Goal: Task Accomplishment & Management: Manage account settings

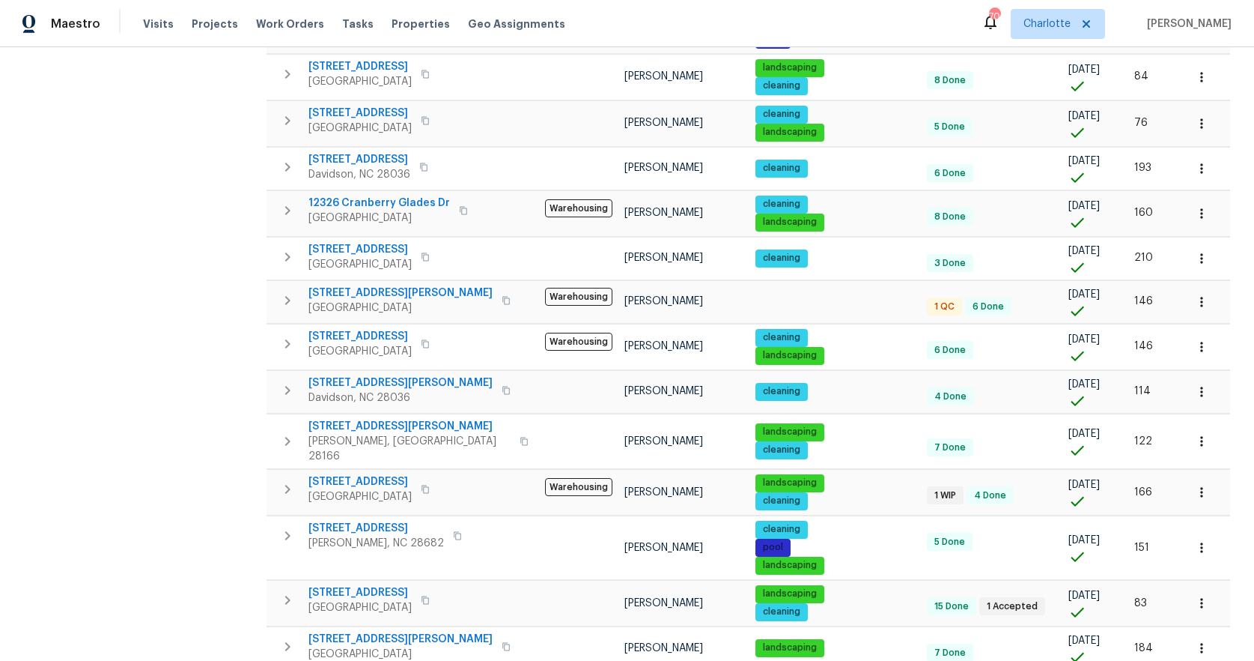
scroll to position [545, 0]
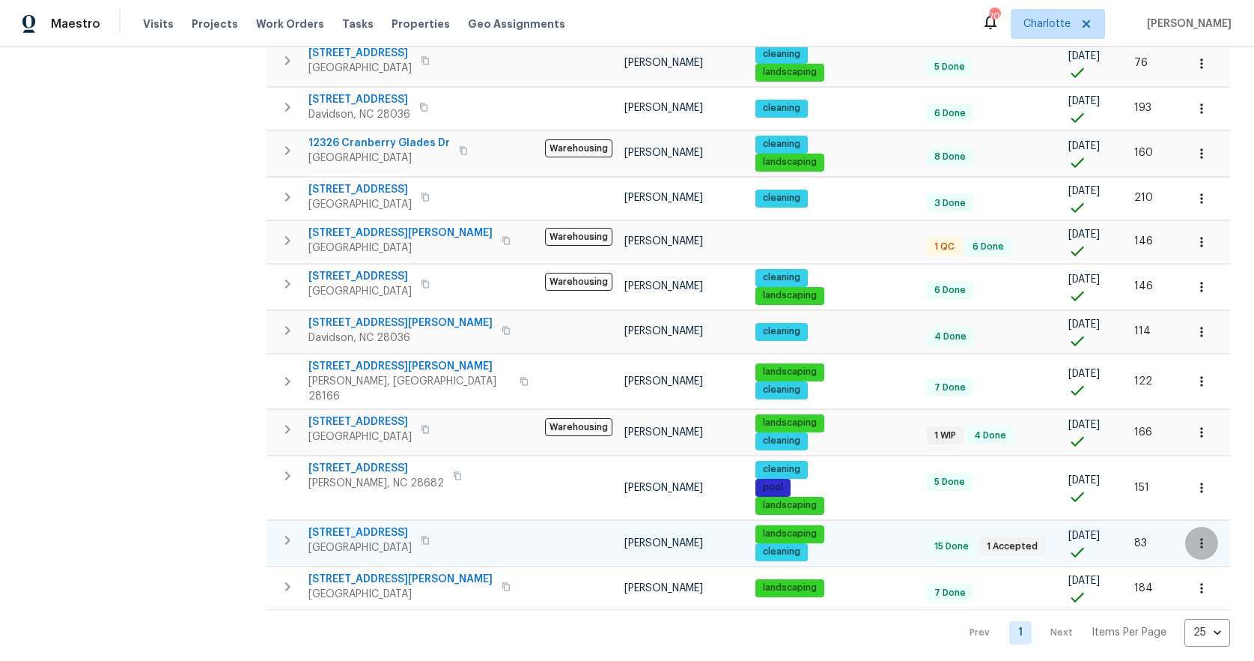
click at [1195, 535] on icon "button" at bounding box center [1202, 542] width 15 height 15
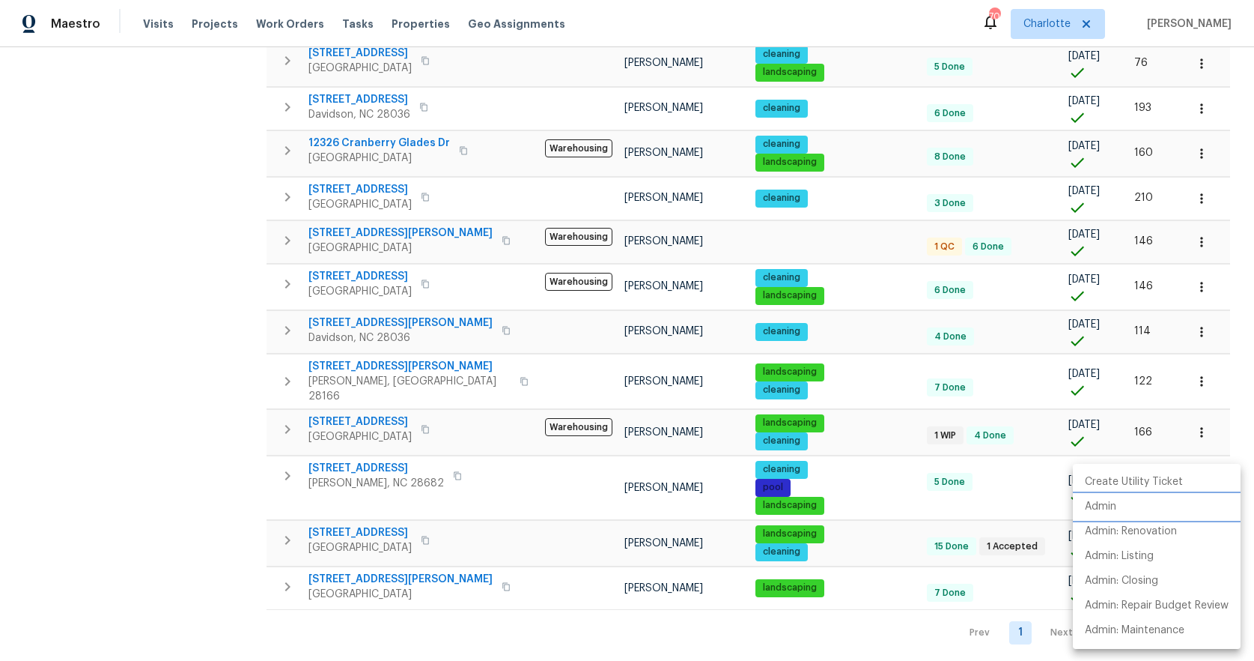
click at [1110, 512] on p "Admin" at bounding box center [1100, 507] width 31 height 16
click at [198, 316] on div at bounding box center [627, 330] width 1254 height 661
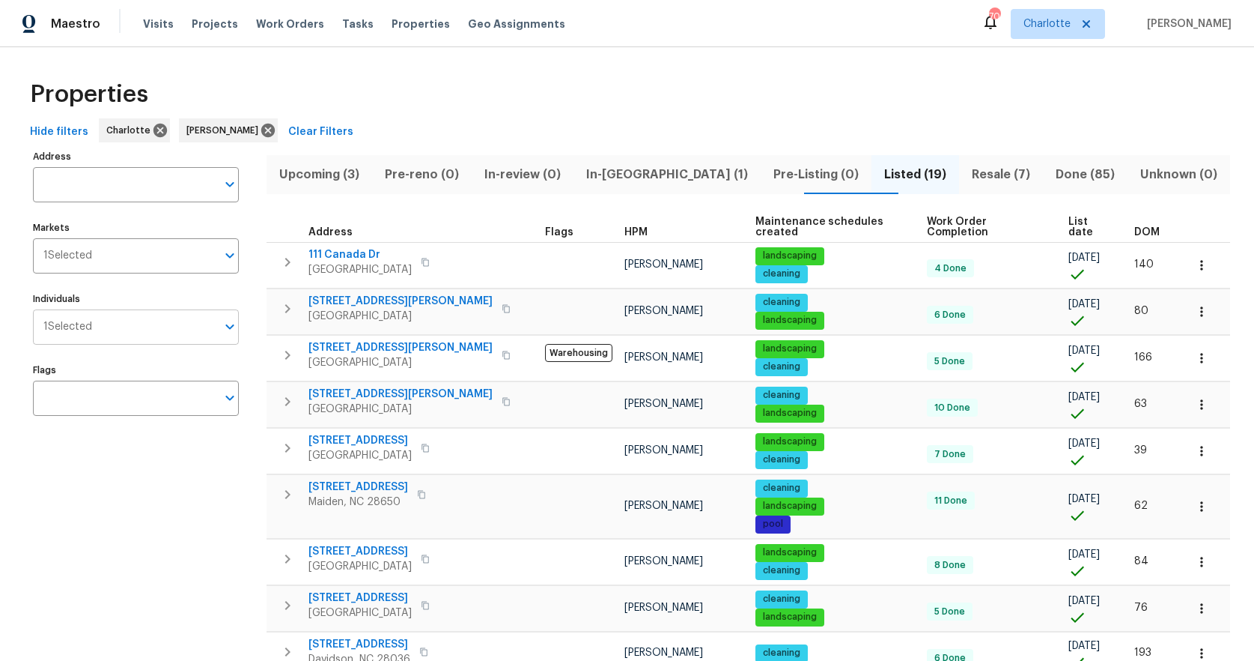
scroll to position [0, 0]
click at [312, 172] on span "Upcoming (3)" at bounding box center [320, 175] width 88 height 21
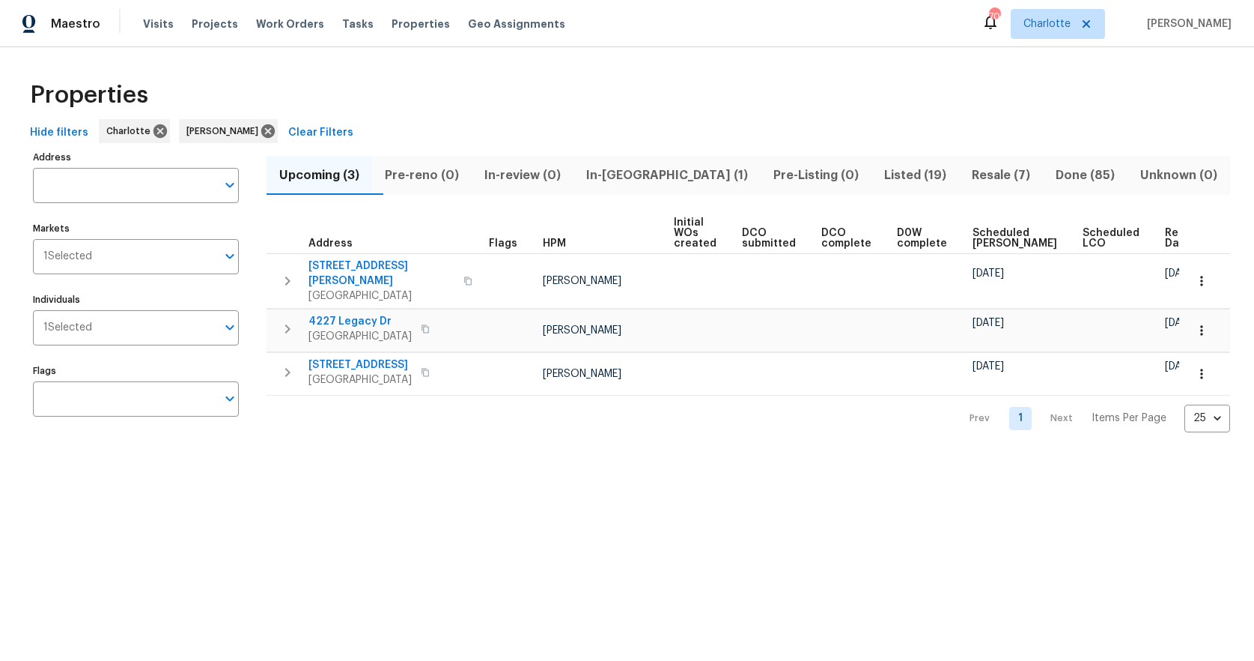
click at [645, 175] on span "In-reno (1)" at bounding box center [667, 175] width 169 height 21
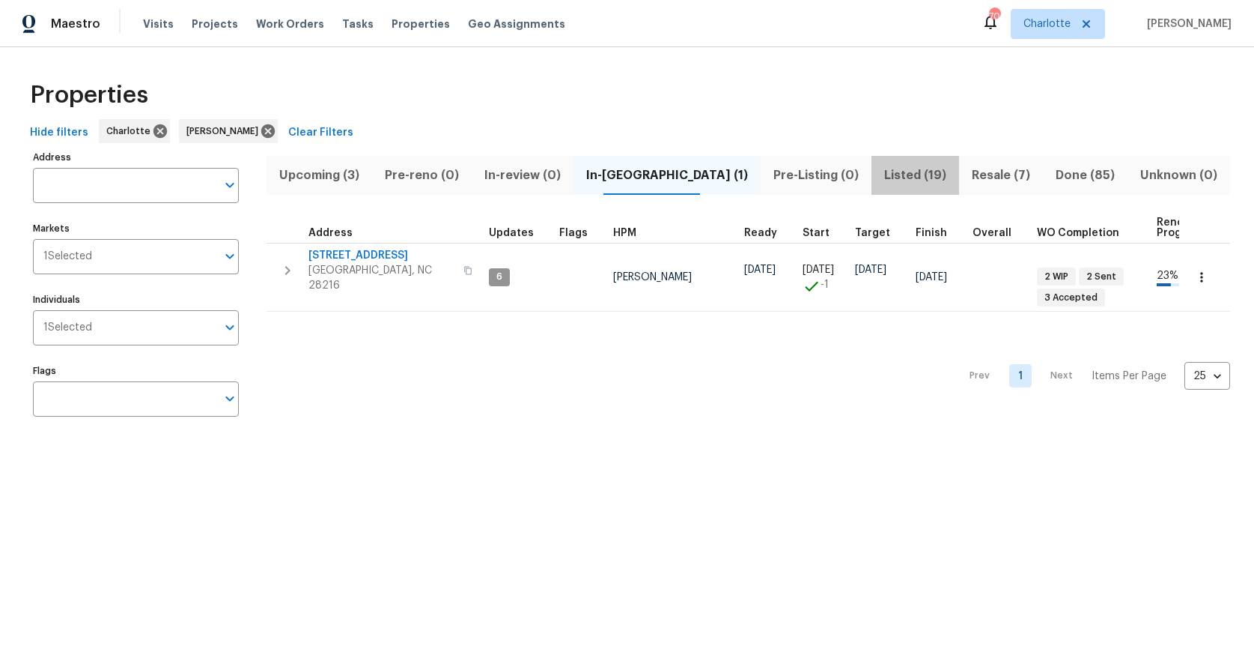
click at [881, 174] on span "Listed (19)" at bounding box center [916, 175] width 70 height 21
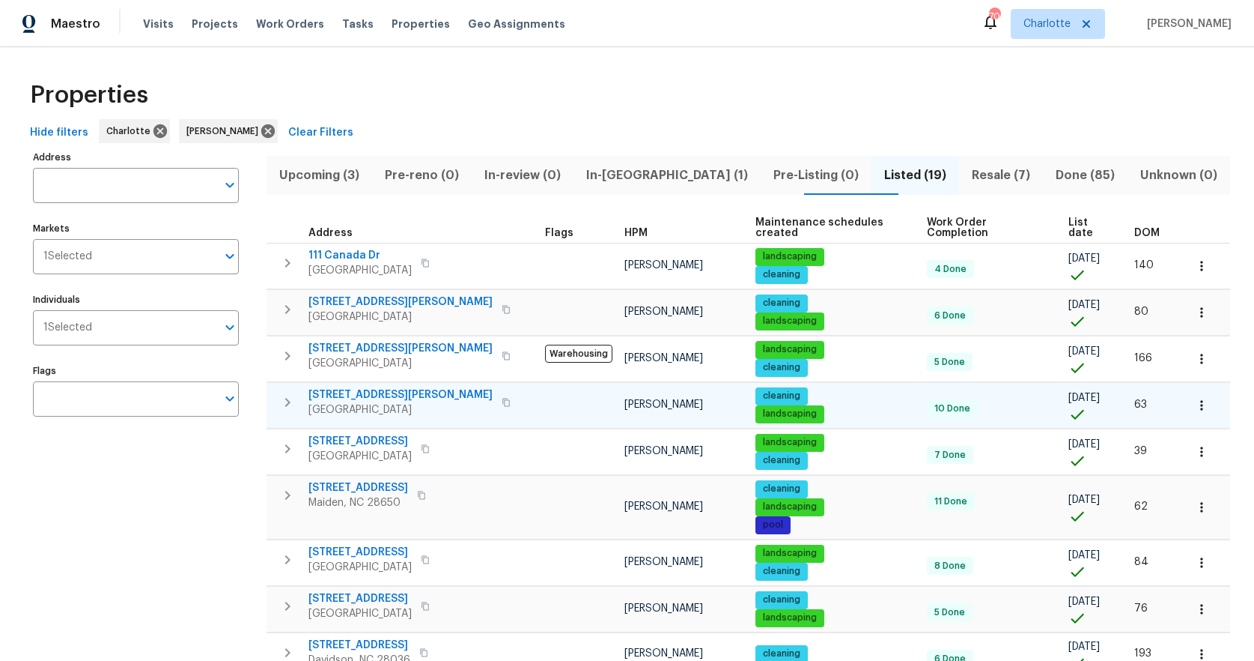
scroll to position [547, 0]
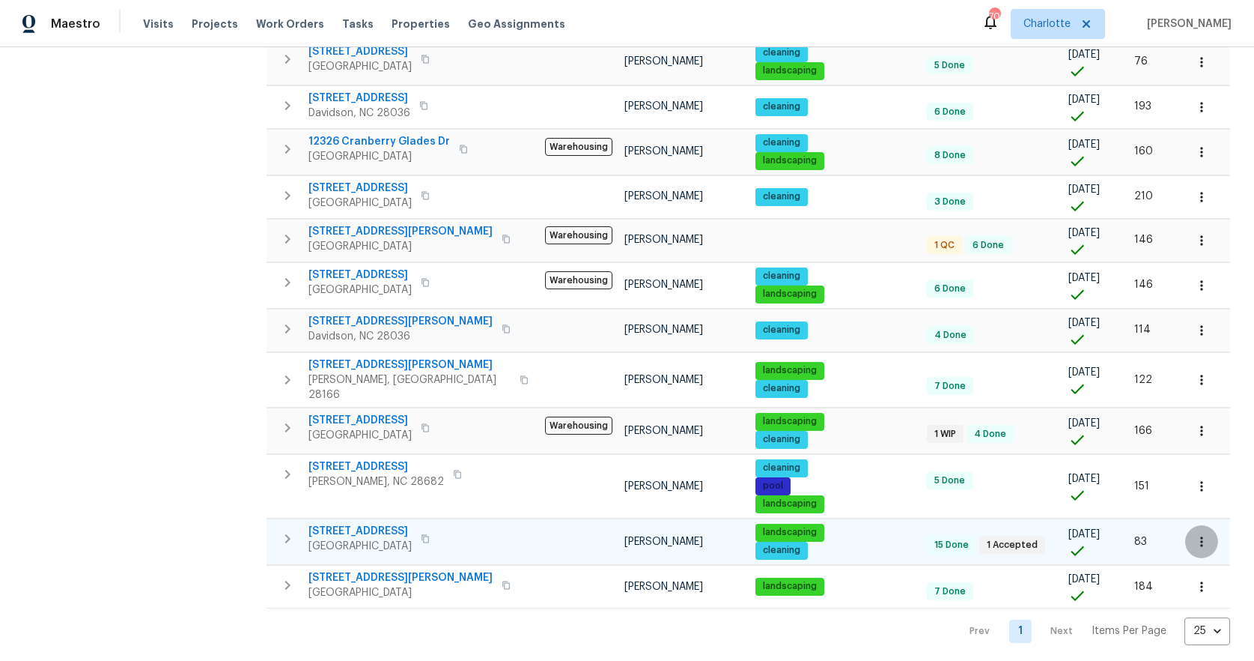
click at [1195, 534] on icon "button" at bounding box center [1202, 541] width 15 height 15
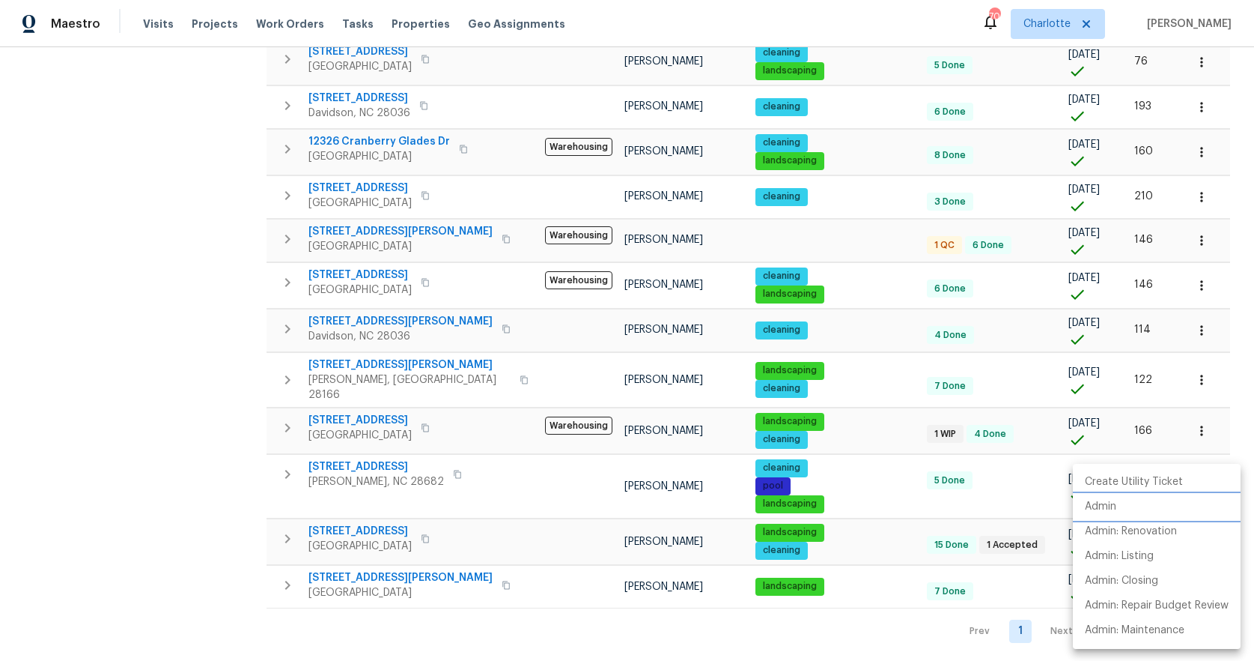
click at [1126, 508] on li "Admin" at bounding box center [1157, 506] width 168 height 25
click at [338, 512] on div at bounding box center [627, 330] width 1254 height 661
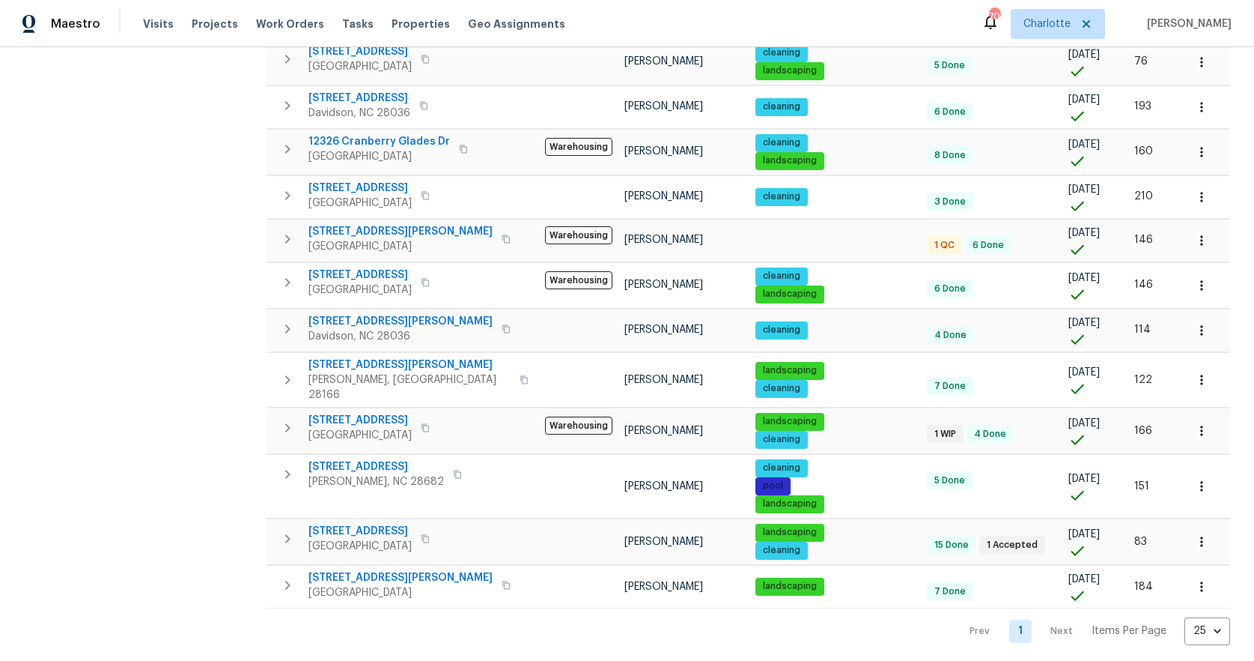
click at [342, 523] on span "18414 Victoria Bay Dr" at bounding box center [360, 530] width 103 height 15
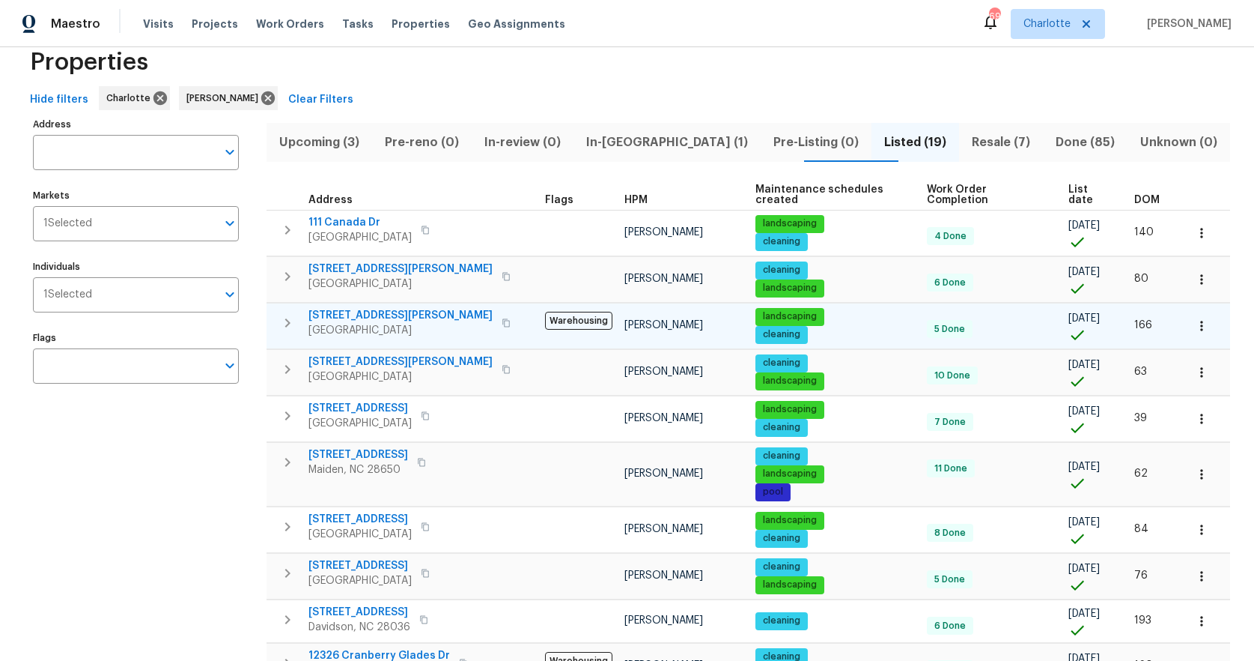
scroll to position [0, 0]
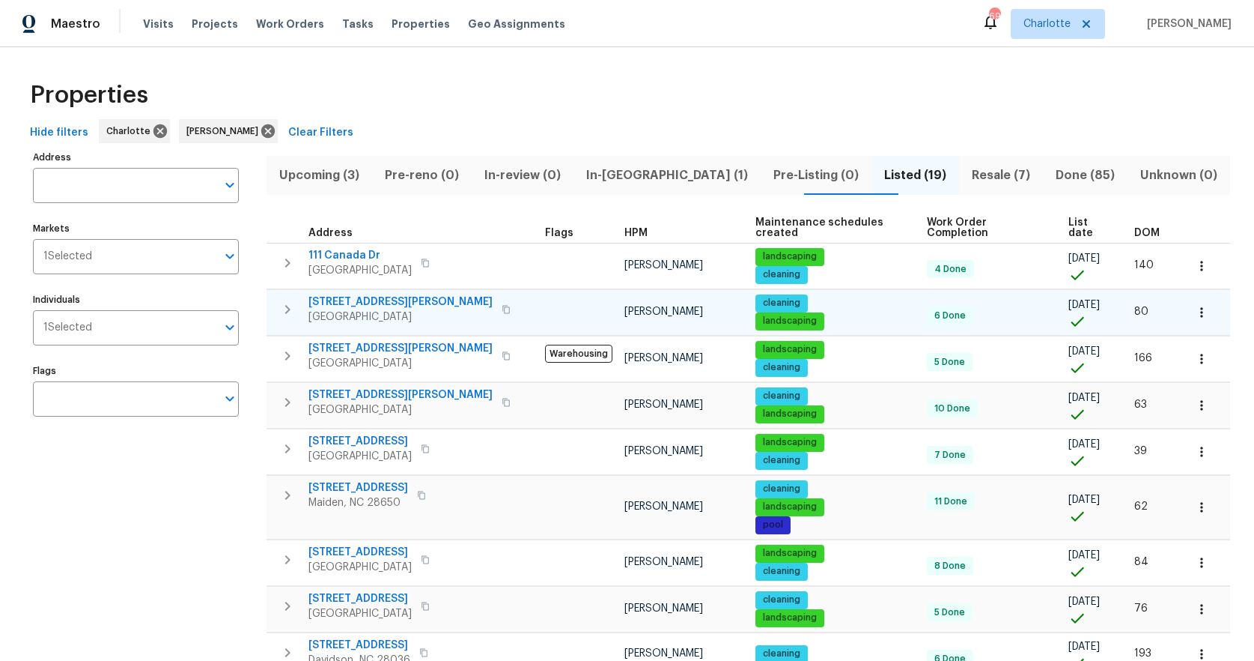
click at [284, 300] on icon "button" at bounding box center [288, 309] width 18 height 18
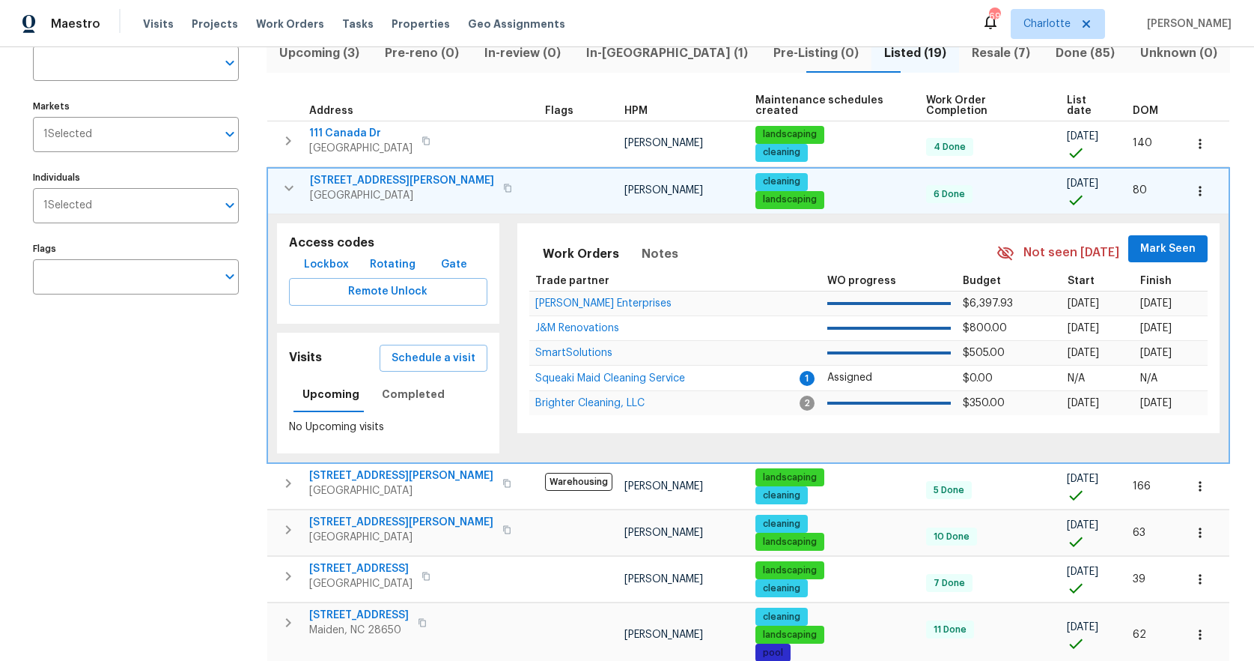
scroll to position [128, 0]
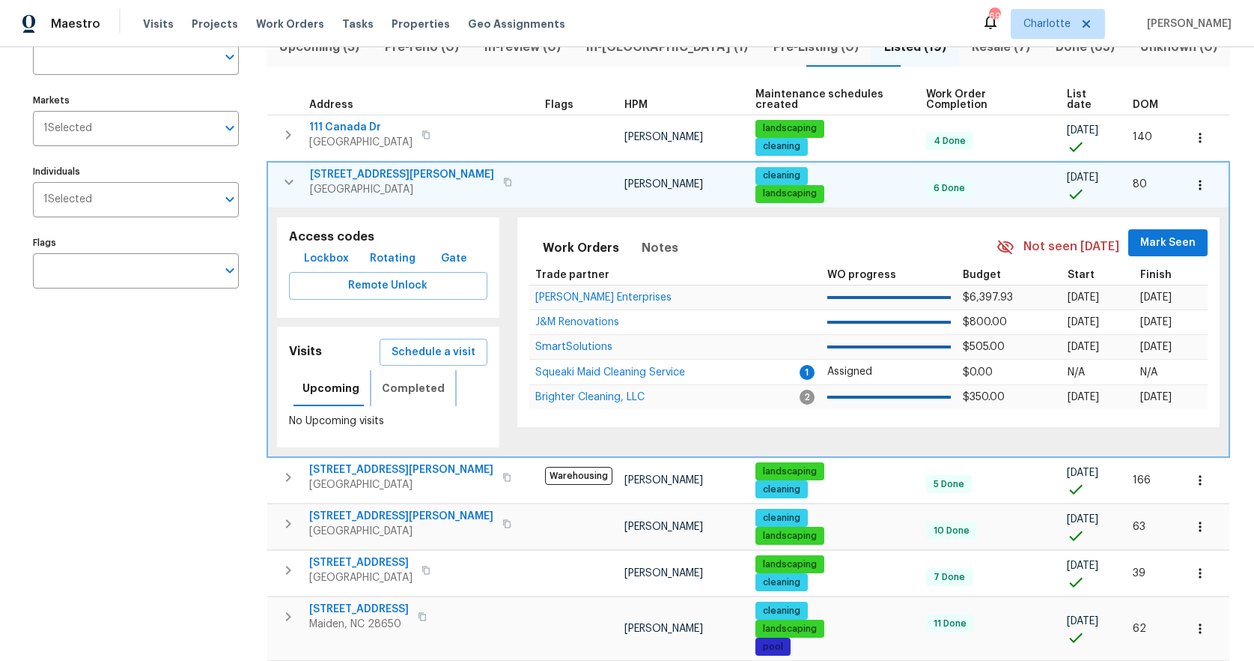
click at [419, 379] on span "Completed" at bounding box center [413, 388] width 63 height 19
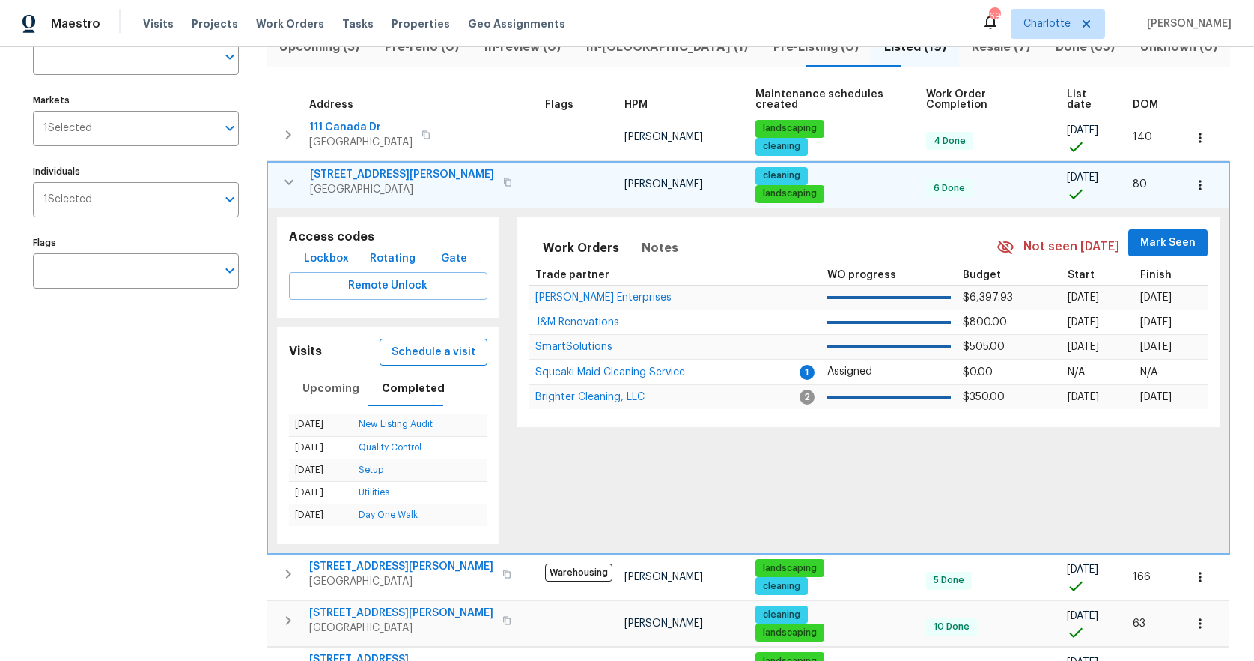
click at [414, 343] on span "Schedule a visit" at bounding box center [434, 352] width 84 height 19
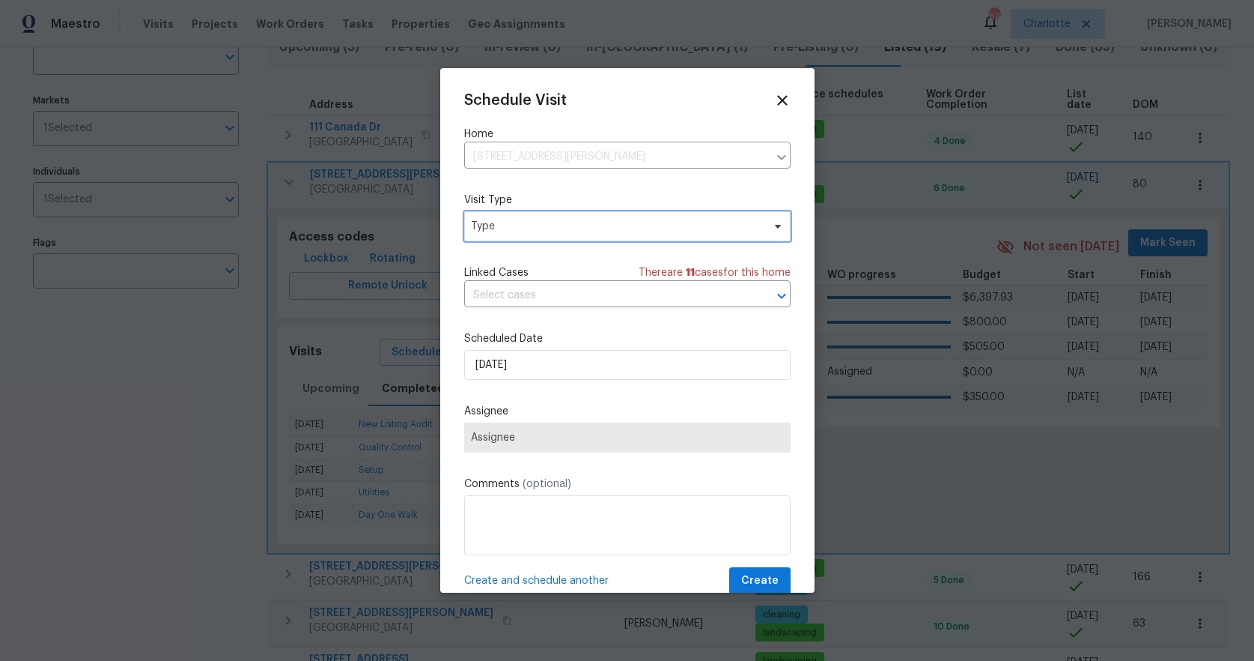
click at [571, 237] on span "Type" at bounding box center [627, 226] width 327 height 30
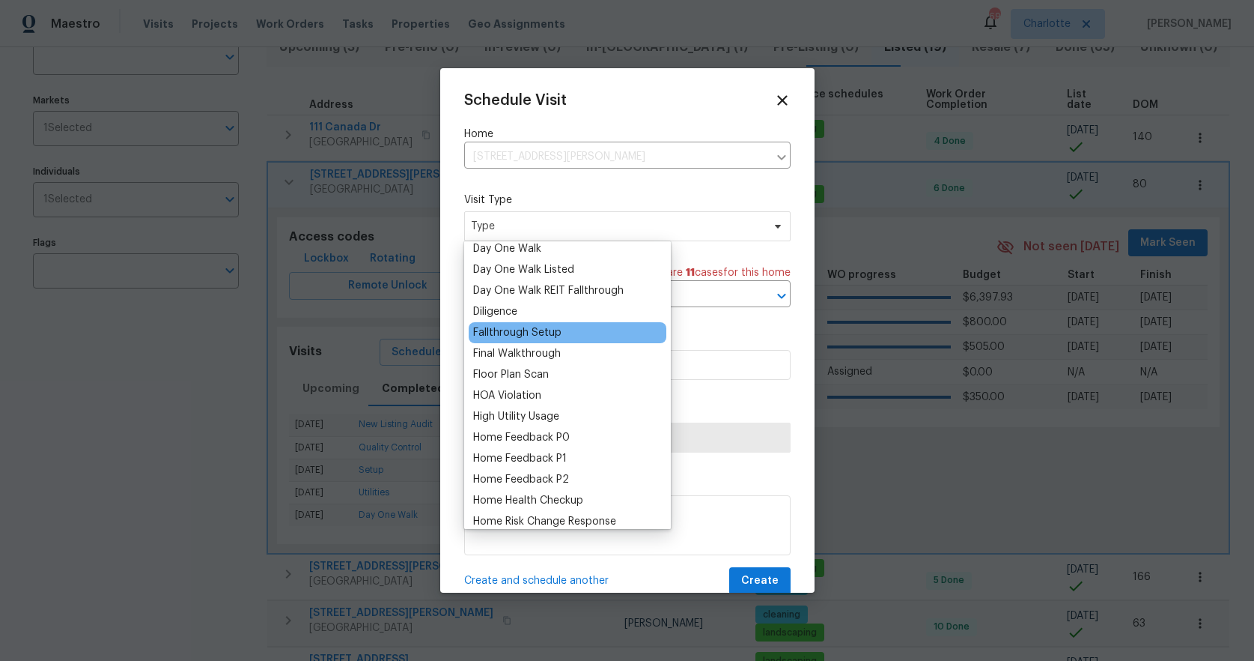
scroll to position [288, 0]
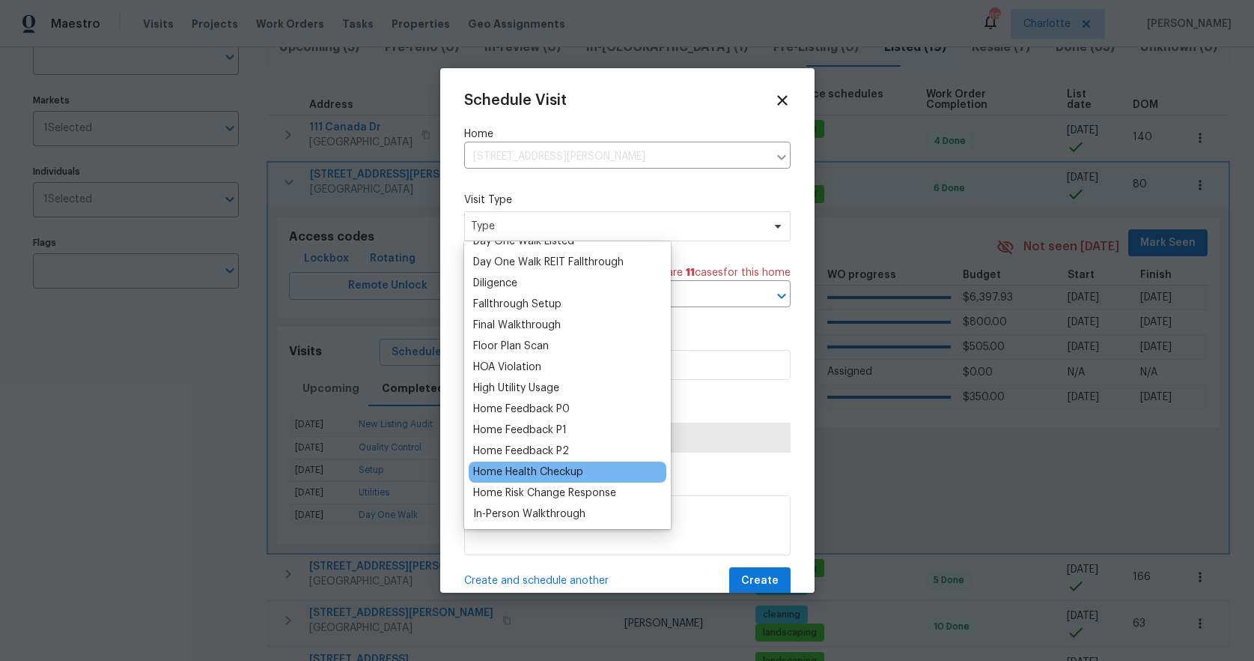
click at [522, 476] on div "Home Health Checkup" at bounding box center [528, 471] width 110 height 15
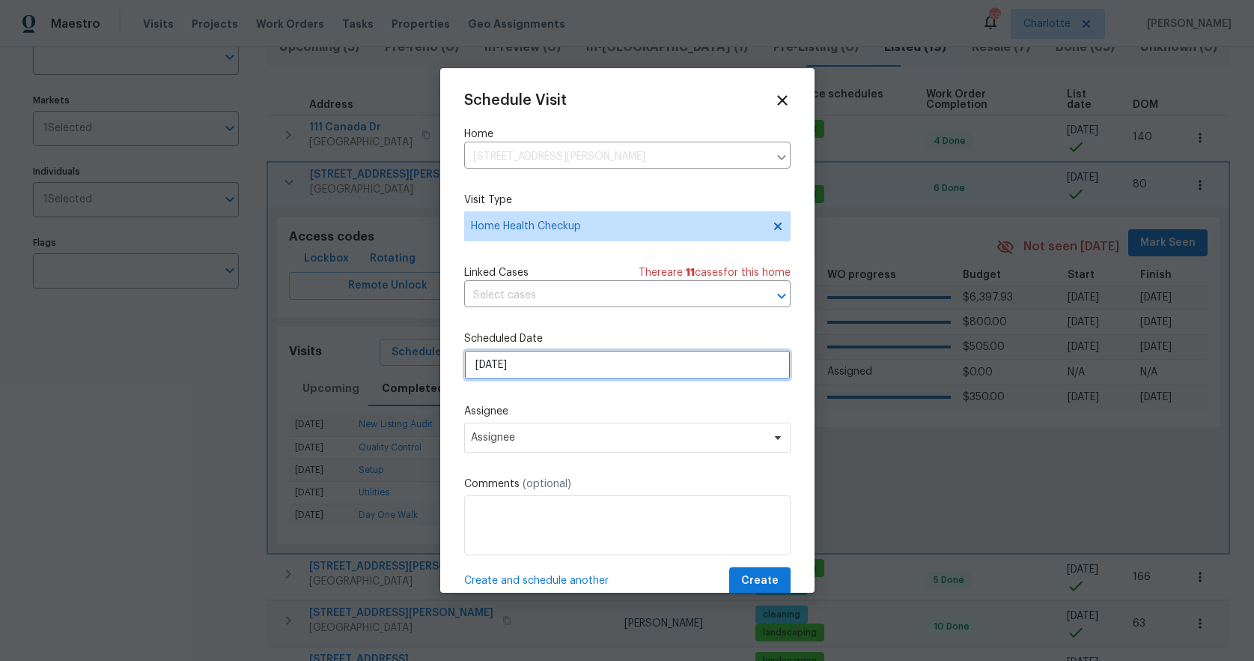
click at [523, 356] on input "[DATE]" at bounding box center [627, 365] width 327 height 30
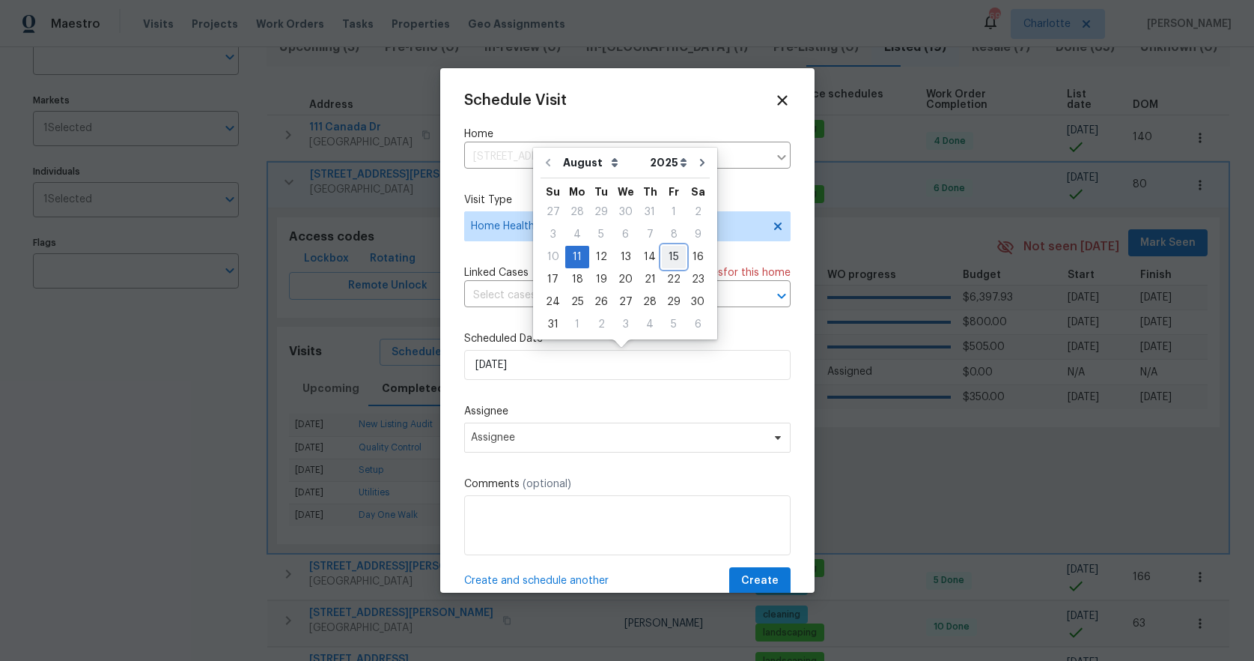
click at [667, 255] on div "15" at bounding box center [674, 256] width 24 height 21
type input "8/15/2025"
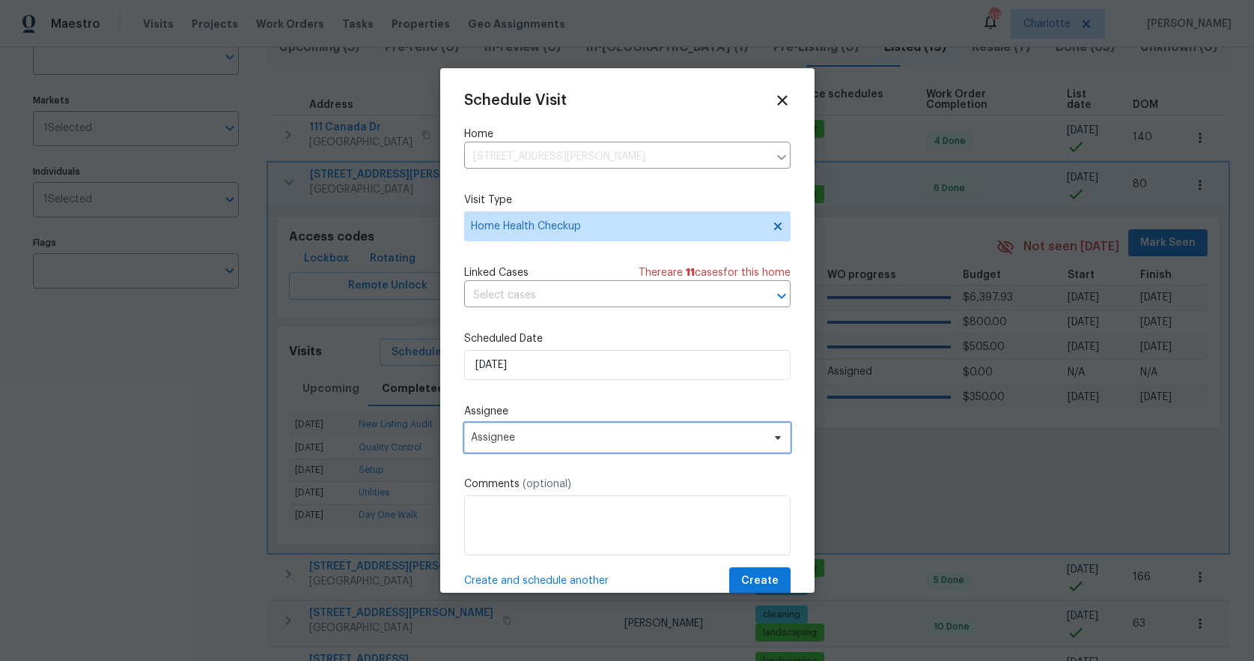
click at [559, 441] on span "Assignee" at bounding box center [618, 437] width 294 height 12
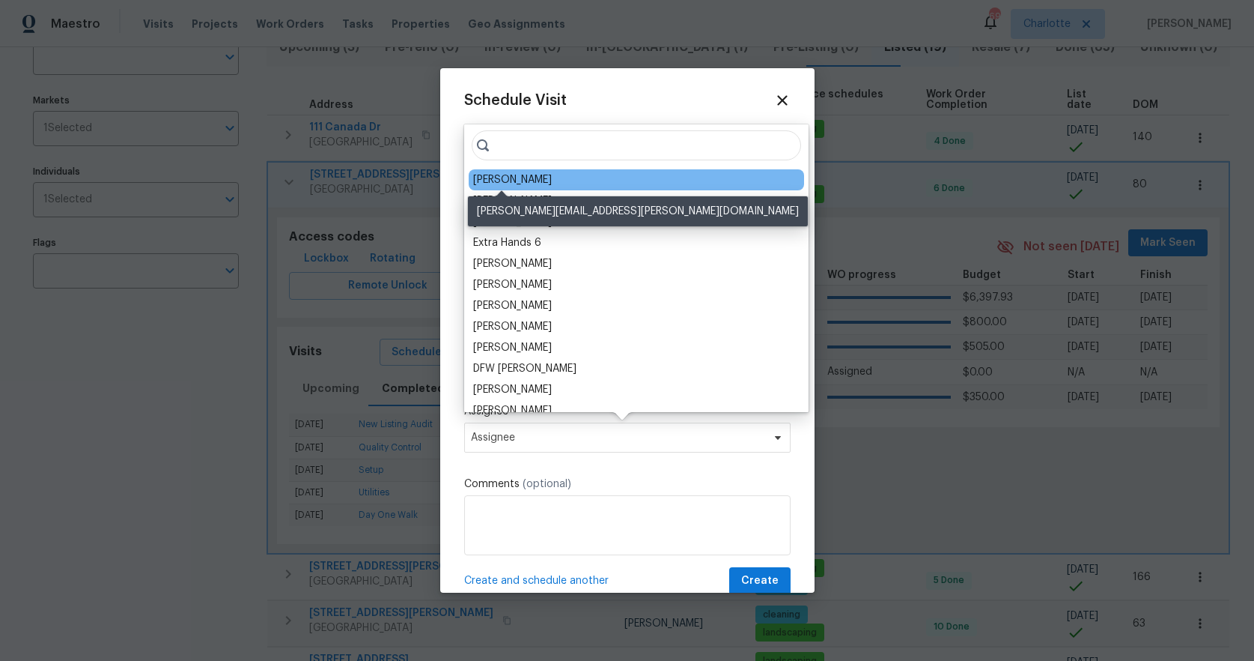
click at [500, 177] on div "[PERSON_NAME]" at bounding box center [512, 179] width 79 height 15
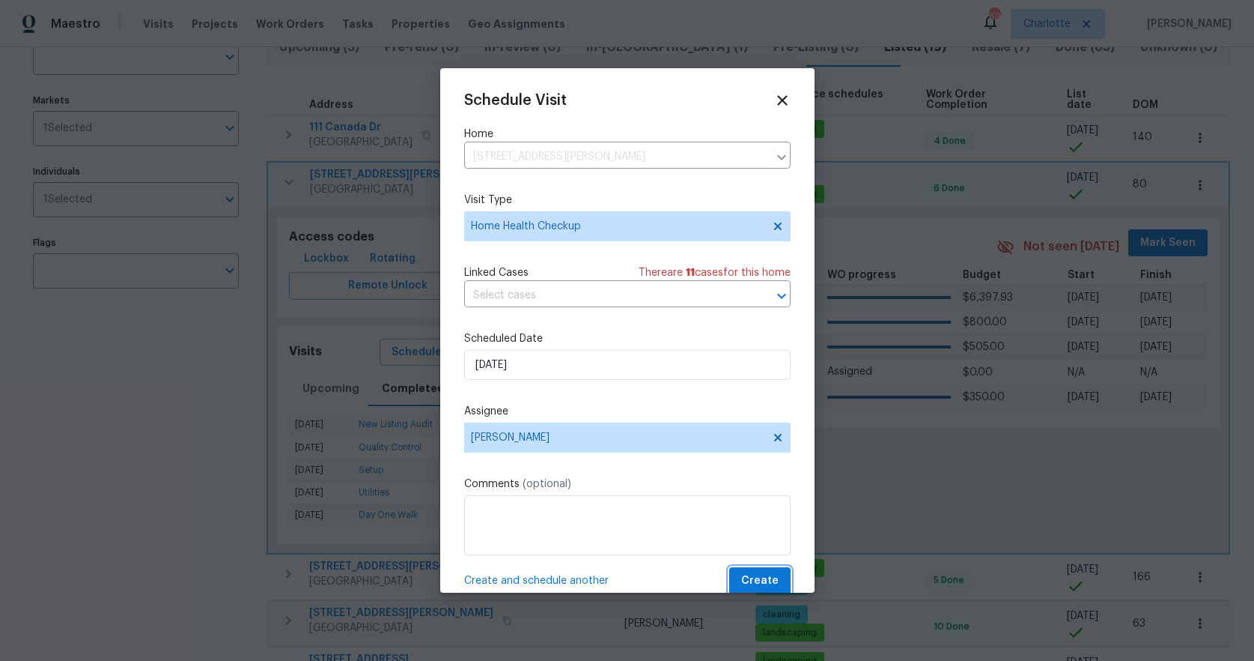
click at [744, 571] on span "Create" at bounding box center [759, 580] width 37 height 19
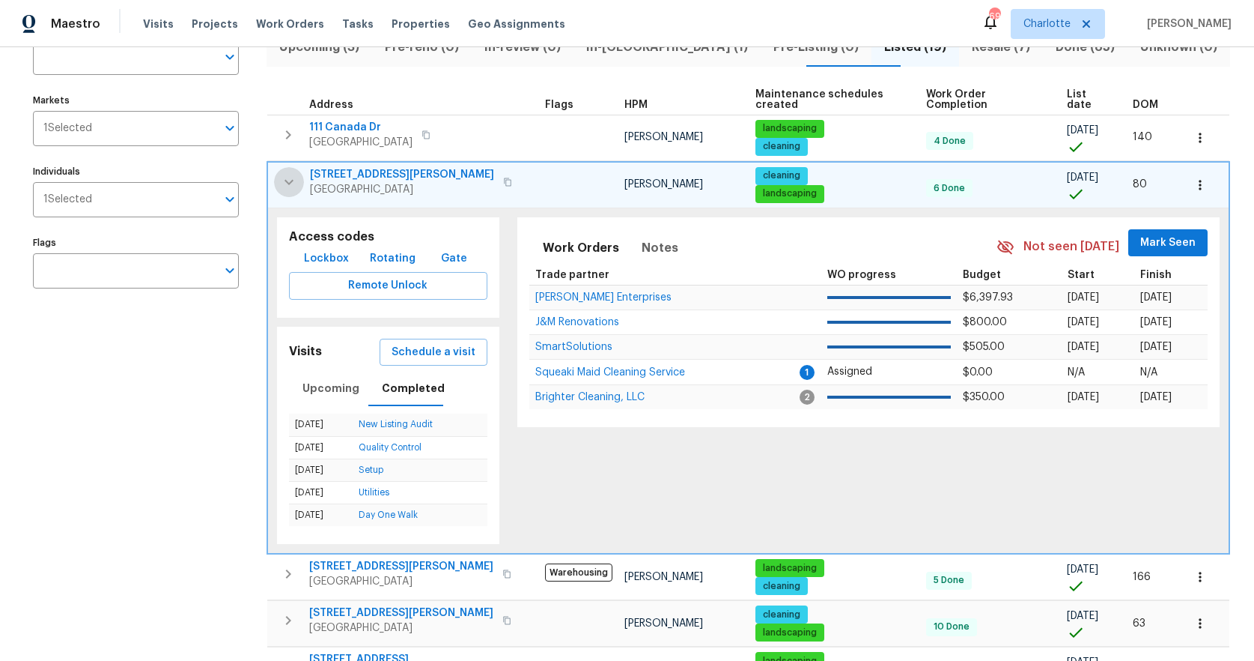
click at [290, 173] on icon "button" at bounding box center [289, 182] width 18 height 18
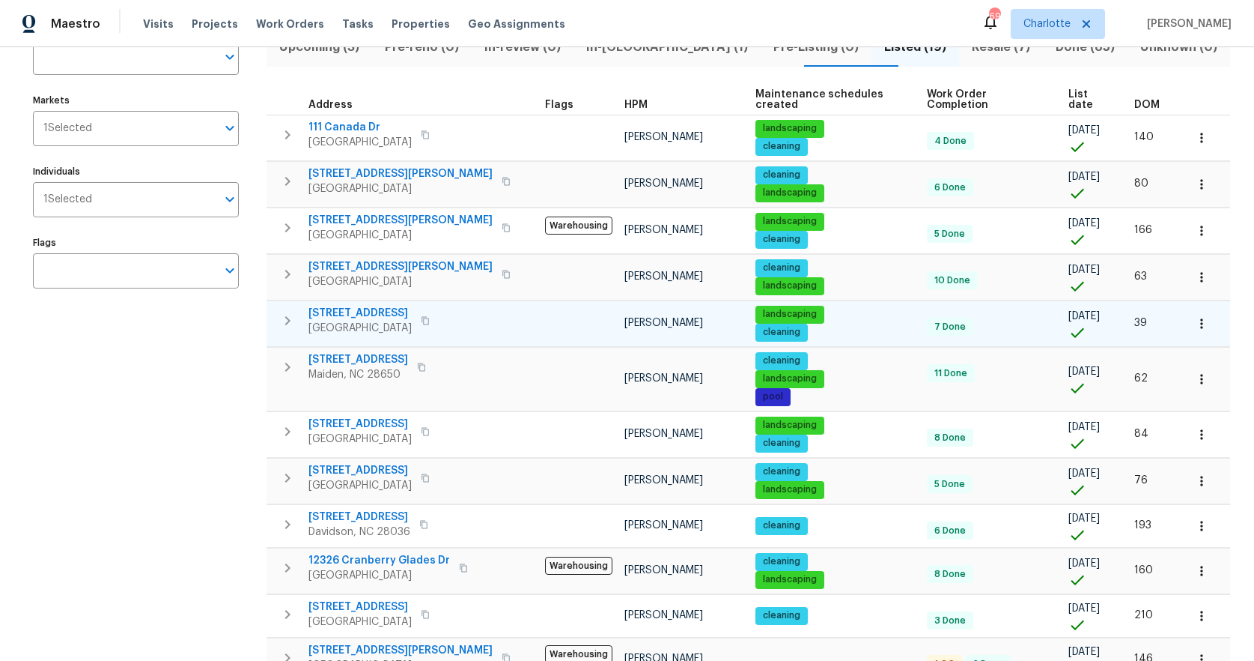
click at [287, 315] on icon "button" at bounding box center [288, 321] width 18 height 18
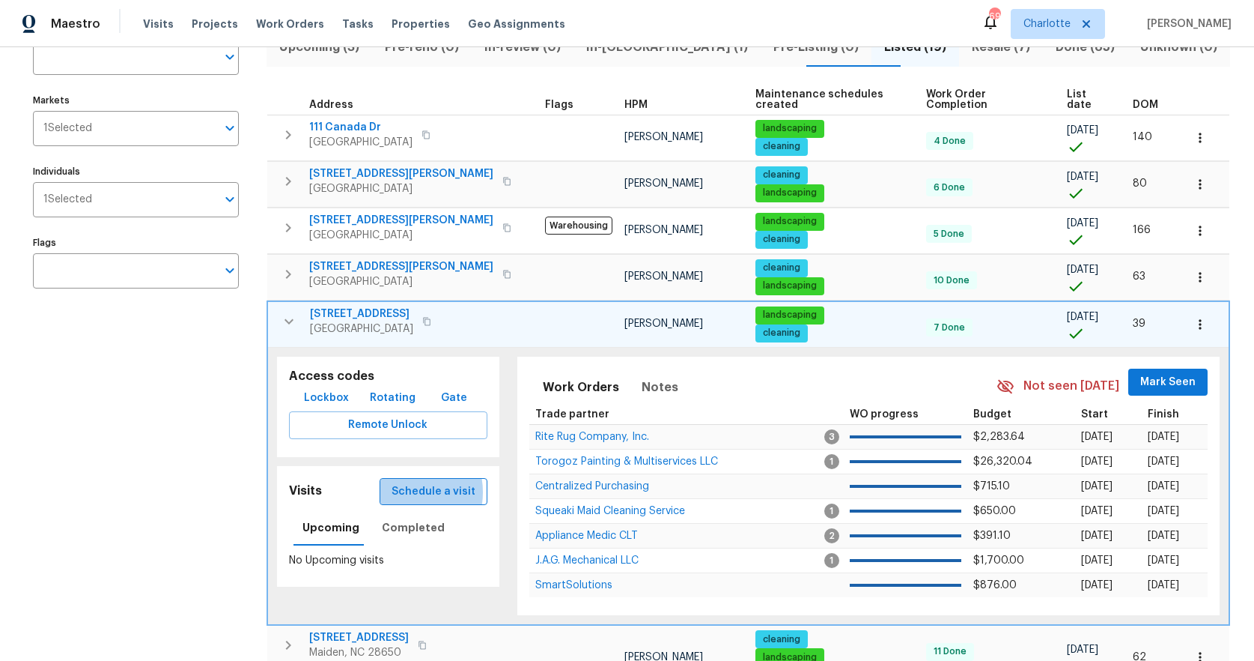
click at [401, 482] on span "Schedule a visit" at bounding box center [434, 491] width 84 height 19
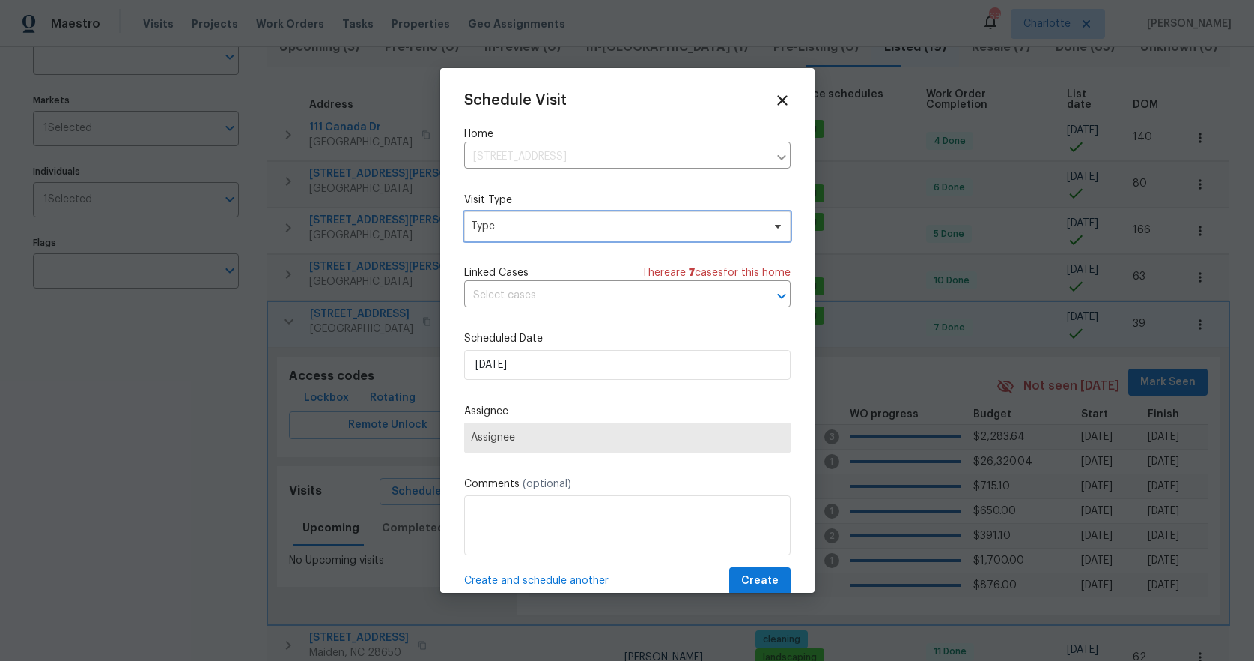
click at [522, 229] on span "Type" at bounding box center [616, 226] width 291 height 15
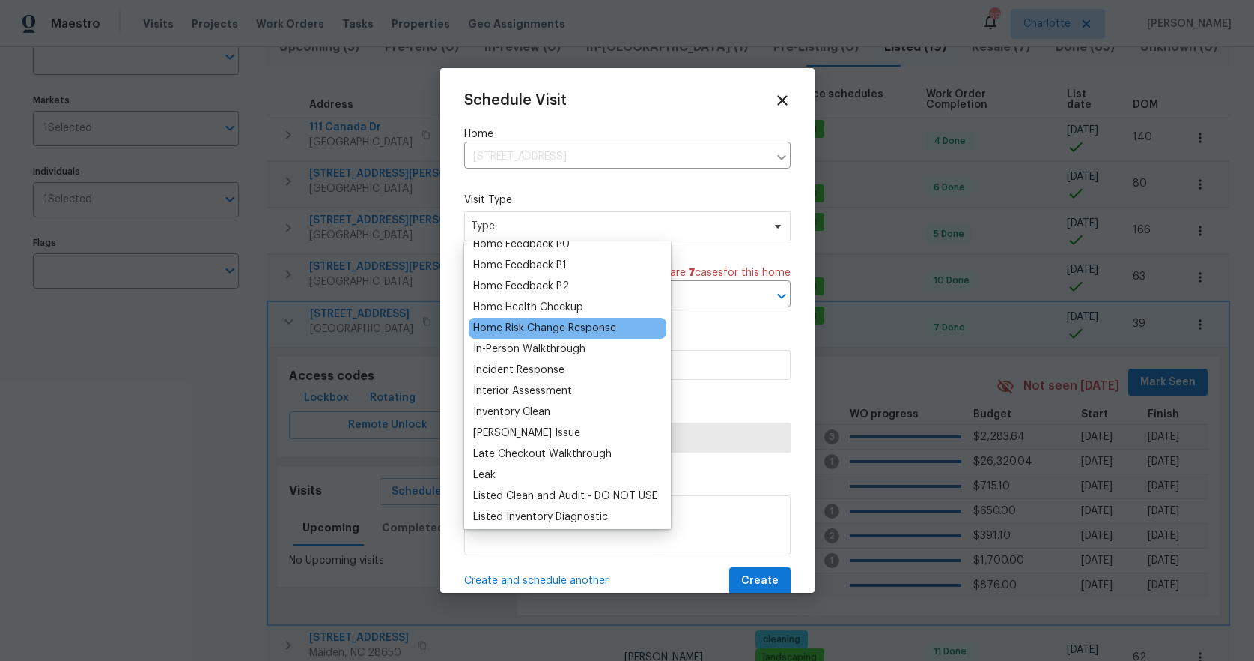
scroll to position [467, 0]
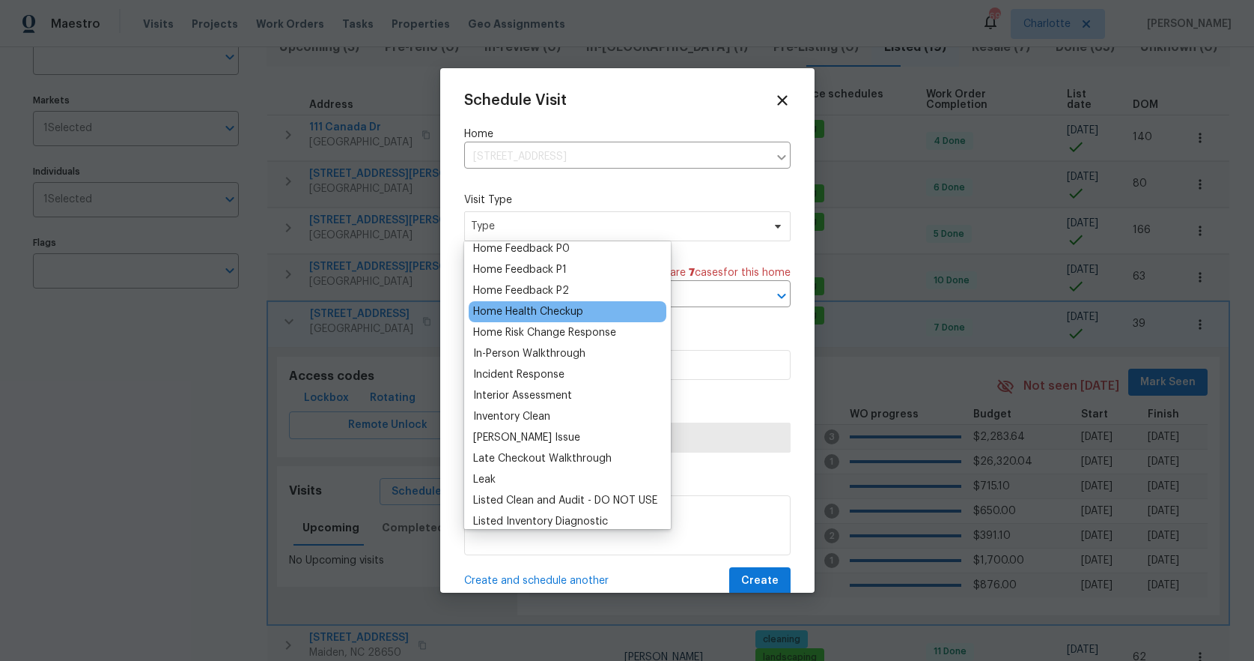
click at [538, 313] on div "Home Health Checkup" at bounding box center [528, 311] width 110 height 15
click at [538, 313] on div "Schedule Visit Home 139 Hedgewood Dr, Mooresville, NC 28115 ​ Visit Type Type L…" at bounding box center [627, 343] width 327 height 503
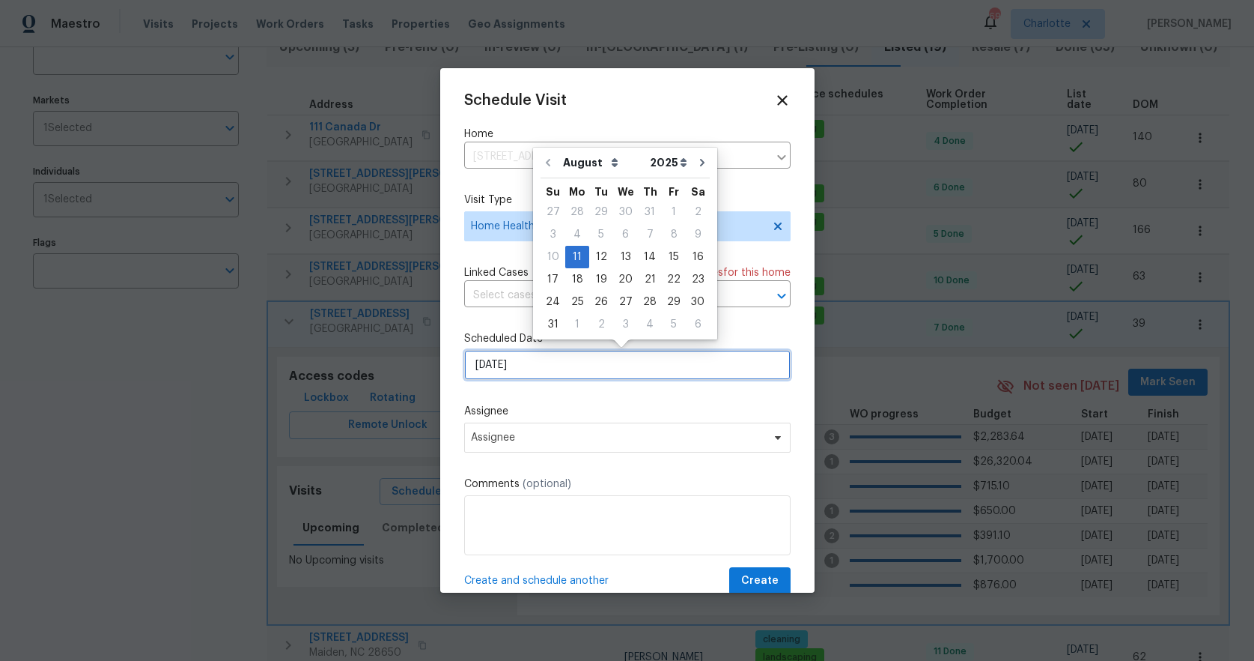
click at [533, 372] on input "[DATE]" at bounding box center [627, 365] width 327 height 30
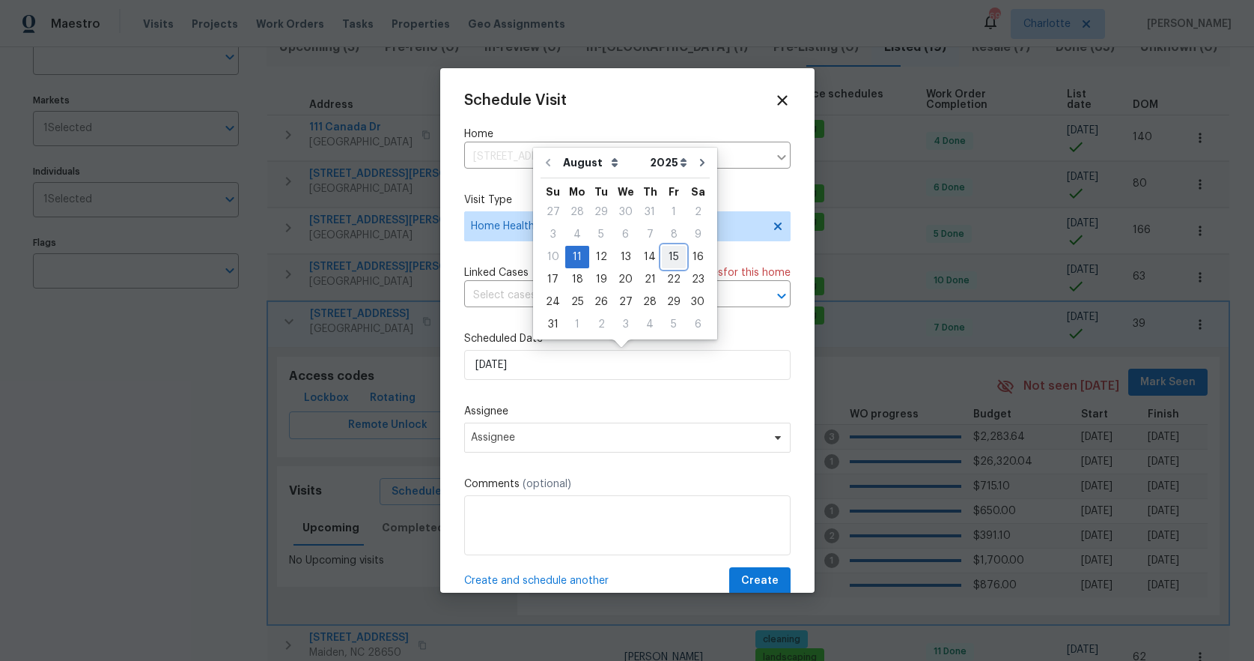
click at [673, 252] on div "15" at bounding box center [674, 256] width 24 height 21
type input "8/15/2025"
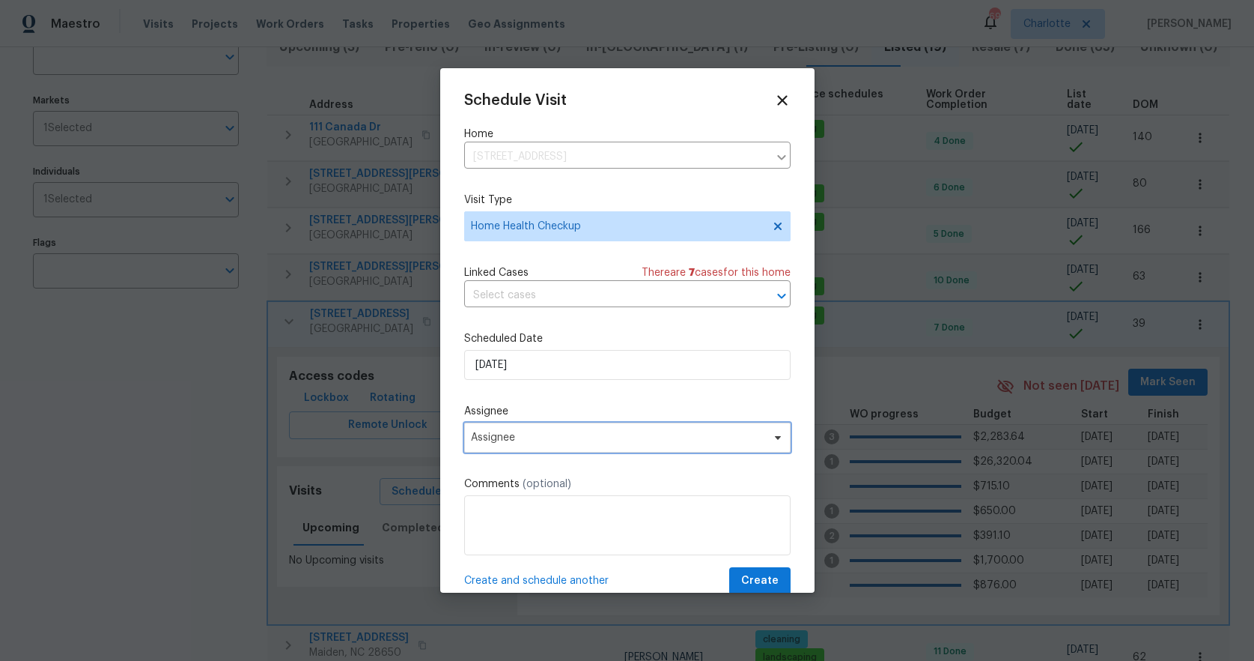
click at [553, 438] on span "Assignee" at bounding box center [618, 437] width 294 height 12
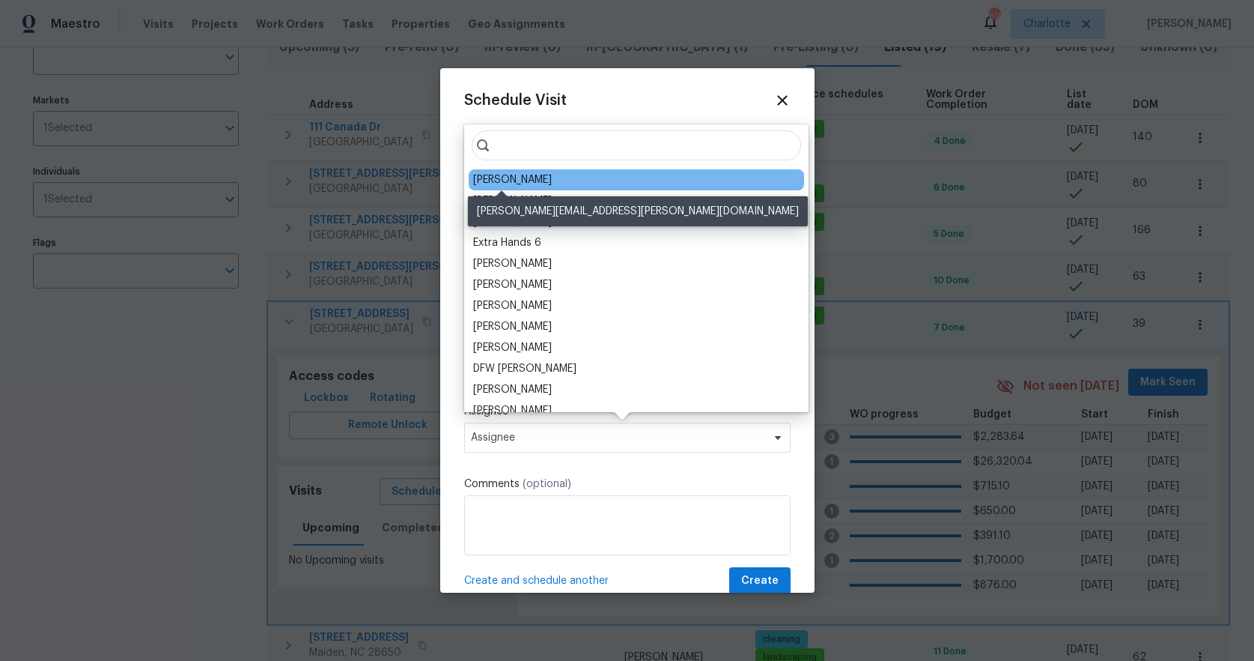
click at [501, 180] on div "[PERSON_NAME]" at bounding box center [512, 179] width 79 height 15
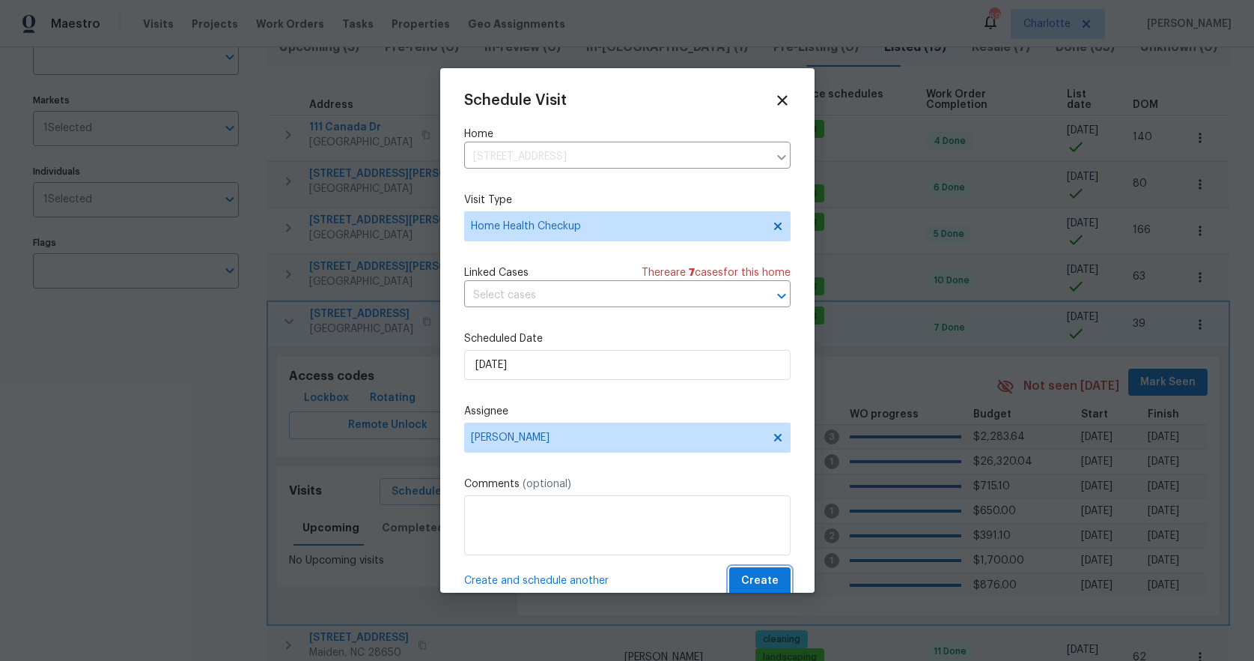
click at [741, 577] on span "Create" at bounding box center [759, 580] width 37 height 19
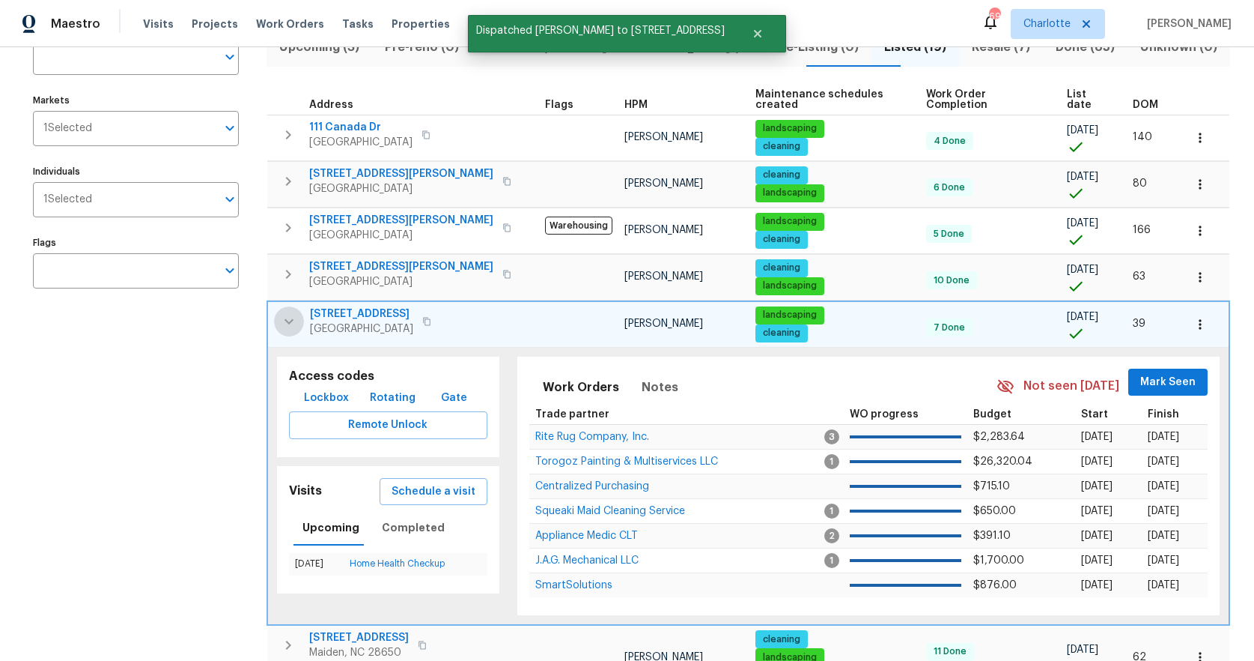
click at [298, 309] on button "button" at bounding box center [289, 321] width 30 height 30
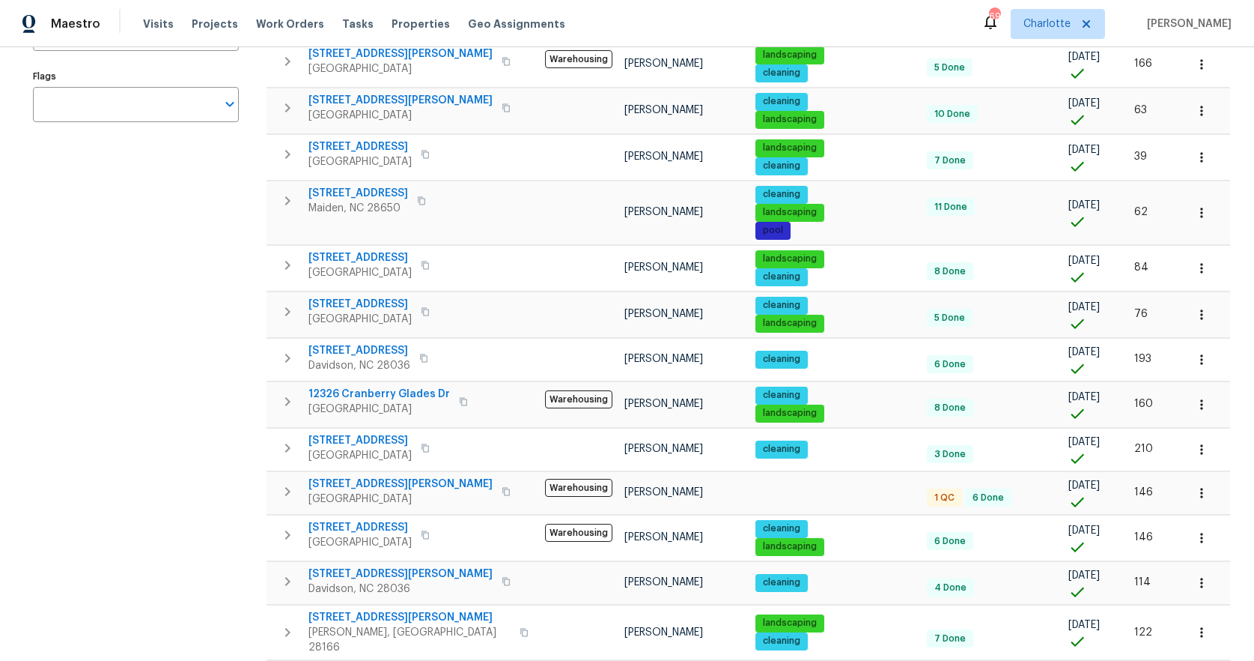
scroll to position [310, 0]
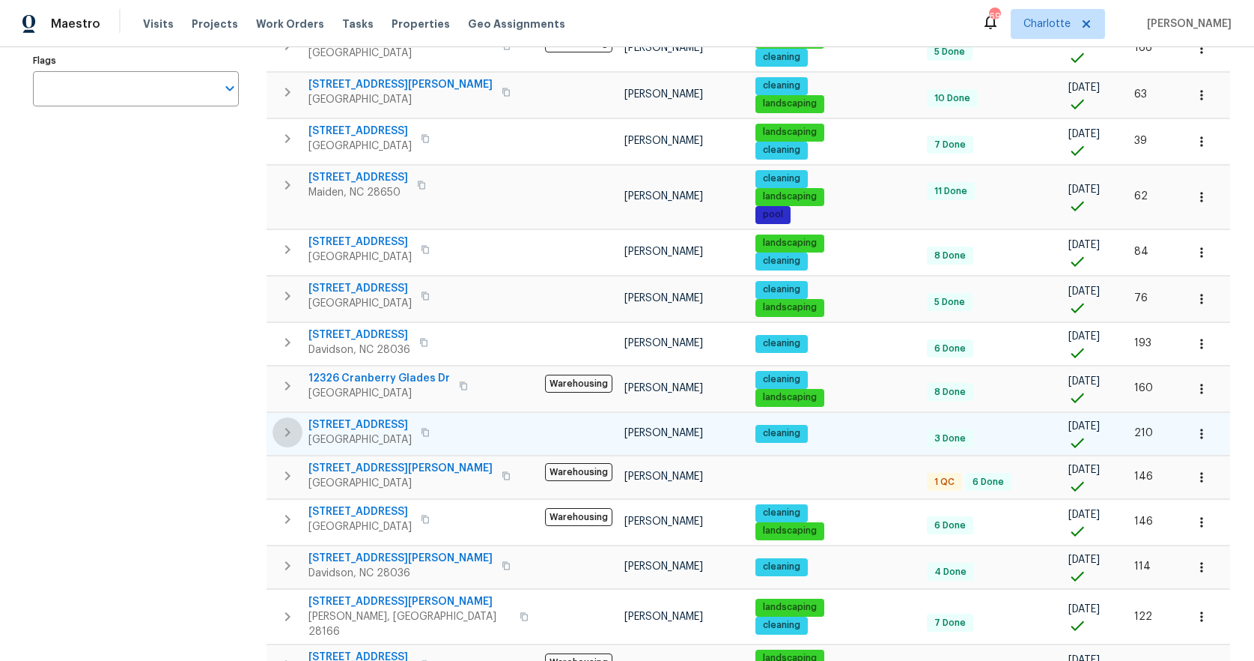
click at [288, 428] on icon "button" at bounding box center [287, 432] width 5 height 9
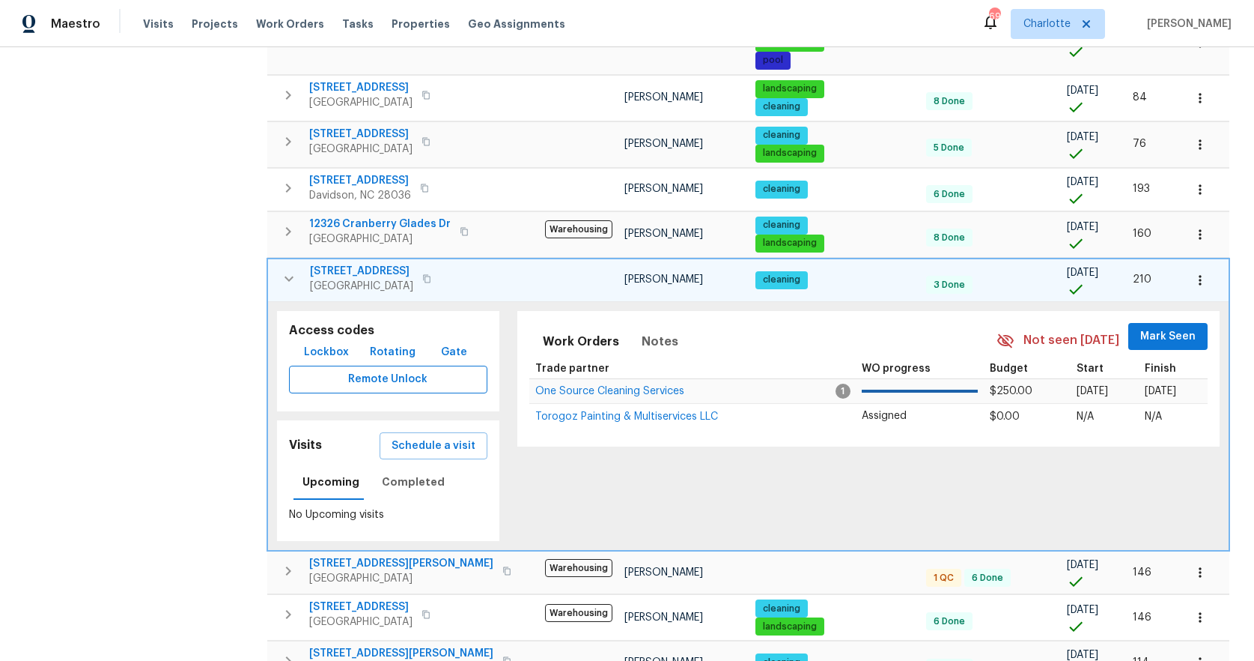
scroll to position [470, 0]
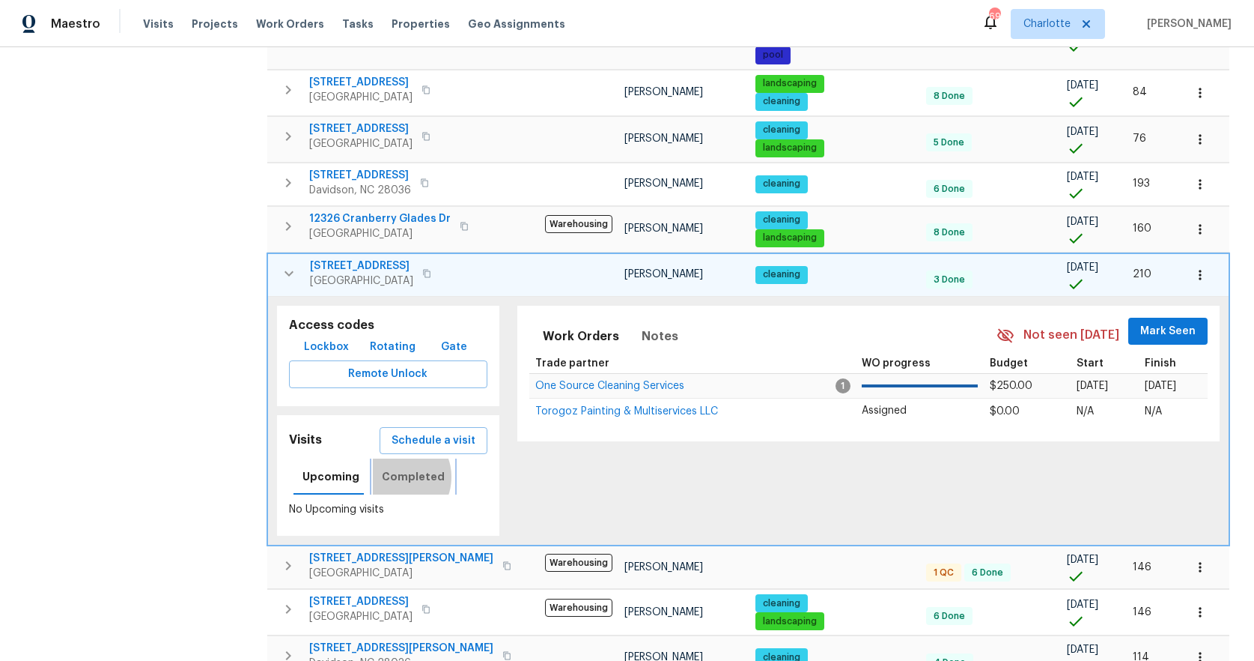
click at [392, 467] on span "Completed" at bounding box center [413, 476] width 63 height 19
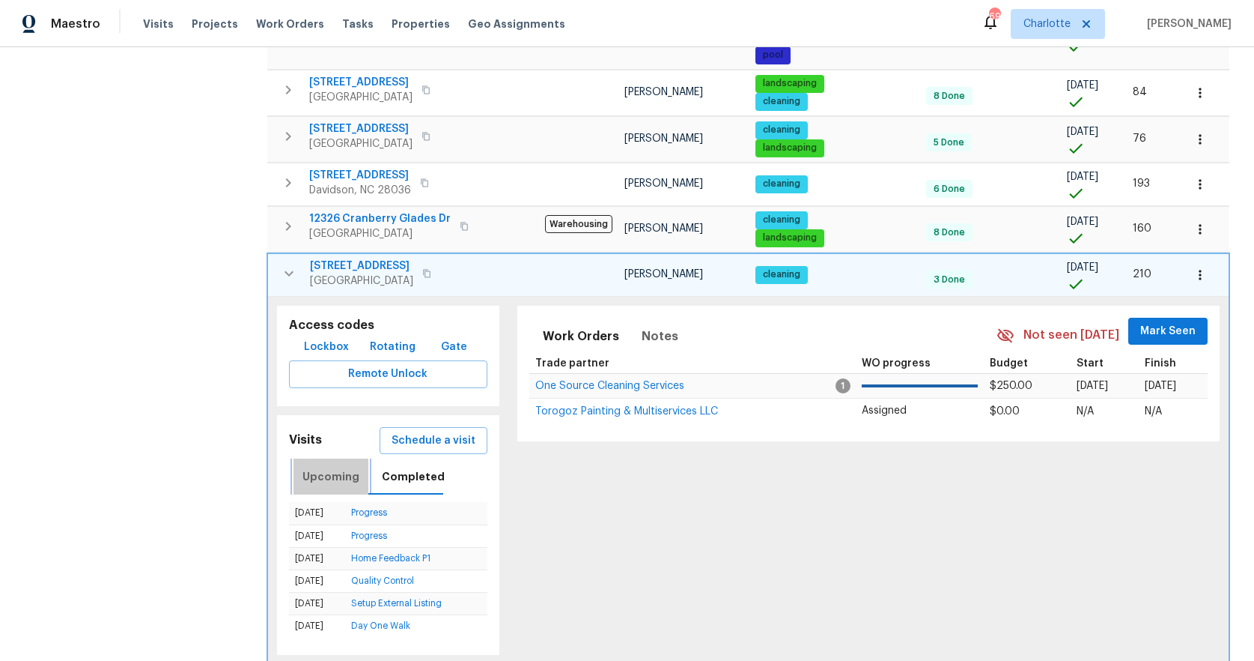
click at [347, 467] on span "Upcoming" at bounding box center [331, 476] width 57 height 19
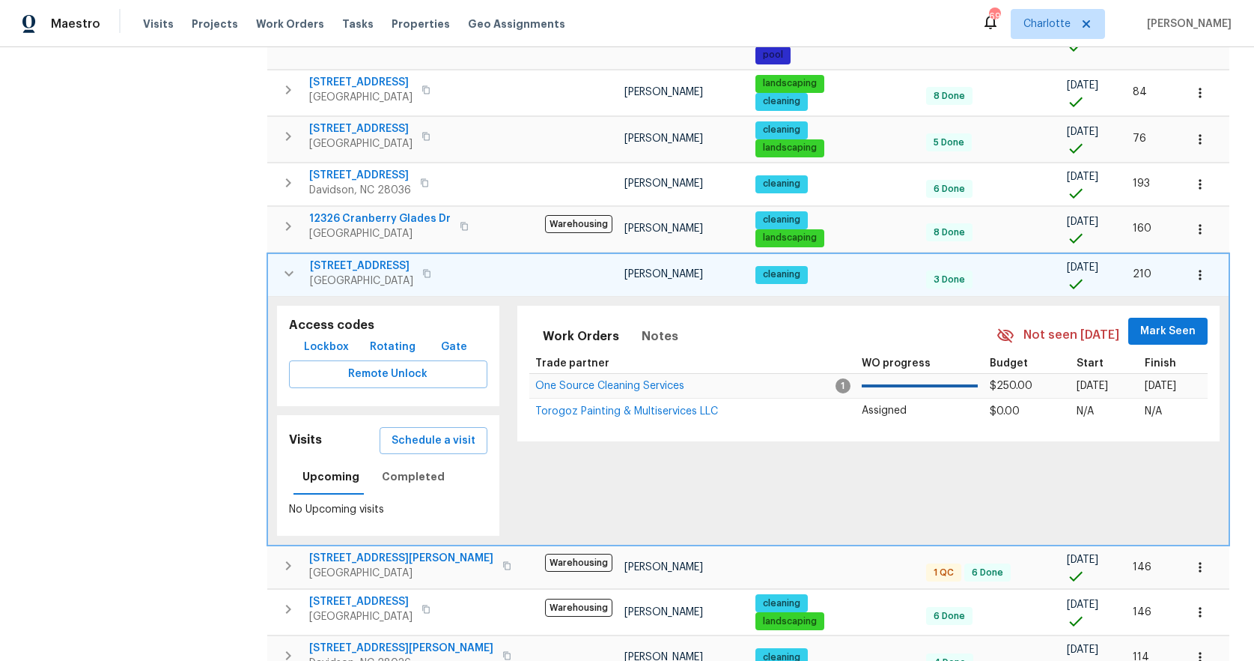
click at [288, 264] on icon "button" at bounding box center [289, 273] width 18 height 18
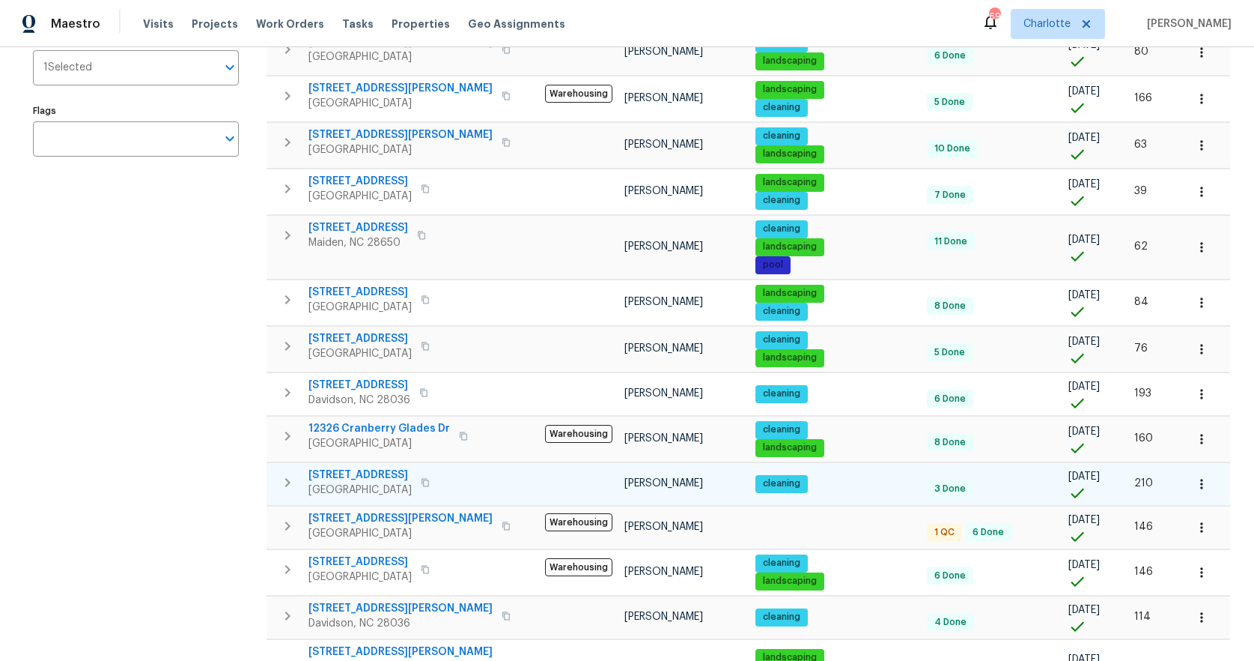
scroll to position [0, 0]
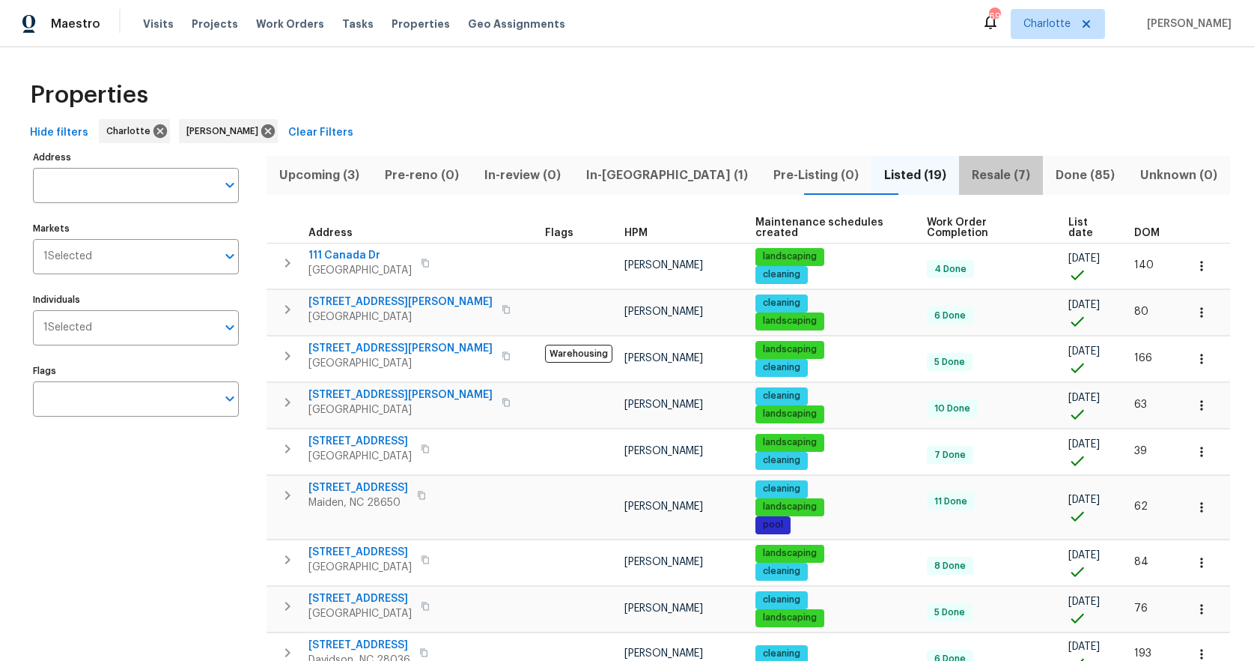
click at [968, 177] on span "Resale (7)" at bounding box center [1001, 175] width 66 height 21
click at [1043, 177] on button "Done (85)" at bounding box center [1085, 175] width 85 height 39
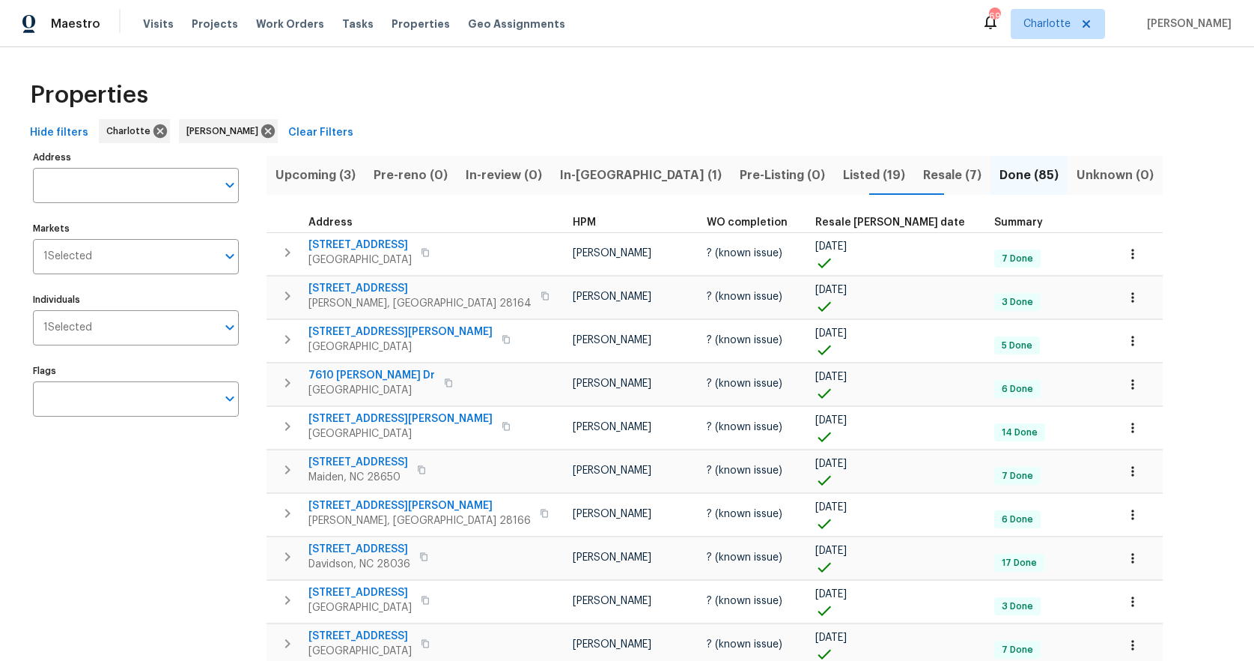
click at [923, 174] on span "Resale (7)" at bounding box center [952, 175] width 58 height 21
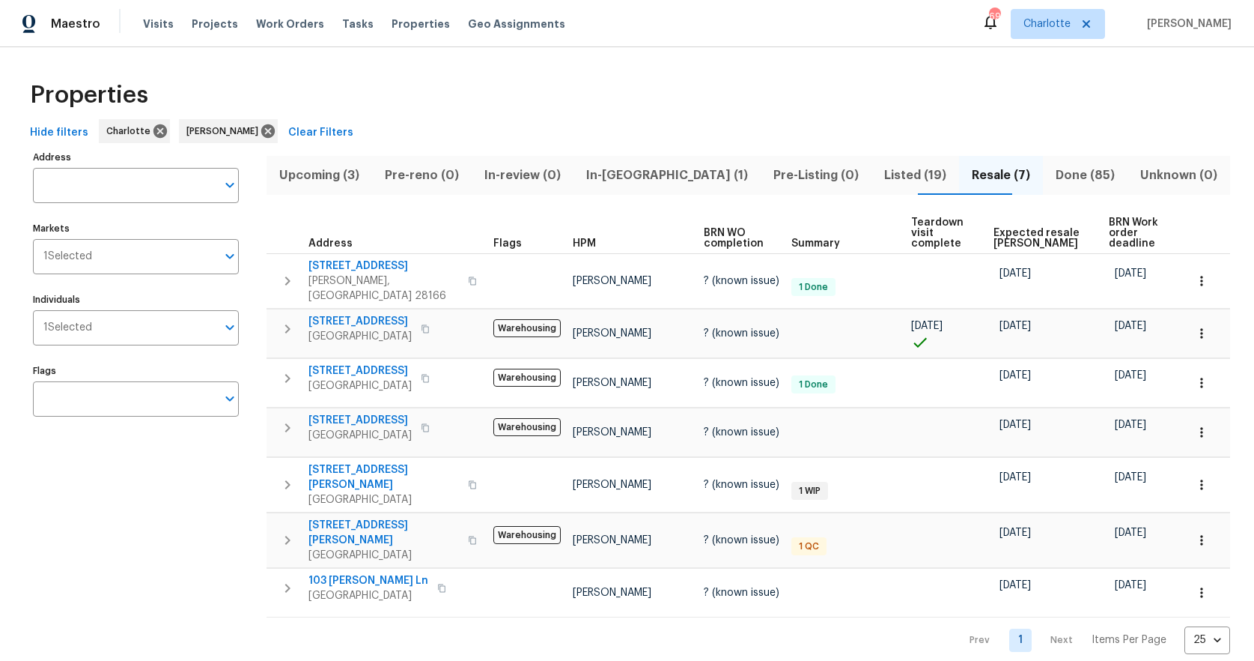
click at [881, 170] on span "Listed (19)" at bounding box center [916, 175] width 70 height 21
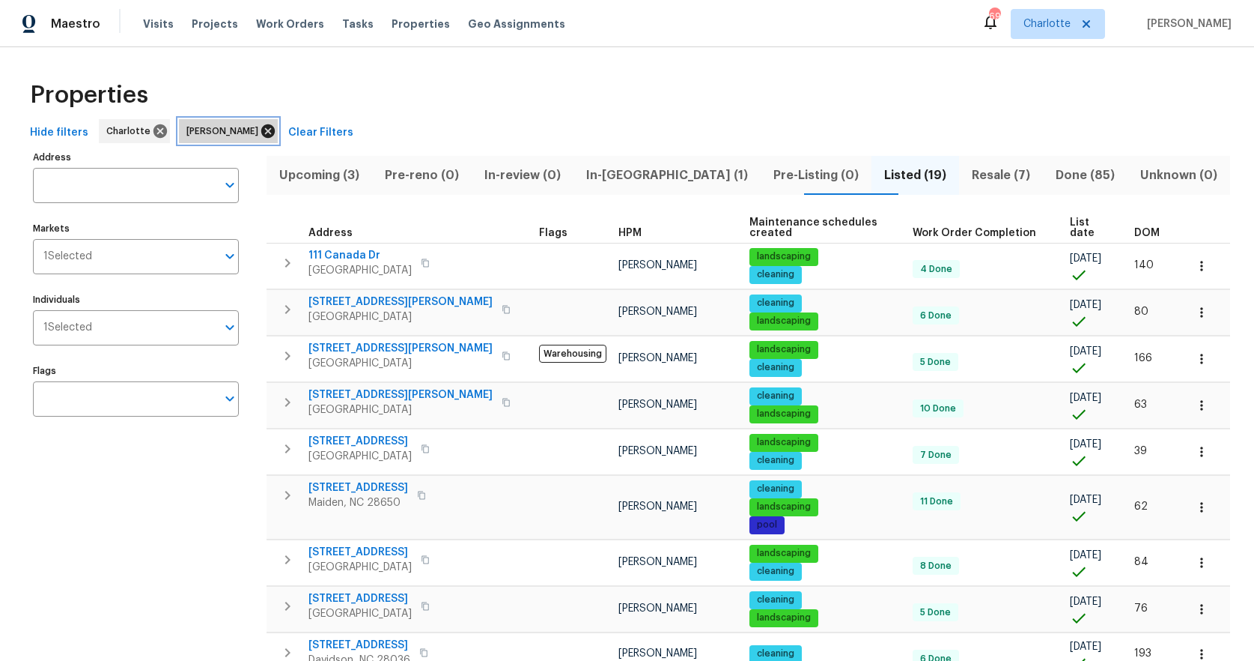
click at [261, 132] on icon at bounding box center [267, 130] width 13 height 13
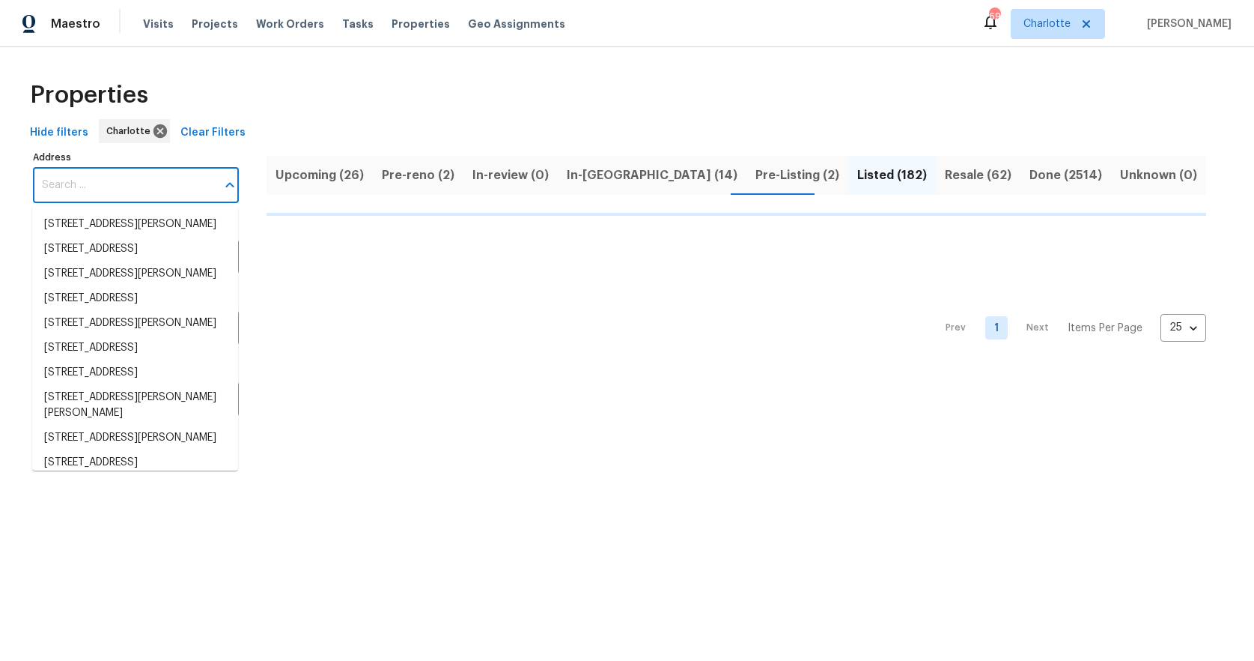
click at [94, 193] on input "Address" at bounding box center [124, 185] width 183 height 35
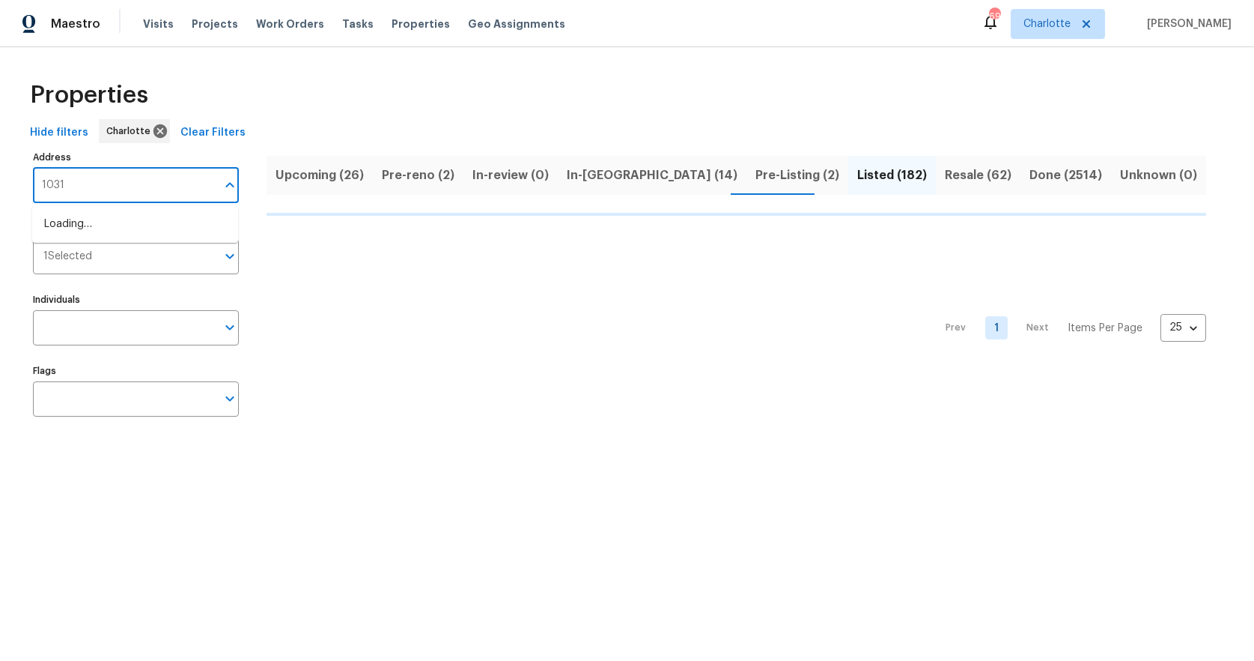
type input "10319"
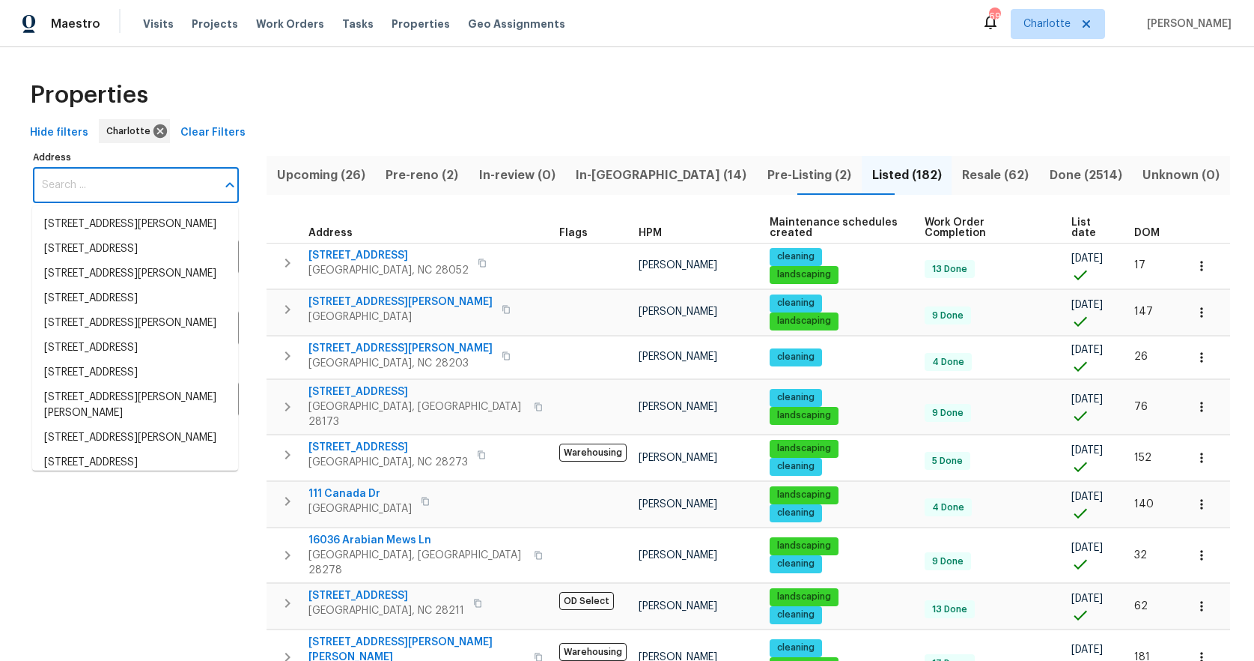
click at [123, 186] on input "Address" at bounding box center [124, 185] width 183 height 35
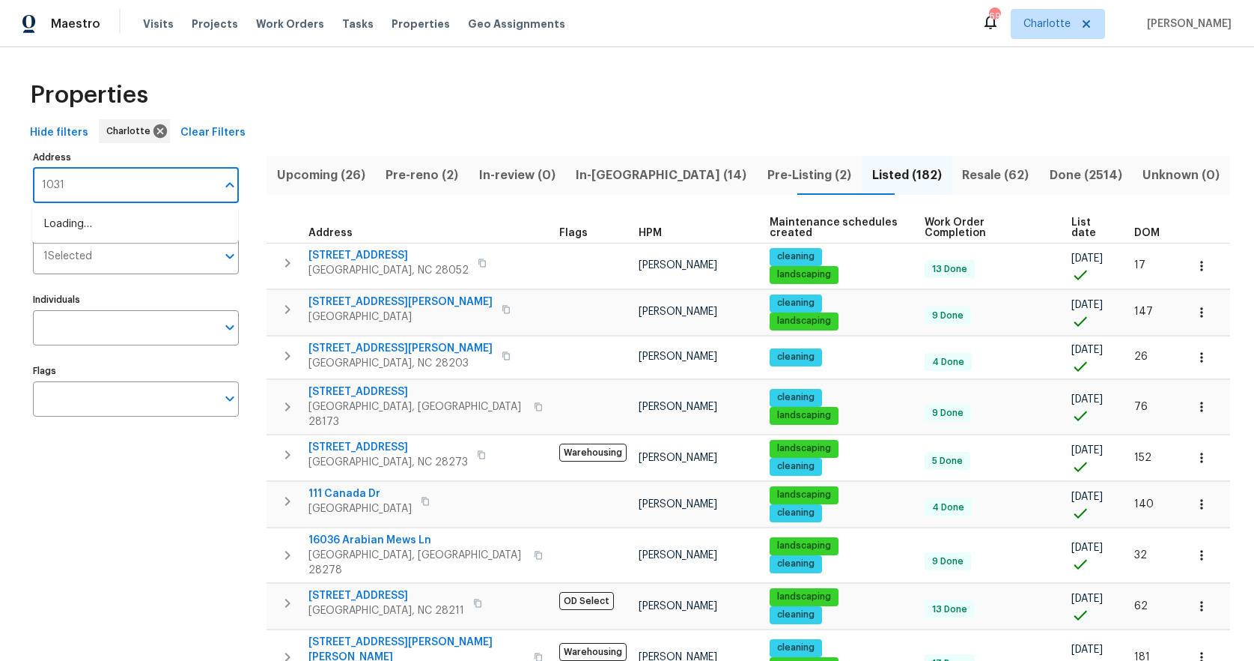
type input "10319"
click at [112, 311] on li "10319 Willingham Rd Huntersville NC 28078" at bounding box center [135, 298] width 206 height 25
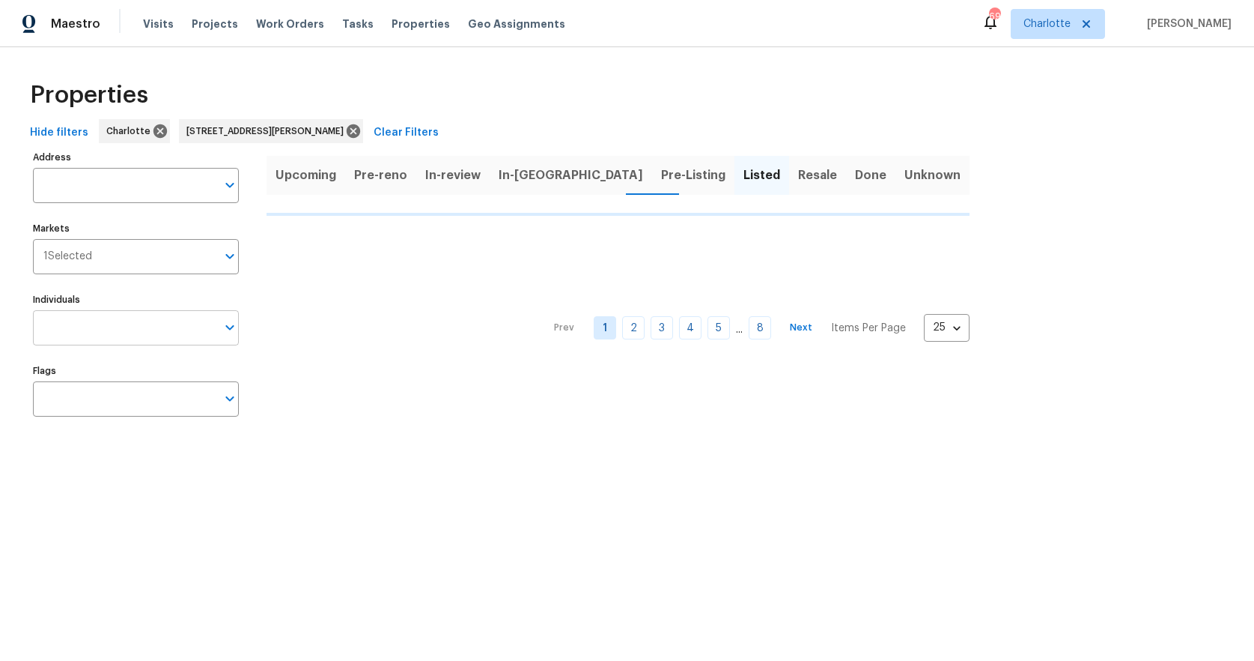
type input "10319 Willingham Rd Huntersville NC 28078"
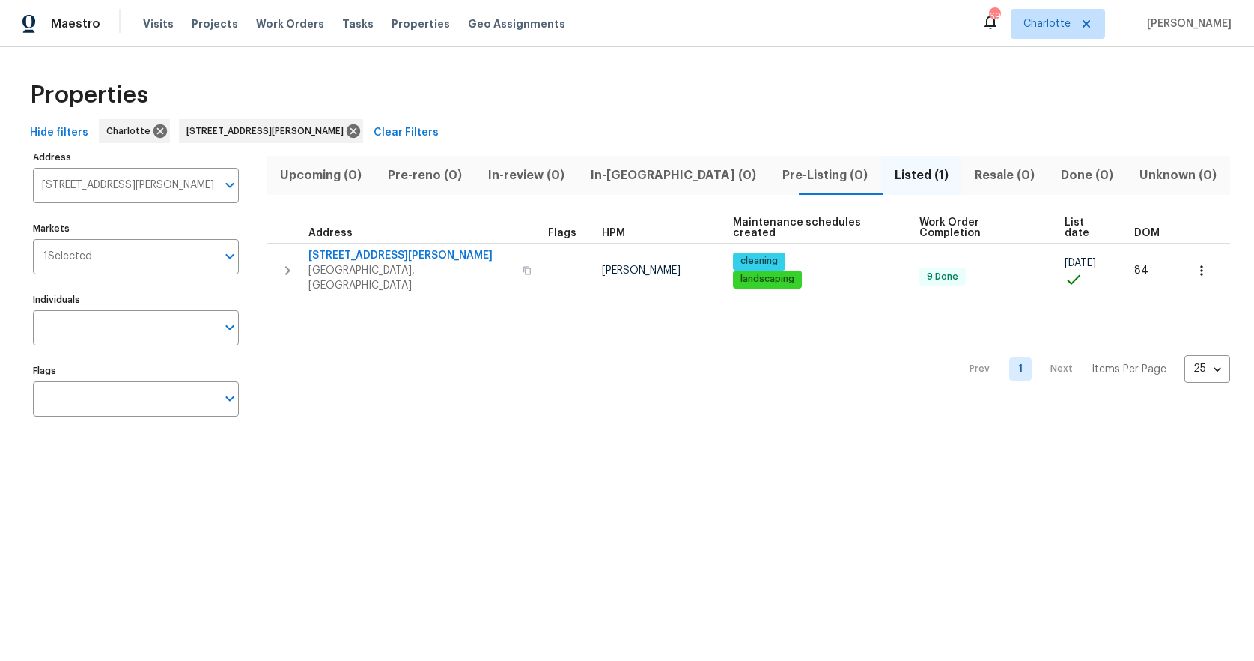
click at [333, 332] on div "Prev 1 Next Items Per Page 25 25 ​" at bounding box center [749, 364] width 964 height 133
click at [360, 131] on icon at bounding box center [353, 130] width 13 height 13
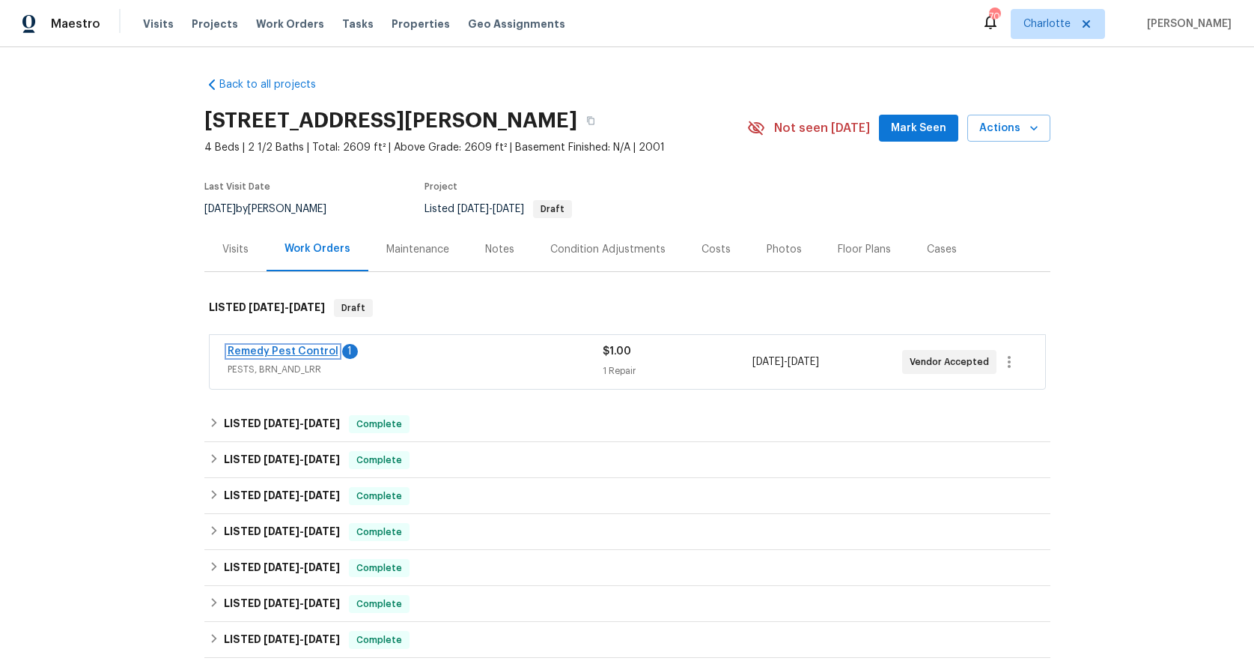
click at [292, 355] on link "Remedy Pest Control" at bounding box center [283, 351] width 111 height 10
click at [292, 355] on html "Maestro Visits Projects Work Orders Tasks Properties Geo Assignments 70 Charlot…" at bounding box center [627, 330] width 1254 height 661
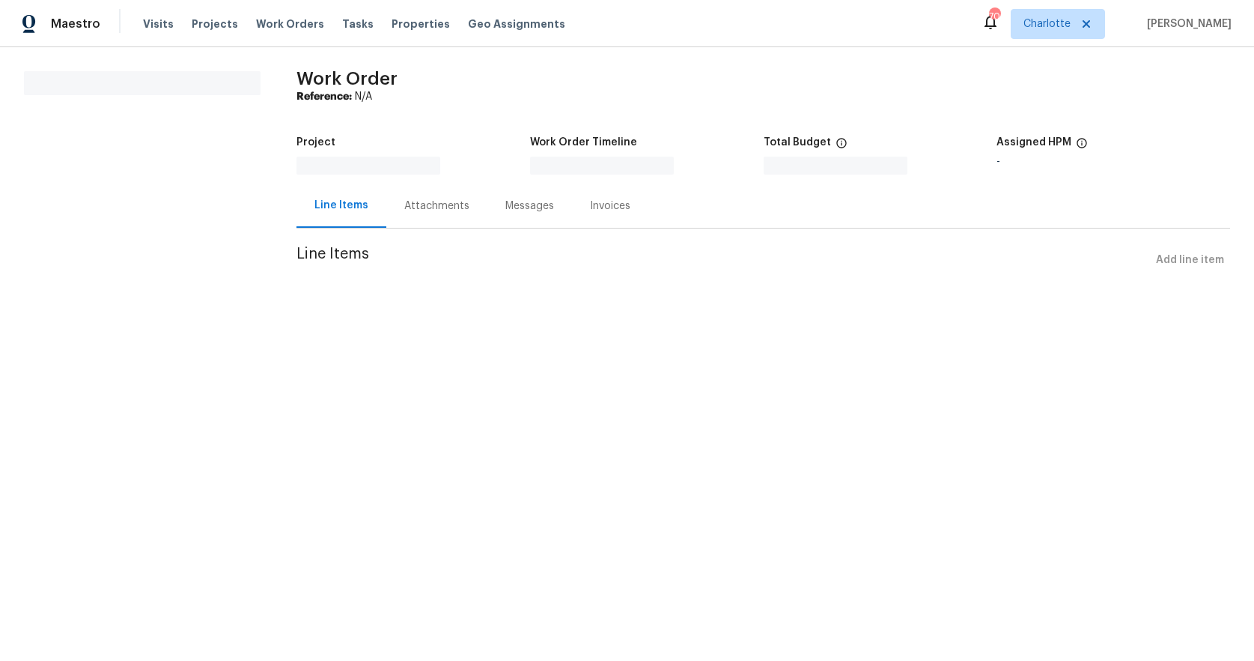
click at [292, 316] on html "Maestro Visits Projects Work Orders Tasks Properties Geo Assignments 70 Charlot…" at bounding box center [627, 158] width 1254 height 316
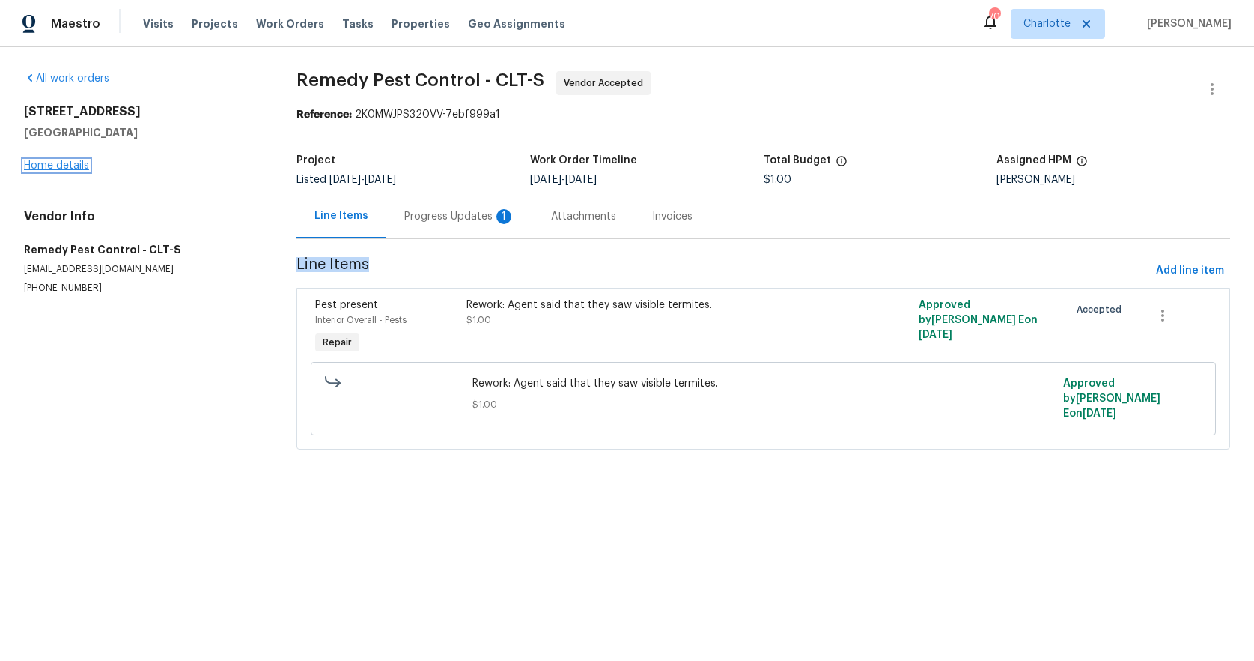
click at [48, 161] on link "Home details" at bounding box center [56, 165] width 65 height 10
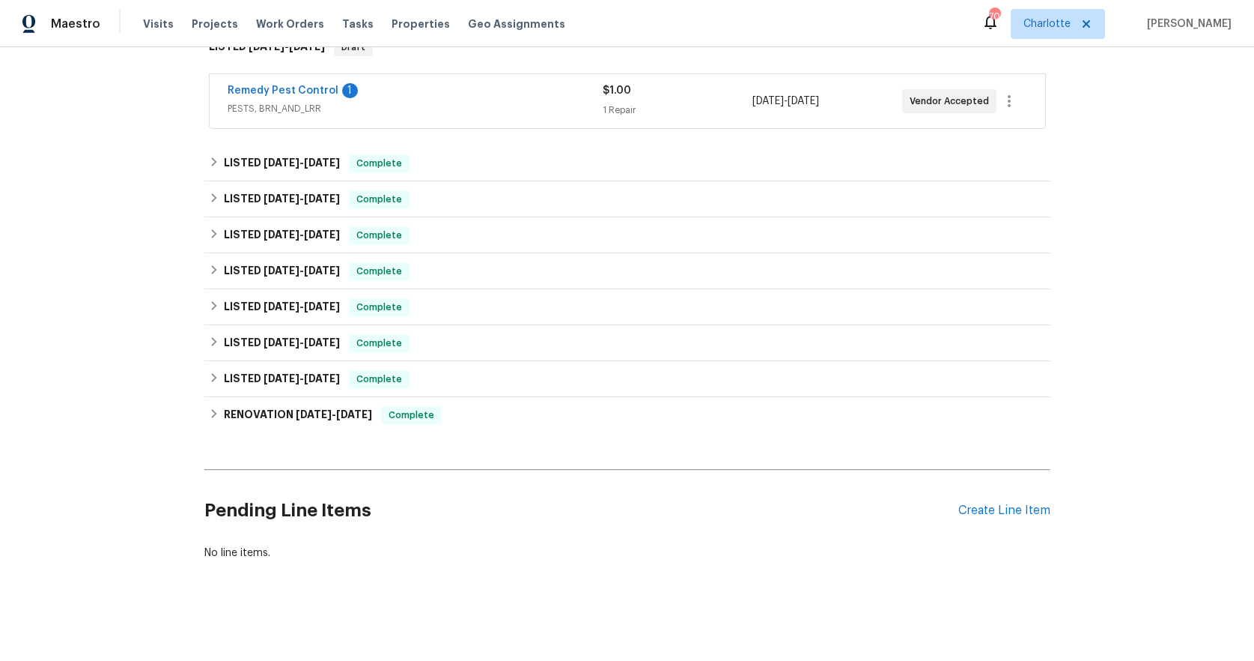
scroll to position [273, 0]
click at [963, 502] on div "Create Line Item" at bounding box center [1005, 509] width 92 height 14
click at [1001, 502] on div "Create Line Item" at bounding box center [1005, 509] width 92 height 14
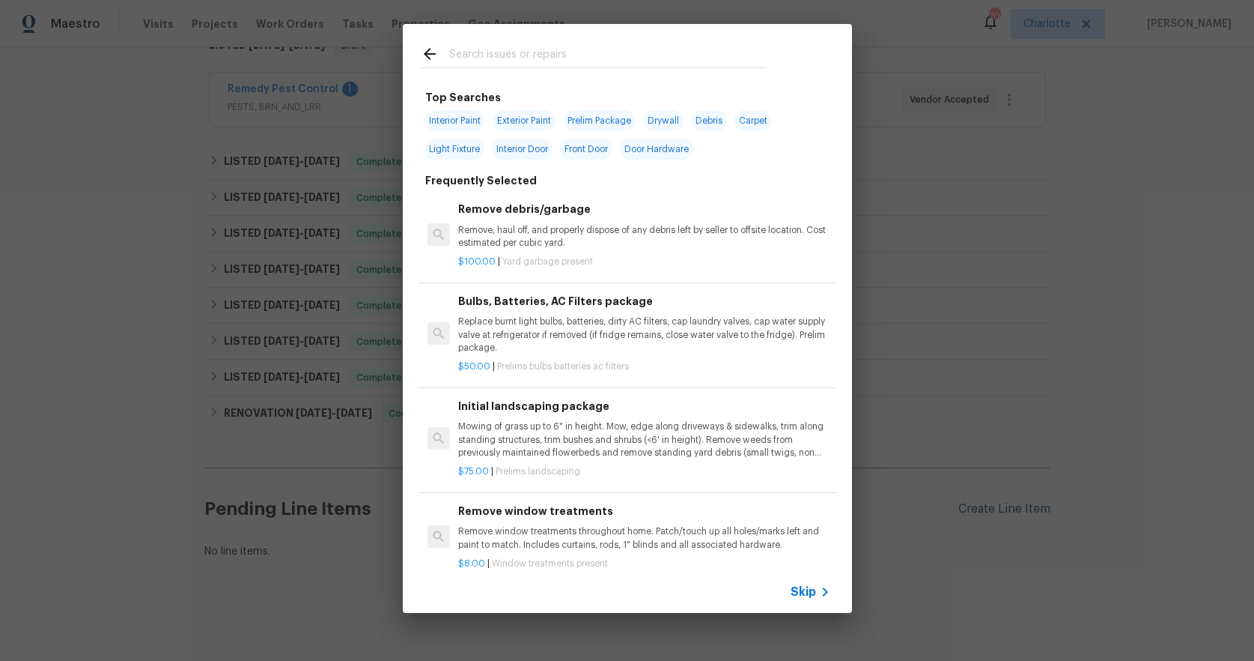
click at [1001, 495] on div "Top Searches Interior Paint Exterior Paint Prelim Package Drywall Debris Carpet…" at bounding box center [627, 318] width 1254 height 637
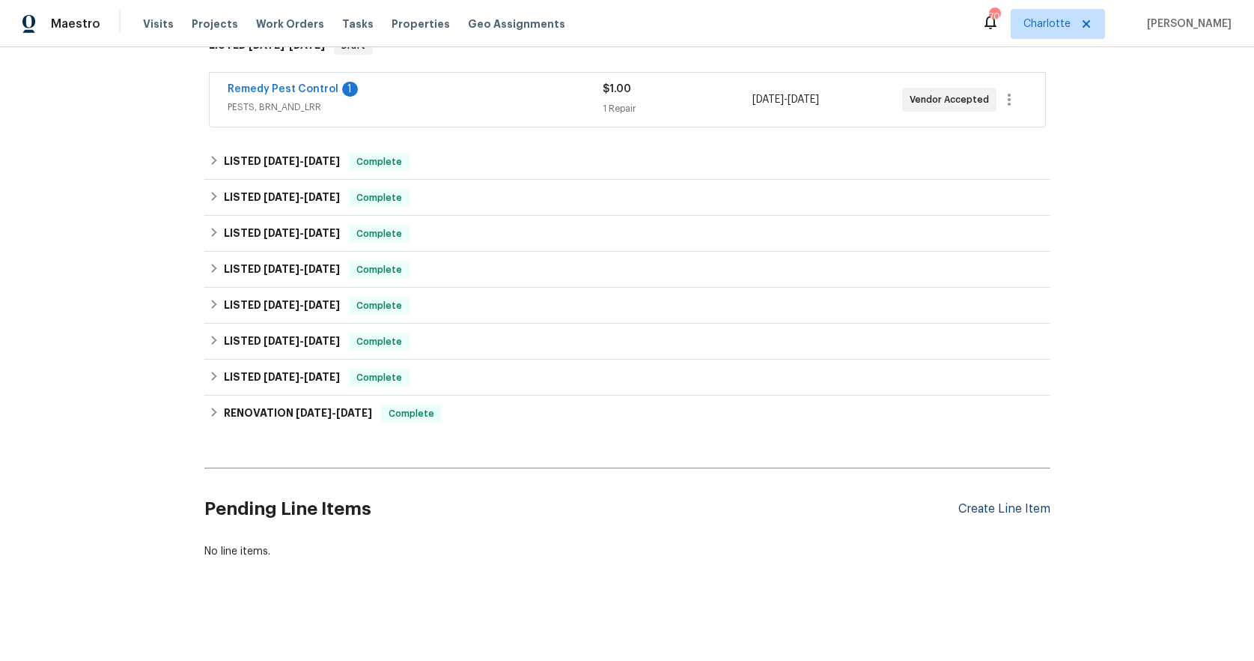
click at [1008, 502] on div "Create Line Item" at bounding box center [1005, 509] width 92 height 14
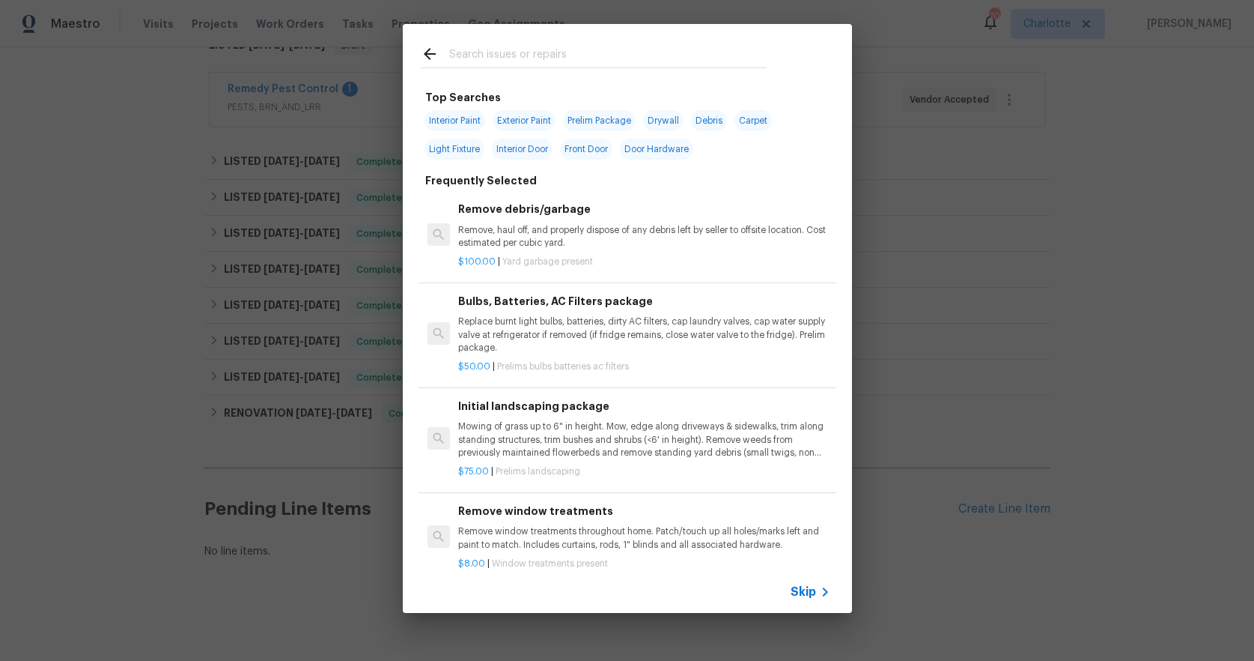
click at [559, 49] on input "text" at bounding box center [608, 56] width 318 height 22
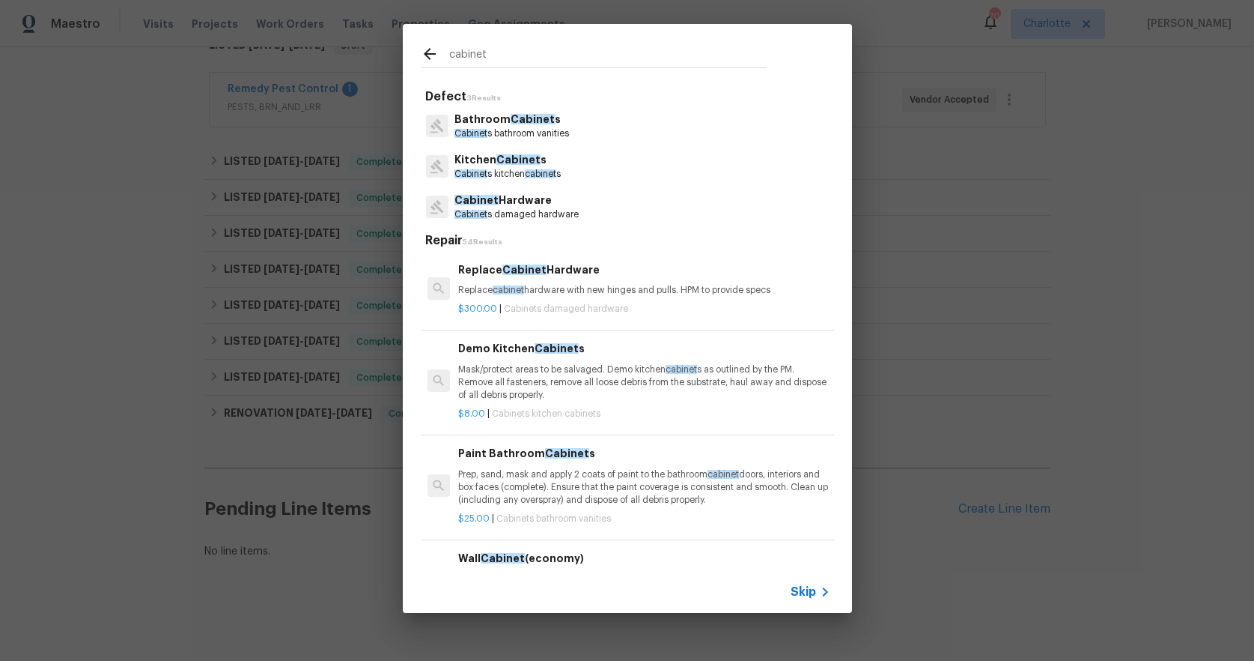
type input "cabinet"
click at [509, 161] on span "Cabinet" at bounding box center [519, 159] width 44 height 10
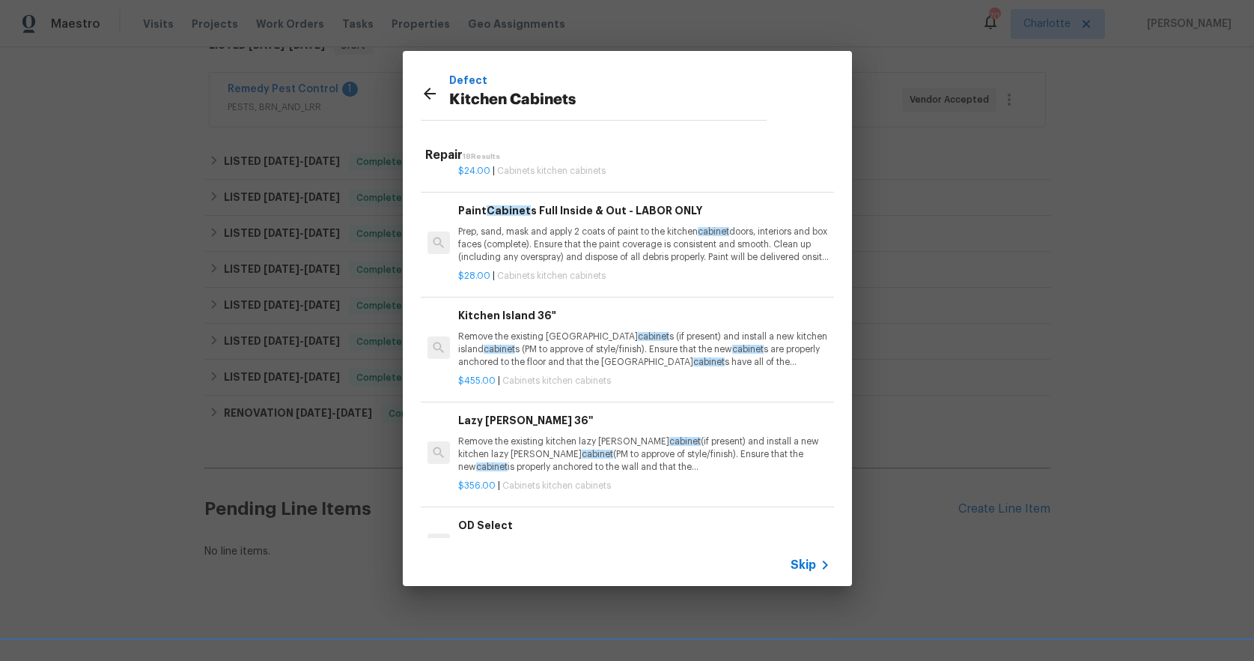
scroll to position [1097, 0]
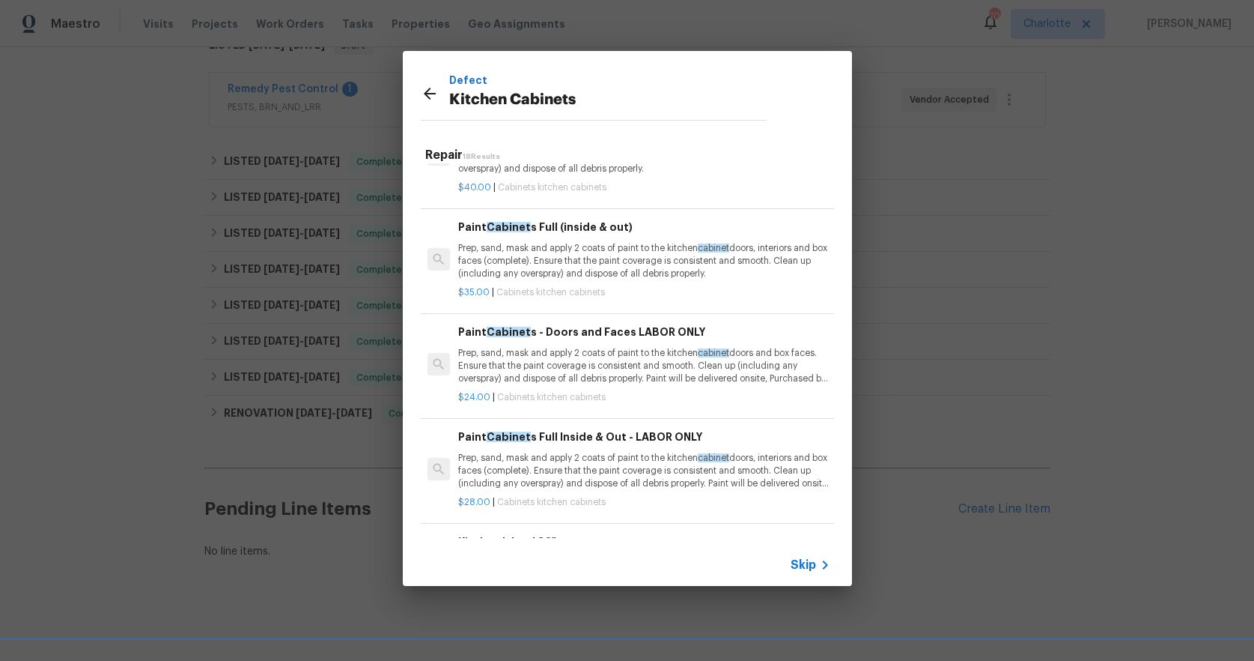
click at [619, 361] on p "Prep, sand, mask and apply 2 coats of paint to the kitchen cabinet doors and bo…" at bounding box center [643, 366] width 371 height 38
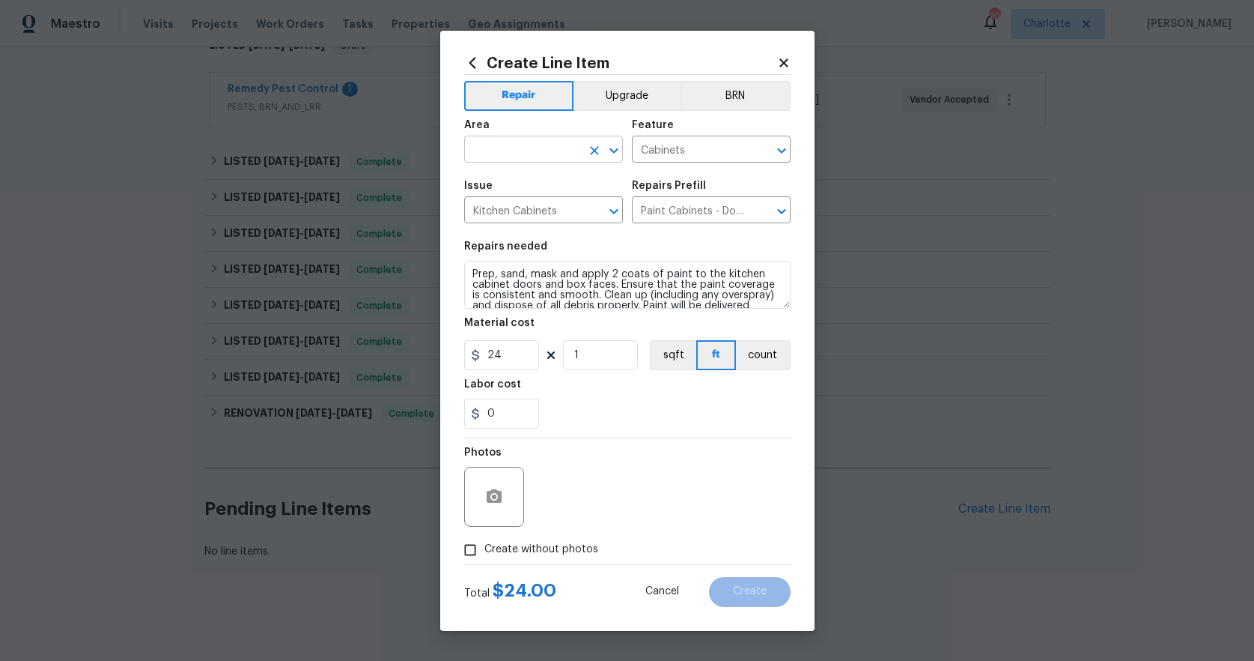
click at [543, 150] on input "text" at bounding box center [522, 150] width 117 height 23
click at [503, 183] on li "Kitchen" at bounding box center [543, 184] width 159 height 25
type input "Kitchen"
drag, startPoint x: 583, startPoint y: 355, endPoint x: 574, endPoint y: 356, distance: 8.4
click at [574, 356] on input "1" at bounding box center [600, 355] width 75 height 30
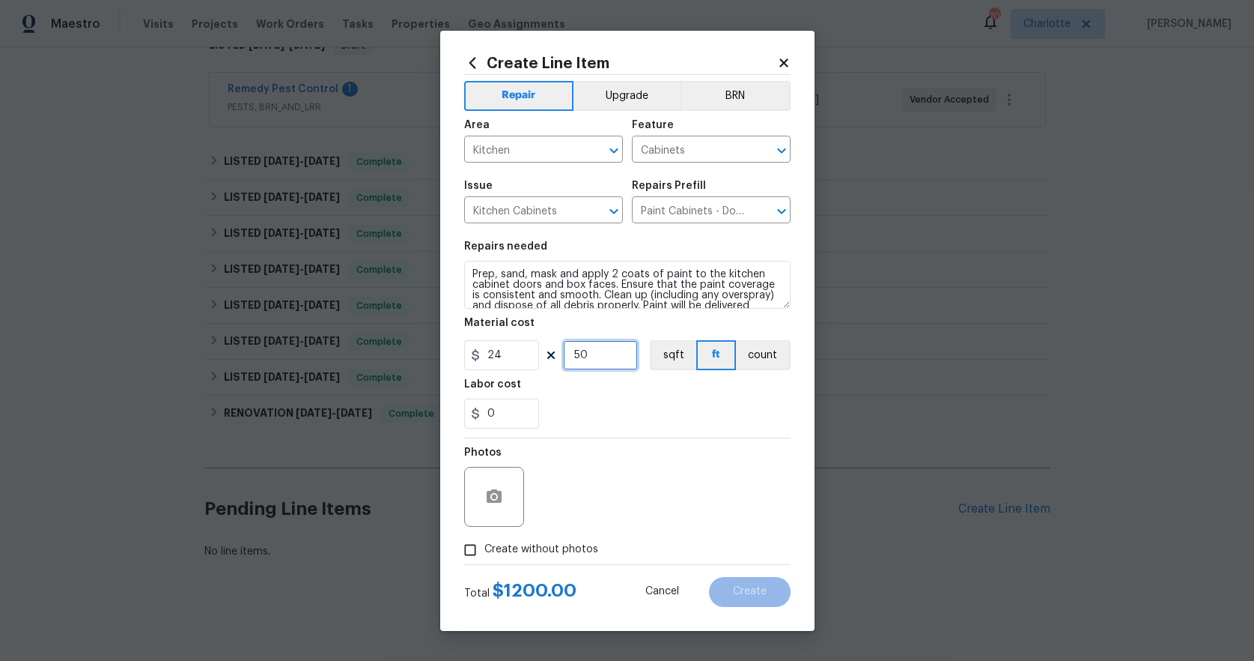
type input "50"
click at [494, 488] on icon "button" at bounding box center [494, 497] width 18 height 18
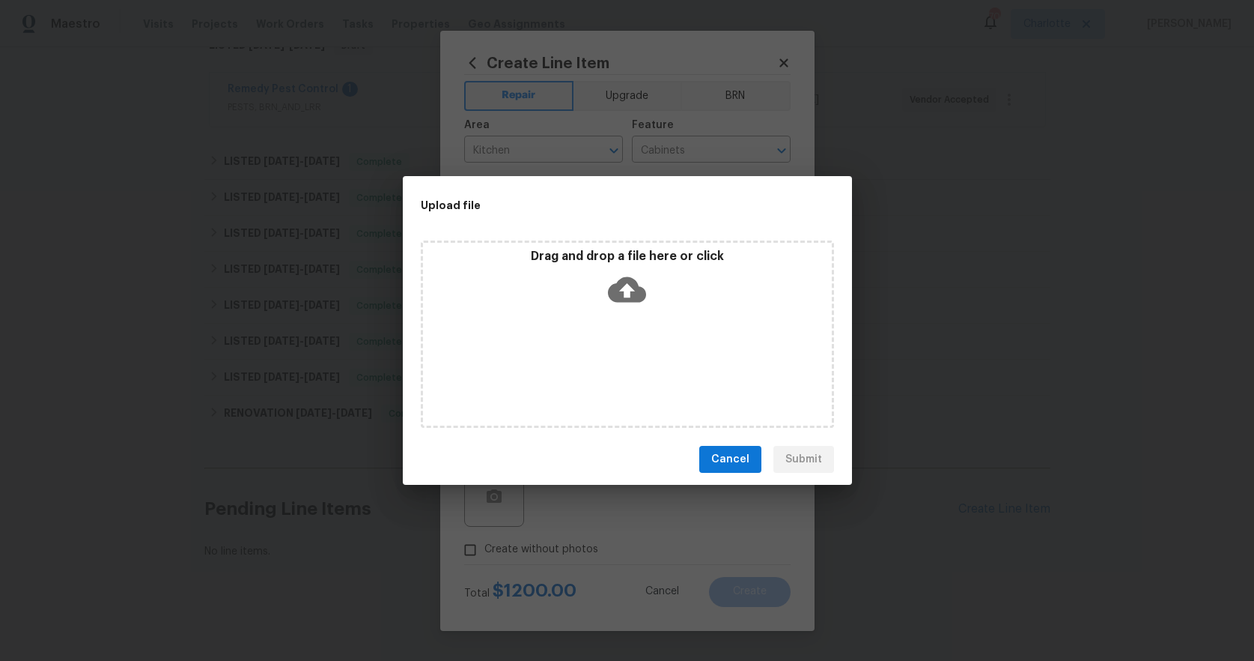
click at [637, 294] on icon at bounding box center [627, 289] width 38 height 25
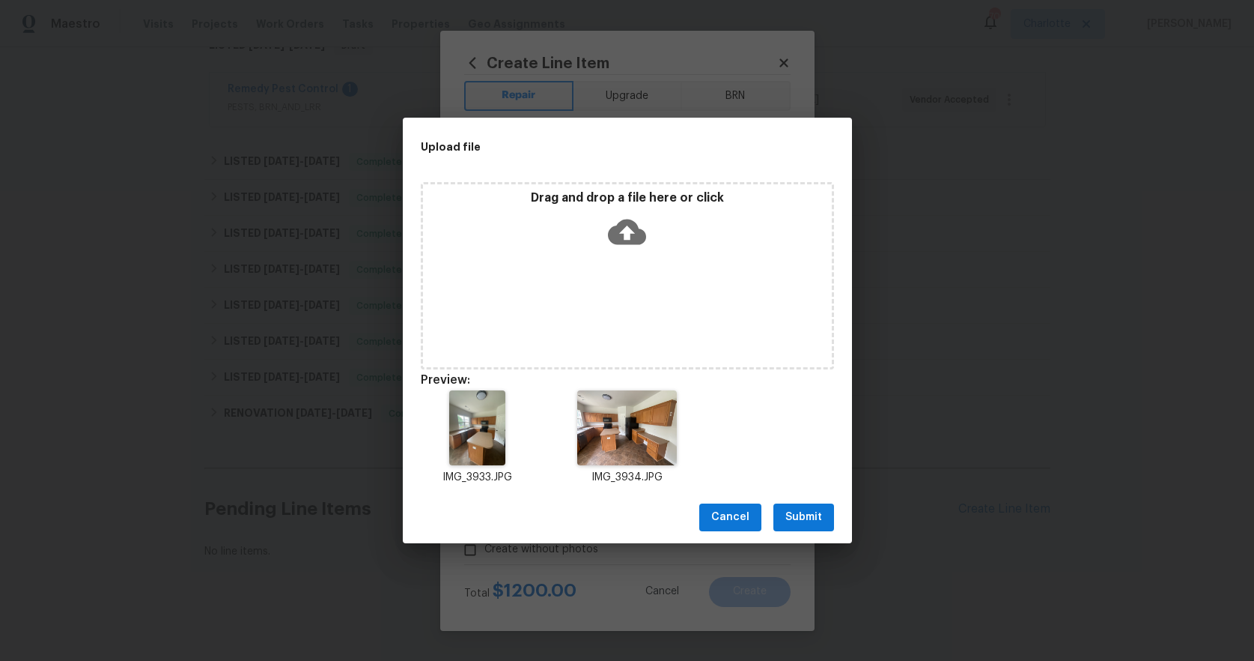
click at [800, 516] on span "Submit" at bounding box center [804, 517] width 37 height 19
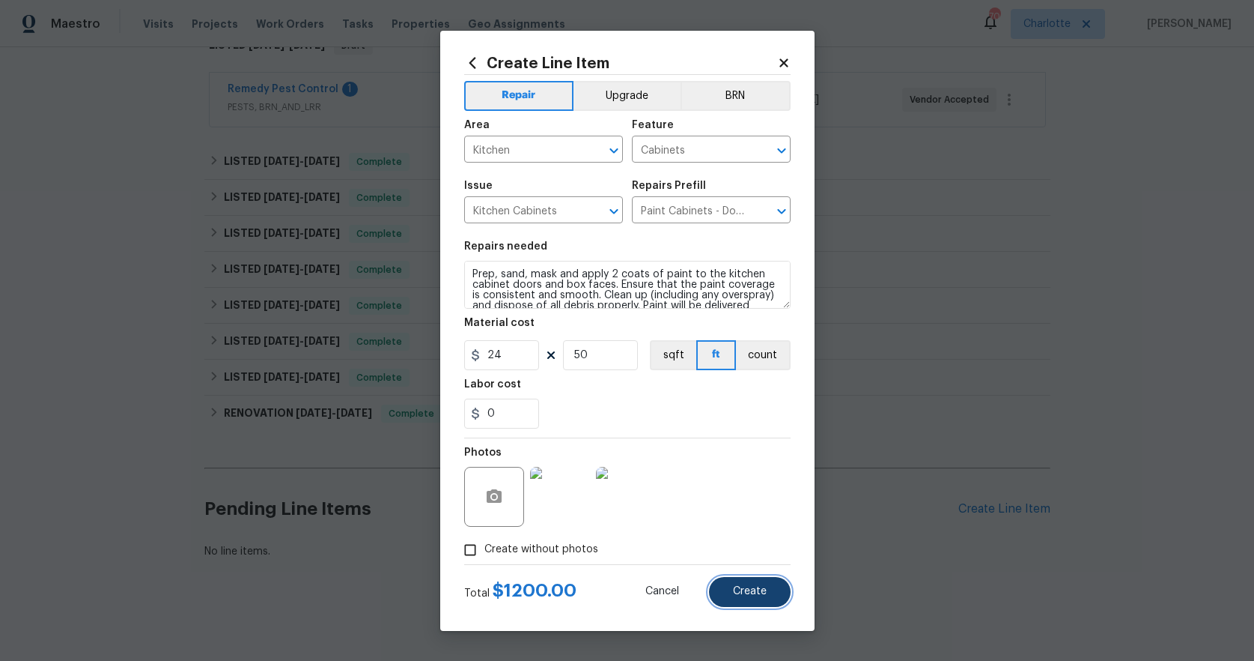
click at [762, 593] on span "Create" at bounding box center [750, 591] width 34 height 11
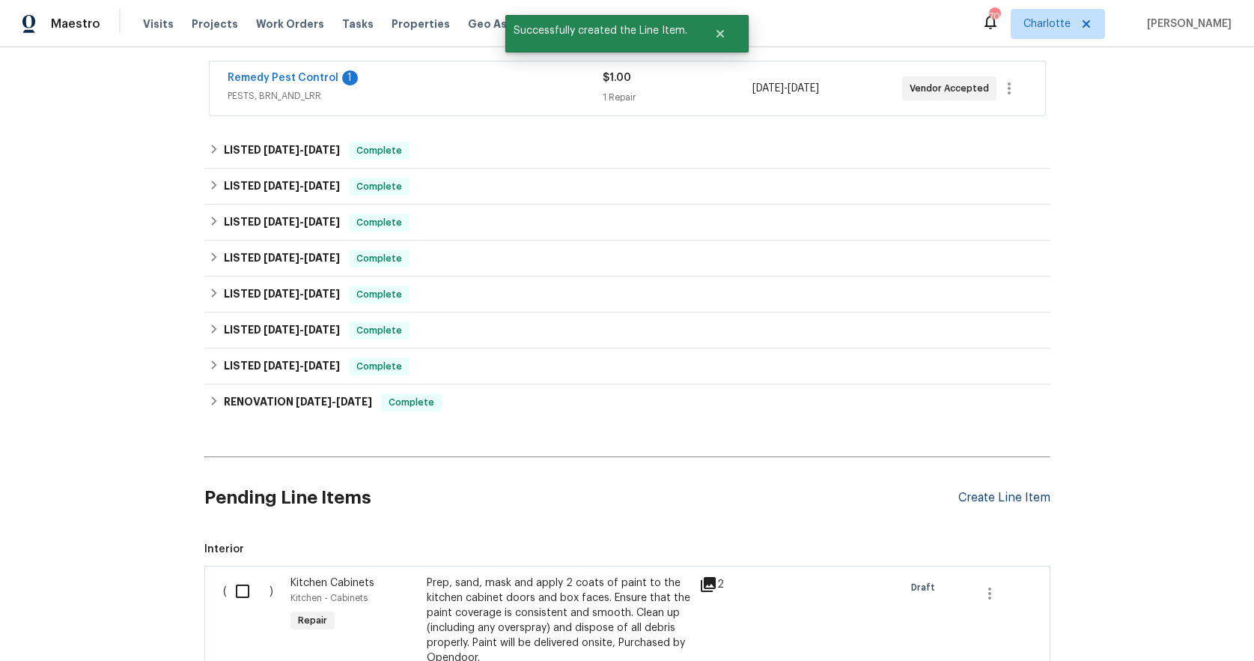
click at [988, 497] on div "Create Line Item" at bounding box center [1005, 498] width 92 height 14
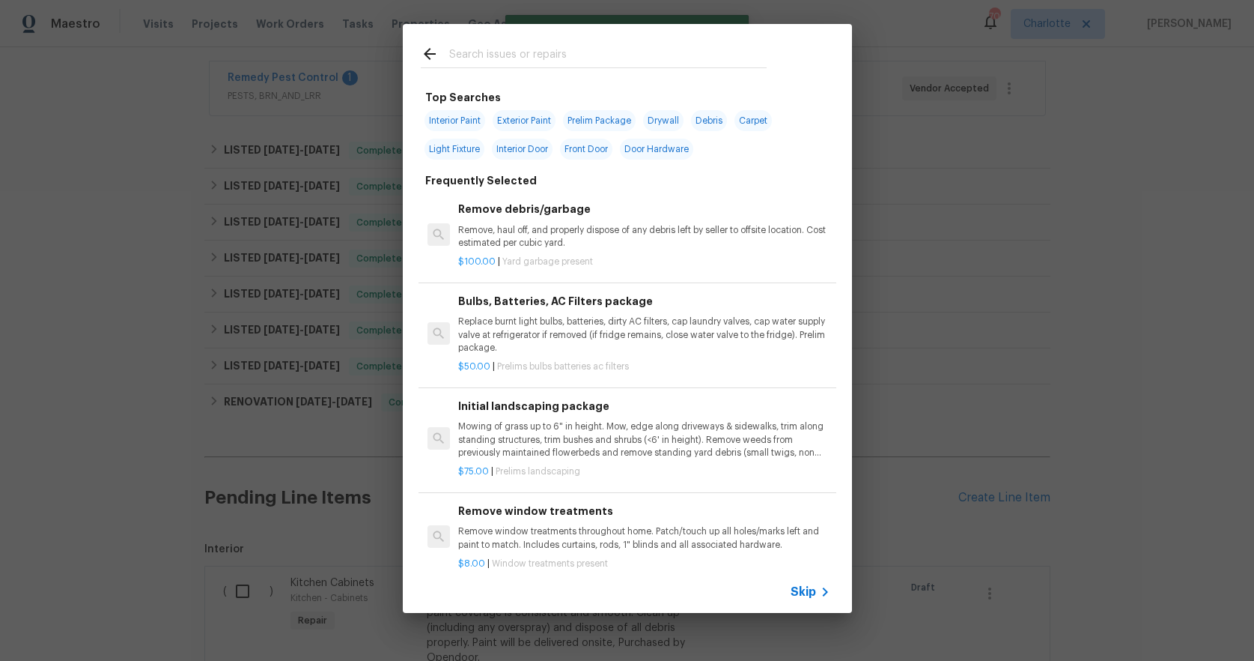
click at [500, 48] on input "text" at bounding box center [608, 56] width 318 height 22
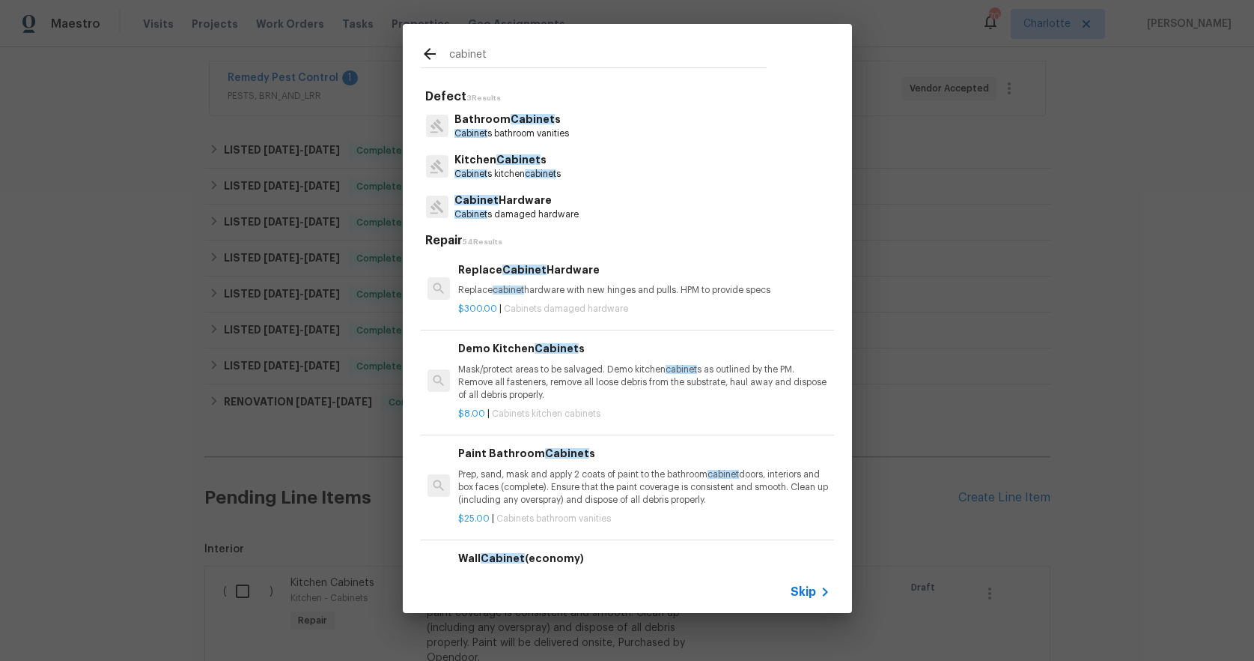
type input "cabinet"
click at [487, 199] on span "Cabinet" at bounding box center [477, 200] width 44 height 10
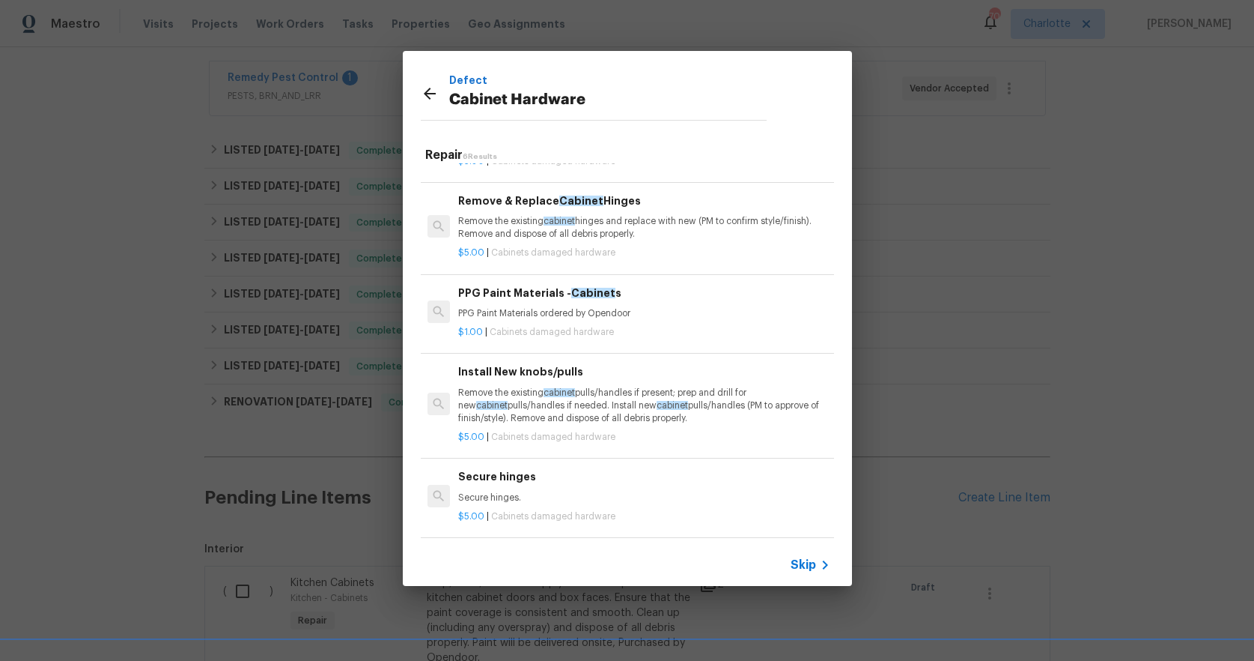
scroll to position [153, 0]
click at [659, 386] on p "Remove the existing cabinet pulls/handles if present; prep and drill for new ca…" at bounding box center [643, 405] width 371 height 38
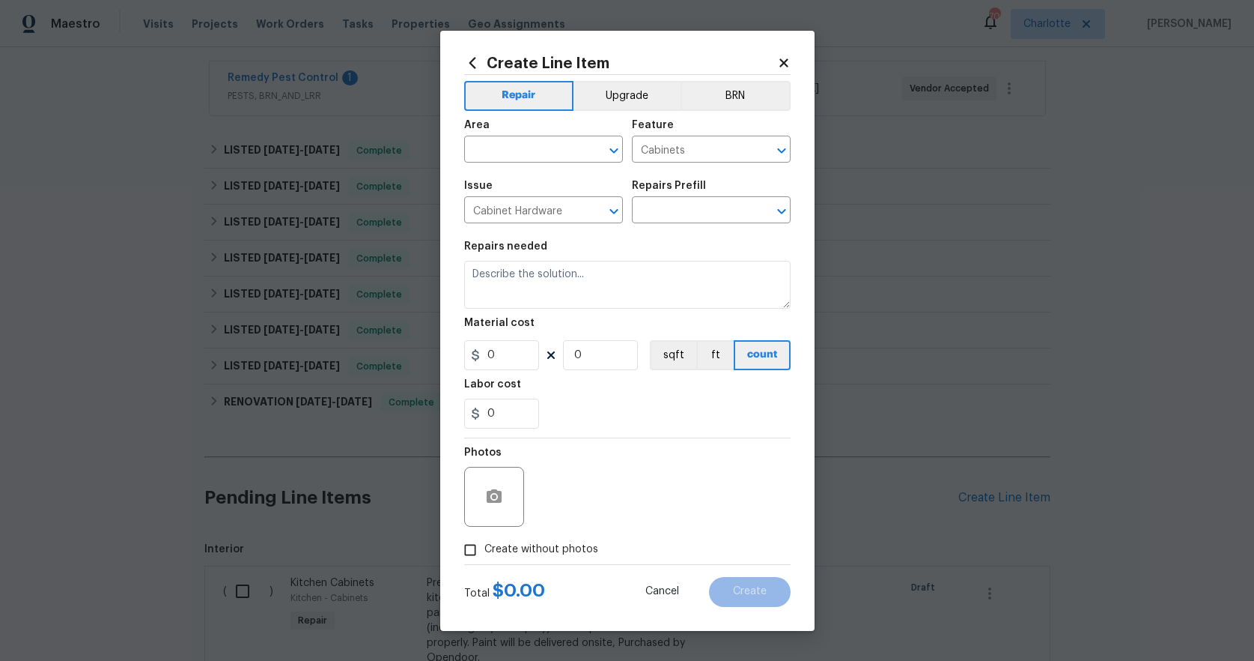
type input "Install New knobs/pulls $5.00"
type textarea "Remove the existing cabinet pulls/handles if present; prep and drill for new ca…"
type input "5"
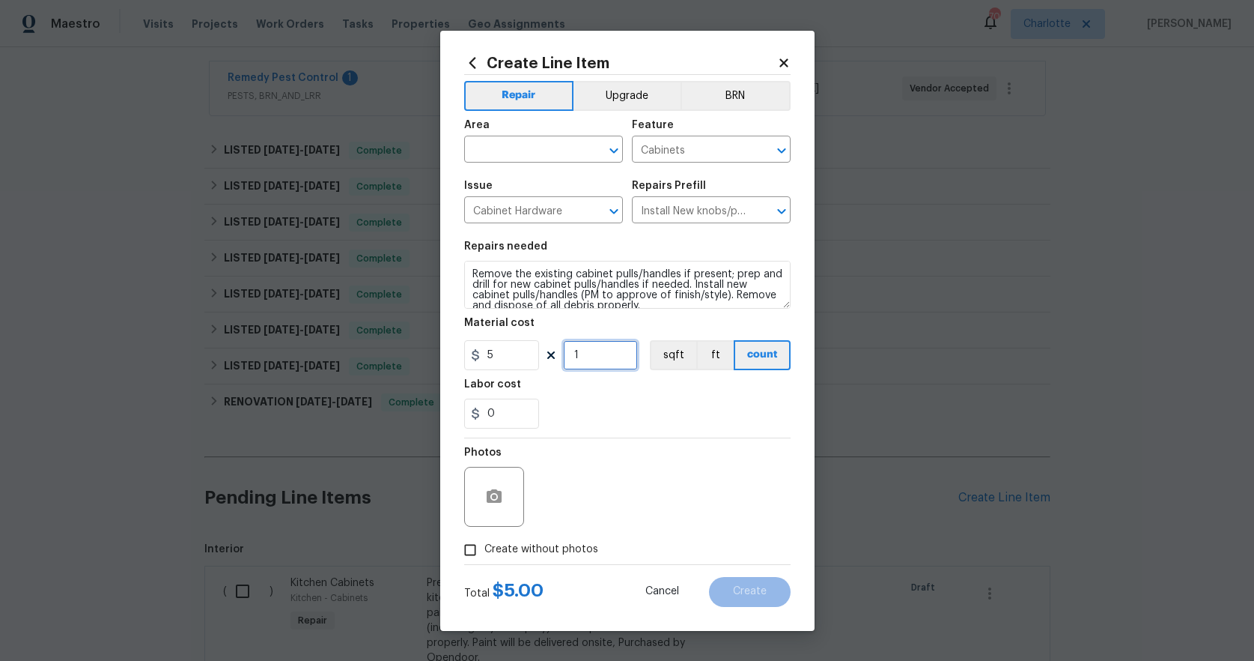
drag, startPoint x: 606, startPoint y: 362, endPoint x: 527, endPoint y: 348, distance: 79.9
click at [527, 348] on div "5 1 sqft ft count" at bounding box center [627, 355] width 327 height 30
type input "30"
click at [703, 411] on div "0" at bounding box center [627, 413] width 327 height 30
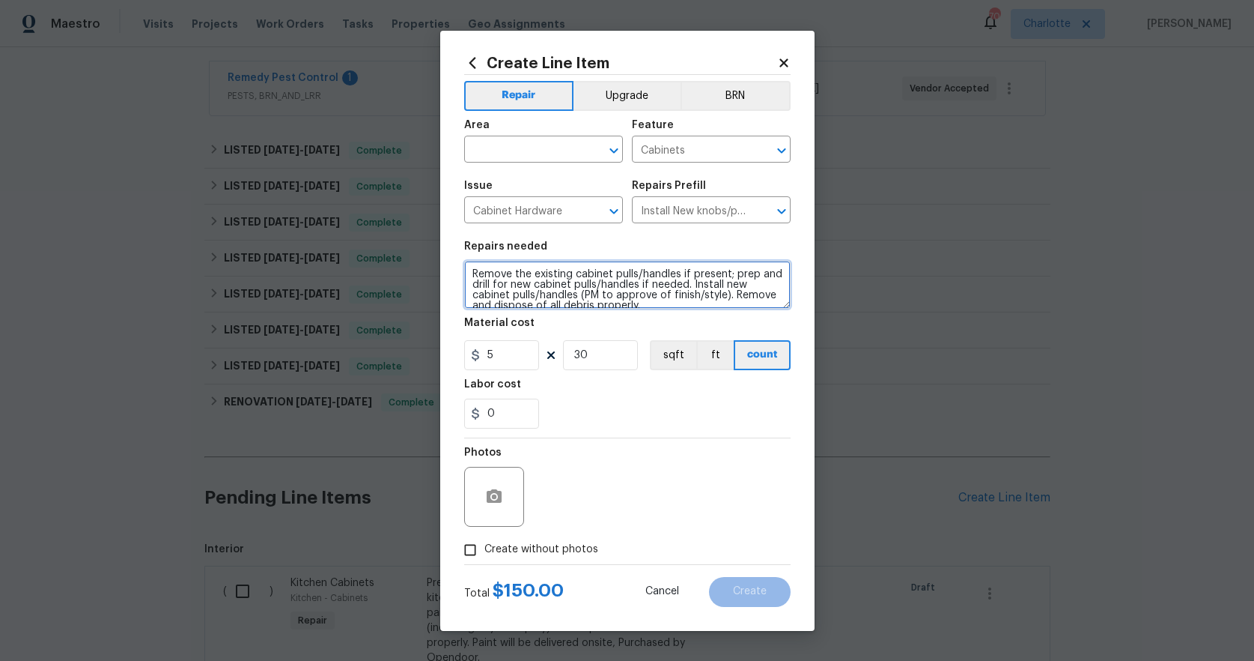
click at [469, 271] on textarea "Remove the existing cabinet pulls/handles if present; prep and drill for new ca…" at bounding box center [627, 285] width 327 height 48
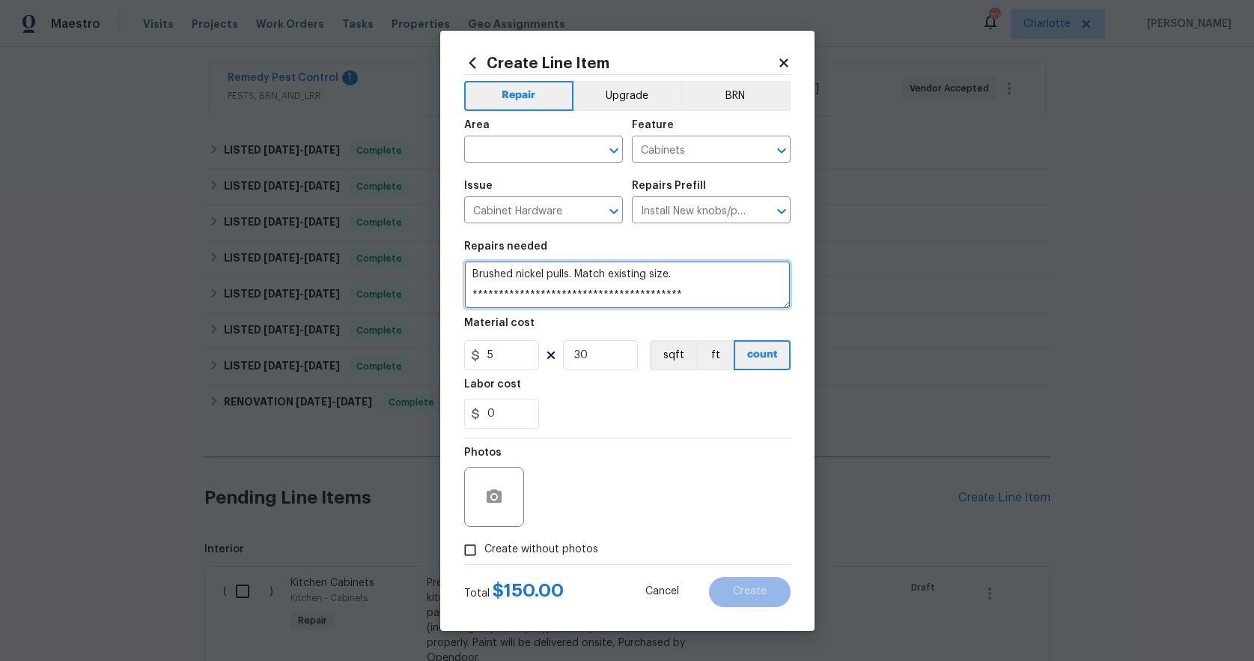
type textarea "**********"
click at [503, 491] on button "button" at bounding box center [494, 497] width 36 height 36
click at [495, 497] on circle "button" at bounding box center [493, 496] width 4 height 4
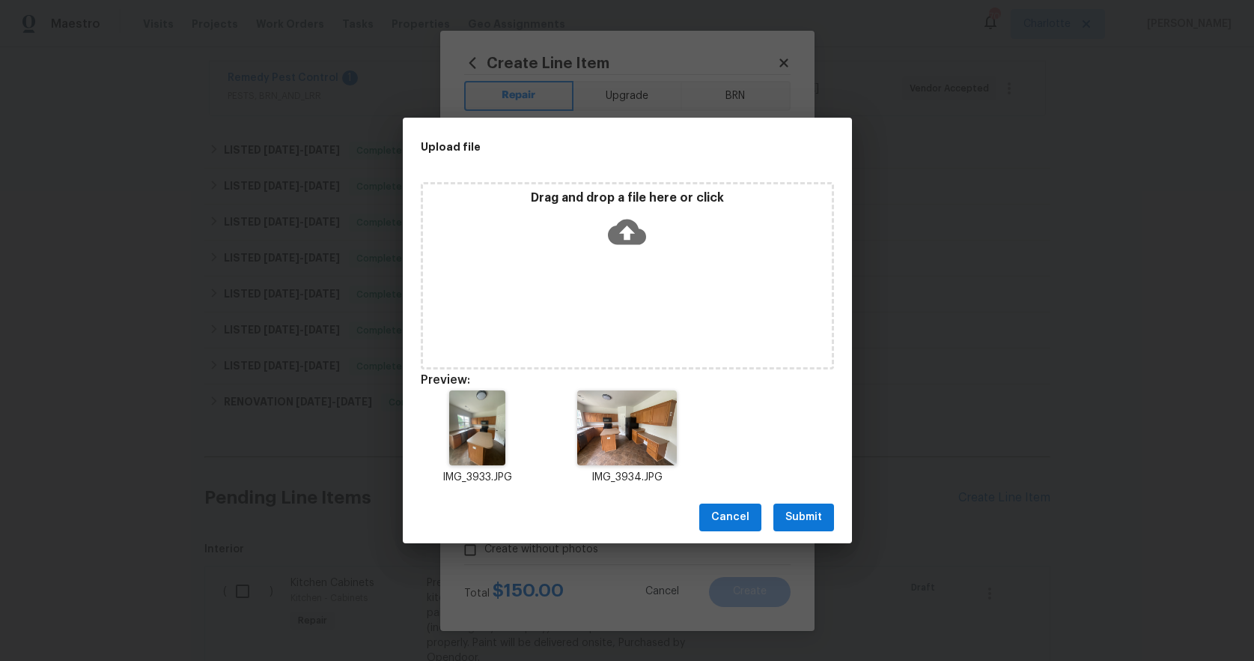
click at [792, 512] on span "Submit" at bounding box center [804, 517] width 37 height 19
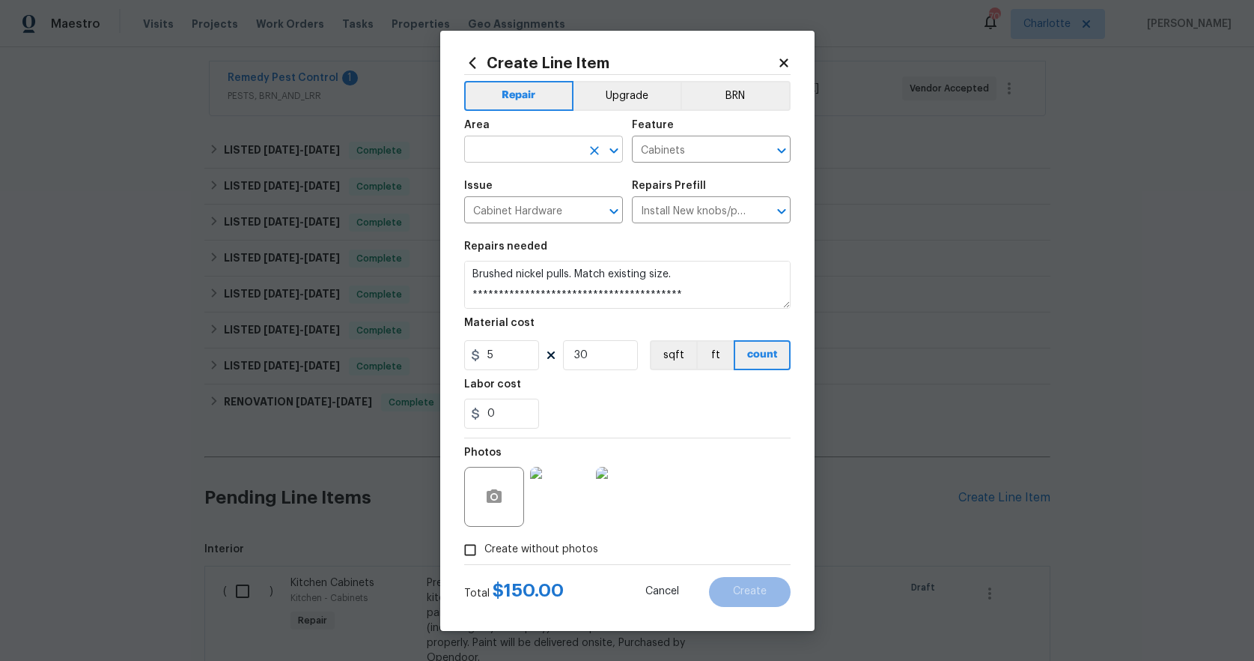
click at [543, 142] on input "text" at bounding box center [522, 150] width 117 height 23
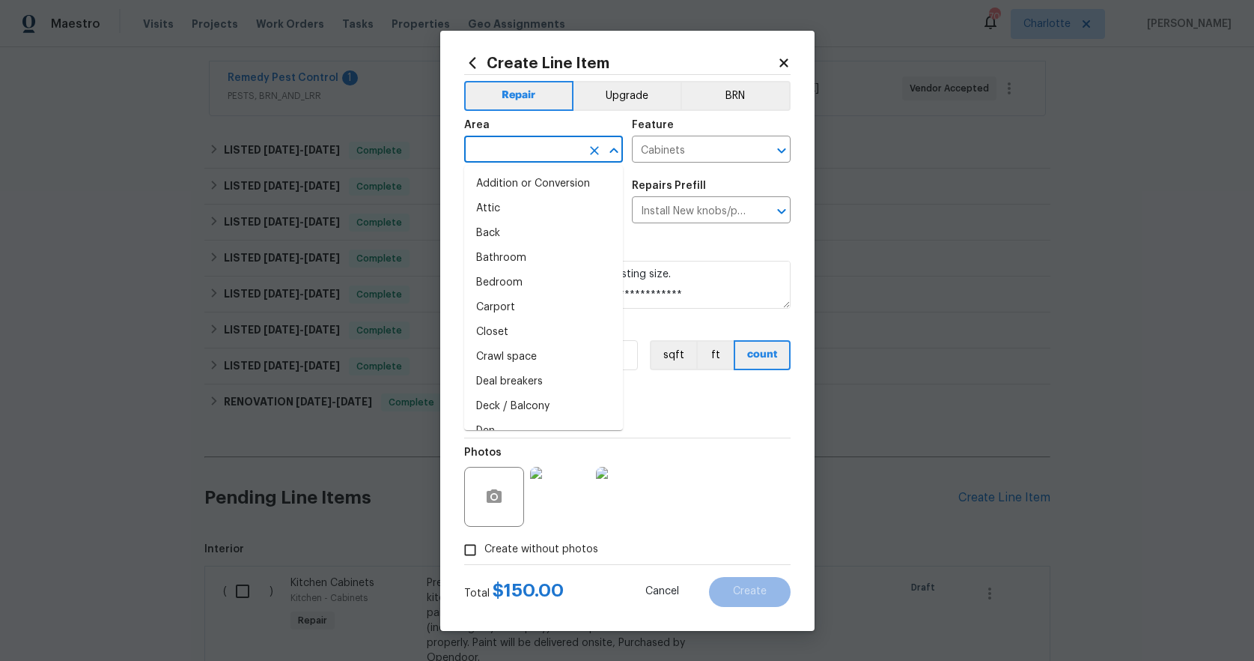
click at [543, 142] on input "text" at bounding box center [522, 150] width 117 height 23
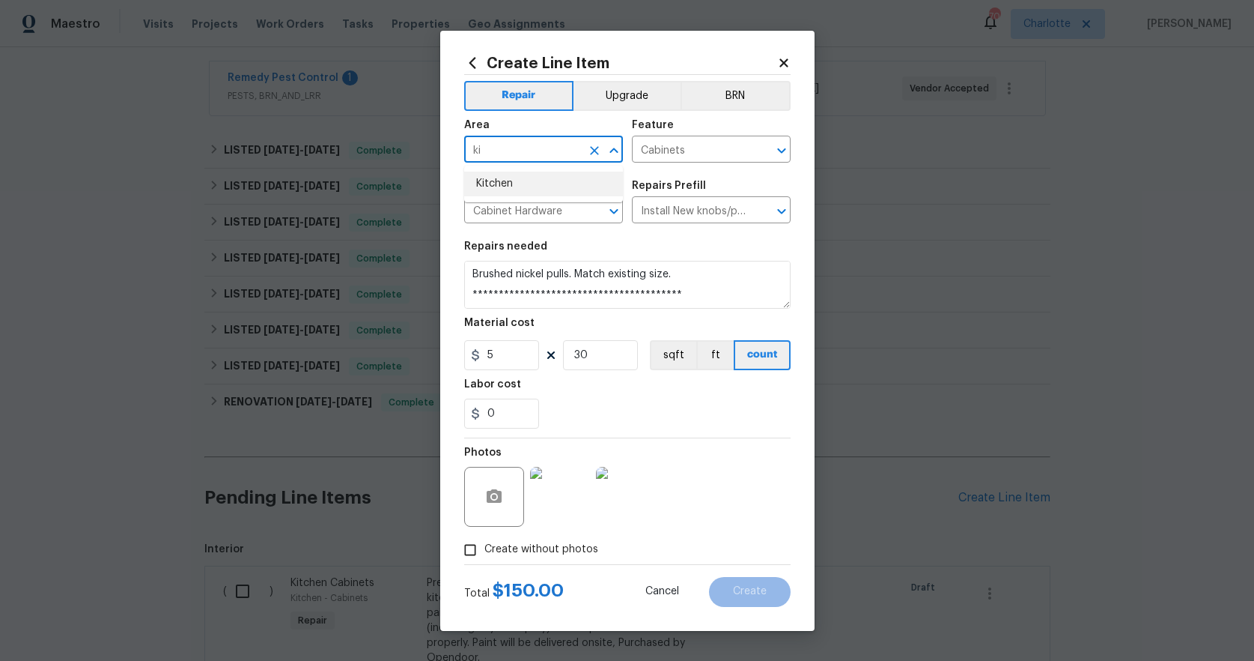
click at [534, 182] on li "Kitchen" at bounding box center [543, 184] width 159 height 25
type input "Kitchen"
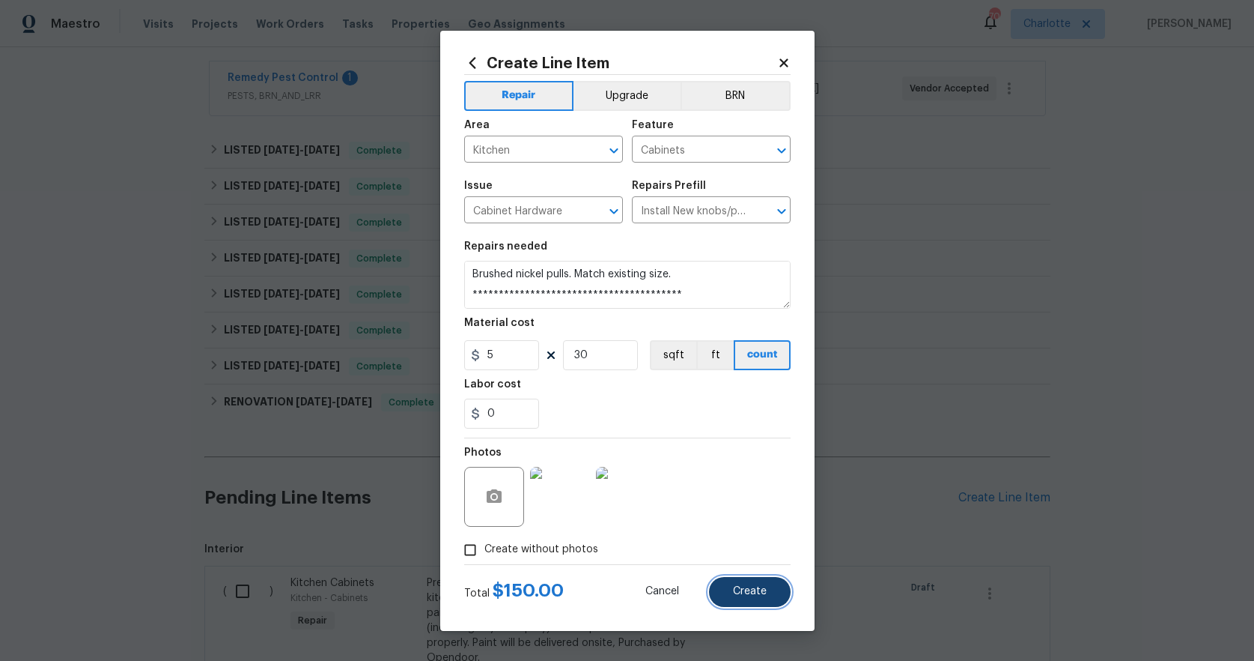
click at [751, 586] on span "Create" at bounding box center [750, 591] width 34 height 11
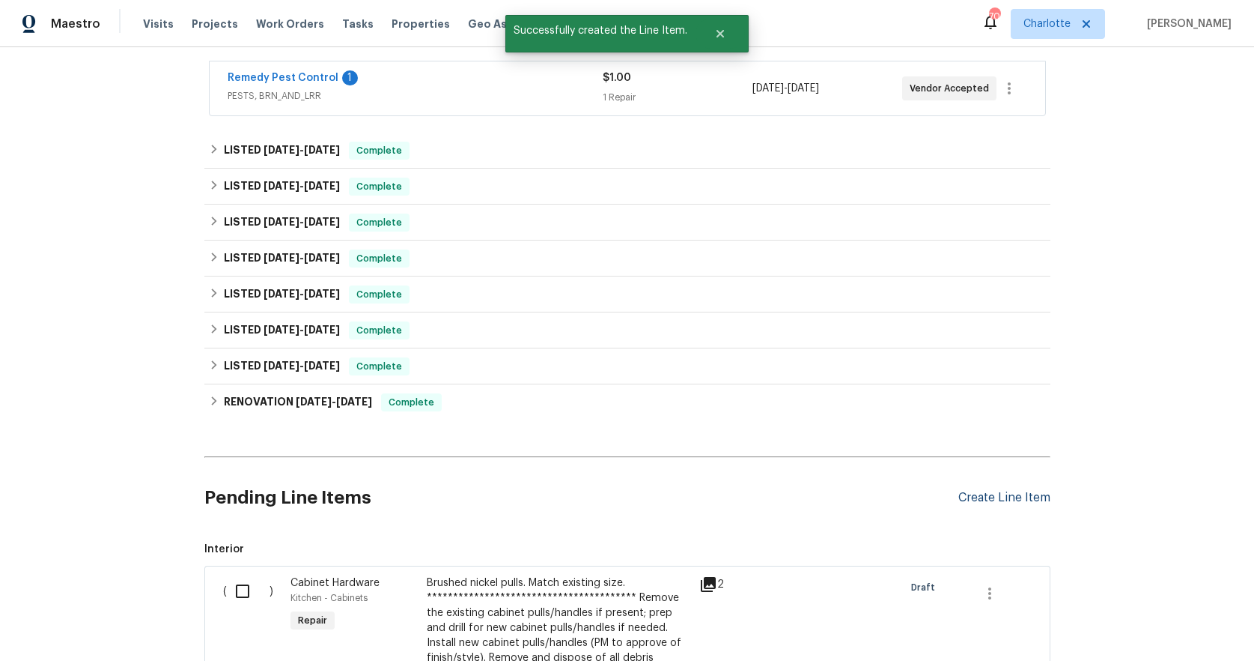
click at [1013, 495] on div "Create Line Item" at bounding box center [1005, 498] width 92 height 14
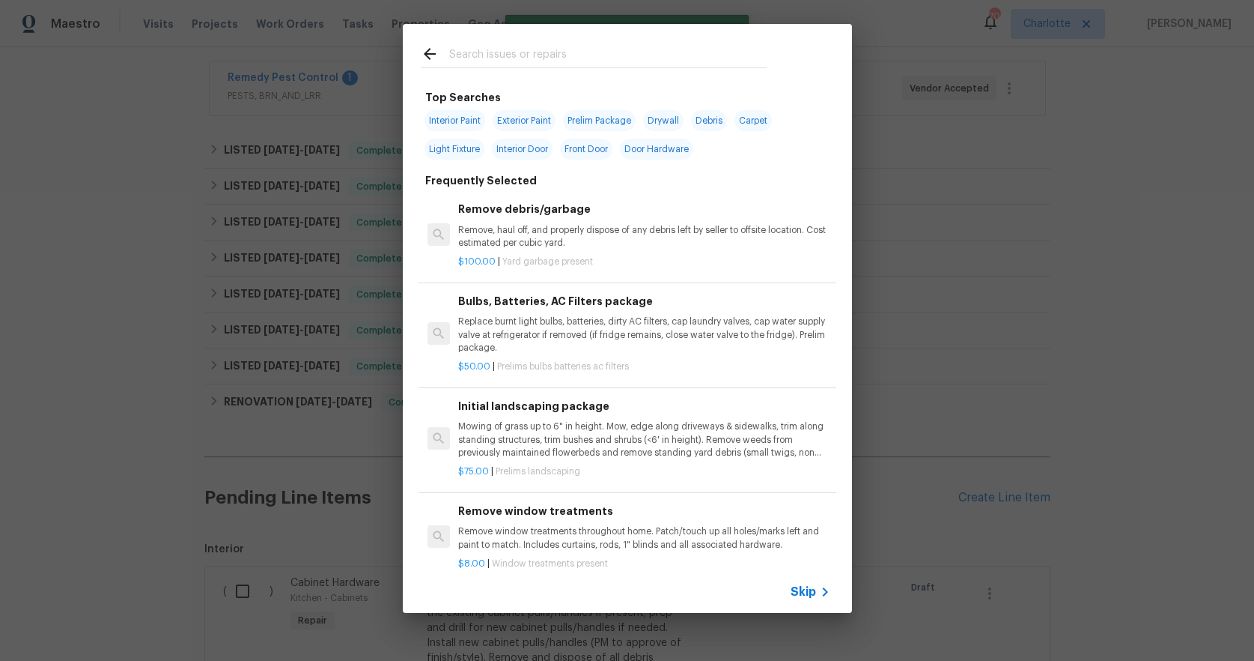
click at [562, 63] on input "text" at bounding box center [608, 56] width 318 height 22
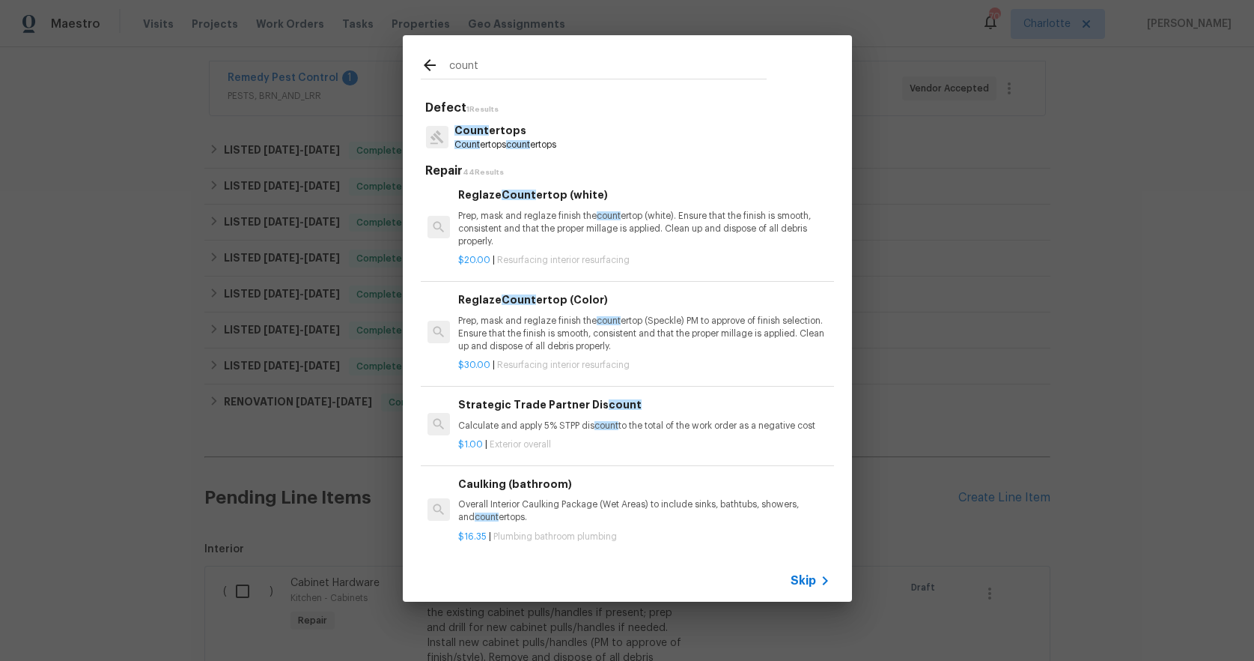
scroll to position [1767, 0]
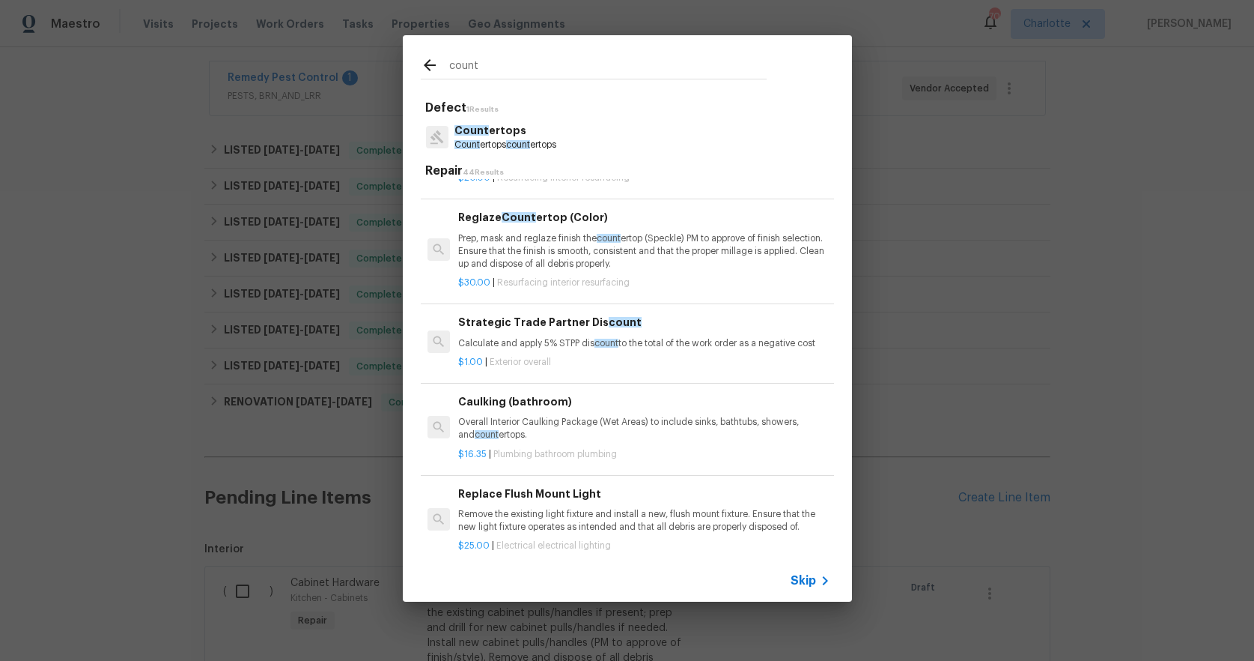
type input "count"
click at [536, 258] on p "Prep, mask and reglaze finish the count ertop (Speckle) PM to approve of finish…" at bounding box center [643, 251] width 371 height 38
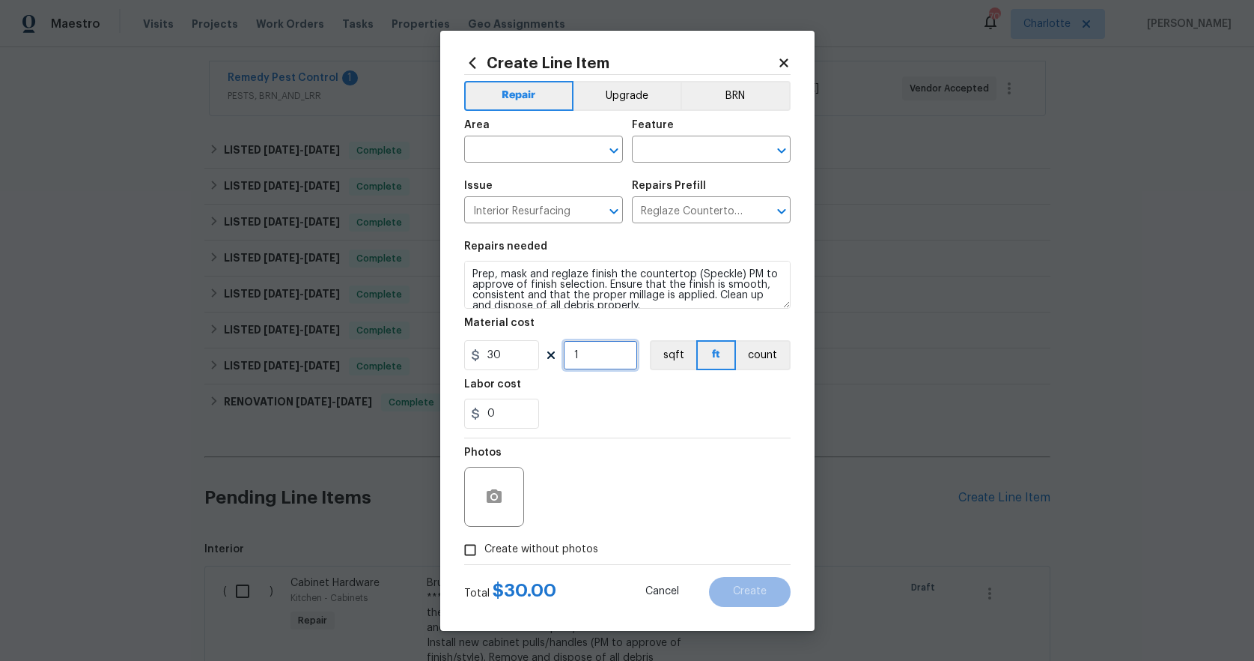
drag, startPoint x: 603, startPoint y: 360, endPoint x: 511, endPoint y: 340, distance: 94.3
click at [511, 340] on div "30 1 sqft ft count" at bounding box center [627, 355] width 327 height 30
type input "35"
click at [488, 483] on button "button" at bounding box center [494, 497] width 36 height 36
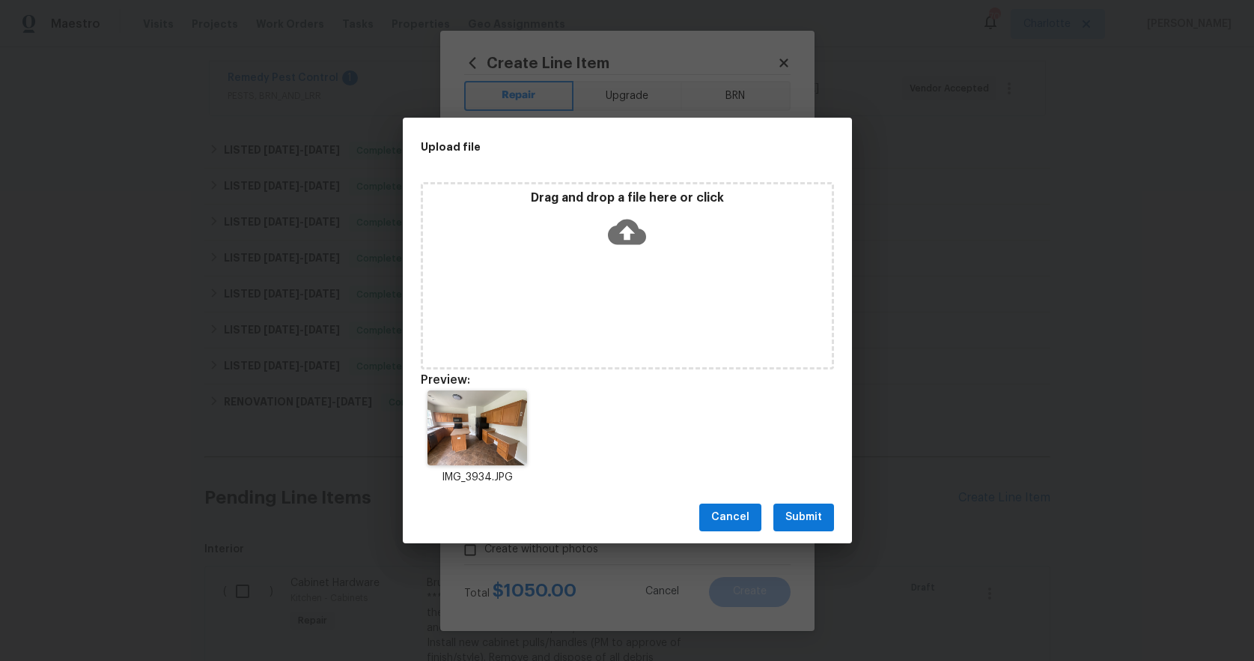
click at [795, 513] on span "Submit" at bounding box center [804, 517] width 37 height 19
click at [795, 512] on div "Upload file Drag and drop a file here or click Preview: IMG_3934.JPG Cancel Sub…" at bounding box center [627, 330] width 1254 height 661
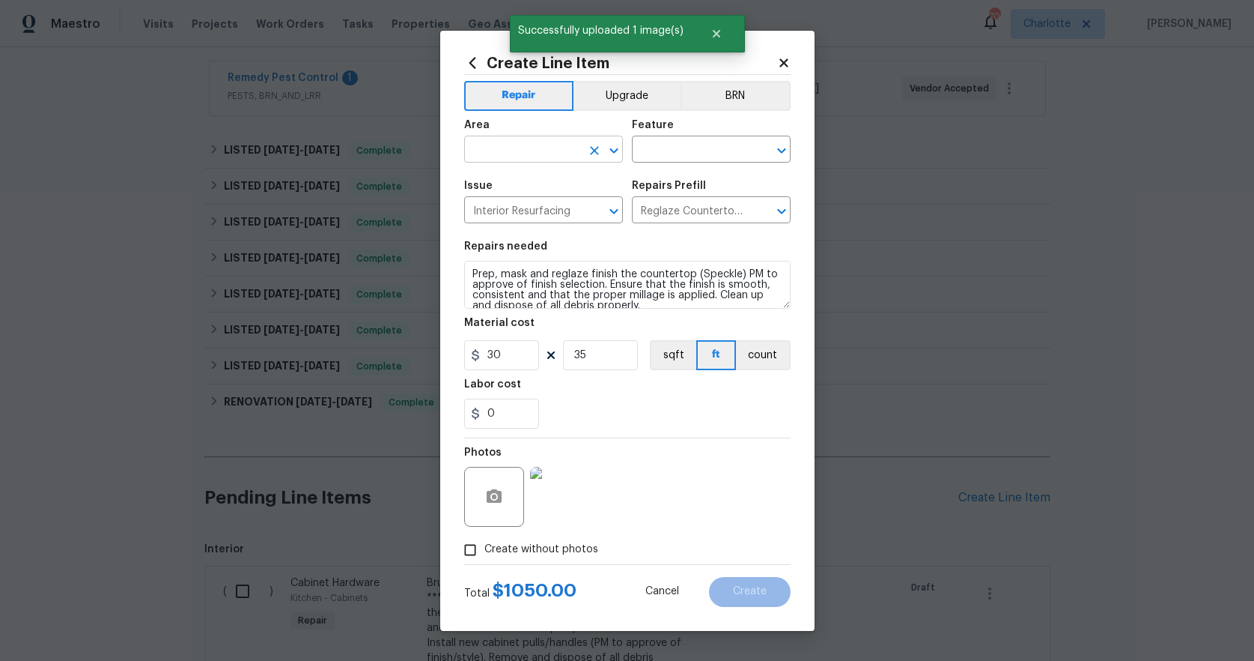
click at [529, 148] on input "text" at bounding box center [522, 150] width 117 height 23
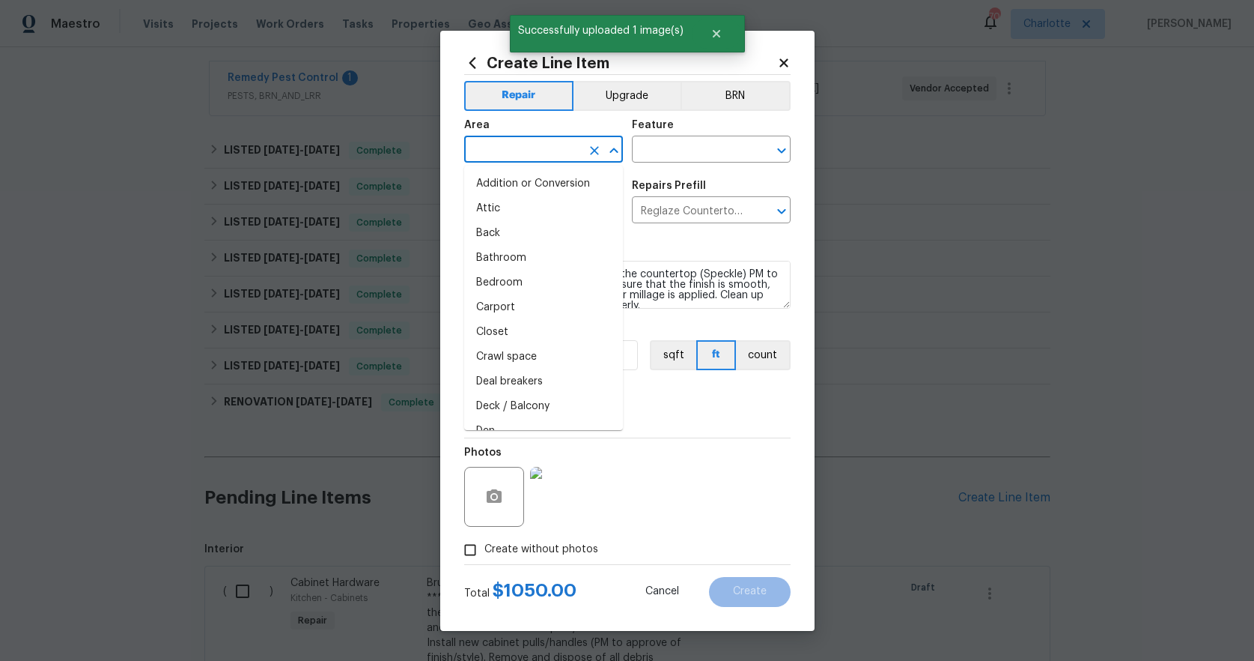
type input "j"
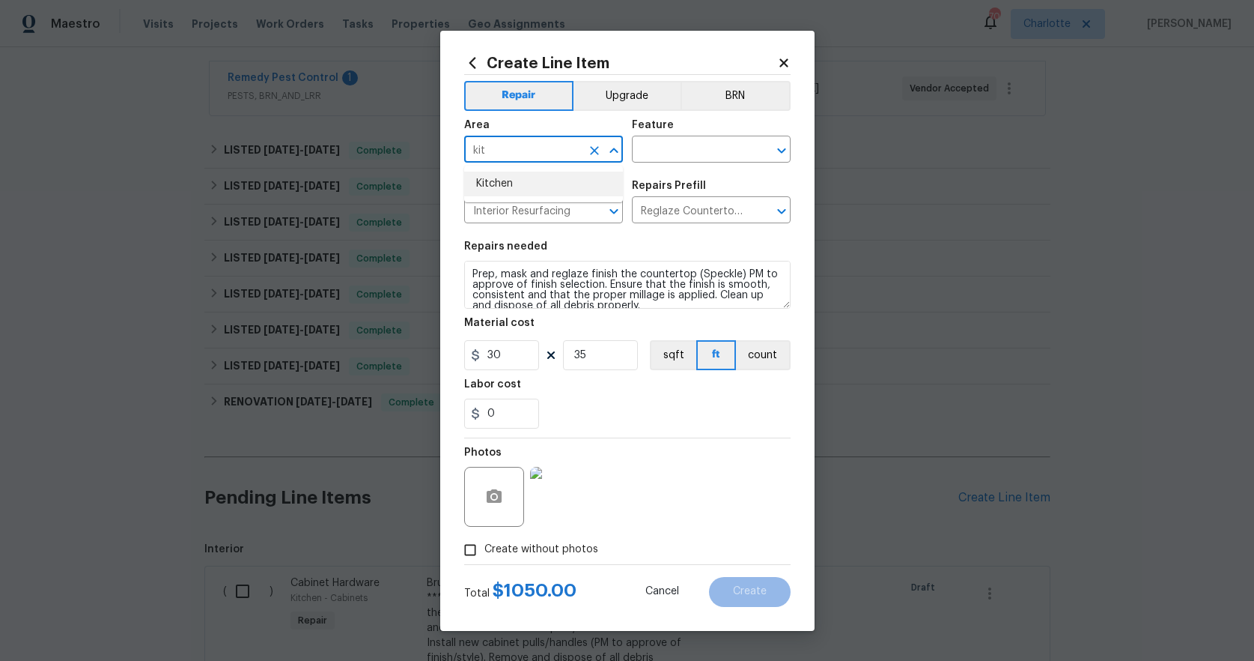
click at [513, 180] on li "Kitchen" at bounding box center [543, 184] width 159 height 25
type input "Kitchen"
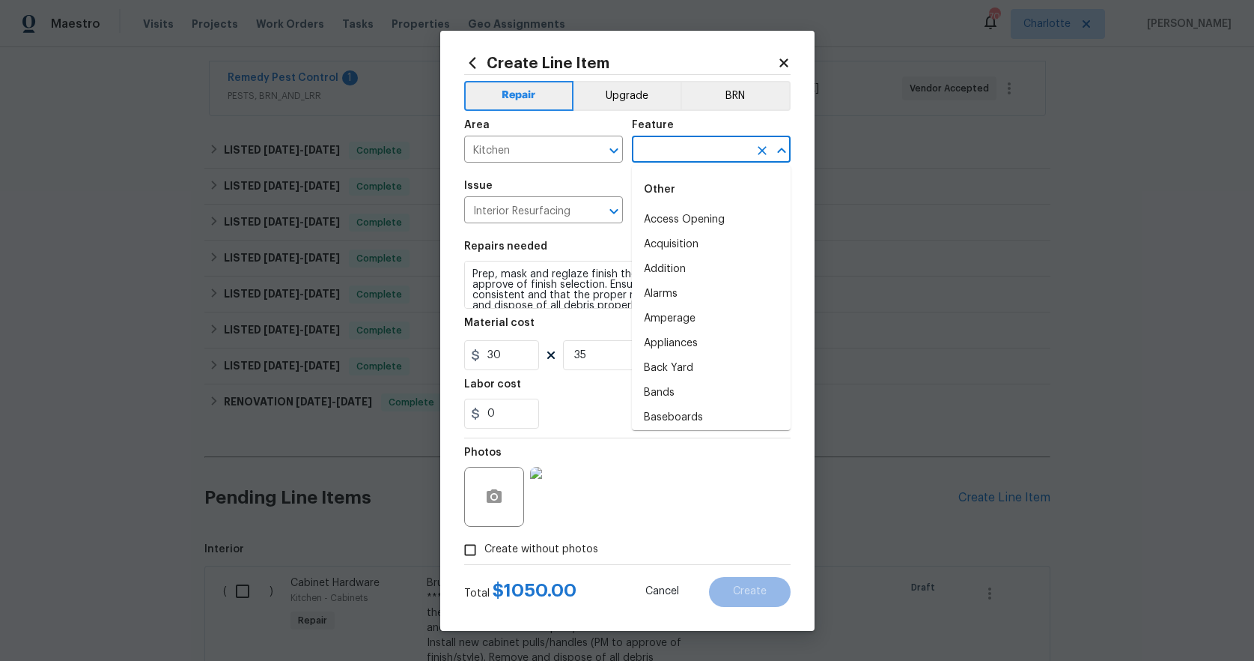
click at [697, 148] on input "text" at bounding box center [690, 150] width 117 height 23
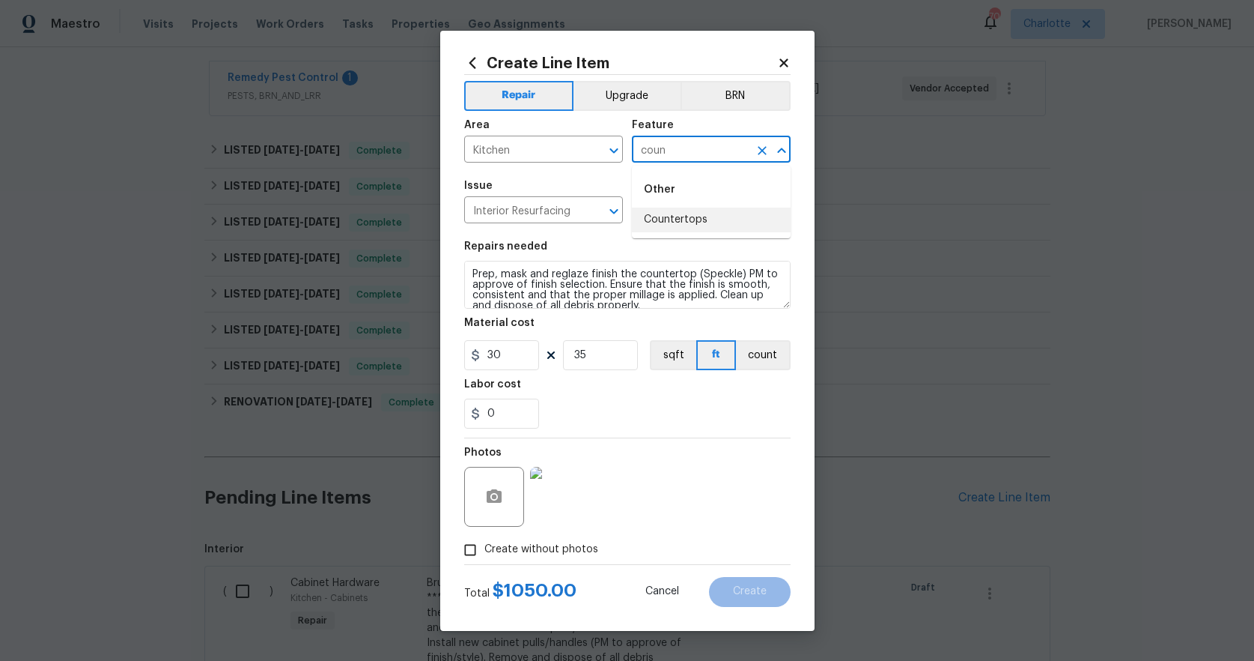
click at [691, 218] on li "Countertops" at bounding box center [711, 219] width 159 height 25
type input "Countertops"
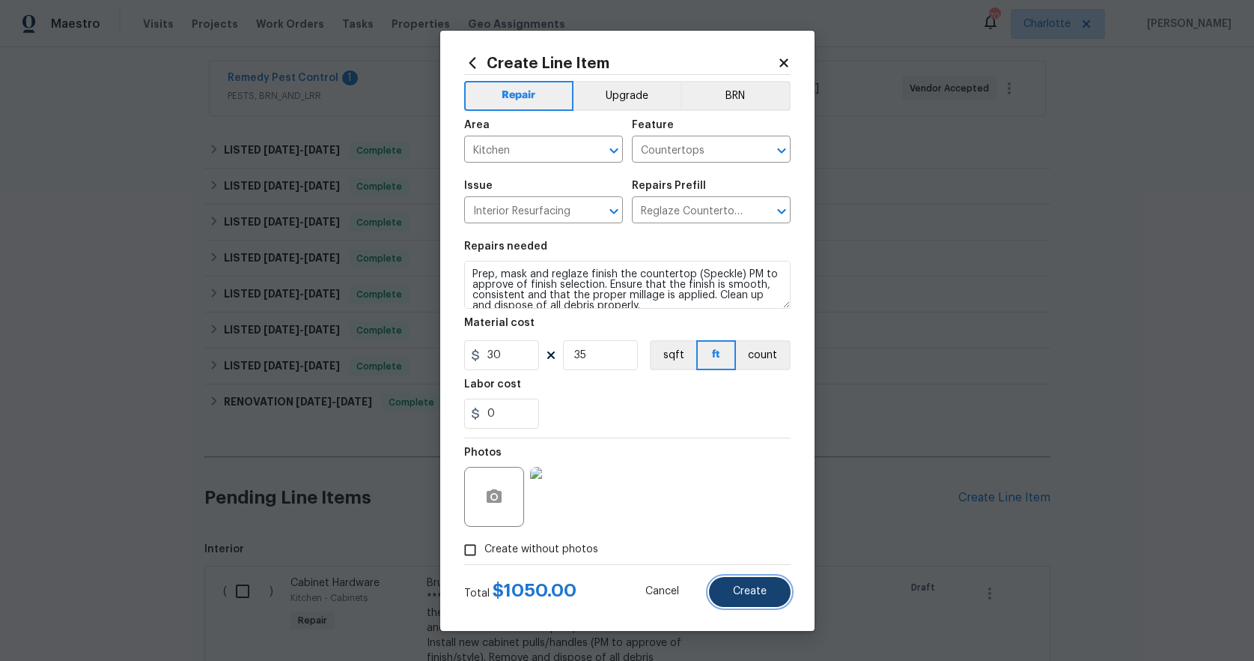
click at [732, 590] on button "Create" at bounding box center [750, 592] width 82 height 30
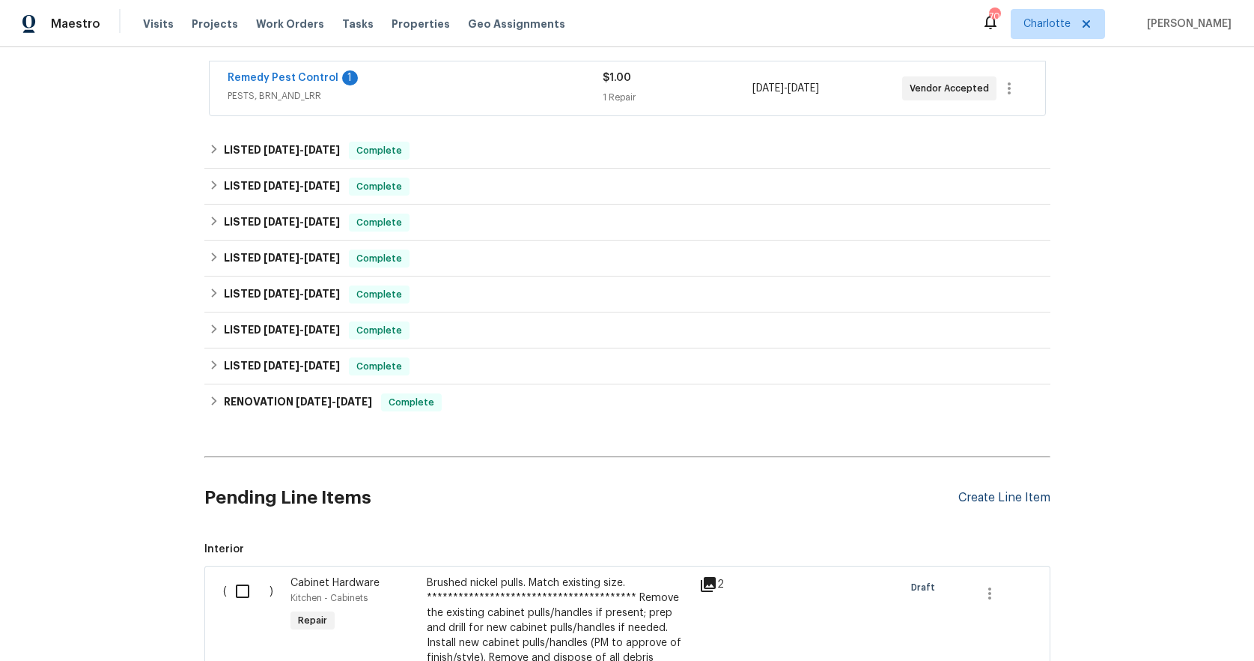
click at [994, 497] on div "Create Line Item" at bounding box center [1005, 498] width 92 height 14
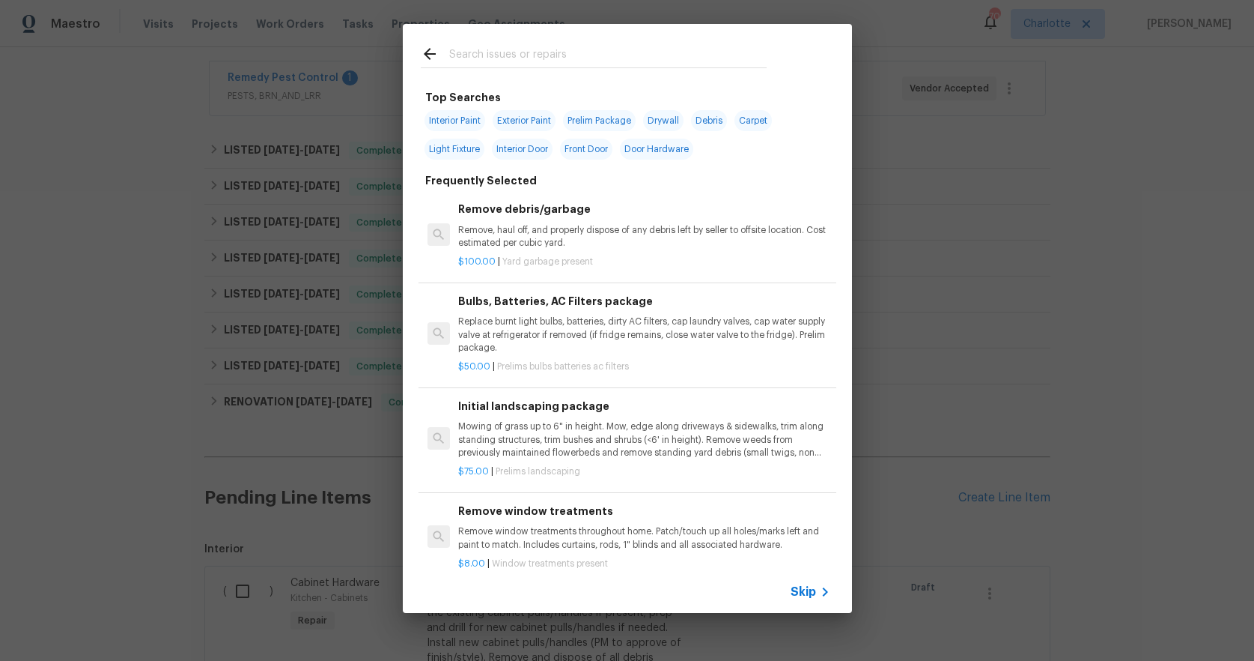
click at [491, 61] on input "text" at bounding box center [608, 56] width 318 height 22
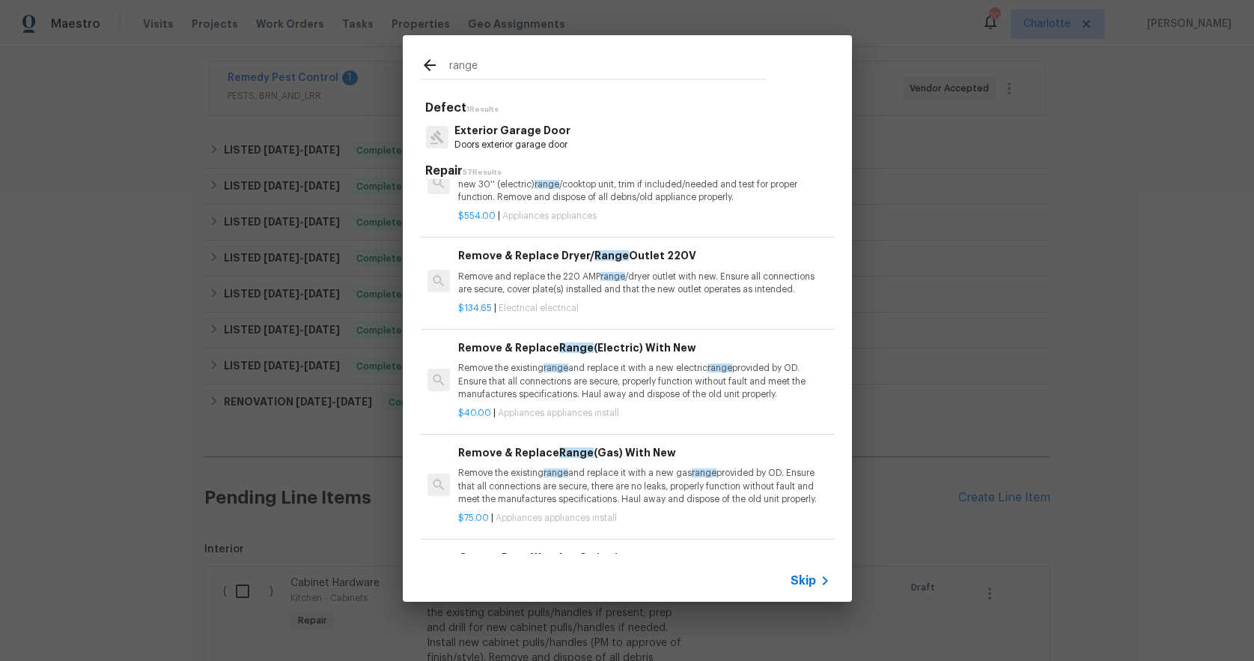
scroll to position [155, 0]
type input "range"
click at [518, 357] on div "Remove & Replace Range (Electric) With New Remove the existing range and replac…" at bounding box center [643, 368] width 371 height 61
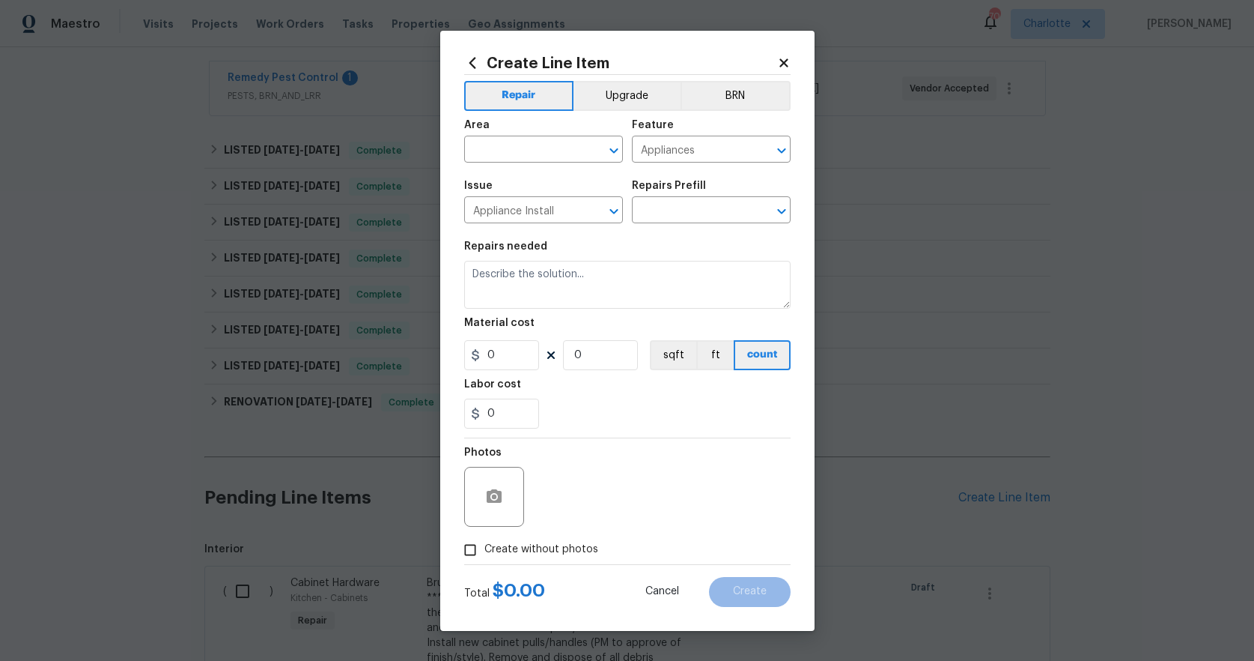
type input "Remove & Replace Range (Electric) With New $40.00"
type textarea "Remove the existing range and replace it with a new electric range provided by …"
type input "40"
type input "1"
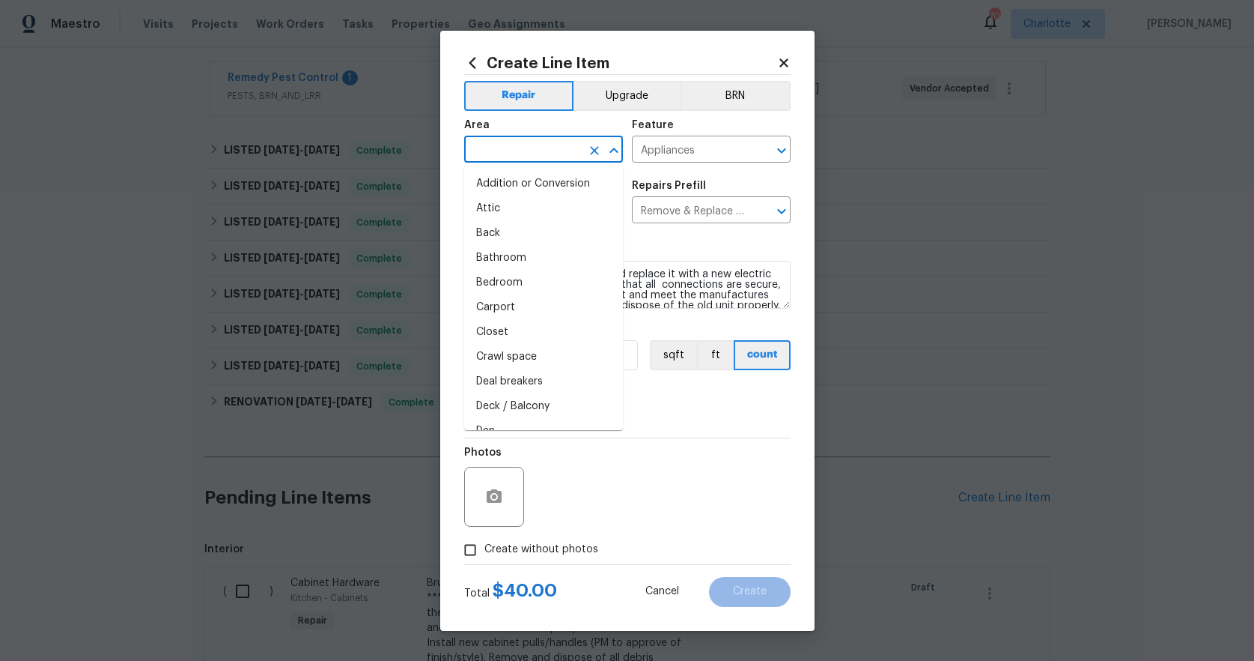
click at [492, 160] on input "text" at bounding box center [522, 150] width 117 height 23
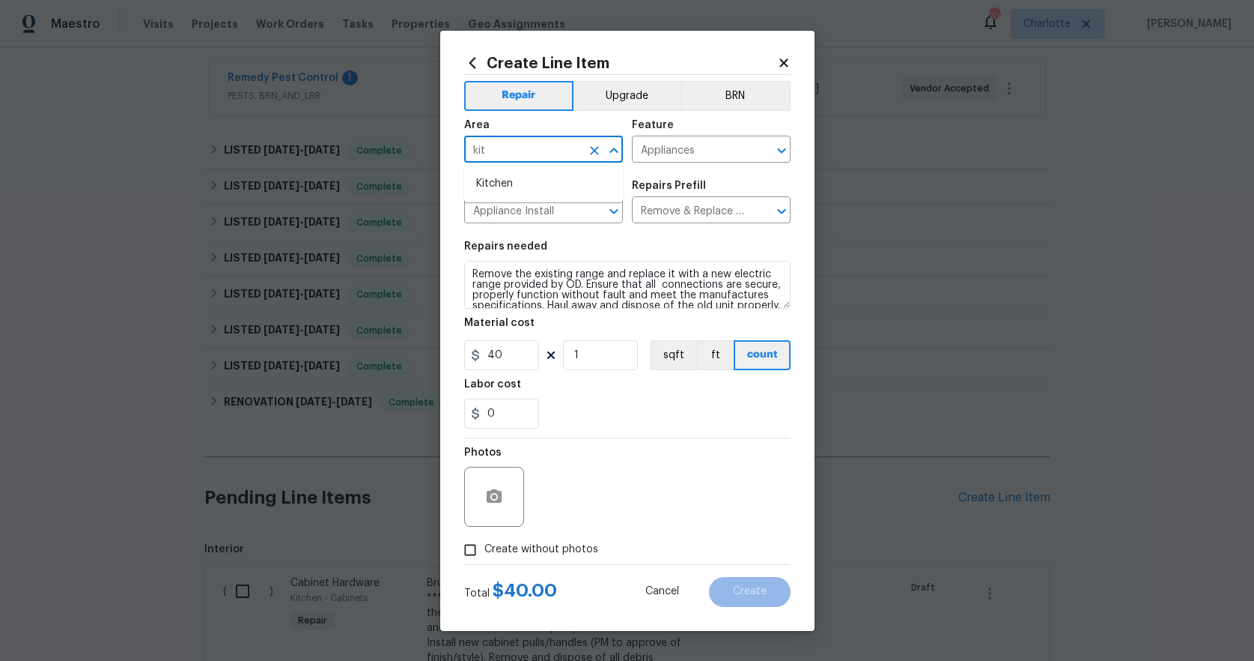
click at [503, 183] on li "Kitchen" at bounding box center [543, 184] width 159 height 25
type input "Kitchen"
click at [494, 501] on icon "button" at bounding box center [494, 495] width 15 height 13
click at [485, 503] on icon "button" at bounding box center [494, 497] width 18 height 18
click at [487, 490] on icon "button" at bounding box center [494, 495] width 15 height 13
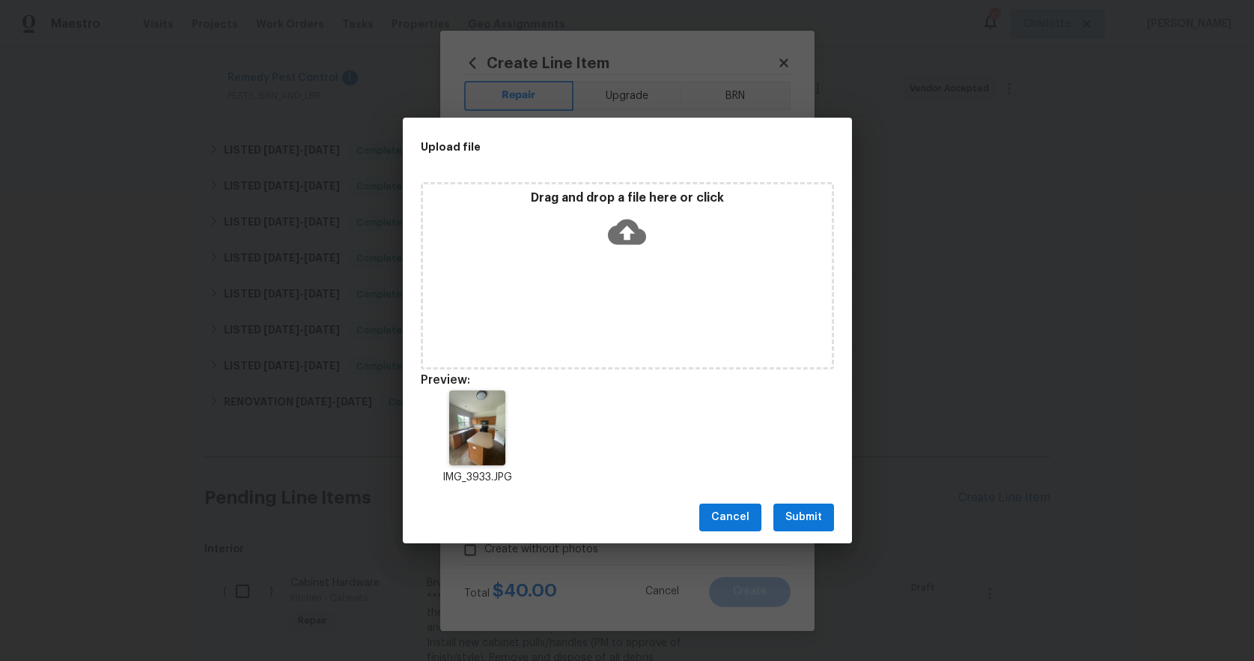
click at [792, 511] on span "Submit" at bounding box center [804, 517] width 37 height 19
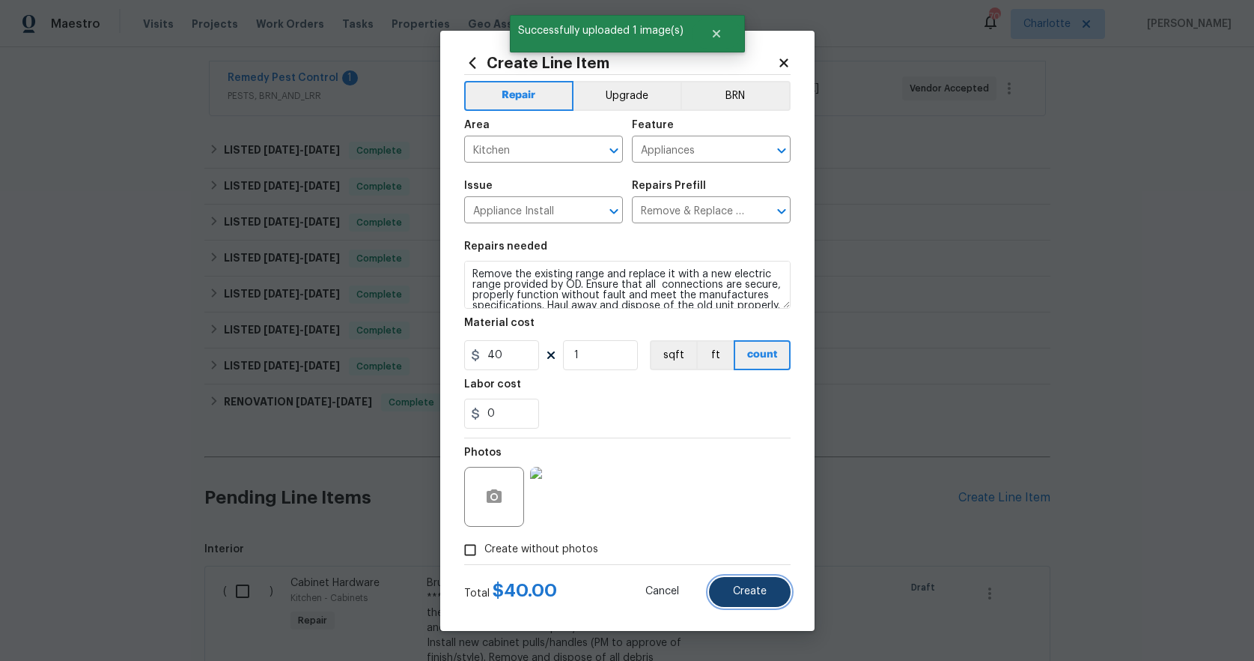
click at [742, 592] on span "Create" at bounding box center [750, 591] width 34 height 11
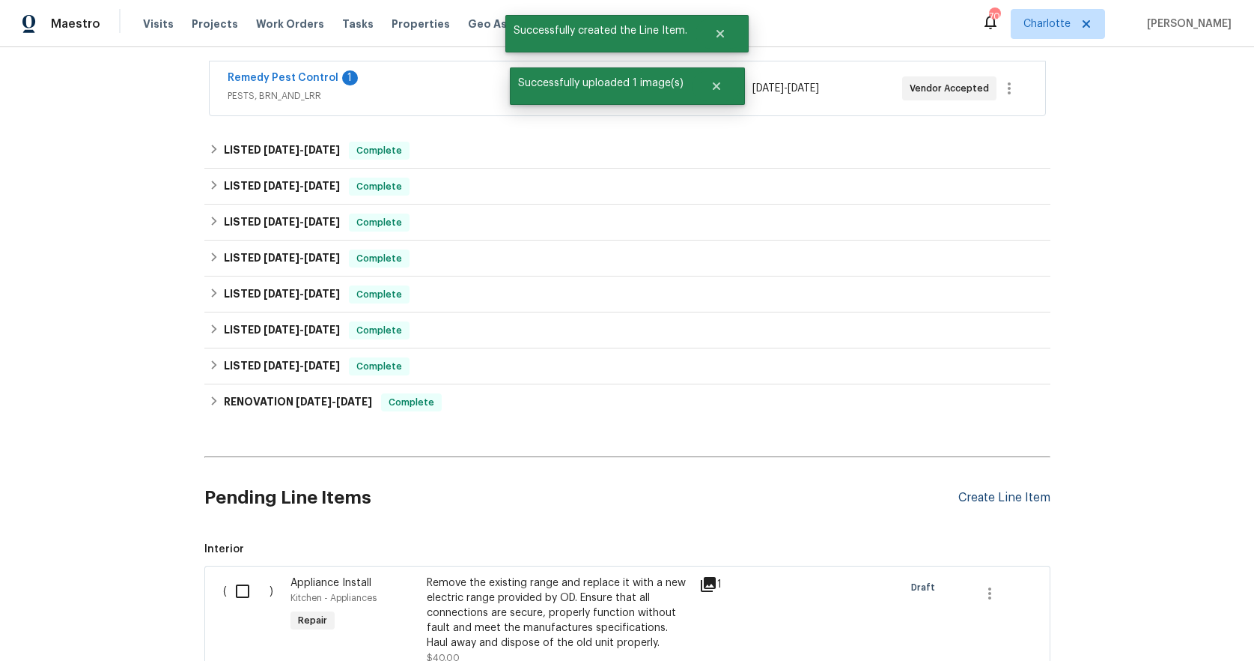
click at [976, 497] on div "Create Line Item" at bounding box center [1005, 498] width 92 height 14
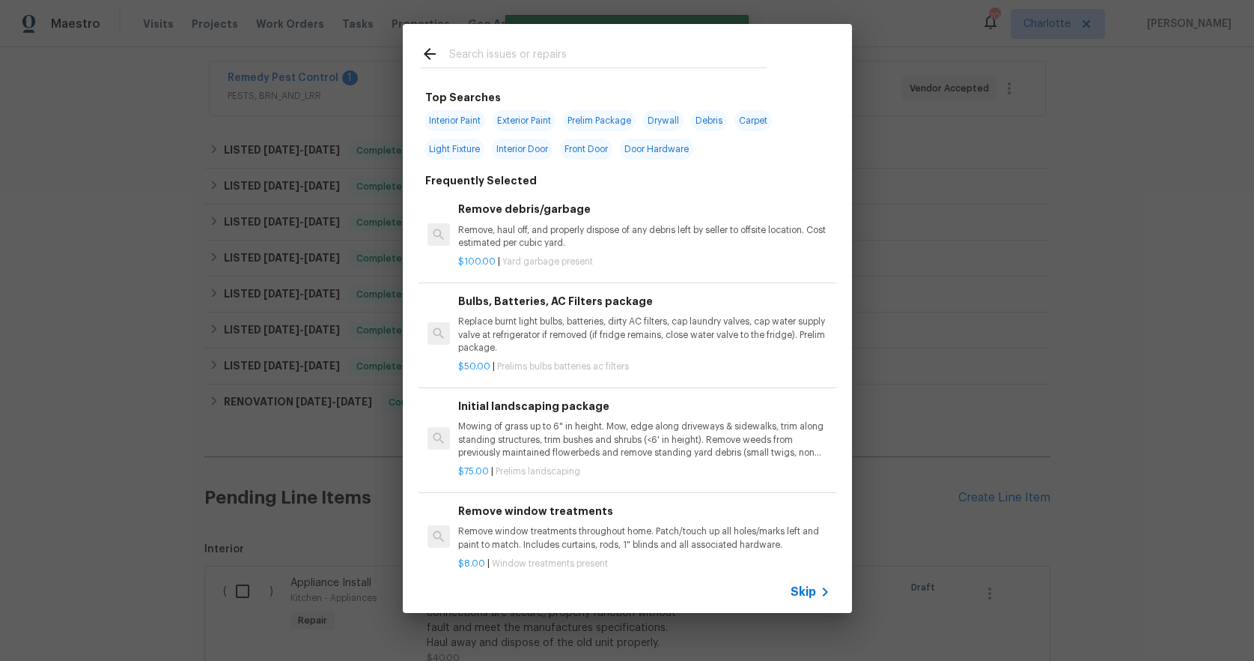
click at [516, 58] on input "text" at bounding box center [608, 56] width 318 height 22
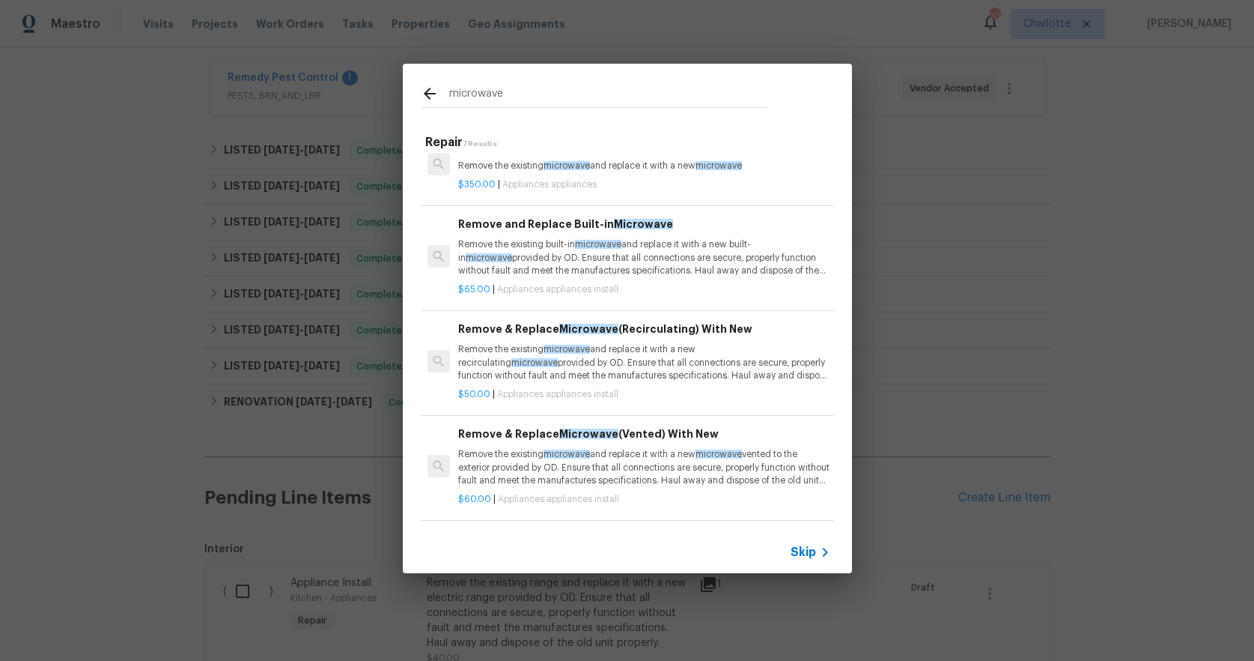
scroll to position [37, 0]
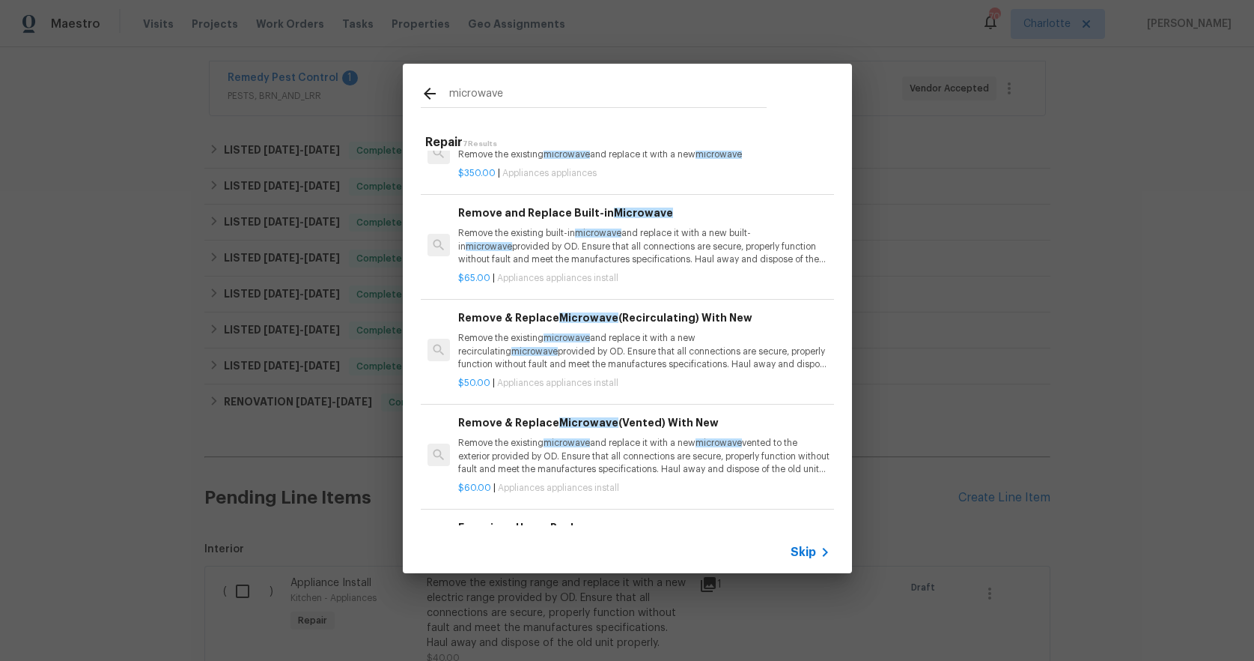
type input "microwave"
click at [495, 447] on p "Remove the existing microwave and replace it with a new microwave vented to the…" at bounding box center [643, 456] width 371 height 38
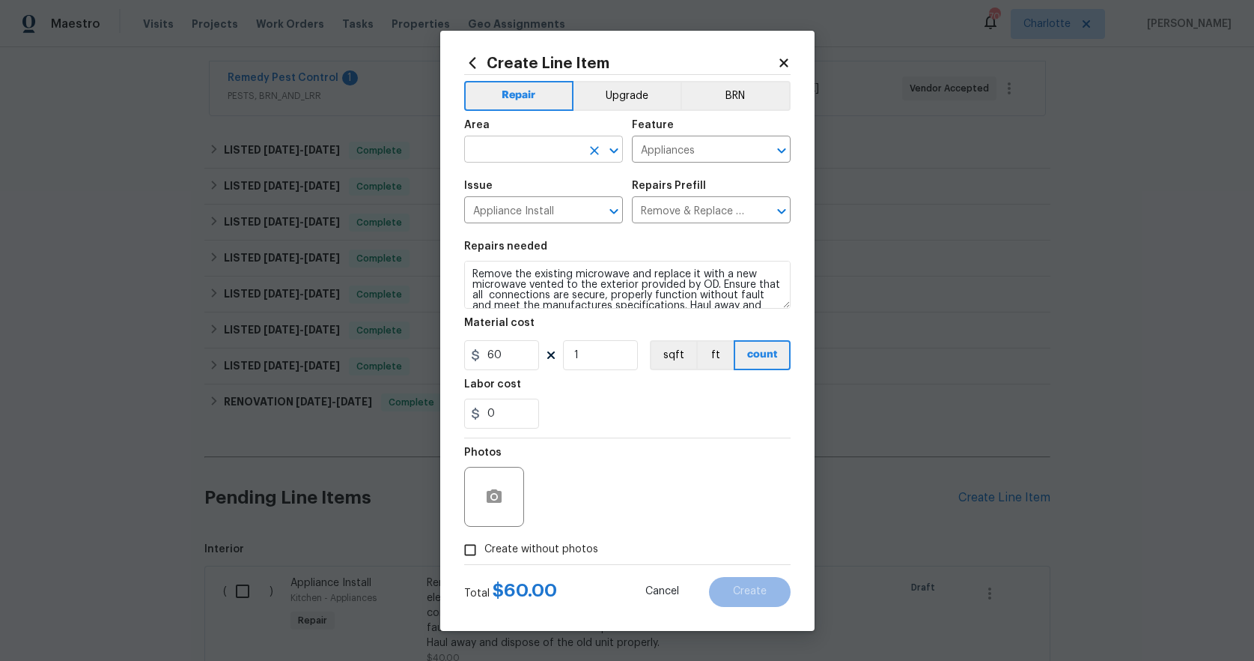
click at [512, 142] on input "text" at bounding box center [522, 150] width 117 height 23
click at [494, 178] on li "Kitchen" at bounding box center [543, 184] width 159 height 25
type input "Kitchen"
click at [493, 505] on button "button" at bounding box center [494, 497] width 36 height 36
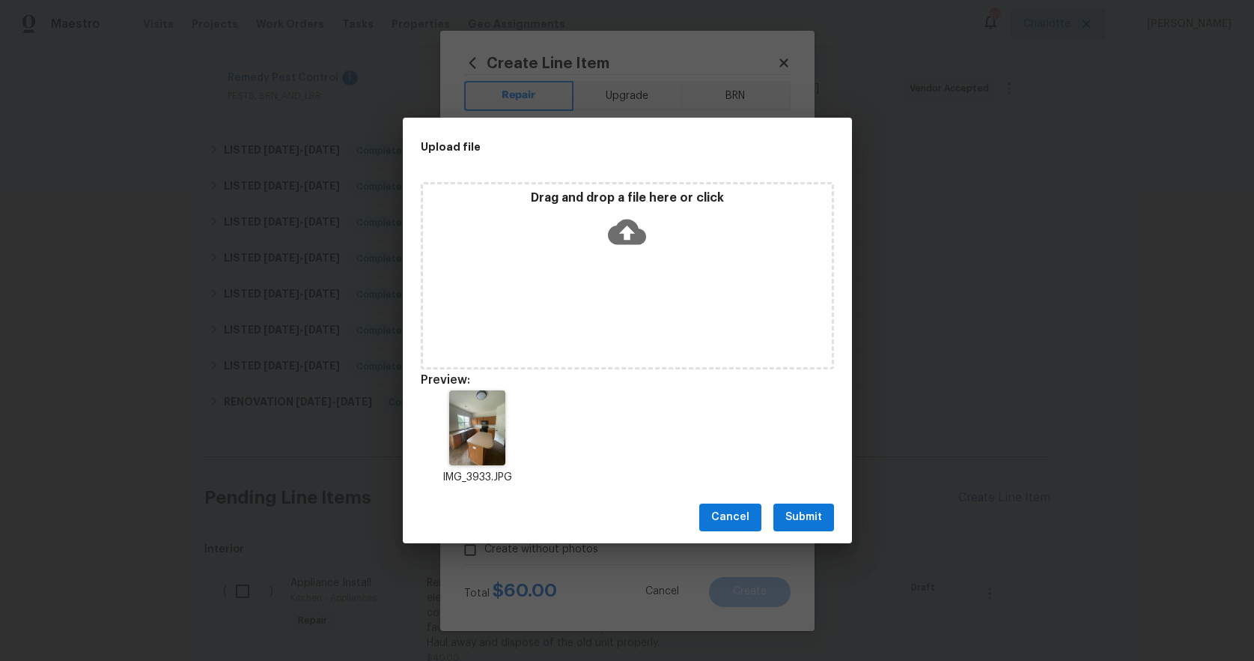
click at [791, 508] on span "Submit" at bounding box center [804, 517] width 37 height 19
click at [791, 507] on div "Upload file Drag and drop a file here or click Preview: IMG_3933.JPG Cancel Sub…" at bounding box center [627, 330] width 1254 height 661
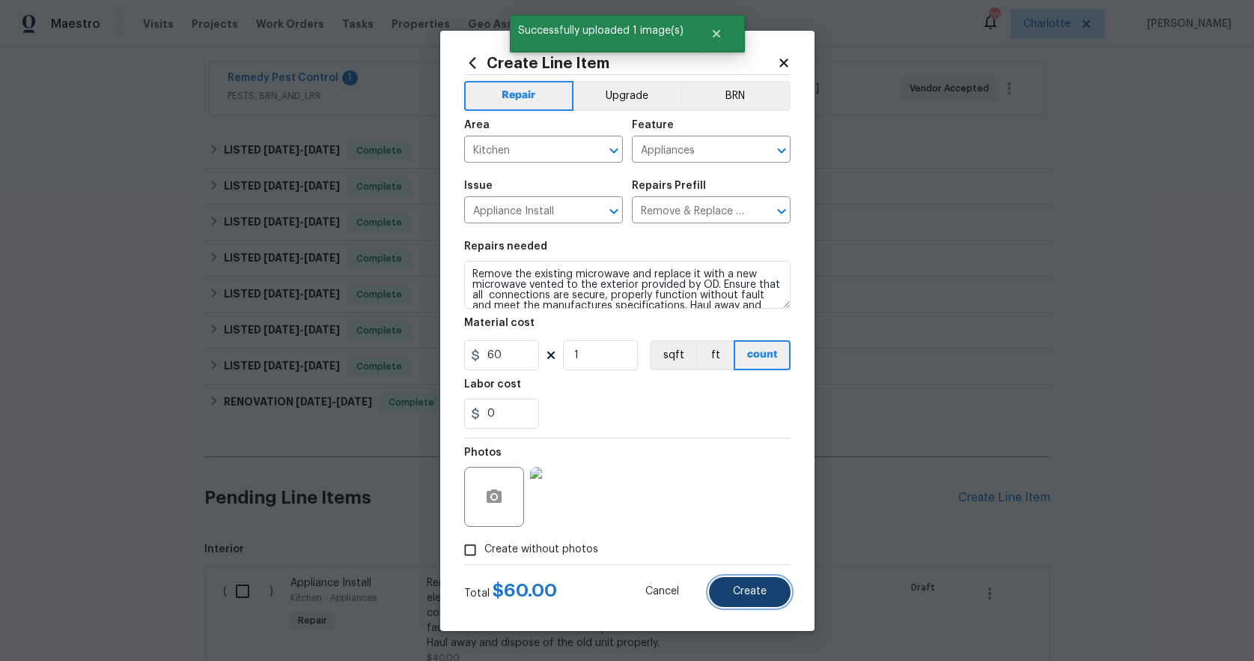
click at [732, 583] on button "Create" at bounding box center [750, 592] width 82 height 30
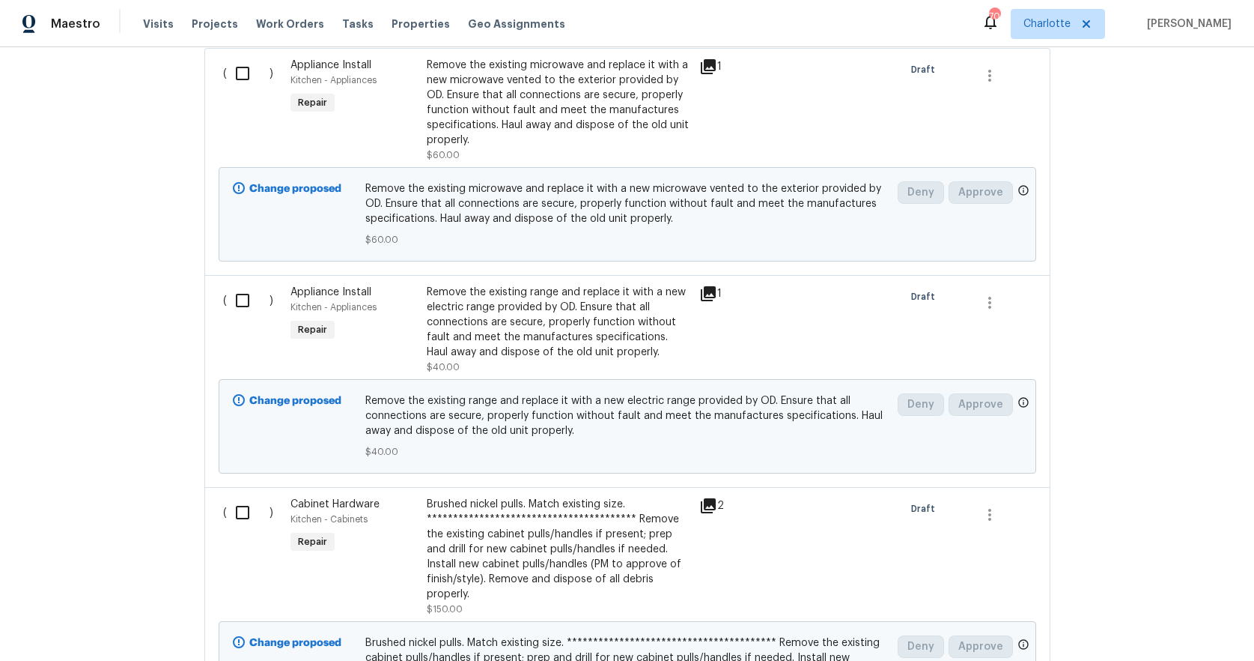
scroll to position [706, 0]
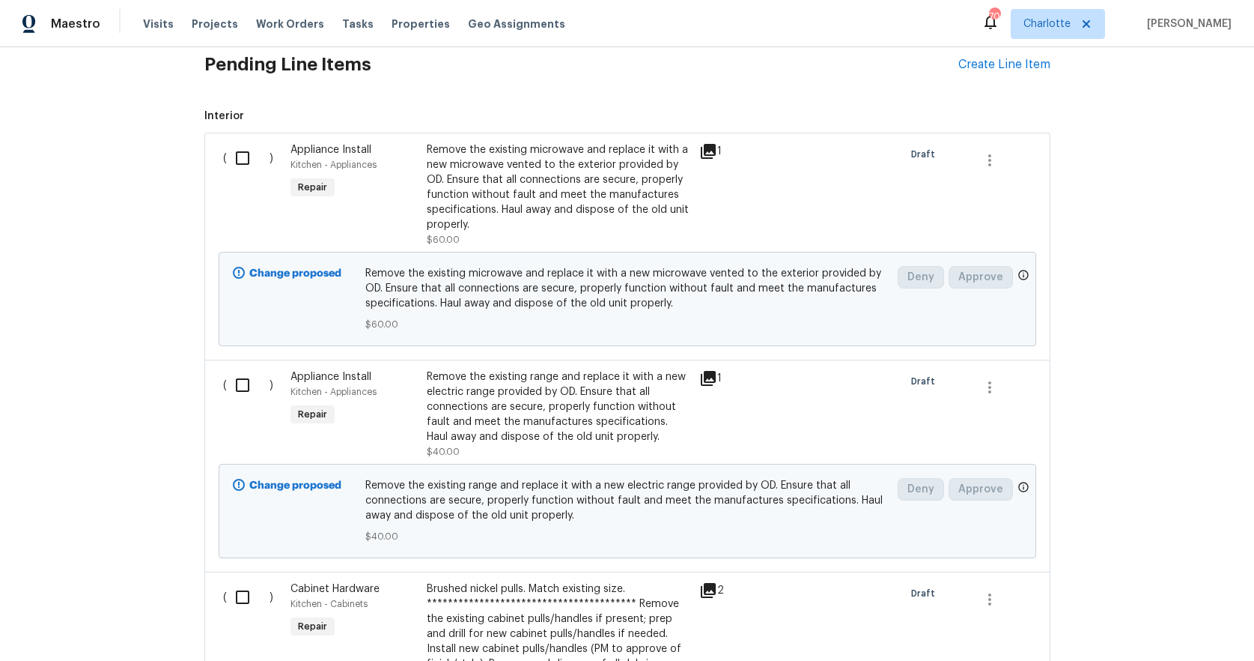
click at [388, 215] on div "Appliance Install Kitchen - Appliances Repair" at bounding box center [354, 195] width 136 height 114
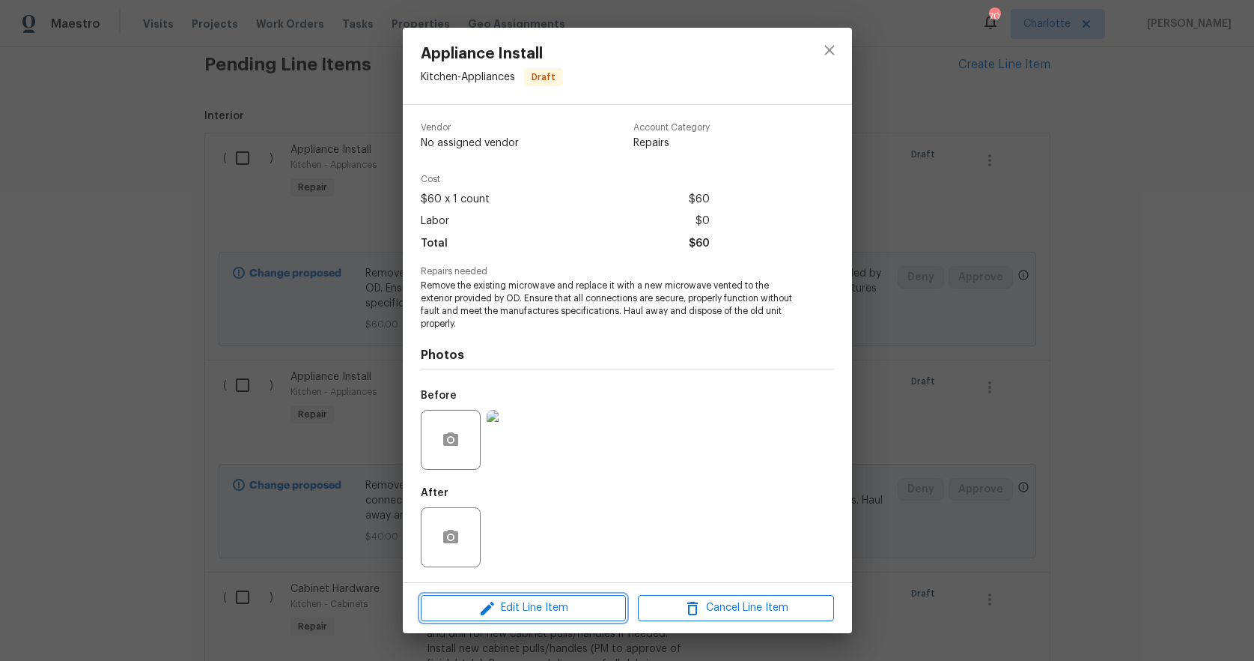
click at [582, 603] on span "Edit Line Item" at bounding box center [523, 607] width 196 height 19
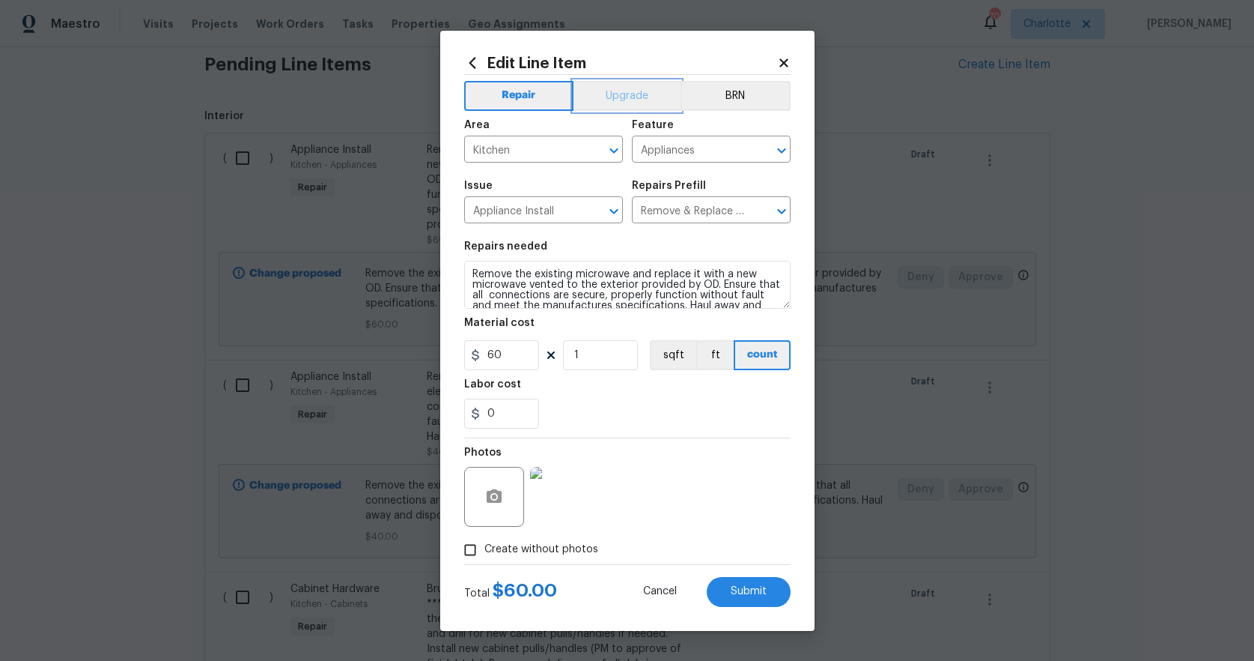
click at [614, 88] on button "Upgrade" at bounding box center [627, 96] width 107 height 30
click at [756, 595] on span "Submit" at bounding box center [749, 591] width 36 height 11
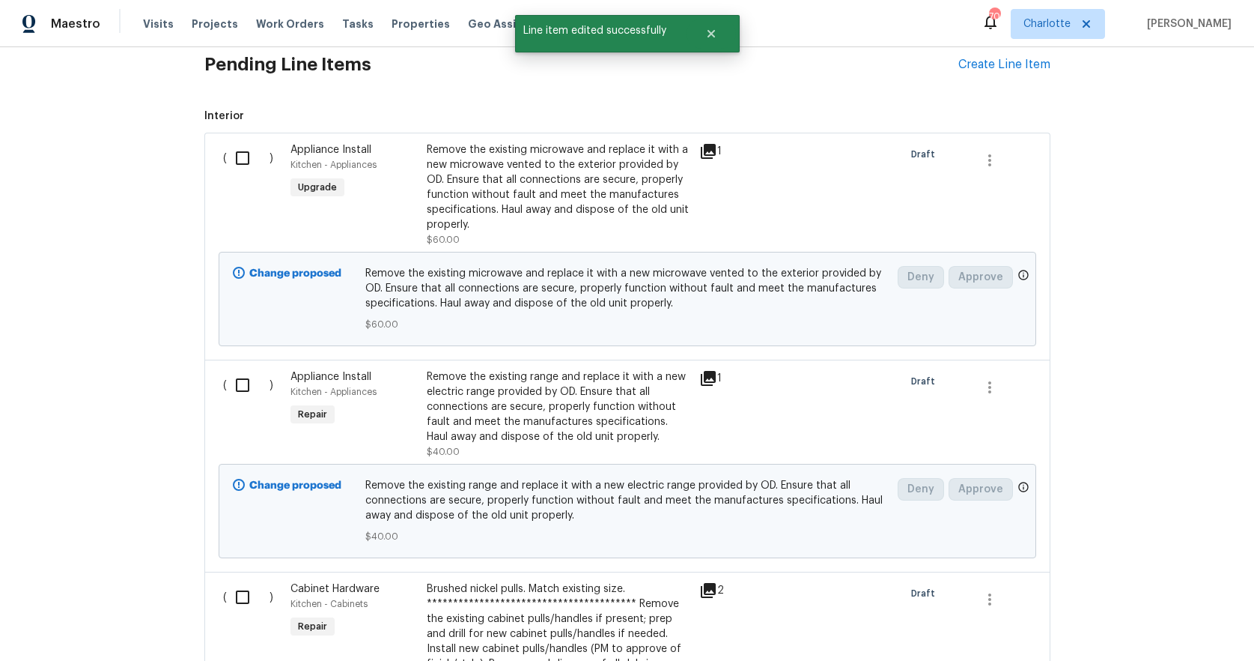
click at [385, 420] on div "Appliance Install Kitchen - Appliances Repair" at bounding box center [354, 414] width 136 height 99
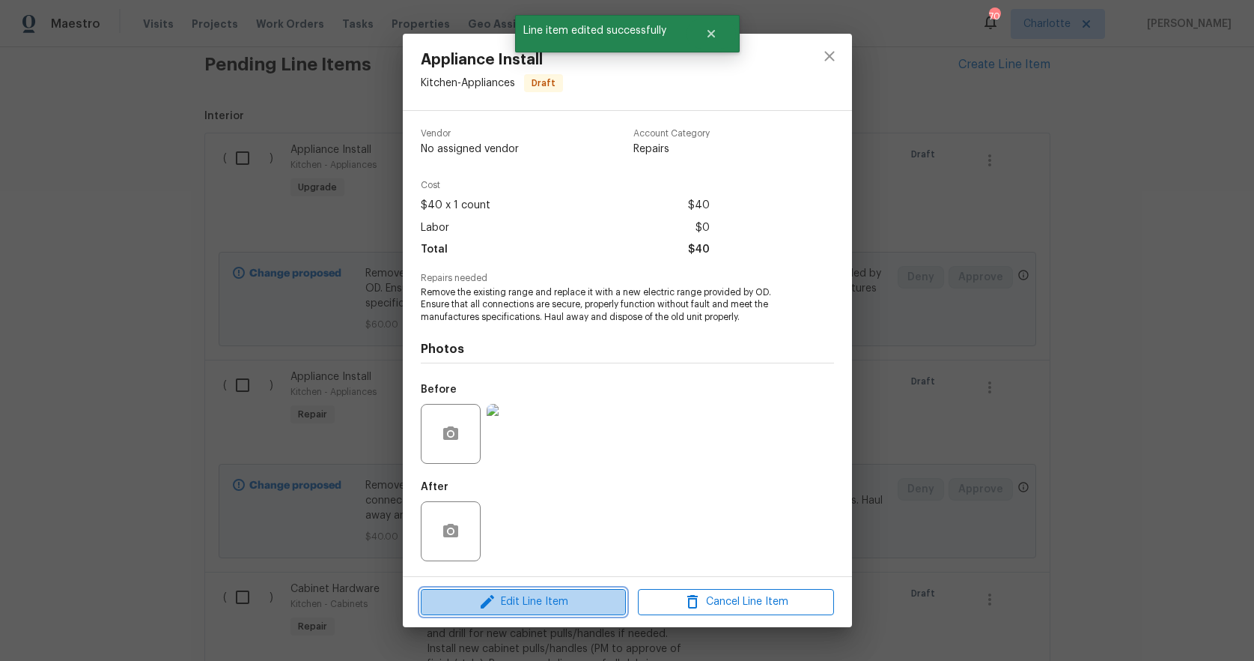
click at [534, 601] on span "Edit Line Item" at bounding box center [523, 601] width 196 height 19
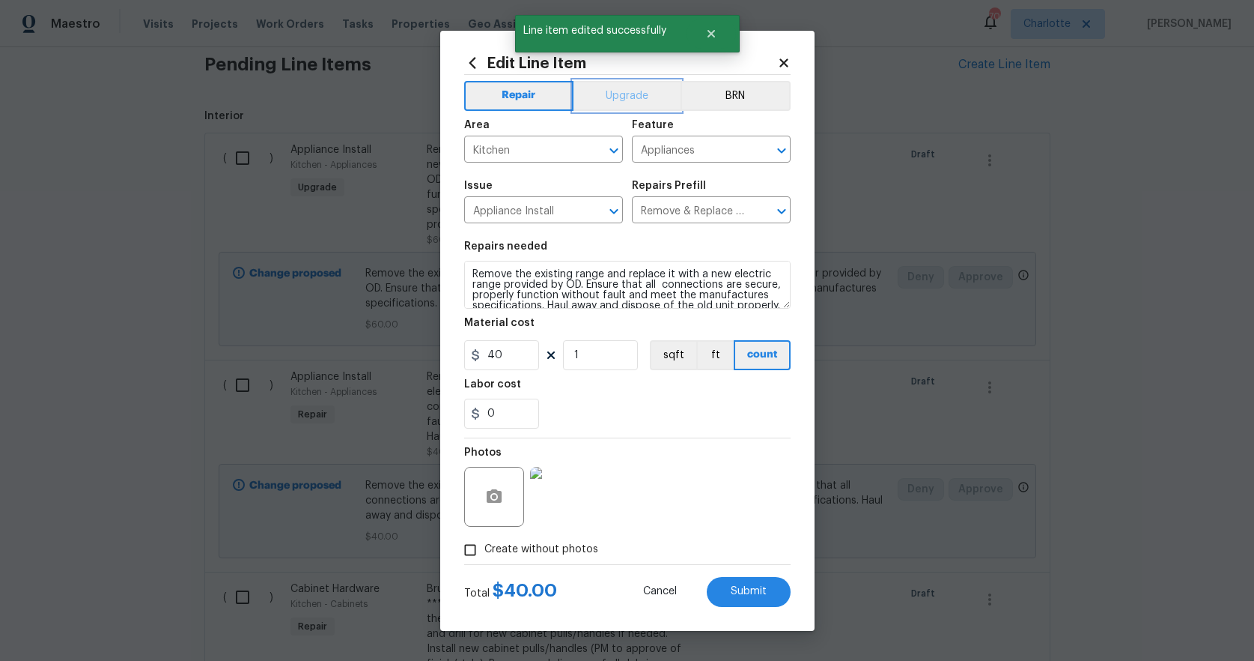
click at [604, 97] on button "Upgrade" at bounding box center [627, 96] width 107 height 30
click at [726, 582] on button "Submit" at bounding box center [749, 592] width 84 height 30
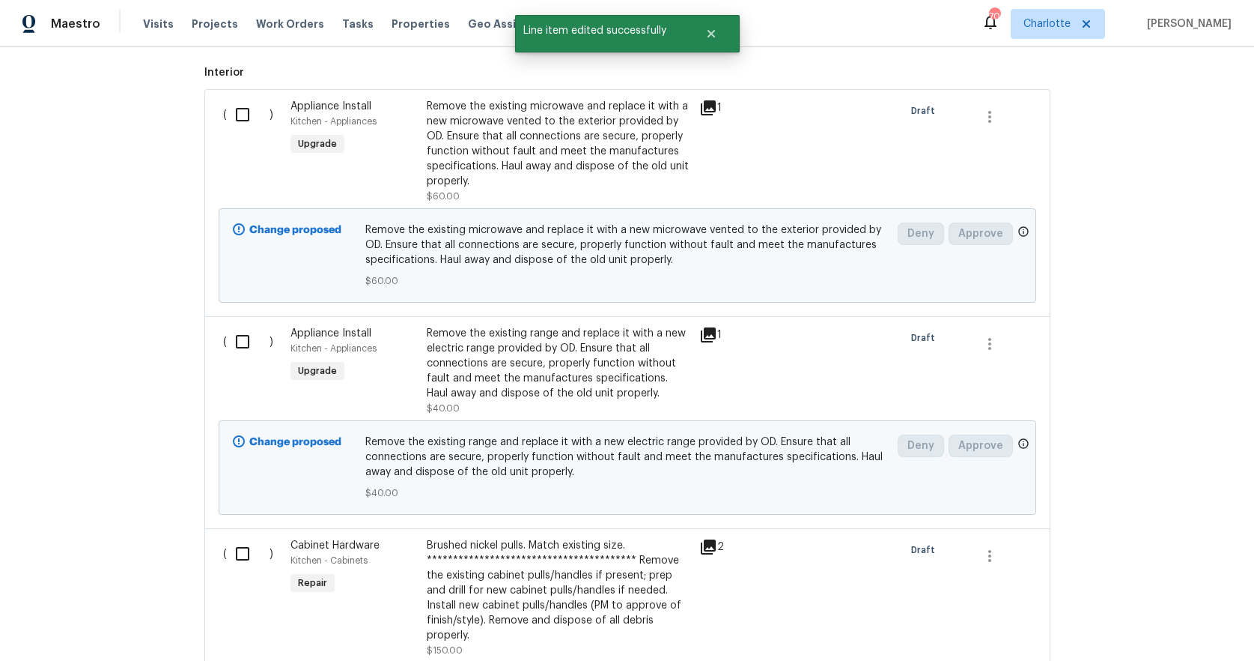
scroll to position [756, 0]
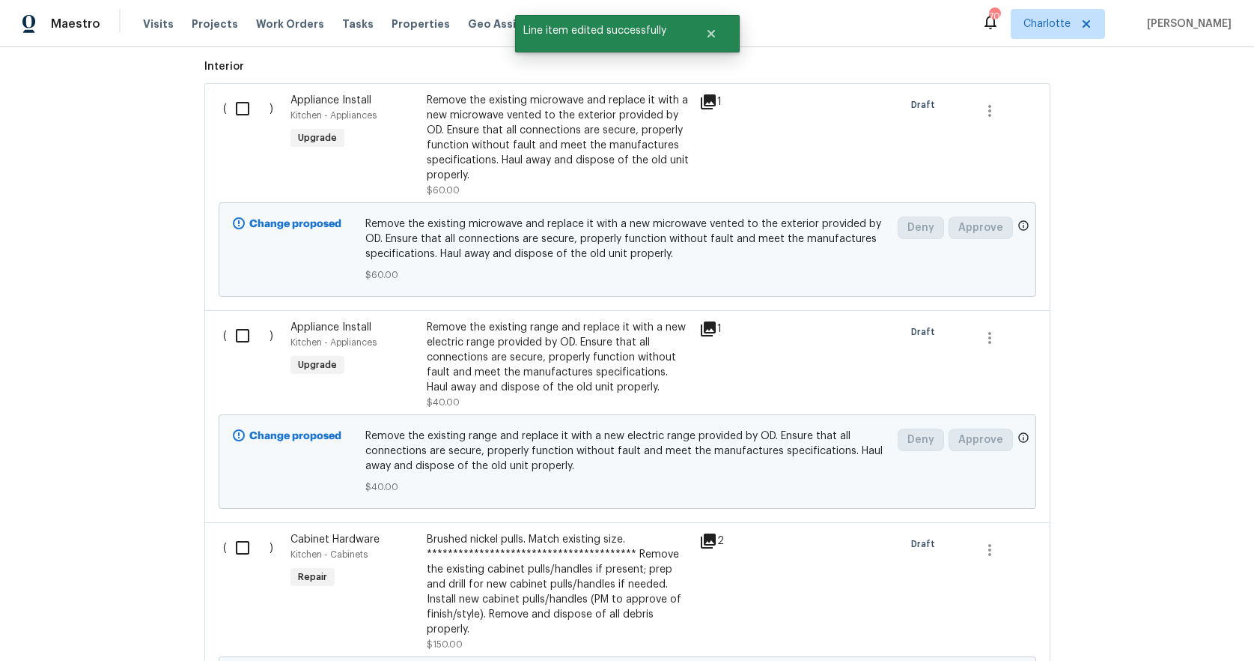
click at [411, 580] on div "Cabinet Hardware Kitchen - Cabinets Repair" at bounding box center [354, 591] width 136 height 129
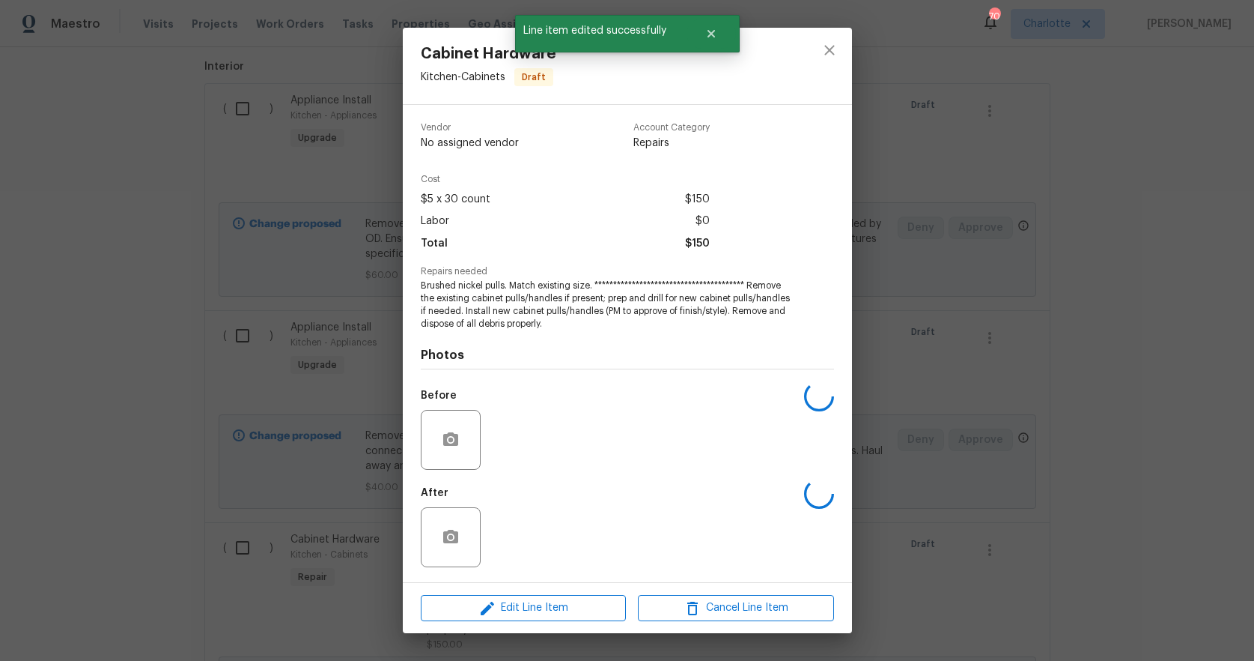
click at [411, 580] on div "**********" at bounding box center [627, 343] width 449 height 477
click at [563, 601] on span "Edit Line Item" at bounding box center [523, 607] width 196 height 19
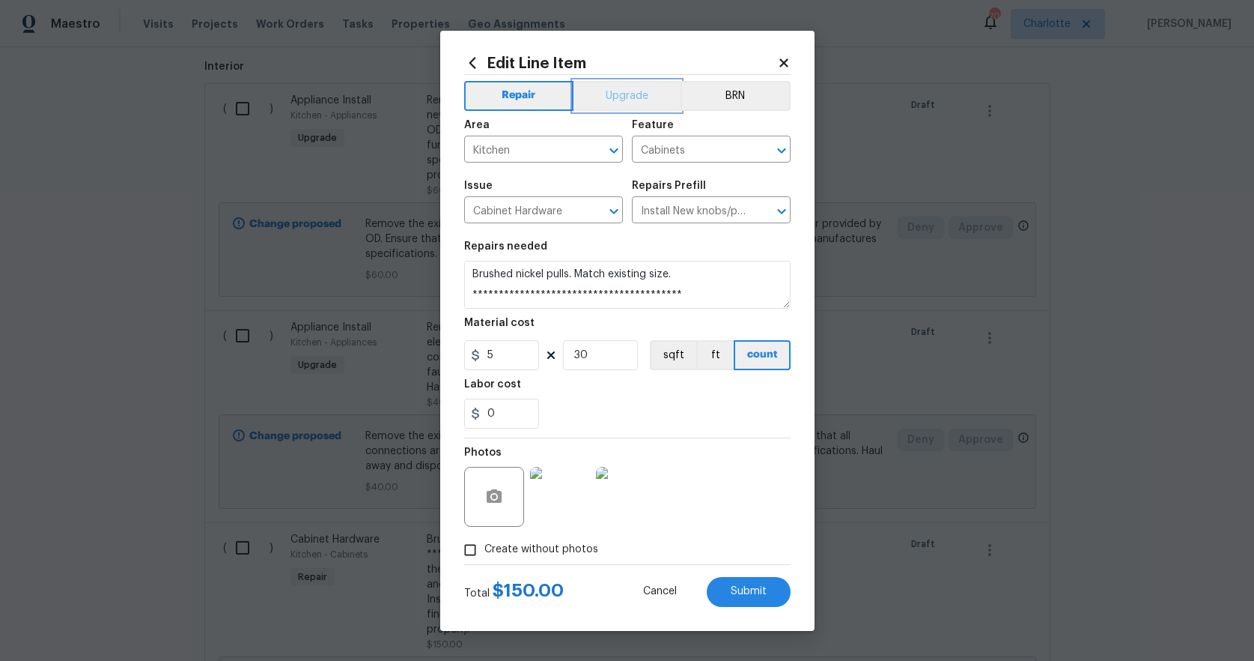
click at [644, 104] on button "Upgrade" at bounding box center [627, 96] width 107 height 30
click at [734, 591] on span "Submit" at bounding box center [749, 591] width 36 height 11
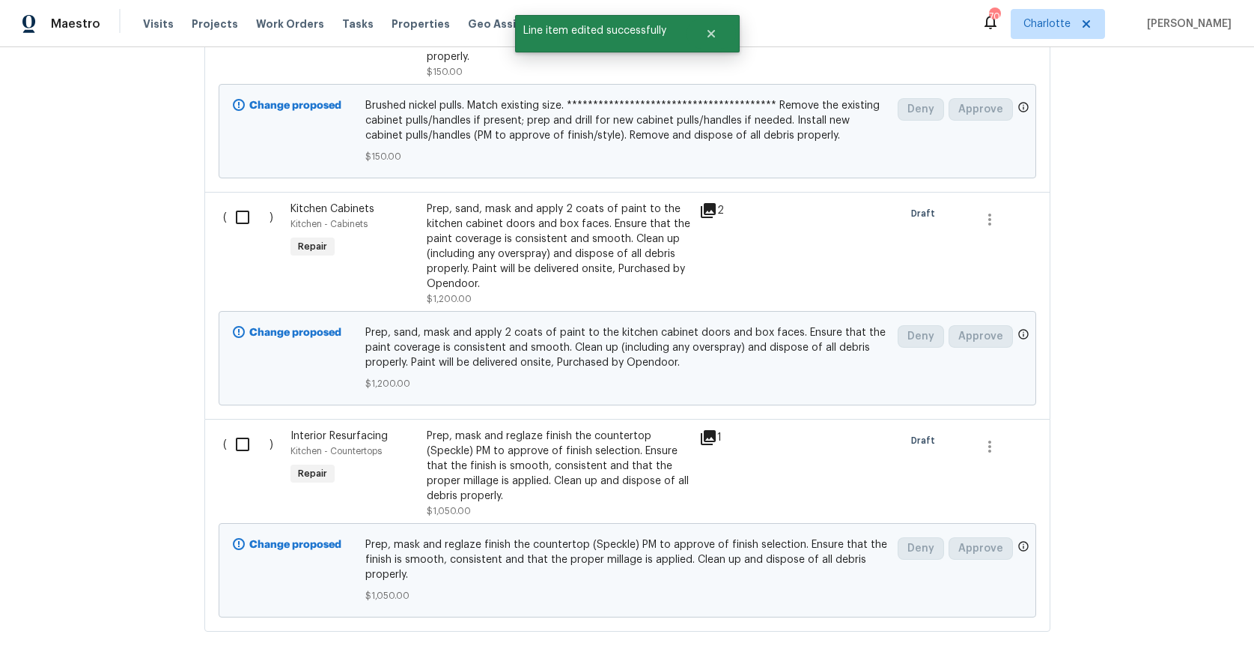
scroll to position [1338, 0]
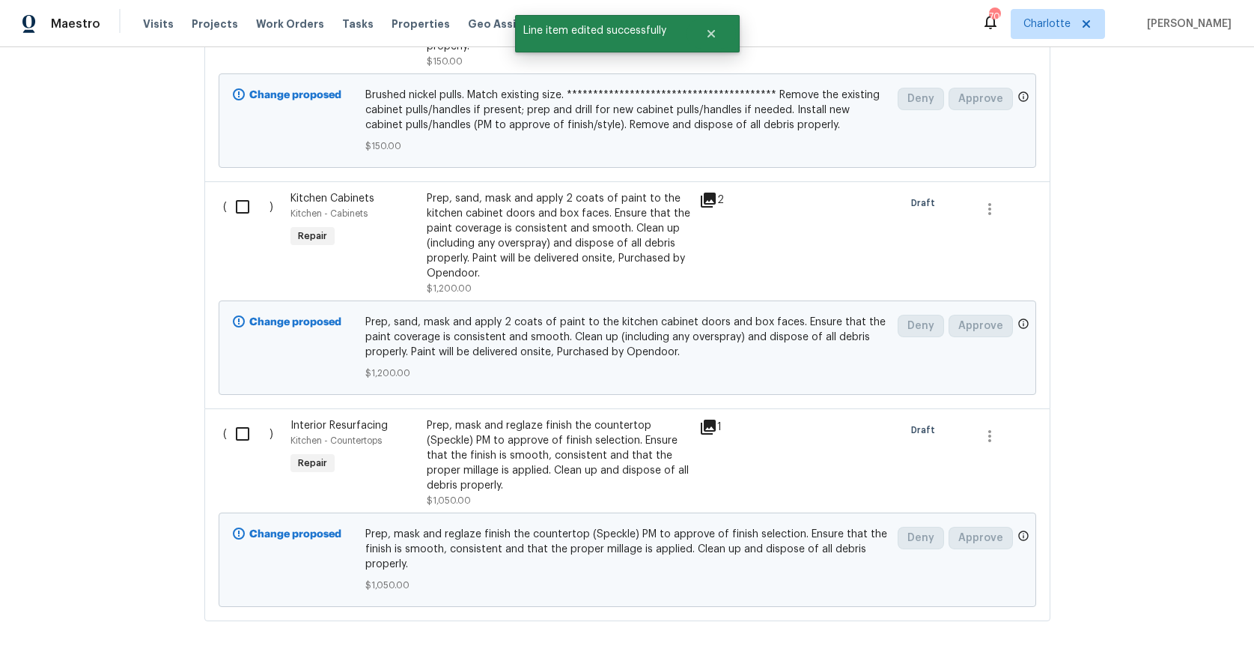
click at [387, 485] on div "Interior Resurfacing Kitchen - Countertops Repair" at bounding box center [354, 462] width 136 height 99
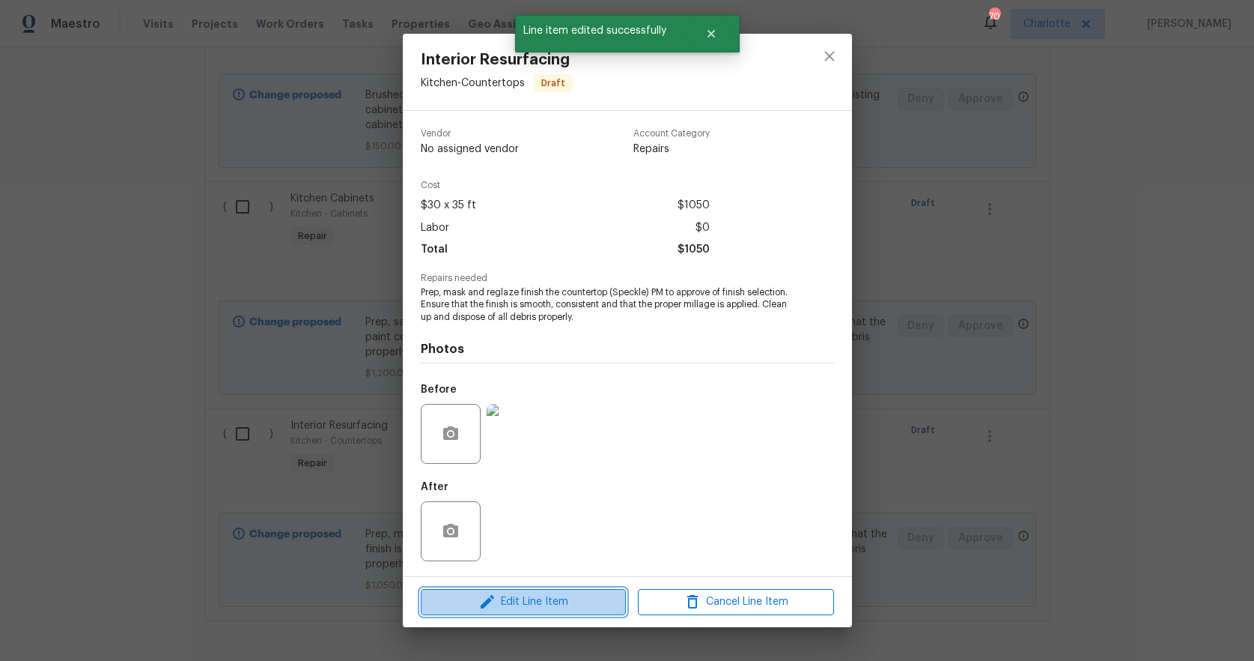
click at [535, 607] on span "Edit Line Item" at bounding box center [523, 601] width 196 height 19
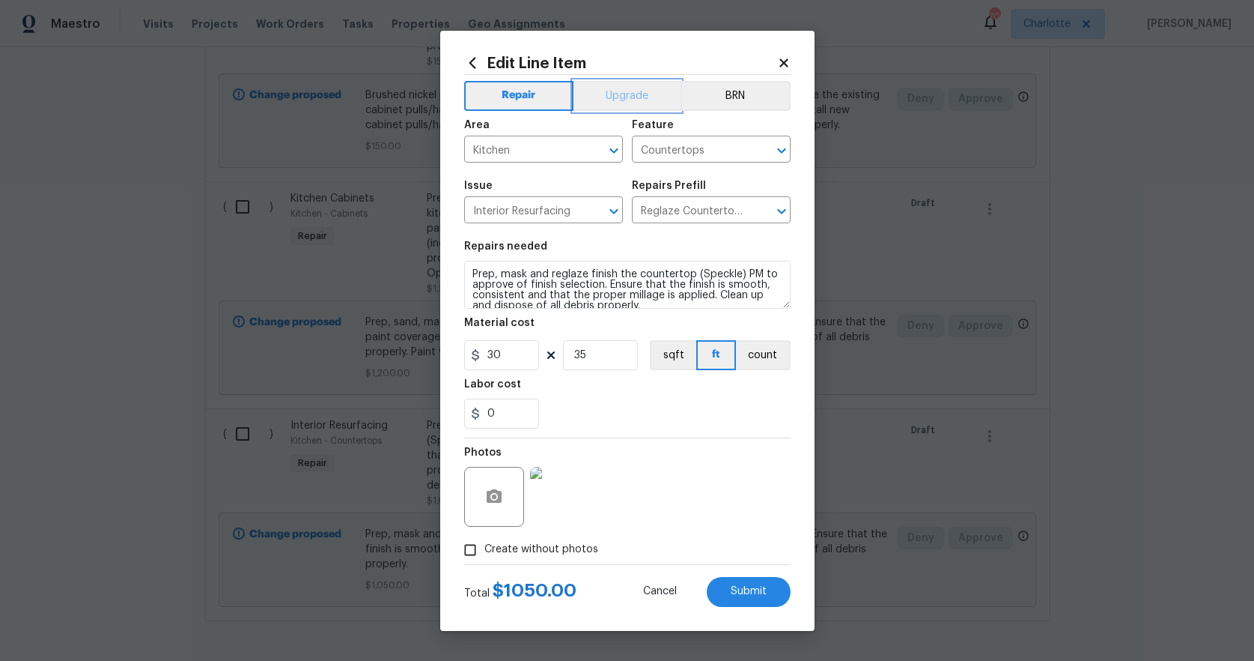
click at [625, 97] on button "Upgrade" at bounding box center [627, 96] width 107 height 30
click at [747, 587] on span "Submit" at bounding box center [749, 591] width 36 height 11
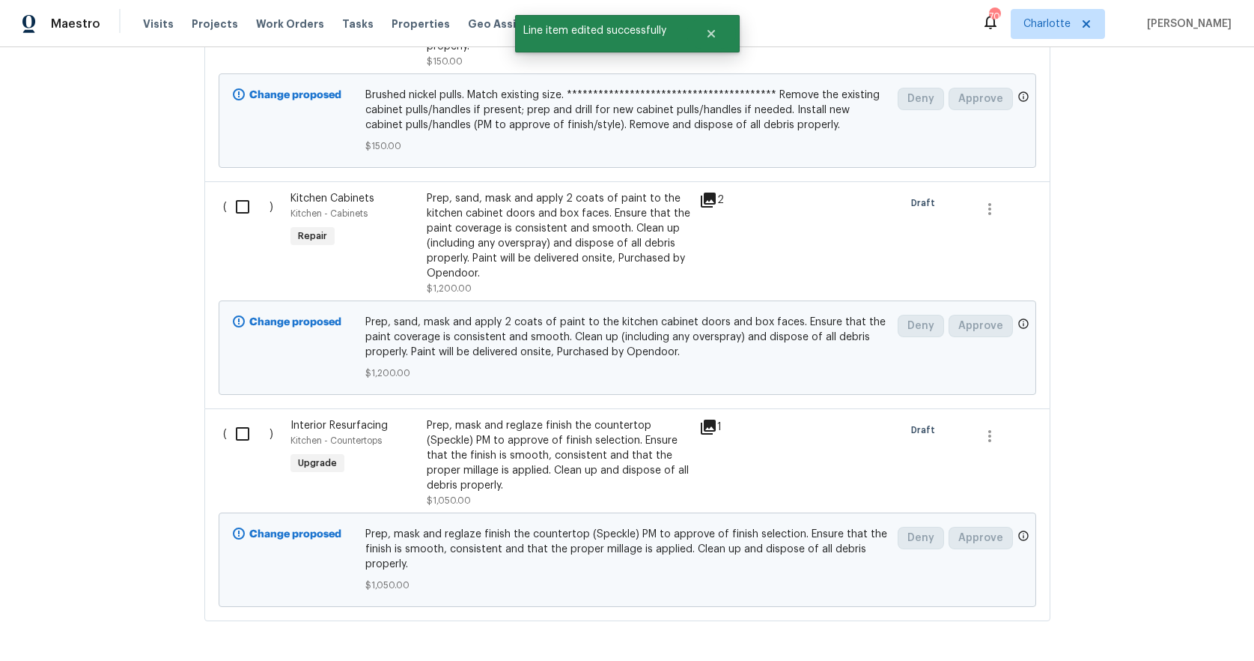
click at [570, 270] on div "Prep, sand, mask and apply 2 coats of paint to the kitchen cabinet doors and bo…" at bounding box center [559, 236] width 264 height 90
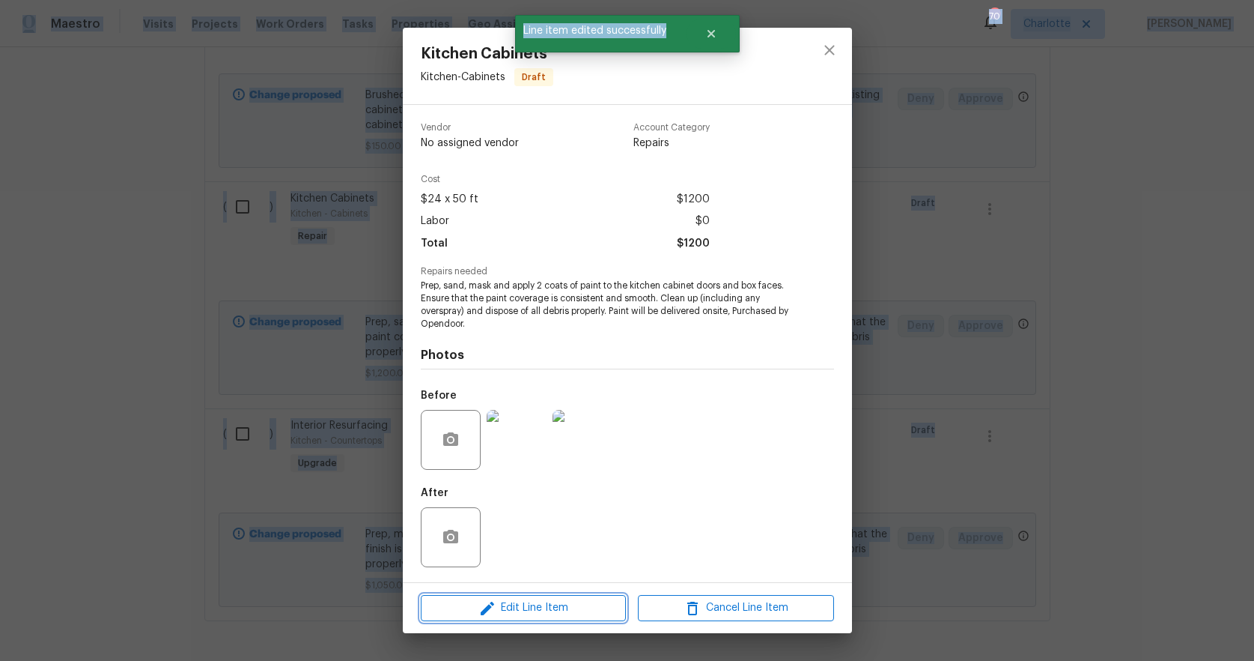
click at [553, 604] on span "Edit Line Item" at bounding box center [523, 607] width 196 height 19
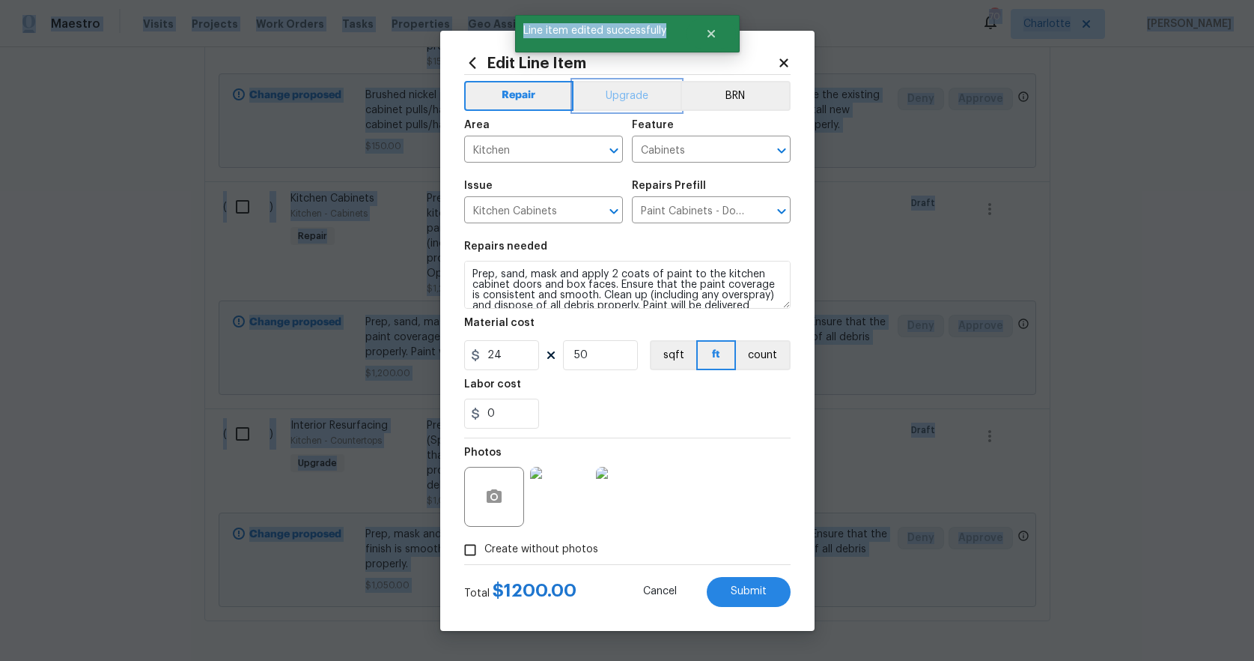
click at [610, 103] on button "Upgrade" at bounding box center [627, 96] width 107 height 30
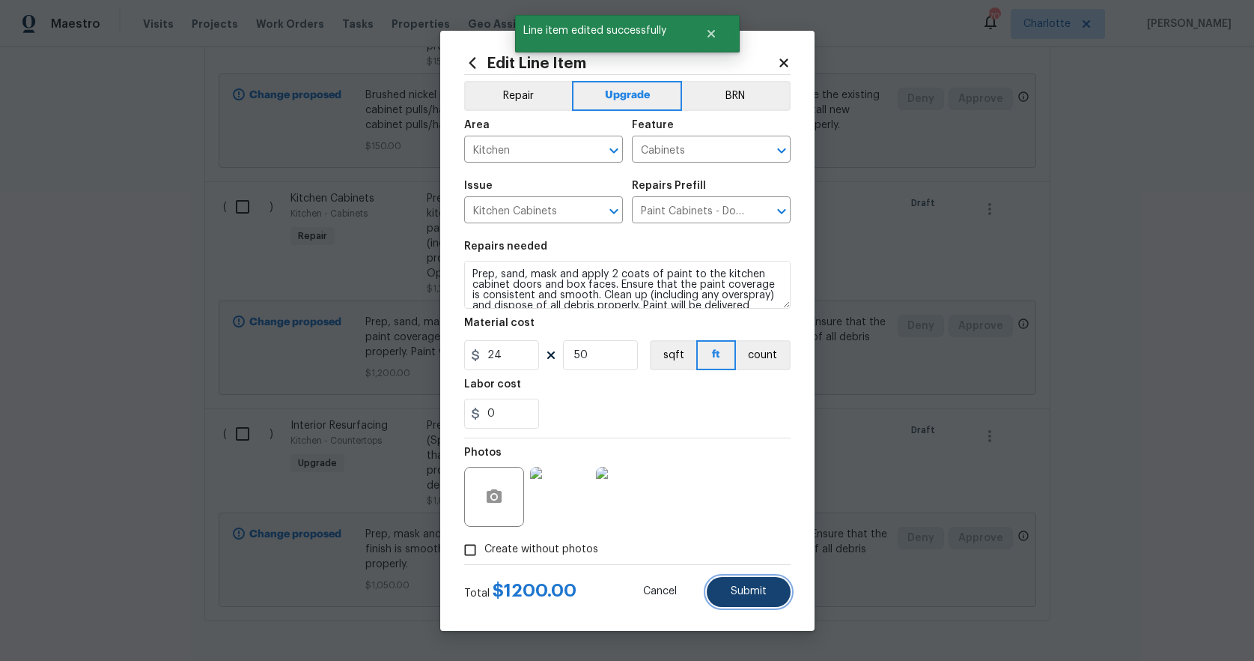
click at [758, 592] on span "Submit" at bounding box center [749, 591] width 36 height 11
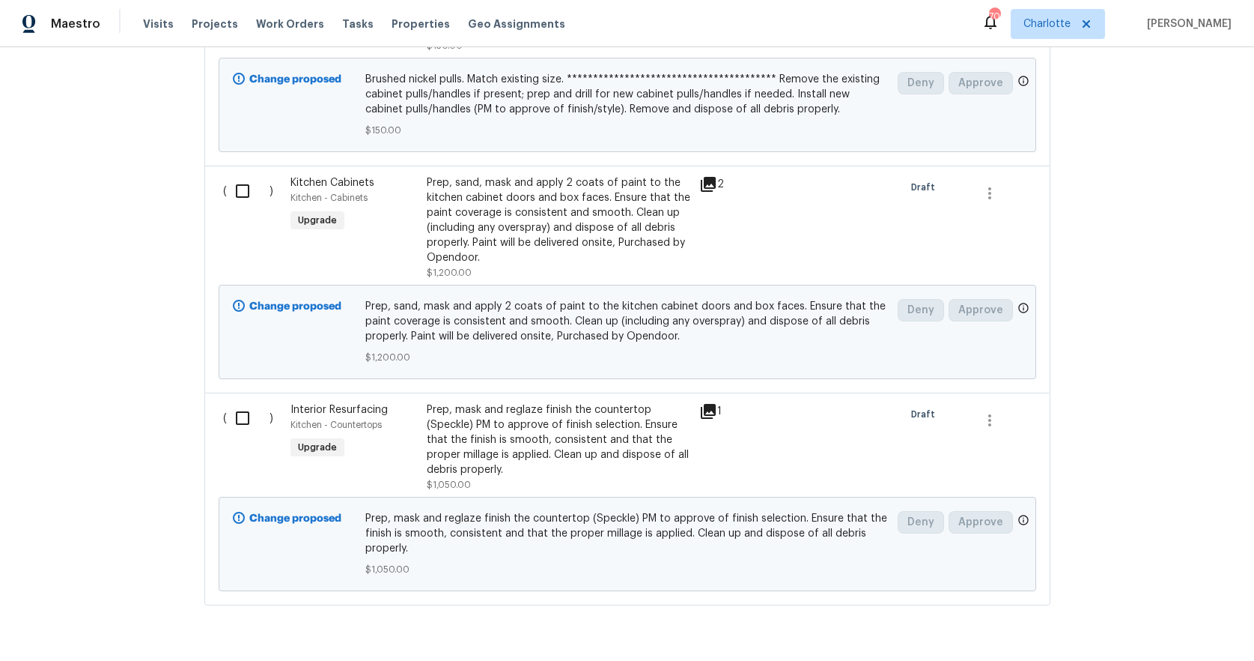
scroll to position [1351, 0]
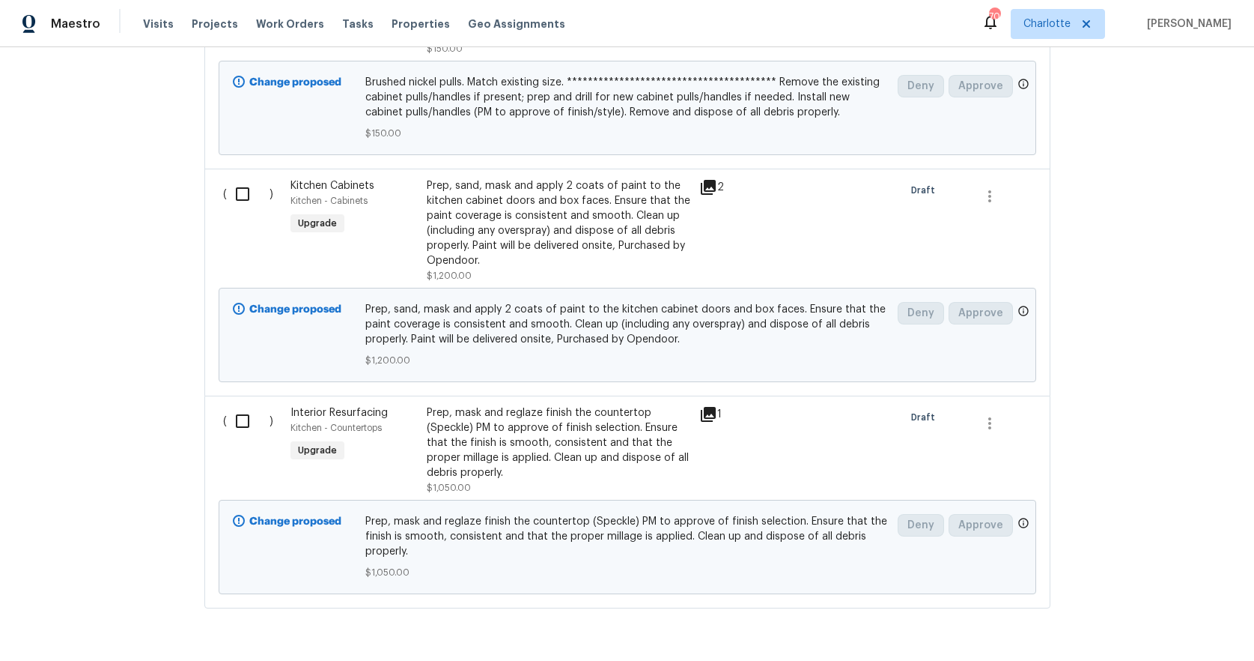
click at [437, 218] on div "Prep, sand, mask and apply 2 coats of paint to the kitchen cabinet doors and bo…" at bounding box center [559, 223] width 264 height 90
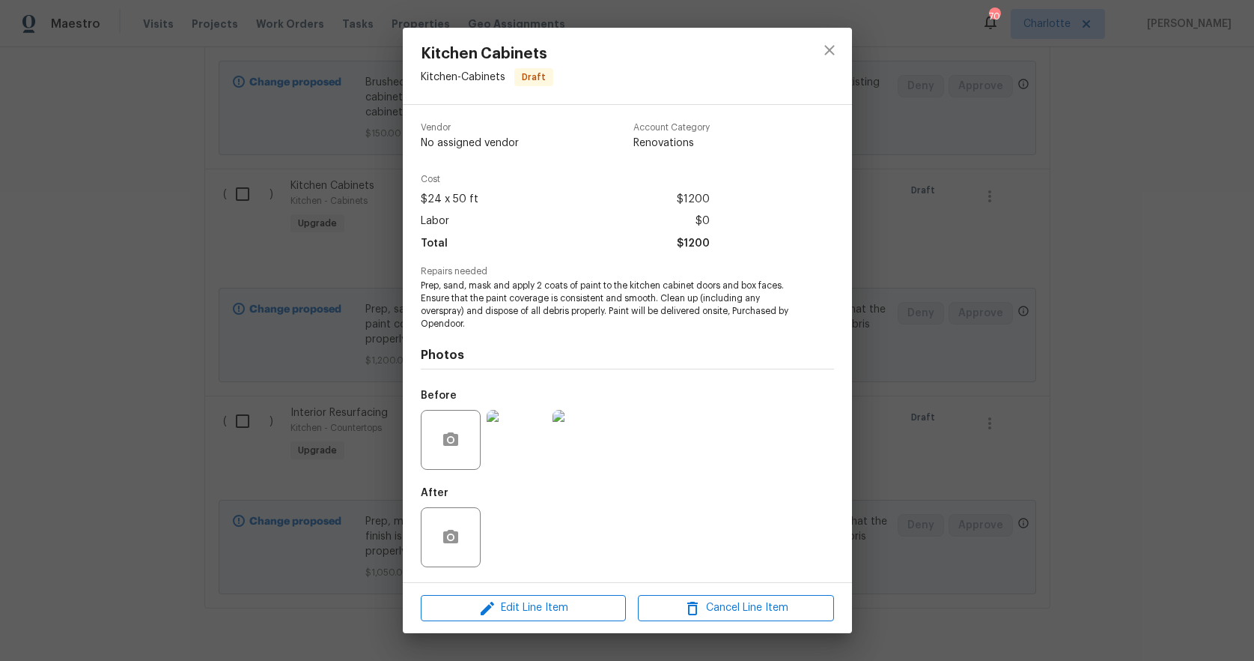
click at [437, 218] on span "Labor" at bounding box center [435, 221] width 28 height 22
click at [571, 618] on button "Edit Line Item" at bounding box center [523, 608] width 205 height 26
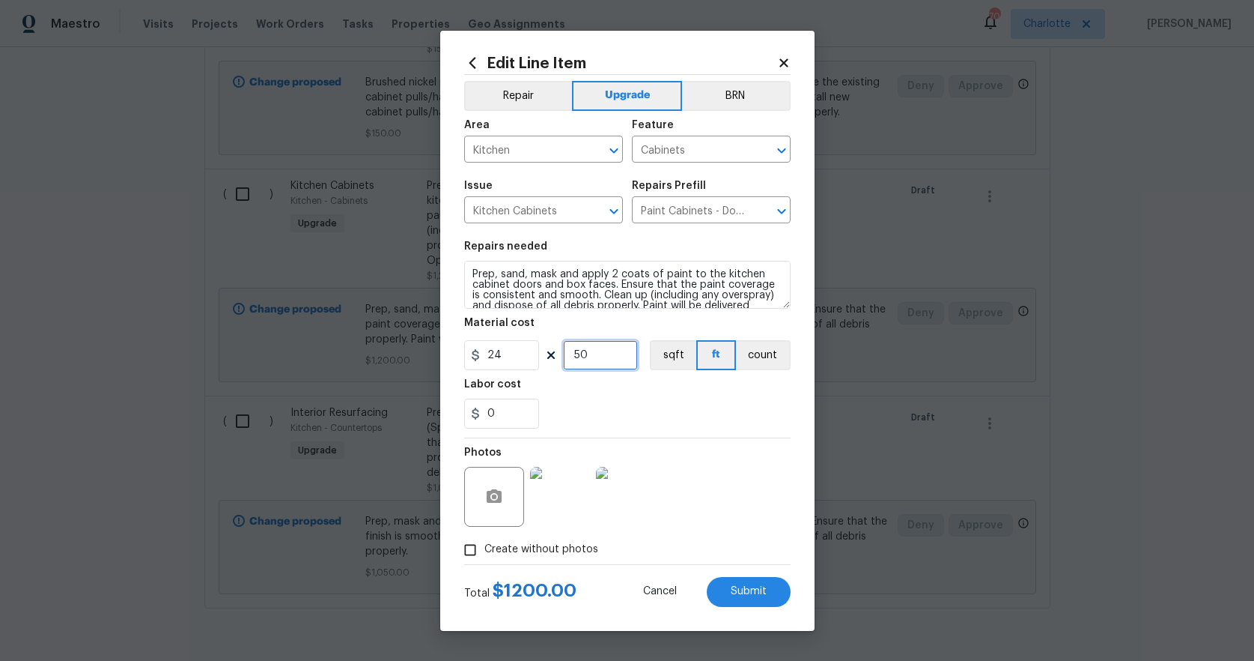
drag, startPoint x: 591, startPoint y: 353, endPoint x: 547, endPoint y: 345, distance: 44.9
click at [563, 347] on input "50" at bounding box center [600, 355] width 75 height 30
click at [666, 402] on div "0" at bounding box center [627, 413] width 327 height 30
drag, startPoint x: 594, startPoint y: 356, endPoint x: 559, endPoint y: 345, distance: 36.7
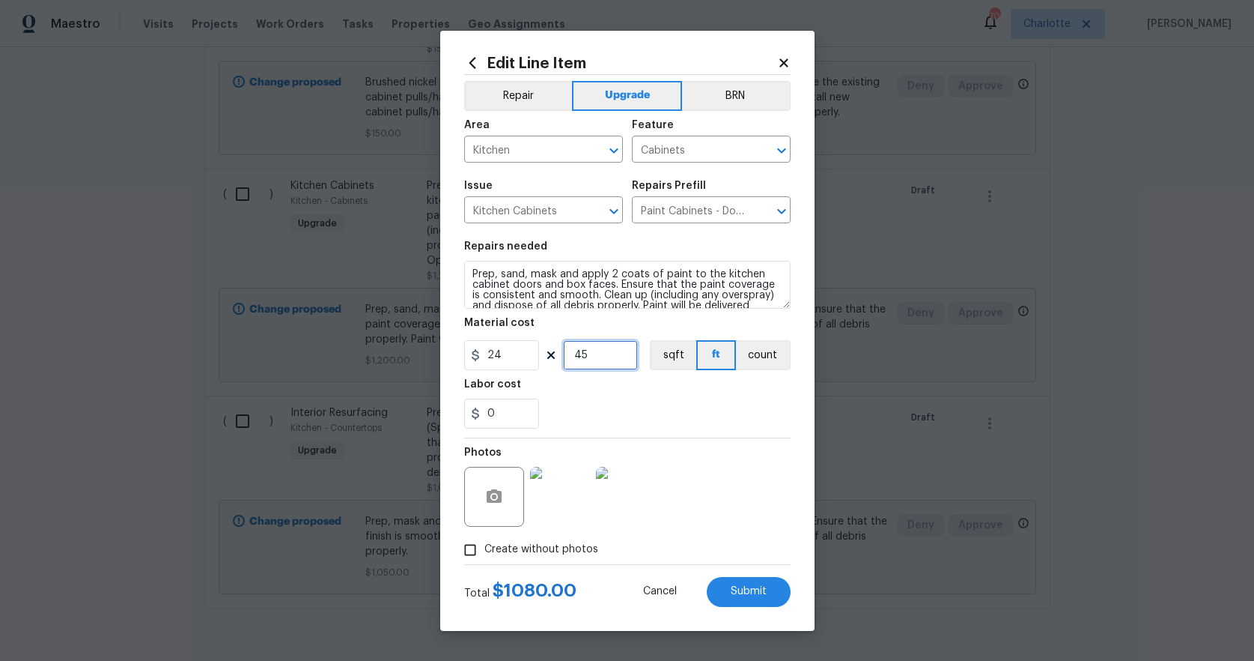
click at [559, 345] on div "24 45 sqft ft count" at bounding box center [627, 355] width 327 height 30
type input "45"
click at [685, 449] on div "Photos" at bounding box center [627, 486] width 327 height 97
click at [732, 422] on div "0" at bounding box center [627, 413] width 327 height 30
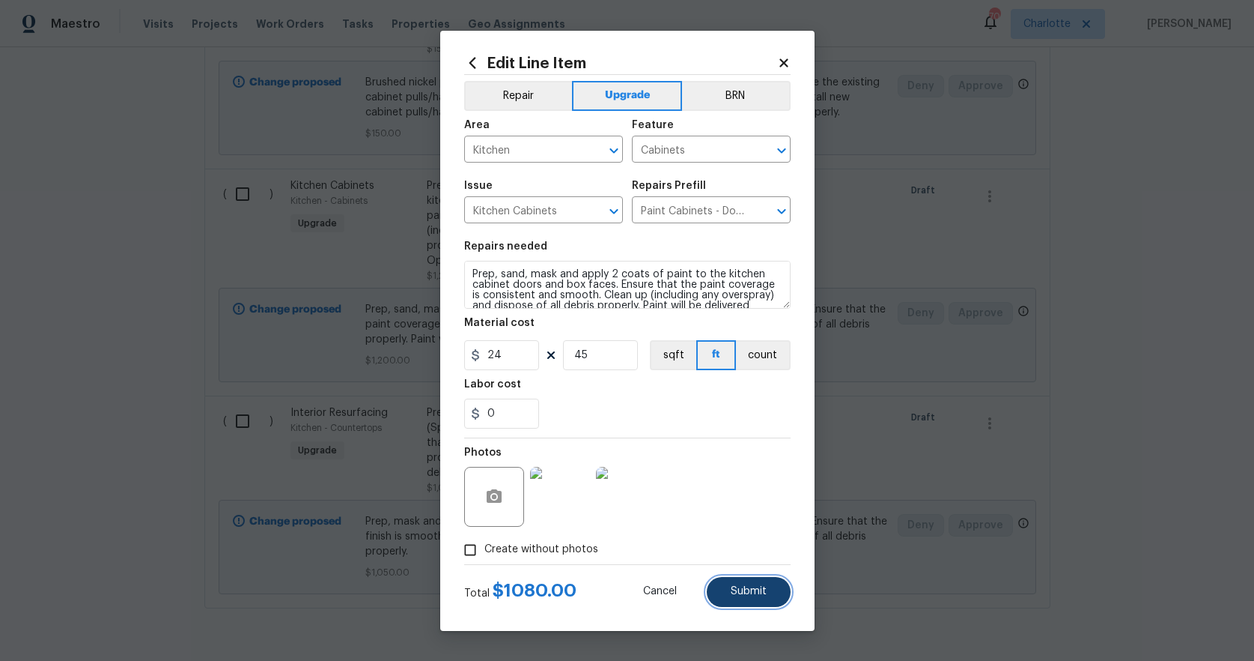
click at [745, 592] on span "Submit" at bounding box center [749, 591] width 36 height 11
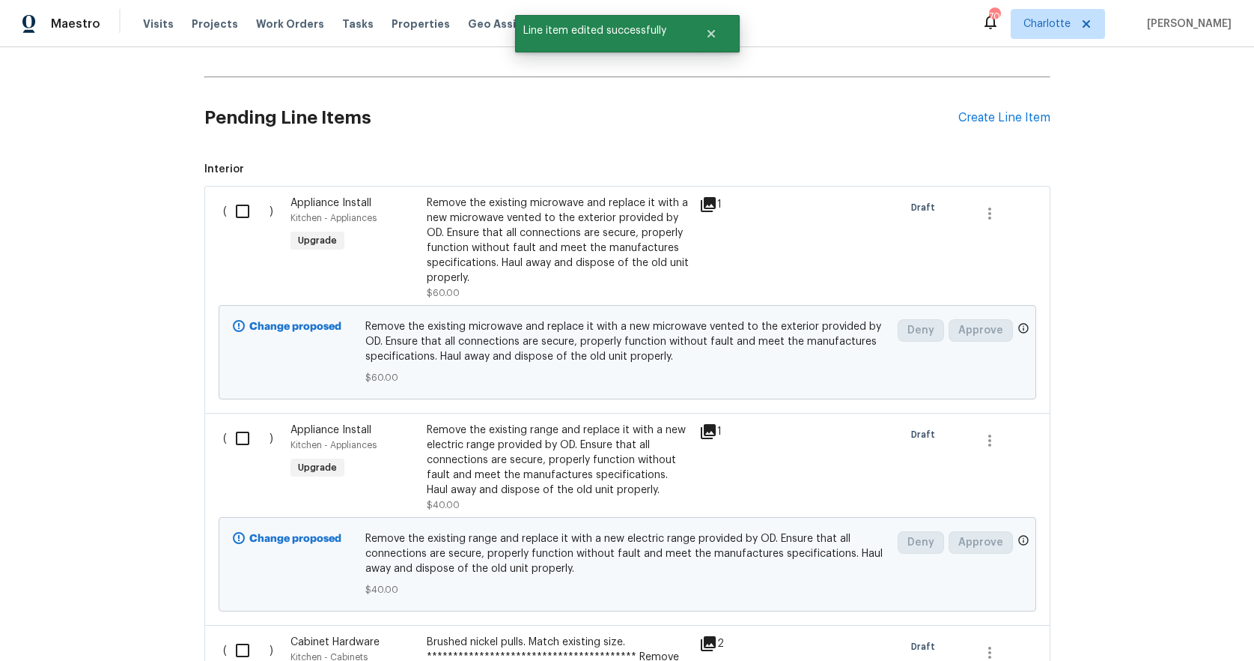
scroll to position [630, 0]
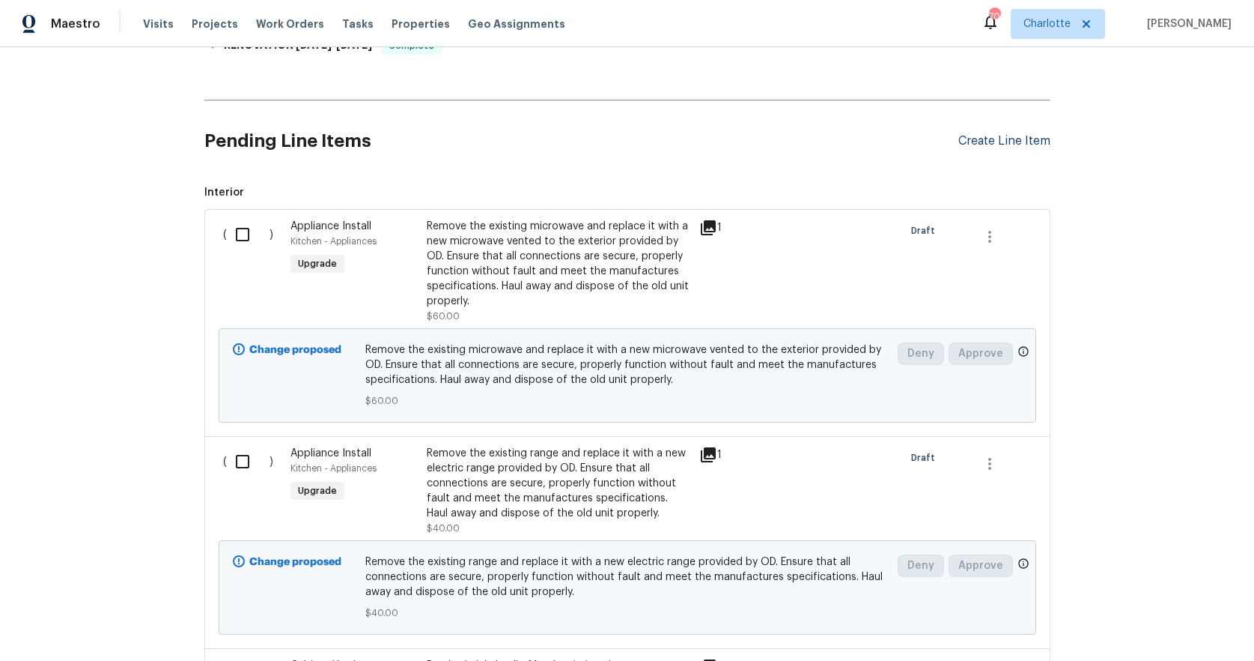
click at [974, 139] on div "Create Line Item" at bounding box center [1005, 141] width 92 height 14
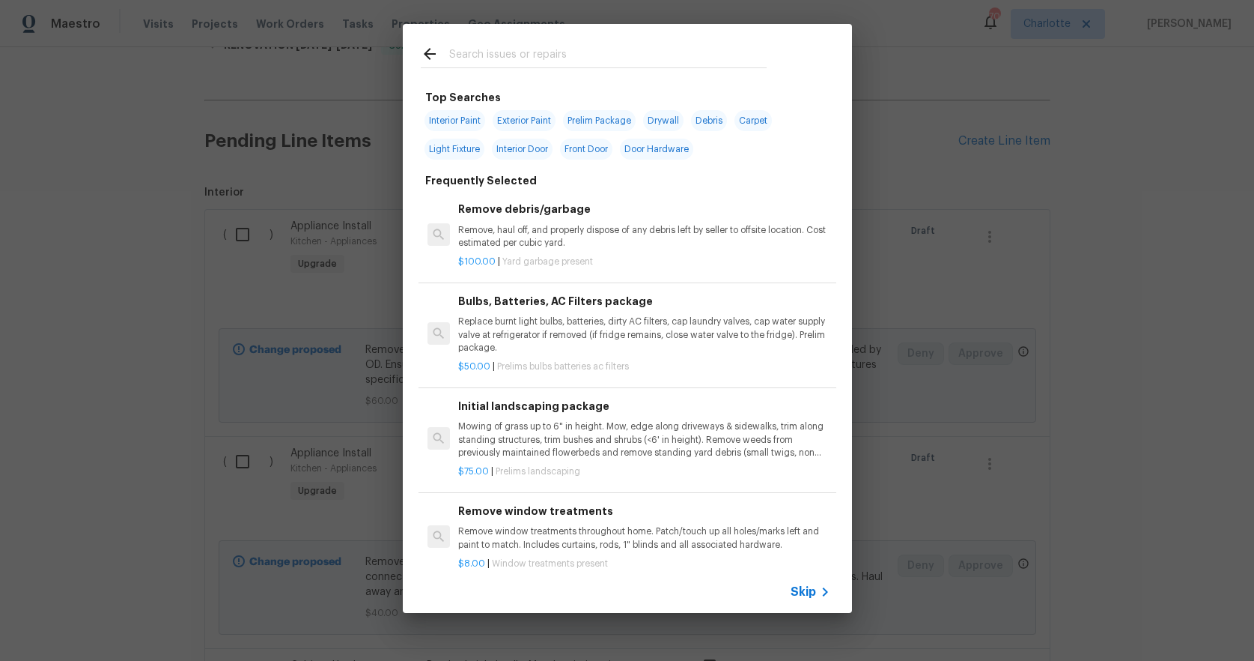
click at [482, 53] on input "text" at bounding box center [608, 56] width 318 height 22
click at [516, 120] on span "Exterior Paint" at bounding box center [524, 120] width 63 height 21
type input "Exterior Paint"
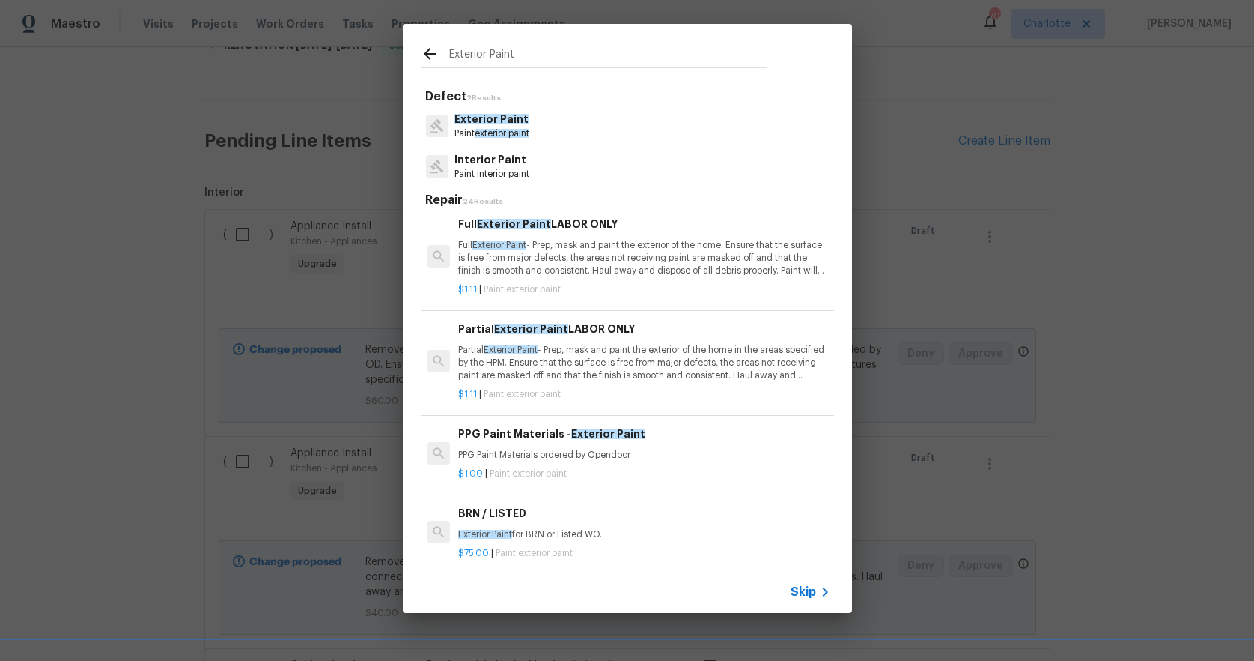
scroll to position [13, 0]
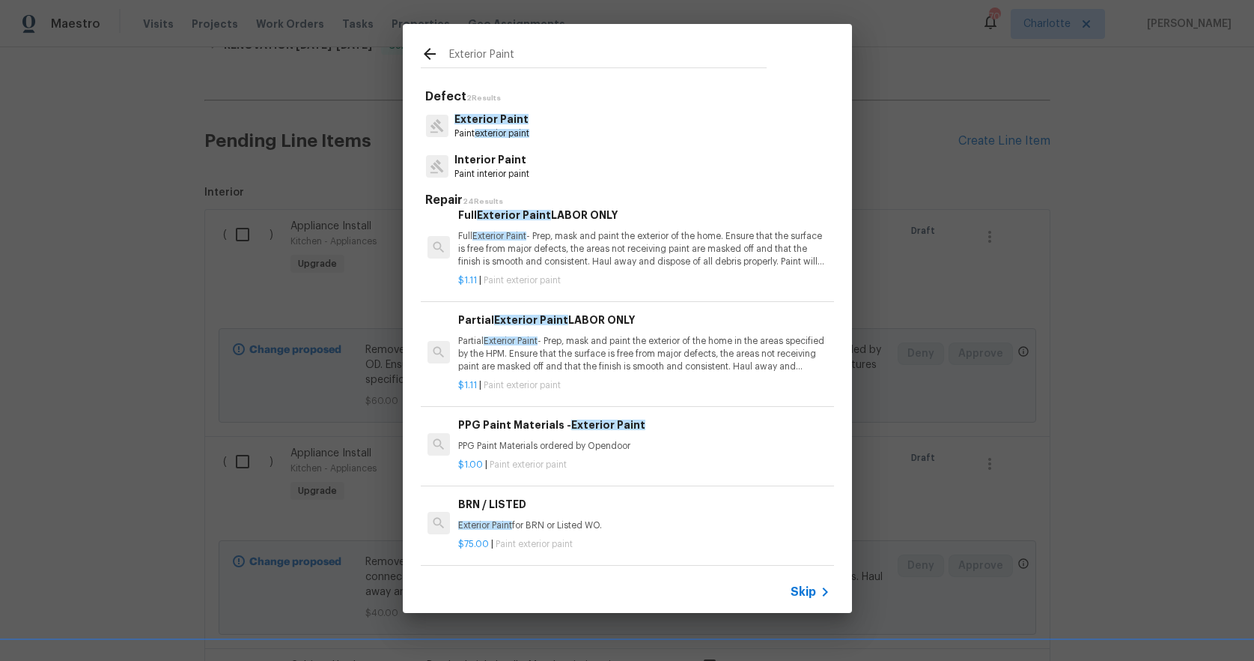
click at [428, 57] on icon at bounding box center [430, 54] width 12 height 12
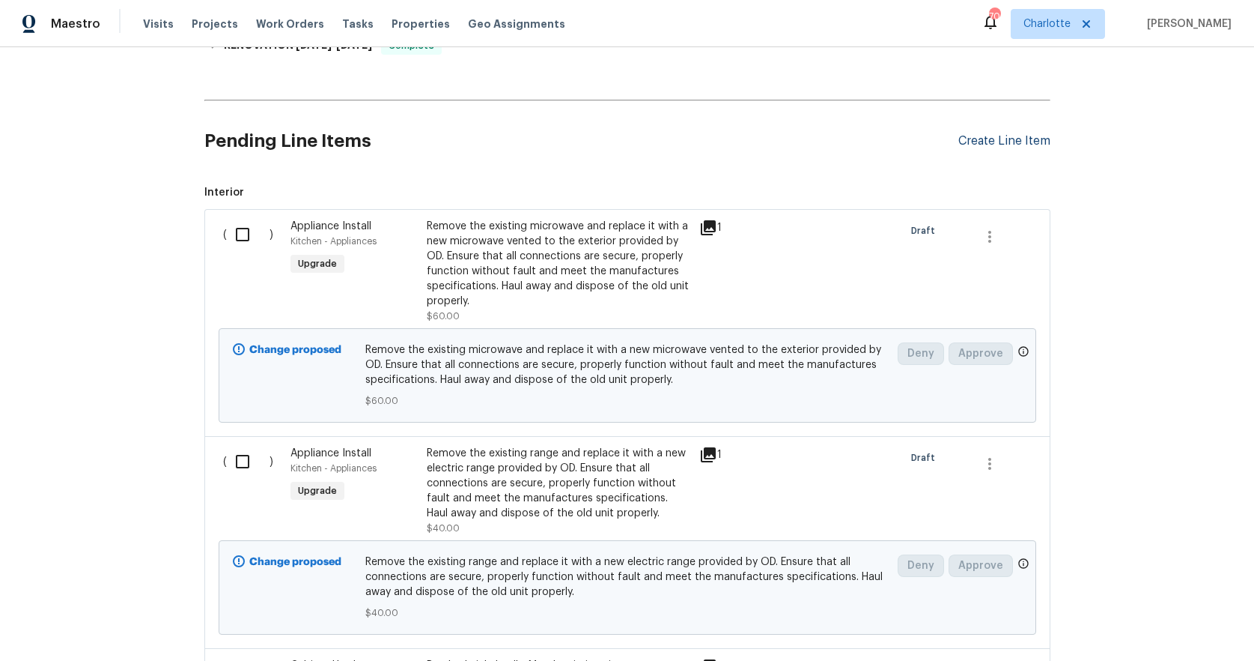
click at [982, 136] on div "Create Line Item" at bounding box center [1005, 141] width 92 height 14
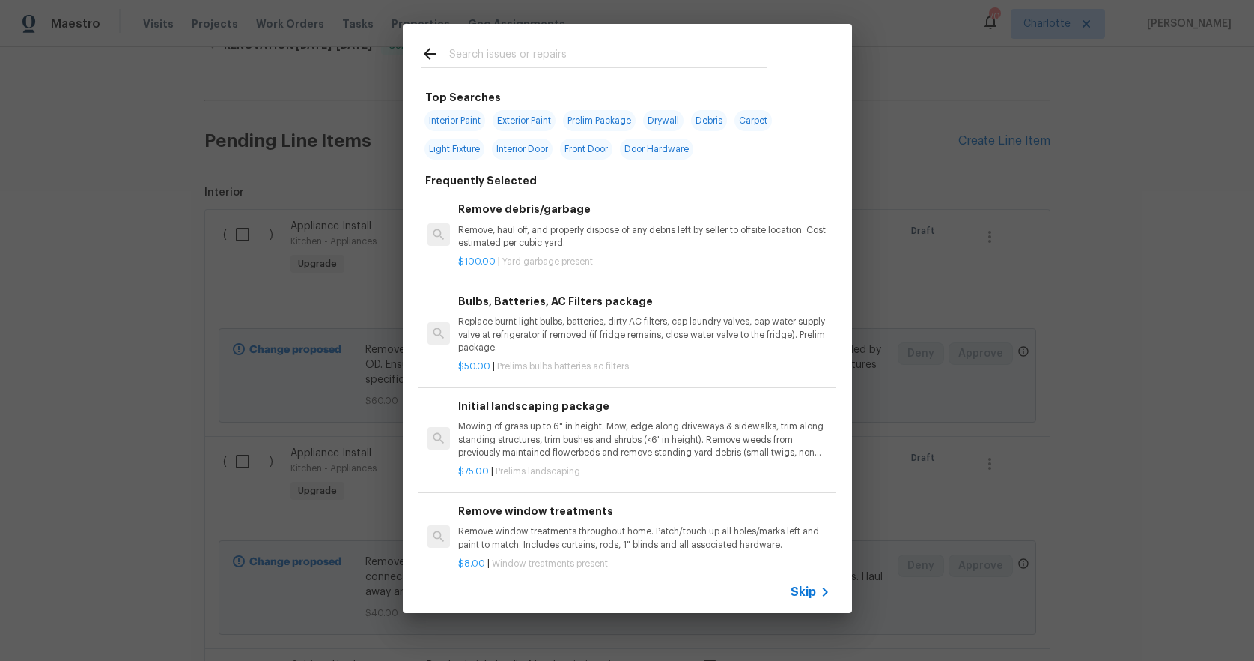
click at [519, 58] on input "text" at bounding box center [608, 56] width 318 height 22
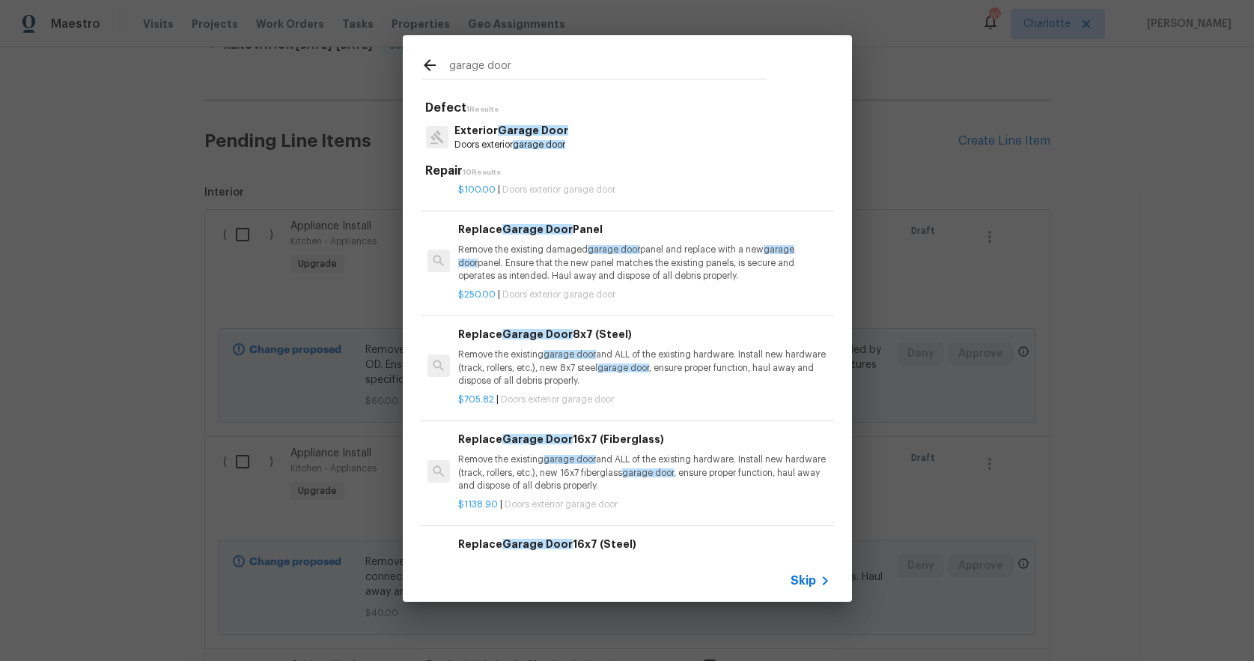
scroll to position [0, 0]
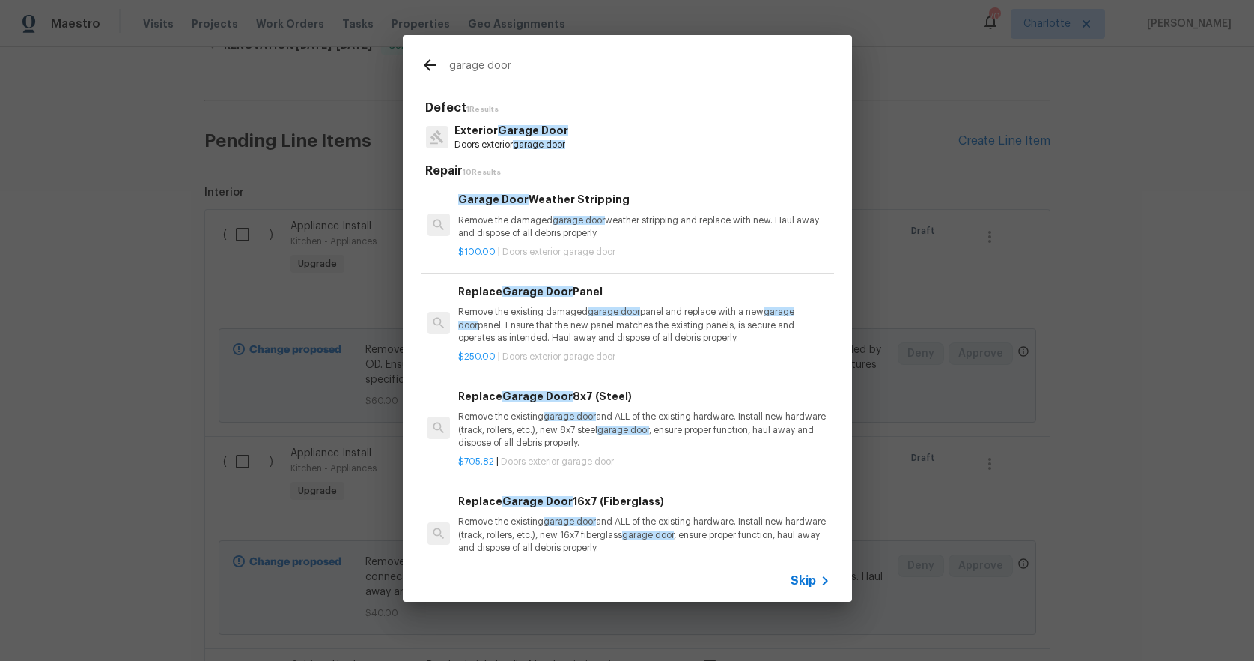
type input "garage door"
click at [470, 128] on p "Exterior Garage Door" at bounding box center [512, 131] width 114 height 16
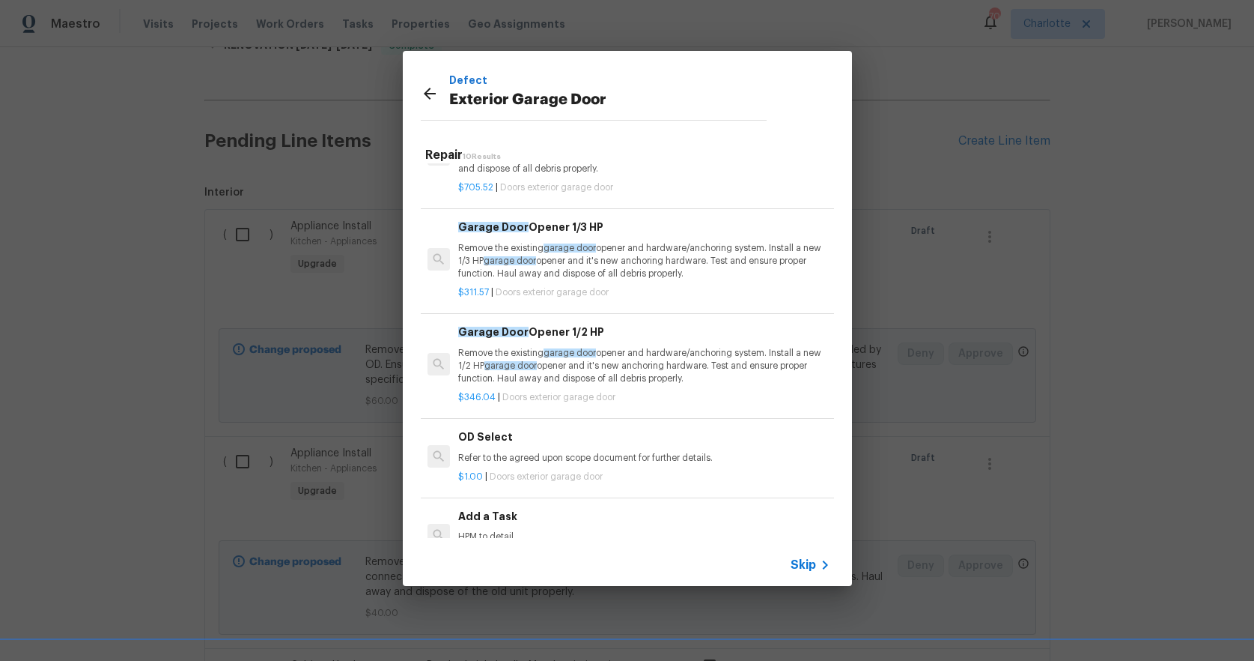
scroll to position [623, 0]
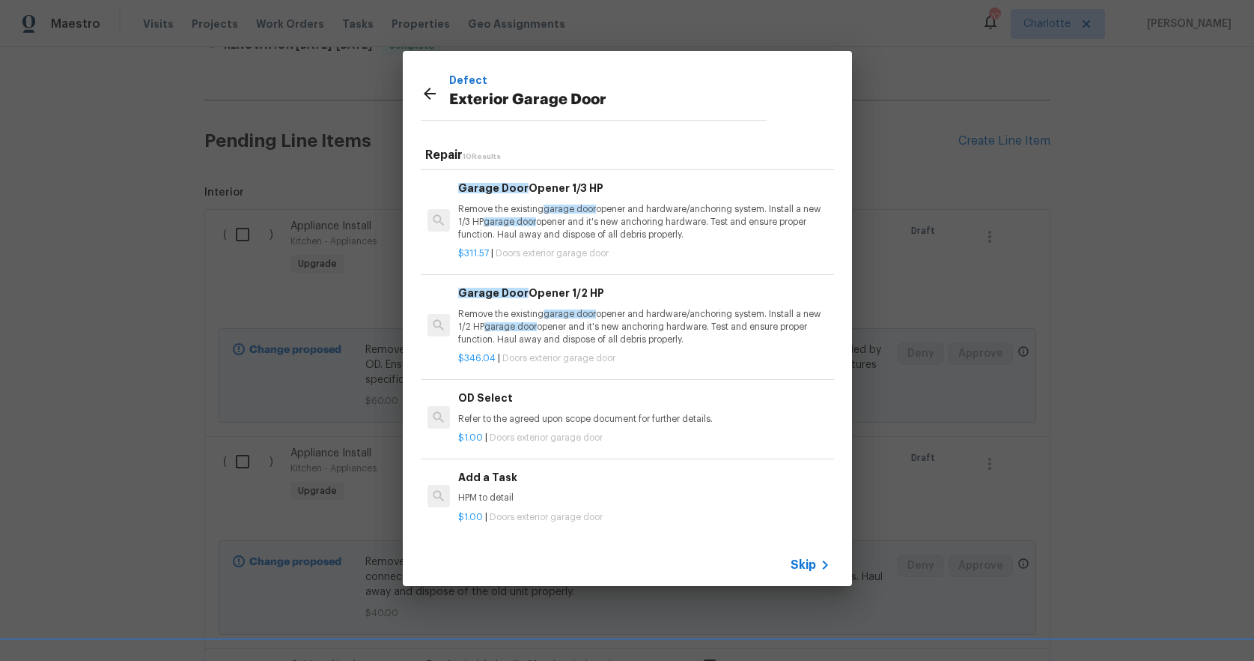
click at [425, 90] on icon at bounding box center [430, 94] width 18 height 18
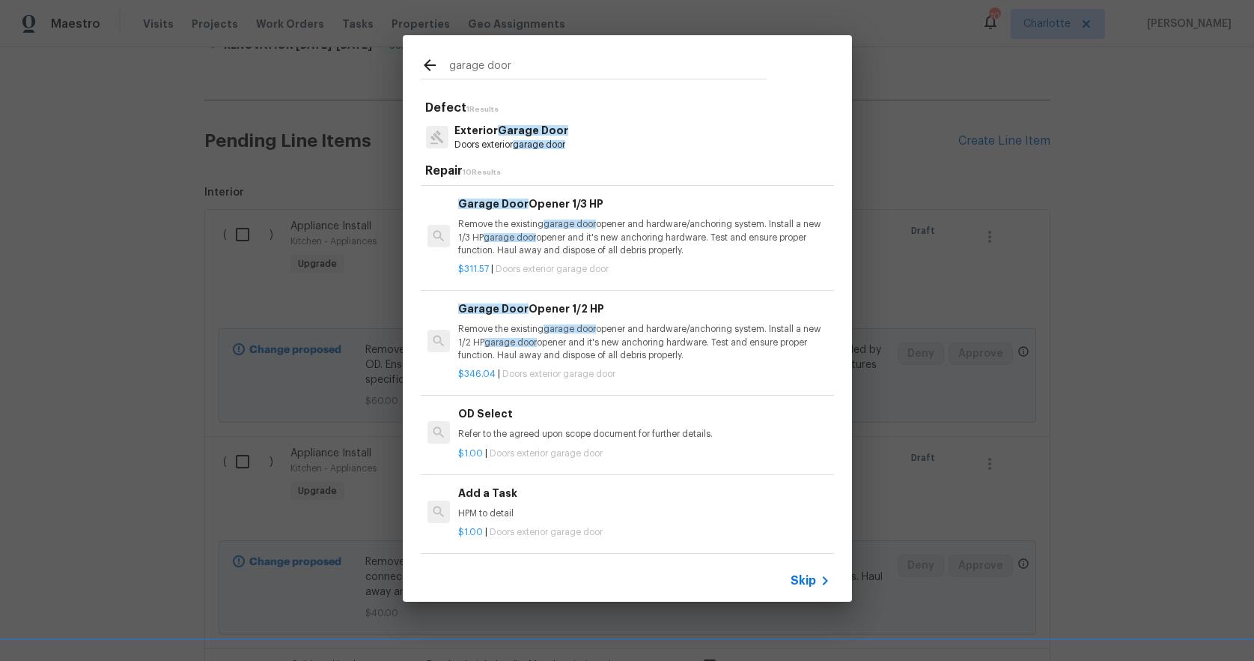
click at [427, 69] on icon at bounding box center [430, 65] width 18 height 18
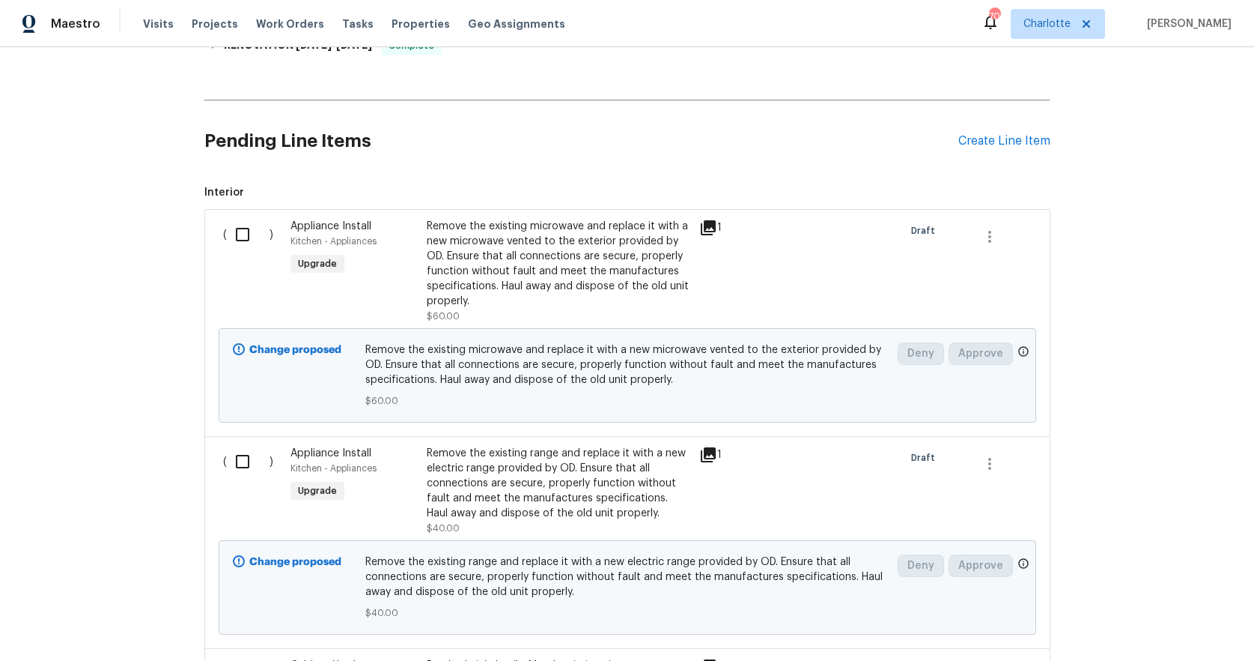
click at [976, 130] on div "Pending Line Items Create Line Item" at bounding box center [627, 141] width 846 height 70
click at [975, 137] on div "Create Line Item" at bounding box center [1005, 141] width 92 height 14
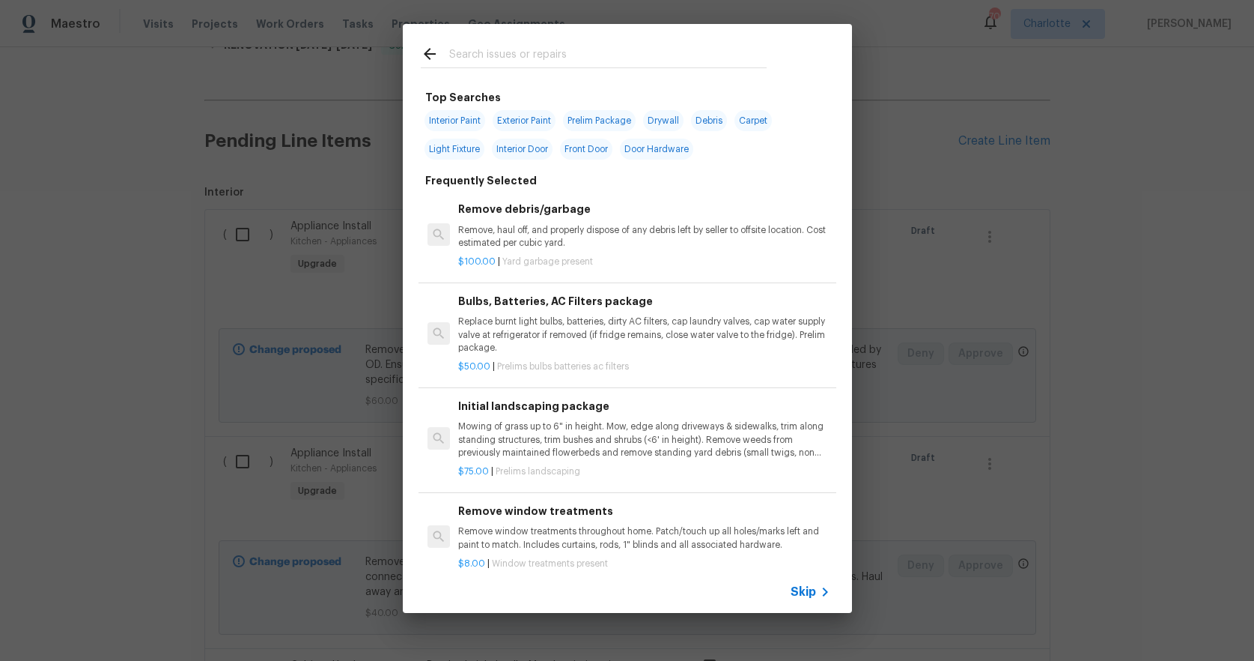
click at [534, 118] on span "Exterior Paint" at bounding box center [524, 120] width 63 height 21
type input "Exterior Paint"
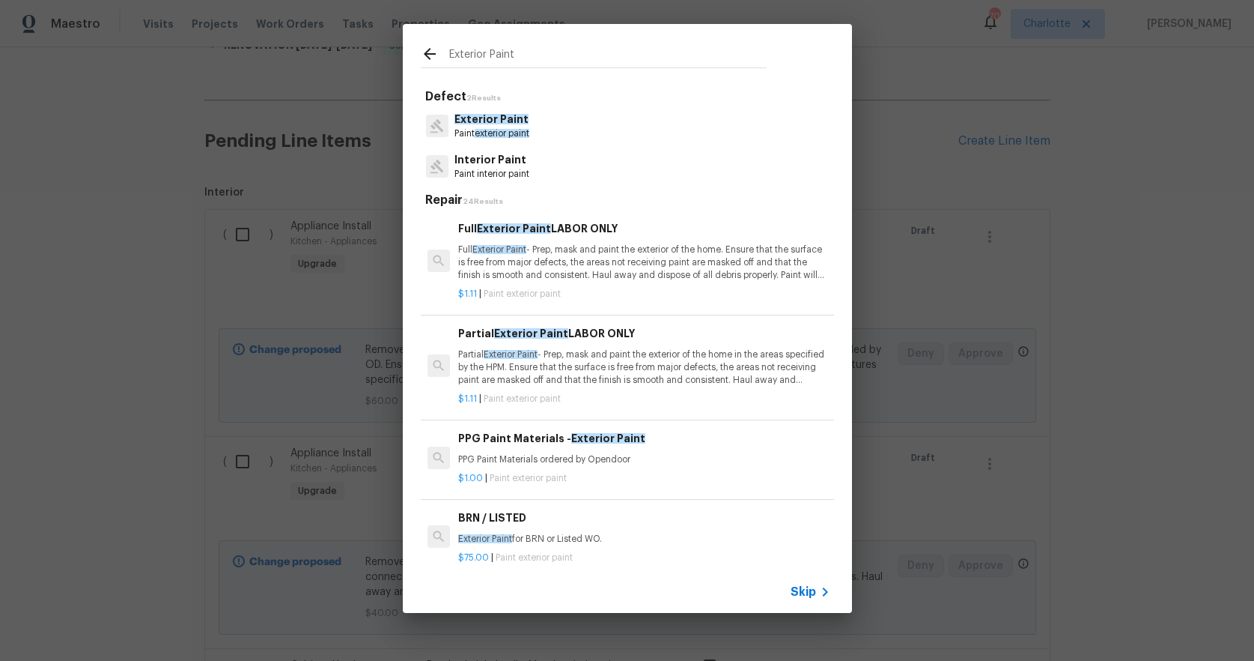
click at [551, 55] on input "Exterior Paint" at bounding box center [608, 56] width 318 height 22
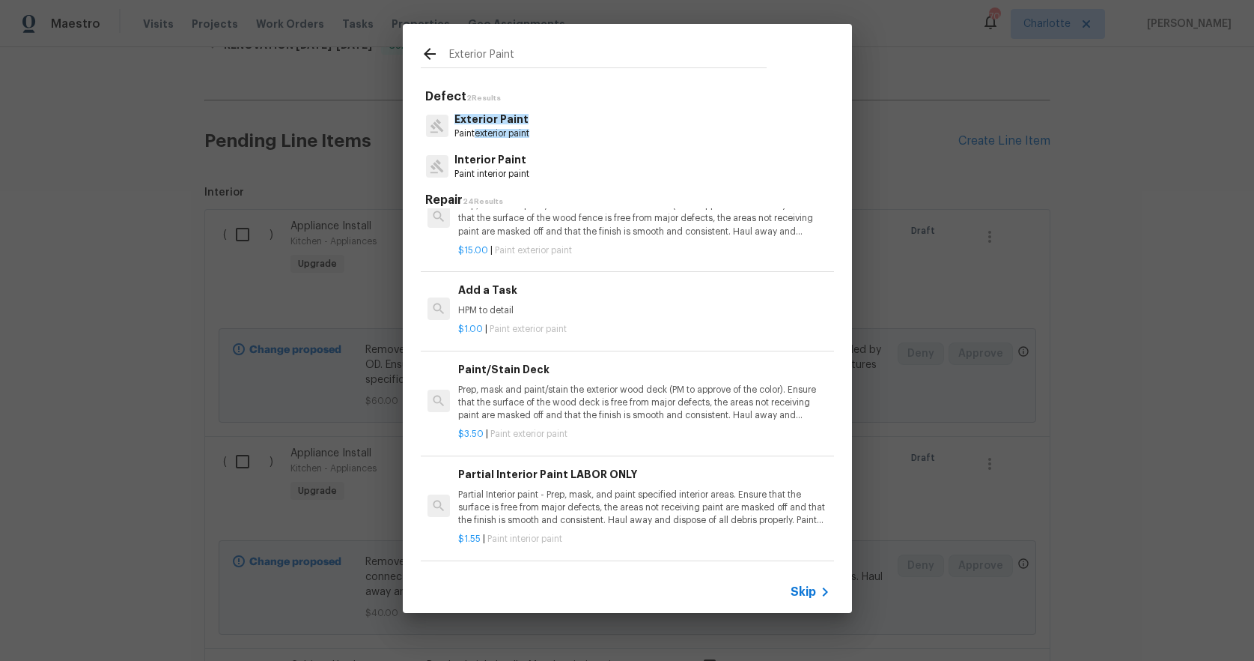
scroll to position [0, 0]
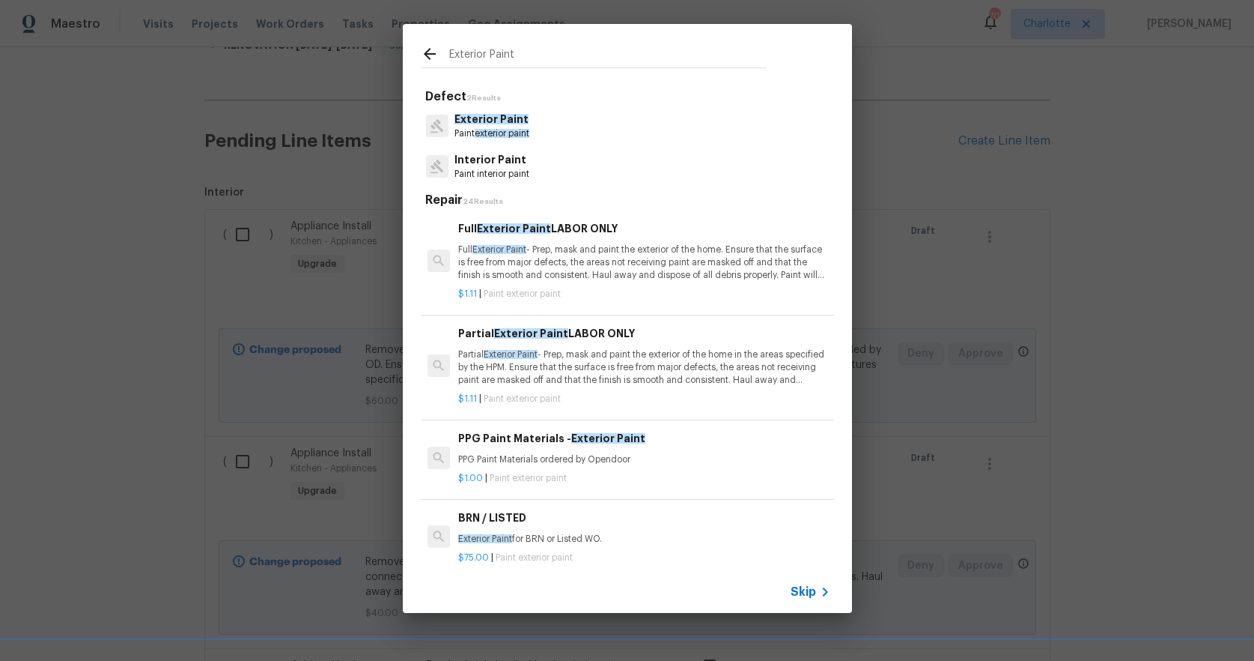
click at [589, 364] on p "Partial Exterior Paint - Prep, mask and paint the exterior of the home in the a…" at bounding box center [643, 367] width 371 height 38
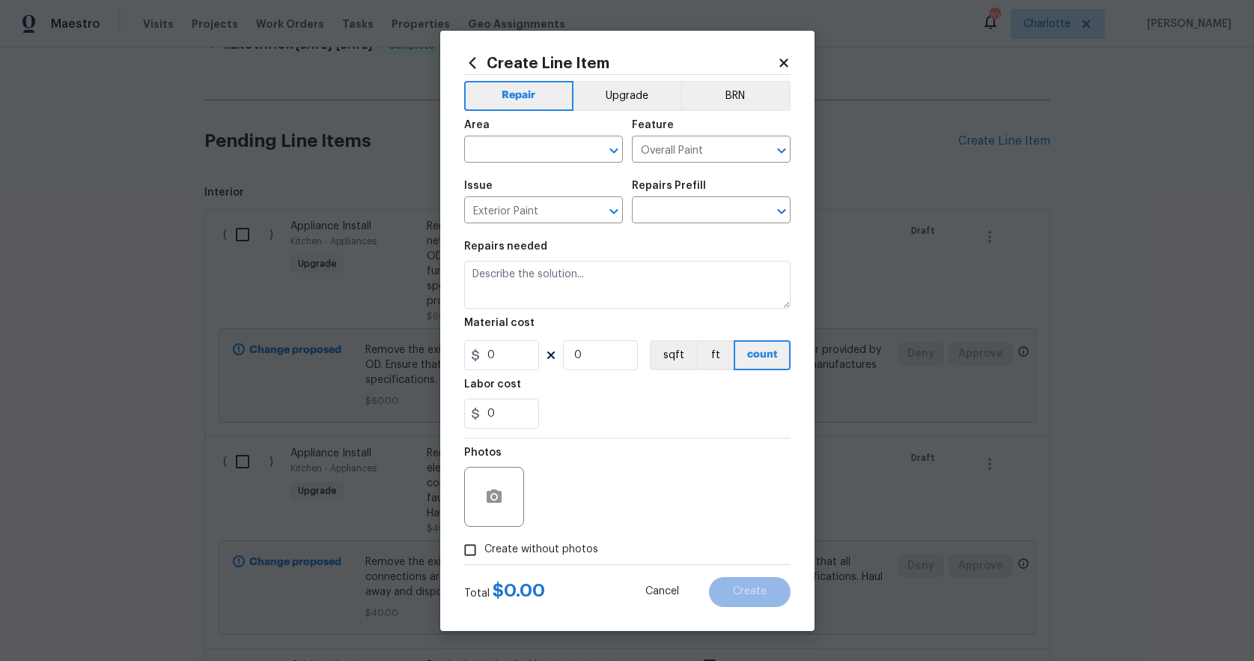
type input "Partial Exterior Paint LABOR ONLY $1.11"
type textarea "Partial Exterior Paint - Prep, mask and paint the exterior of the home in the a…"
type input "1.11"
type input "1"
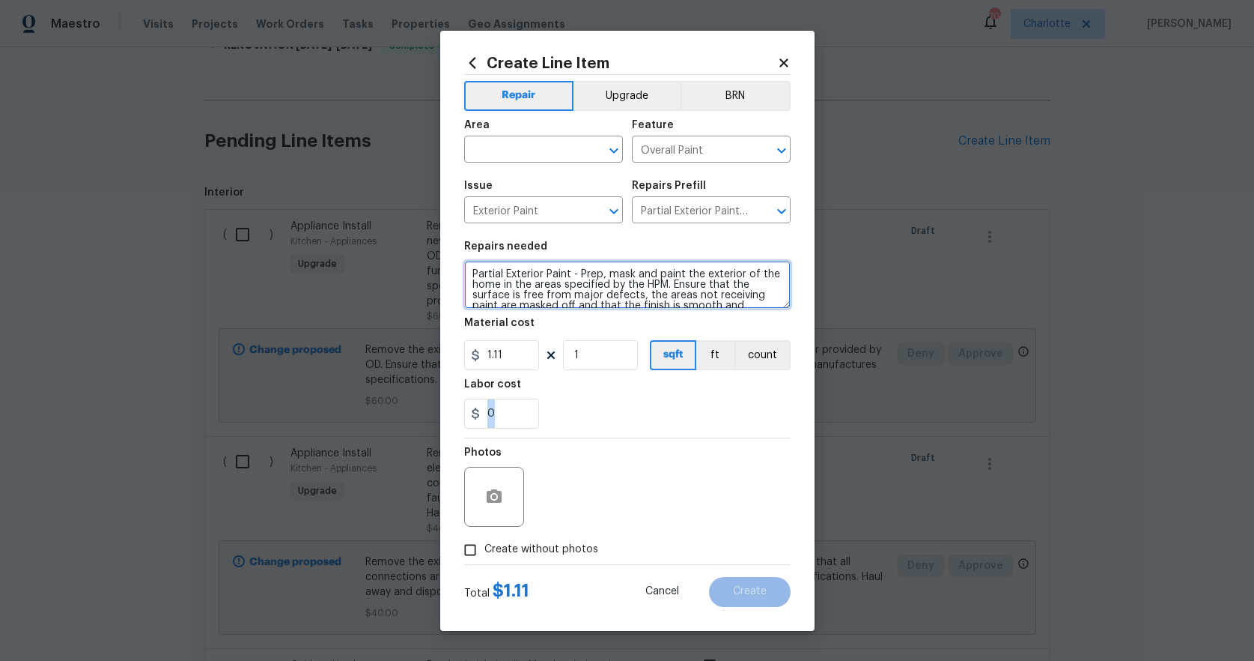
click at [470, 270] on textarea "Partial Exterior Paint - Prep, mask and paint the exterior of the home in the a…" at bounding box center [627, 285] width 327 height 48
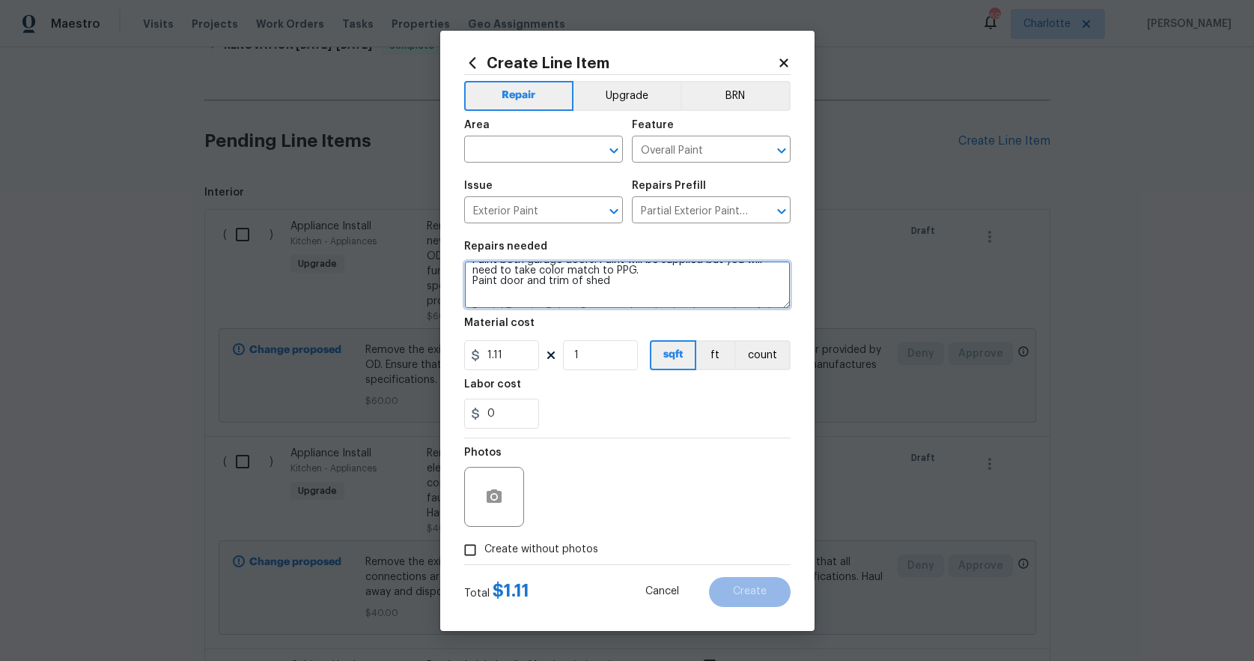
scroll to position [4, 0]
click at [670, 283] on textarea "Paint both garage doors. Paint will be supplied but you will need to take color…" at bounding box center [627, 285] width 327 height 48
type textarea "Paint both garage doors. Paint will be supplied but you will need to take color…"
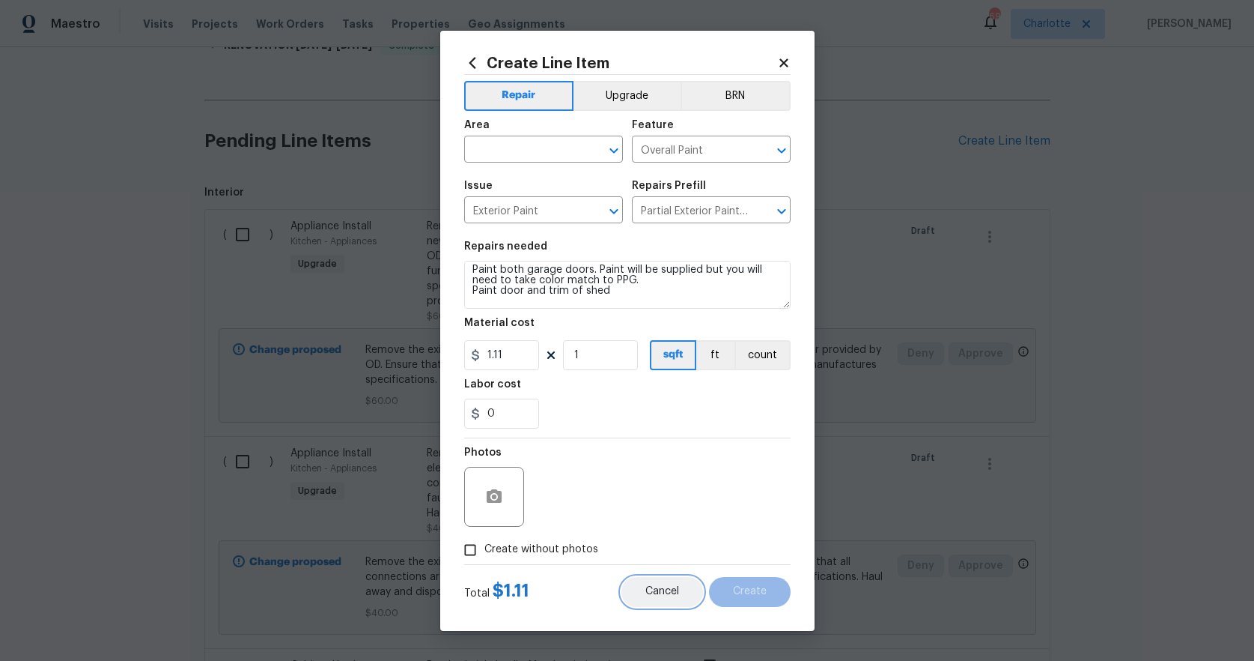
click at [670, 596] on span "Cancel" at bounding box center [663, 591] width 34 height 11
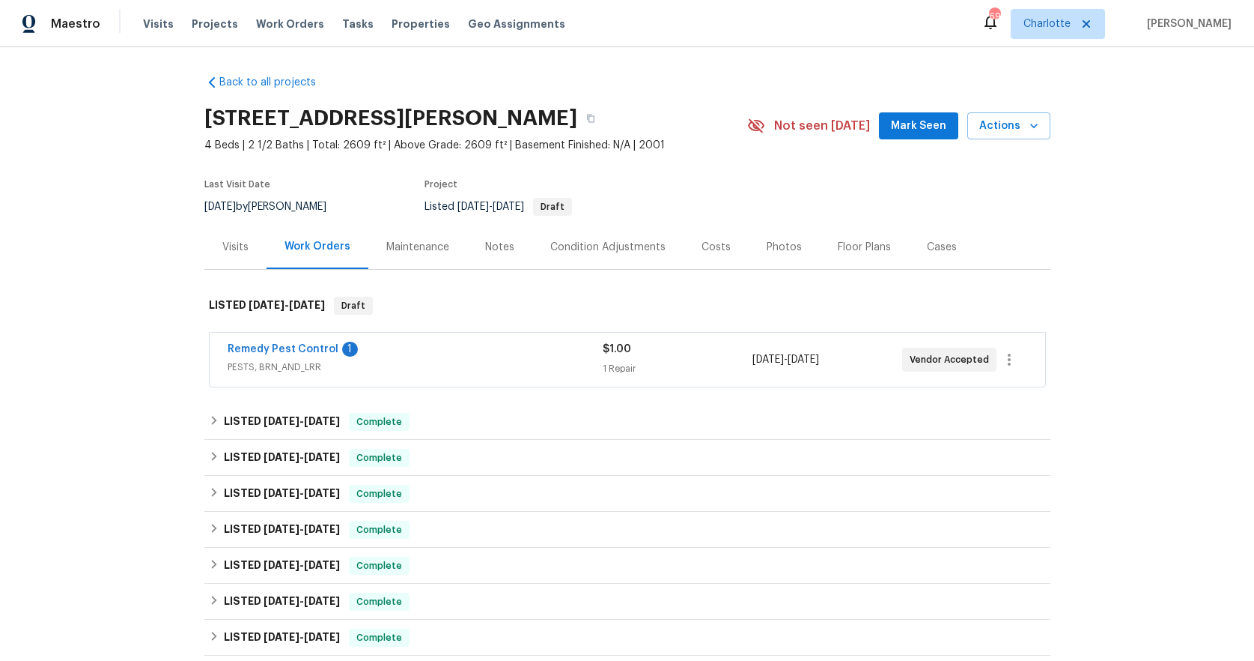
scroll to position [0, 0]
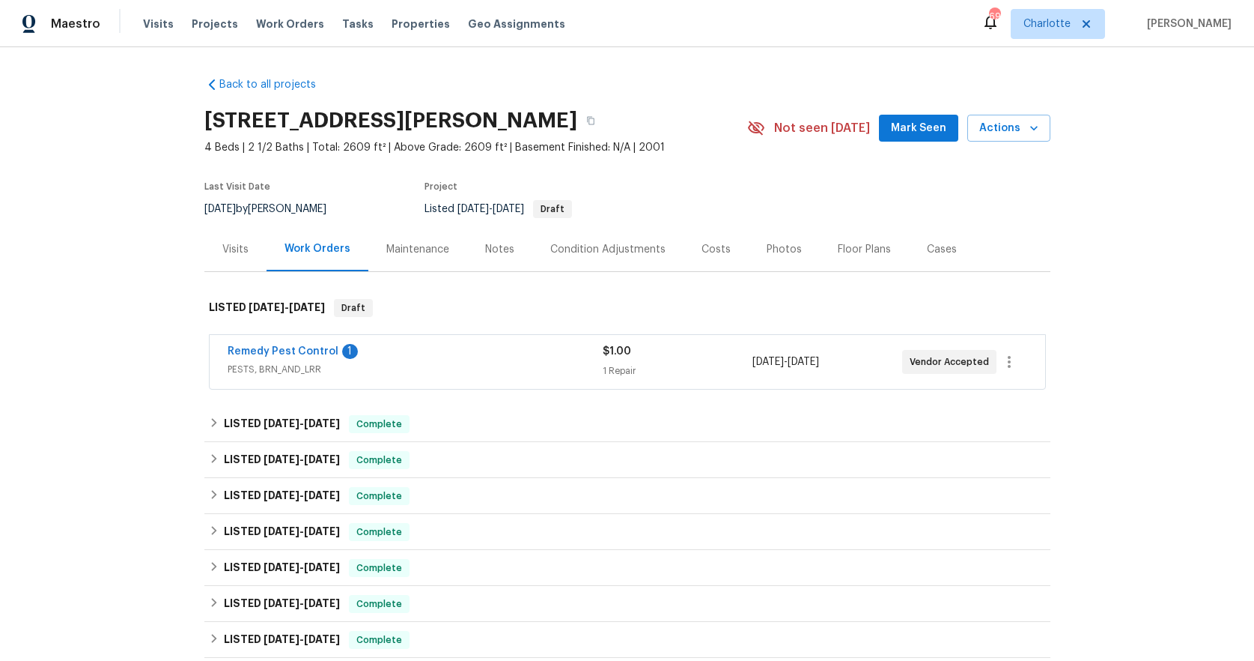
click at [777, 250] on div "Photos" at bounding box center [784, 249] width 35 height 15
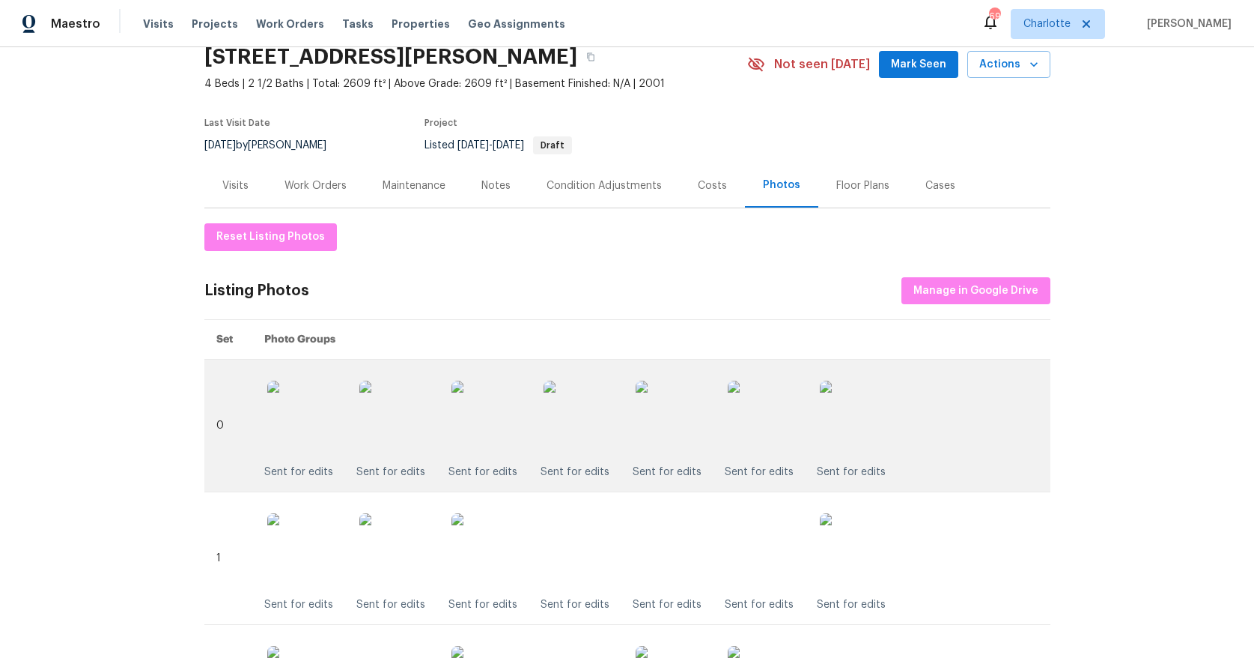
scroll to position [73, 0]
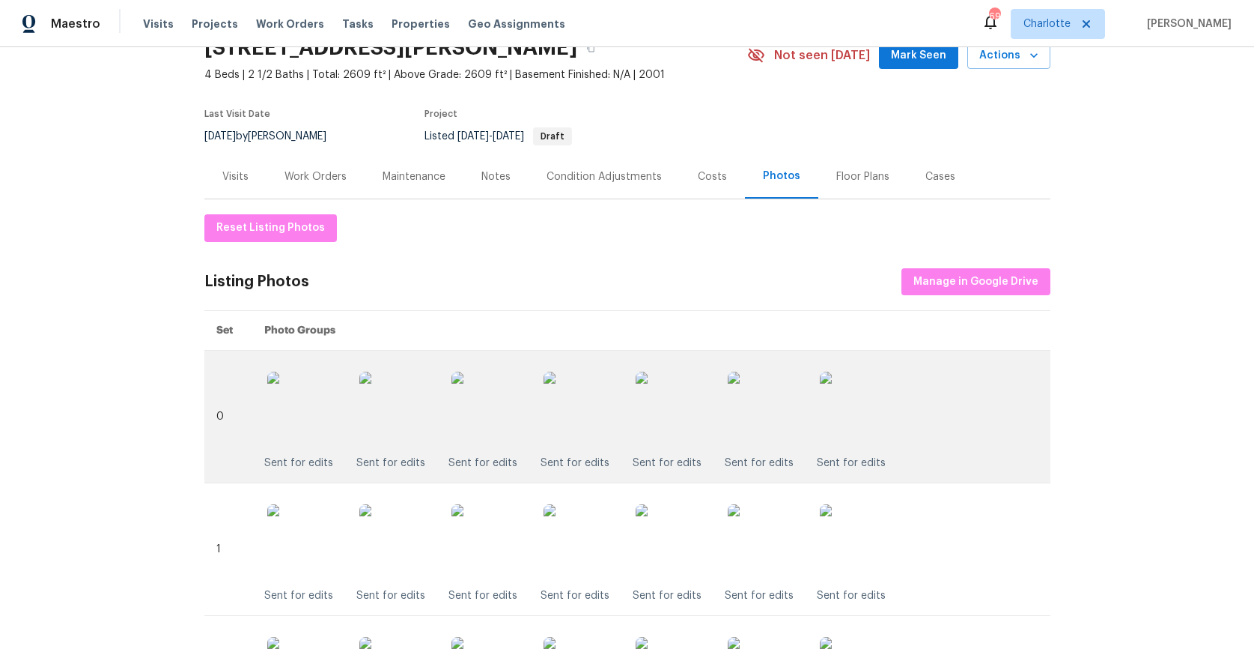
click at [750, 408] on img at bounding box center [765, 408] width 75 height 75
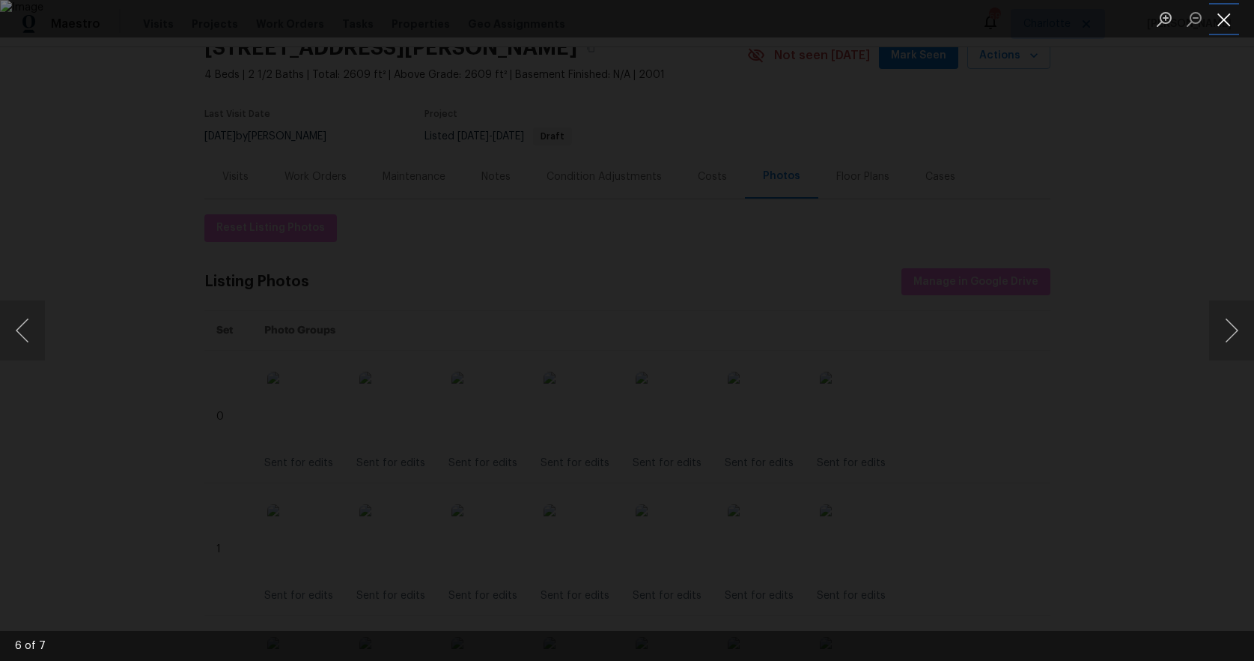
click at [1230, 20] on button "Close lightbox" at bounding box center [1224, 19] width 30 height 26
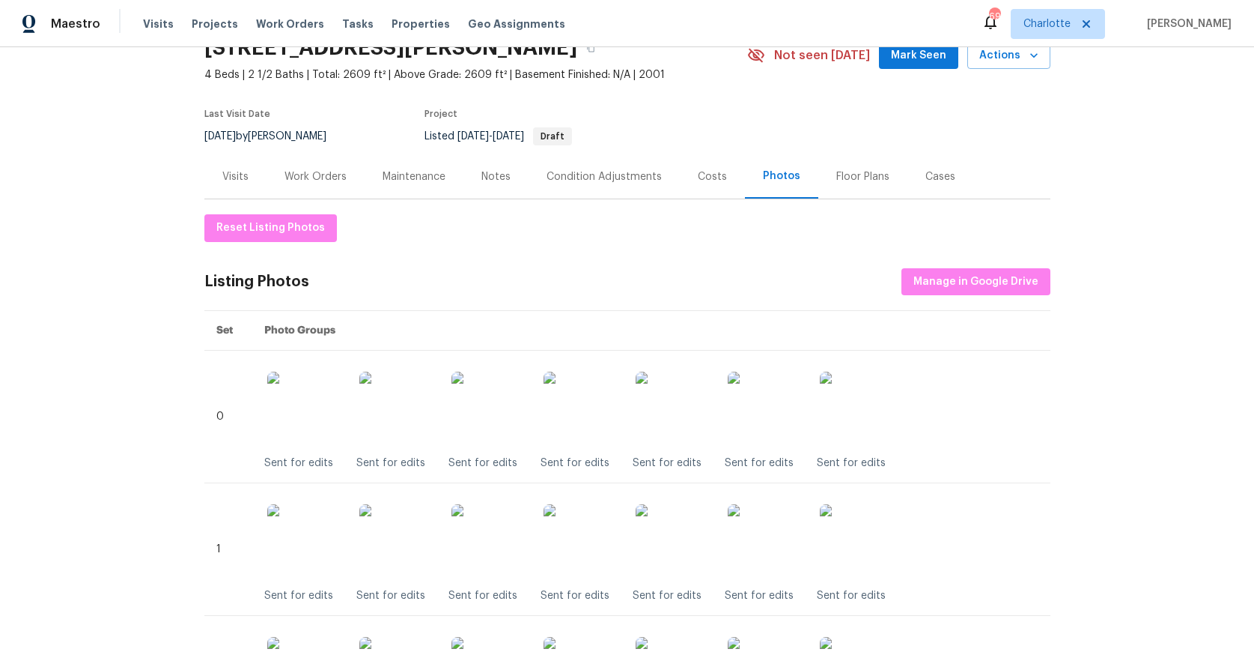
click at [1230, 20] on button "Close lightbox" at bounding box center [1224, 19] width 30 height 26
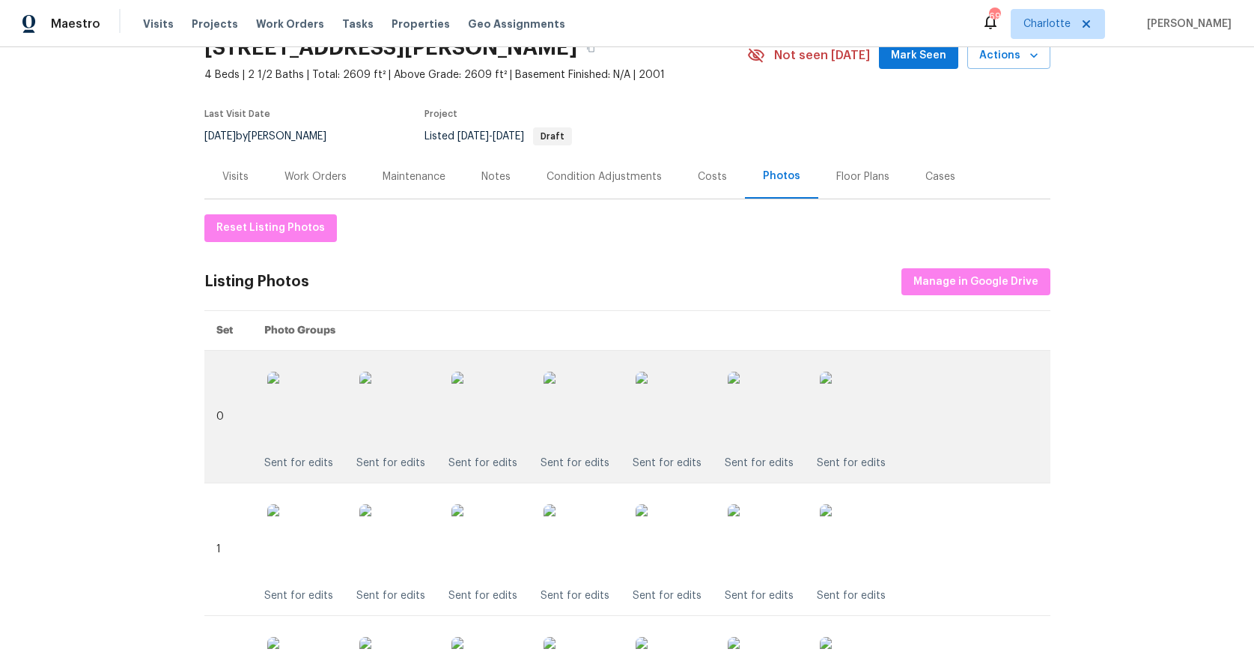
click at [753, 385] on img at bounding box center [765, 408] width 75 height 75
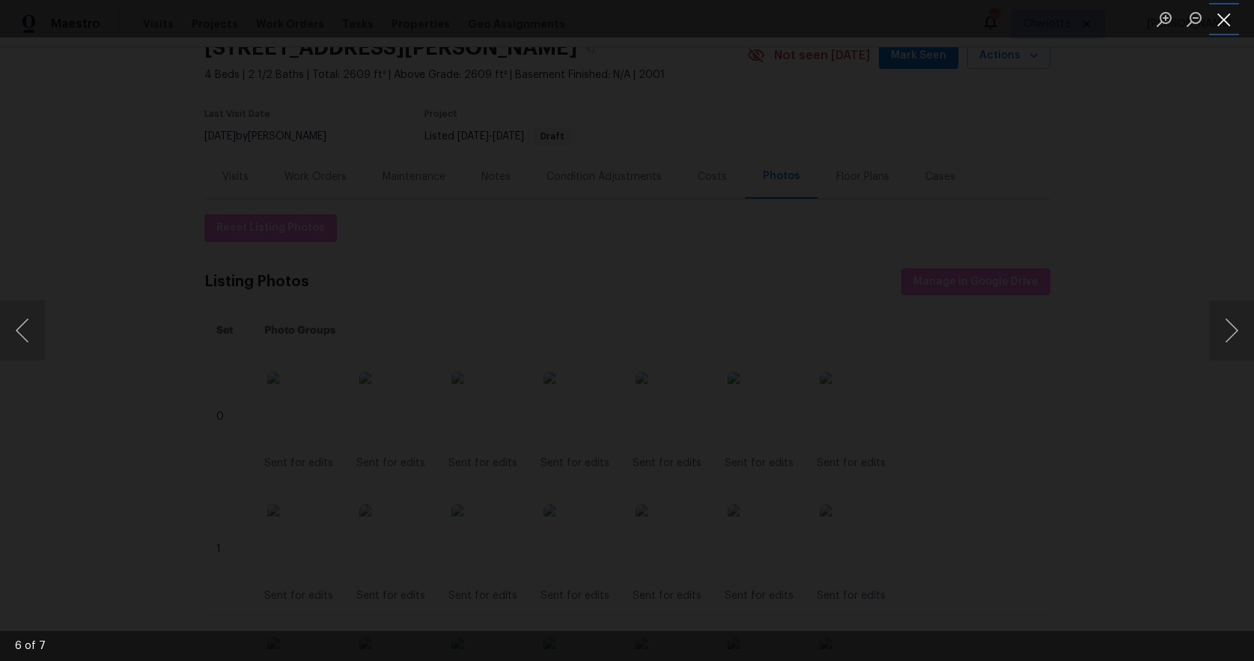
click at [1220, 16] on button "Close lightbox" at bounding box center [1224, 19] width 30 height 26
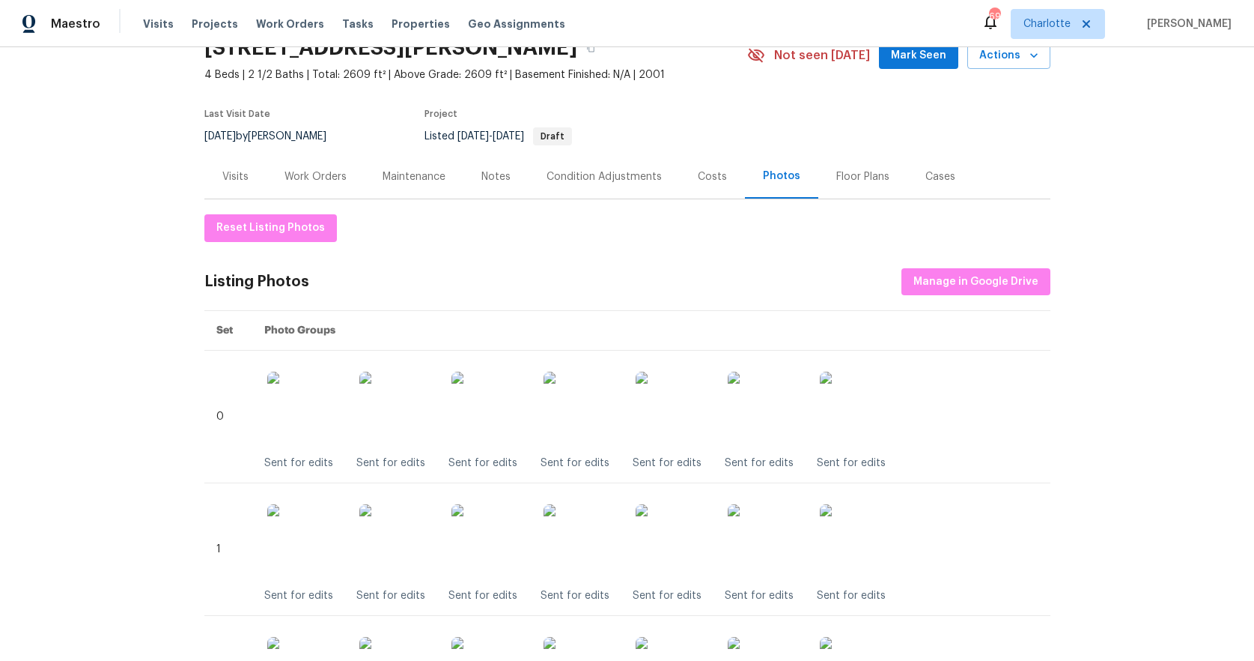
click at [294, 174] on div "Work Orders" at bounding box center [316, 176] width 62 height 15
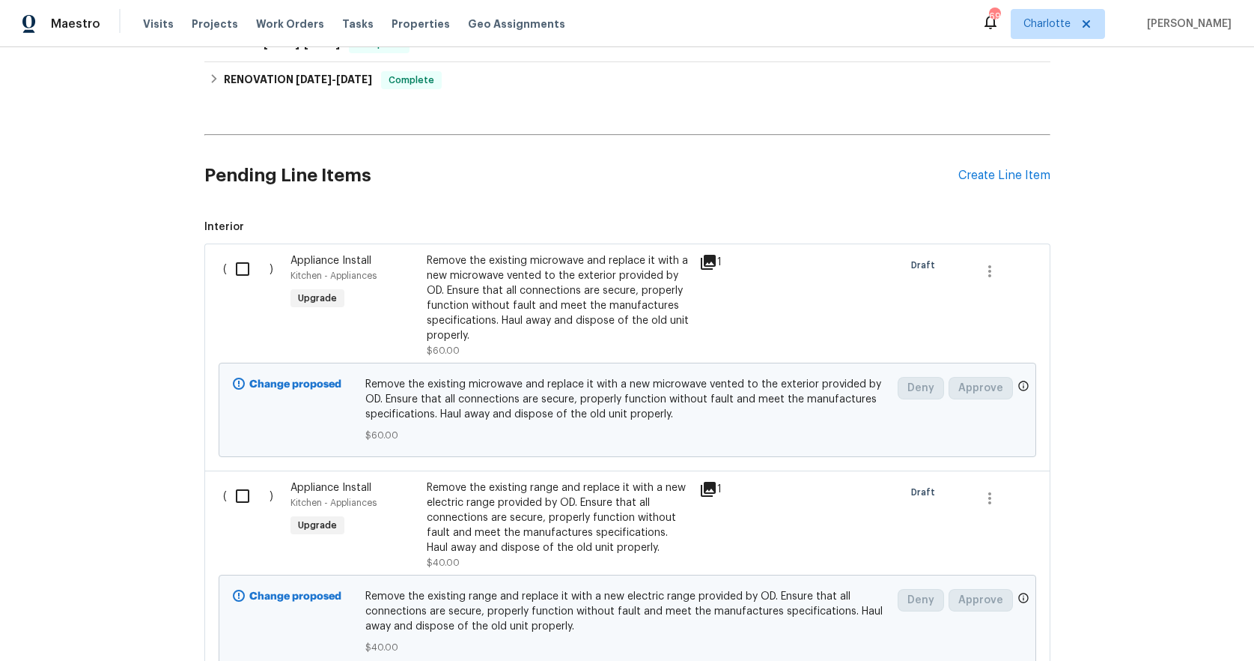
scroll to position [421, 0]
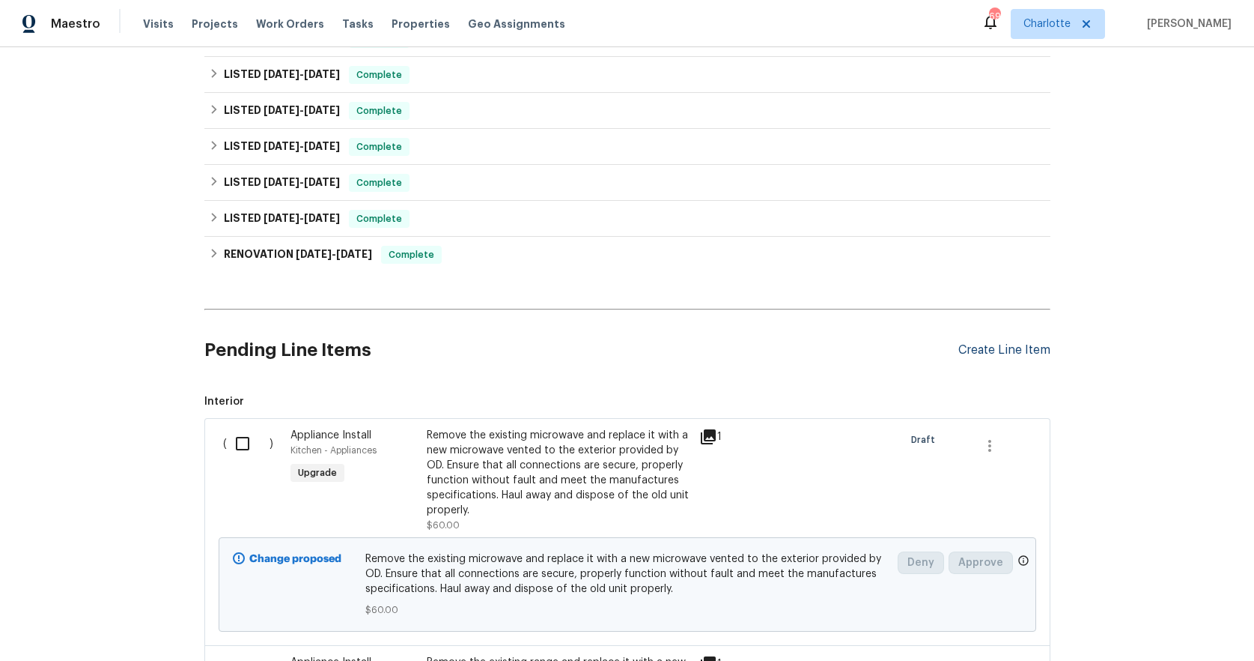
click at [992, 345] on div "Create Line Item" at bounding box center [1005, 350] width 92 height 14
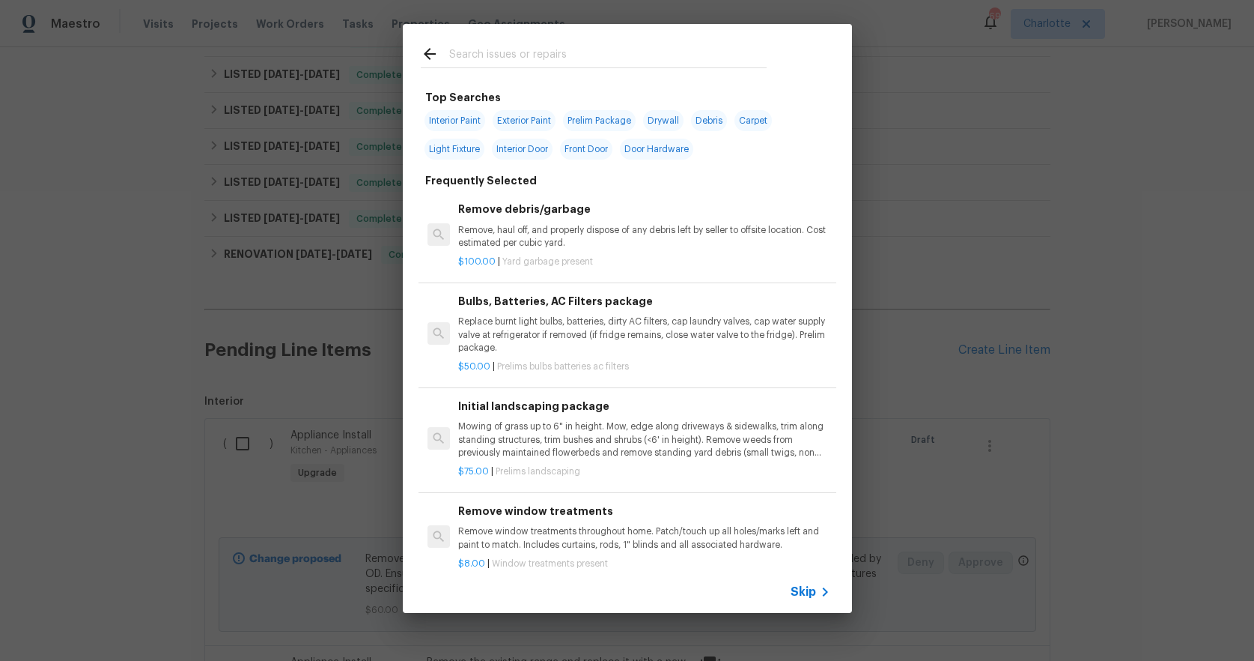
click at [575, 49] on input "text" at bounding box center [608, 56] width 318 height 22
click at [510, 124] on span "Exterior Paint" at bounding box center [524, 120] width 63 height 21
type input "Exterior Paint"
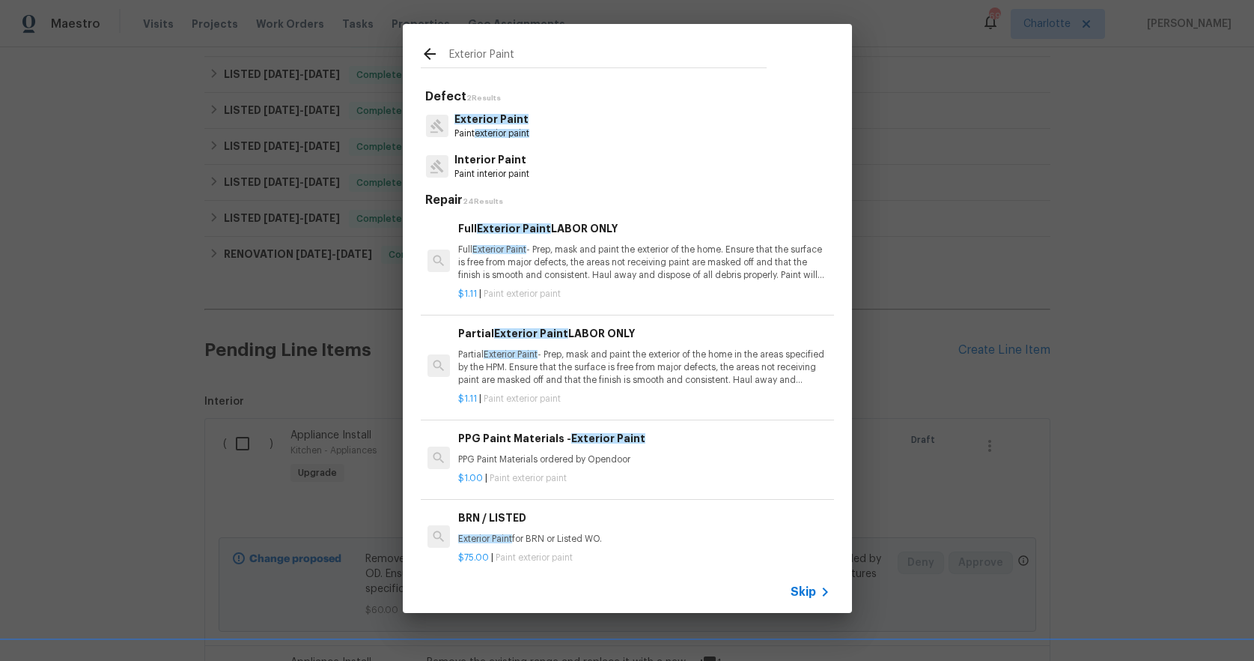
click at [511, 114] on span "Exterior Paint" at bounding box center [492, 119] width 74 height 10
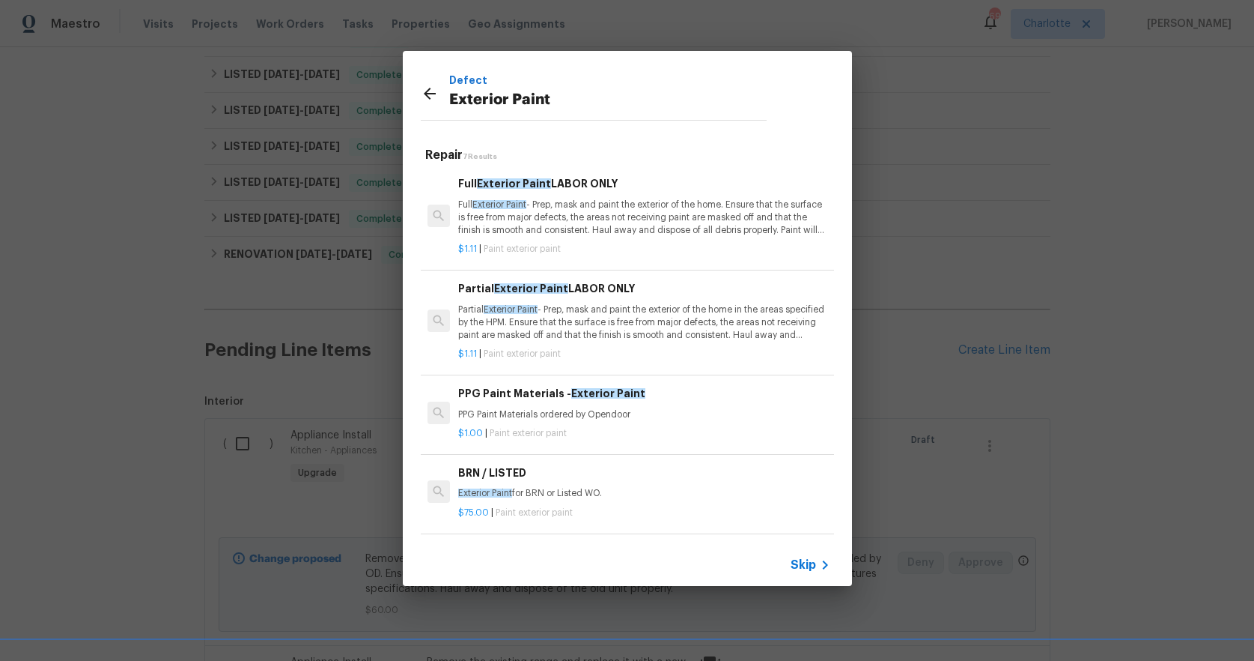
click at [574, 306] on p "Partial Exterior Paint - Prep, mask and paint the exterior of the home in the a…" at bounding box center [643, 322] width 371 height 38
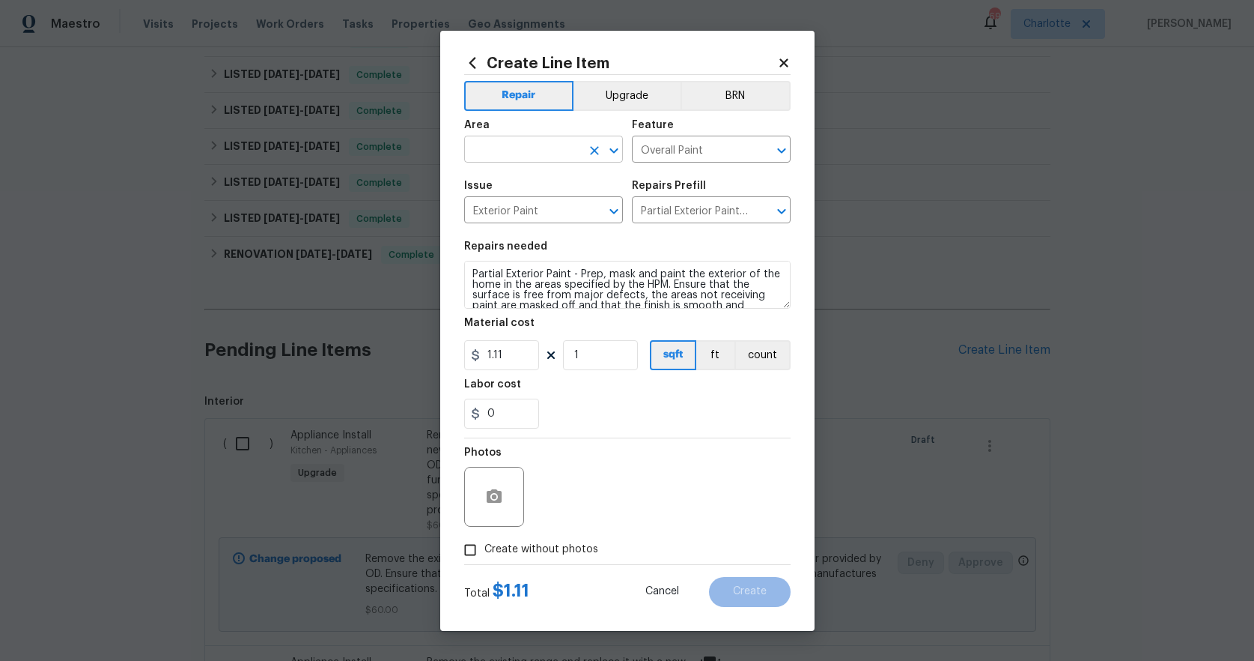
click at [531, 153] on input "text" at bounding box center [522, 150] width 117 height 23
type input "d"
click at [525, 213] on li "Exterior Overall" at bounding box center [543, 208] width 159 height 25
type input "Exterior Overall"
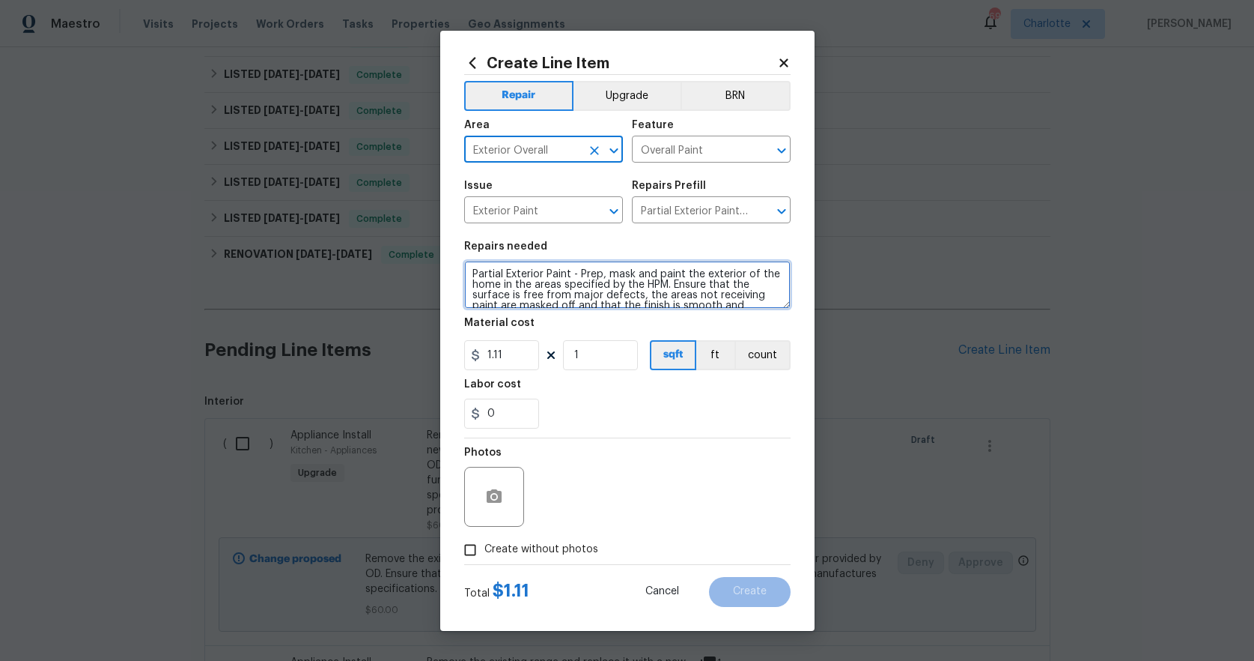
click at [471, 273] on textarea "Partial Exterior Paint - Prep, mask and paint the exterior of the home in the a…" at bounding box center [627, 285] width 327 height 48
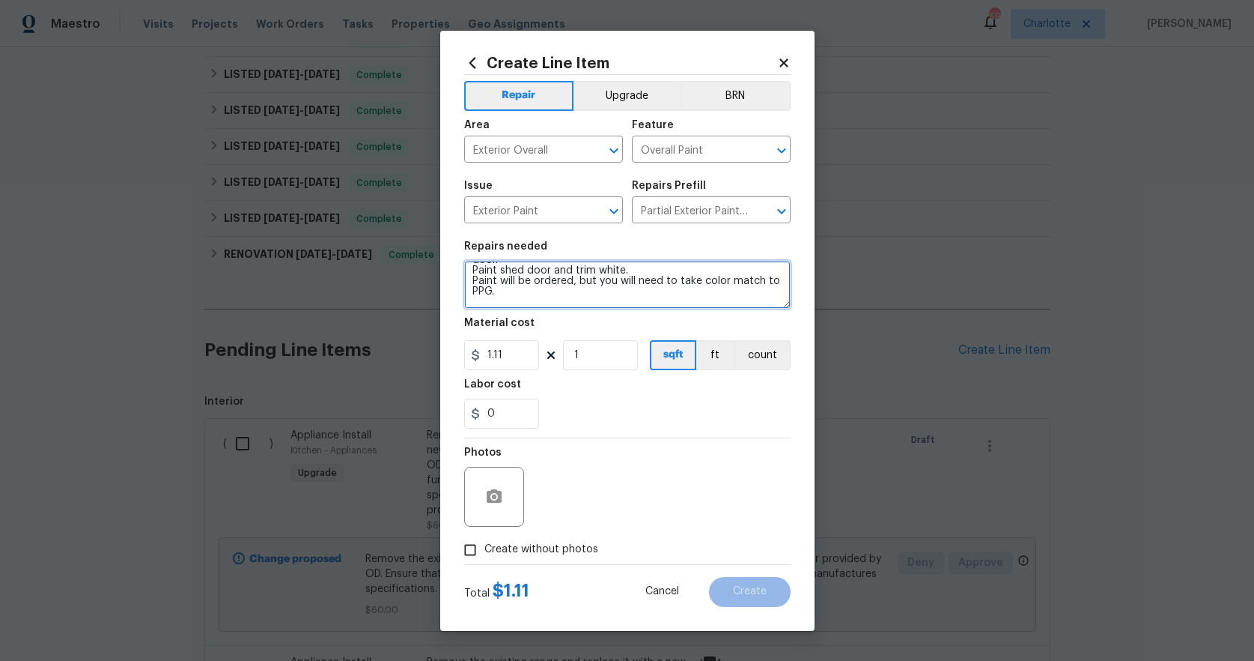
scroll to position [35, 0]
type textarea "**********"
click at [509, 500] on button "button" at bounding box center [494, 497] width 36 height 36
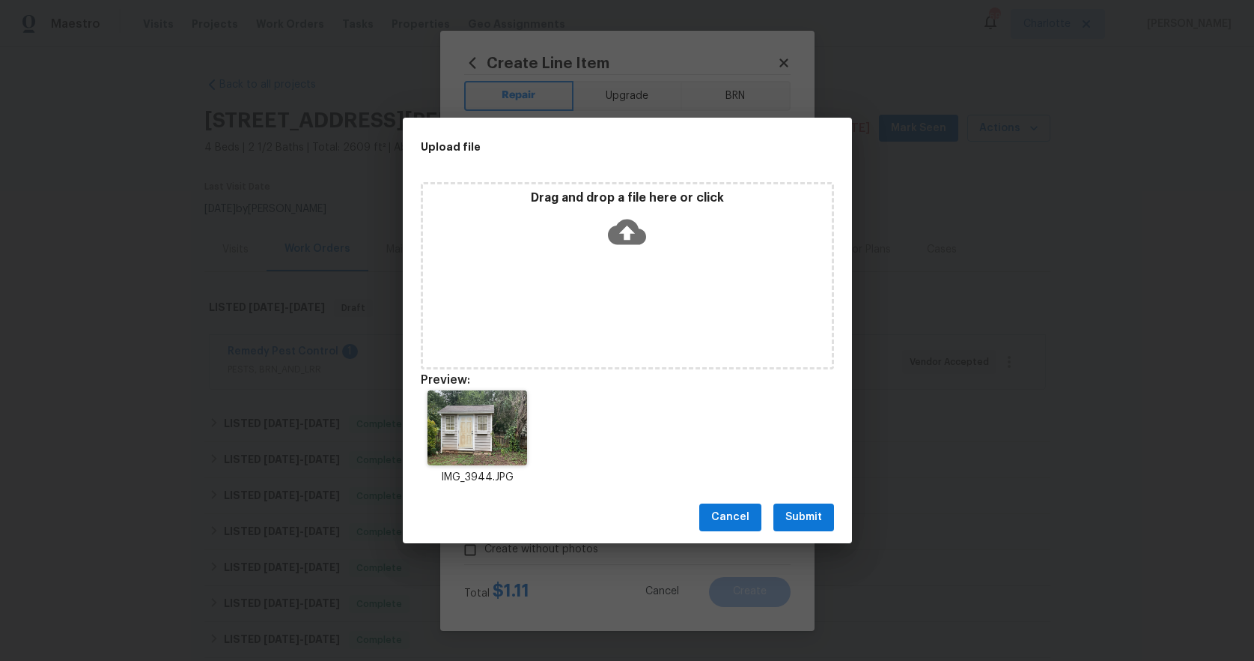
scroll to position [35, 0]
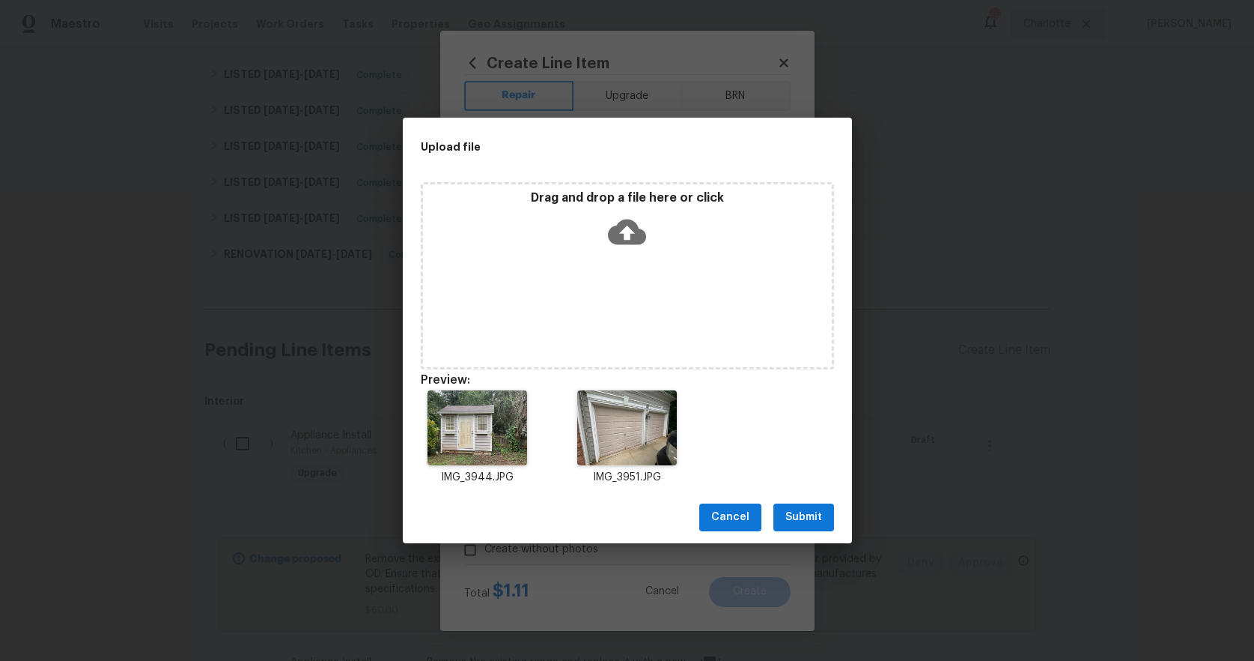
click at [831, 521] on button "Submit" at bounding box center [804, 517] width 61 height 28
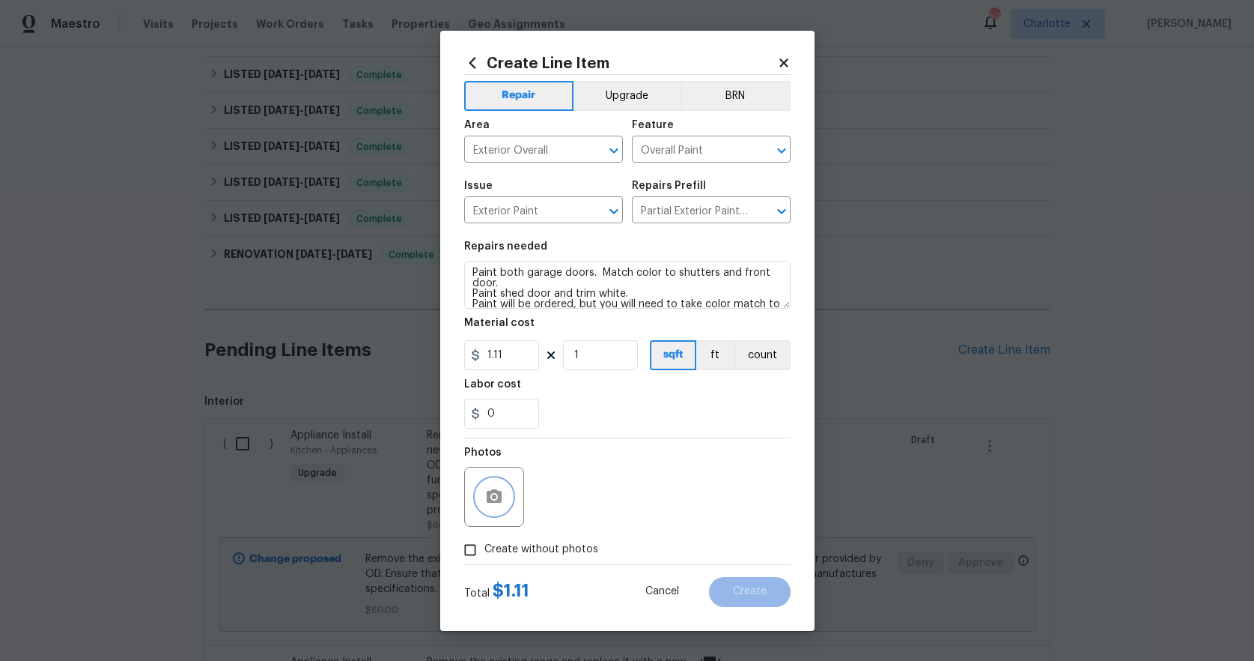
scroll to position [0, 0]
click at [550, 295] on textarea "**********" at bounding box center [627, 285] width 327 height 48
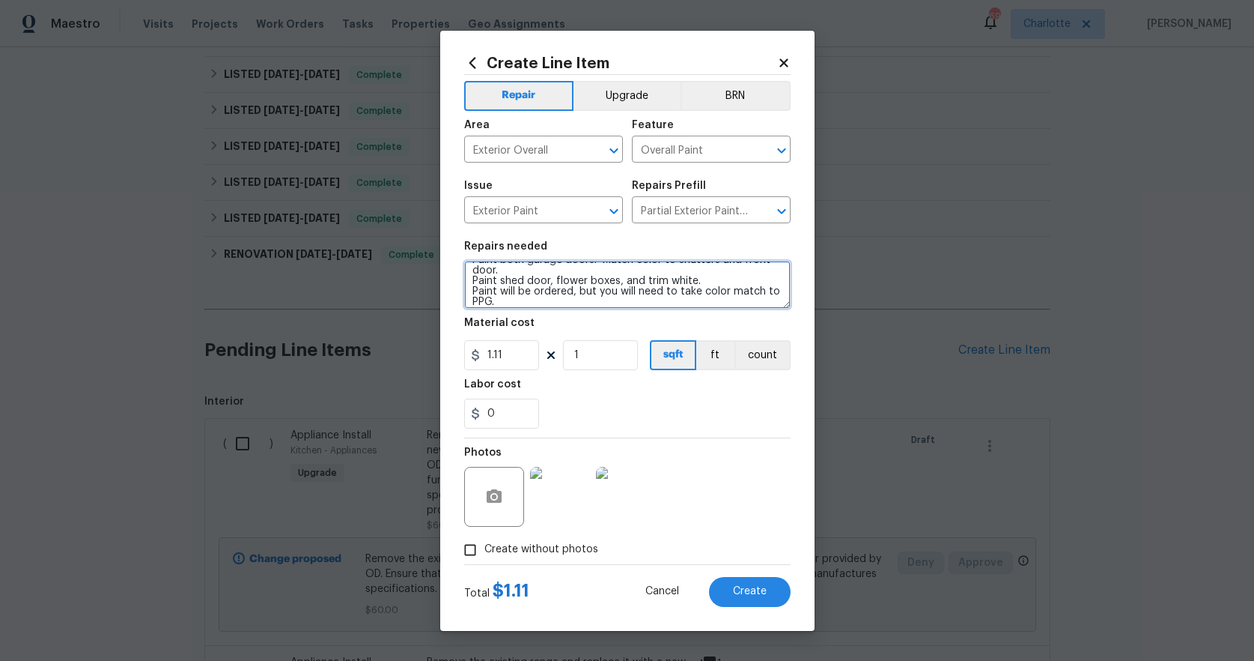
scroll to position [26, 0]
type textarea "**********"
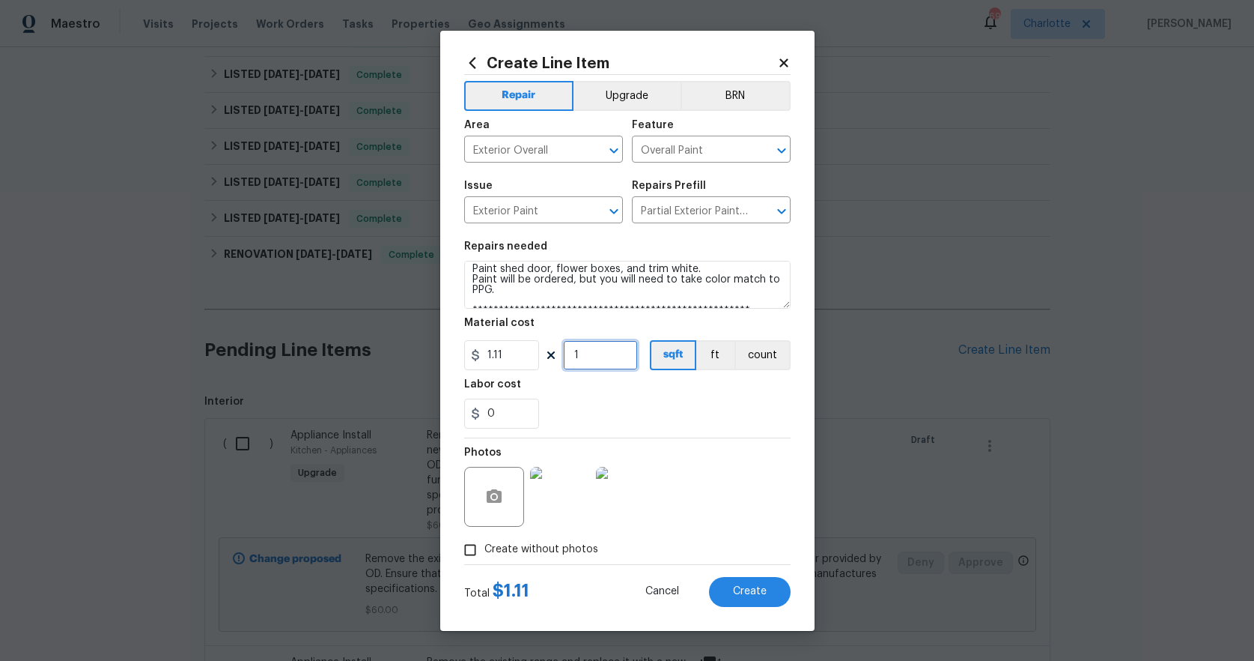
drag, startPoint x: 597, startPoint y: 358, endPoint x: 565, endPoint y: 359, distance: 31.5
click at [565, 359] on input "1" at bounding box center [600, 355] width 75 height 30
drag, startPoint x: 613, startPoint y: 355, endPoint x: 490, endPoint y: 351, distance: 123.6
click at [490, 351] on div "1.11 134 sqft ft count" at bounding box center [627, 355] width 327 height 30
click at [721, 412] on div "0" at bounding box center [627, 413] width 327 height 30
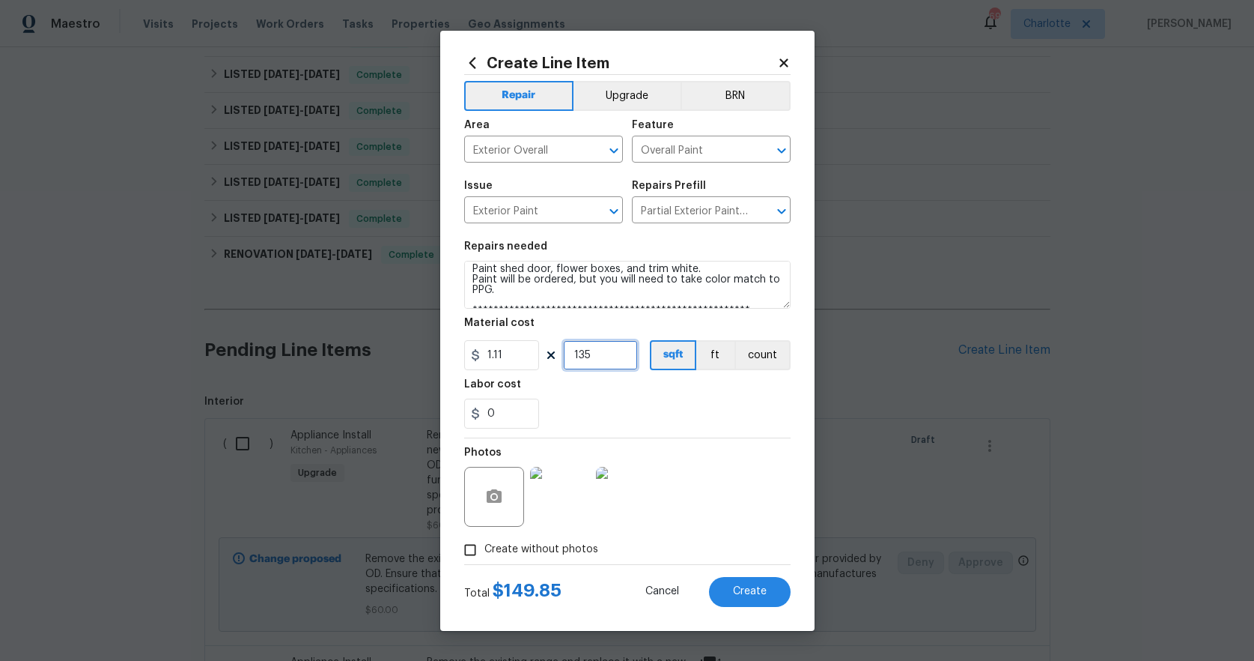
drag, startPoint x: 604, startPoint y: 355, endPoint x: 507, endPoint y: 345, distance: 97.1
click at [507, 345] on div "1.11 135 sqft ft count" at bounding box center [627, 355] width 327 height 30
click at [758, 435] on section "**********" at bounding box center [627, 334] width 327 height 205
drag, startPoint x: 599, startPoint y: 353, endPoint x: 526, endPoint y: 332, distance: 76.5
click at [531, 337] on figure "Material cost 1.11 135 sqft ft count" at bounding box center [627, 344] width 327 height 52
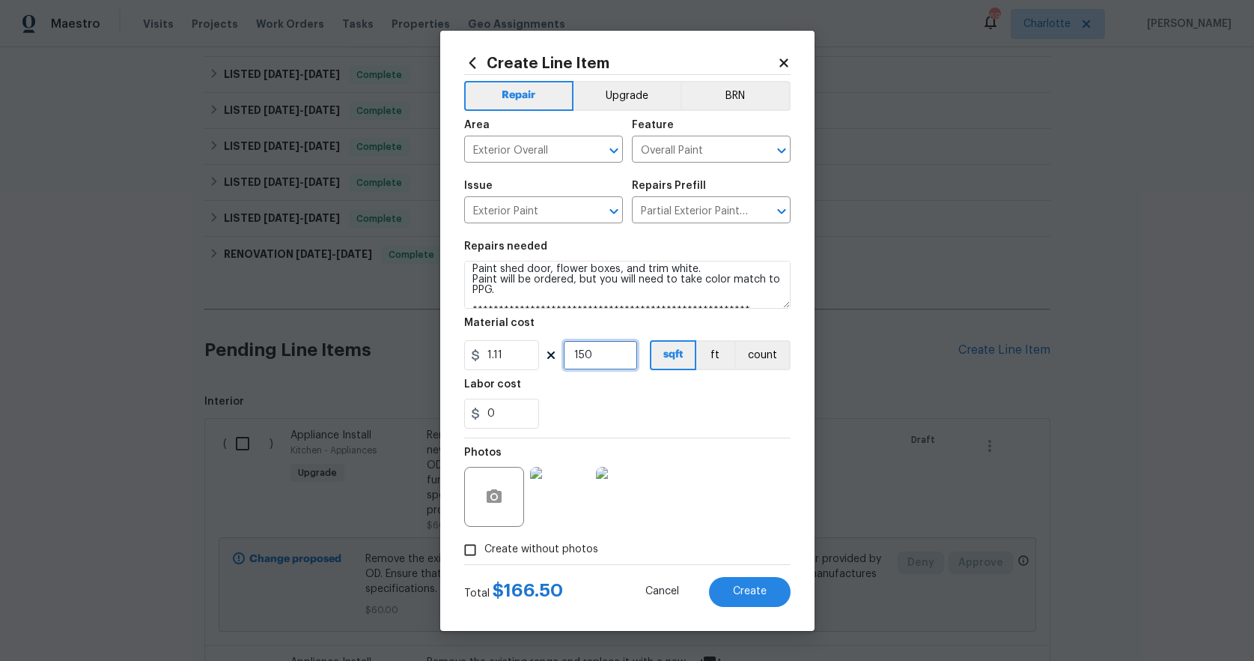
type input "150"
click at [678, 425] on div "0" at bounding box center [627, 413] width 327 height 30
click at [753, 595] on span "Create" at bounding box center [750, 591] width 34 height 11
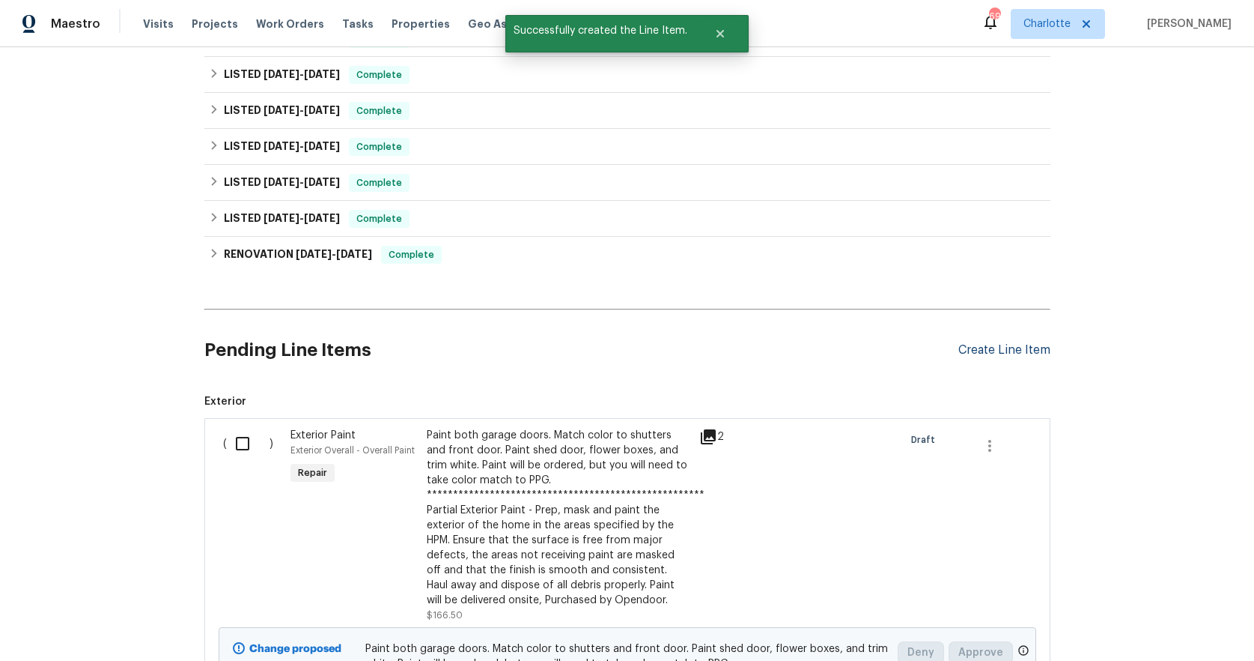
click at [998, 347] on div "Create Line Item" at bounding box center [1005, 350] width 92 height 14
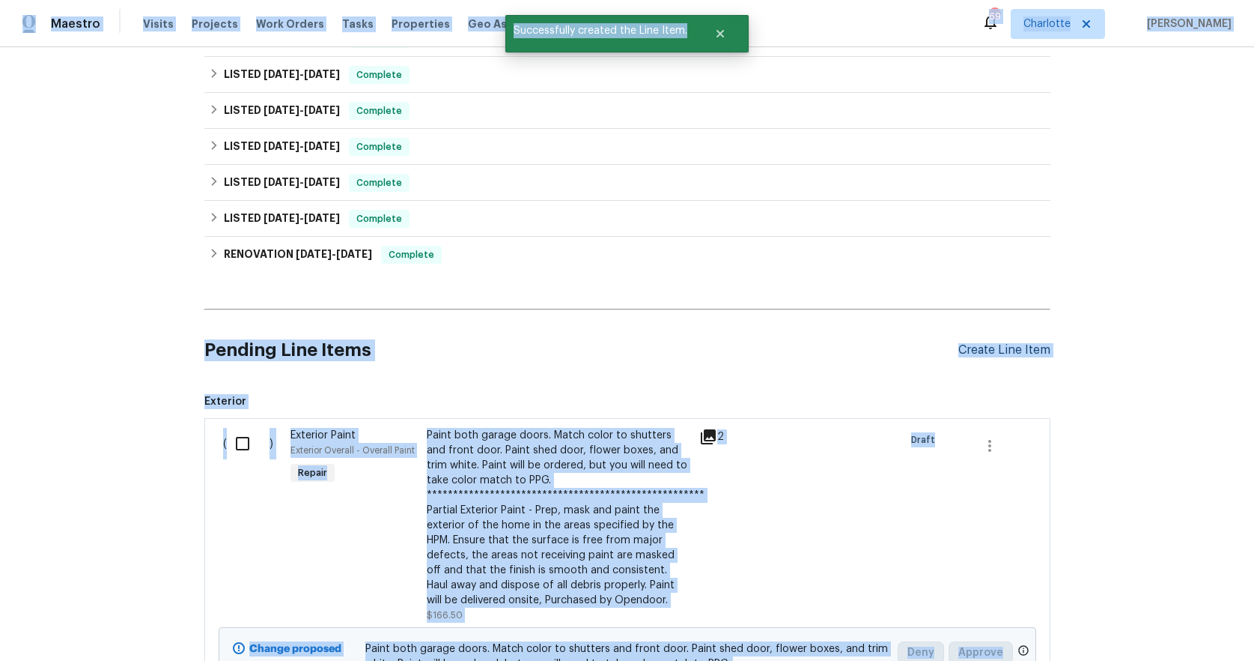
click at [983, 349] on div "Create Line Item" at bounding box center [1005, 350] width 92 height 14
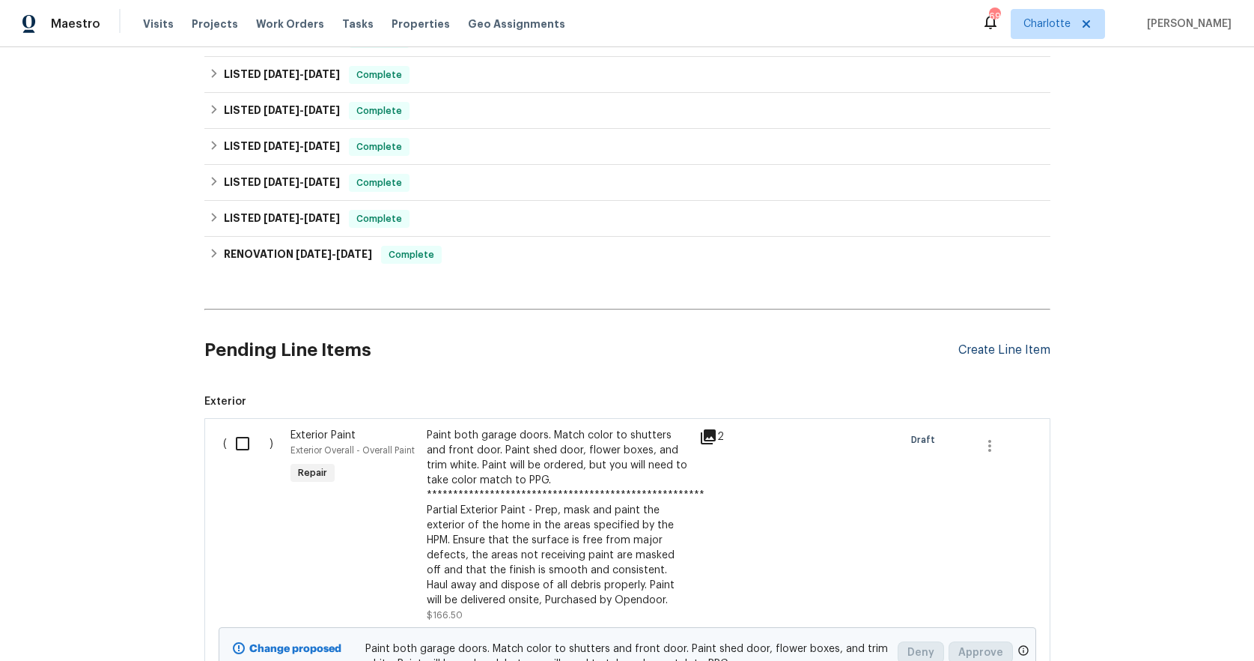
click at [980, 353] on div "Create Line Item" at bounding box center [1005, 350] width 92 height 14
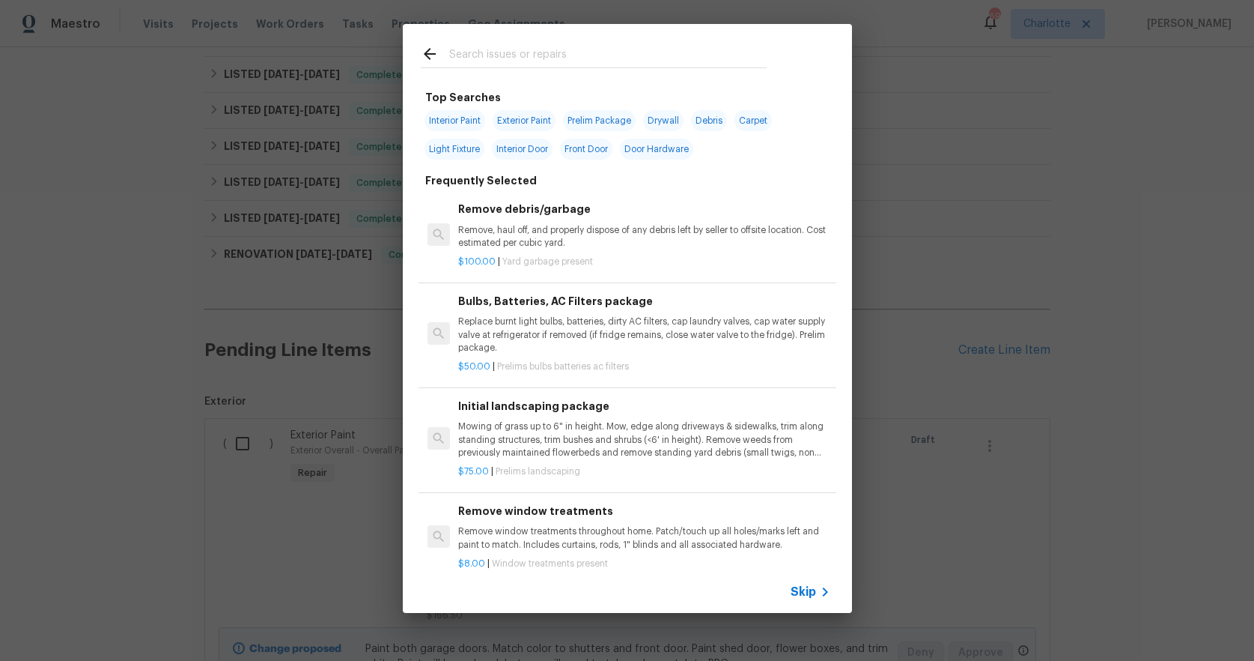
click at [486, 47] on input "text" at bounding box center [608, 56] width 318 height 22
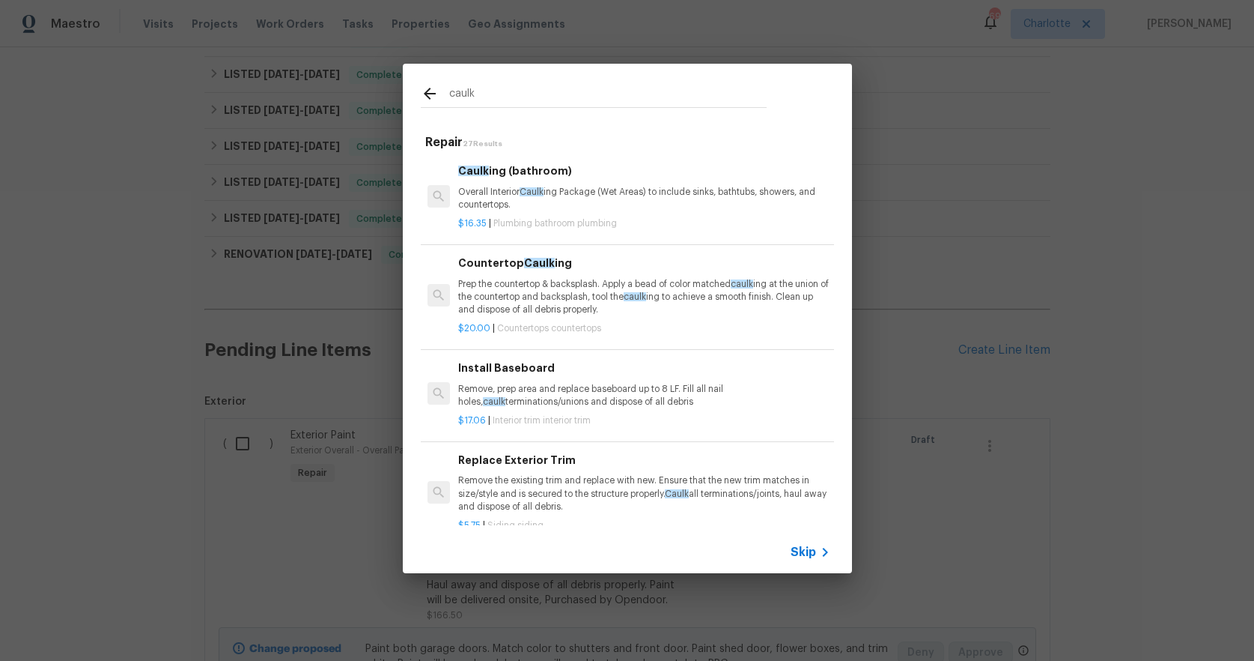
type input "caulk"
click at [654, 191] on p "Overall Interior Caulk ing Package (Wet Areas) to include sinks, bathtubs, show…" at bounding box center [643, 198] width 371 height 25
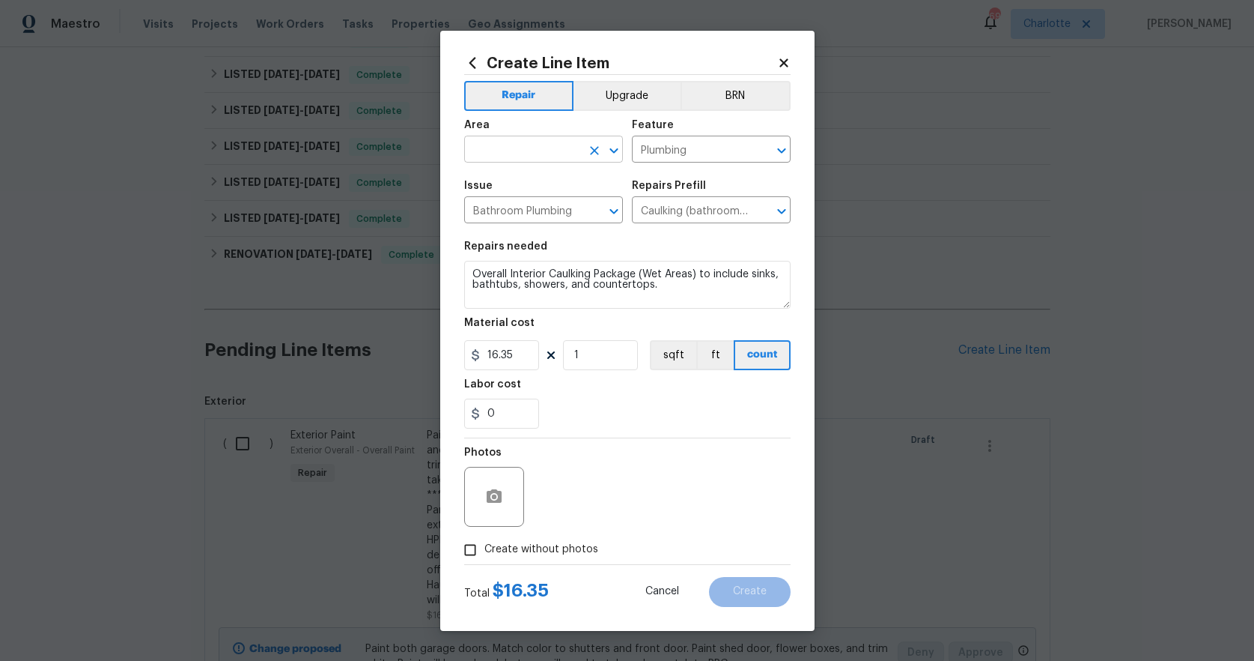
click at [506, 154] on input "text" at bounding box center [522, 150] width 117 height 23
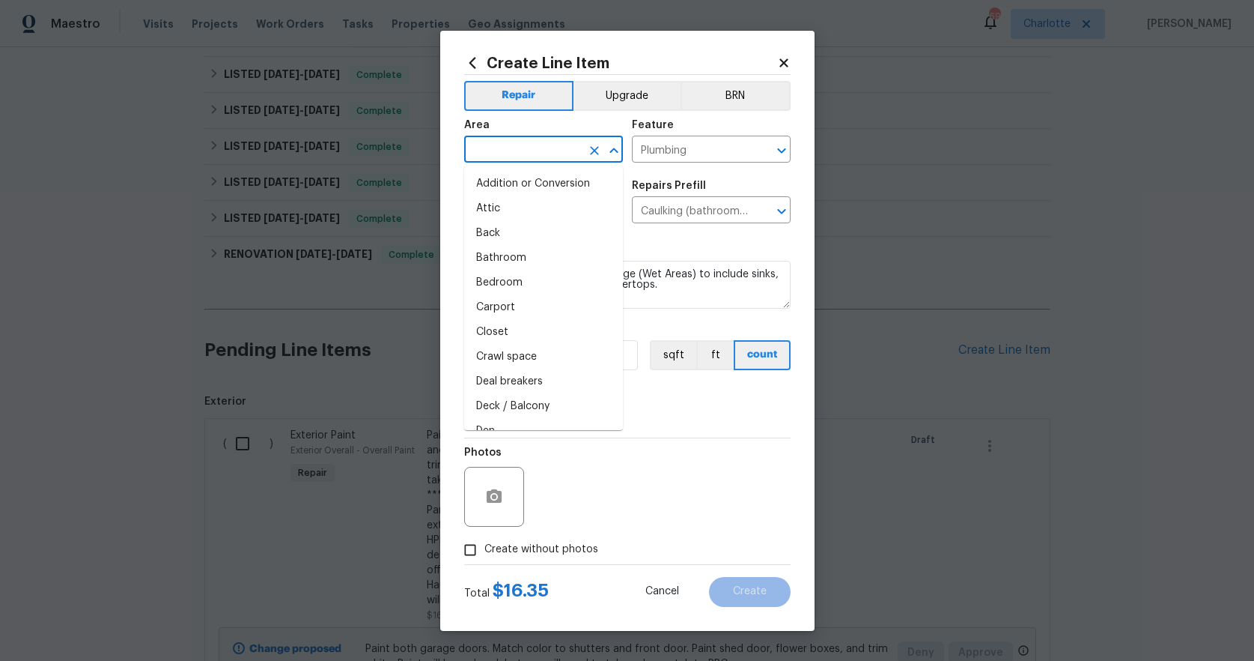
click at [506, 154] on input "text" at bounding box center [522, 150] width 117 height 23
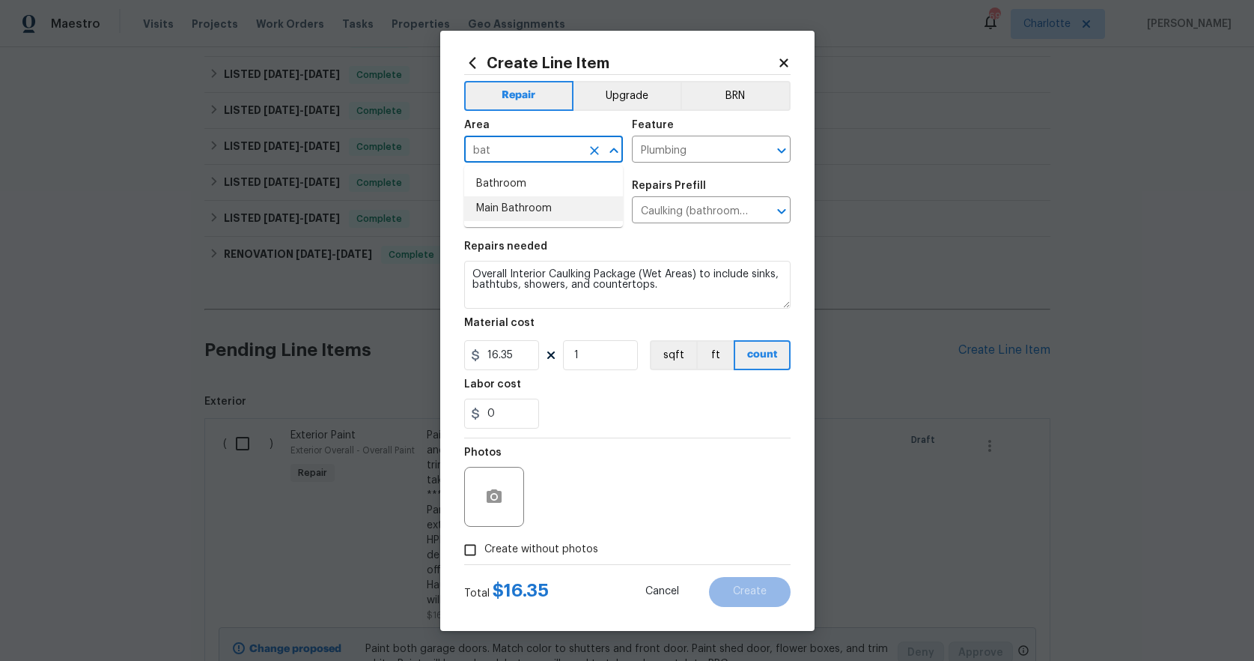
click at [494, 202] on li "Main Bathroom" at bounding box center [543, 208] width 159 height 25
type input "Main Bathroom"
click at [699, 410] on div "0" at bounding box center [627, 413] width 327 height 30
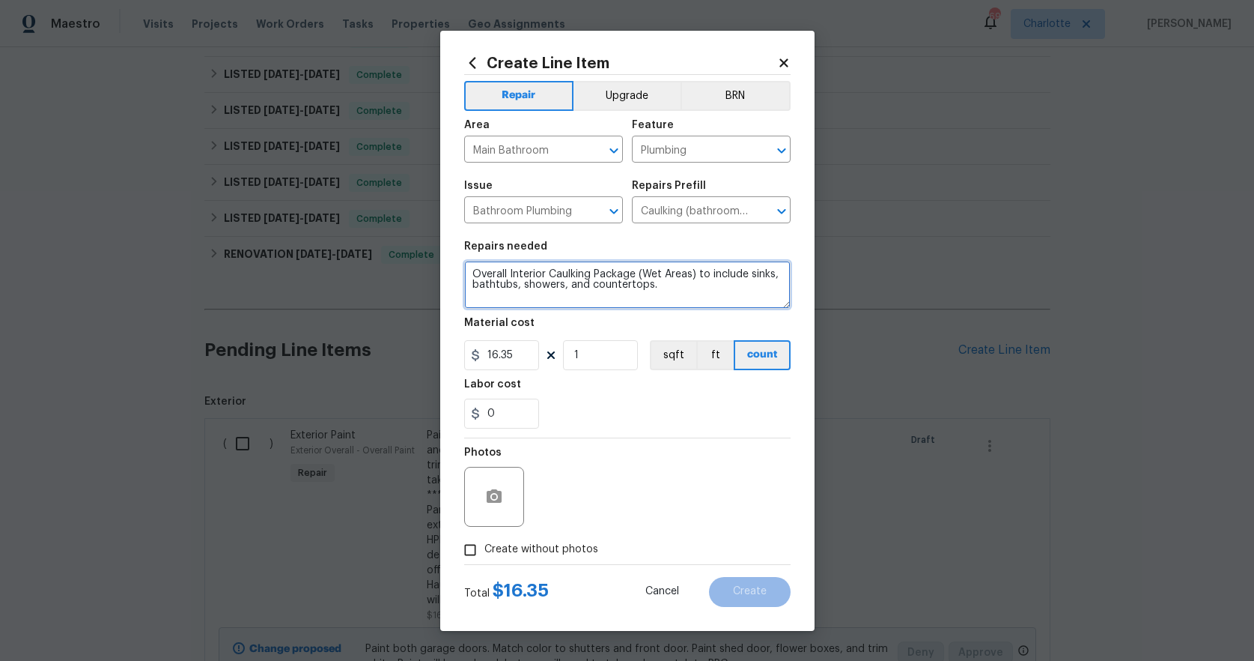
drag, startPoint x: 667, startPoint y: 289, endPoint x: 448, endPoint y: 270, distance: 219.5
click at [448, 270] on div "Create Line Item Repair Upgrade BRN Area Main Bathroom ​ Feature Plumbing ​ Iss…" at bounding box center [627, 331] width 374 height 600
type textarea "recaulk in and around main bath shower"
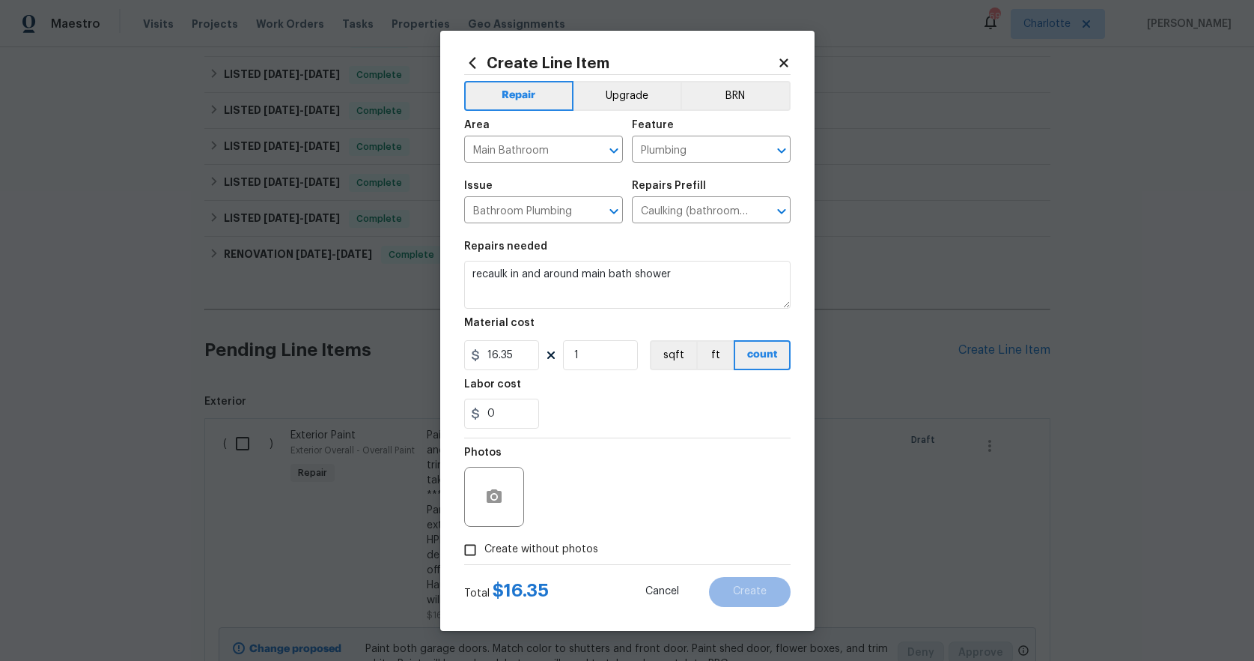
click at [586, 319] on div "Material cost" at bounding box center [627, 327] width 327 height 19
click at [601, 355] on input "1" at bounding box center [600, 355] width 75 height 30
drag, startPoint x: 601, startPoint y: 355, endPoint x: 556, endPoint y: 358, distance: 45.8
click at [556, 358] on div "16.35 1 sqft ft count" at bounding box center [627, 355] width 327 height 30
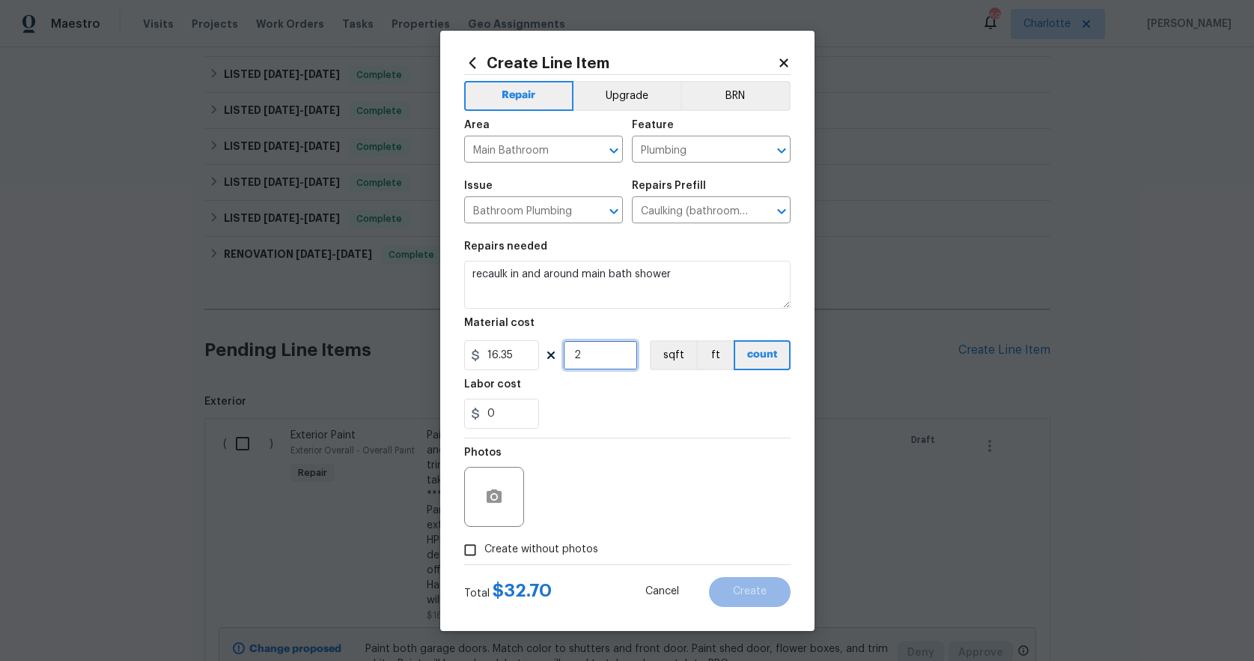
type input "2"
click at [712, 407] on div "0" at bounding box center [627, 413] width 327 height 30
click at [496, 498] on icon "button" at bounding box center [494, 497] width 18 height 18
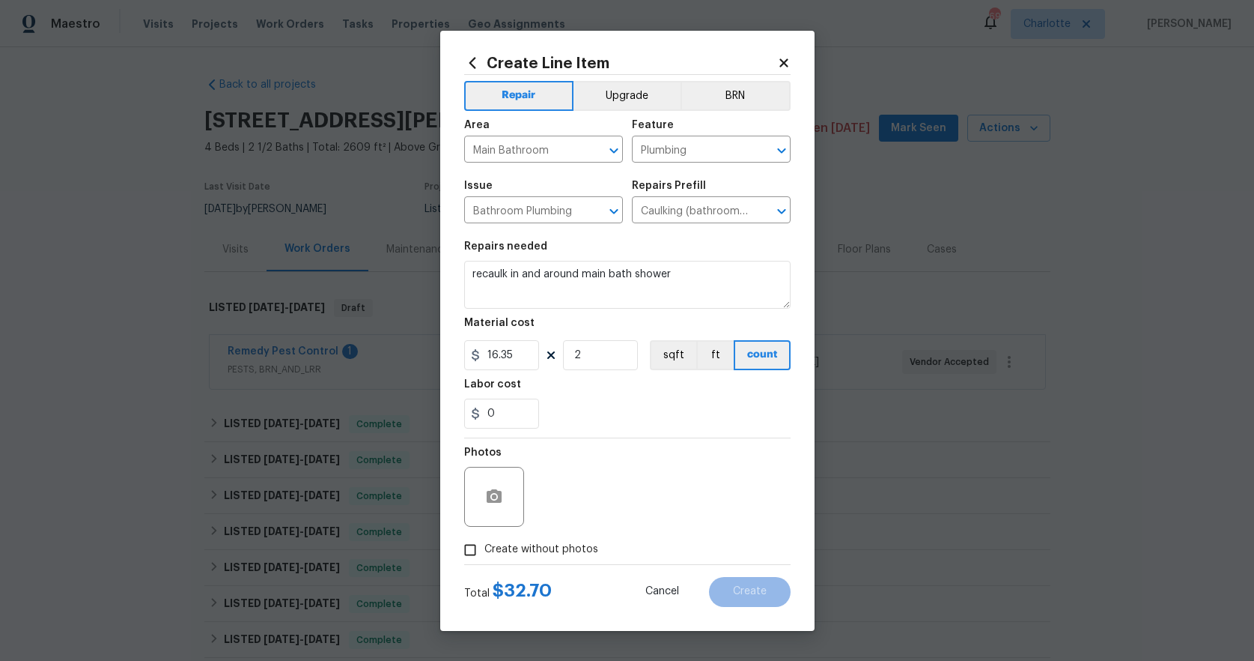
scroll to position [421, 0]
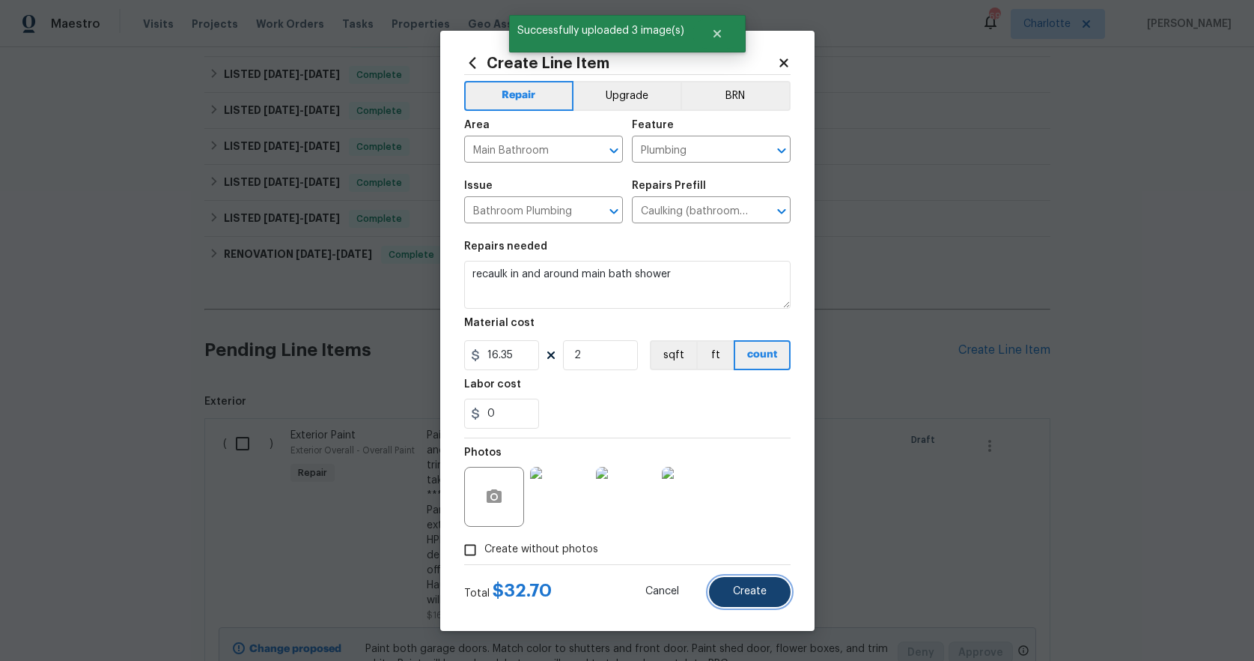
click at [756, 596] on span "Create" at bounding box center [750, 591] width 34 height 11
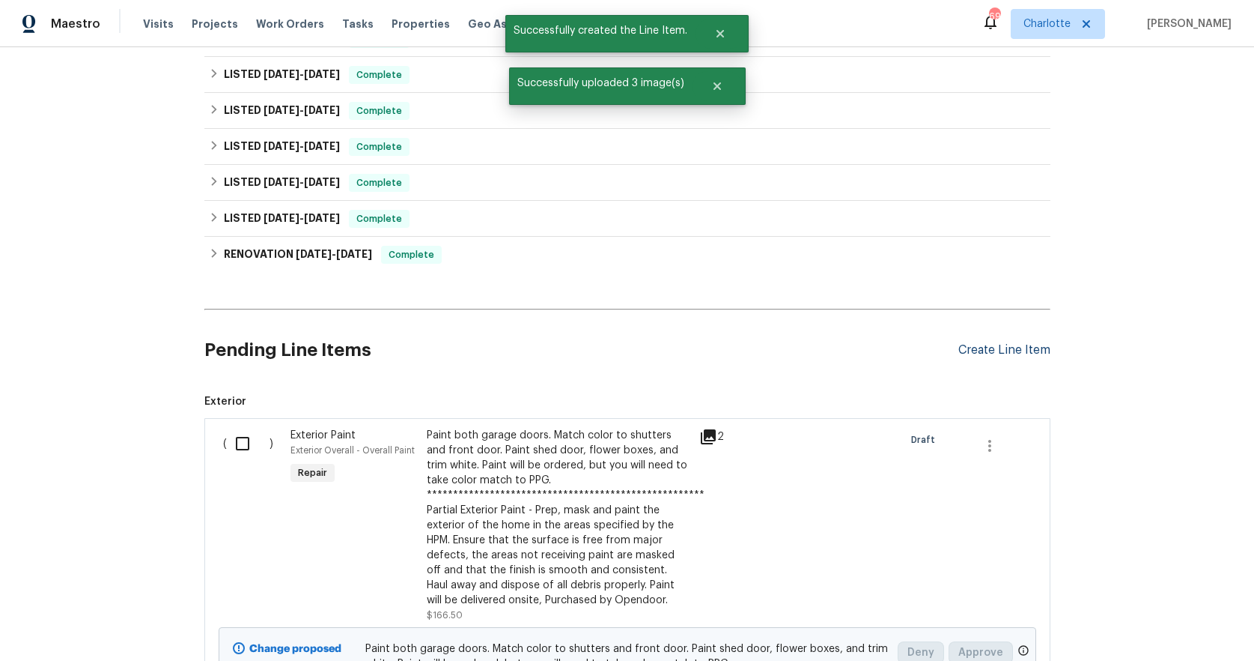
click at [971, 349] on div "Create Line Item" at bounding box center [1005, 350] width 92 height 14
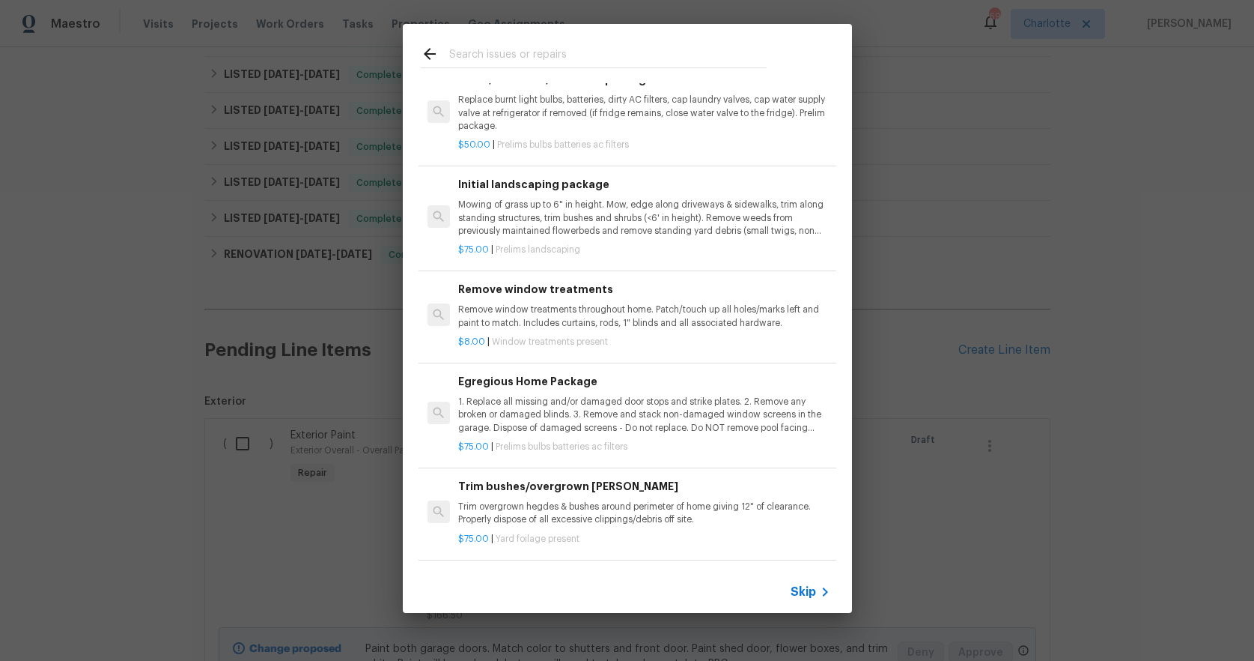
scroll to position [0, 0]
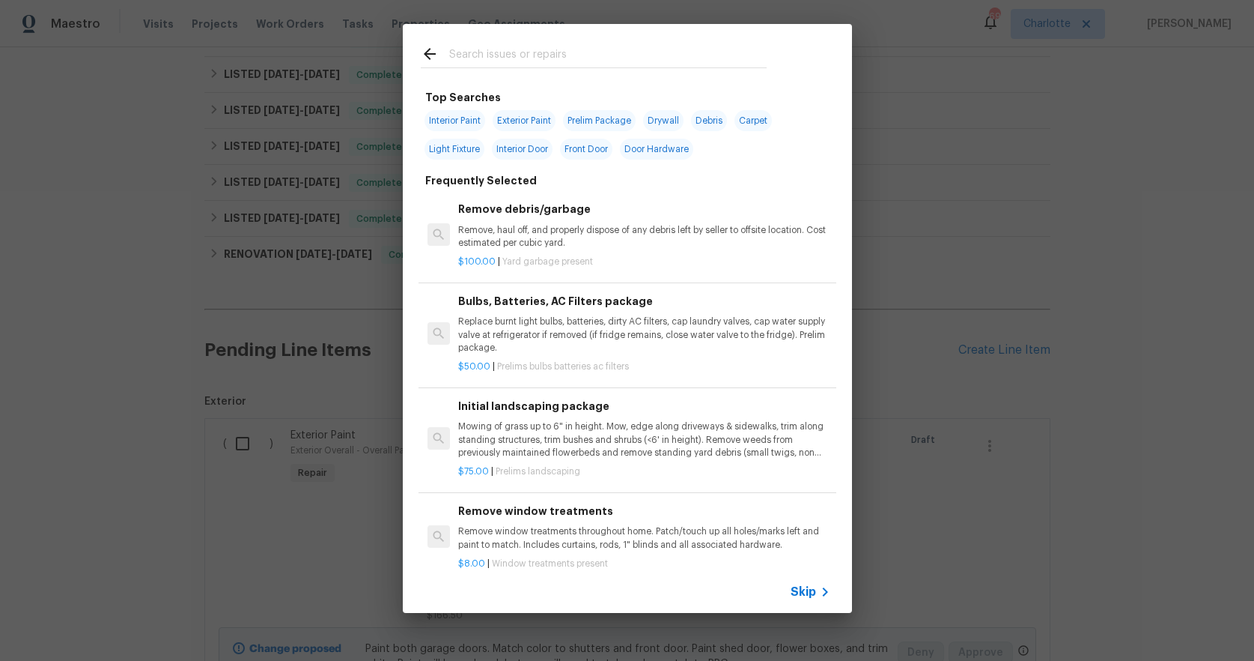
click at [502, 58] on input "text" at bounding box center [608, 56] width 318 height 22
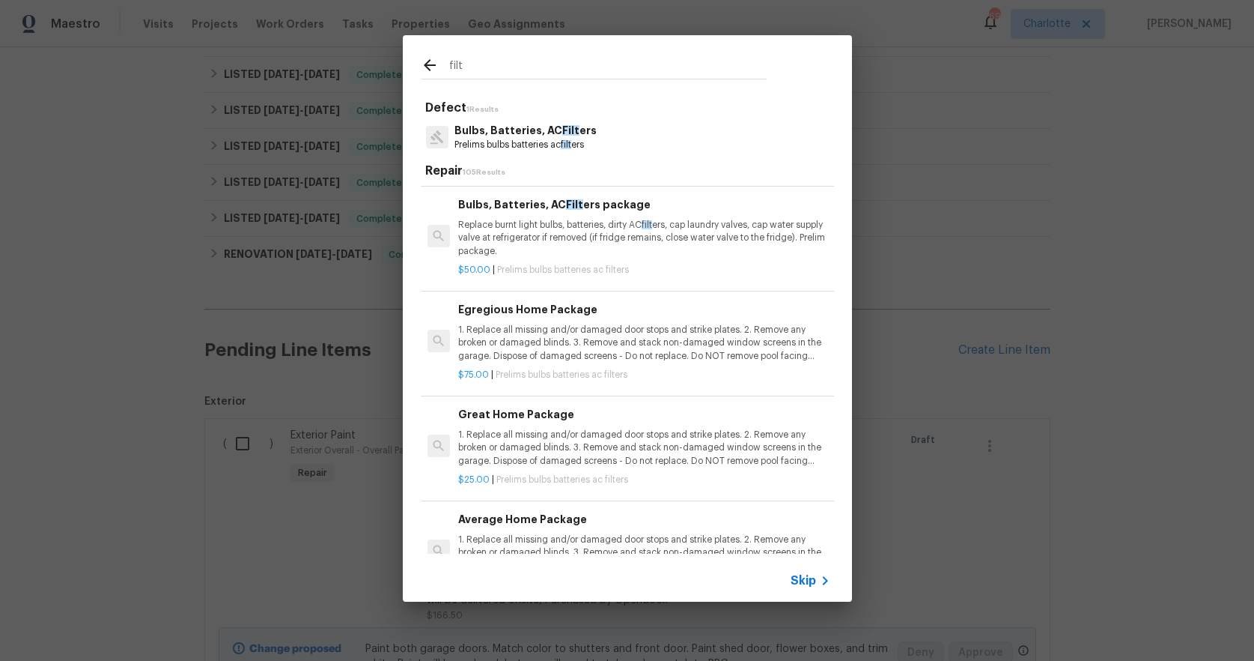
scroll to position [76, 0]
type input "filt"
click at [660, 441] on p "1. Replace all missing and/or damaged door stops and strike plates. 2. Remove a…" at bounding box center [643, 445] width 371 height 38
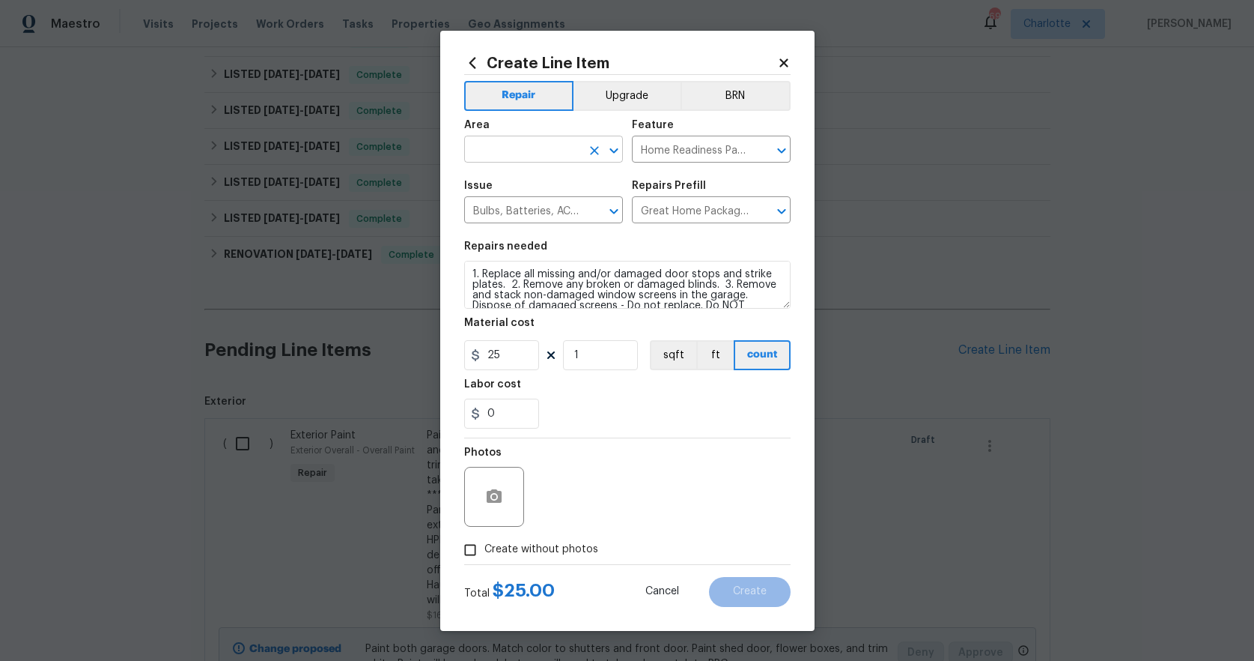
click at [498, 154] on input "text" at bounding box center [522, 150] width 117 height 23
click at [518, 212] on li "Interior Overall" at bounding box center [543, 208] width 159 height 25
type input "Interior Overall"
click at [485, 503] on icon "button" at bounding box center [494, 497] width 18 height 18
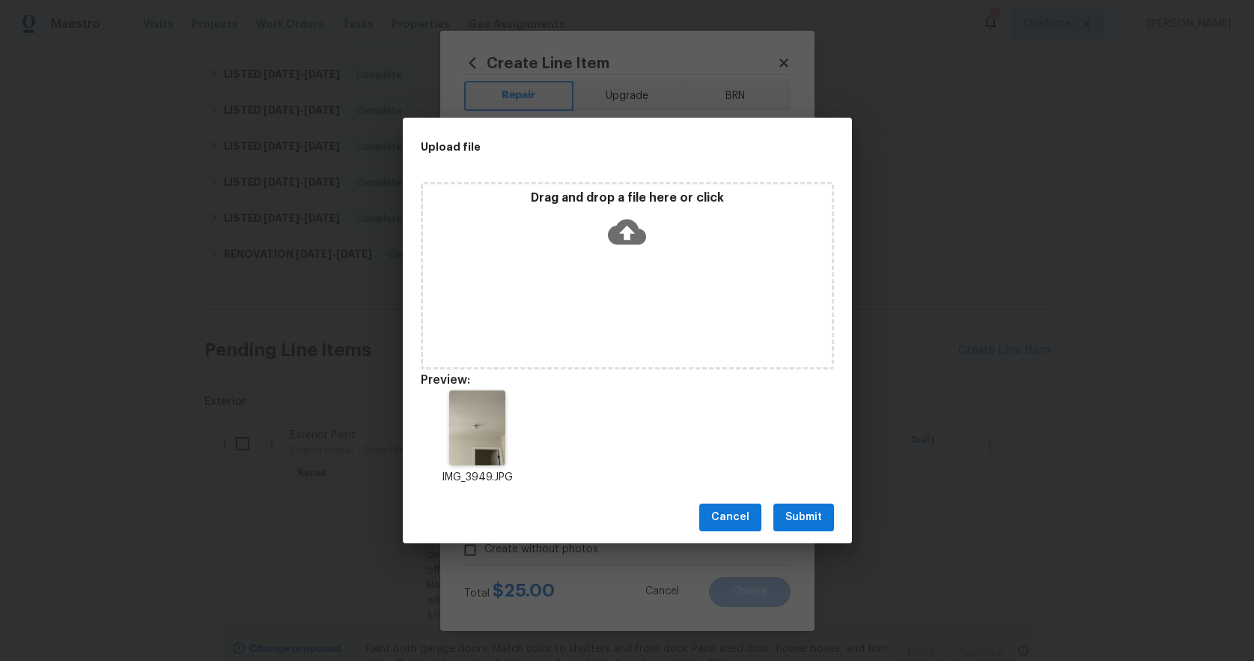
click at [812, 520] on span "Submit" at bounding box center [804, 517] width 37 height 19
click at [812, 520] on div "Upload file Drag and drop a file here or click Preview: IMG_3949.JPG Cancel Sub…" at bounding box center [627, 330] width 1254 height 661
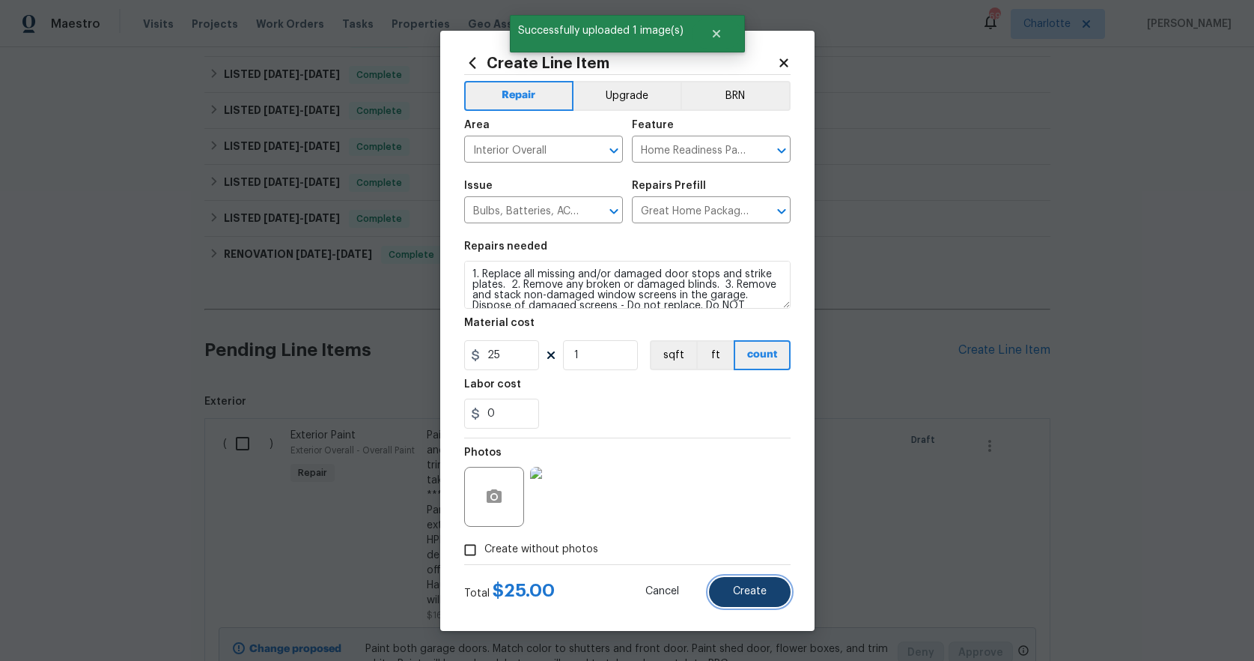
click at [744, 592] on span "Create" at bounding box center [750, 591] width 34 height 11
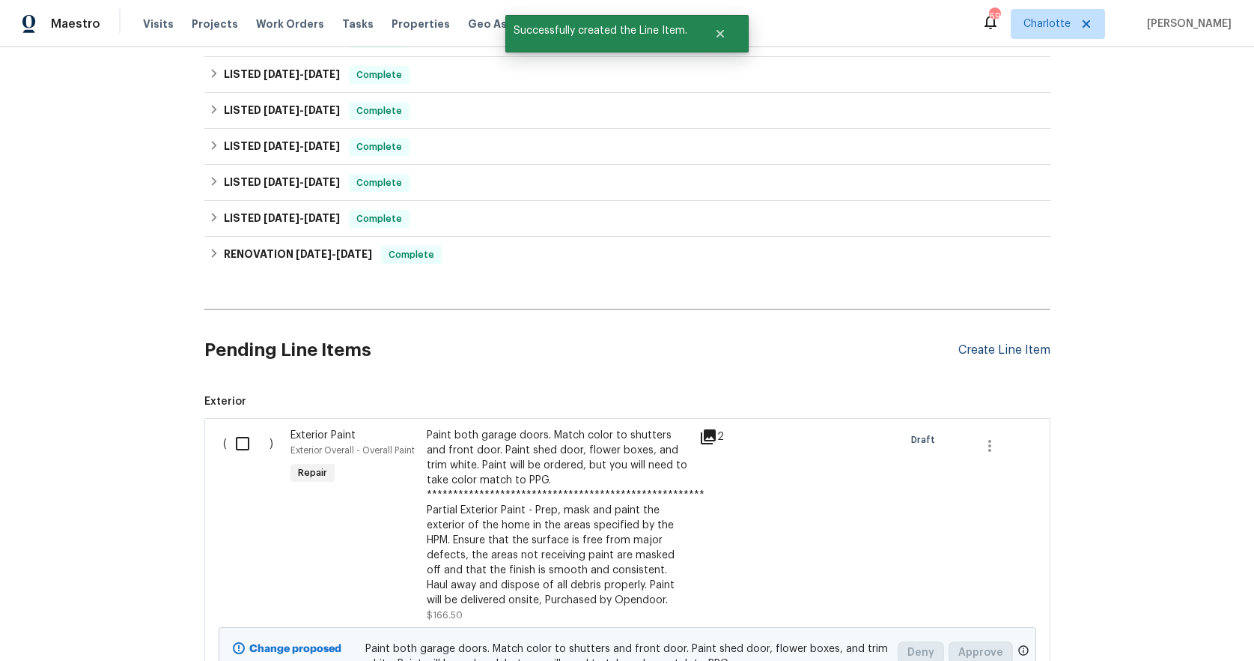
click at [993, 355] on div "Create Line Item" at bounding box center [1005, 350] width 92 height 14
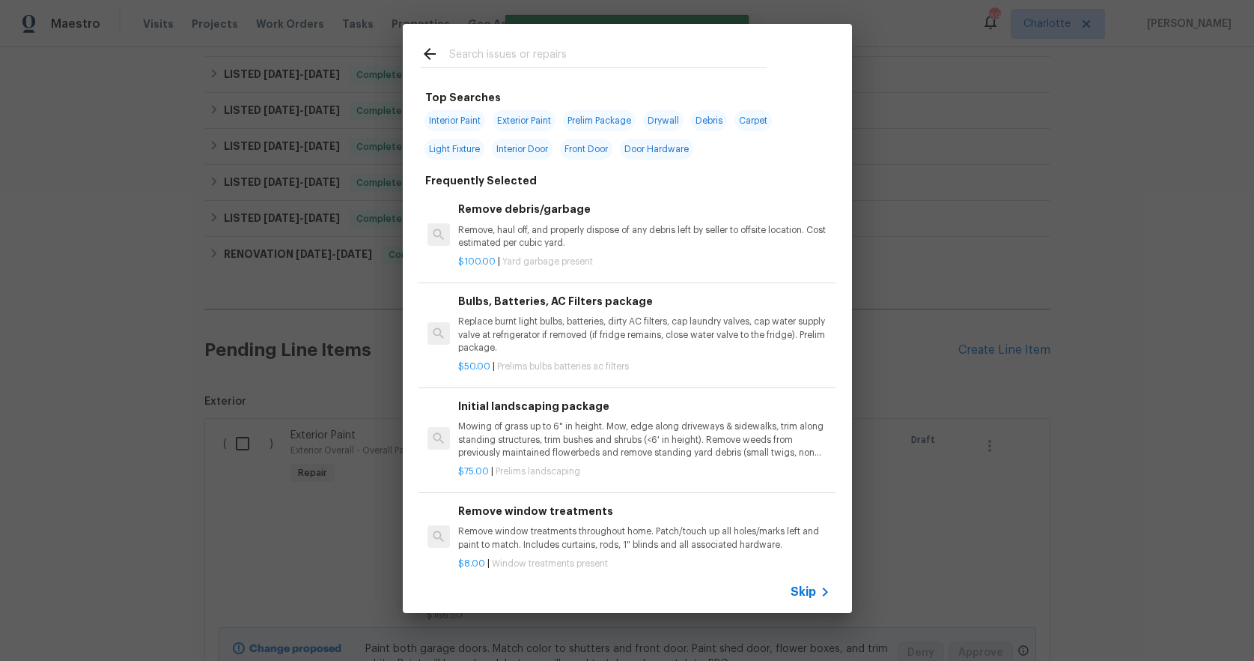
click at [472, 46] on input "text" at bounding box center [608, 56] width 318 height 22
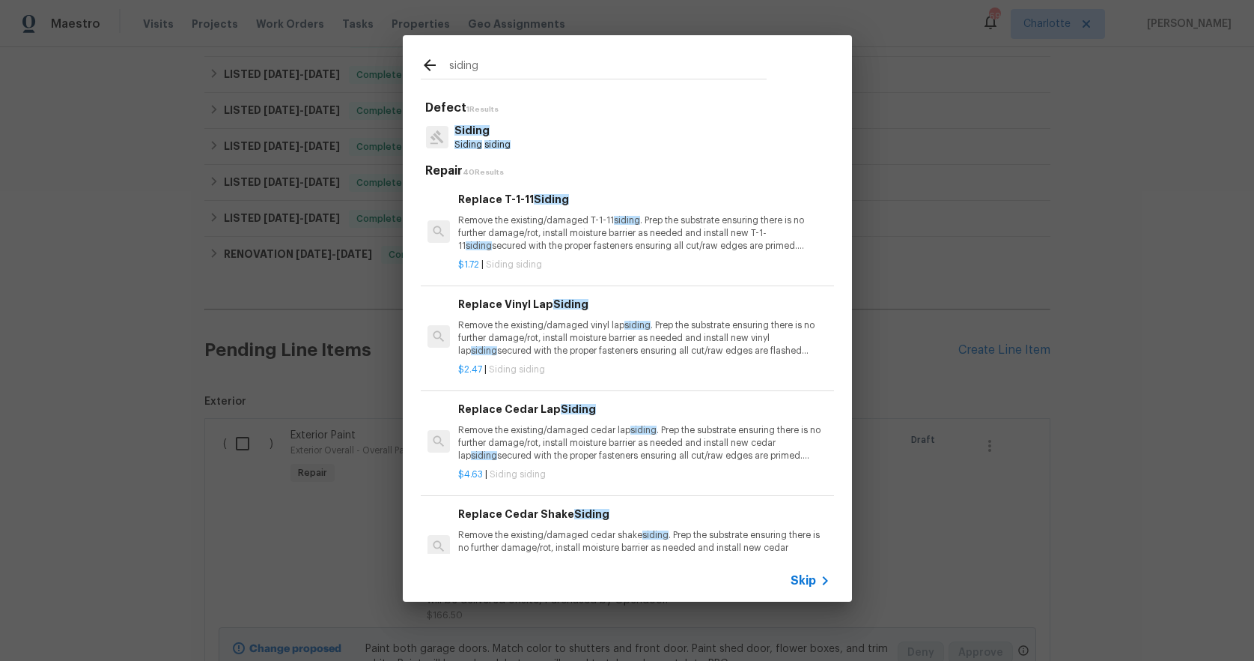
type input "siding"
click at [513, 330] on p "Remove the existing/damaged vinyl lap siding . Prep the substrate ensuring ther…" at bounding box center [643, 338] width 371 height 38
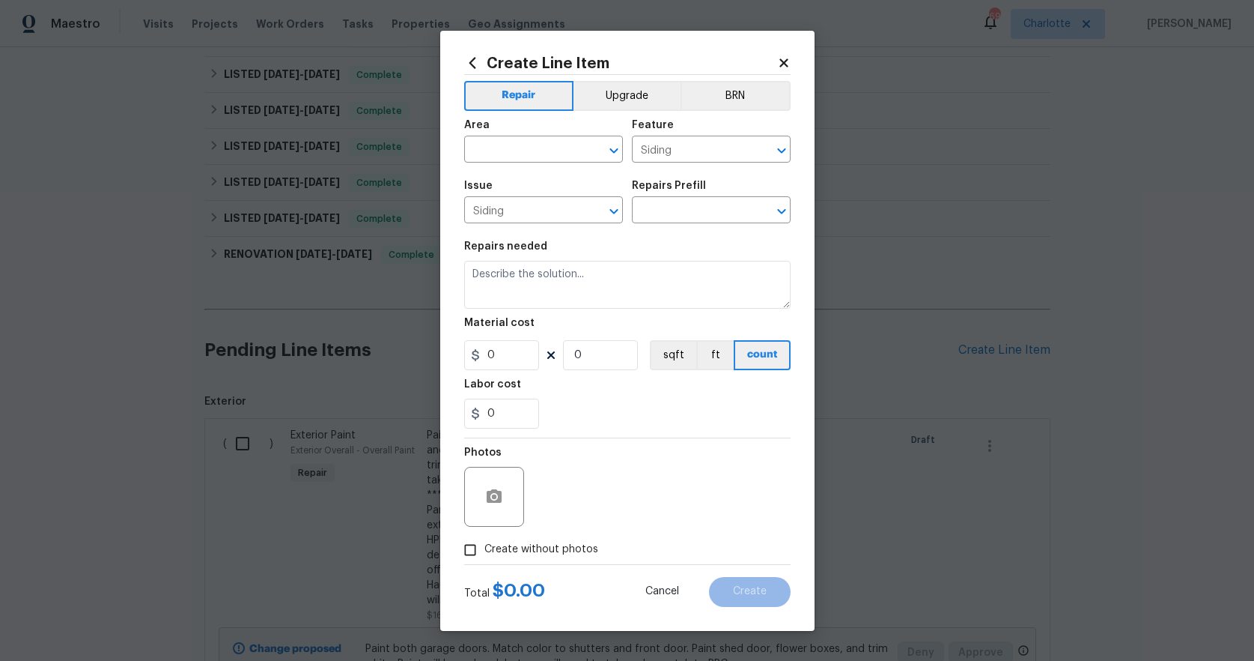
type input "Replace Vinyl Lap Siding $2.47"
type textarea "Remove the existing/damaged vinyl lap siding. Prep the substrate ensuring there…"
type input "2.47"
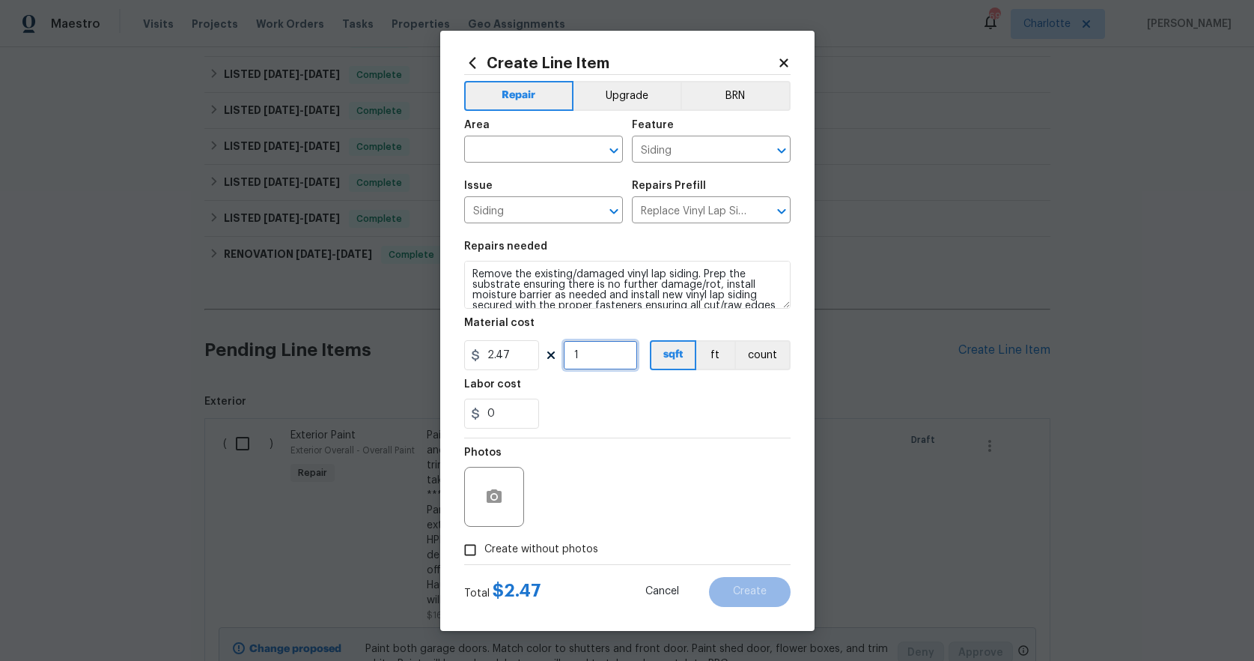
drag, startPoint x: 601, startPoint y: 360, endPoint x: 560, endPoint y: 359, distance: 40.4
click at [560, 359] on div "2.47 1 sqft ft count" at bounding box center [627, 355] width 327 height 30
type input "75"
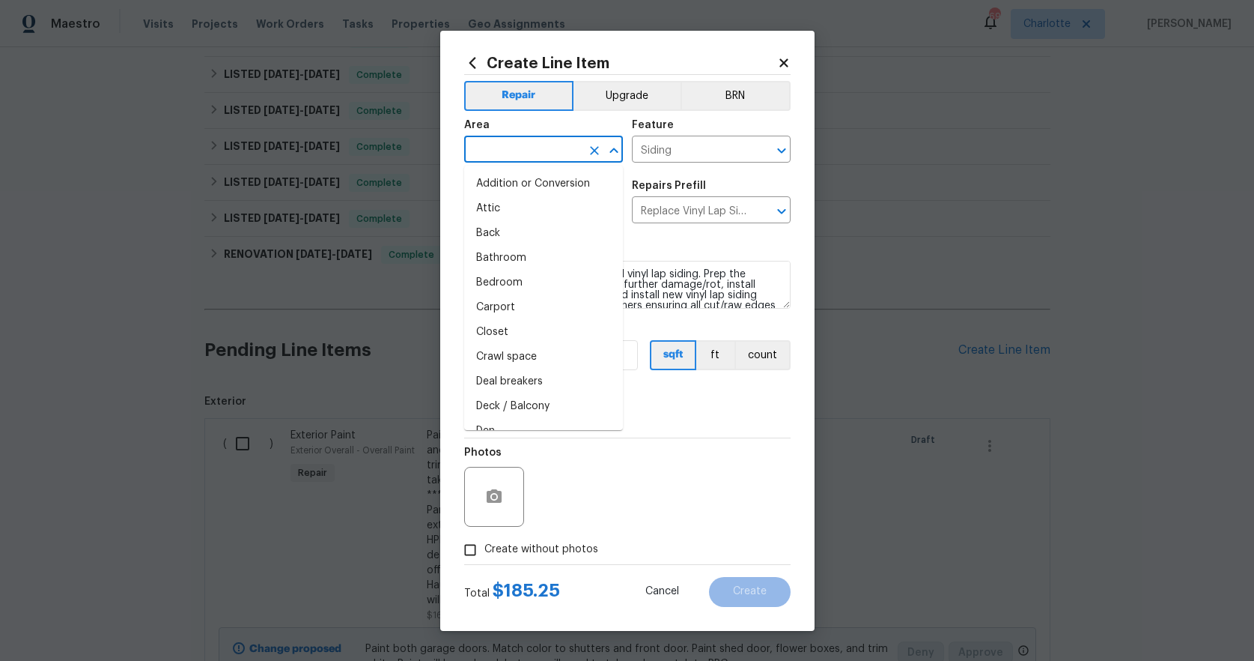
click at [499, 146] on input "text" at bounding box center [522, 150] width 117 height 23
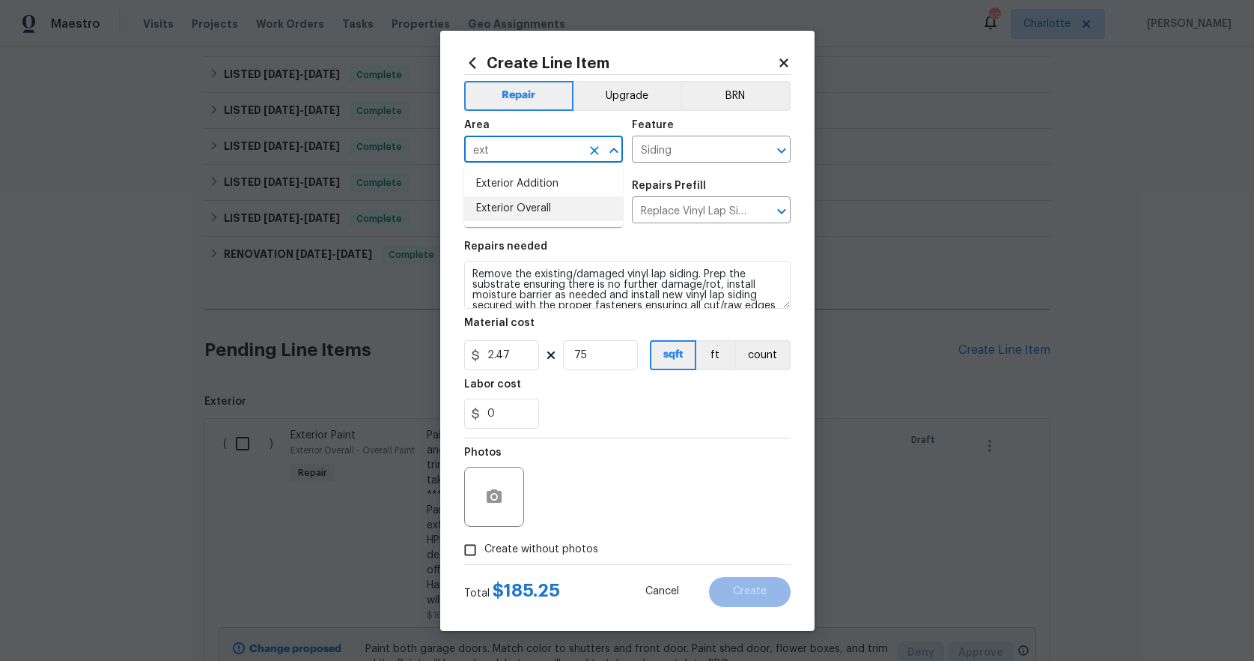
click at [524, 207] on li "Exterior Overall" at bounding box center [543, 208] width 159 height 25
type input "Exterior Overall"
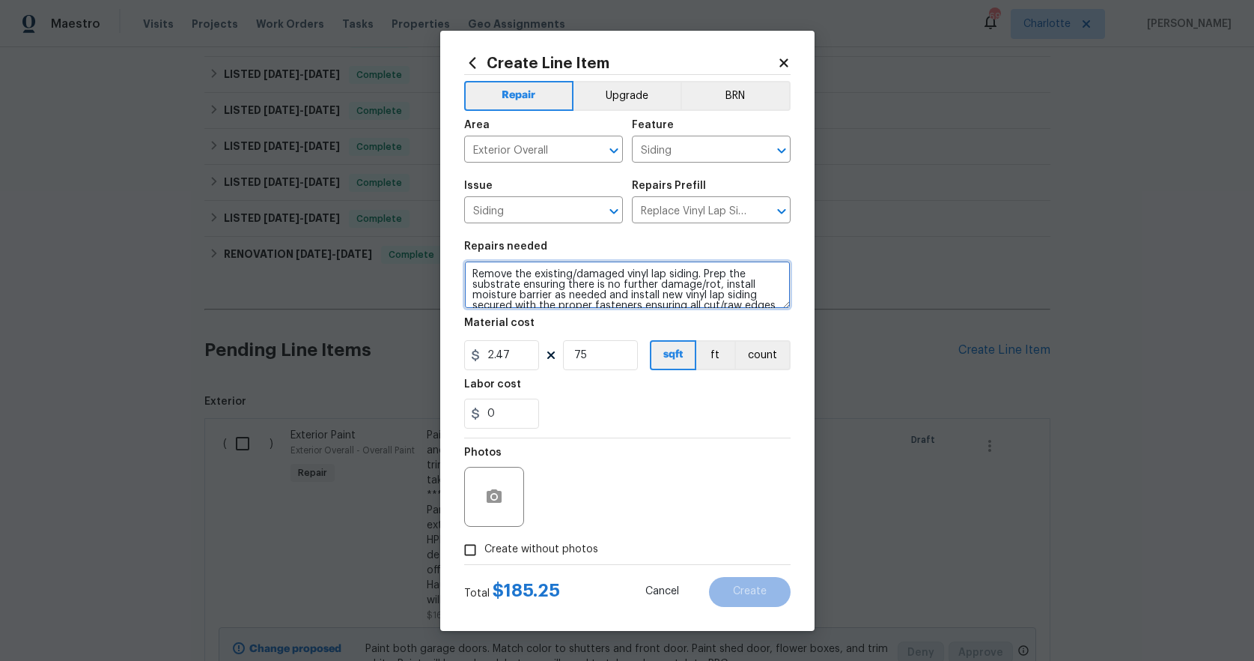
click at [472, 270] on textarea "Remove the existing/damaged vinyl lap siding. Prep the substrate ensuring there…" at bounding box center [627, 285] width 327 height 48
type textarea "Along side of chimney. Remove the existing/damaged vinyl lap siding. Prep the s…"
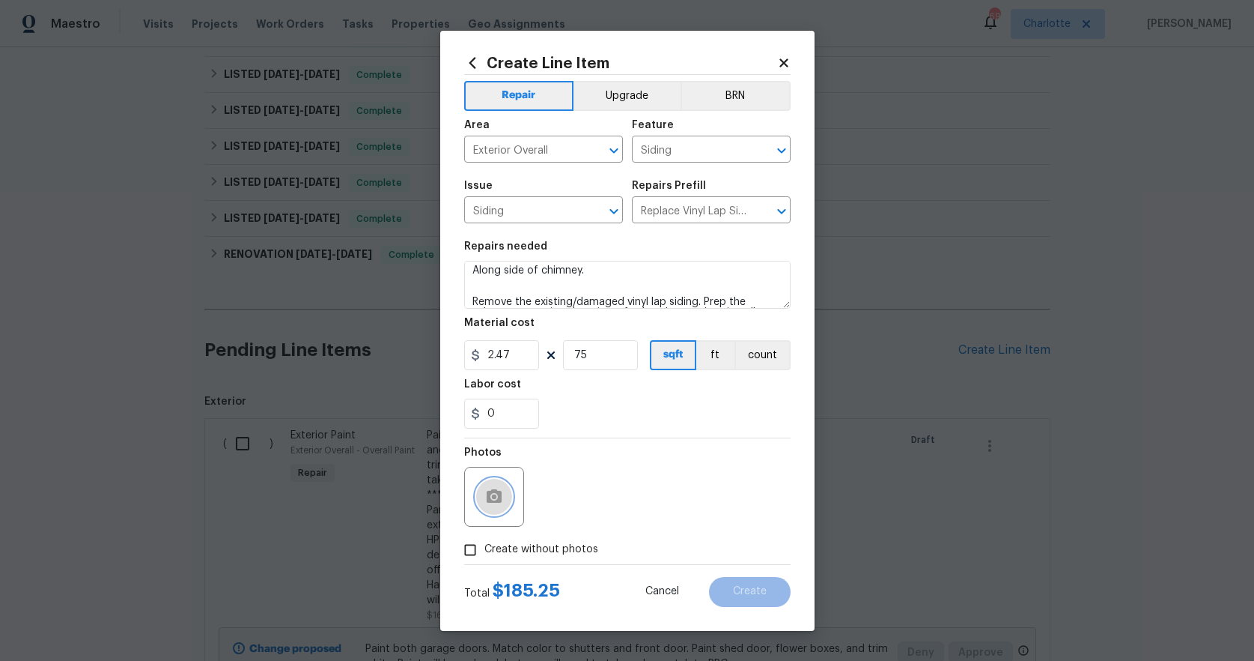
click at [490, 494] on icon "button" at bounding box center [494, 495] width 15 height 13
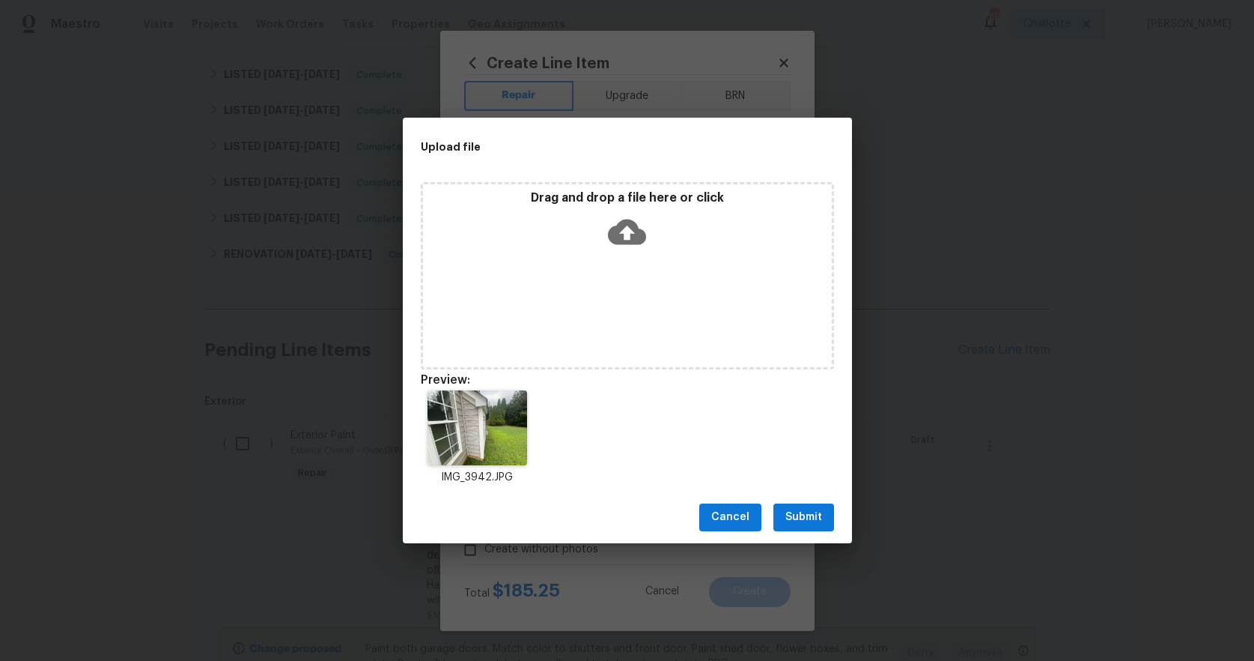
click at [786, 511] on span "Submit" at bounding box center [804, 517] width 37 height 19
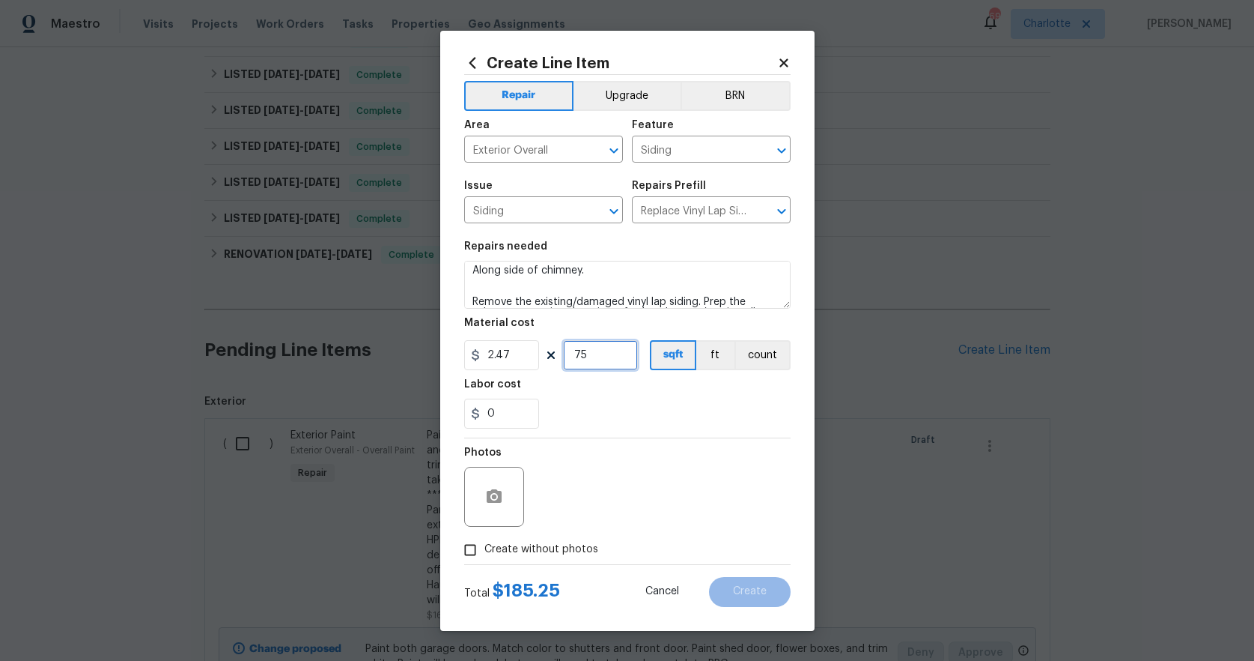
drag, startPoint x: 597, startPoint y: 356, endPoint x: 545, endPoint y: 345, distance: 52.7
click at [545, 345] on div "2.47 75 sqft ft count" at bounding box center [627, 355] width 327 height 30
type input "40"
click at [764, 598] on button "Create" at bounding box center [750, 592] width 82 height 30
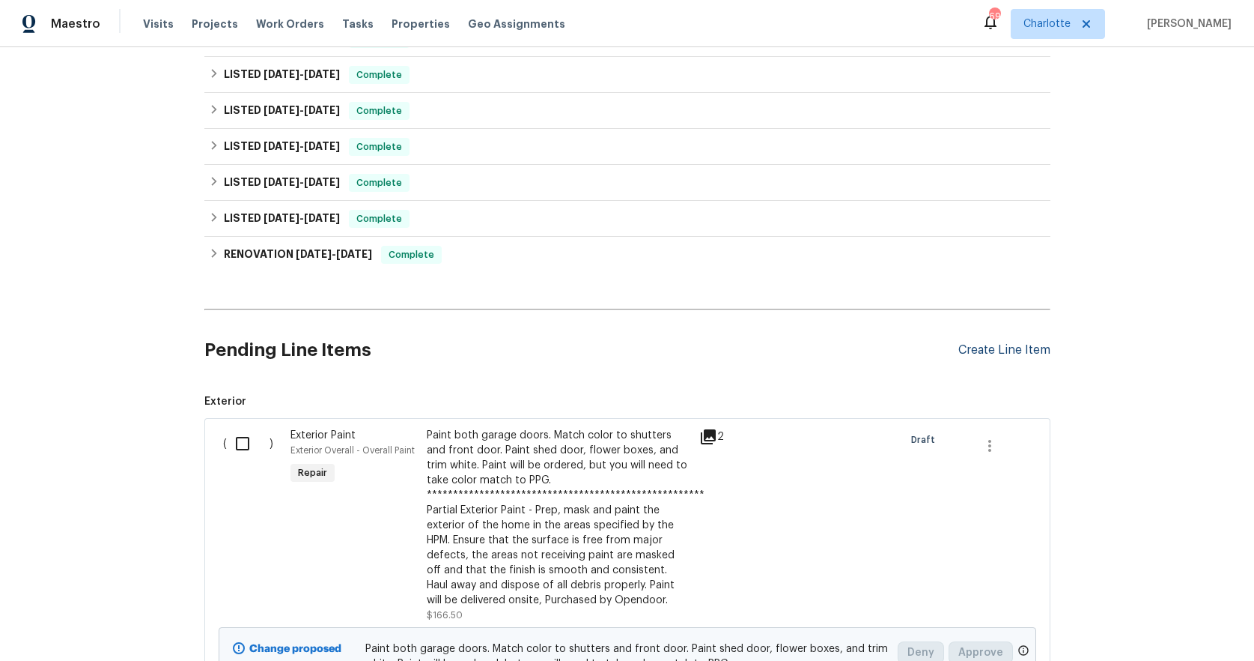
click at [980, 345] on div "Create Line Item" at bounding box center [1005, 350] width 92 height 14
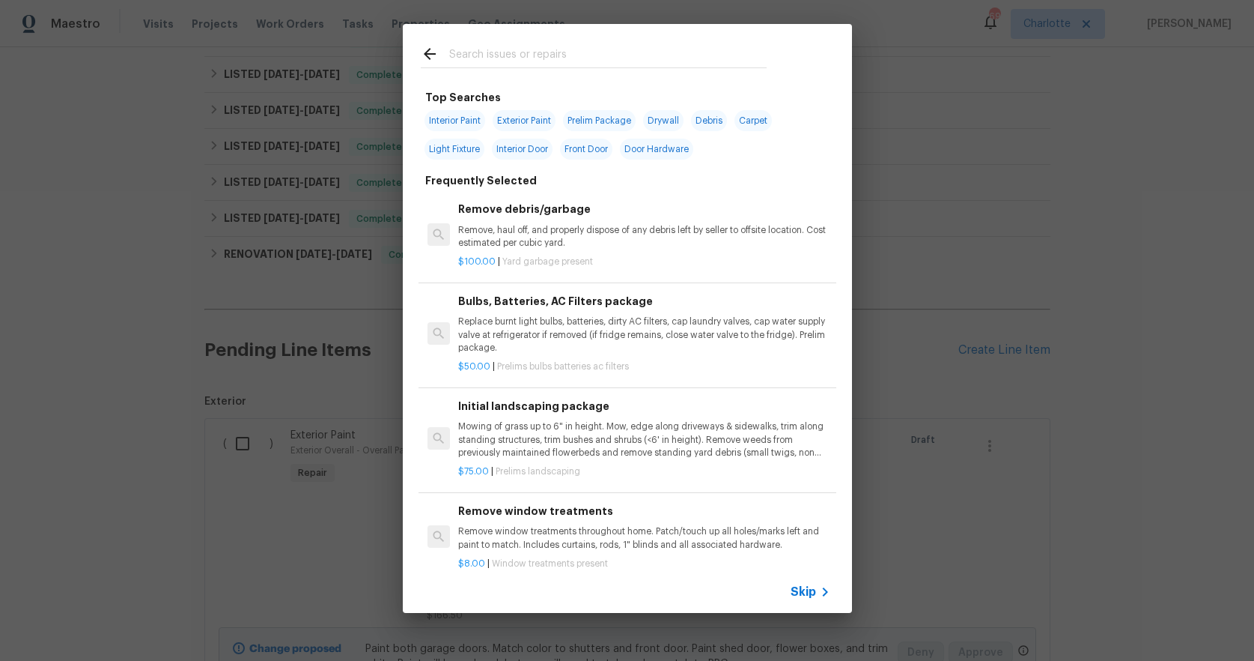
click at [464, 57] on input "text" at bounding box center [608, 56] width 318 height 22
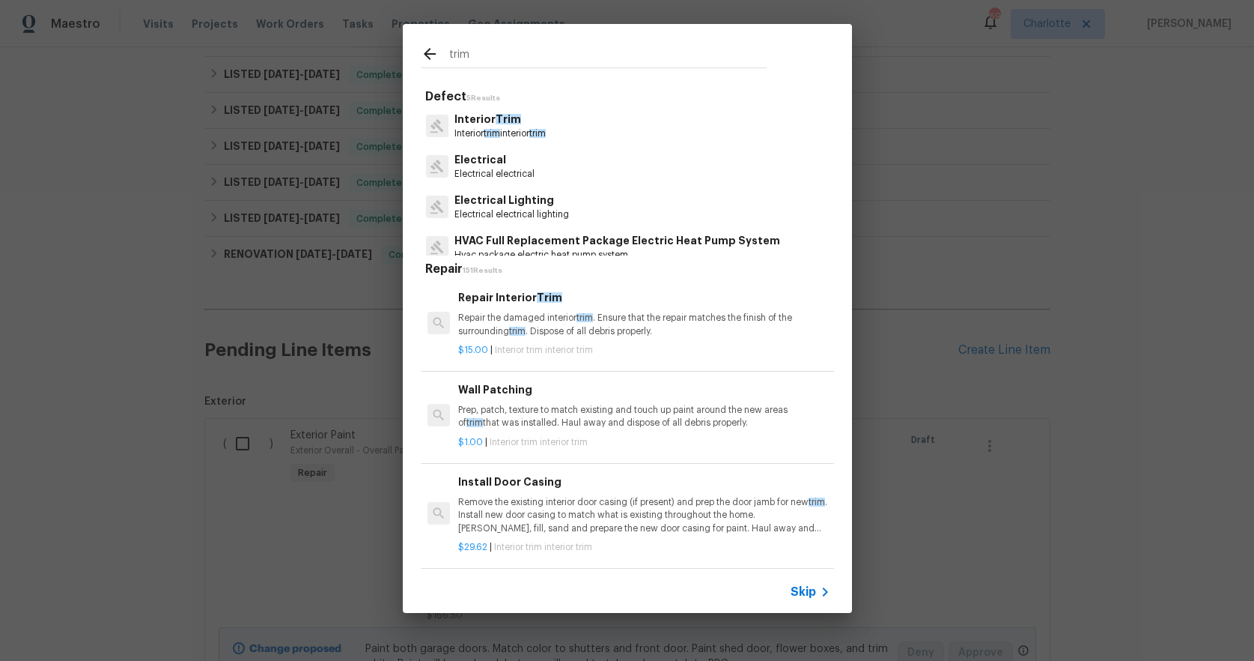
type input "trim"
click at [482, 120] on p "Interior Trim" at bounding box center [500, 120] width 91 height 16
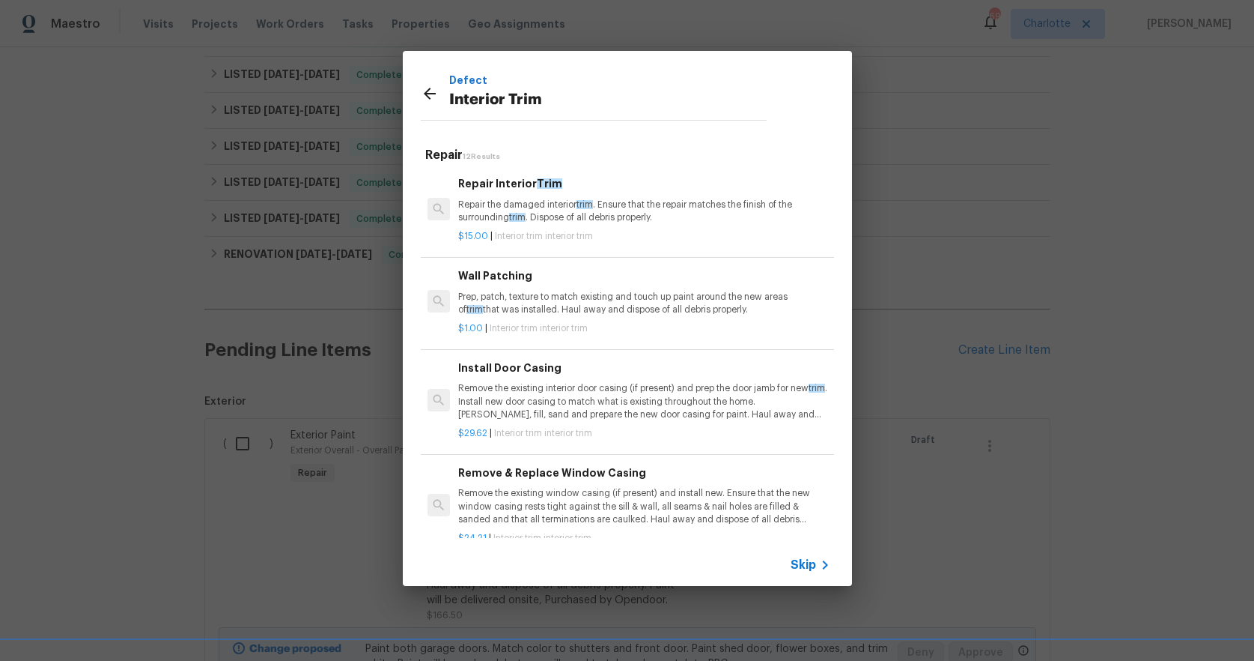
click at [538, 205] on p "Repair the damaged interior trim . Ensure that the repair matches the finish of…" at bounding box center [643, 210] width 371 height 25
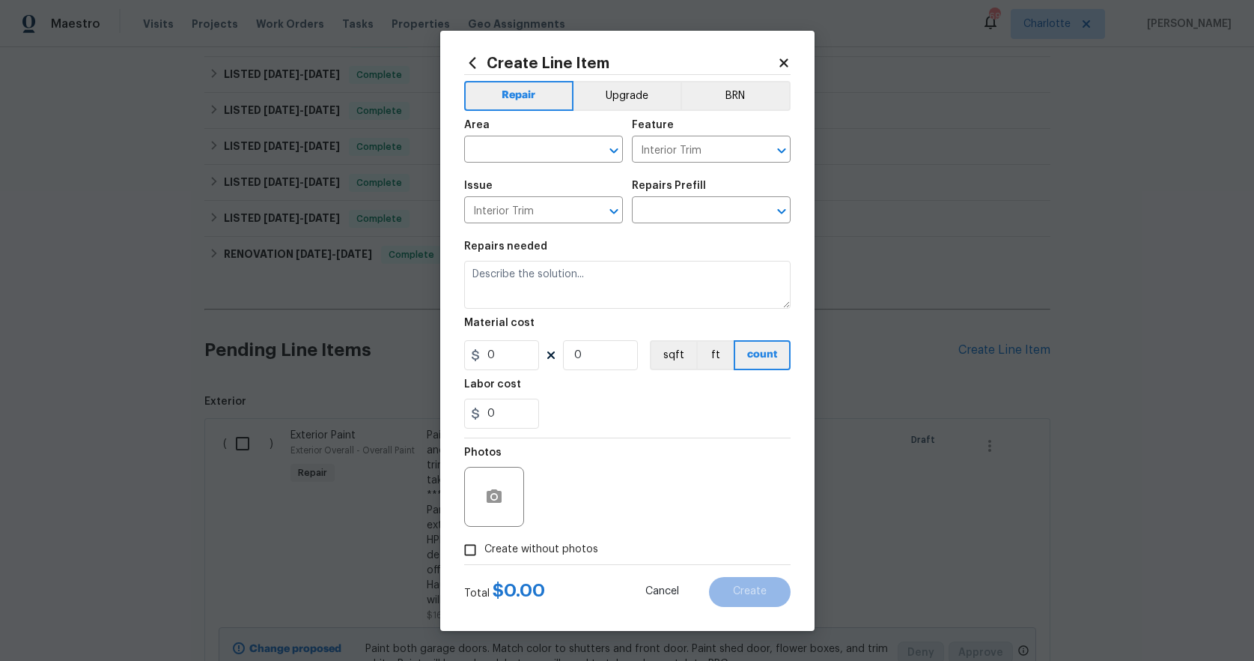
type textarea "Repair the damaged interior trim. Ensure that the repair matches the finish of …"
type input "1"
type input "Repair Interior Trim $15.00"
type input "15"
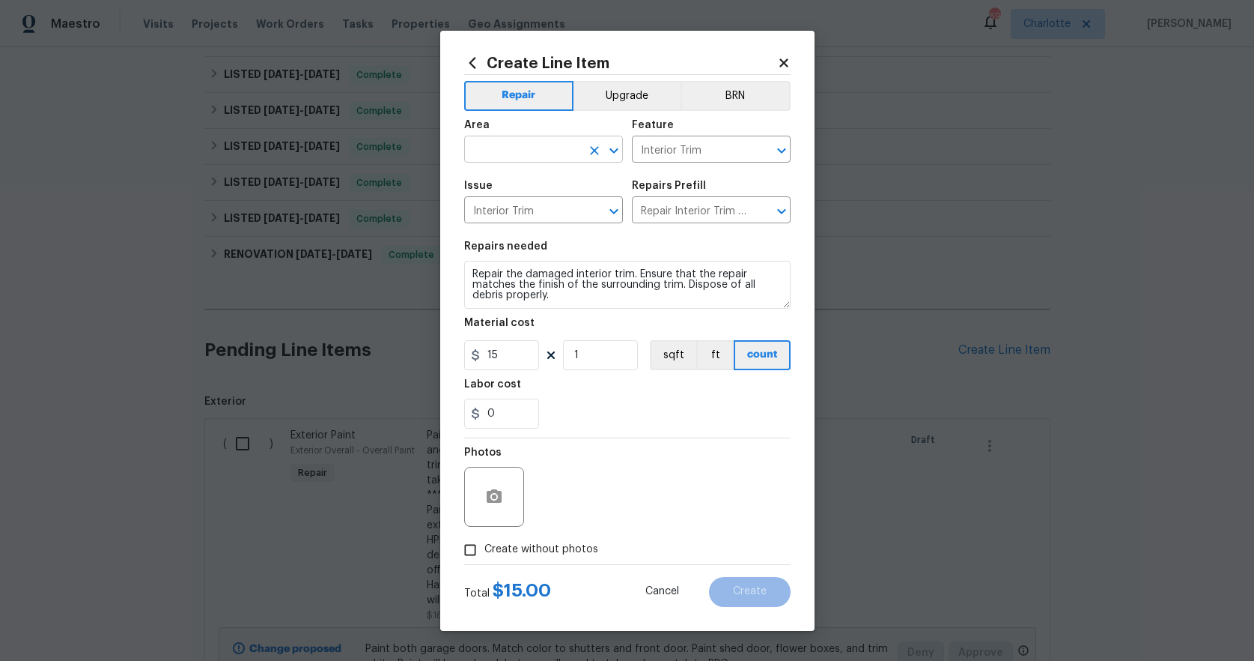
click at [532, 145] on input "text" at bounding box center [522, 150] width 117 height 23
click at [514, 180] on li "Dining Room" at bounding box center [543, 184] width 159 height 25
type input "Dining Room"
click at [479, 497] on button "button" at bounding box center [494, 497] width 36 height 36
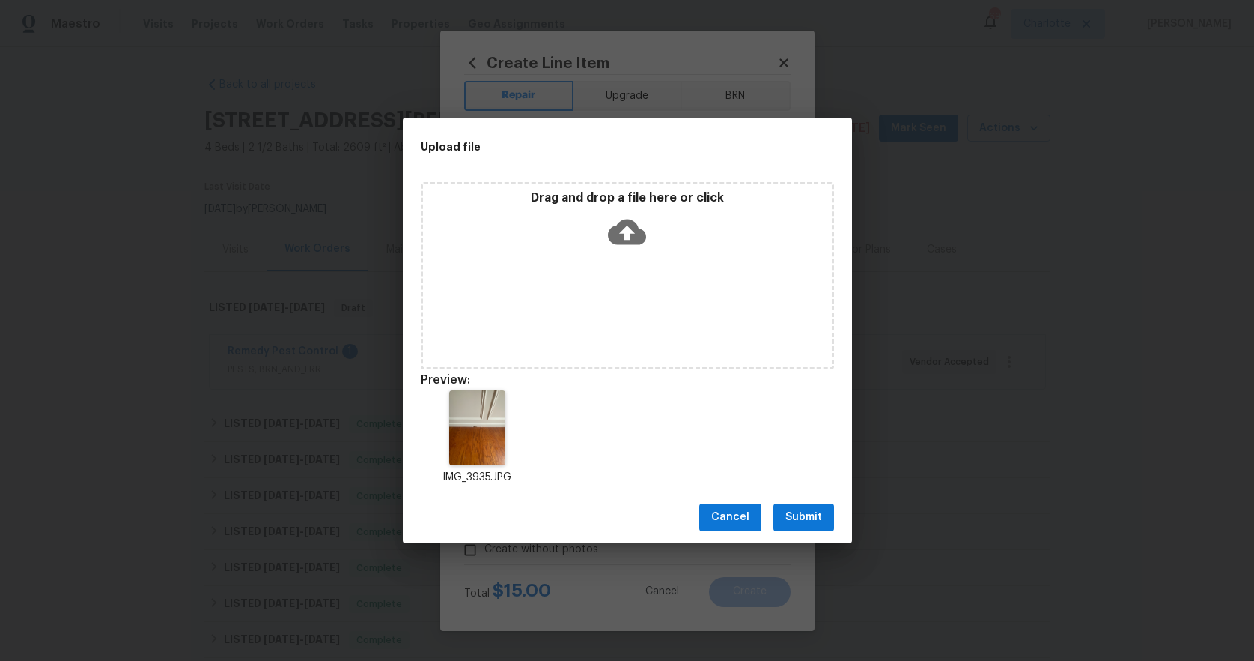
scroll to position [421, 0]
click at [790, 518] on span "Submit" at bounding box center [804, 517] width 37 height 19
click at [790, 518] on div "Upload file Drag and drop a file here or click Preview: IMG_3935.JPG Cancel Sub…" at bounding box center [627, 330] width 1254 height 661
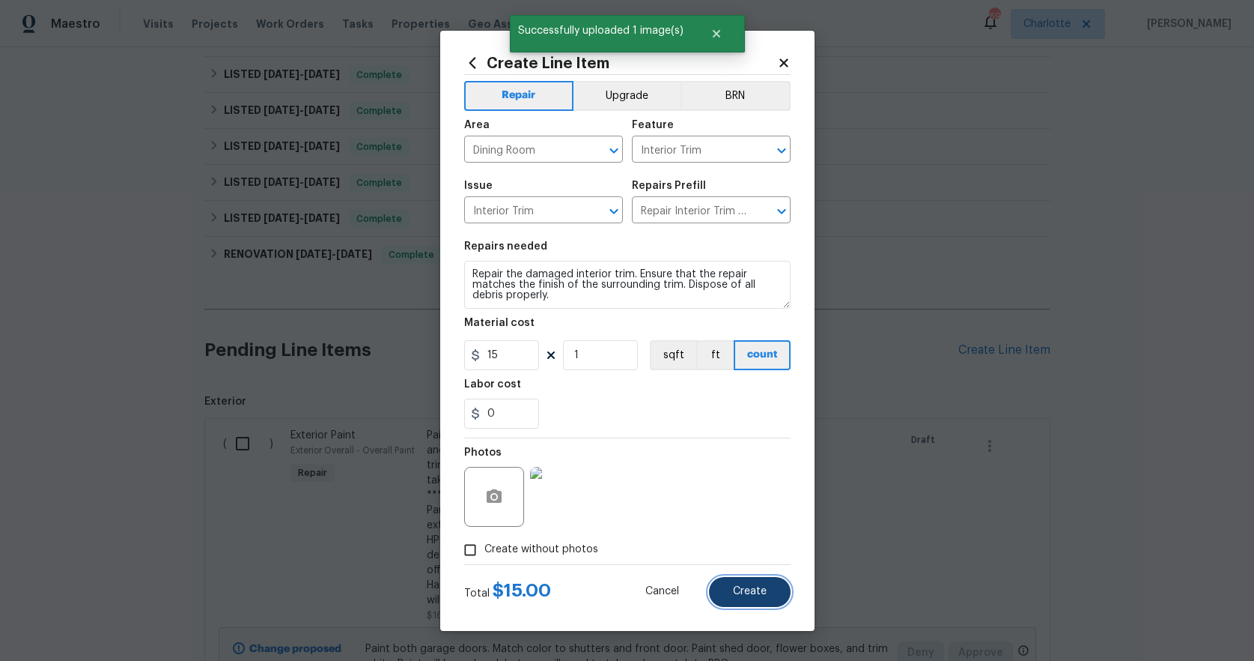
click at [741, 586] on span "Create" at bounding box center [750, 591] width 34 height 11
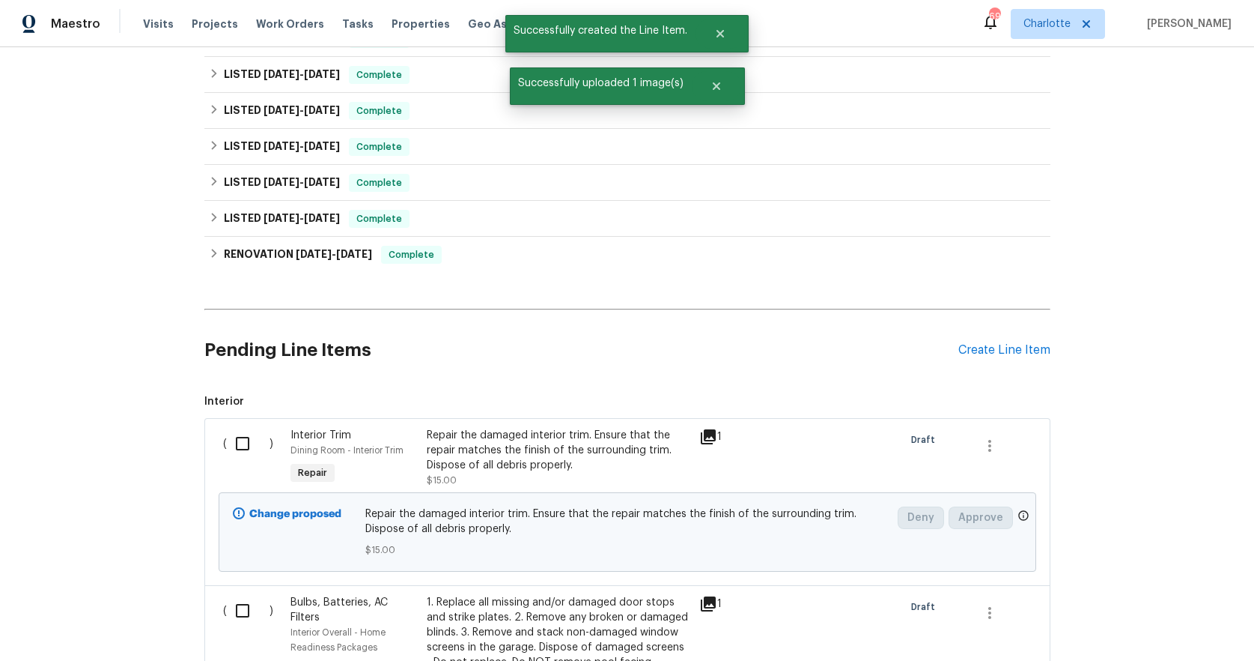
click at [232, 444] on input "checkbox" at bounding box center [248, 443] width 43 height 31
checkbox input "true"
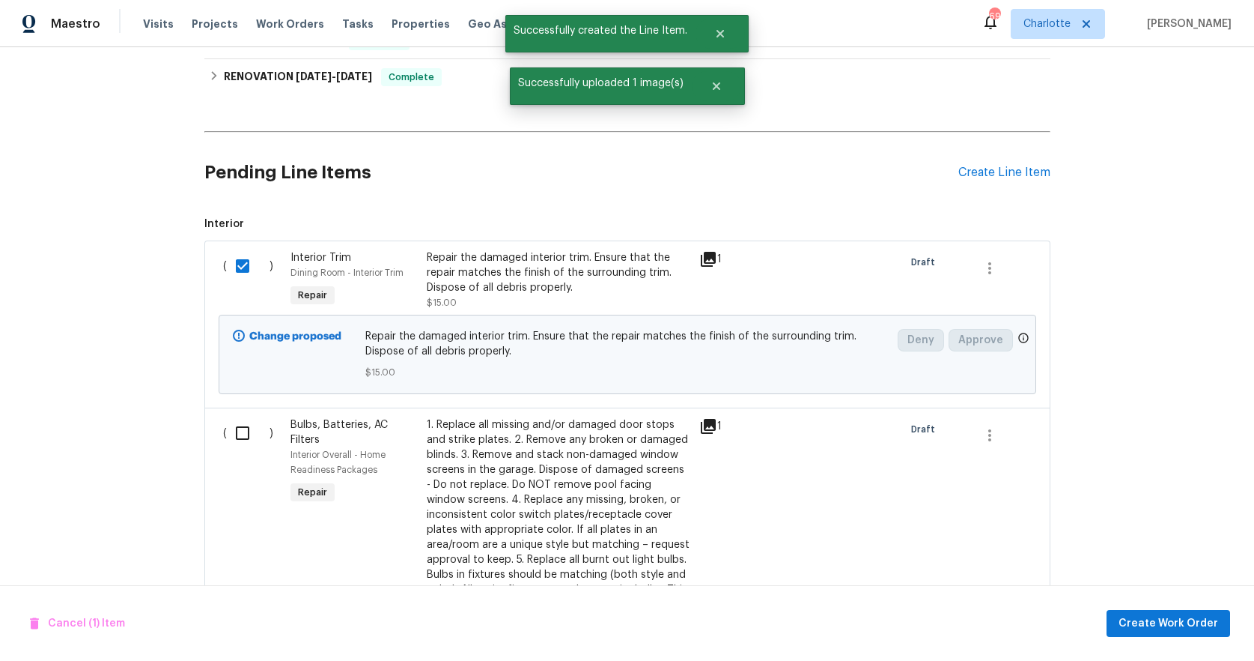
scroll to position [622, 0]
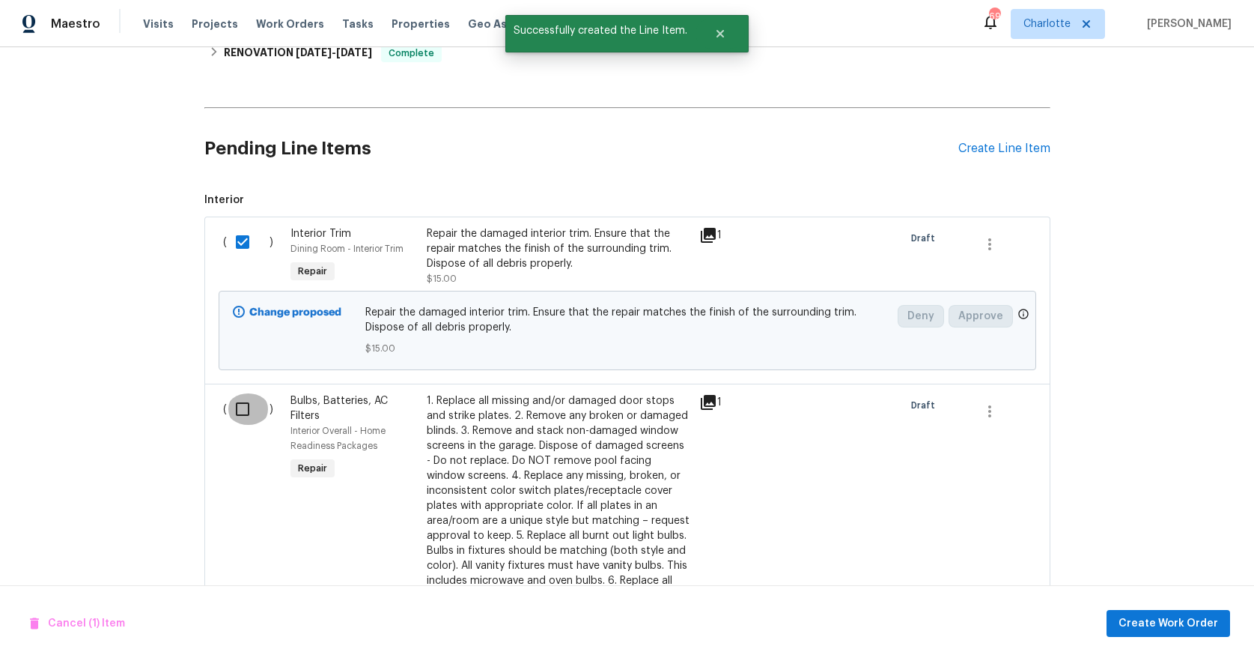
click at [231, 407] on input "checkbox" at bounding box center [248, 408] width 43 height 31
checkbox input "true"
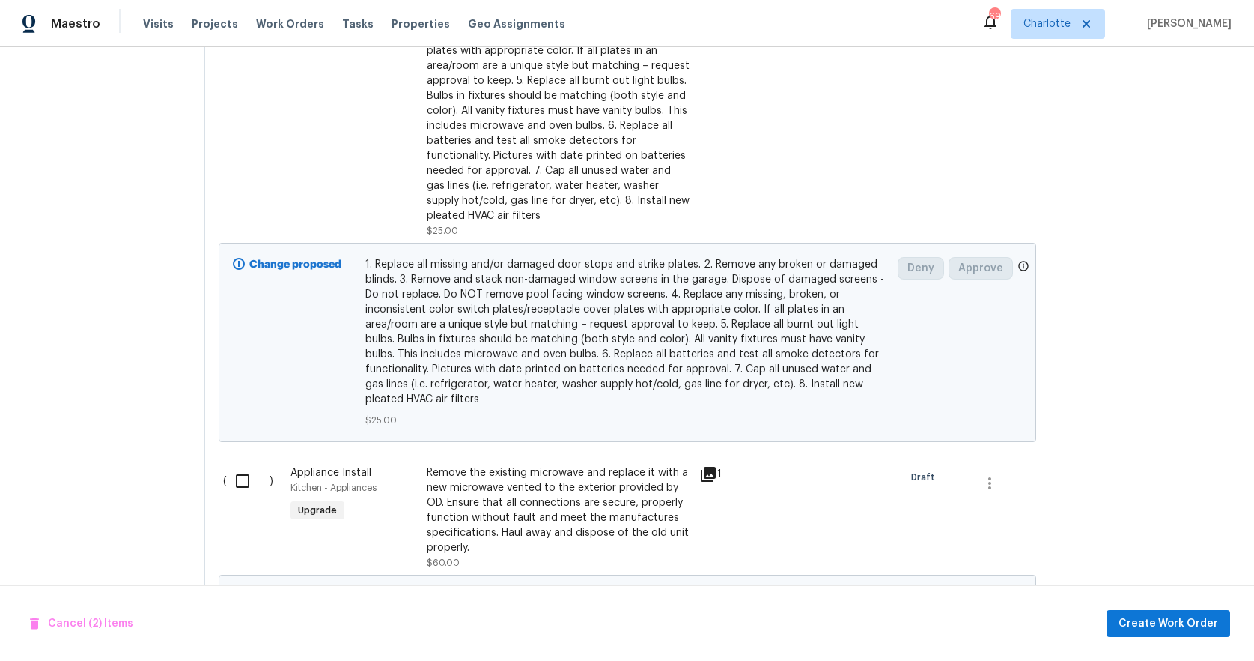
scroll to position [1192, 0]
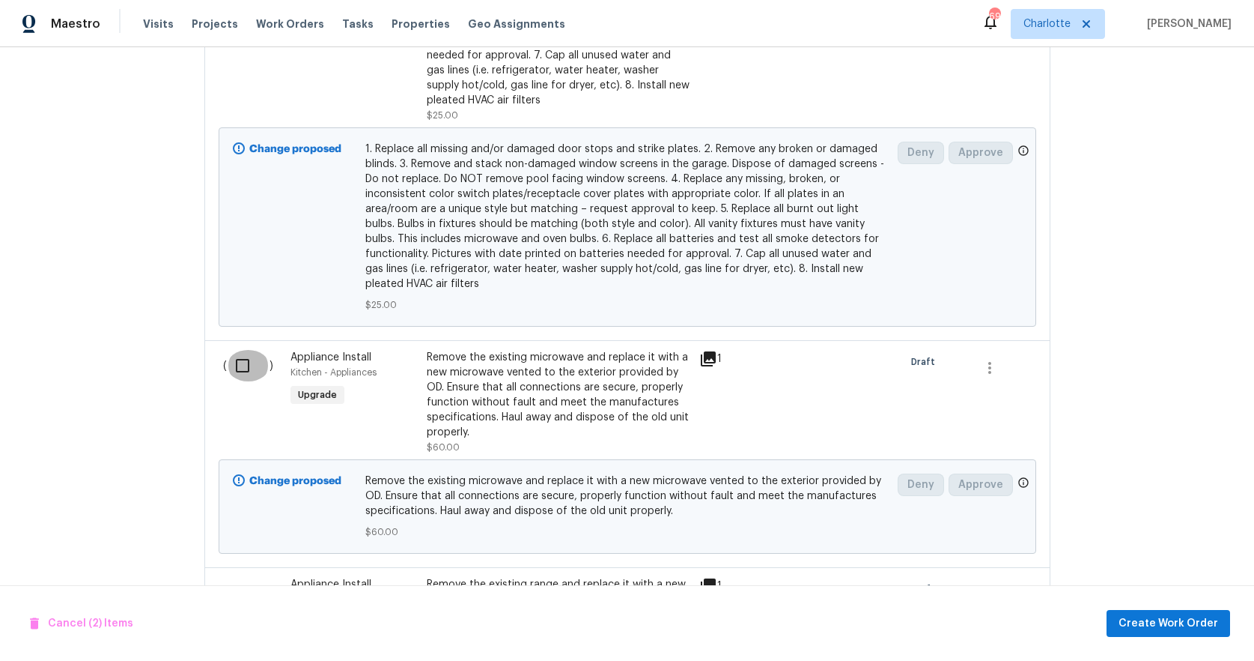
click at [240, 367] on input "checkbox" at bounding box center [248, 365] width 43 height 31
checkbox input "true"
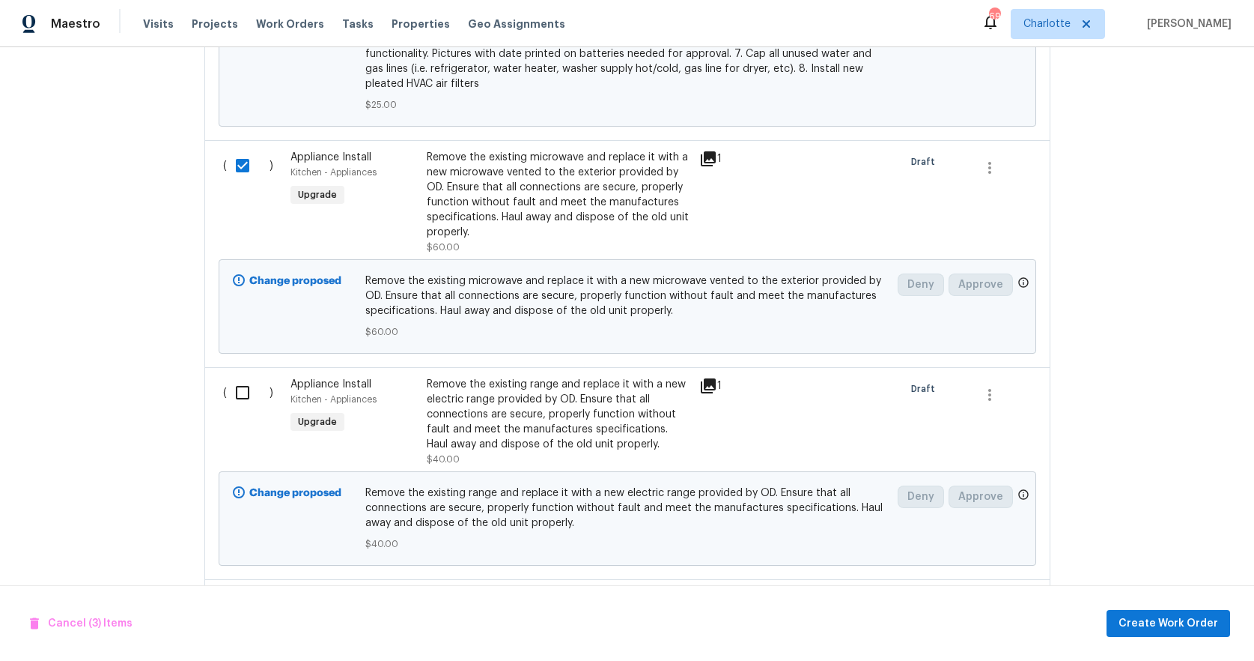
scroll to position [1393, 0]
click at [240, 392] on input "checkbox" at bounding box center [248, 391] width 43 height 31
checkbox input "true"
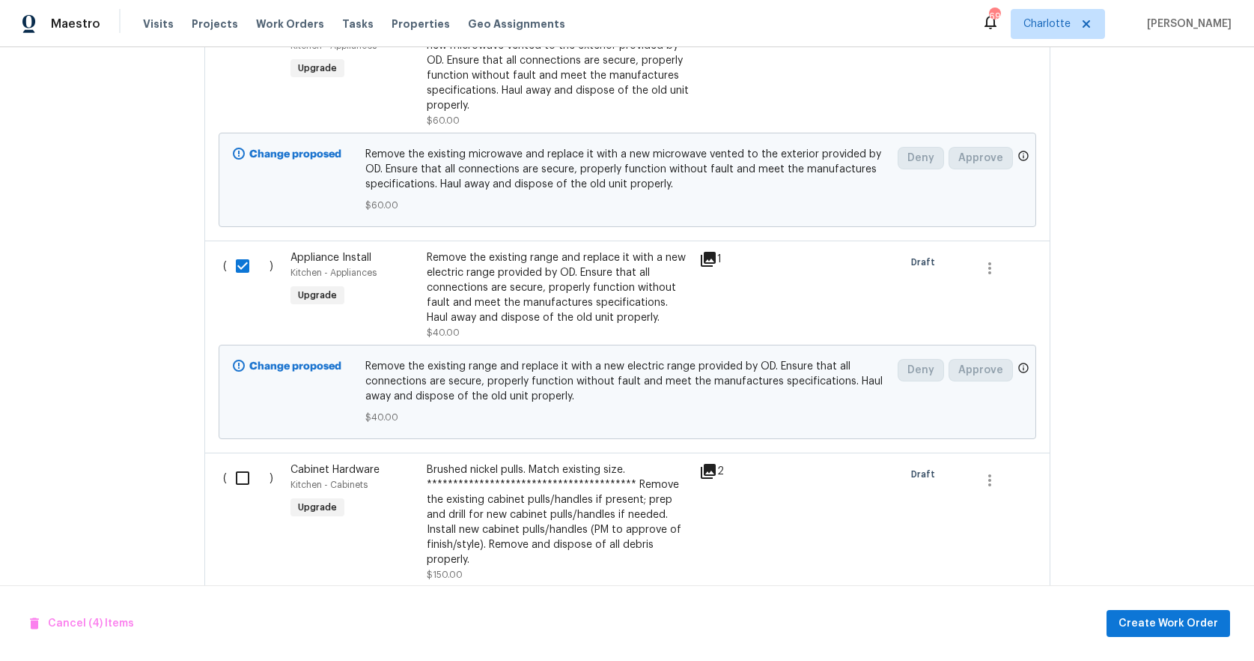
scroll to position [1579, 0]
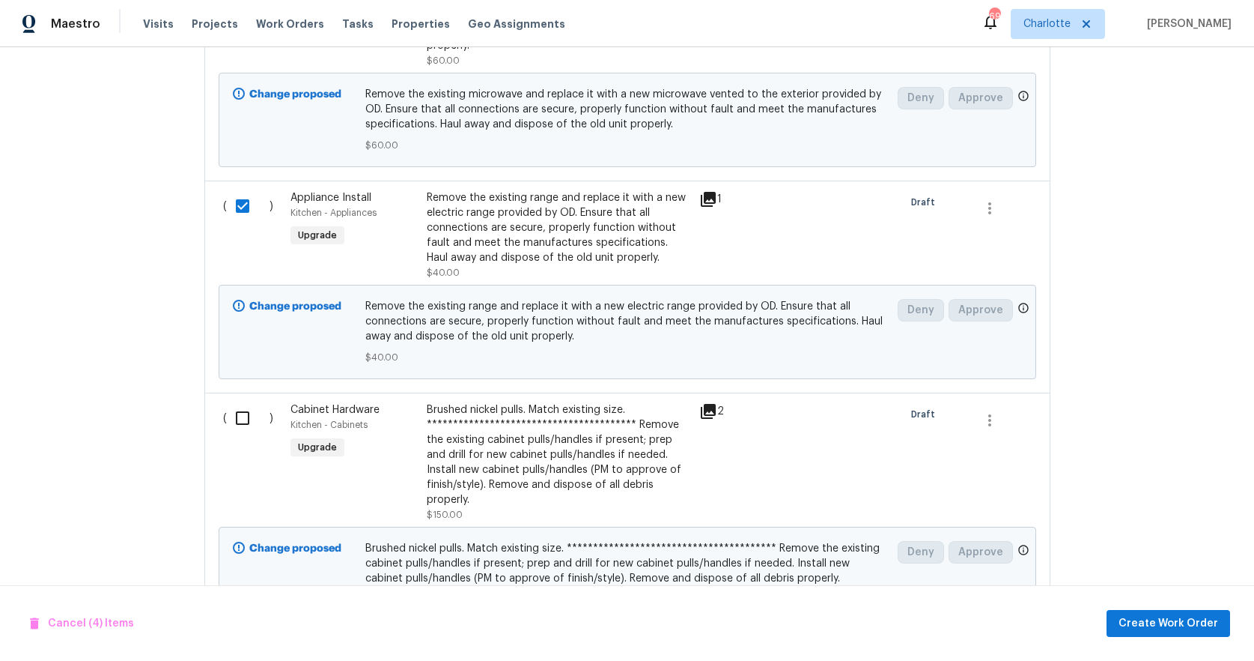
click at [239, 417] on input "checkbox" at bounding box center [248, 417] width 43 height 31
checkbox input "true"
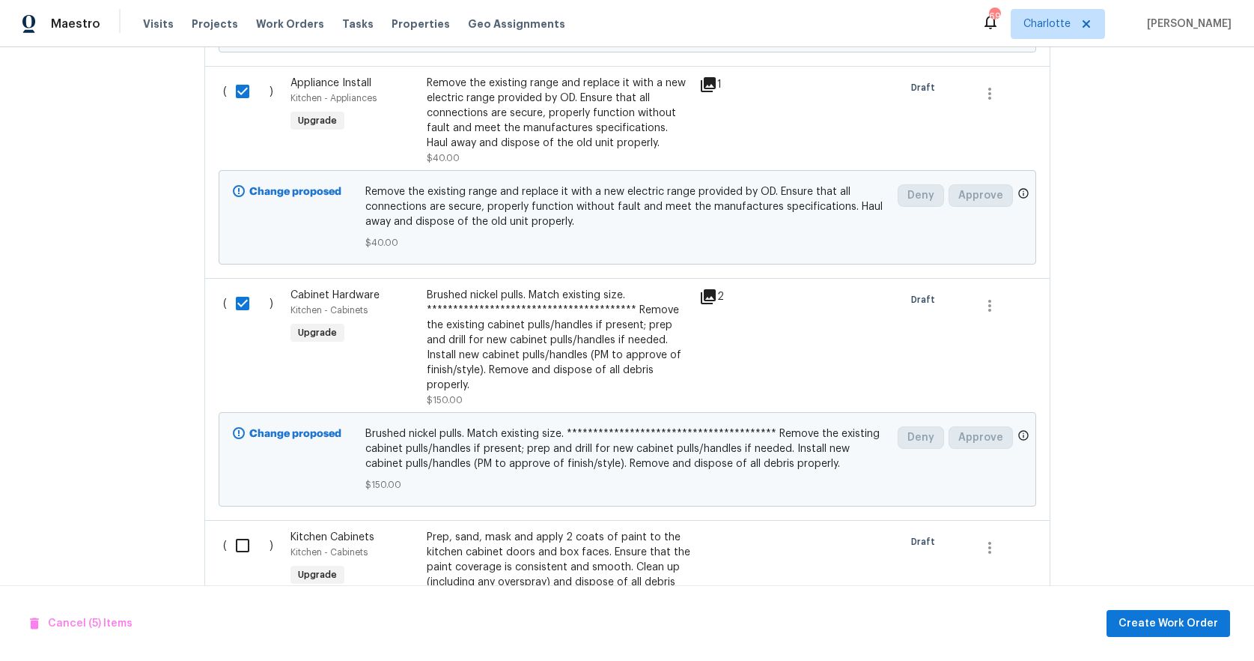
scroll to position [1766, 0]
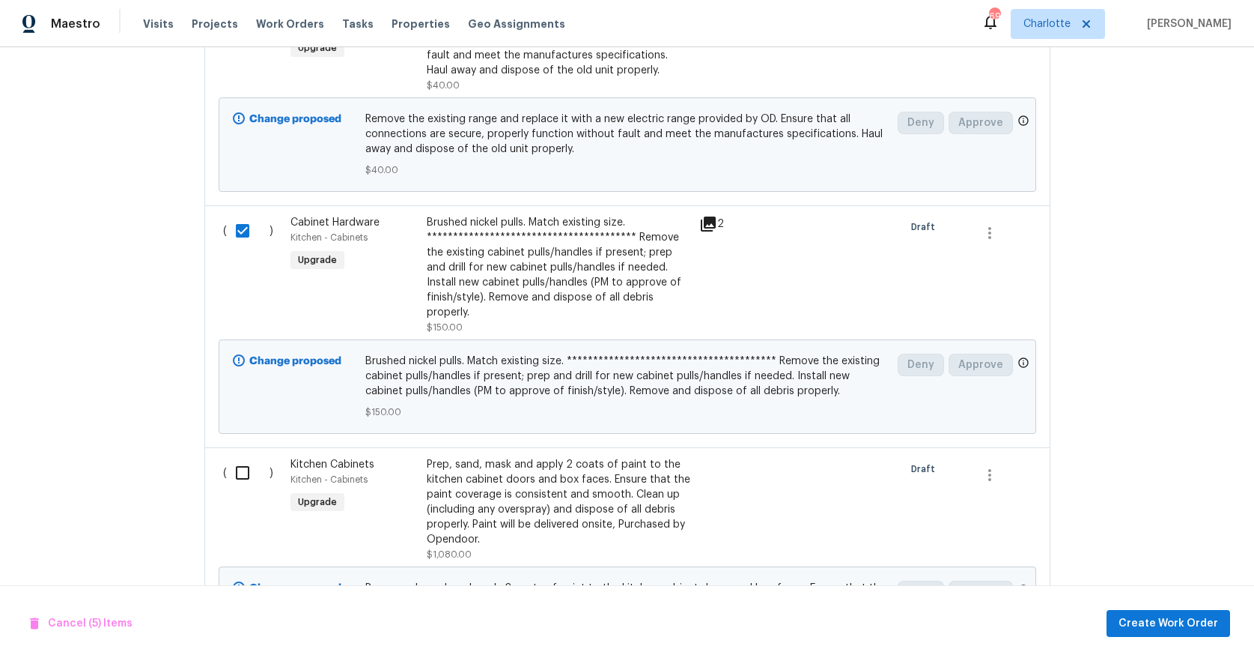
click at [235, 475] on input "checkbox" at bounding box center [248, 472] width 43 height 31
checkbox input "true"
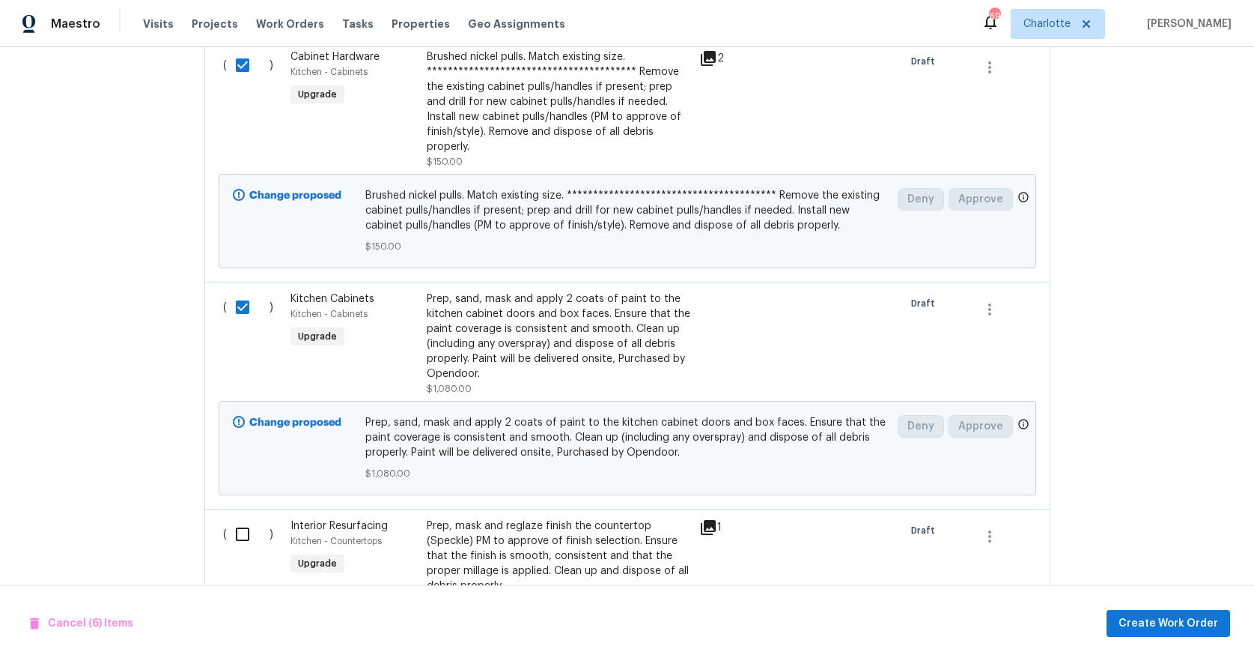
scroll to position [1958, 0]
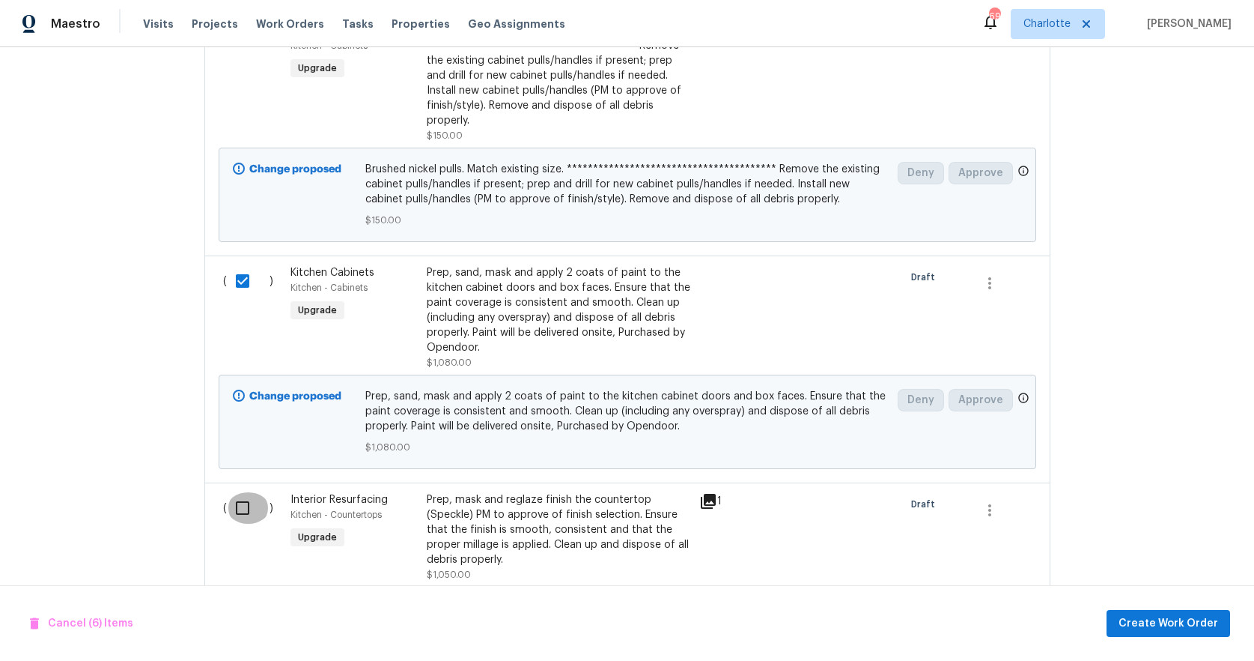
click at [237, 505] on input "checkbox" at bounding box center [248, 507] width 43 height 31
checkbox input "true"
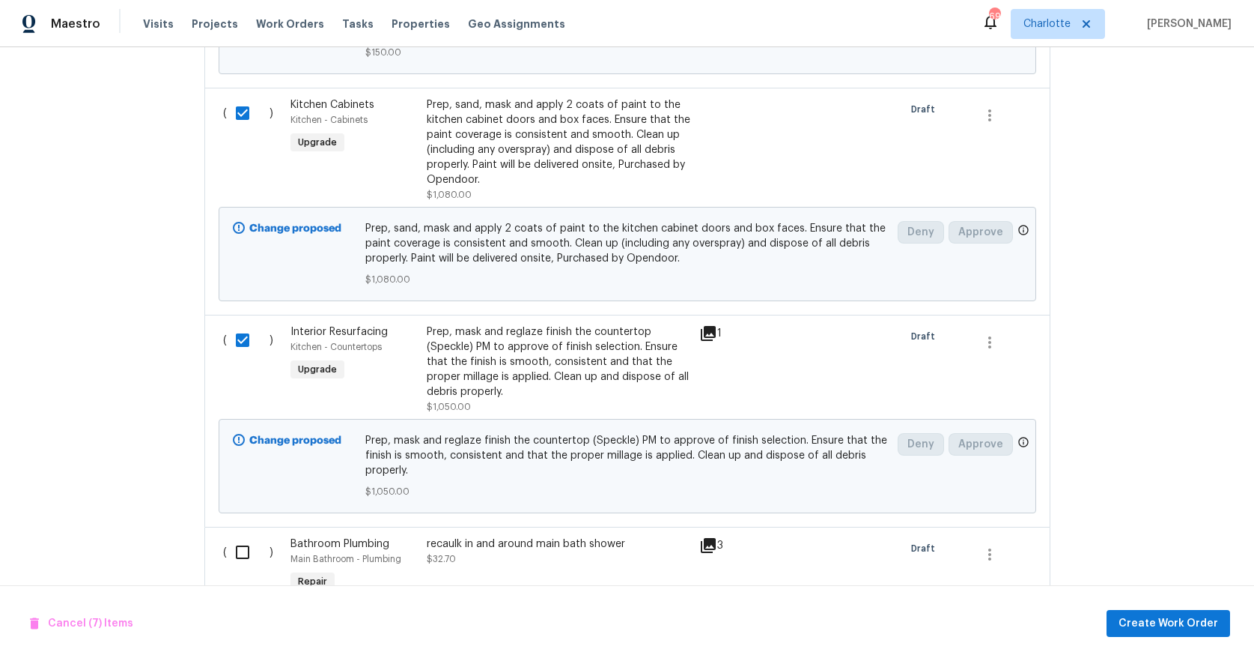
scroll to position [2184, 0]
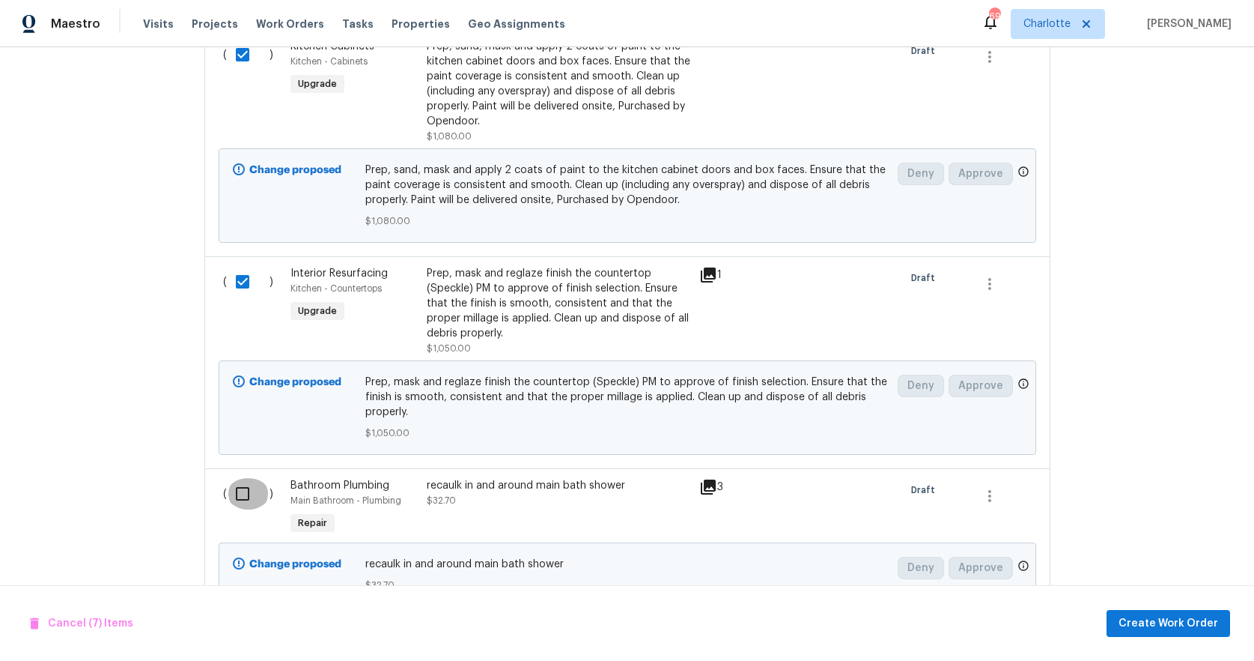
click at [238, 493] on input "checkbox" at bounding box center [248, 493] width 43 height 31
checkbox input "true"
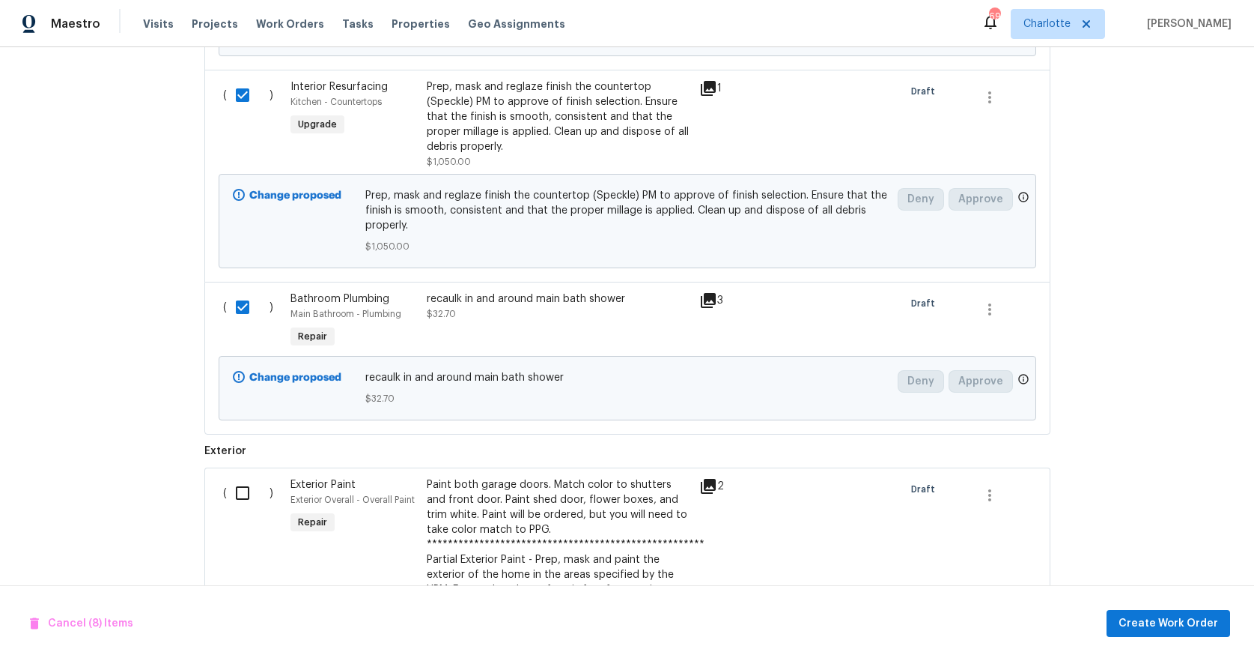
scroll to position [2482, 0]
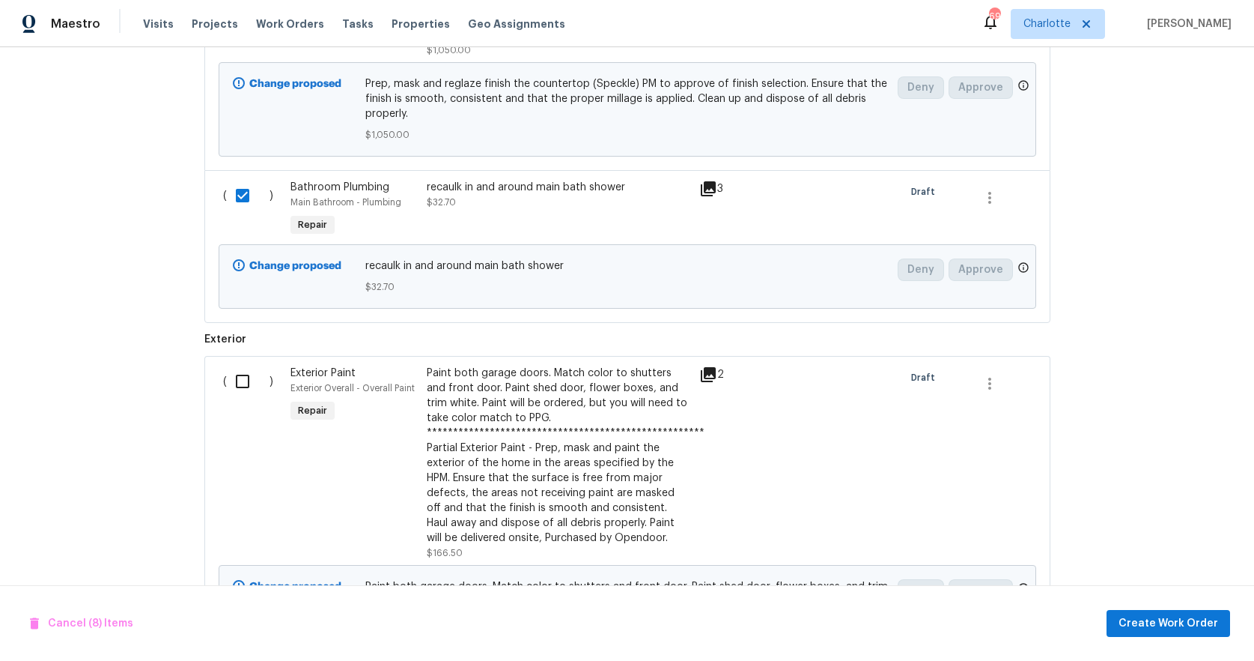
click at [231, 377] on input "checkbox" at bounding box center [248, 380] width 43 height 31
checkbox input "true"
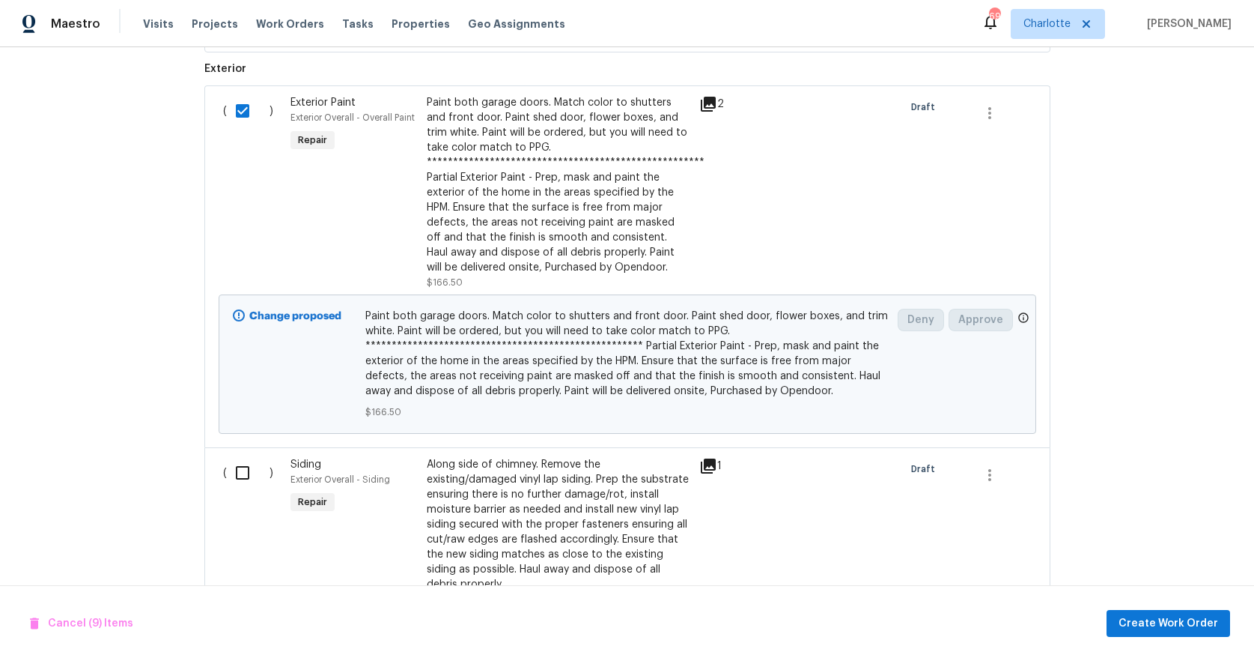
scroll to position [2931, 0]
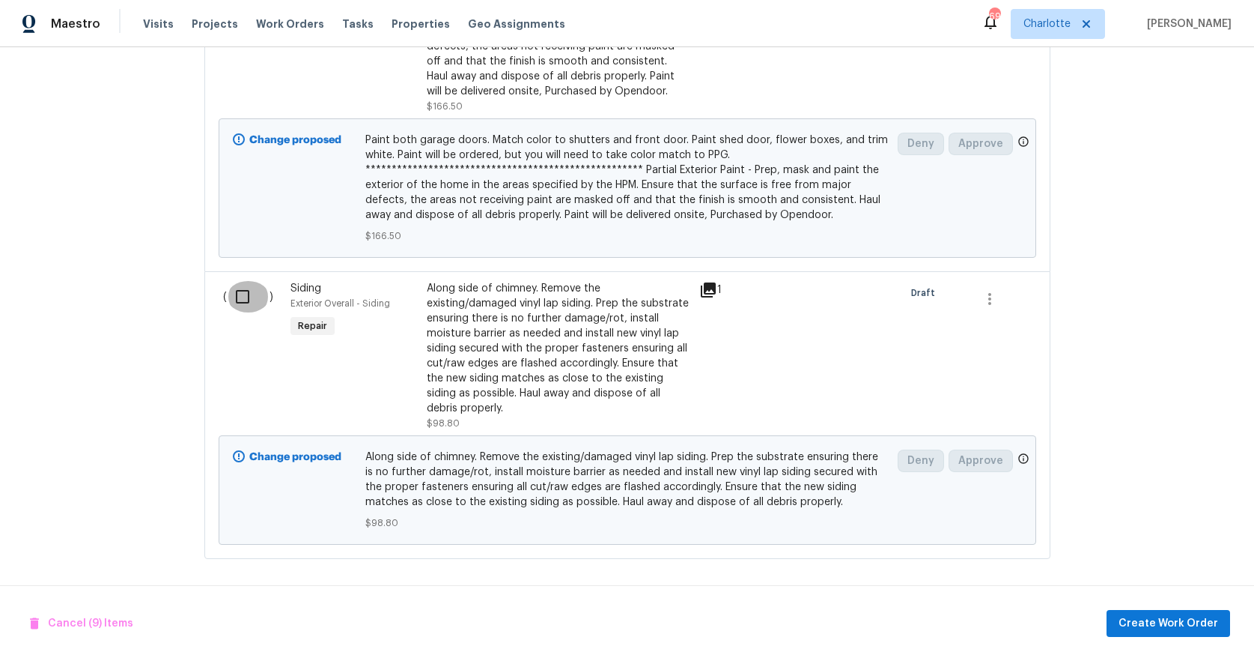
click at [237, 293] on input "checkbox" at bounding box center [248, 296] width 43 height 31
checkbox input "true"
click at [1150, 622] on span "Create Work Order" at bounding box center [1169, 623] width 100 height 19
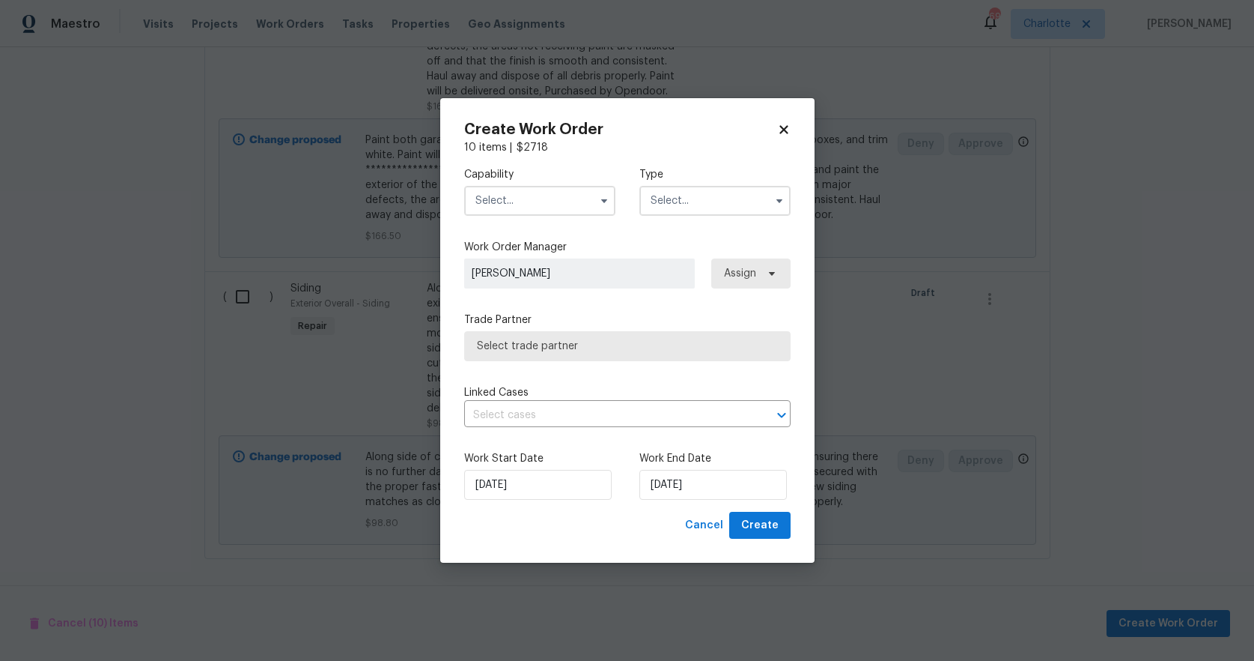
checkbox input "false"
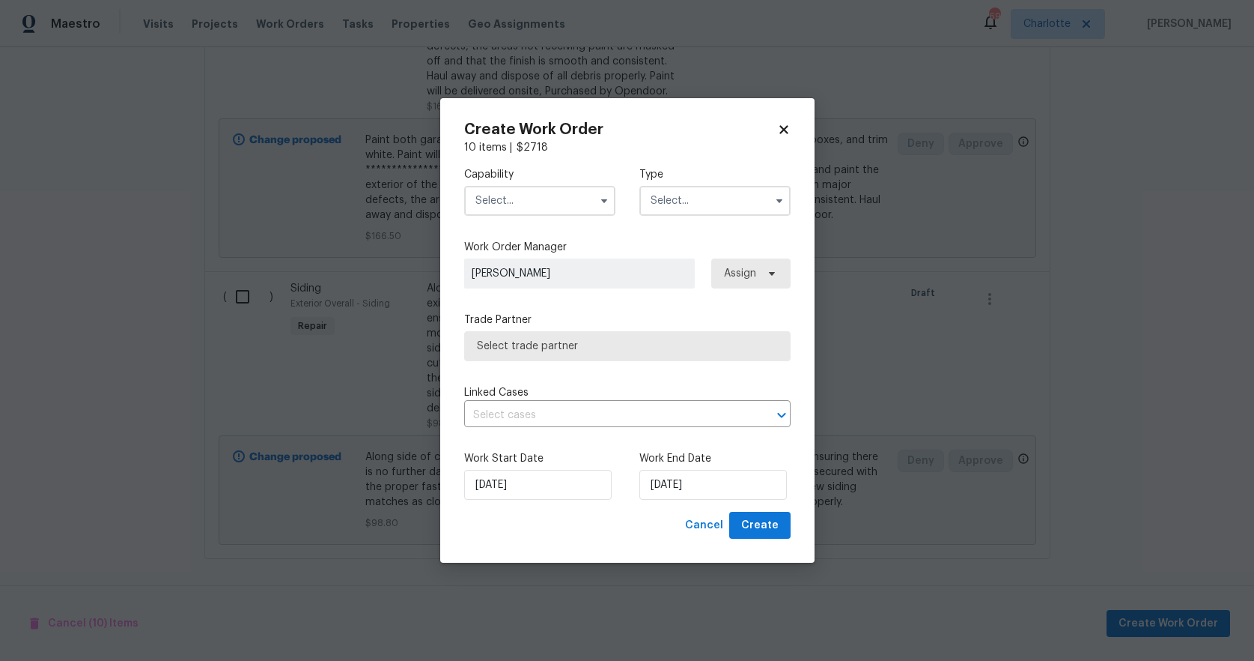
checkbox input "false"
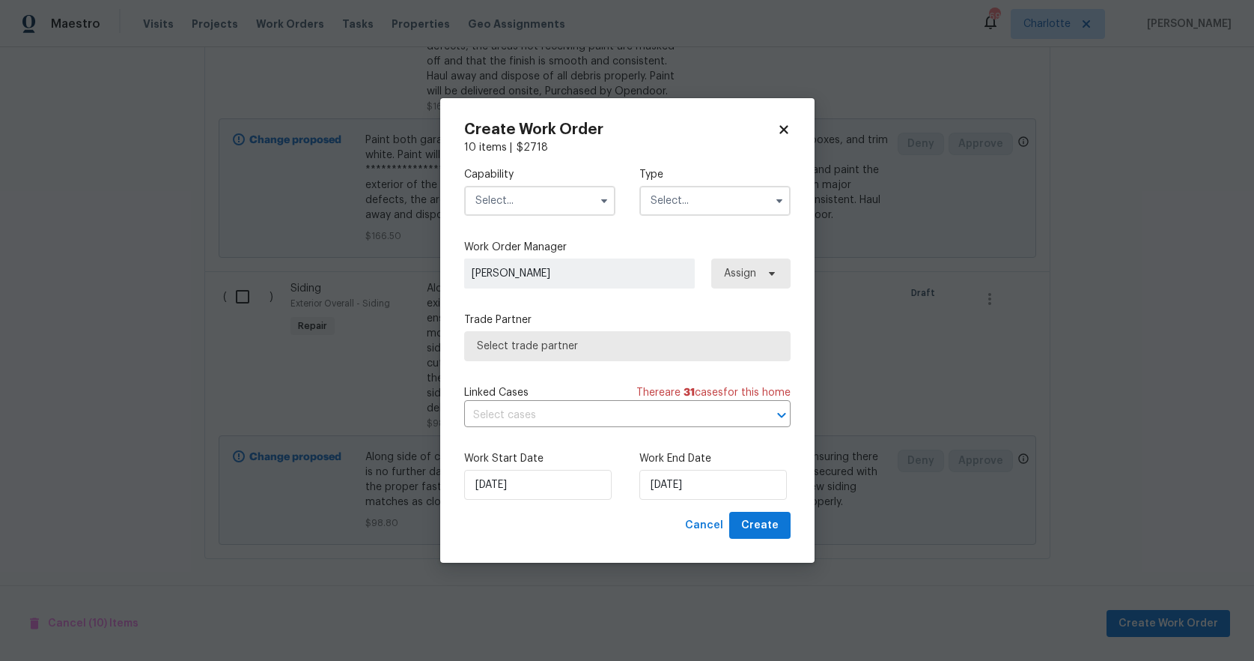
click at [522, 205] on input "text" at bounding box center [539, 201] width 151 height 30
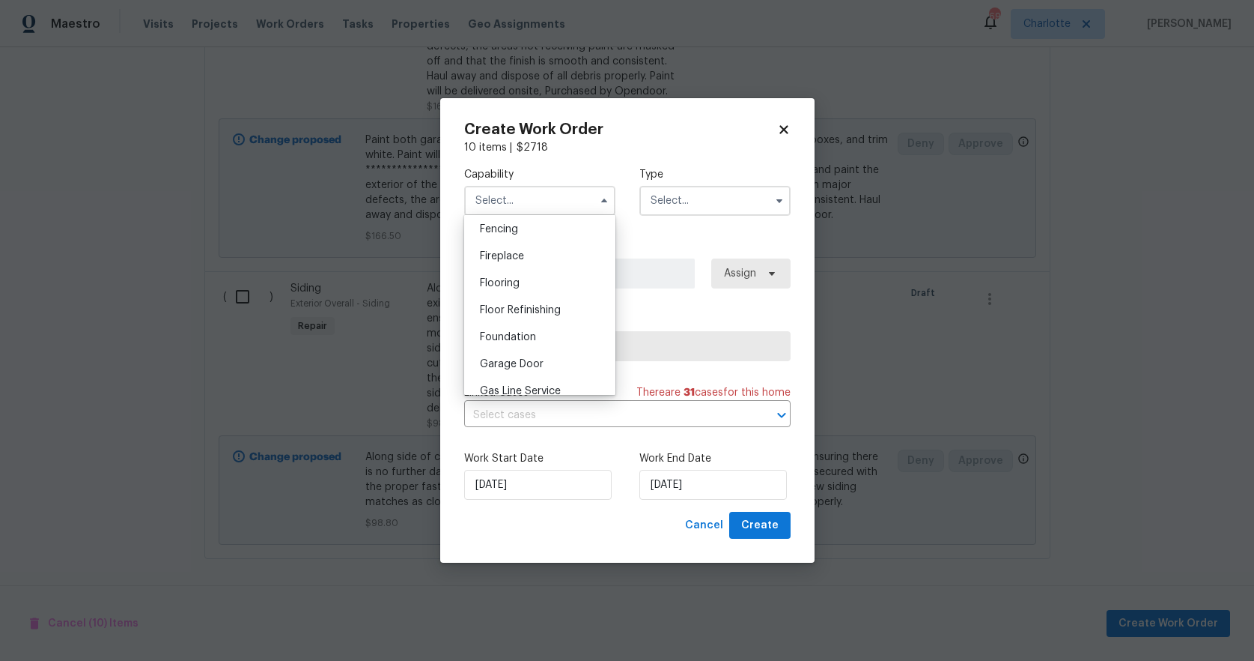
scroll to position [610, 0]
click at [525, 347] on div "General Contractor" at bounding box center [540, 337] width 144 height 27
type input "General Contractor"
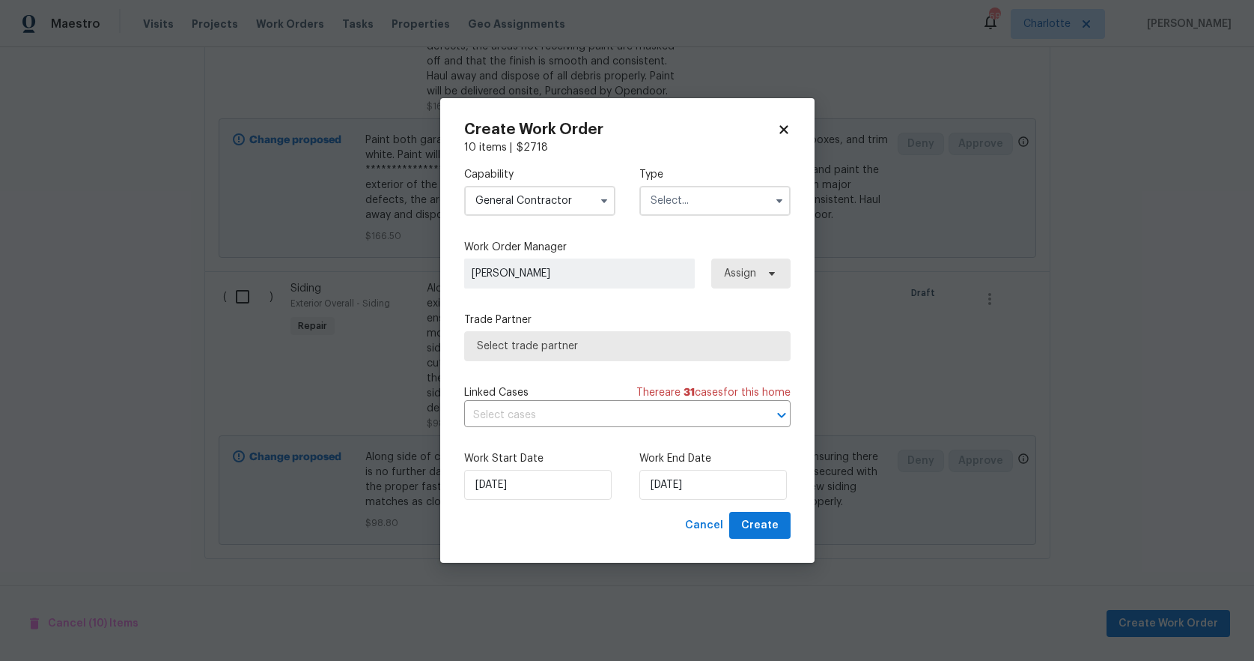
click at [695, 199] on input "text" at bounding box center [715, 201] width 151 height 30
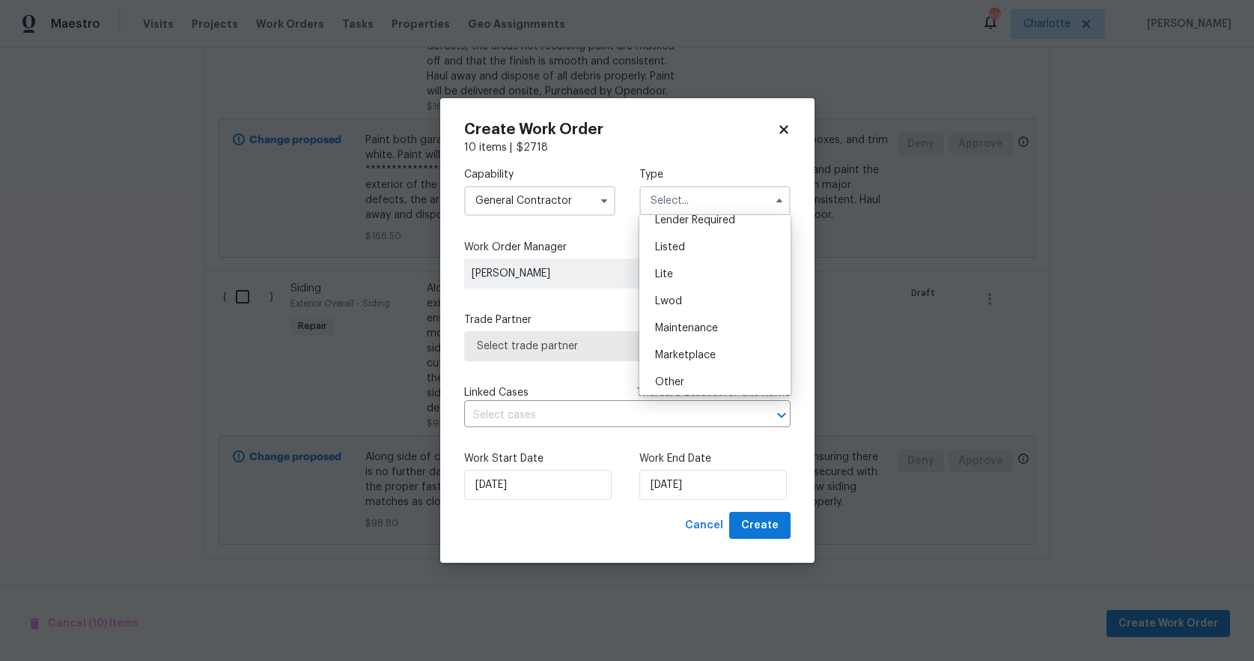
scroll to position [137, 0]
click at [688, 257] on div "Listed" at bounding box center [715, 256] width 144 height 27
type input "Listed"
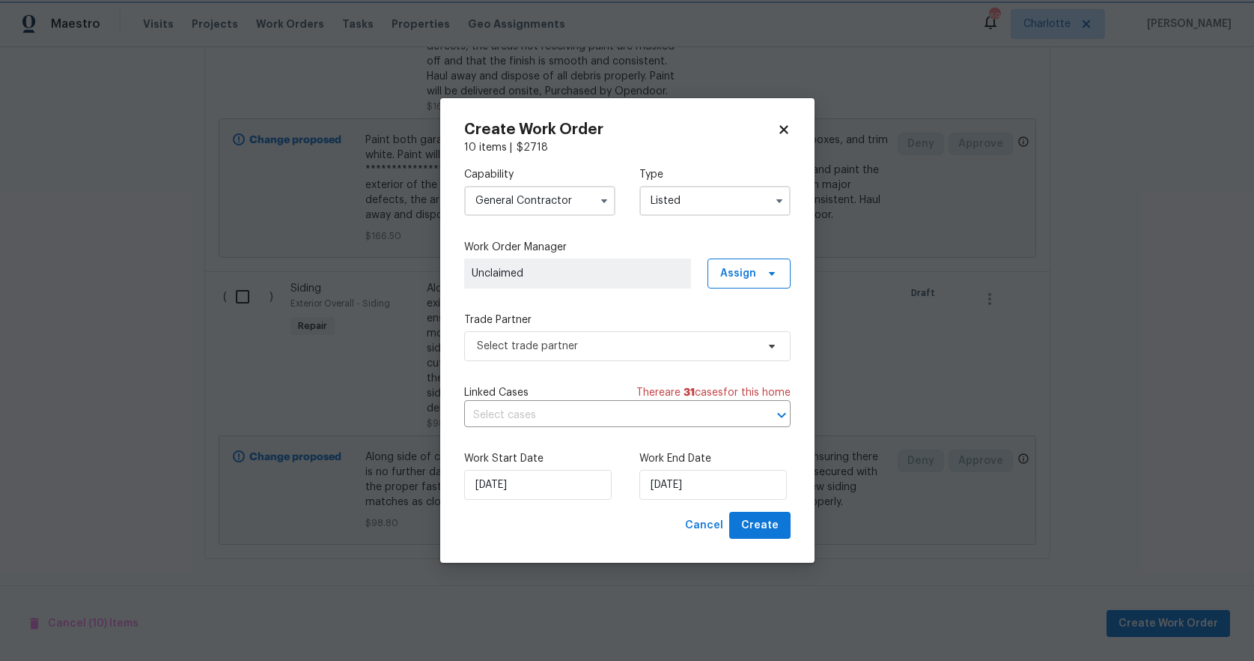
scroll to position [0, 0]
click at [741, 269] on span "Assign" at bounding box center [738, 273] width 36 height 15
drag, startPoint x: 741, startPoint y: 303, endPoint x: 741, endPoint y: 311, distance: 8.3
click at [741, 311] on div "Assign to HPM Unclaim Assign to me Assign to HPM" at bounding box center [756, 347] width 93 height 96
click at [747, 358] on div "Assign to me" at bounding box center [751, 357] width 65 height 15
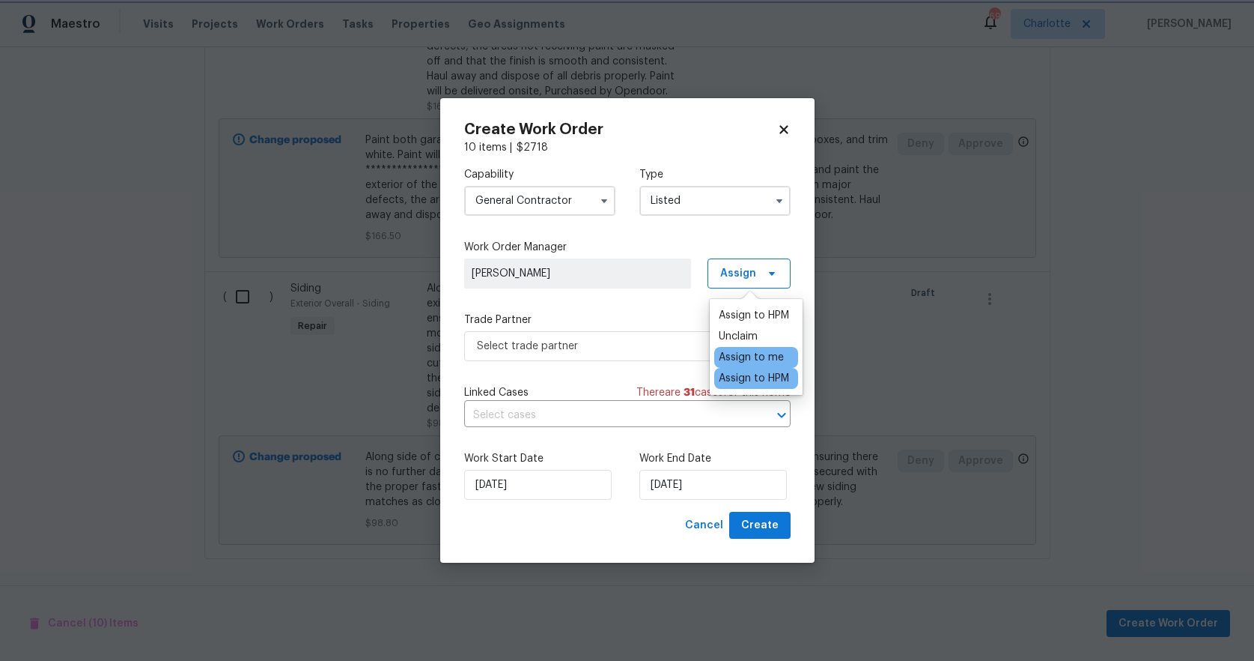
click at [641, 315] on label "Trade Partner" at bounding box center [627, 319] width 327 height 15
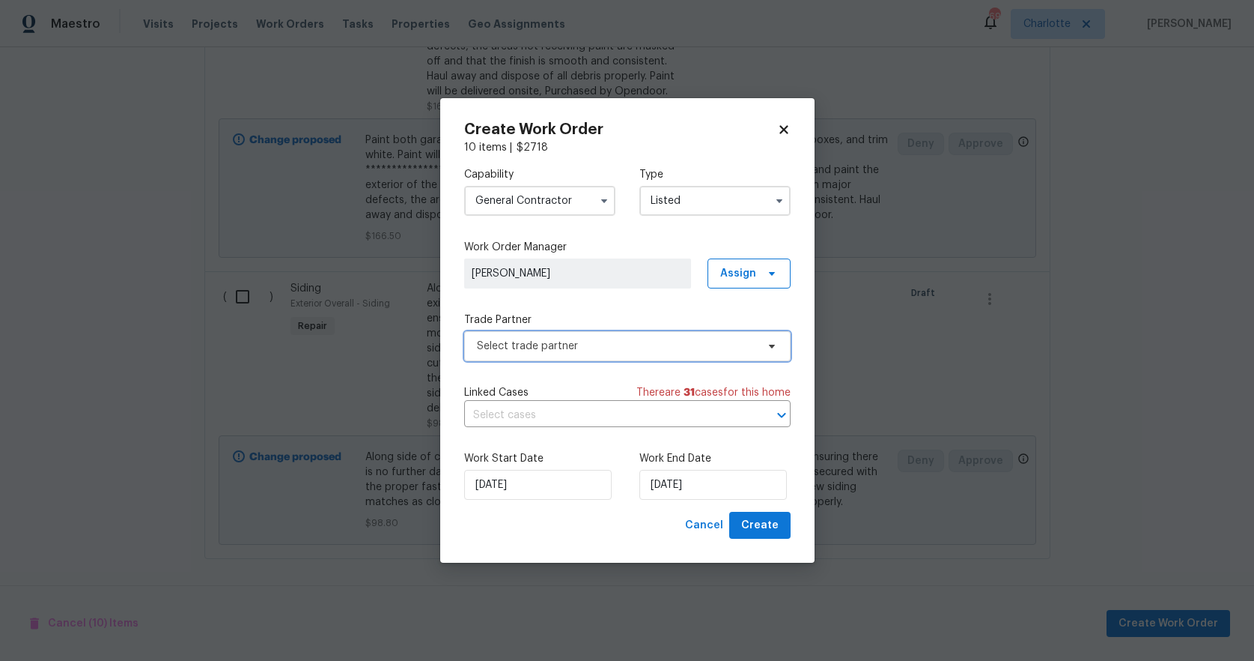
click at [594, 347] on span "Select trade partner" at bounding box center [616, 346] width 279 height 15
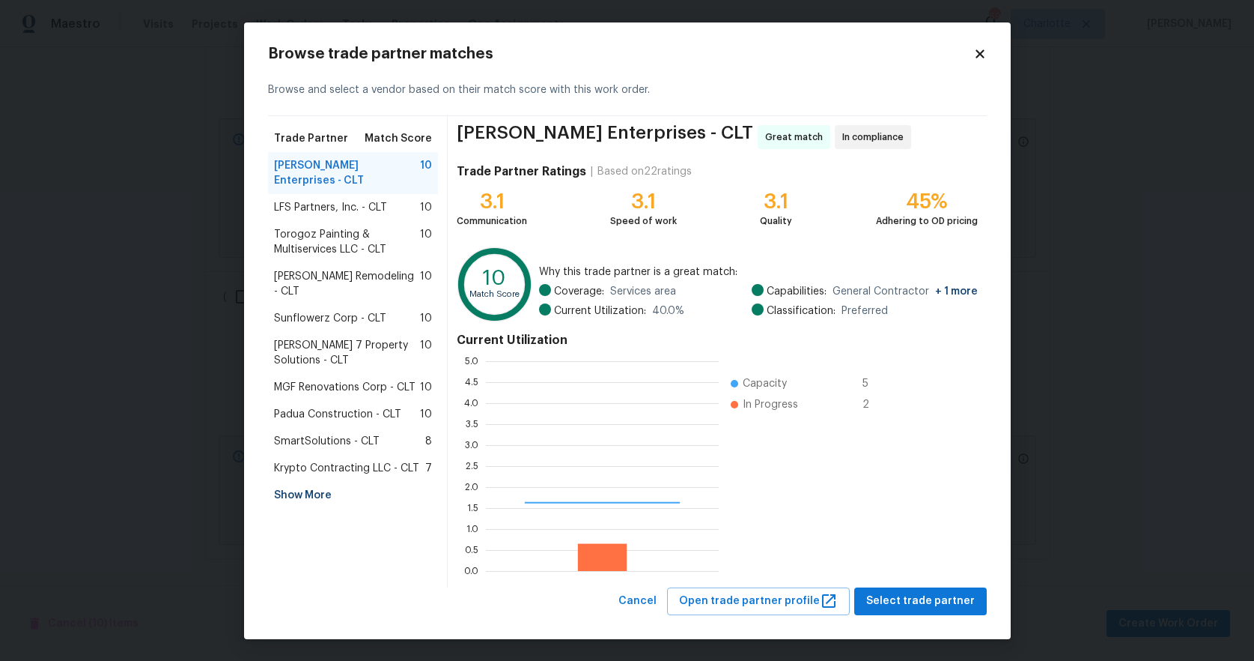
scroll to position [198, 222]
click at [289, 407] on span "Padua Construction - CLT" at bounding box center [337, 414] width 127 height 15
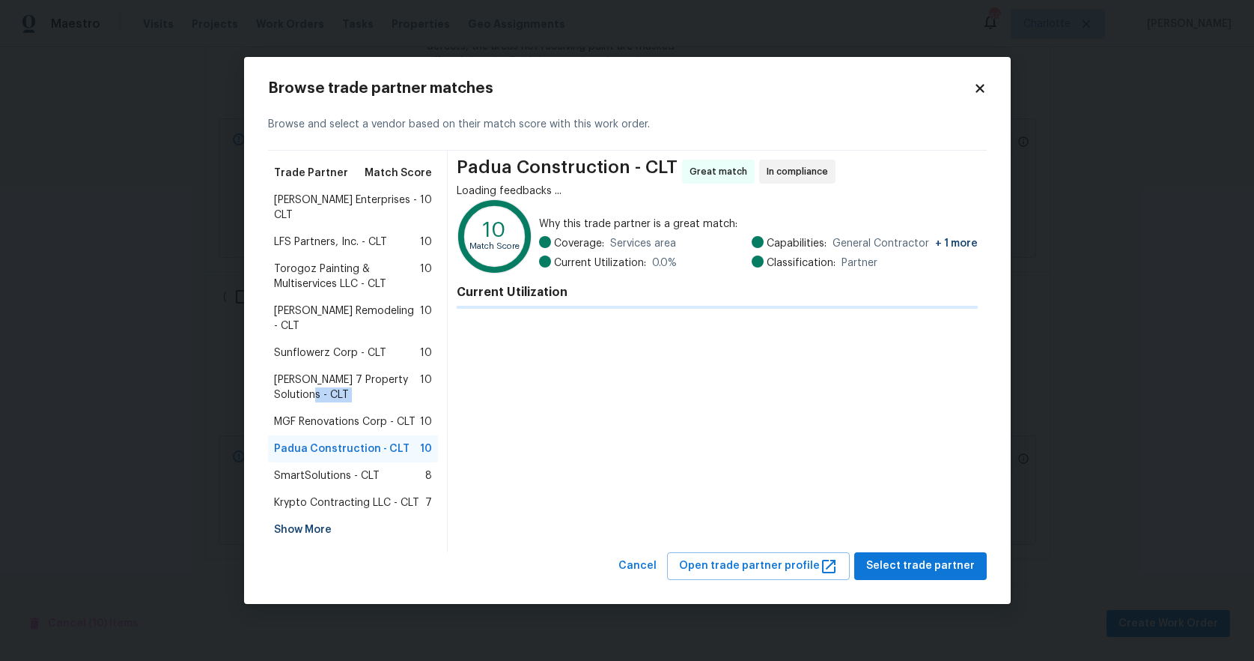
click at [289, 380] on span "Harris 7 Property Solutions - CLT" at bounding box center [347, 387] width 147 height 30
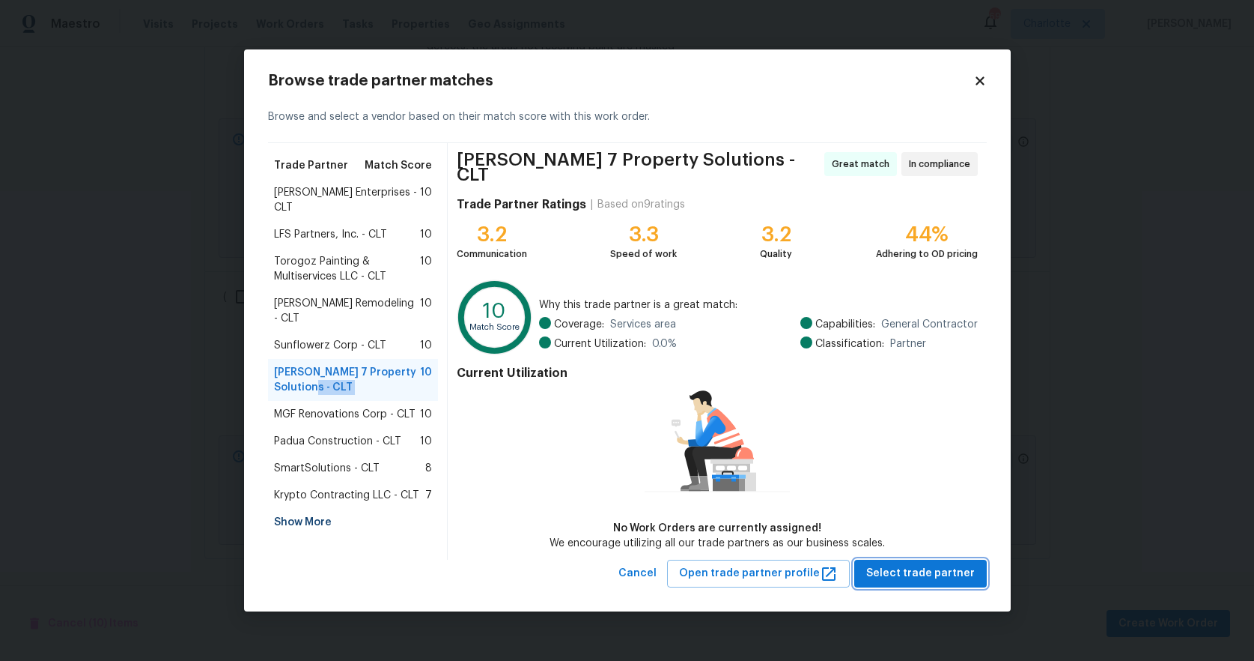
click at [929, 576] on span "Select trade partner" at bounding box center [920, 573] width 109 height 19
click at [929, 576] on body "Maestro Visits Projects Work Orders Tasks Properties Geo Assignments 69 Charlot…" at bounding box center [627, 330] width 1254 height 661
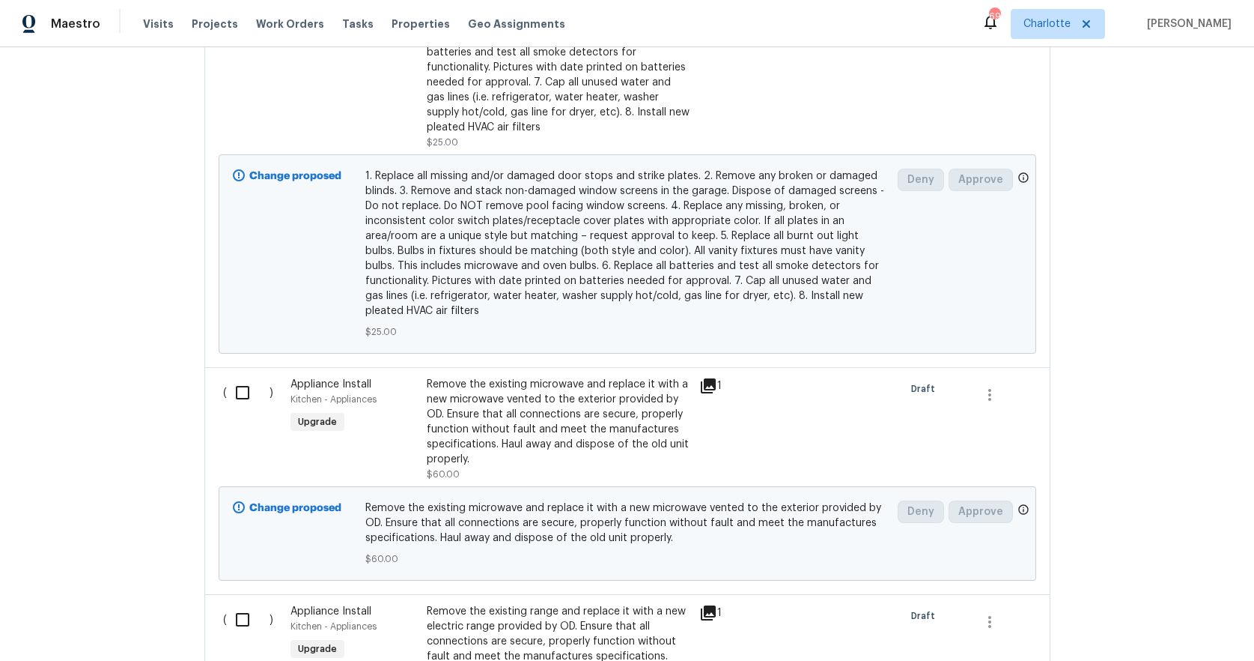
scroll to position [207, 0]
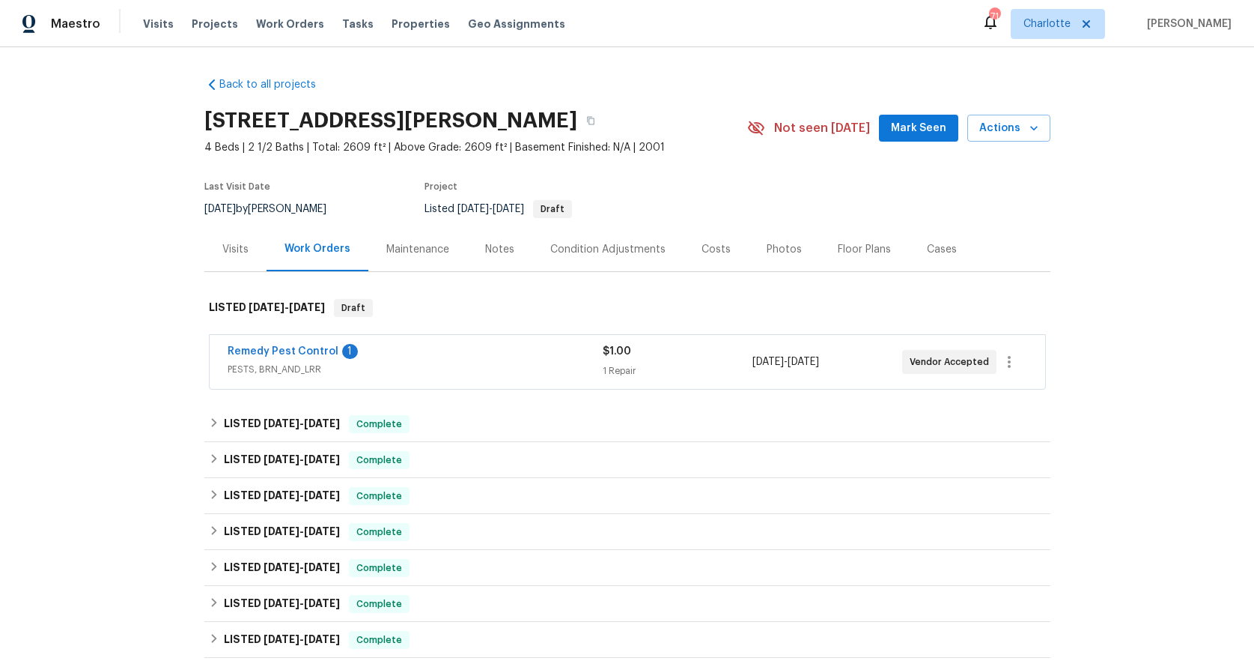
scroll to position [688, 0]
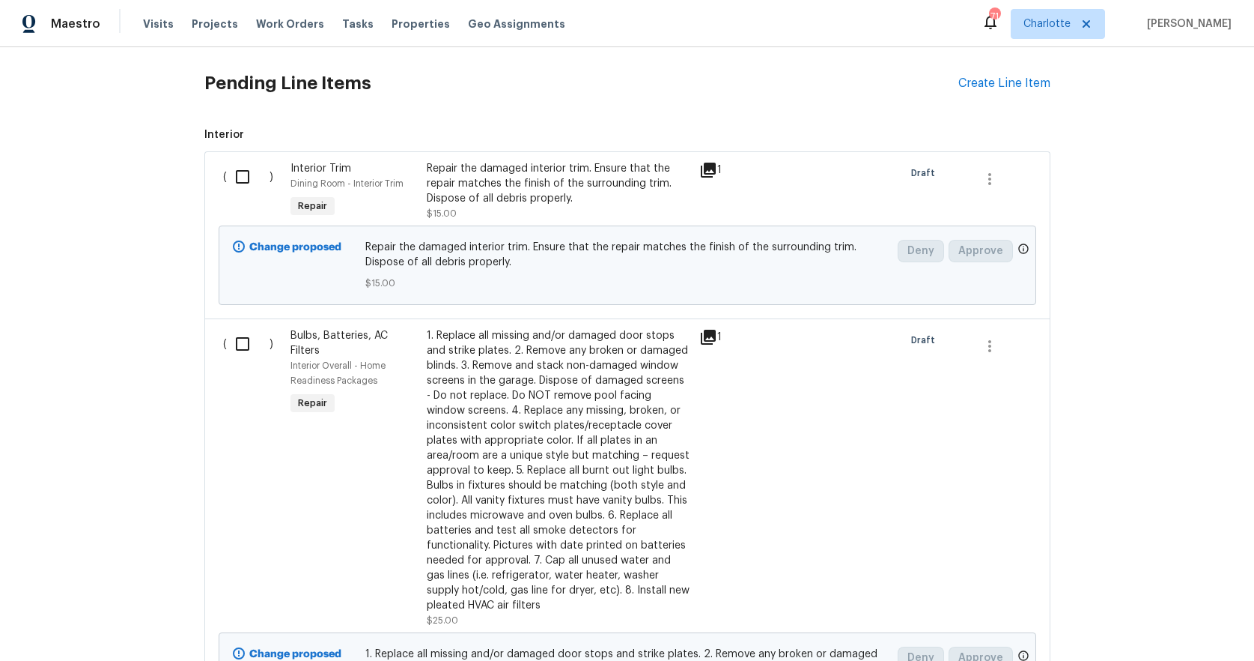
click at [234, 175] on input "checkbox" at bounding box center [248, 176] width 43 height 31
checkbox input "true"
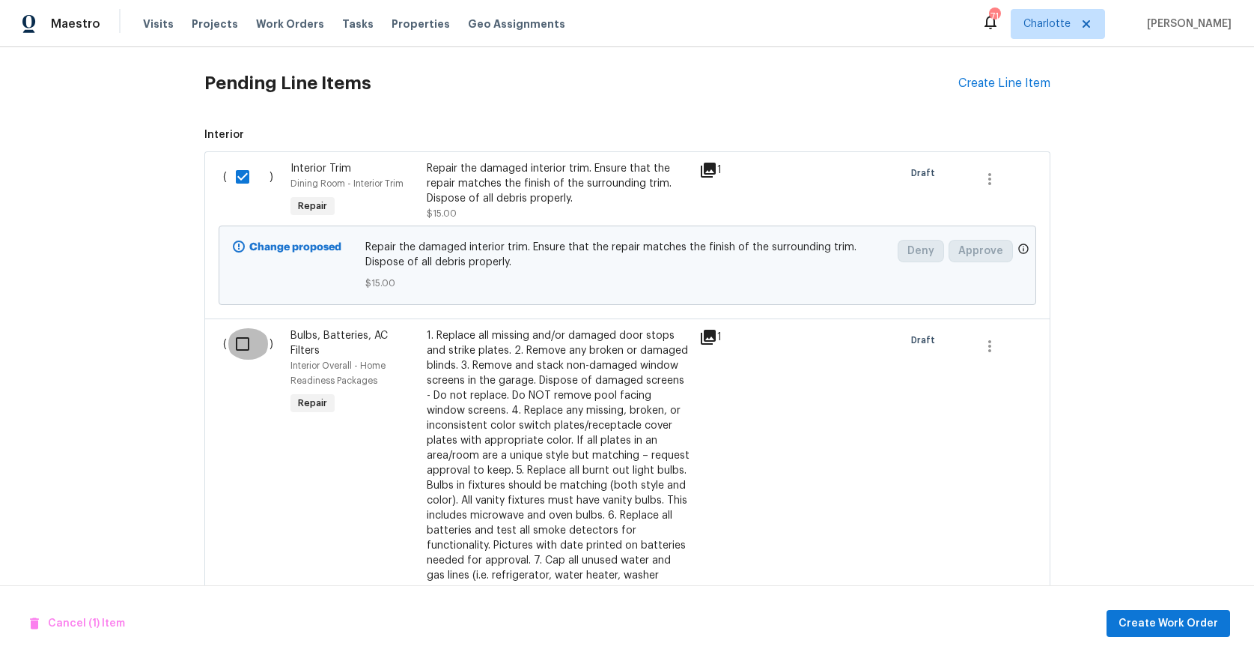
click at [237, 333] on input "checkbox" at bounding box center [248, 343] width 43 height 31
checkbox input "true"
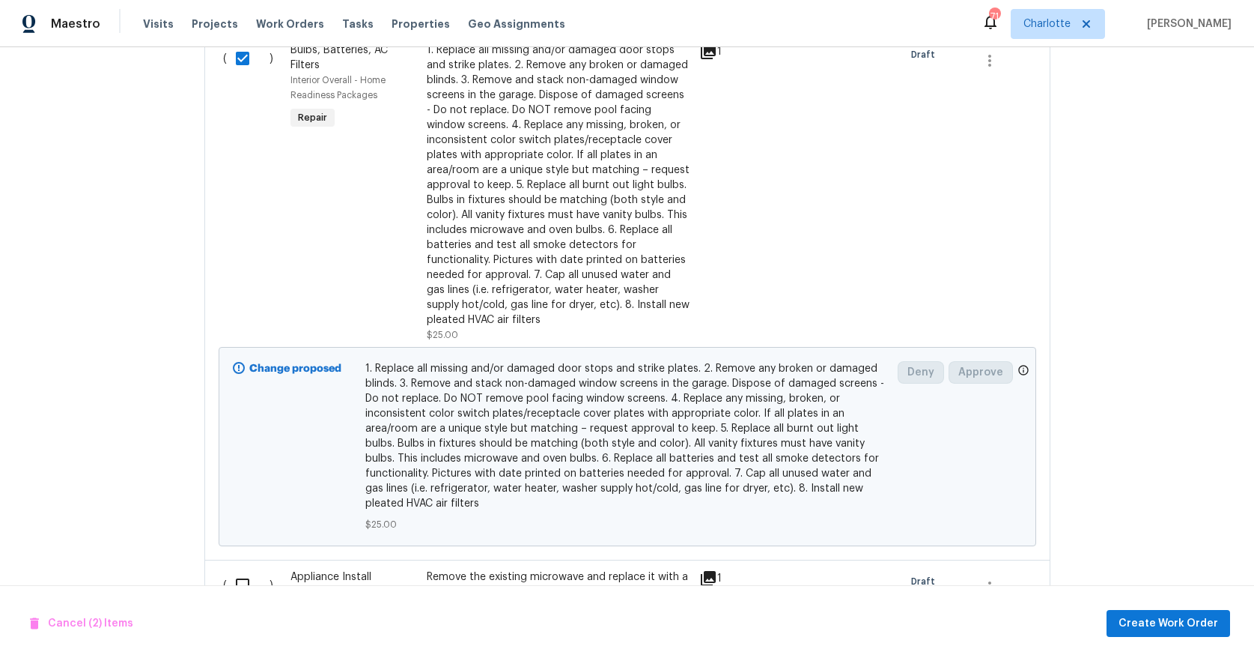
scroll to position [1160, 0]
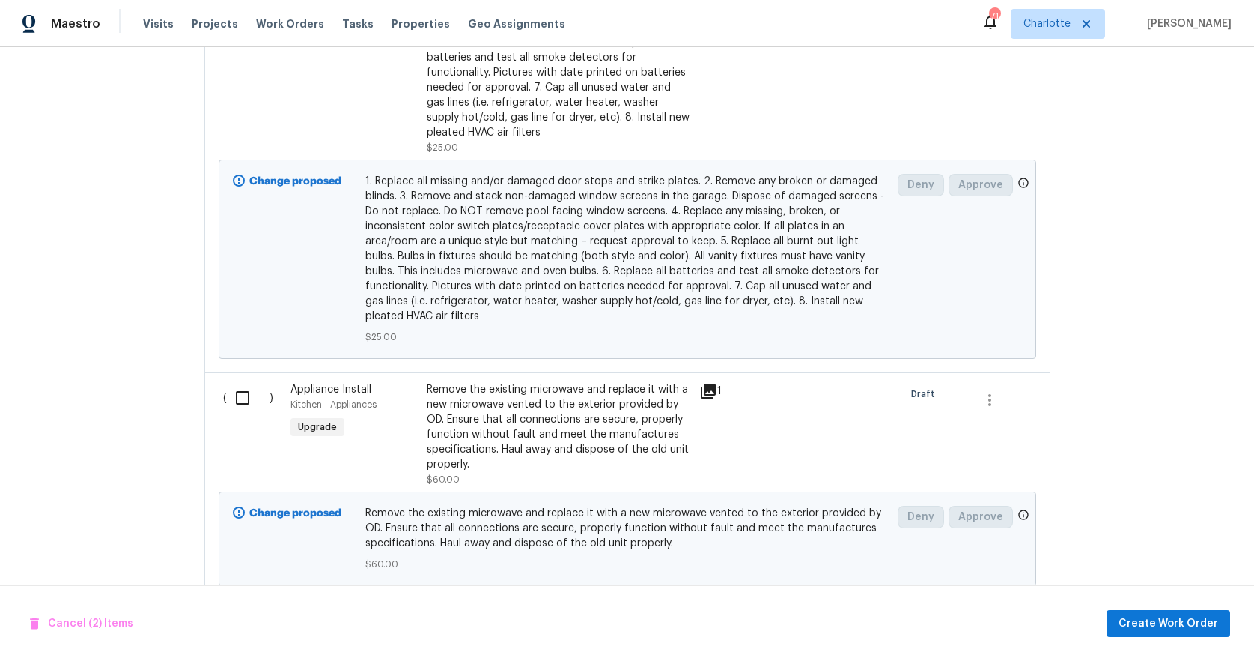
click at [231, 398] on input "checkbox" at bounding box center [248, 397] width 43 height 31
checkbox input "true"
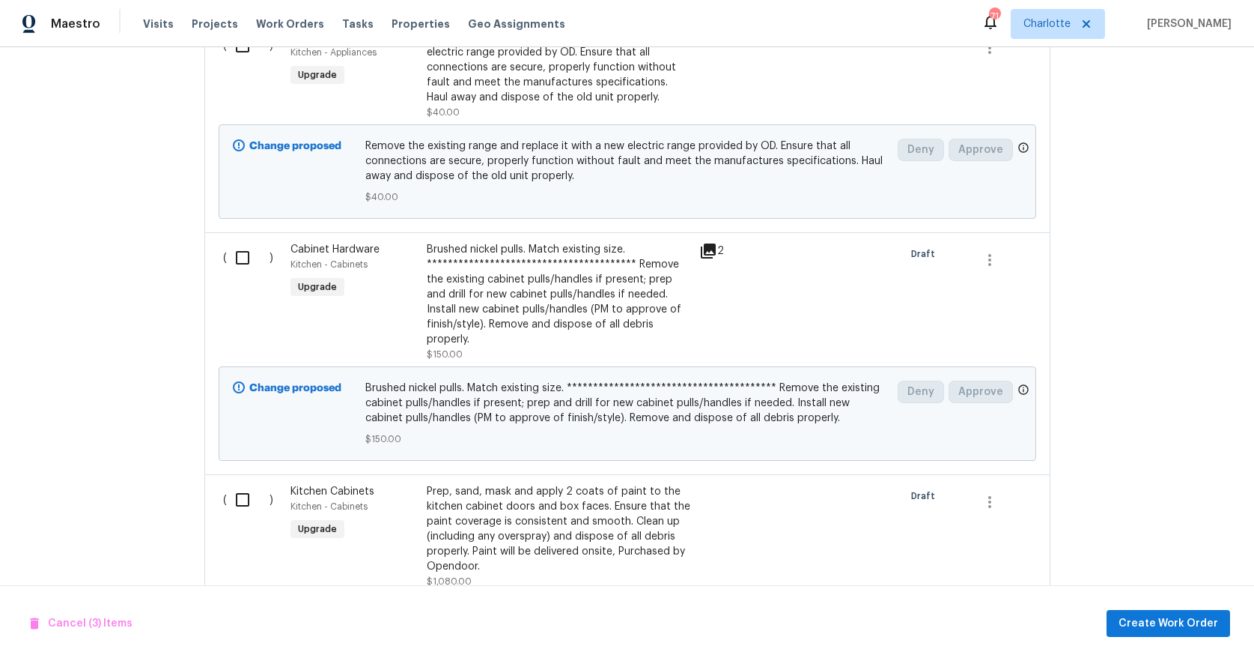
scroll to position [1714, 0]
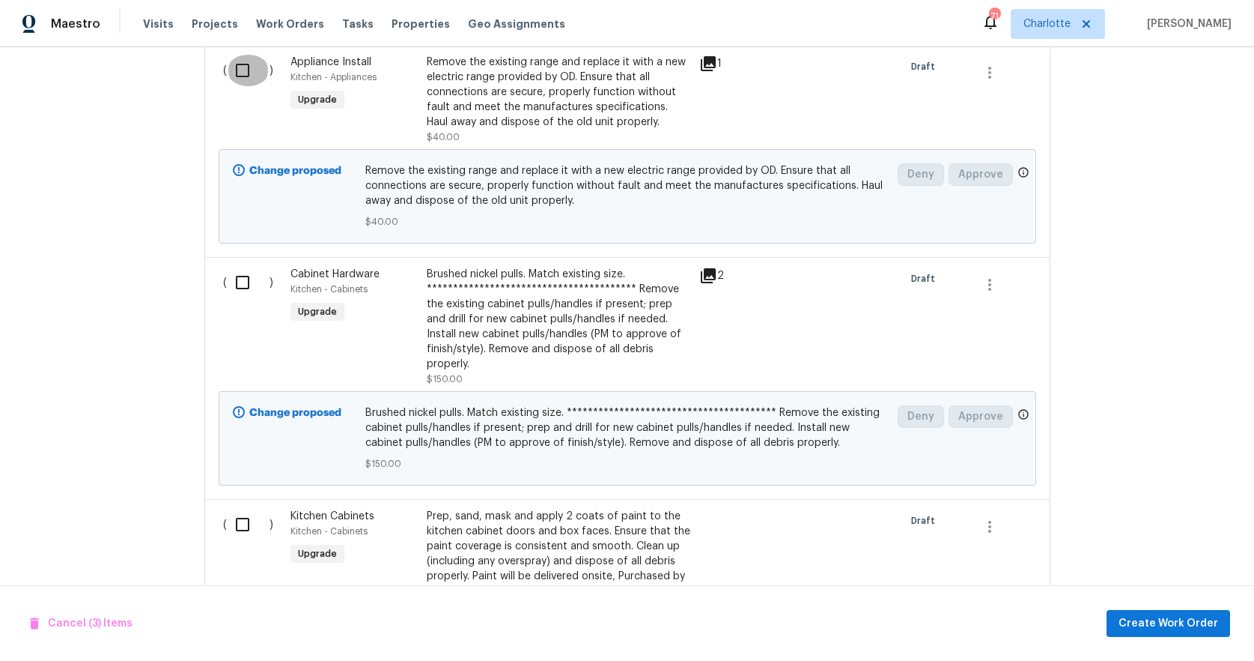
click at [240, 74] on input "checkbox" at bounding box center [248, 70] width 43 height 31
checkbox input "true"
click at [240, 286] on input "checkbox" at bounding box center [248, 282] width 43 height 31
checkbox input "true"
click at [237, 523] on input "checkbox" at bounding box center [248, 524] width 43 height 31
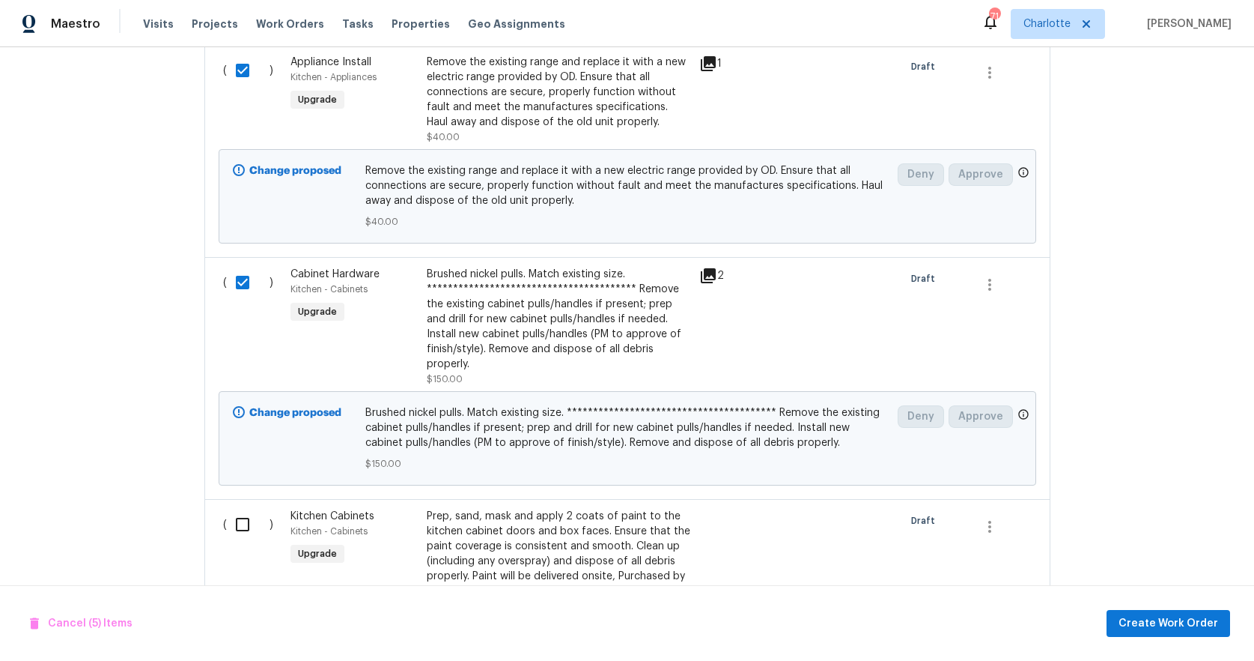
checkbox input "true"
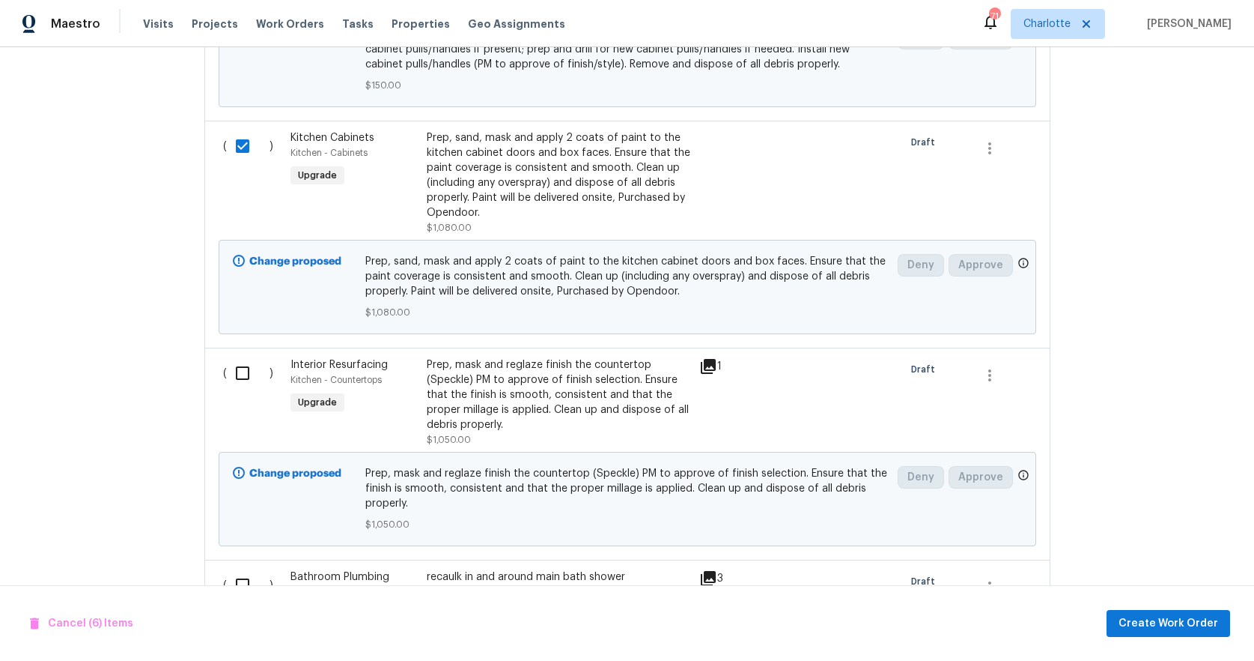
scroll to position [2100, 0]
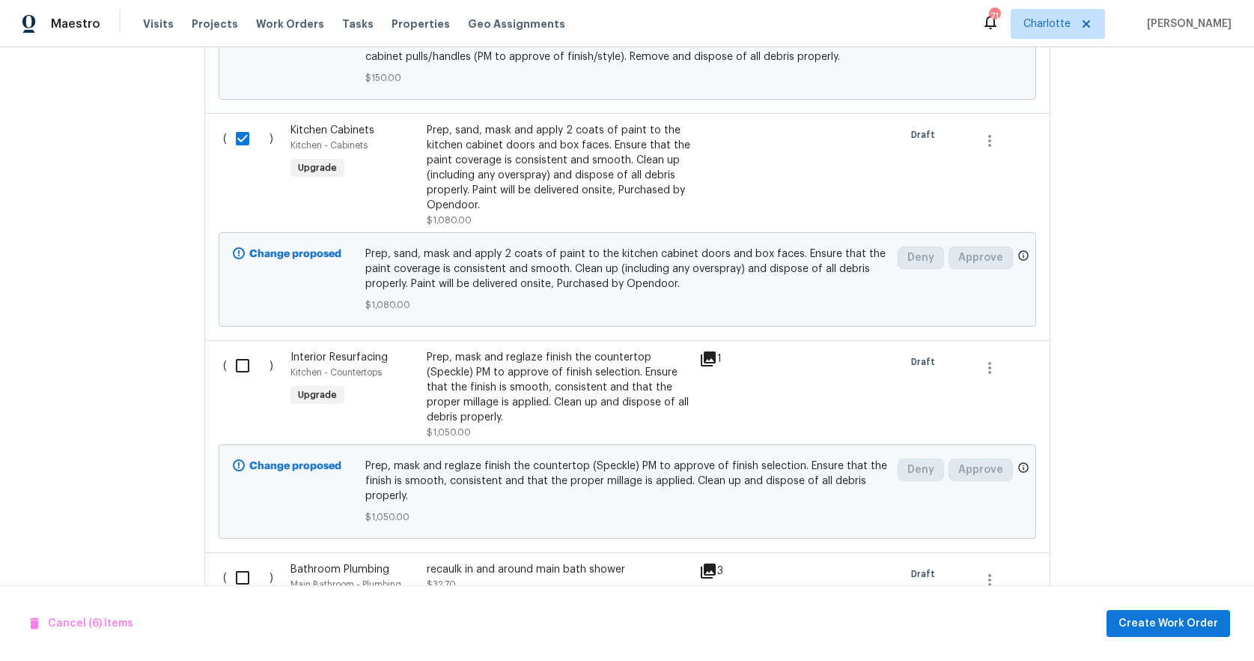
click at [241, 366] on input "checkbox" at bounding box center [248, 365] width 43 height 31
checkbox input "true"
click at [240, 573] on input "checkbox" at bounding box center [248, 577] width 43 height 31
checkbox input "true"
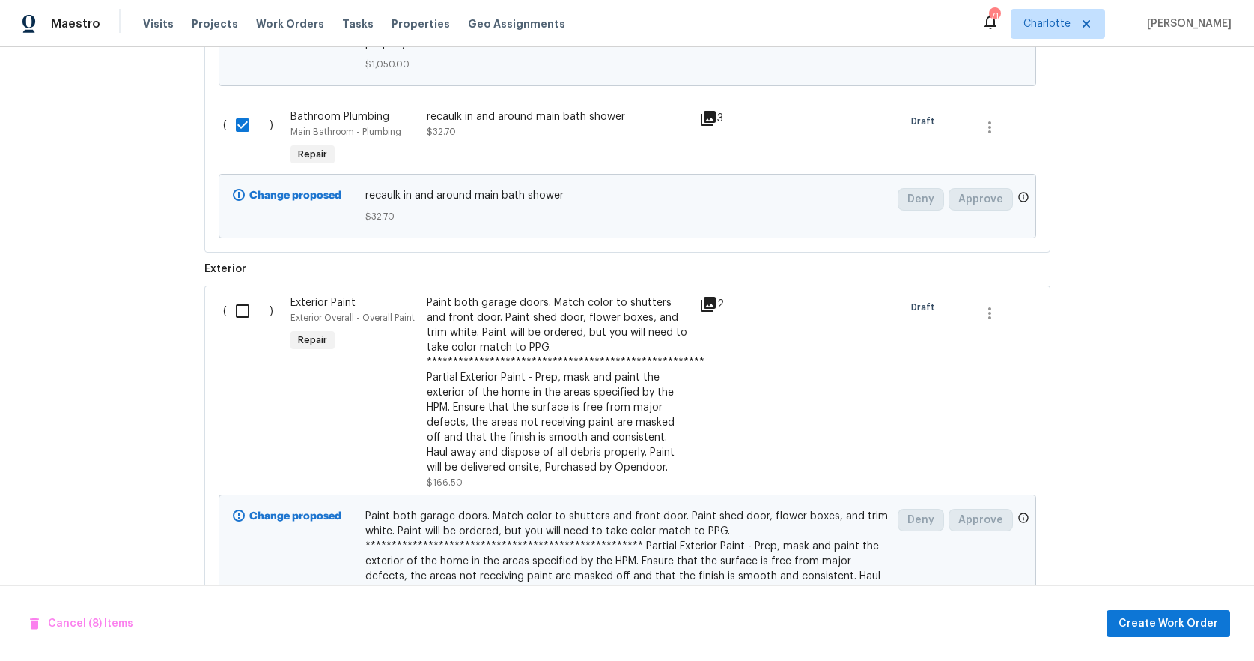
scroll to position [2554, 0]
click at [231, 308] on input "checkbox" at bounding box center [248, 309] width 43 height 31
checkbox input "true"
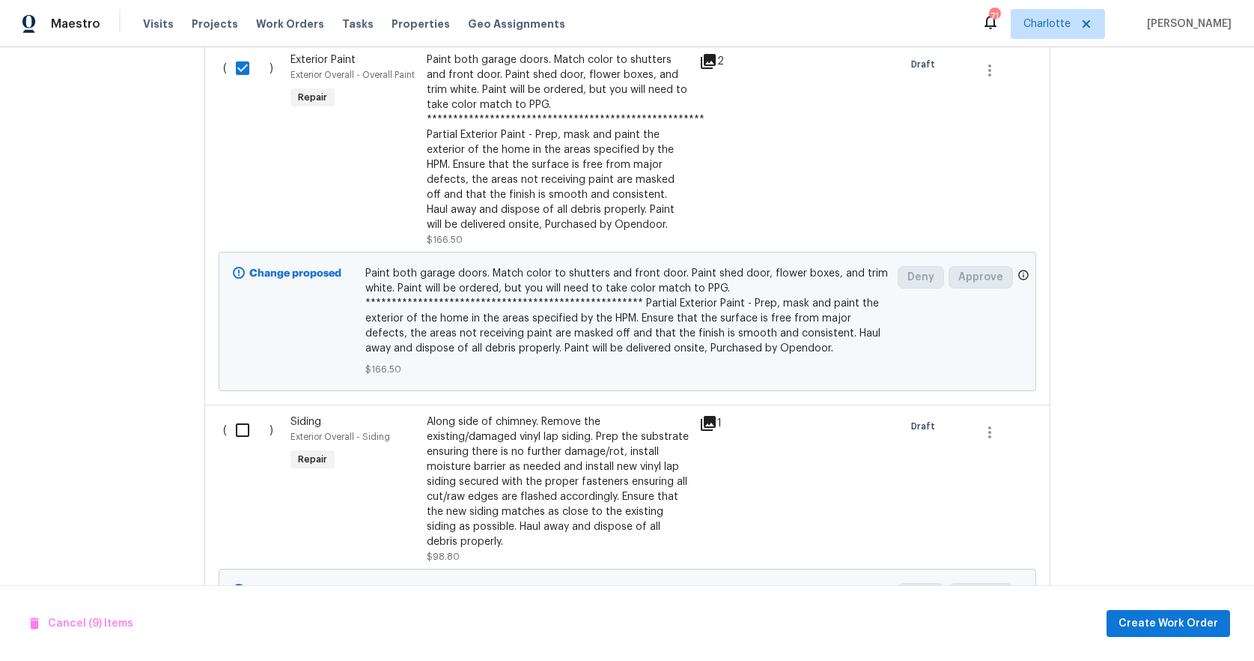
scroll to position [2799, 0]
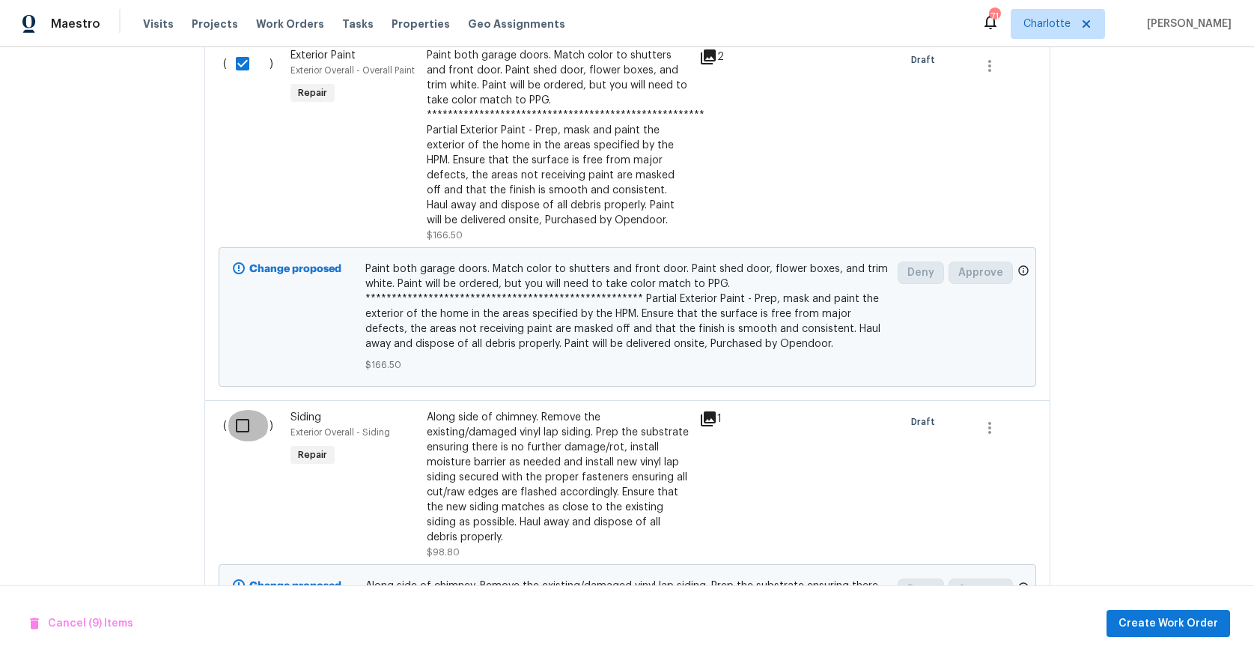
click at [237, 424] on input "checkbox" at bounding box center [248, 425] width 43 height 31
checkbox input "true"
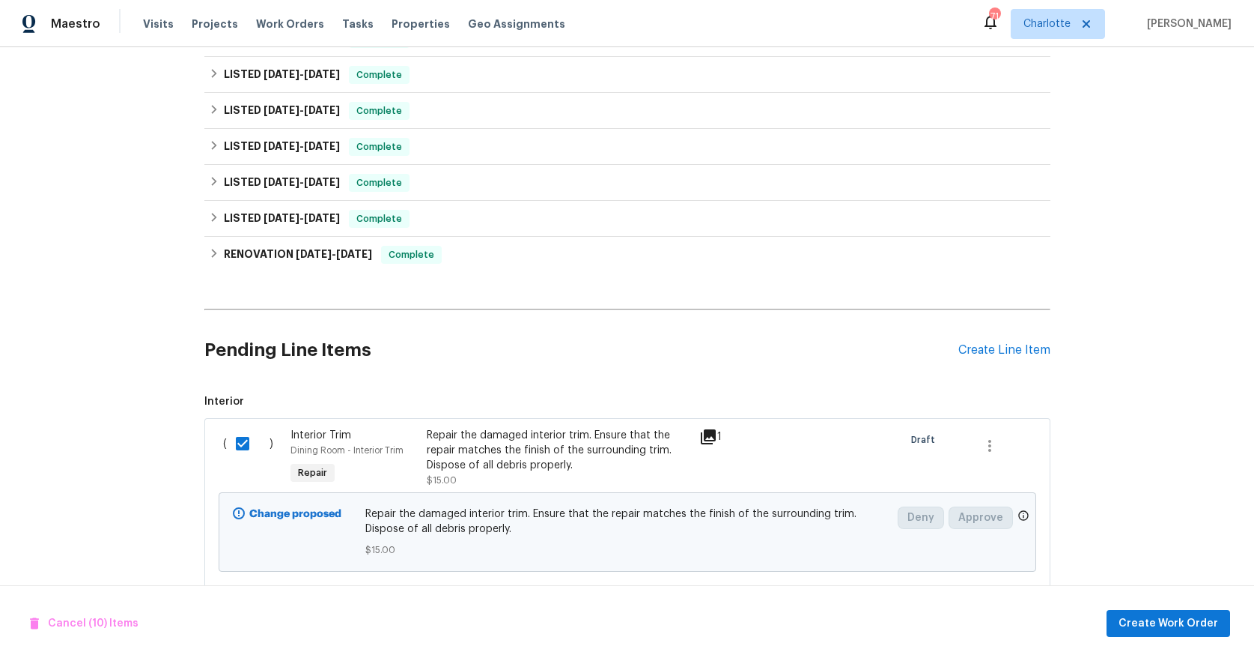
scroll to position [418, 0]
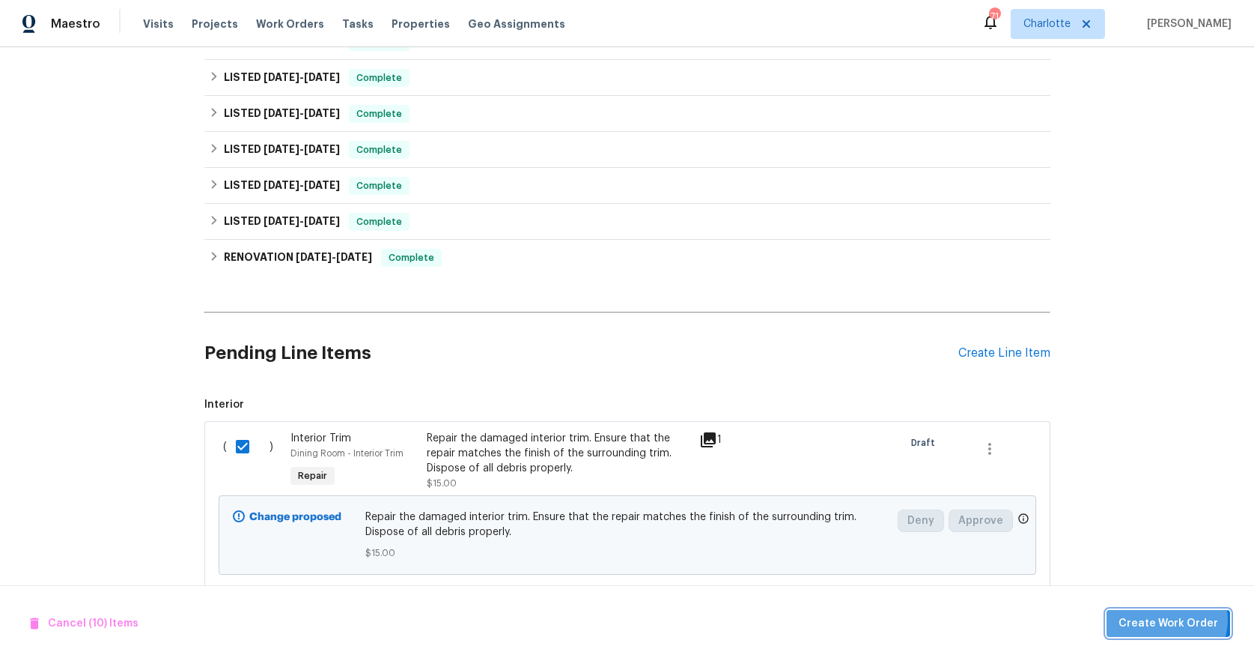
click at [1166, 619] on span "Create Work Order" at bounding box center [1169, 623] width 100 height 19
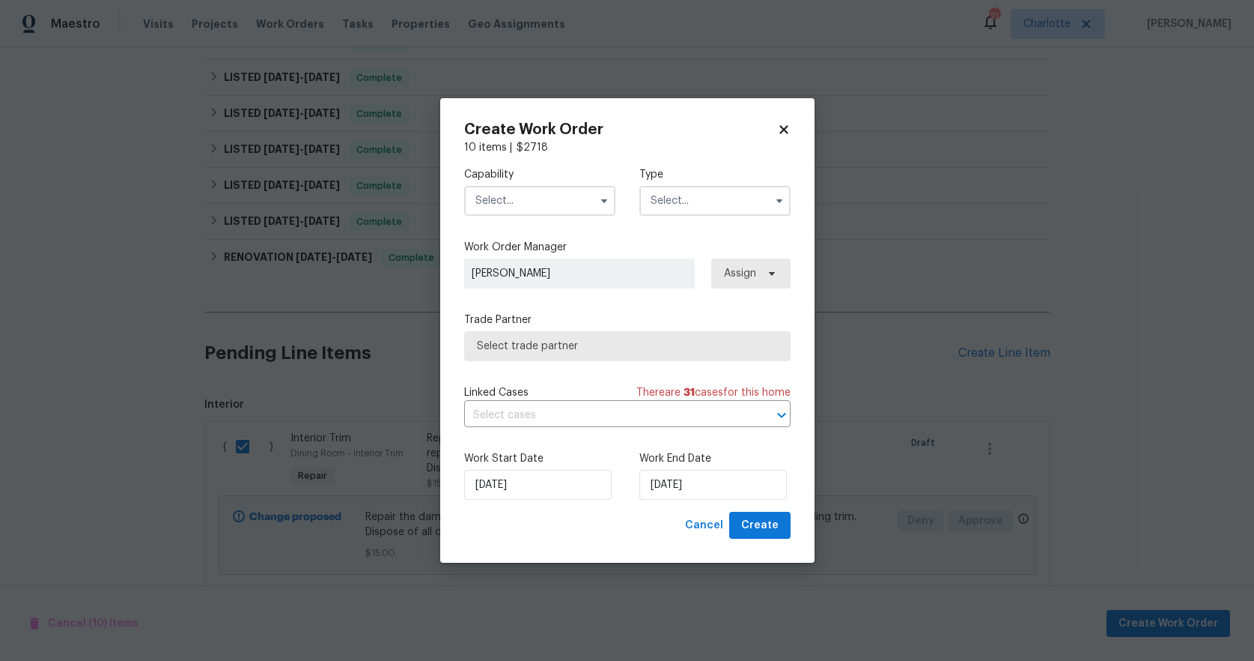
click at [539, 198] on input "text" at bounding box center [539, 201] width 151 height 30
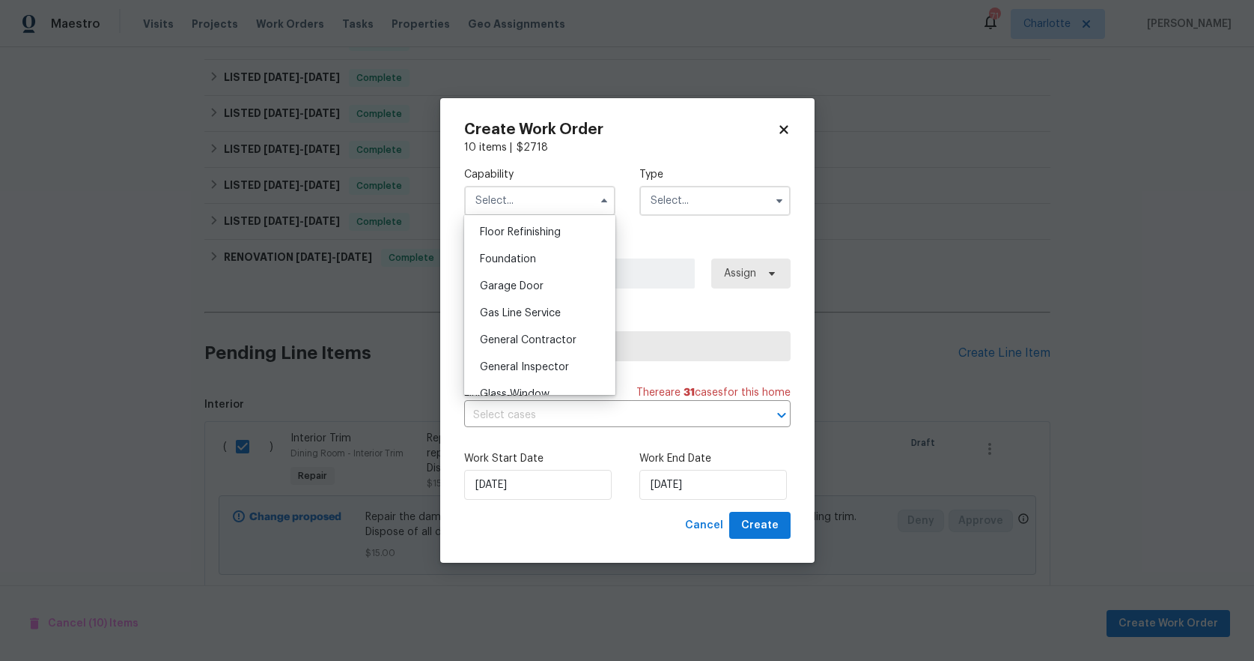
scroll to position [682, 0]
click at [529, 271] on span "General Contractor" at bounding box center [528, 266] width 97 height 10
type input "General Contractor"
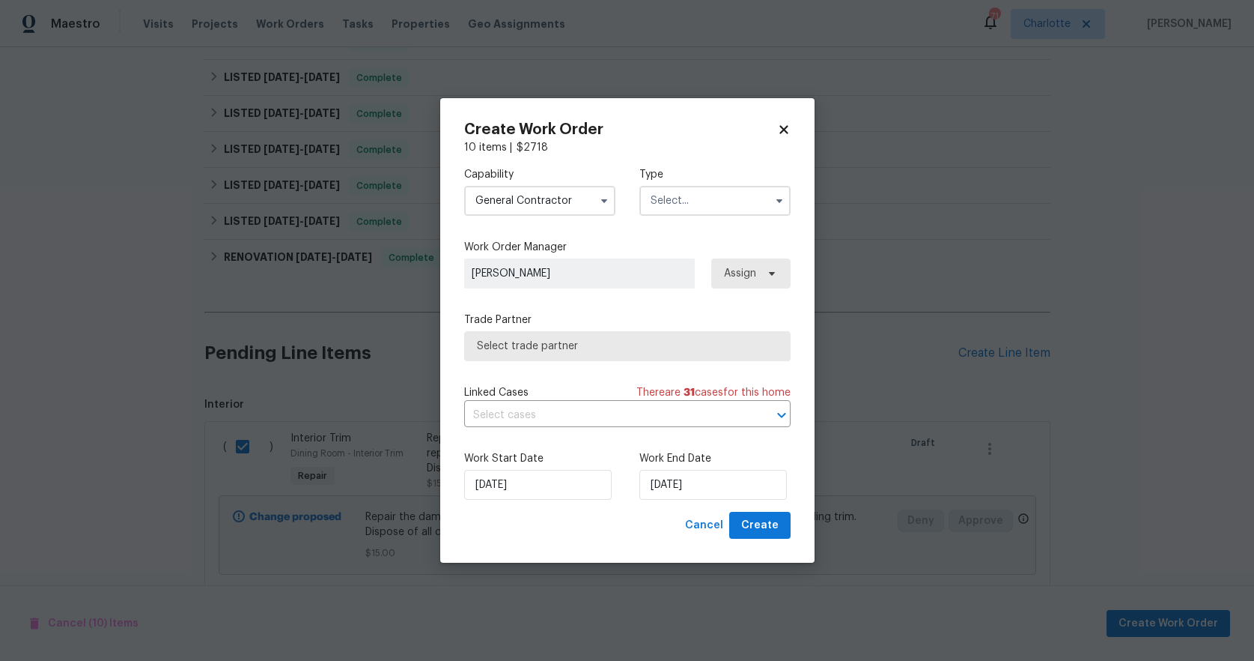
click at [747, 192] on input "text" at bounding box center [715, 201] width 151 height 30
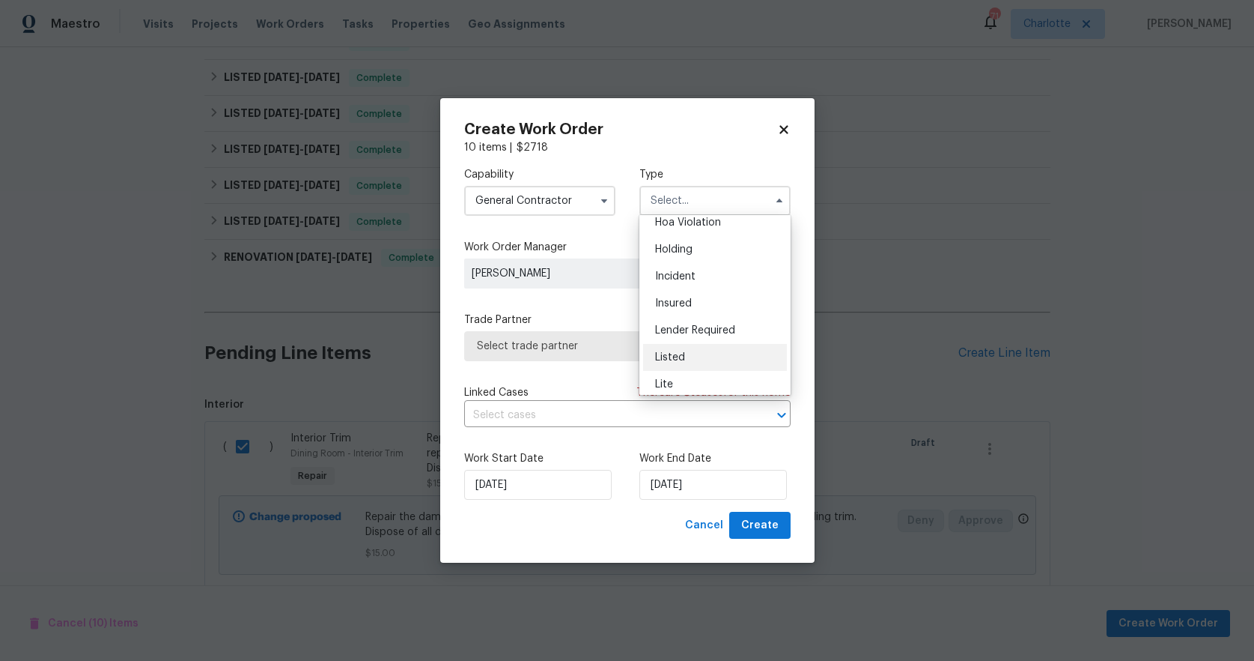
scroll to position [65, 0]
click at [696, 322] on div "Listed" at bounding box center [715, 328] width 144 height 27
type input "Listed"
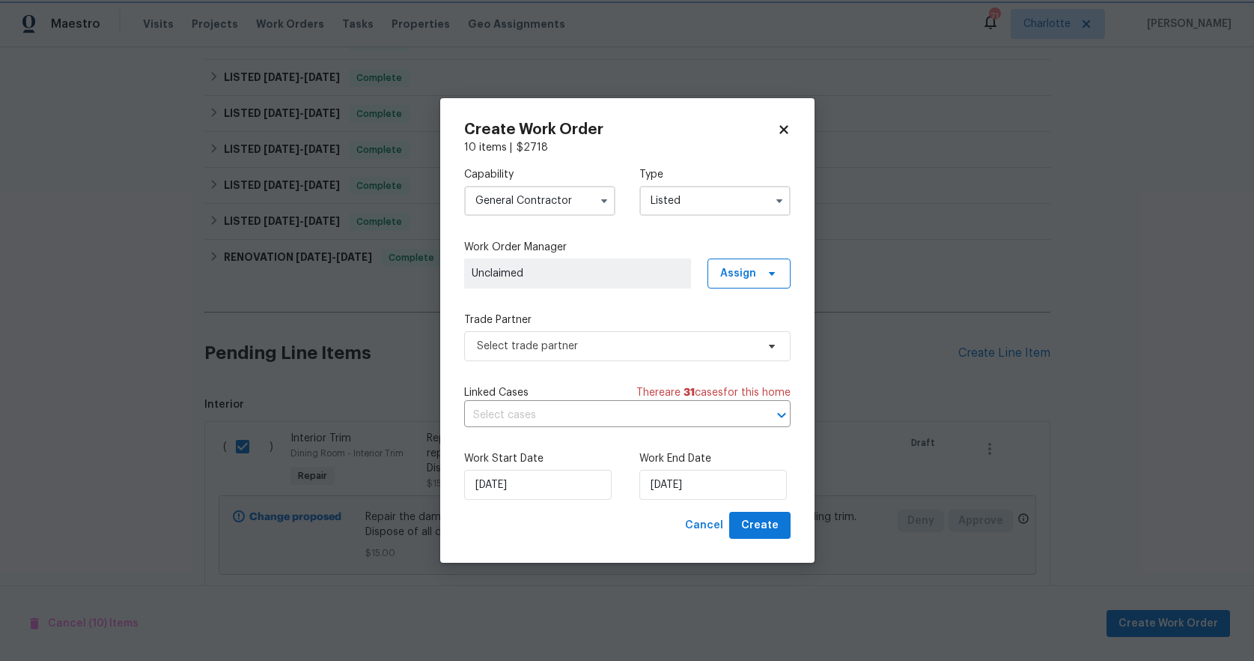
scroll to position [0, 0]
click at [688, 342] on span "Select trade partner" at bounding box center [616, 346] width 279 height 15
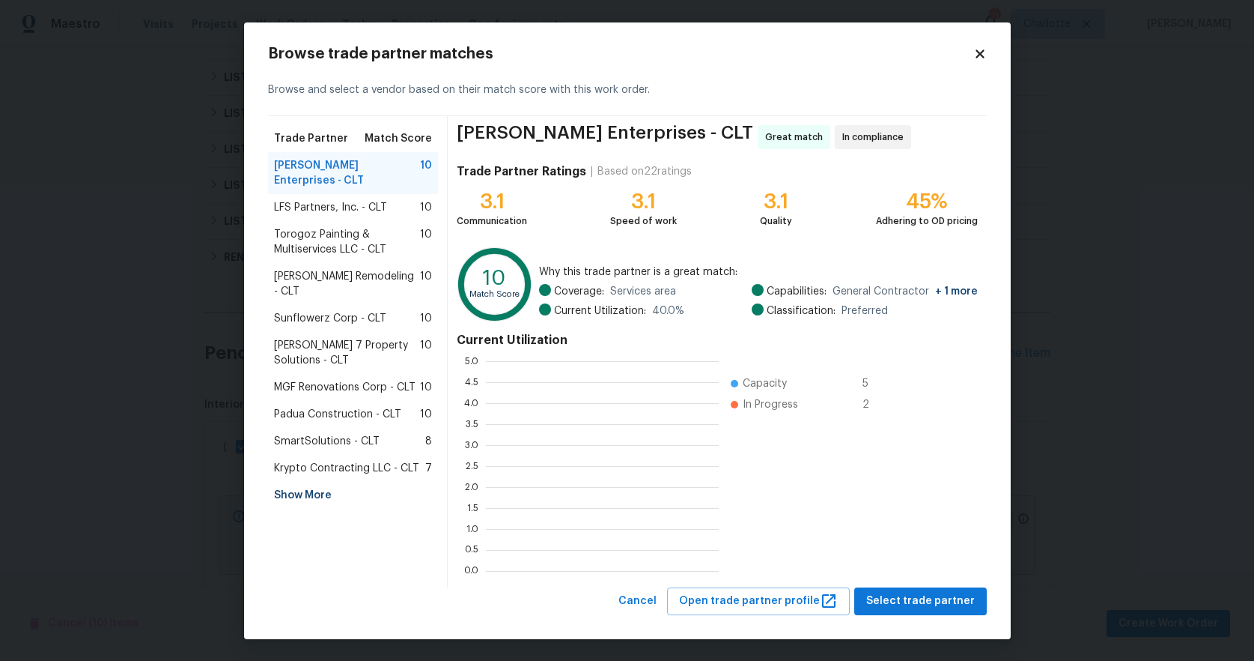
scroll to position [198, 222]
click at [321, 407] on span "Padua Construction - CLT" at bounding box center [337, 414] width 127 height 15
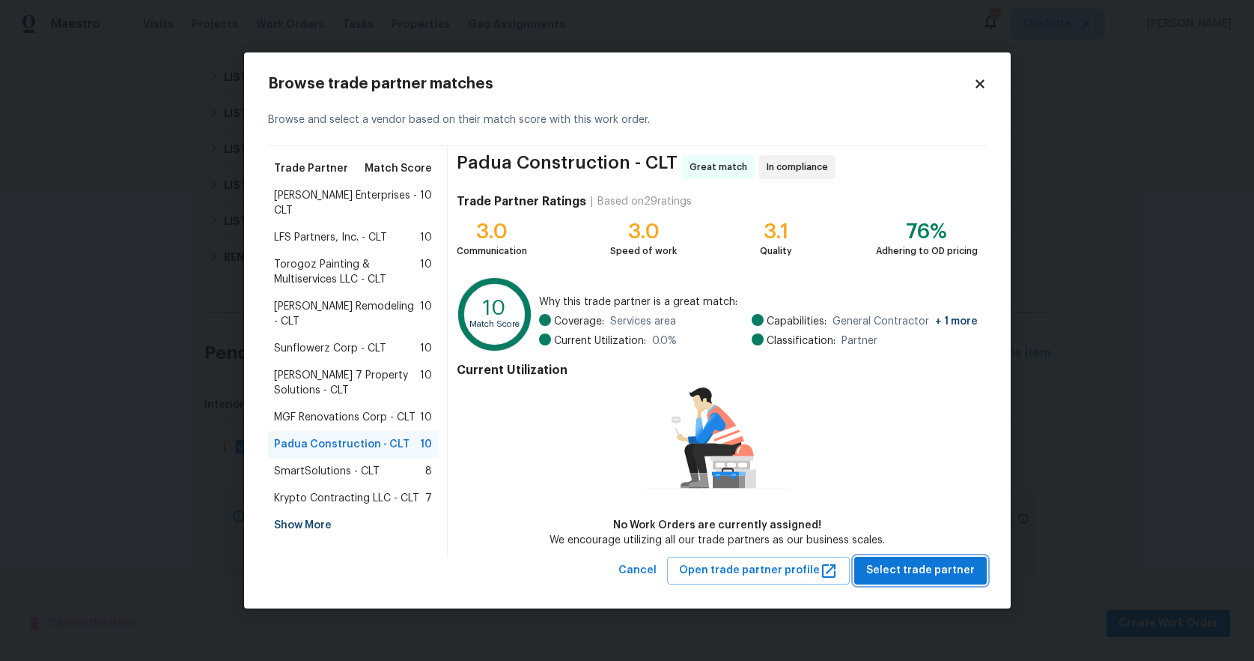
click at [889, 562] on span "Select trade partner" at bounding box center [920, 570] width 109 height 19
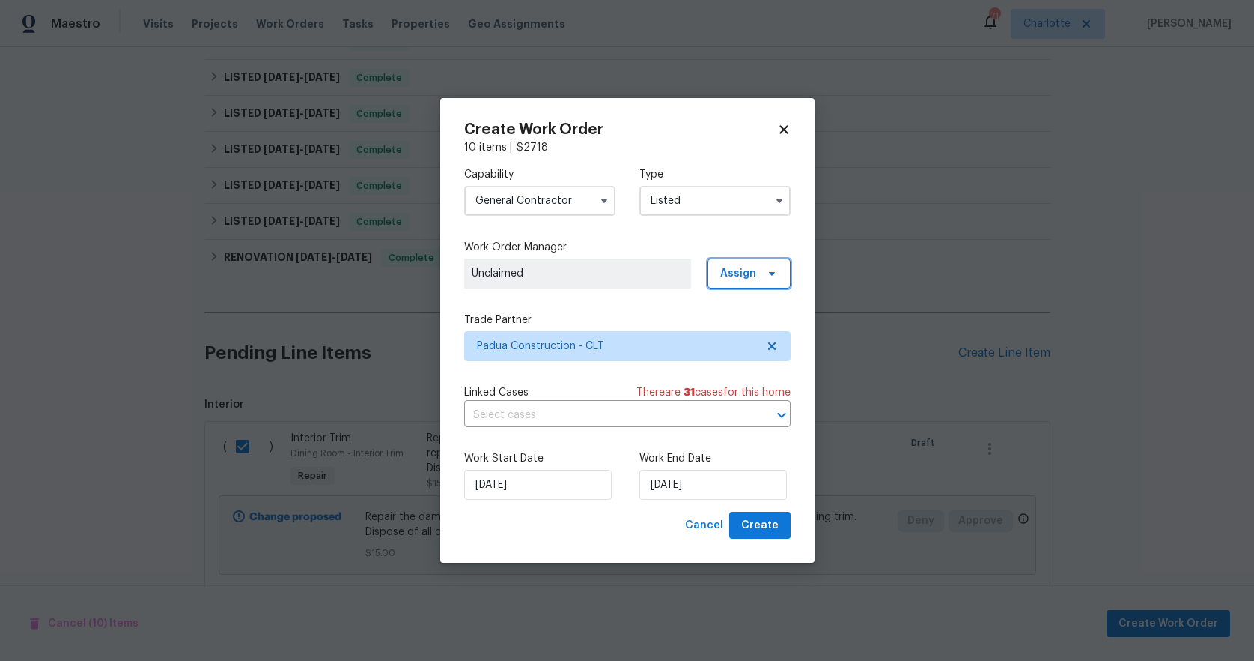
click at [747, 279] on span "Assign" at bounding box center [738, 273] width 36 height 15
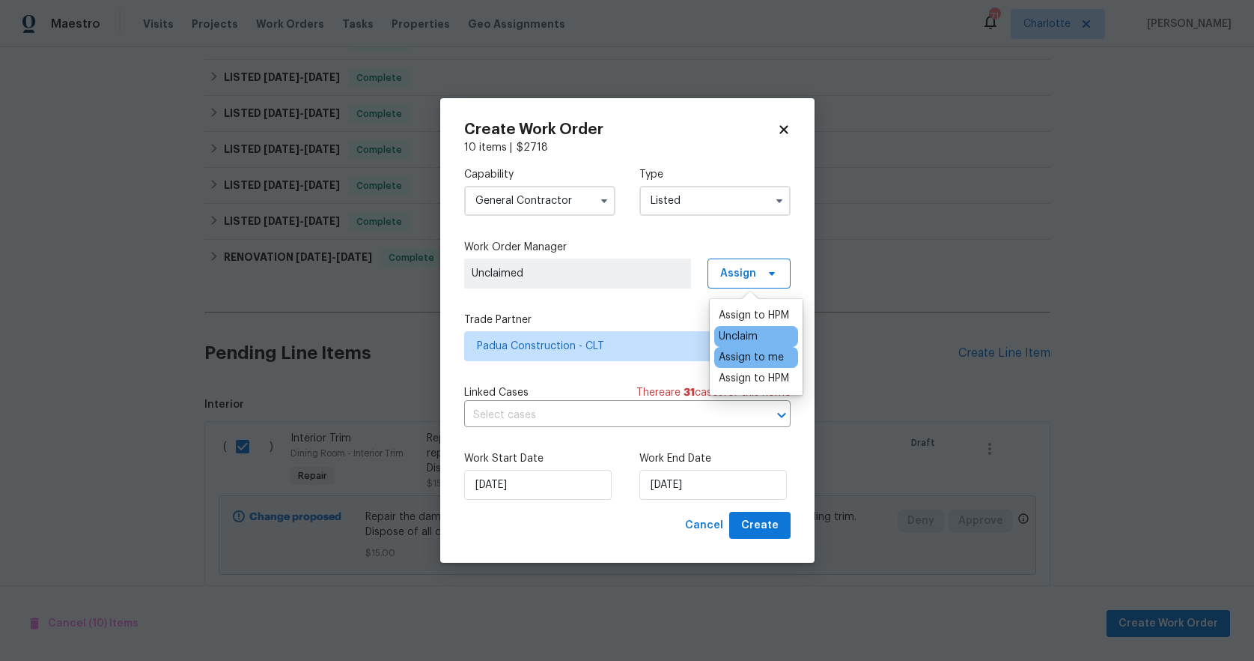
click at [757, 356] on div "Assign to me" at bounding box center [751, 357] width 65 height 15
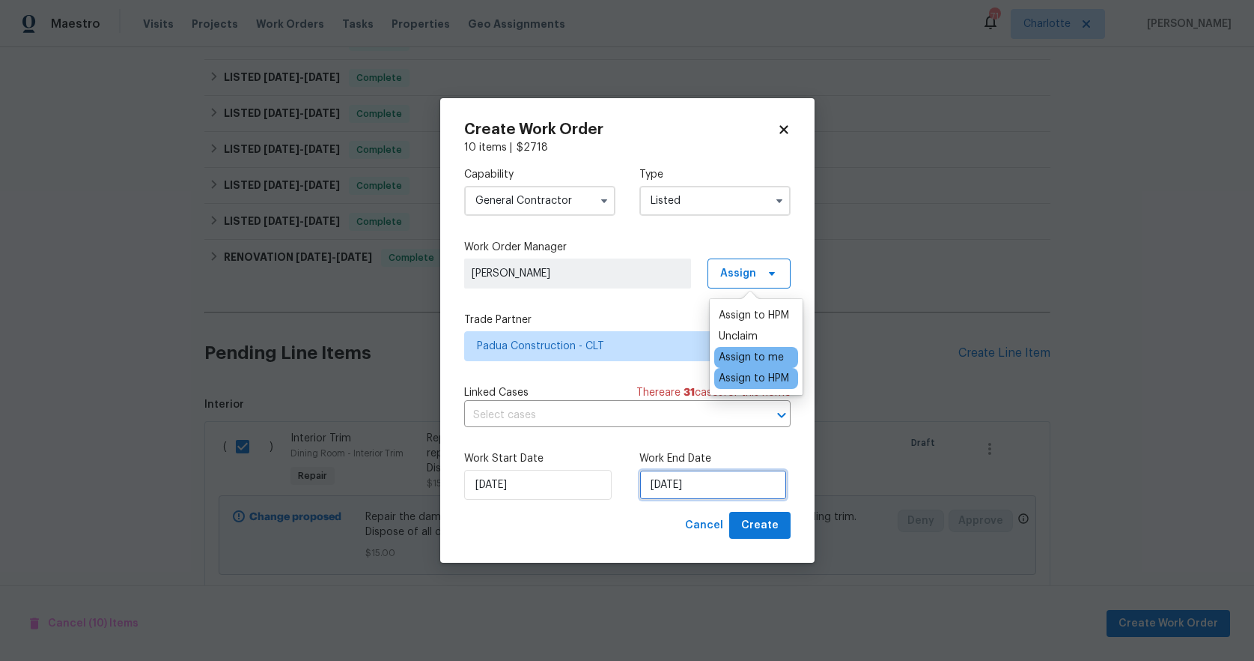
click at [659, 483] on input "[DATE]" at bounding box center [714, 485] width 148 height 30
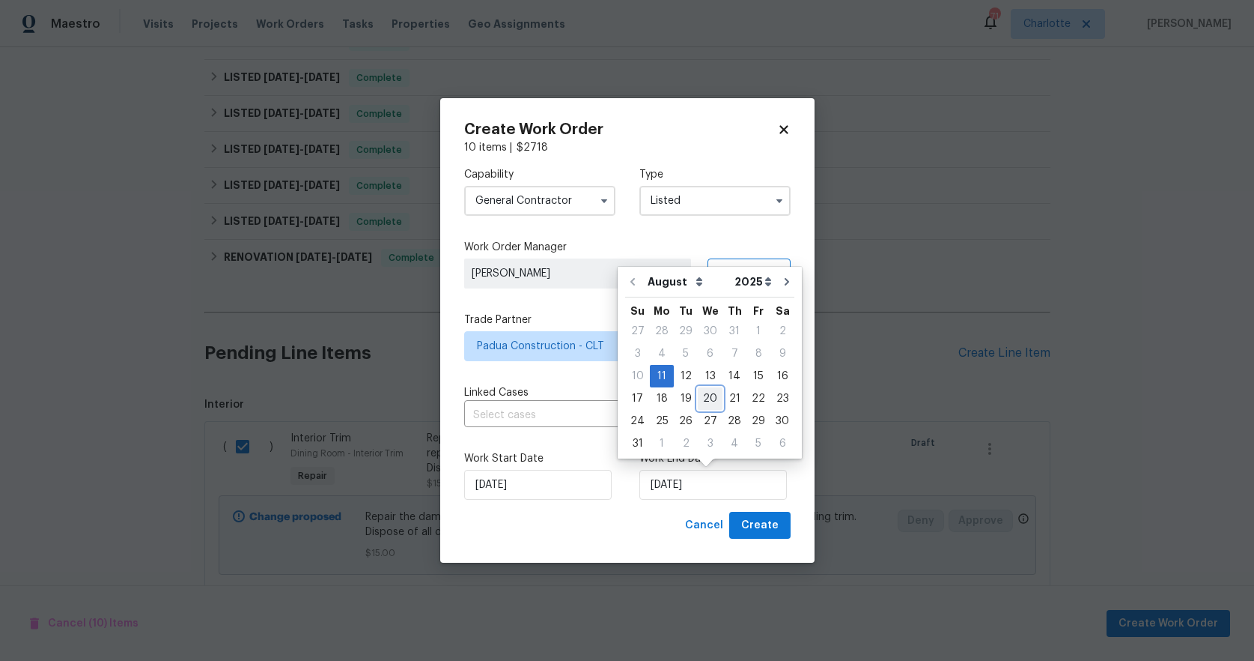
click at [706, 398] on div "20" at bounding box center [710, 398] width 25 height 21
type input "8/20/2025"
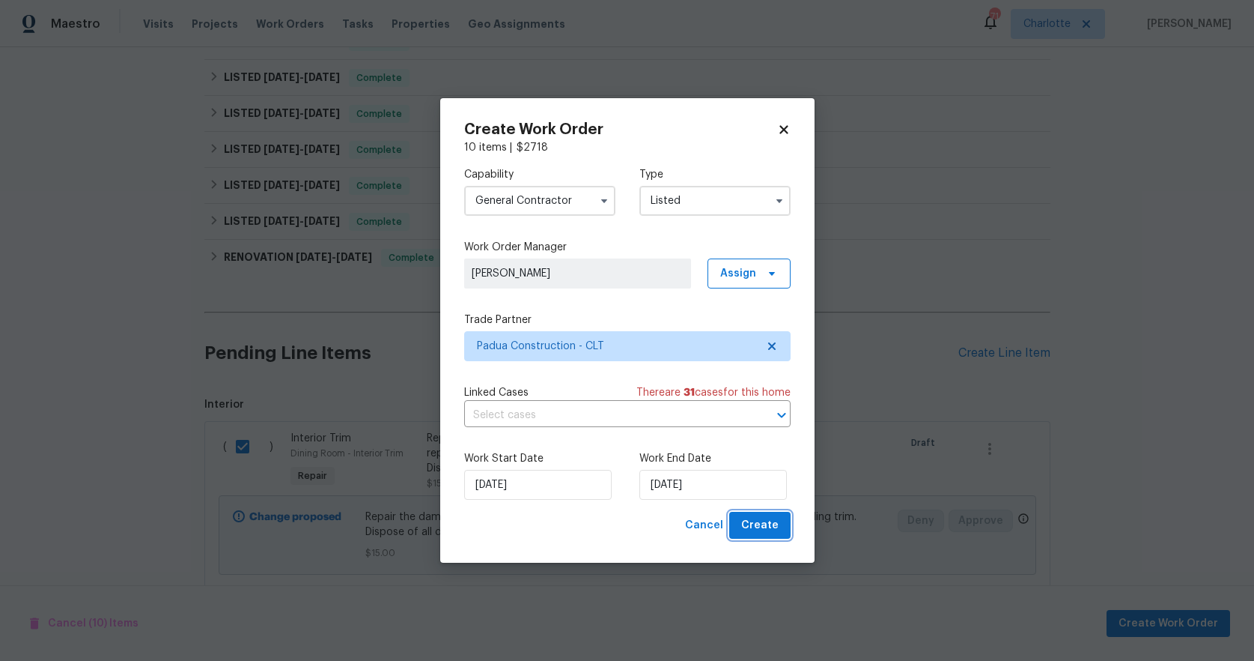
click at [751, 524] on span "Create" at bounding box center [759, 525] width 37 height 19
checkbox input "false"
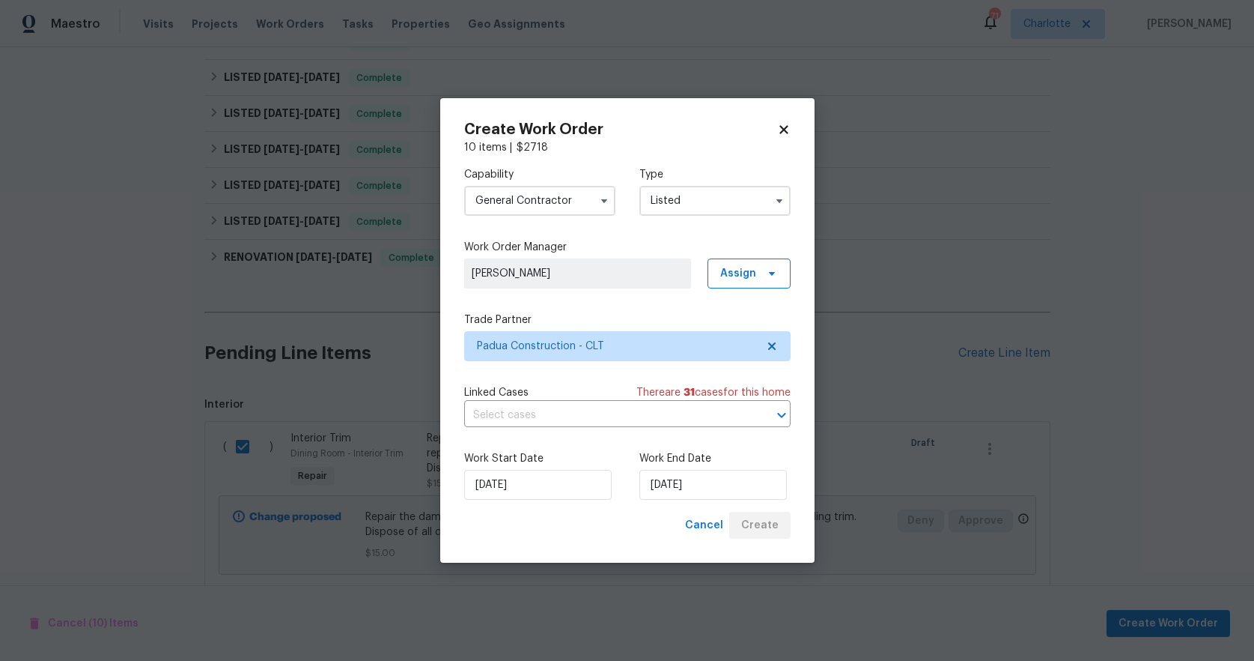
checkbox input "false"
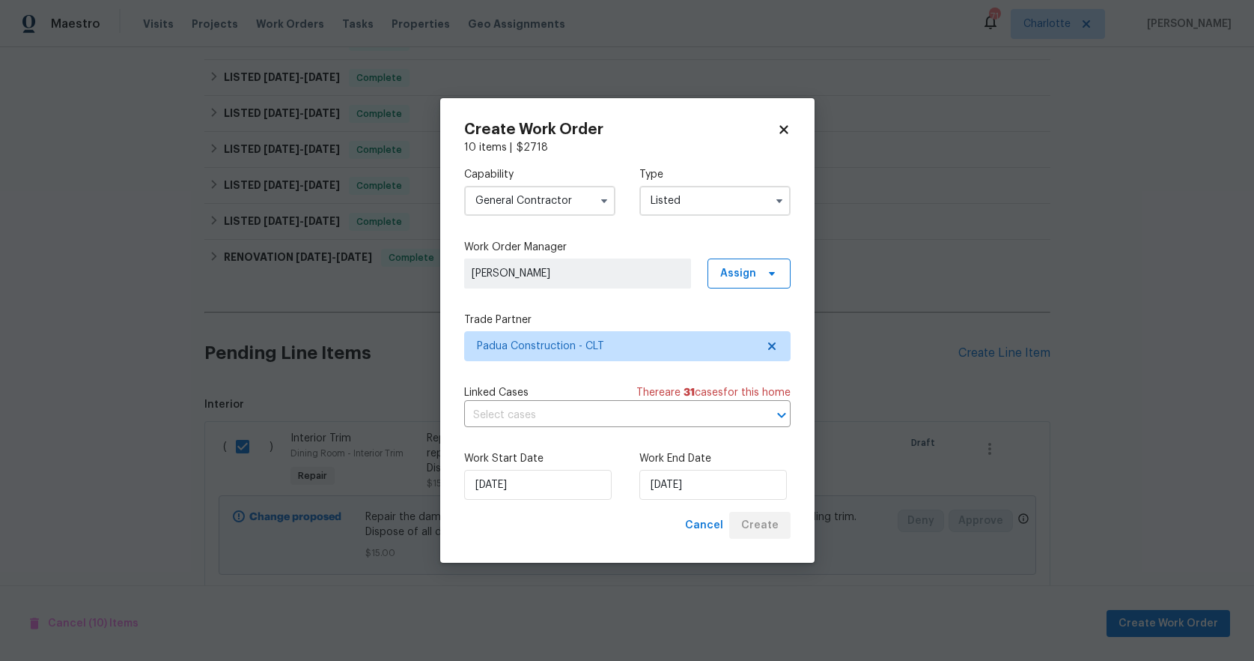
checkbox input "false"
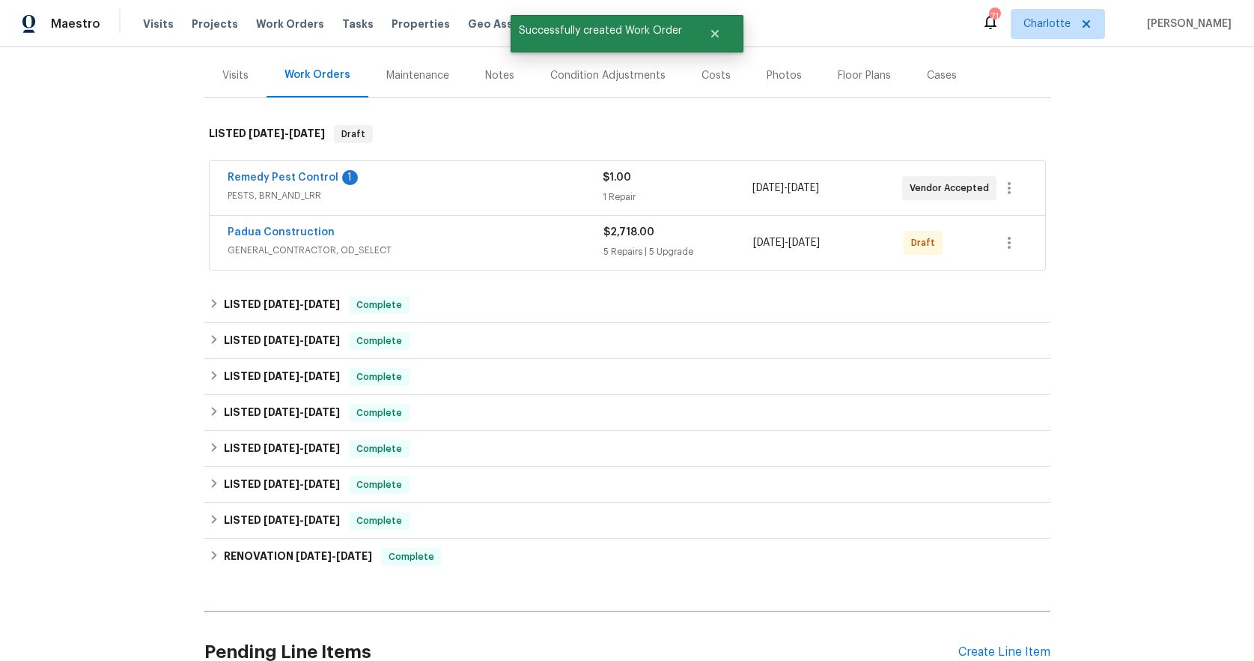
scroll to position [13, 0]
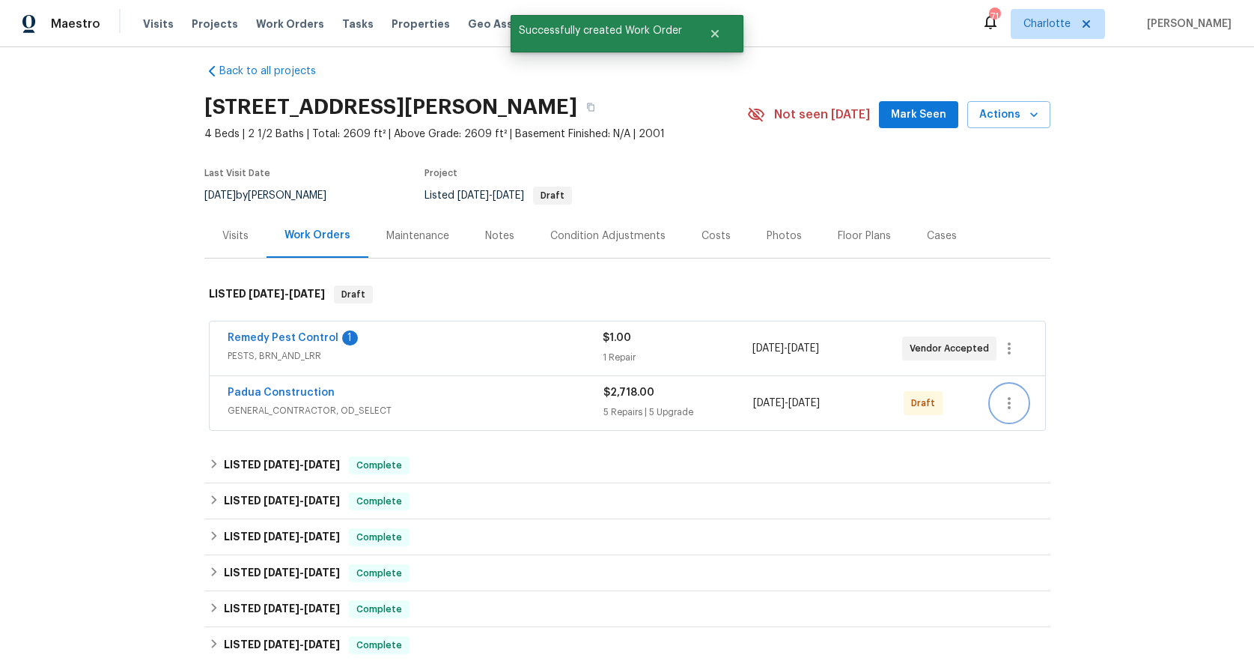
click at [1008, 407] on icon "button" at bounding box center [1009, 403] width 3 height 12
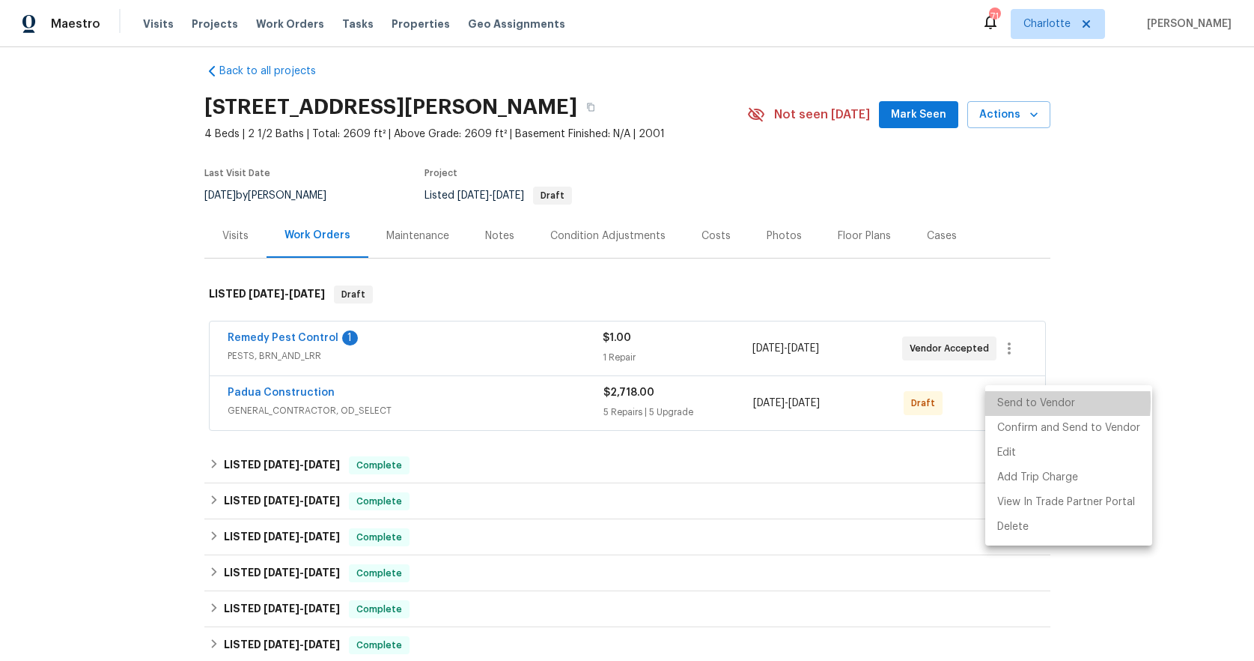
click at [1003, 407] on li "Send to Vendor" at bounding box center [1069, 403] width 167 height 25
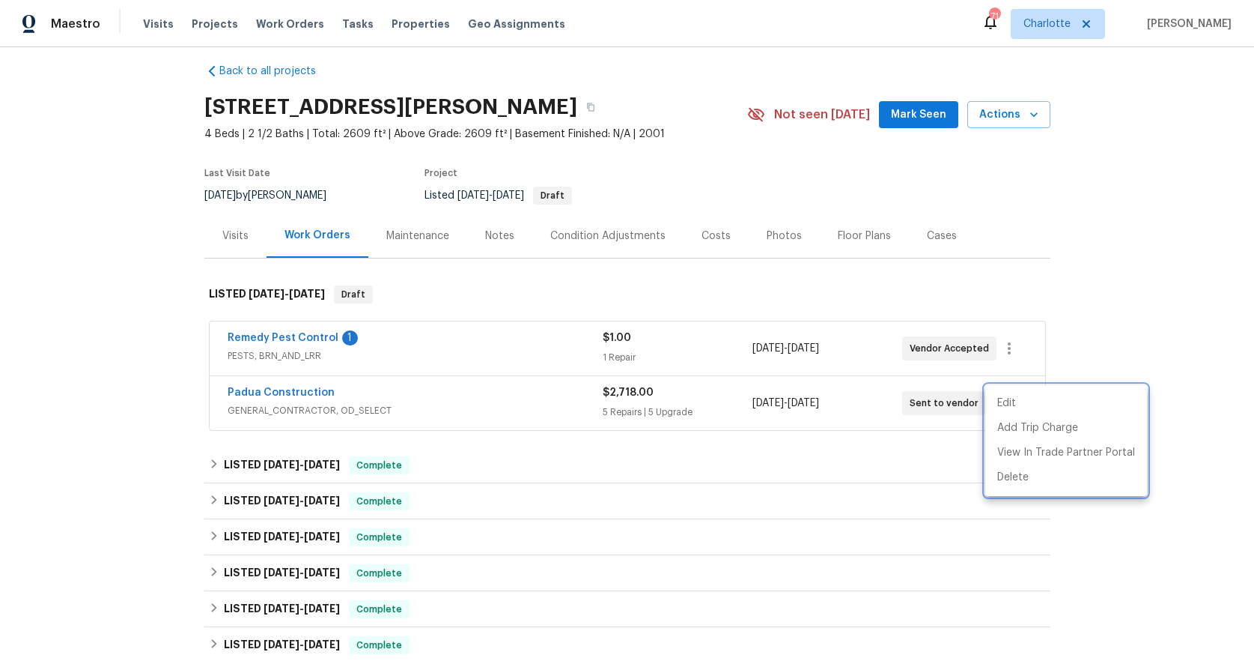
click at [1090, 344] on div at bounding box center [627, 330] width 1254 height 661
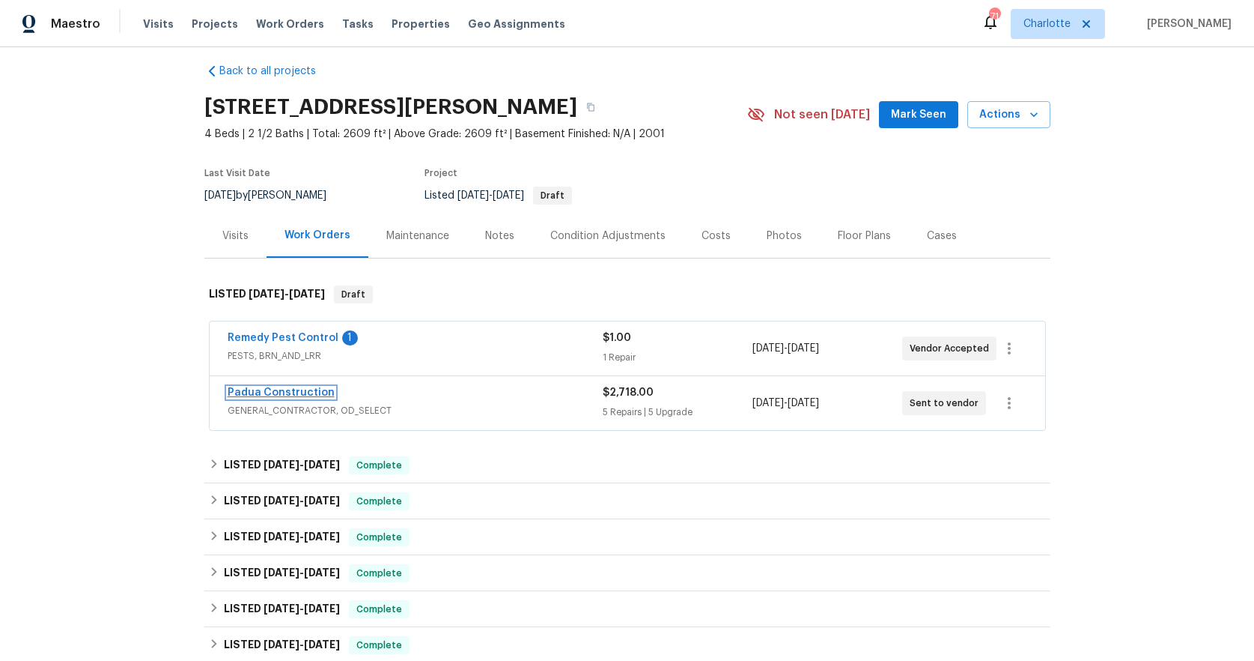
click at [261, 391] on link "Padua Construction" at bounding box center [281, 392] width 107 height 10
click at [261, 391] on html "Maestro Visits Projects Work Orders Tasks Properties Geo Assignments 71 Charlot…" at bounding box center [627, 330] width 1254 height 661
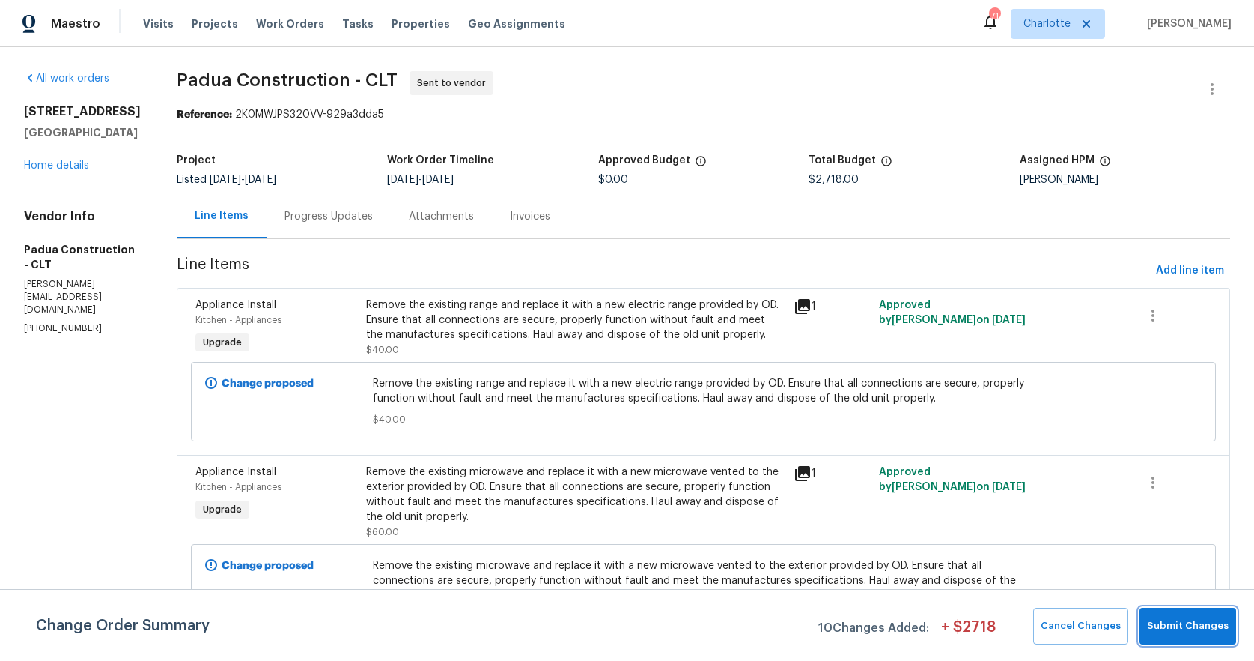
click at [1206, 632] on span "Submit Changes" at bounding box center [1188, 625] width 82 height 17
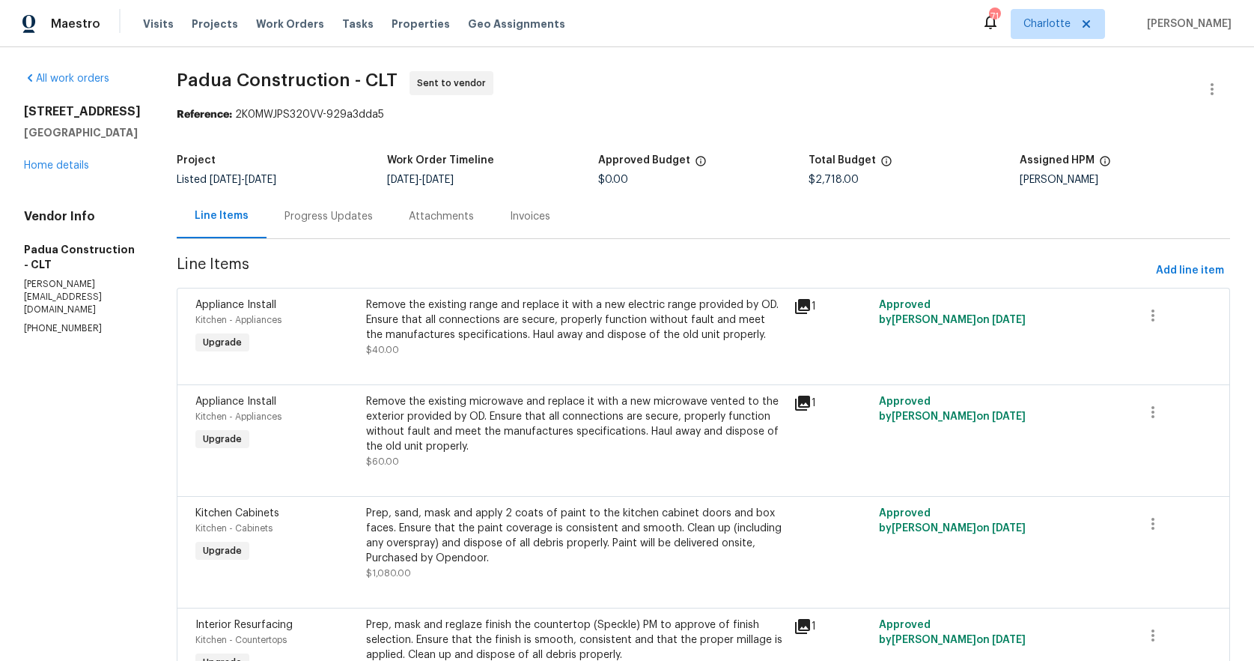
click at [452, 259] on span "Line Items" at bounding box center [664, 271] width 974 height 28
click at [31, 171] on link "Home details" at bounding box center [56, 165] width 65 height 10
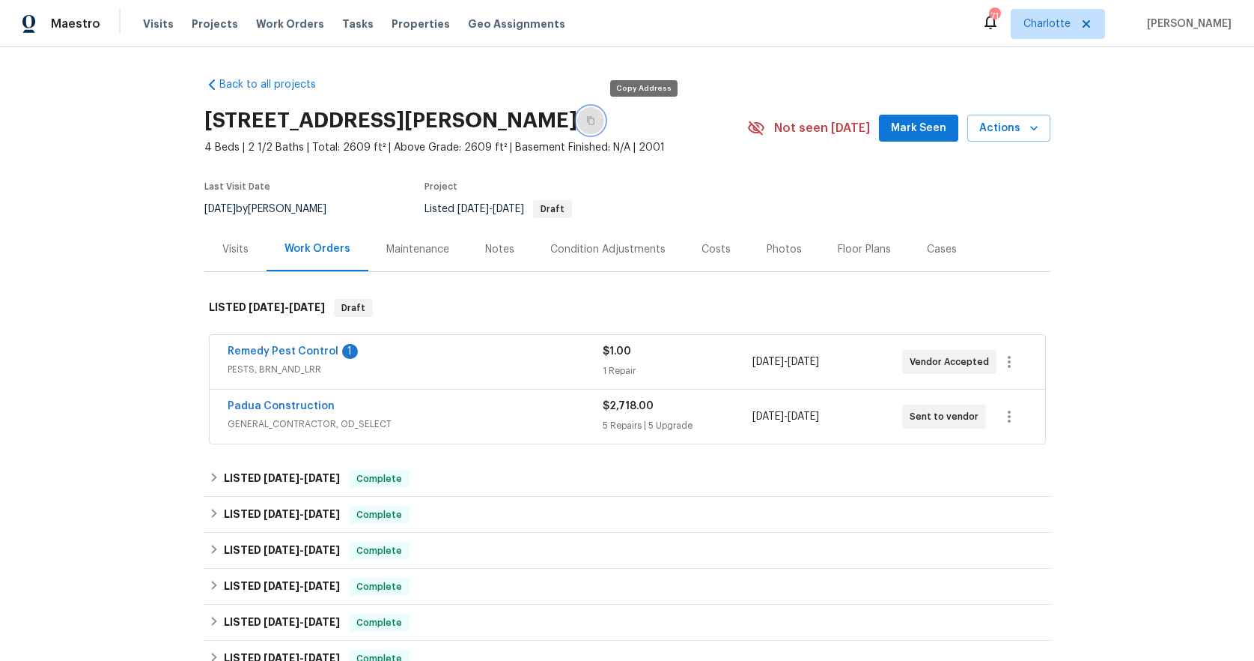
click at [595, 119] on icon "button" at bounding box center [590, 120] width 9 height 9
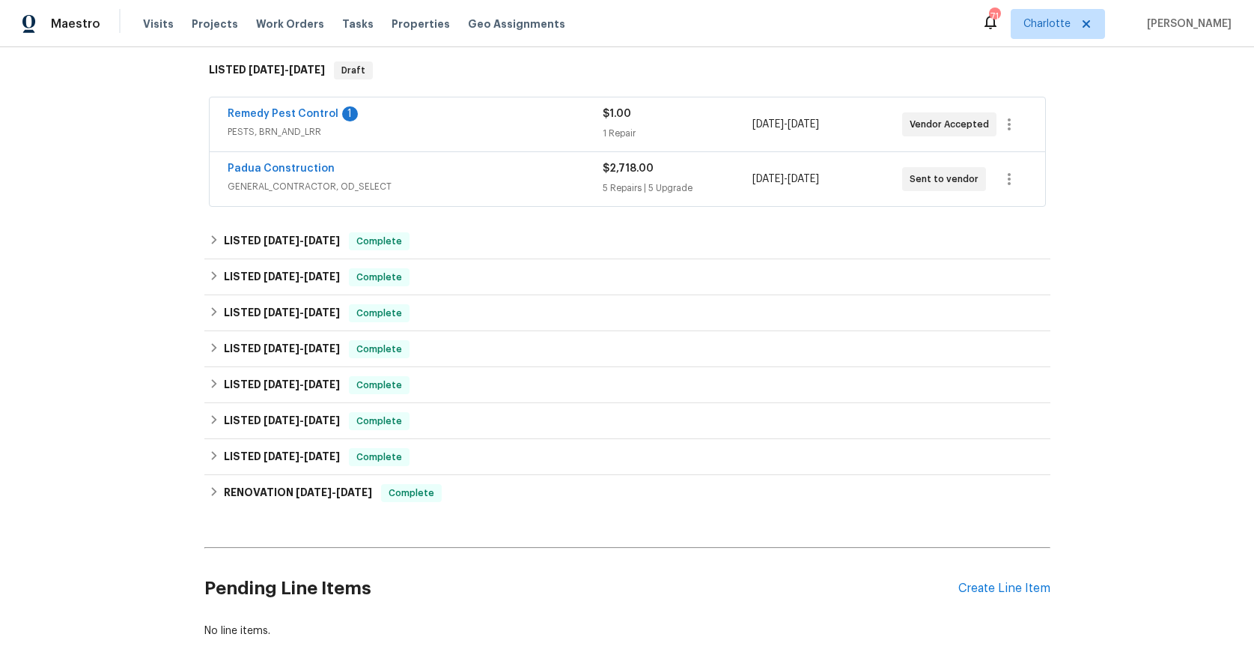
scroll to position [241, 0]
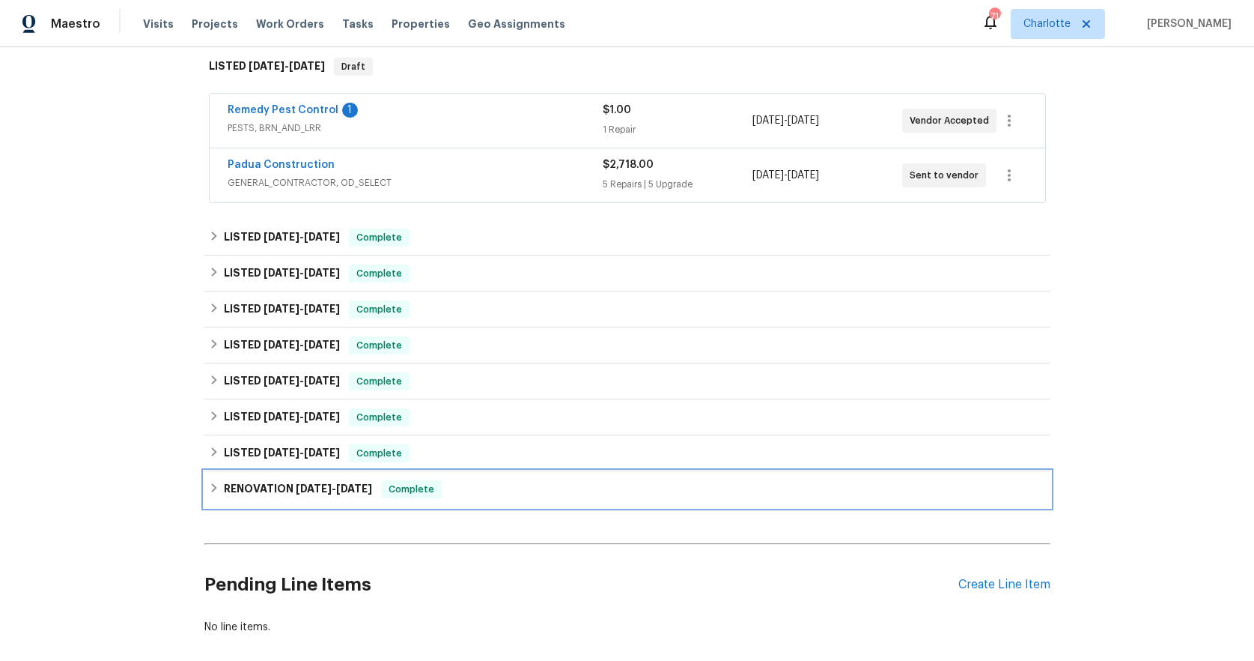
click at [211, 489] on icon at bounding box center [213, 487] width 5 height 9
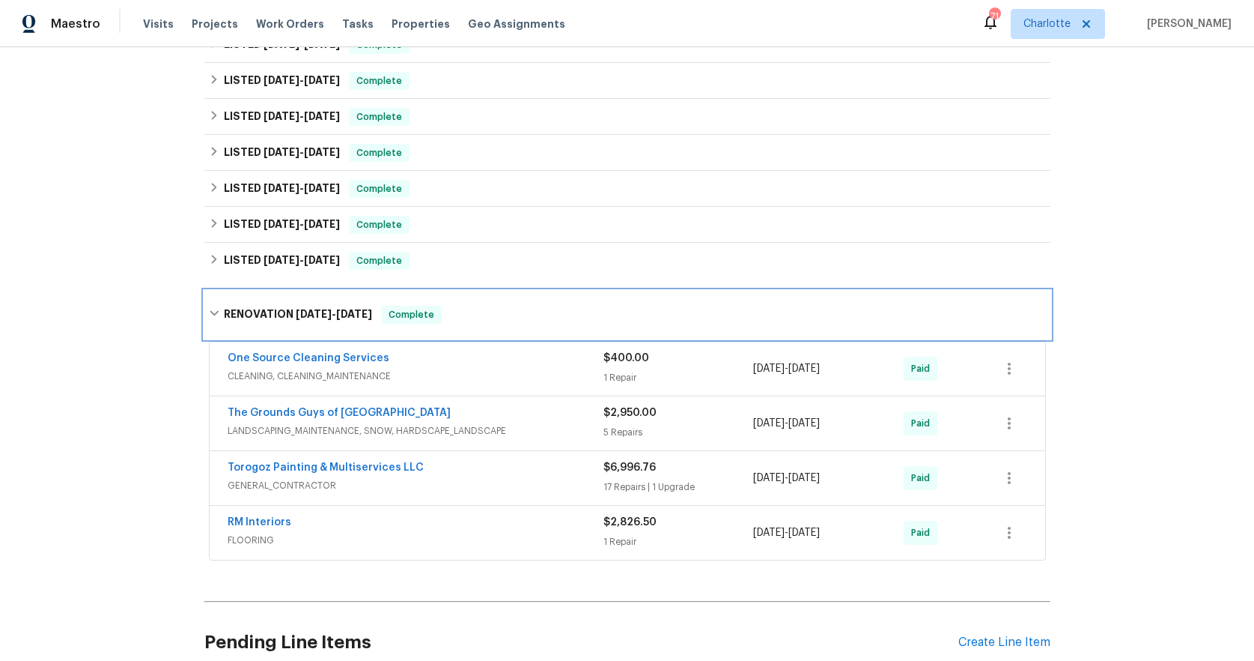
scroll to position [447, 0]
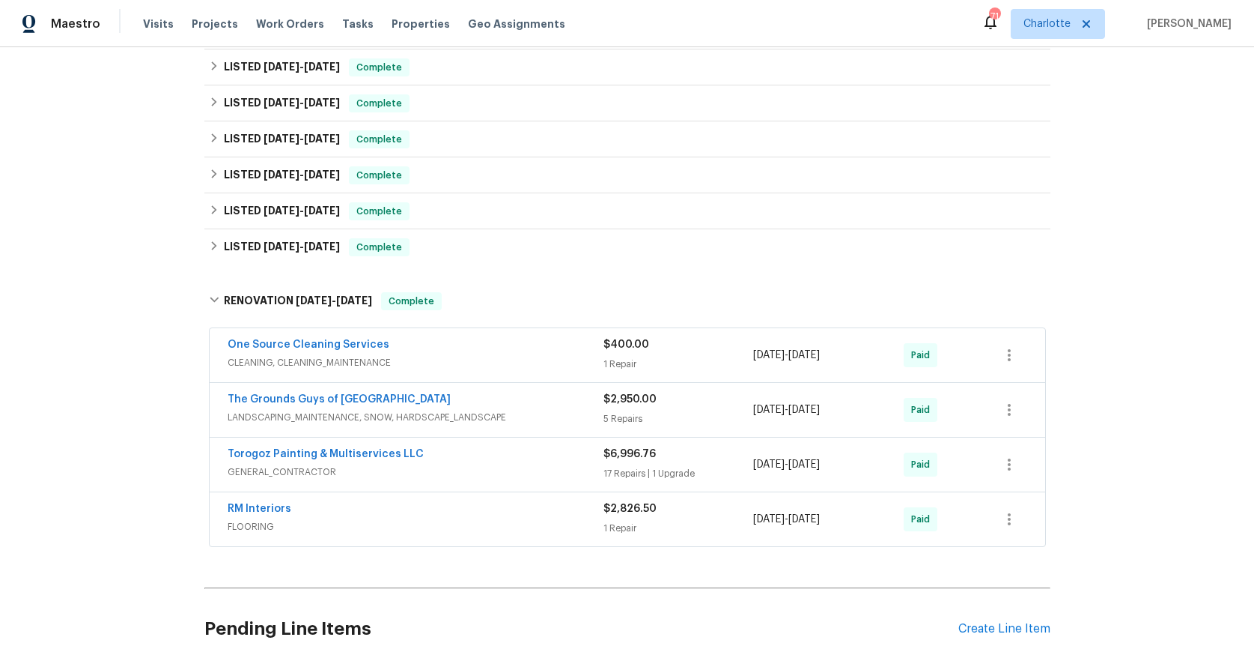
click at [494, 473] on span "GENERAL_CONTRACTOR" at bounding box center [416, 471] width 376 height 15
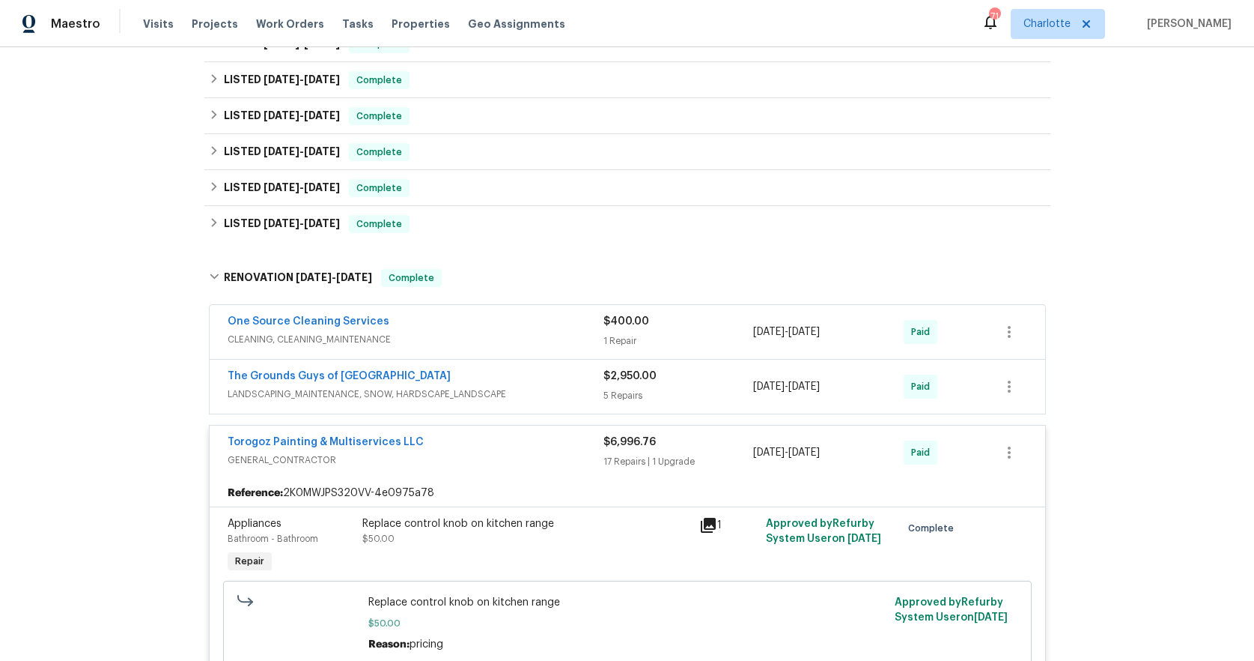
scroll to position [64, 0]
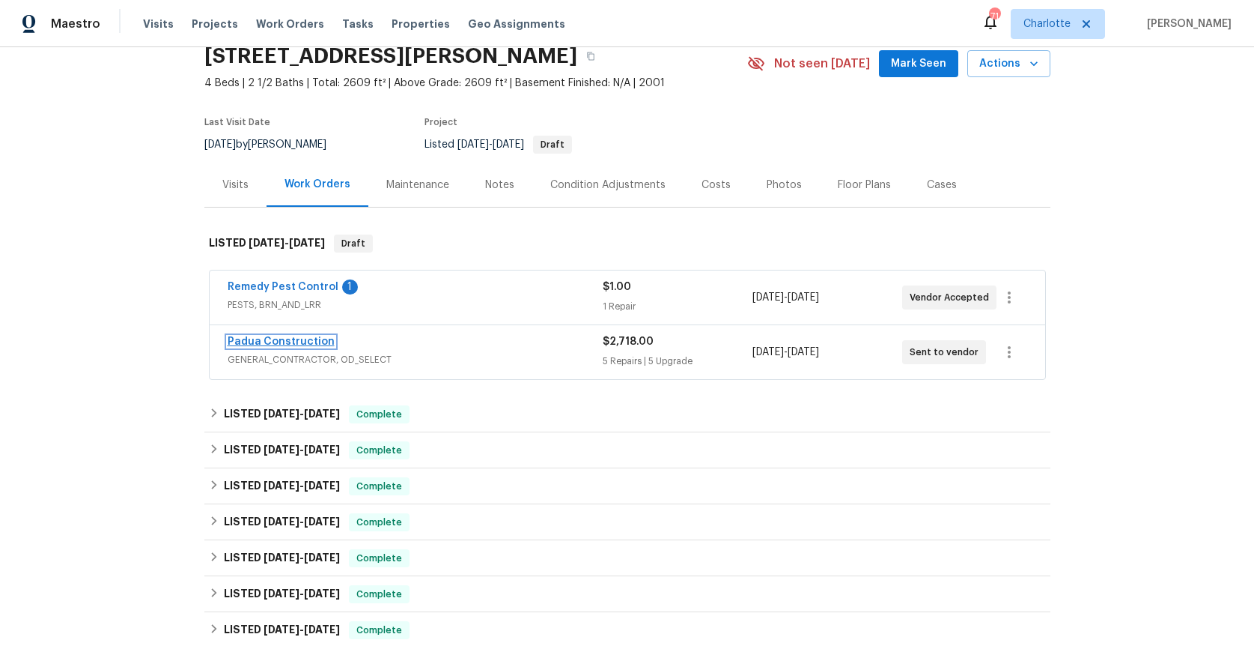
click at [273, 338] on link "Padua Construction" at bounding box center [281, 341] width 107 height 10
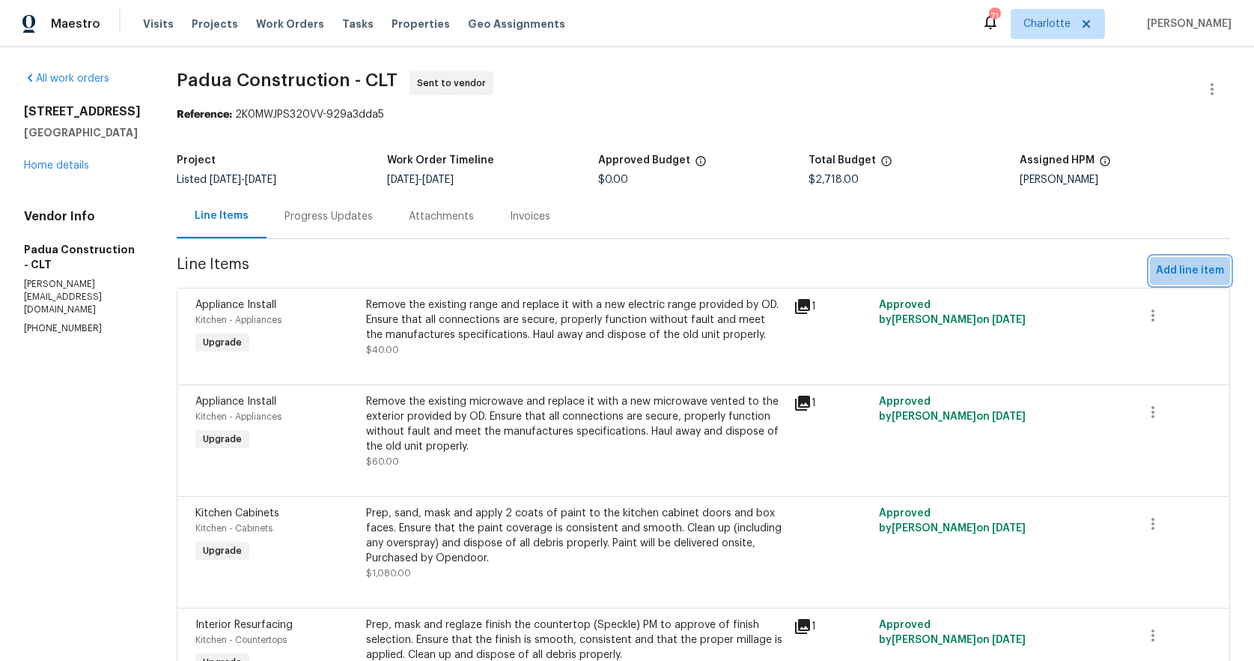
click at [1197, 269] on span "Add line item" at bounding box center [1190, 270] width 68 height 19
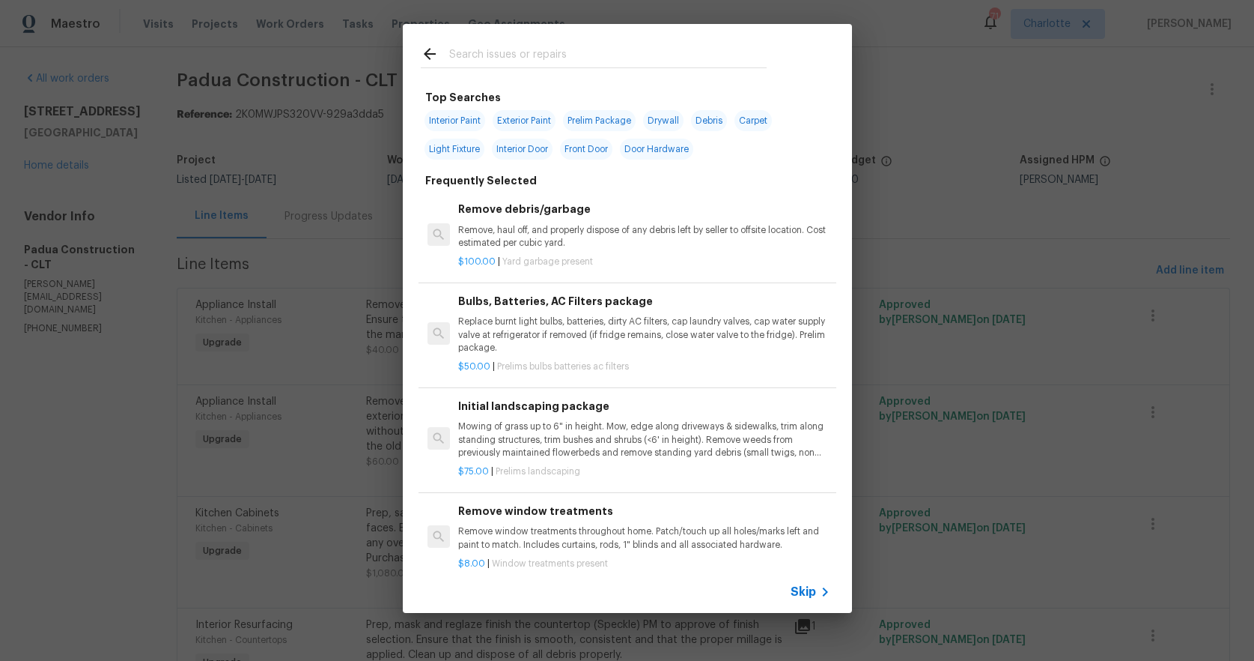
click at [531, 53] on input "text" at bounding box center [608, 56] width 318 height 22
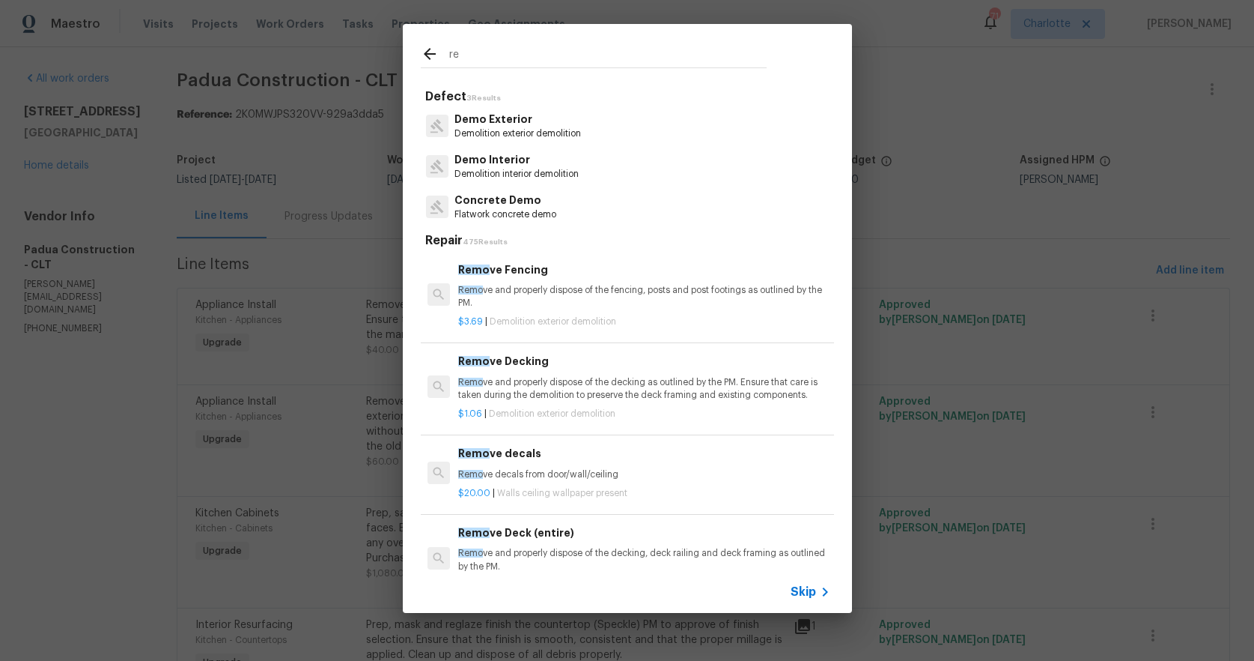
type input "ref"
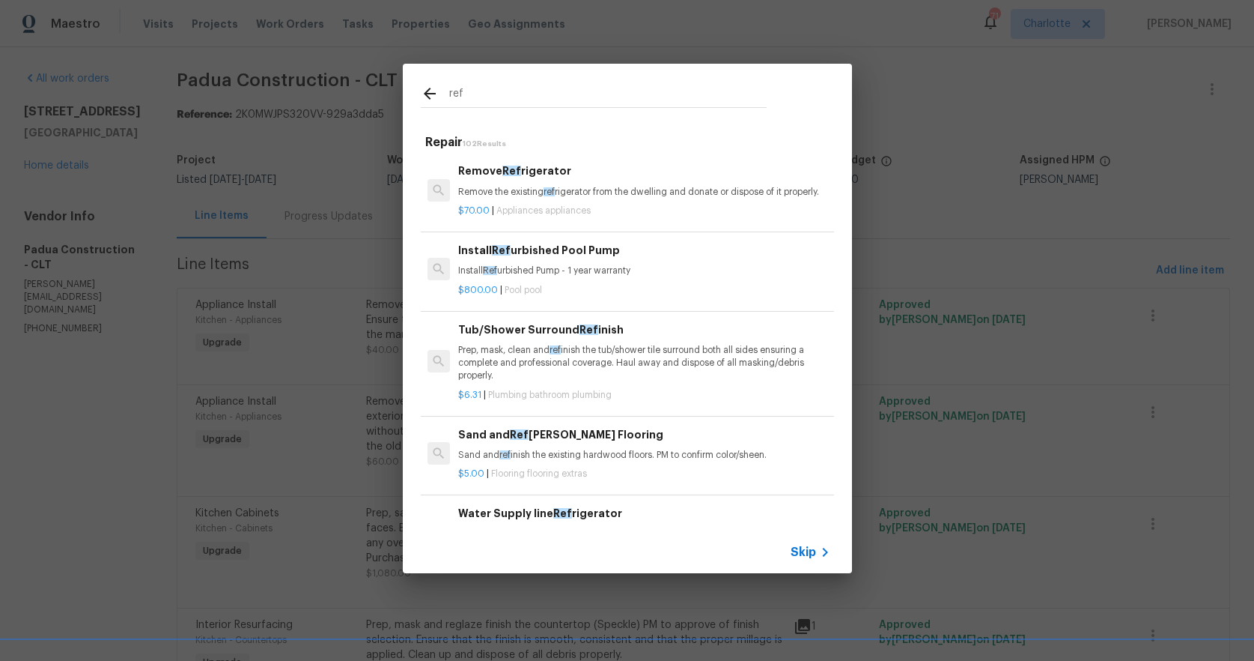
click at [631, 187] on p "Remove the existing ref rigerator from the dwelling and donate or dispose of it…" at bounding box center [643, 192] width 371 height 13
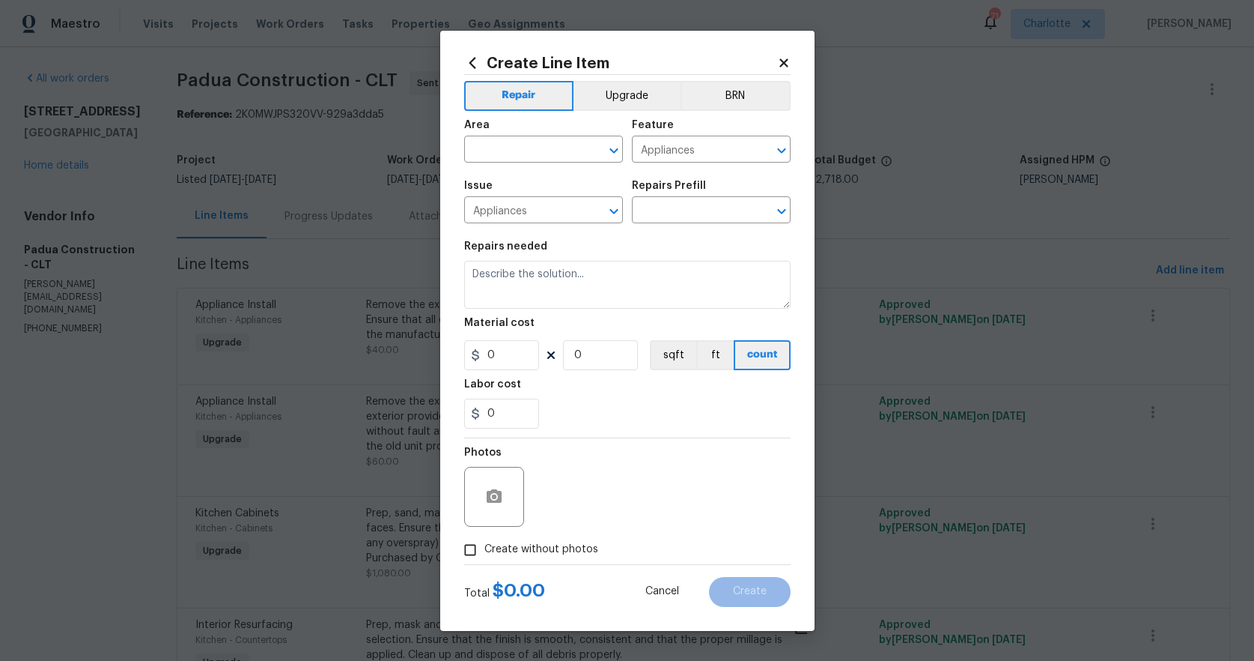
type input "Remove Refrigerator $70.00"
type textarea "Remove the existing refrigerator from the dwelling and donate or dispose of it …"
type input "70"
type input "1"
click at [529, 148] on input "text" at bounding box center [522, 150] width 117 height 23
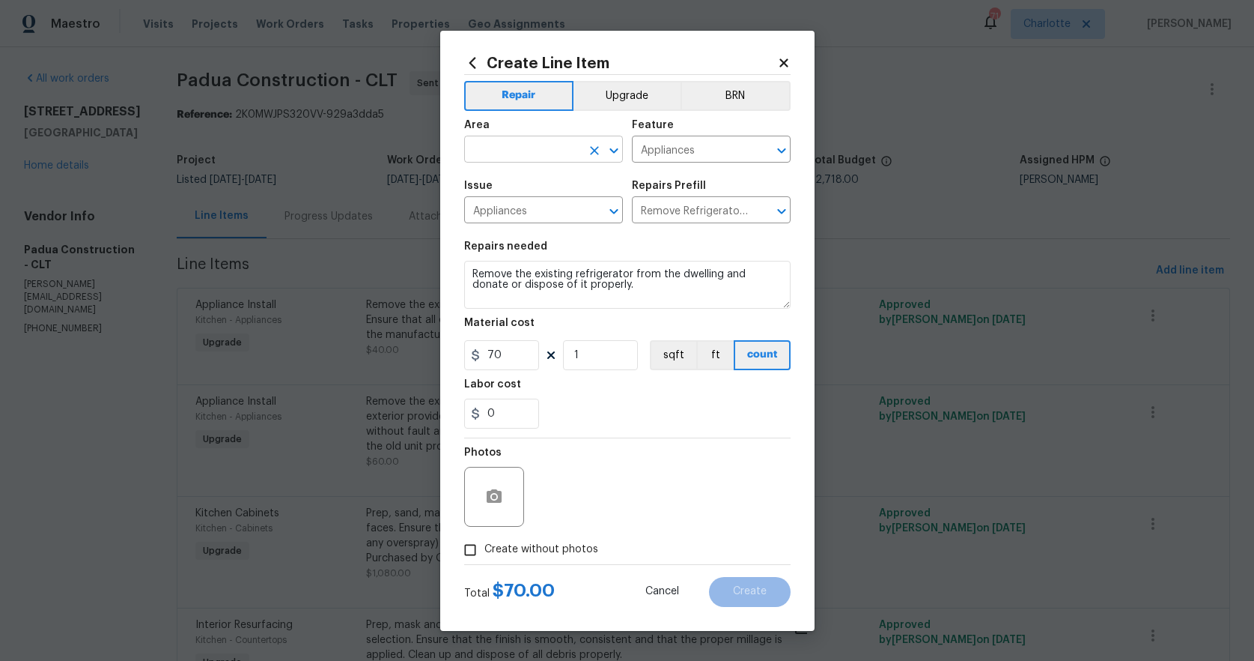
click at [529, 148] on input "text" at bounding box center [522, 150] width 117 height 23
click at [513, 185] on li "Kitchen" at bounding box center [543, 184] width 159 height 25
type input "Kitchen"
click at [497, 494] on icon "button" at bounding box center [494, 495] width 15 height 13
click at [488, 493] on icon "button" at bounding box center [494, 495] width 15 height 13
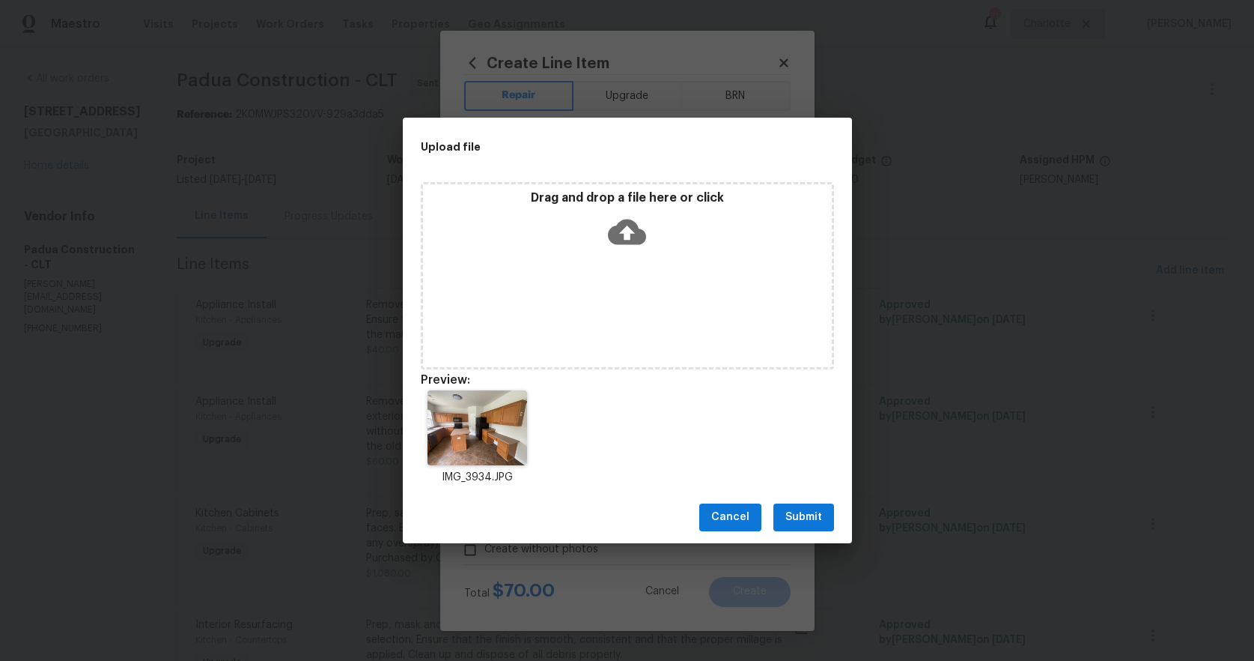
click at [790, 512] on span "Submit" at bounding box center [804, 517] width 37 height 19
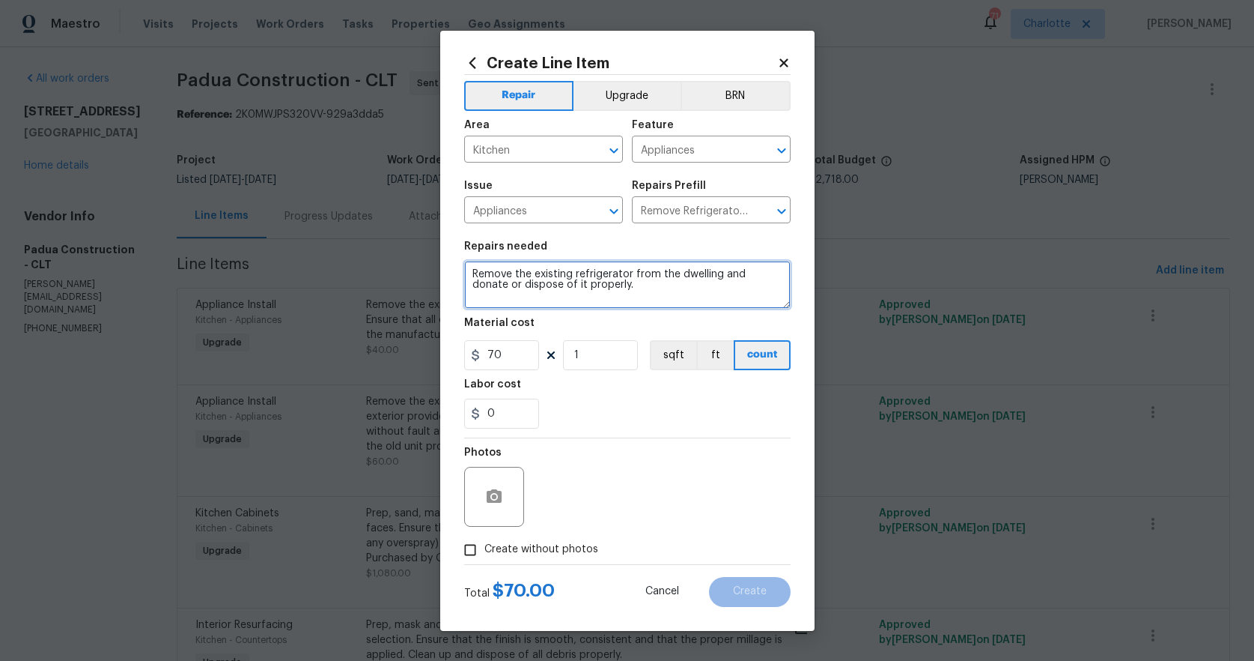
click at [634, 270] on textarea "Remove the existing refrigerator from the dwelling and donate or dispose of it …" at bounding box center [627, 285] width 327 height 48
click at [739, 285] on textarea "Remove the existing refrigerator and microwave from the dwelling and donate or …" at bounding box center [627, 285] width 327 height 48
type textarea "Remove the existing refrigerator and microwave from the dwelling and donate or …"
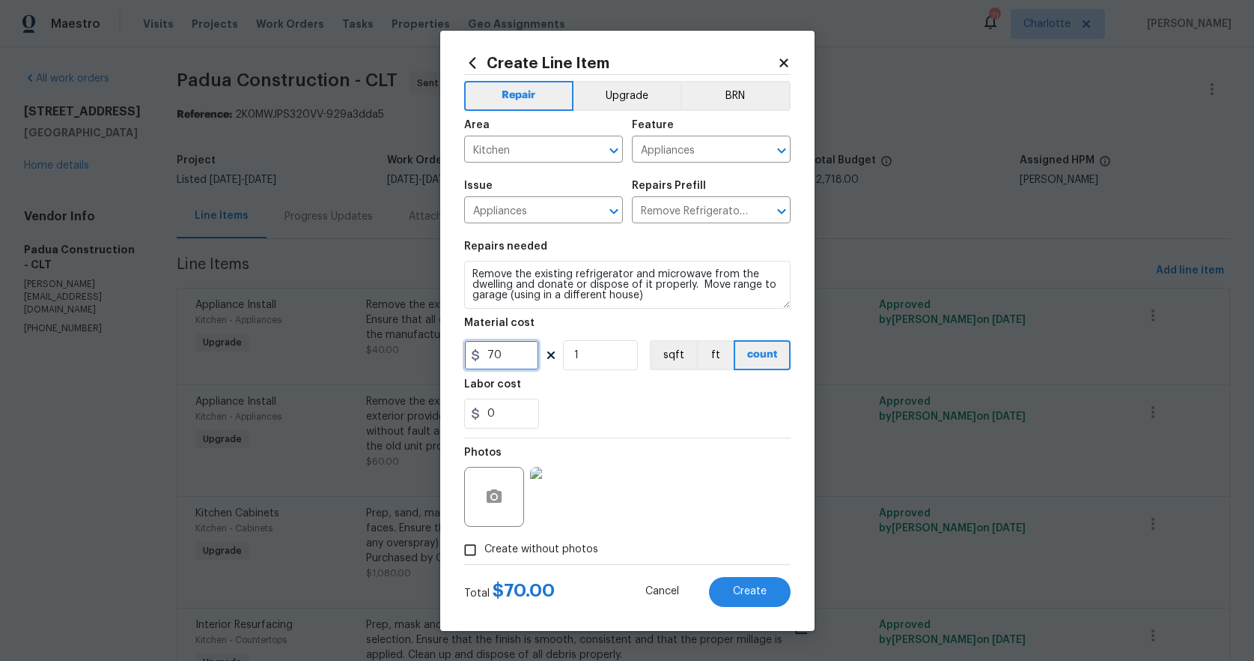
drag, startPoint x: 520, startPoint y: 355, endPoint x: 456, endPoint y: 356, distance: 64.4
click at [456, 356] on div "Create Line Item Repair Upgrade BRN Area Kitchen ​ Feature Appliances ​ Issue A…" at bounding box center [627, 331] width 374 height 600
type input "100"
click at [685, 419] on div "0" at bounding box center [627, 413] width 327 height 30
click at [724, 588] on button "Create" at bounding box center [750, 592] width 82 height 30
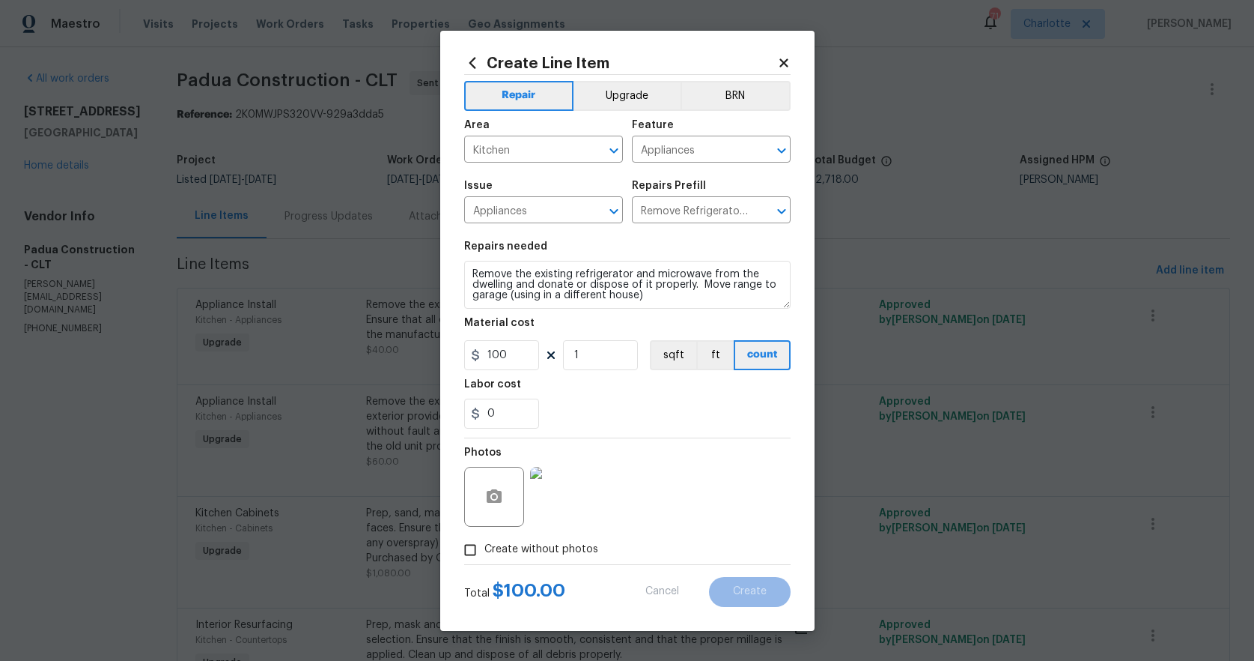
type input "0"
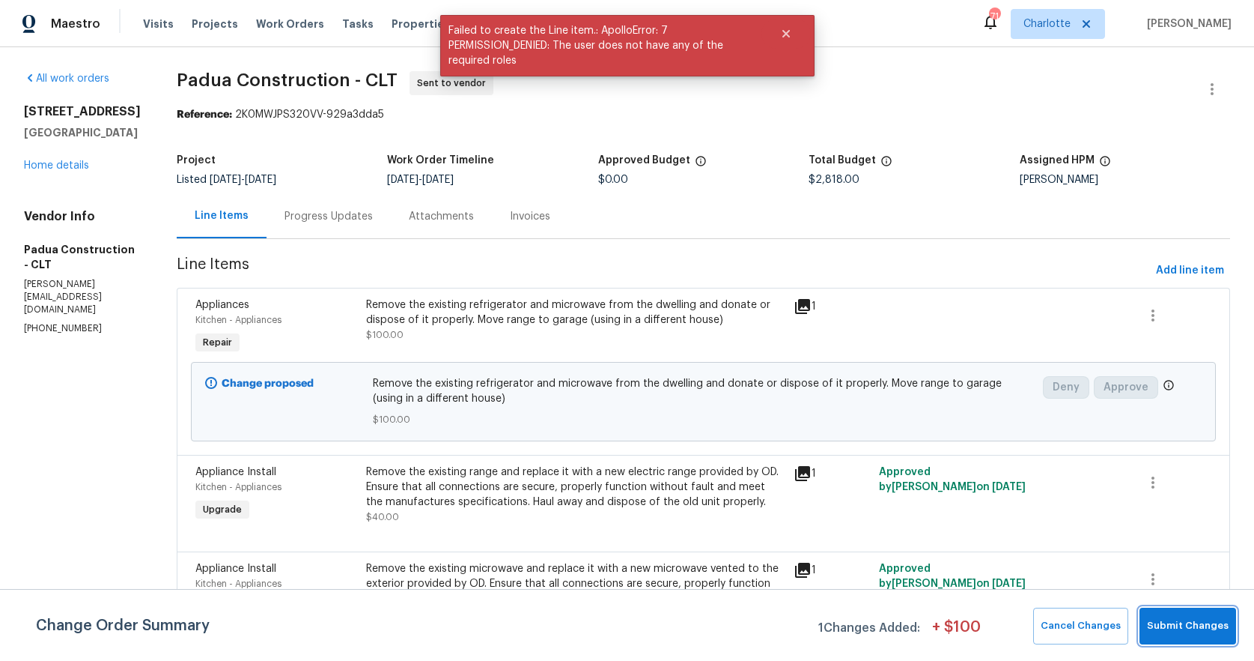
click at [1202, 630] on span "Submit Changes" at bounding box center [1188, 625] width 82 height 17
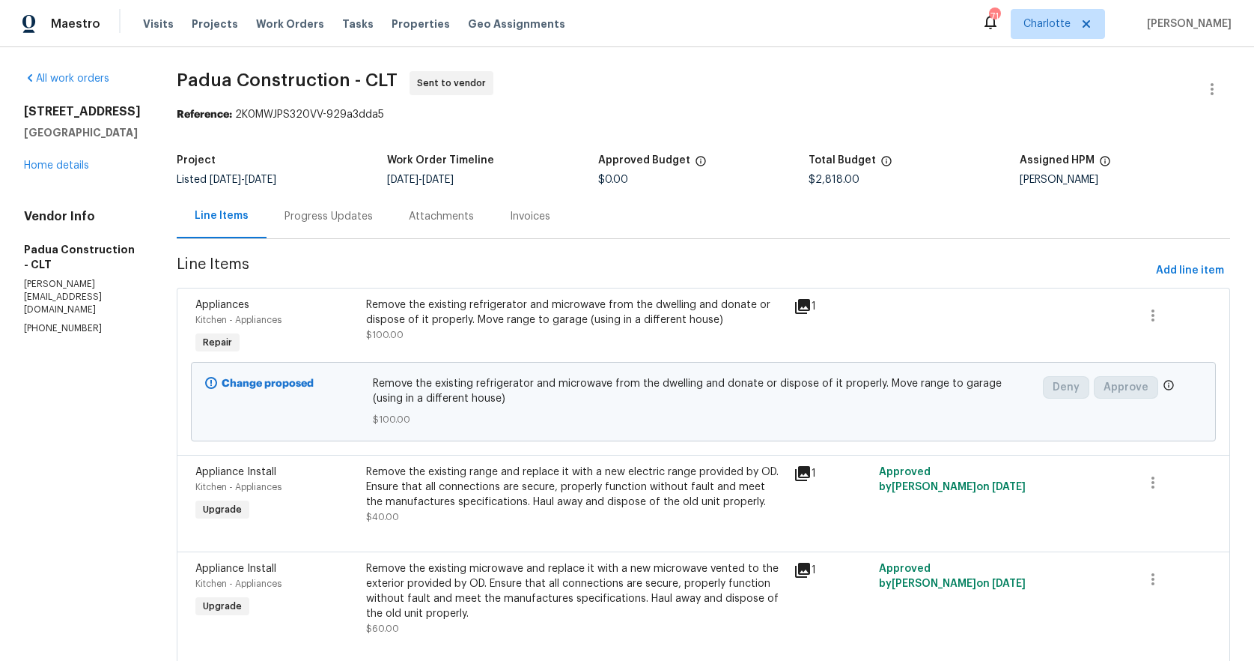
click at [481, 327] on div "Remove the existing refrigerator and microwave from the dwelling and donate or …" at bounding box center [575, 312] width 418 height 30
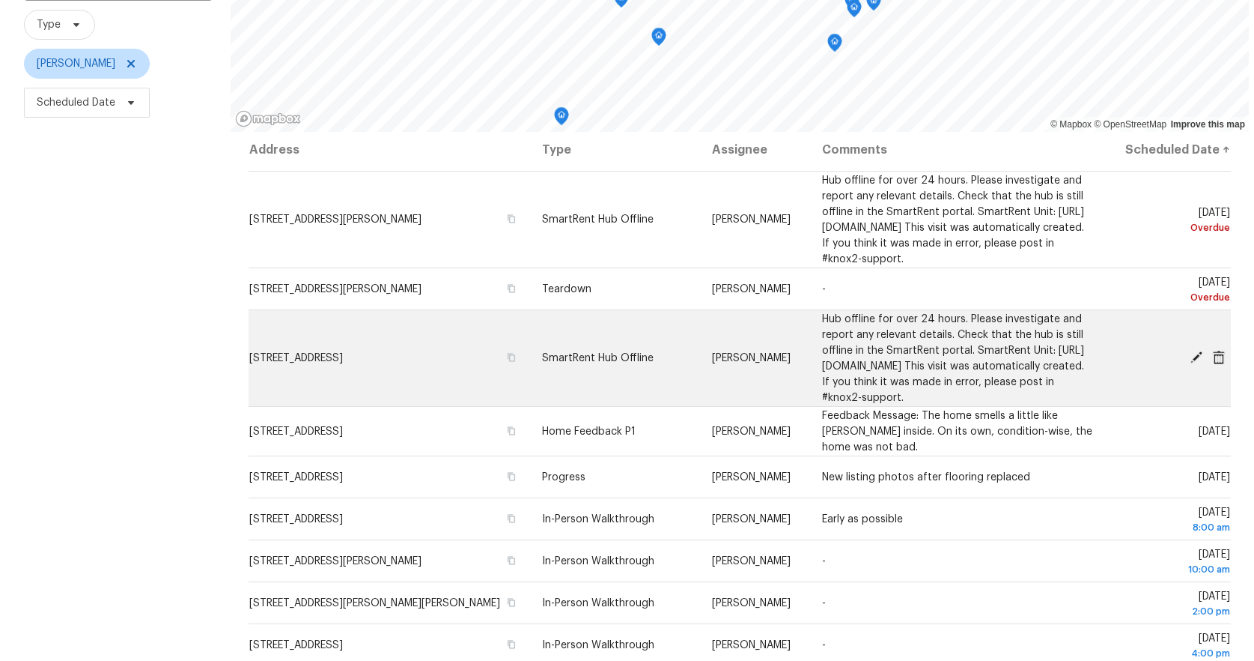
scroll to position [9, 0]
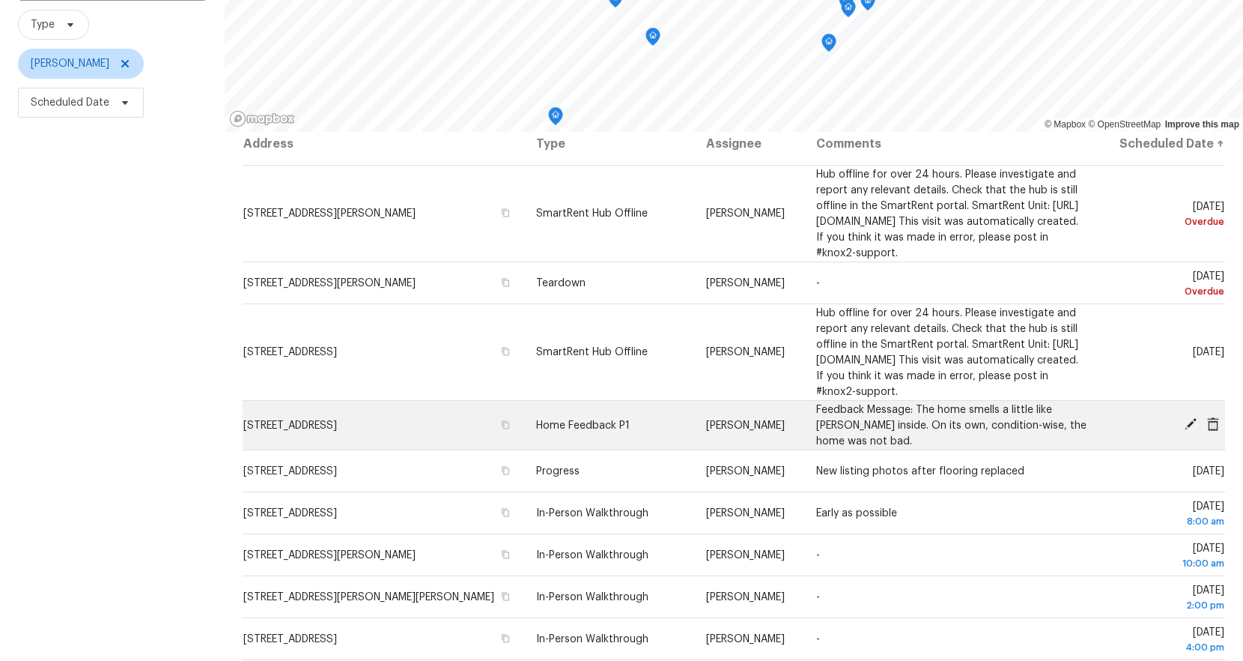
click at [1180, 421] on span at bounding box center [1191, 423] width 22 height 13
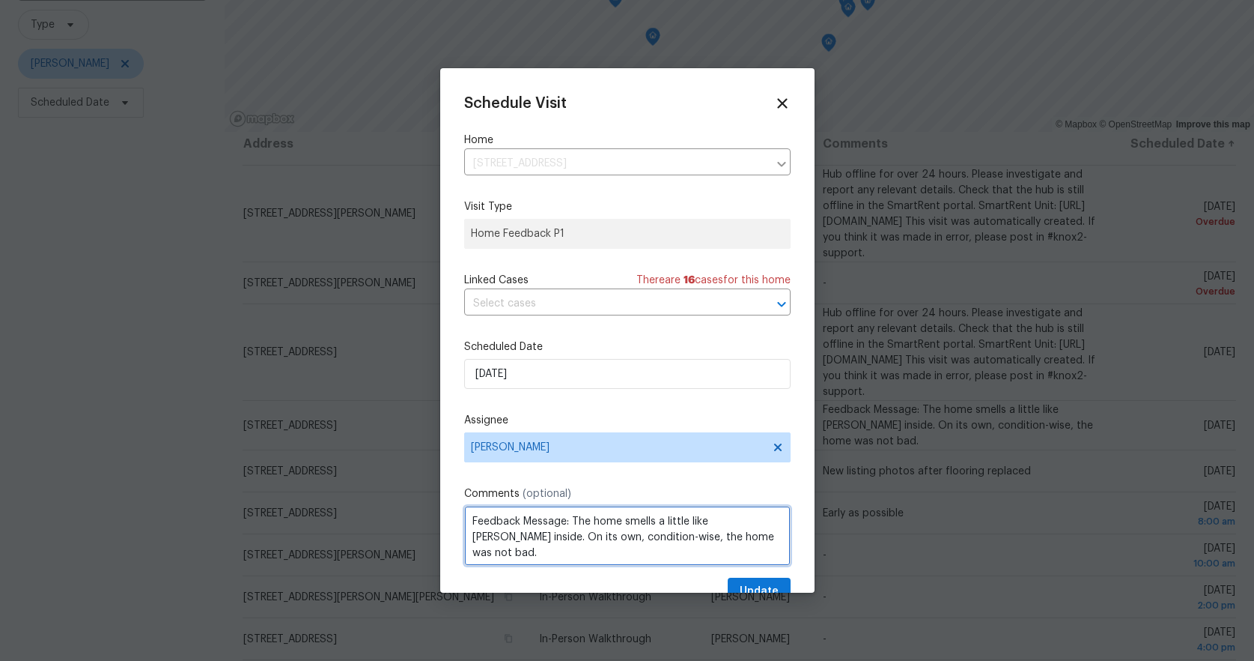
click at [573, 522] on textarea "Feedback Message: The home smells a little like curry inside. On its own, condi…" at bounding box center [627, 536] width 327 height 60
type textarea "Feedback Message: Dripping faucet. The home smells a little like [PERSON_NAME] …"
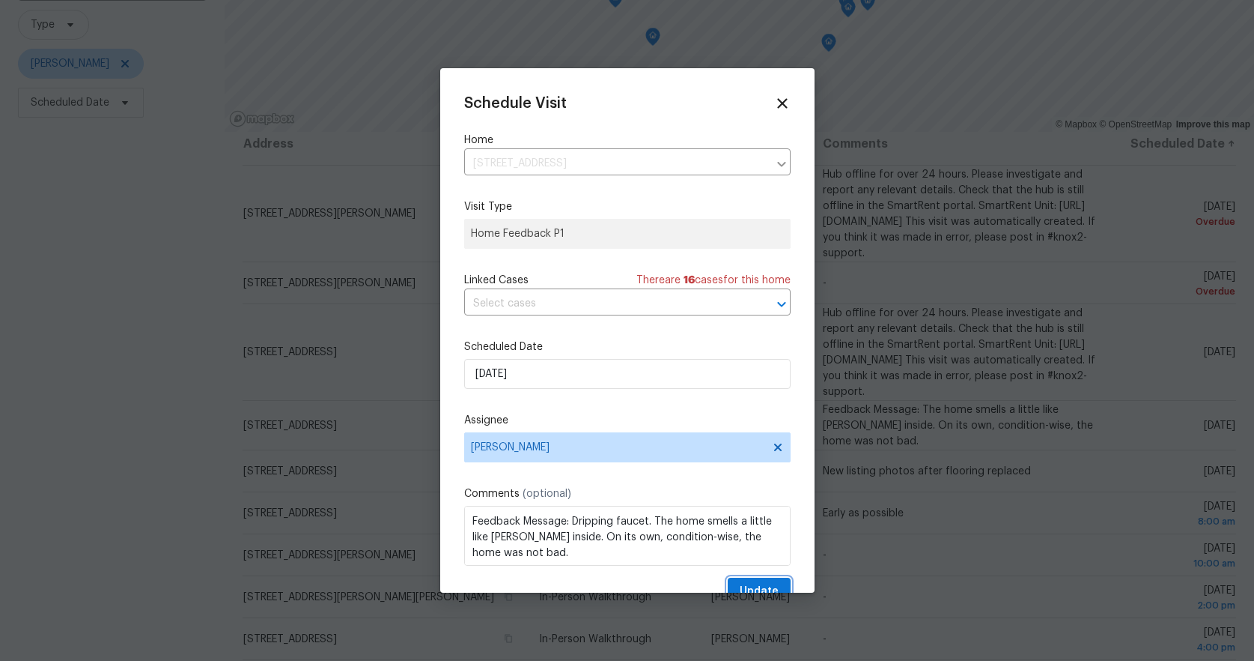
click at [740, 582] on span "Update" at bounding box center [759, 591] width 39 height 19
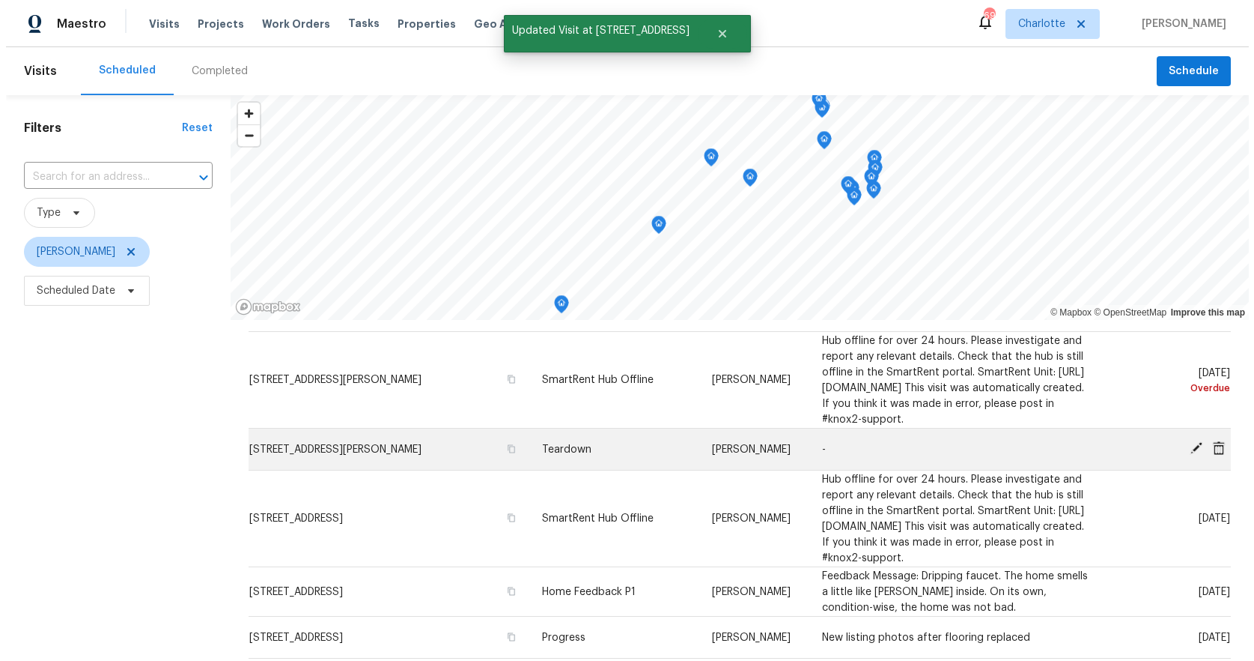
scroll to position [17, 0]
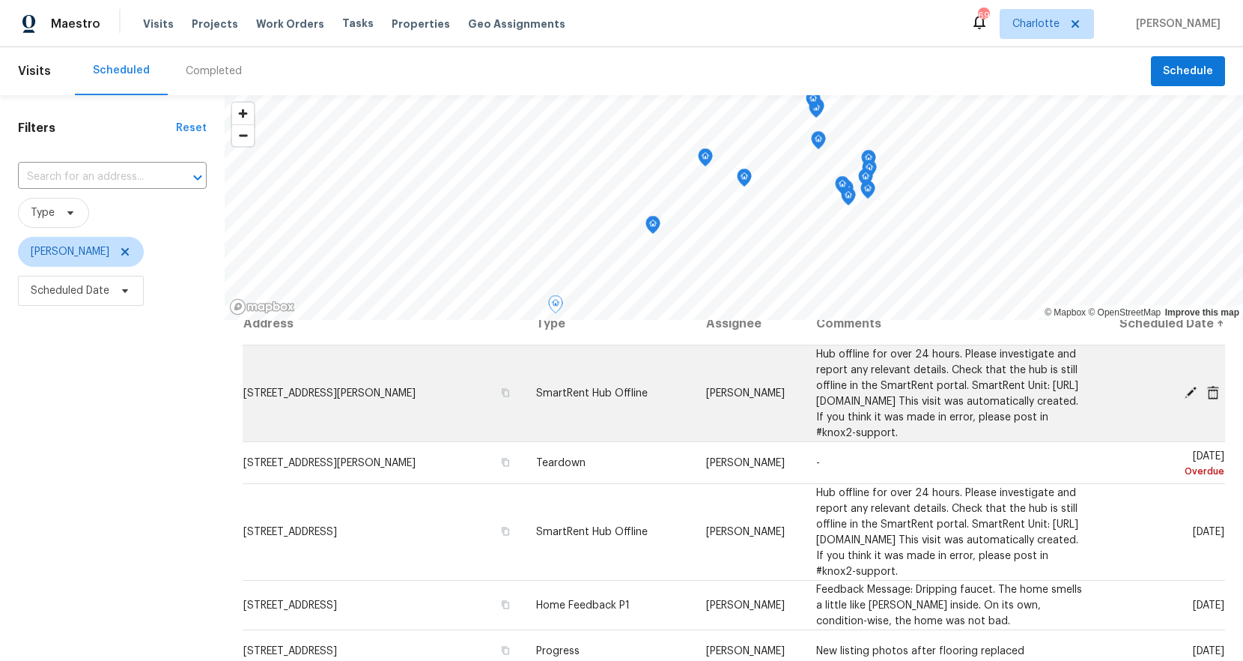
click at [1165, 389] on div at bounding box center [1167, 393] width 113 height 16
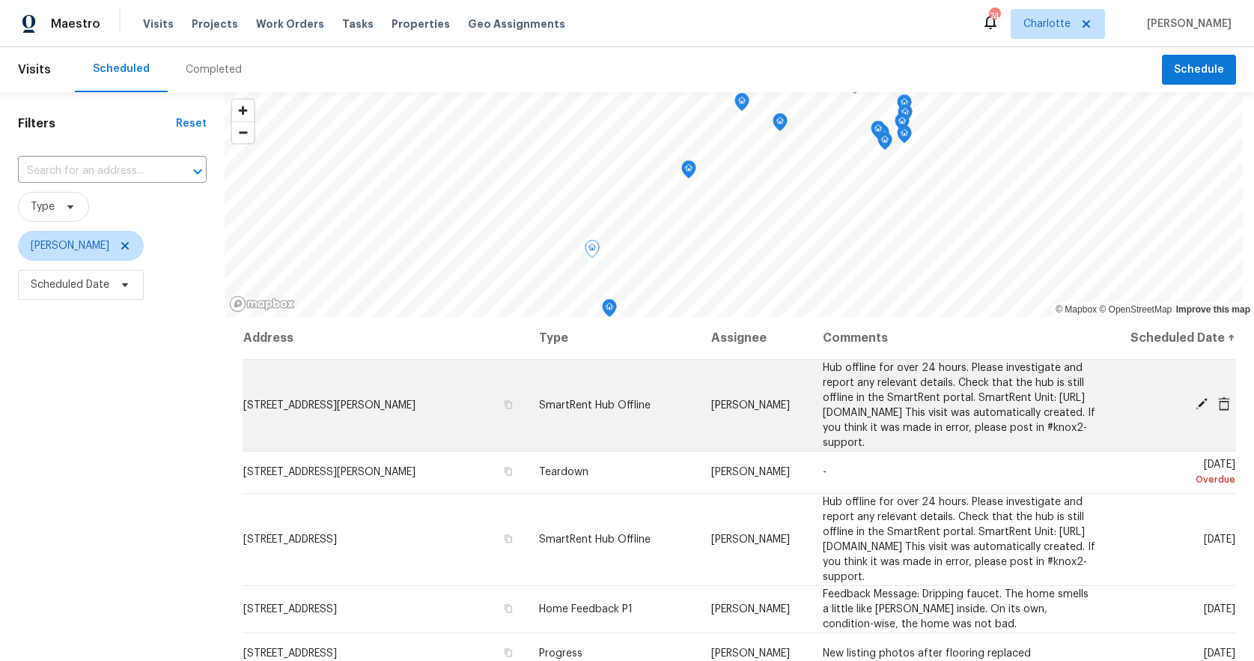
click at [1196, 402] on icon at bounding box center [1202, 404] width 12 height 12
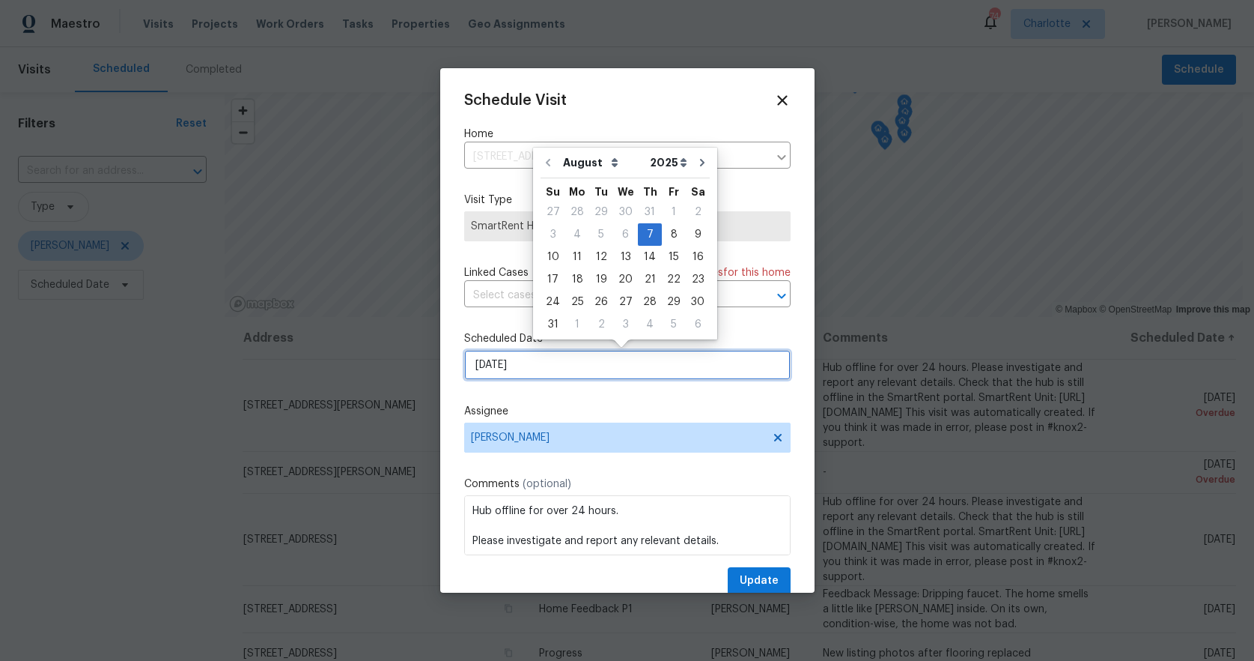
click at [610, 362] on input "[DATE]" at bounding box center [627, 365] width 327 height 30
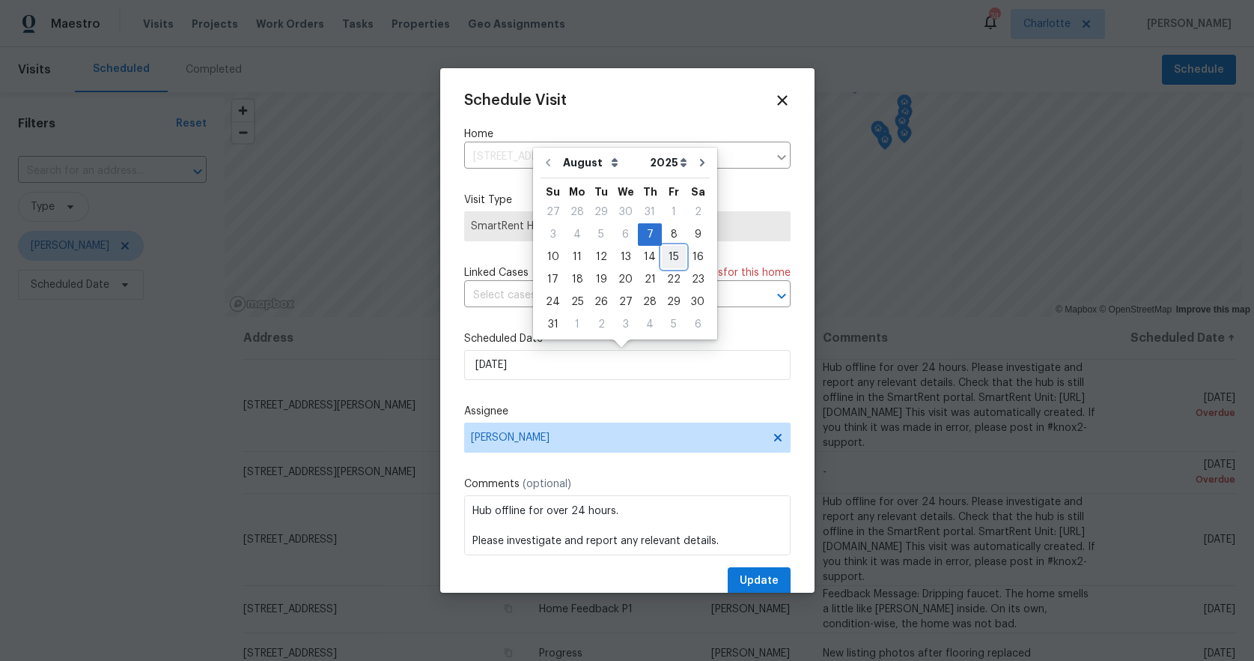
click at [669, 254] on div "15" at bounding box center [674, 256] width 24 height 21
type input "[DATE]"
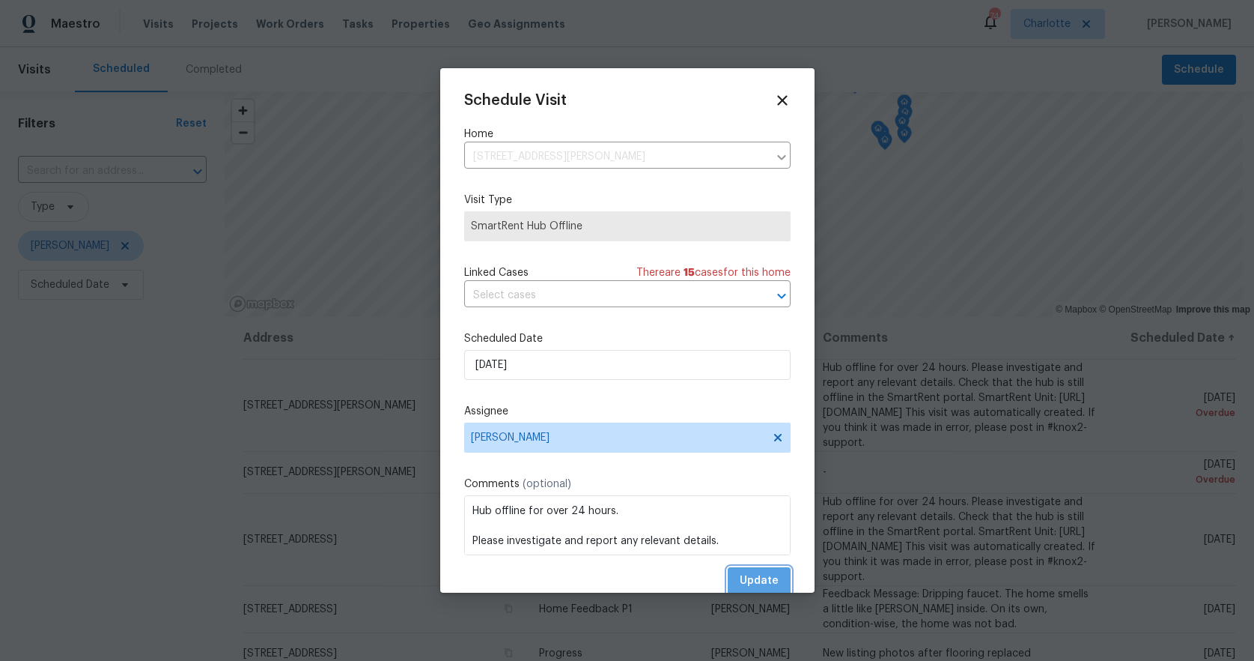
click at [752, 577] on span "Update" at bounding box center [759, 580] width 39 height 19
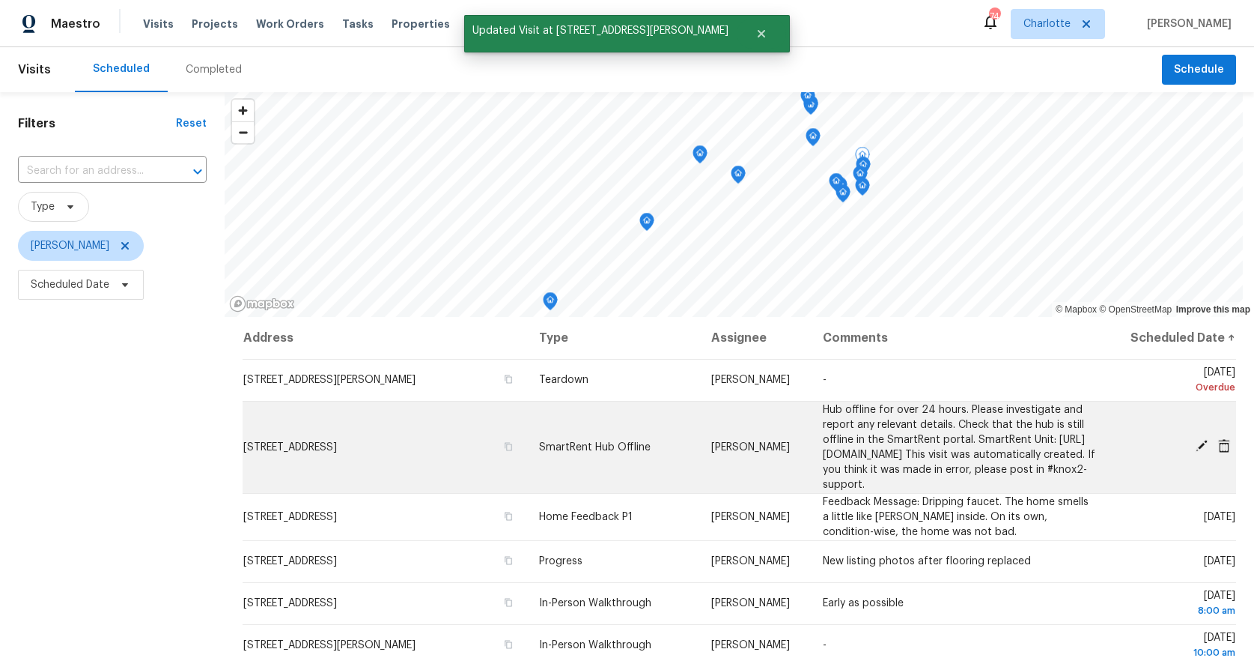
click at [1196, 446] on icon at bounding box center [1202, 446] width 12 height 12
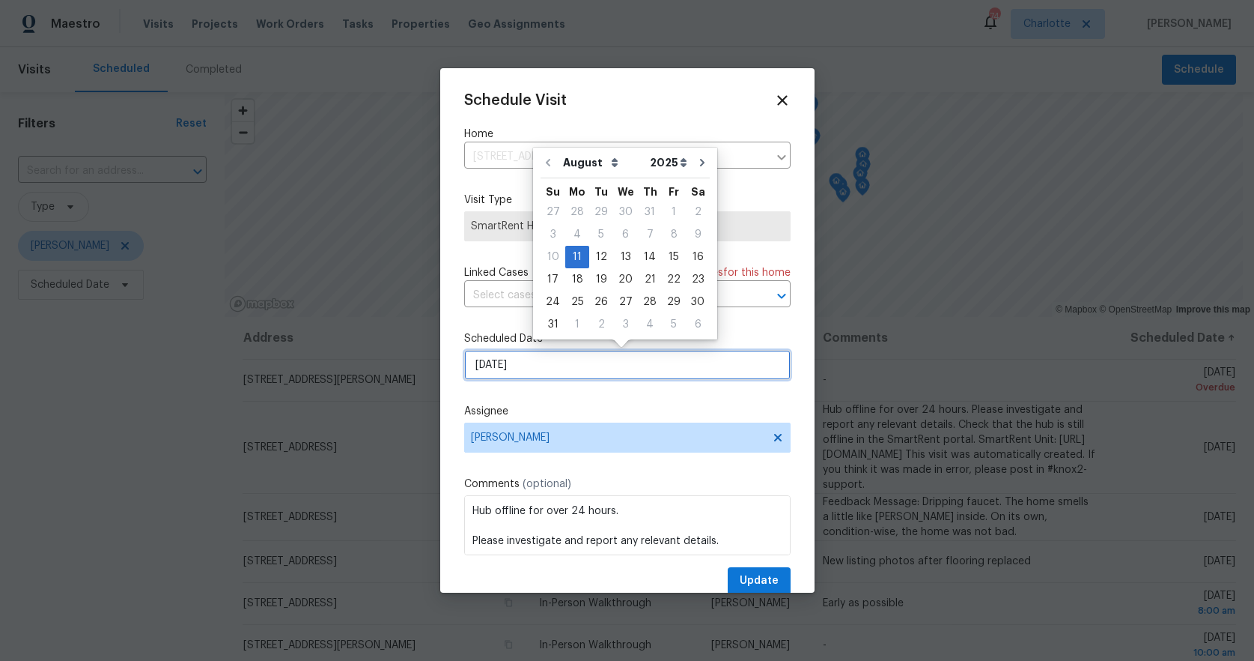
click at [572, 370] on input "[DATE]" at bounding box center [627, 365] width 327 height 30
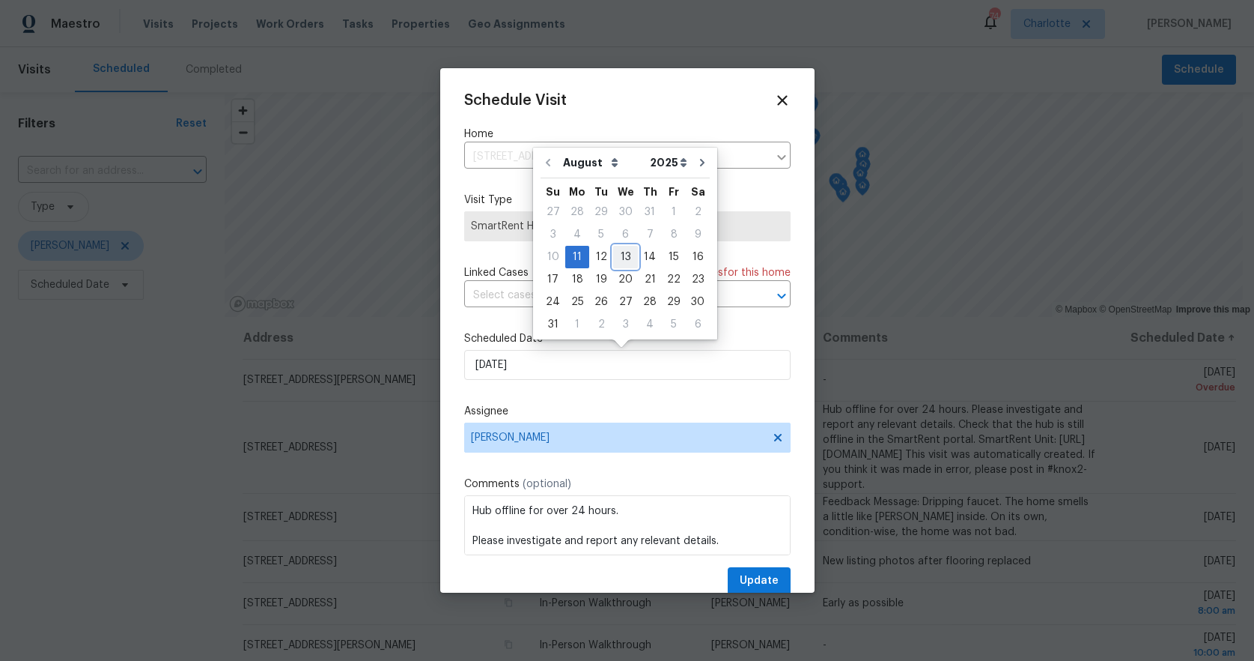
click at [619, 256] on div "13" at bounding box center [625, 256] width 25 height 21
type input "[DATE]"
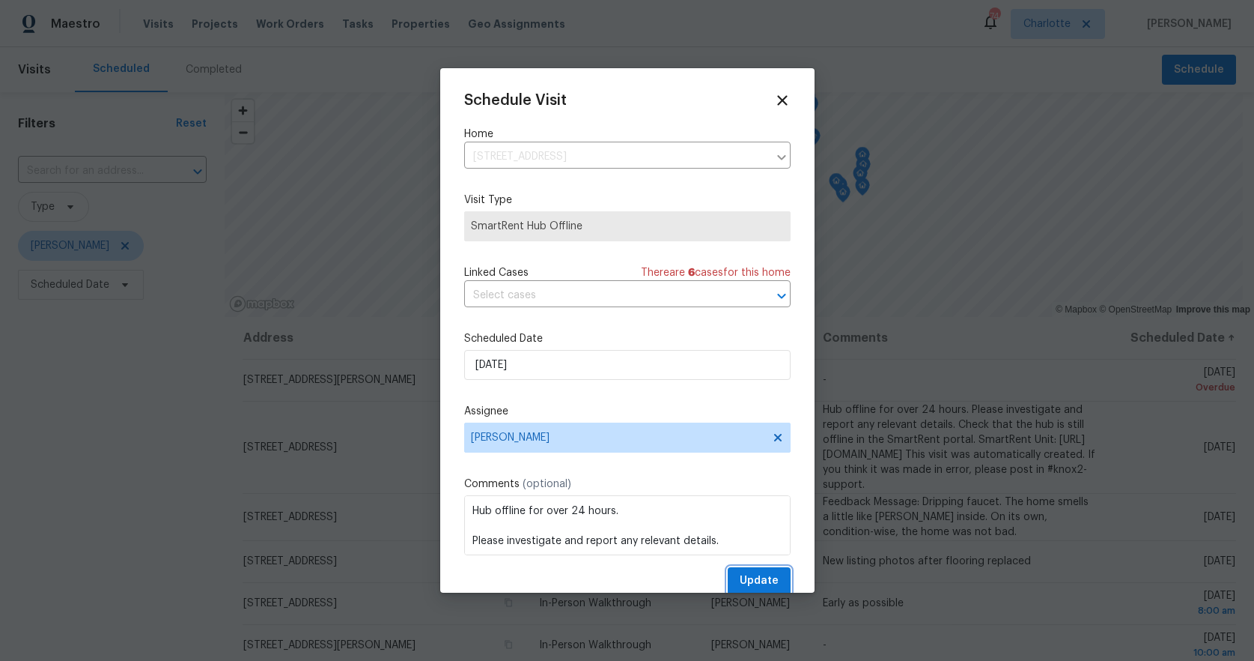
click at [740, 573] on span "Update" at bounding box center [759, 580] width 39 height 19
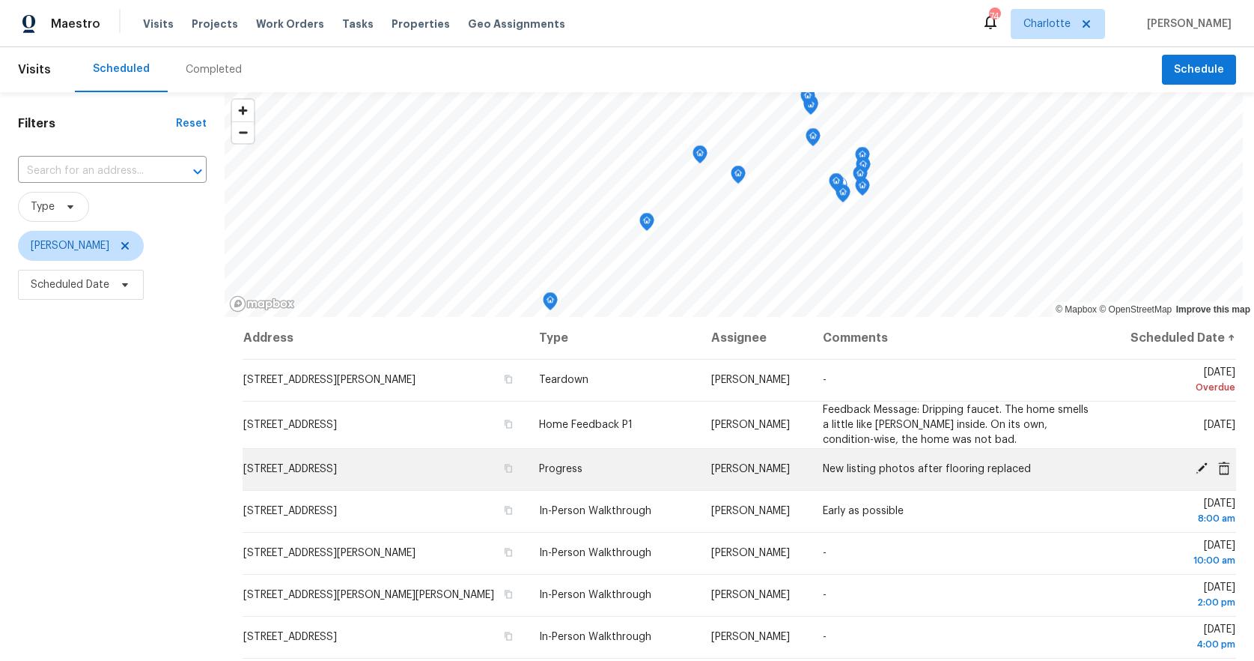
scroll to position [3, 0]
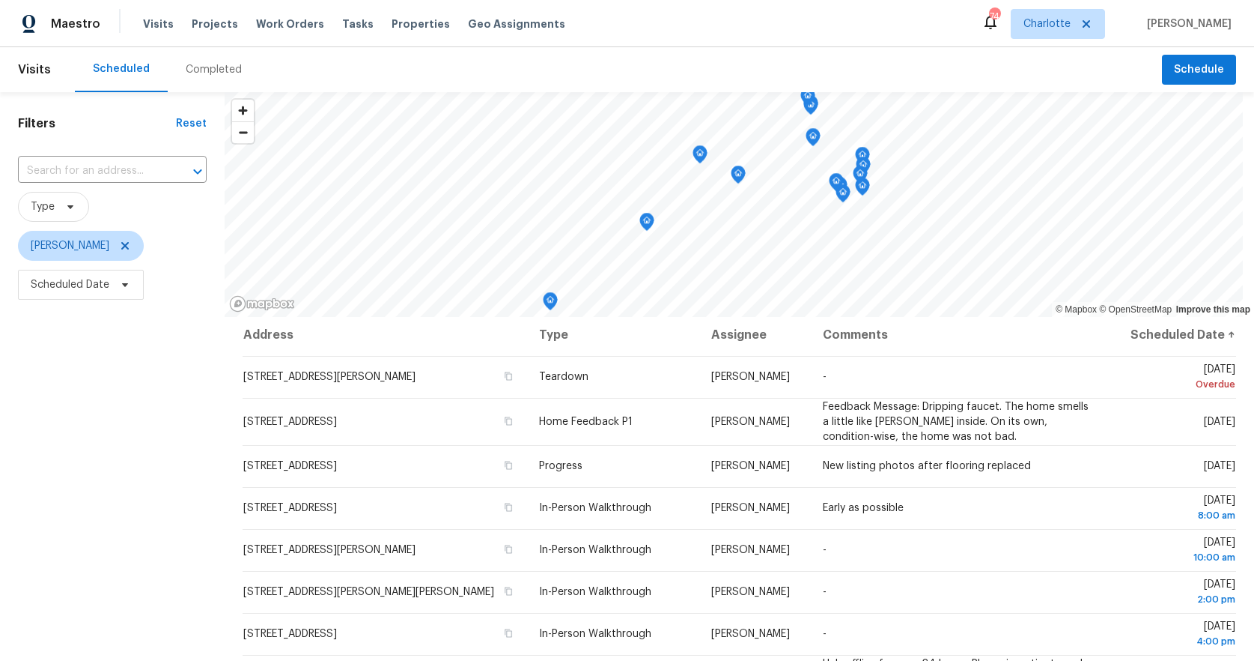
click at [701, 157] on icon "Map marker" at bounding box center [699, 154] width 13 height 17
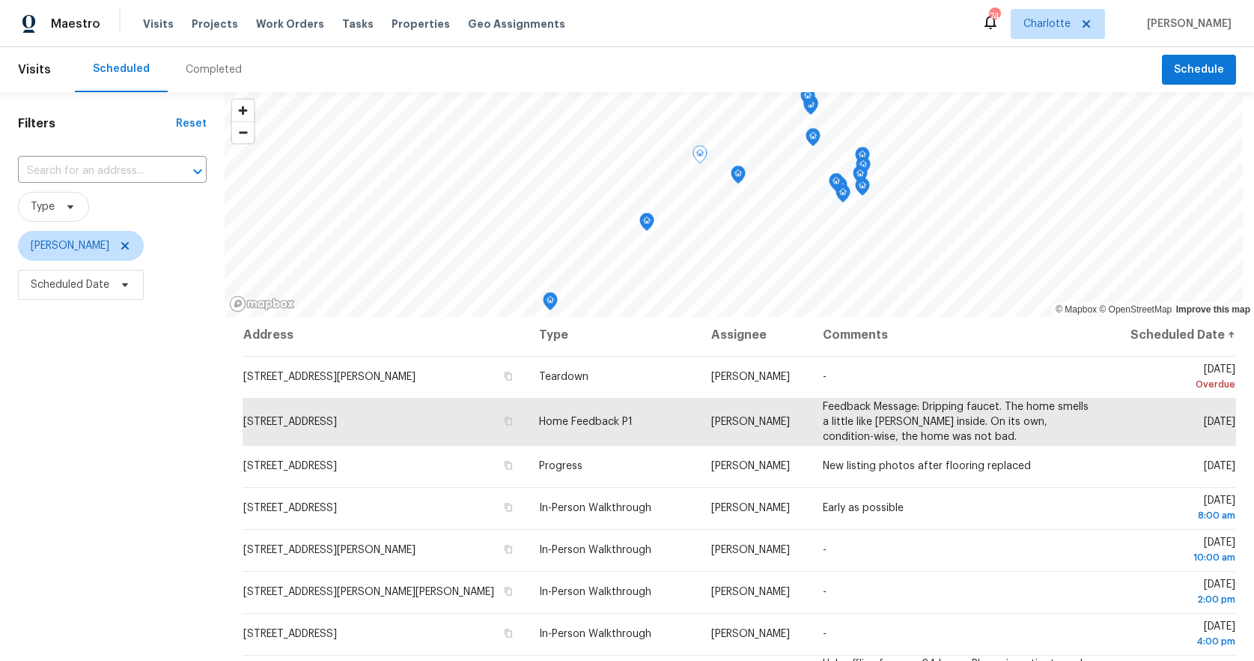
click at [644, 224] on icon "Map marker" at bounding box center [646, 221] width 13 height 17
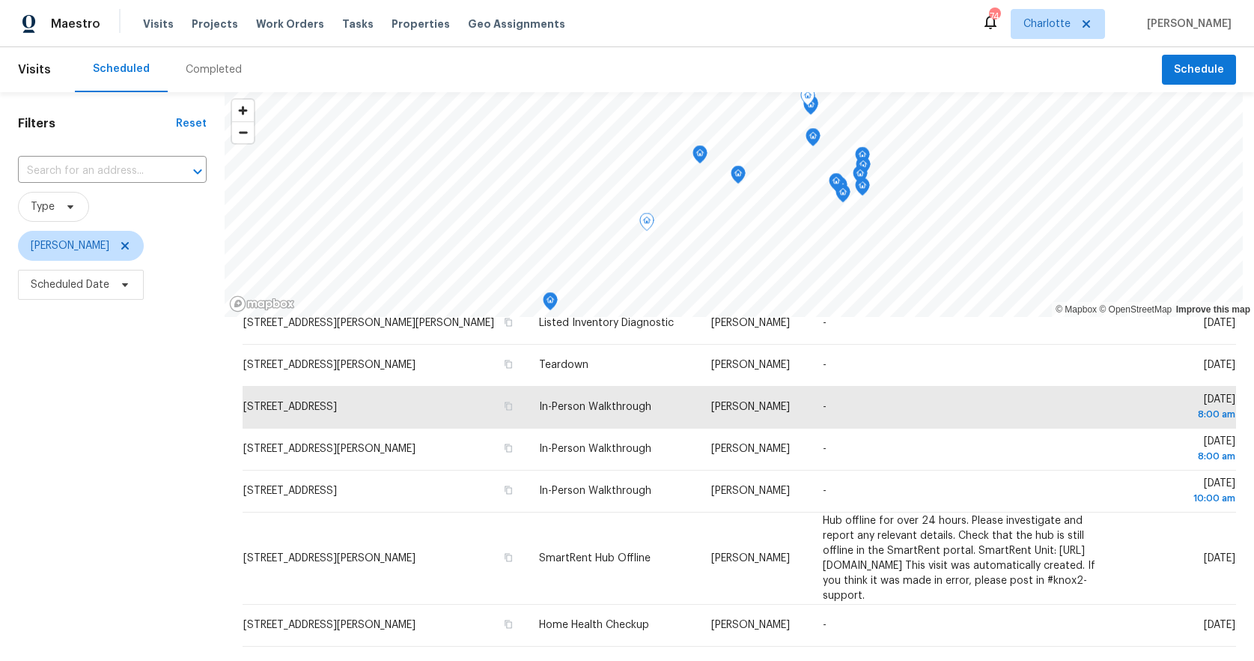
scroll to position [494, 0]
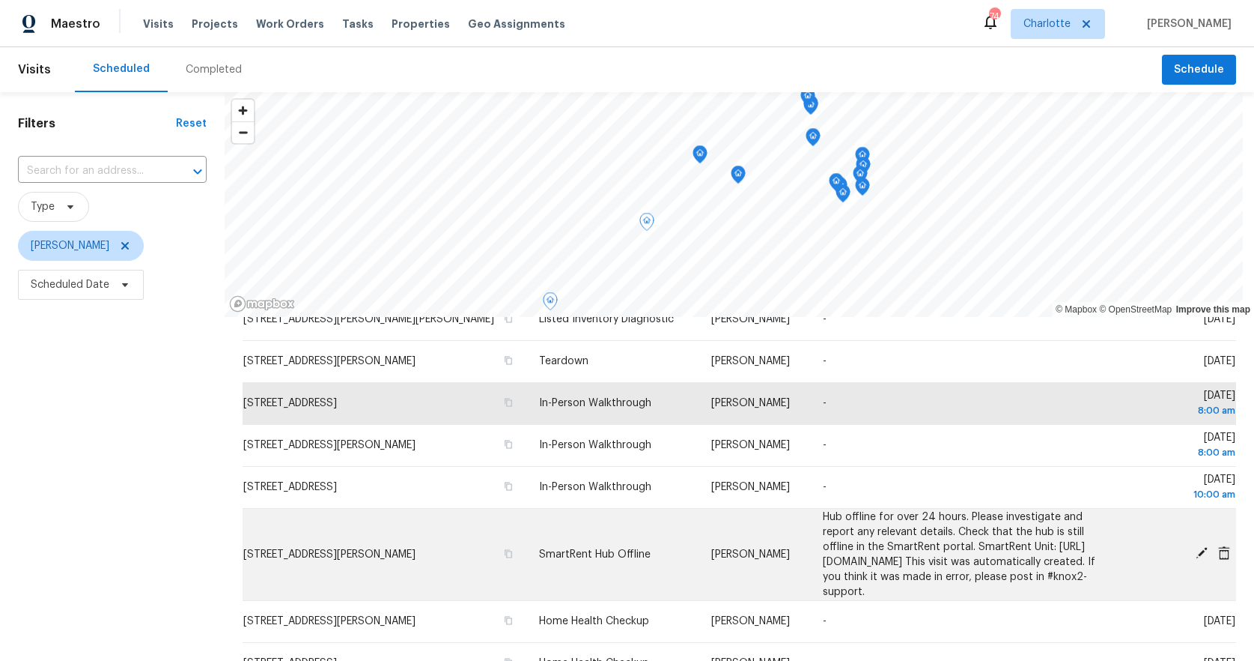
click at [1195, 549] on icon at bounding box center [1201, 552] width 13 height 13
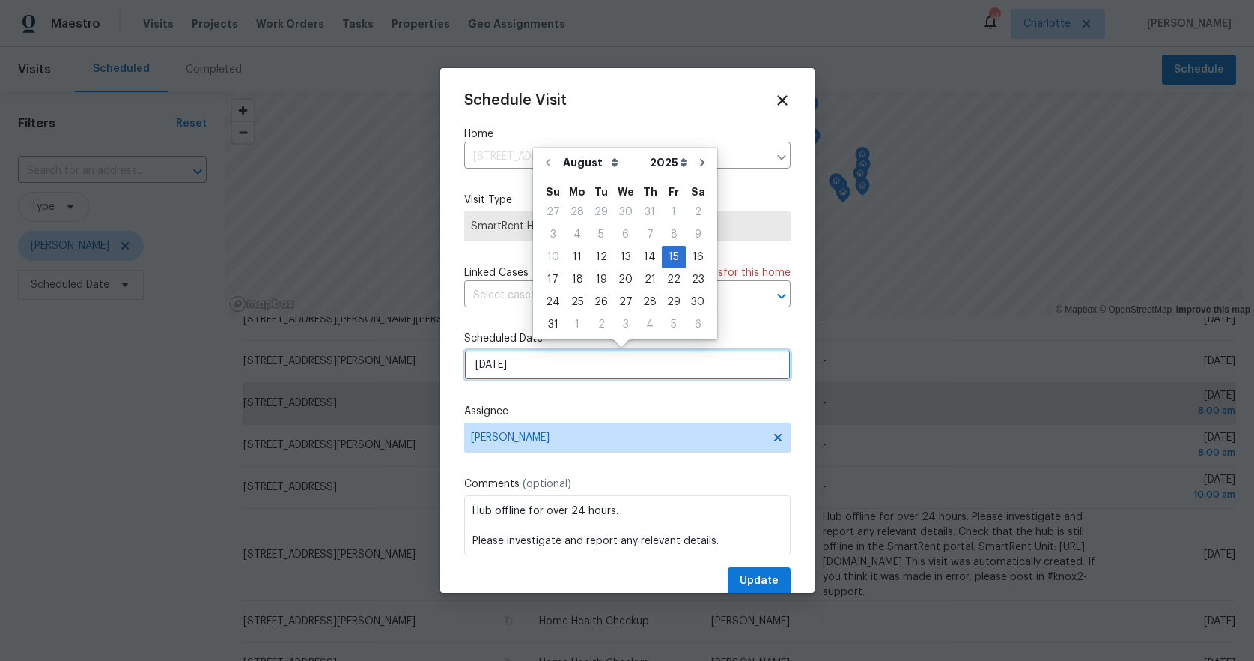
click at [529, 367] on input "[DATE]" at bounding box center [627, 365] width 327 height 30
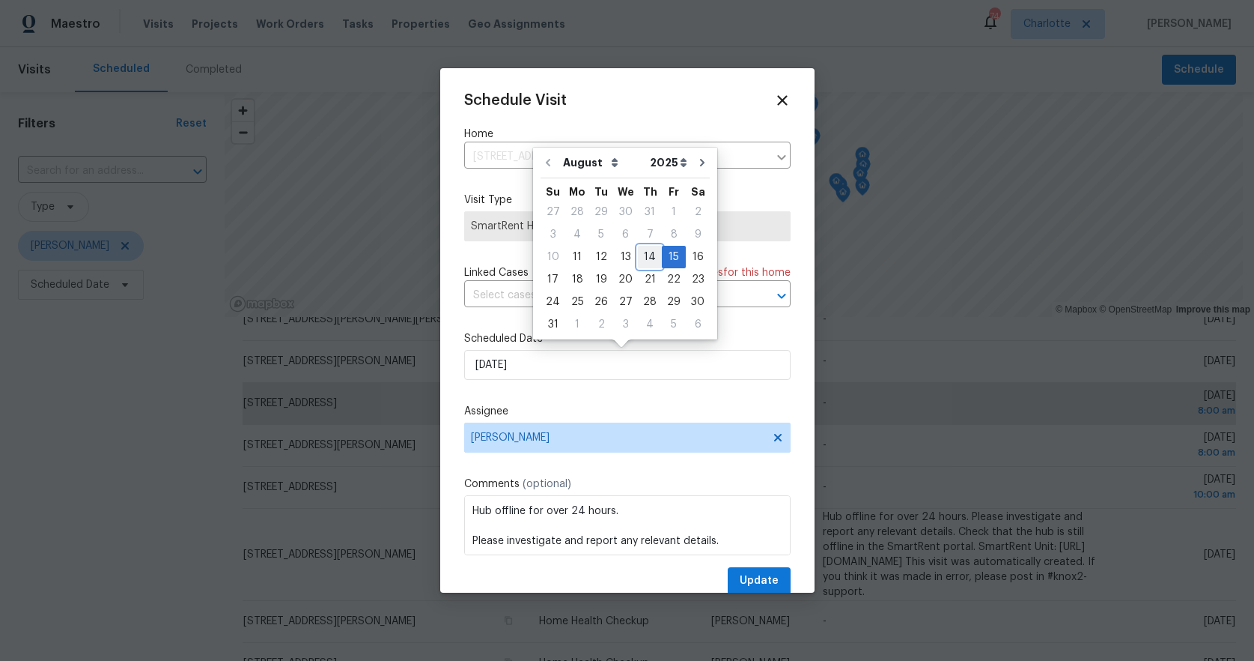
click at [646, 246] on div "14" at bounding box center [650, 256] width 24 height 21
type input "[DATE]"
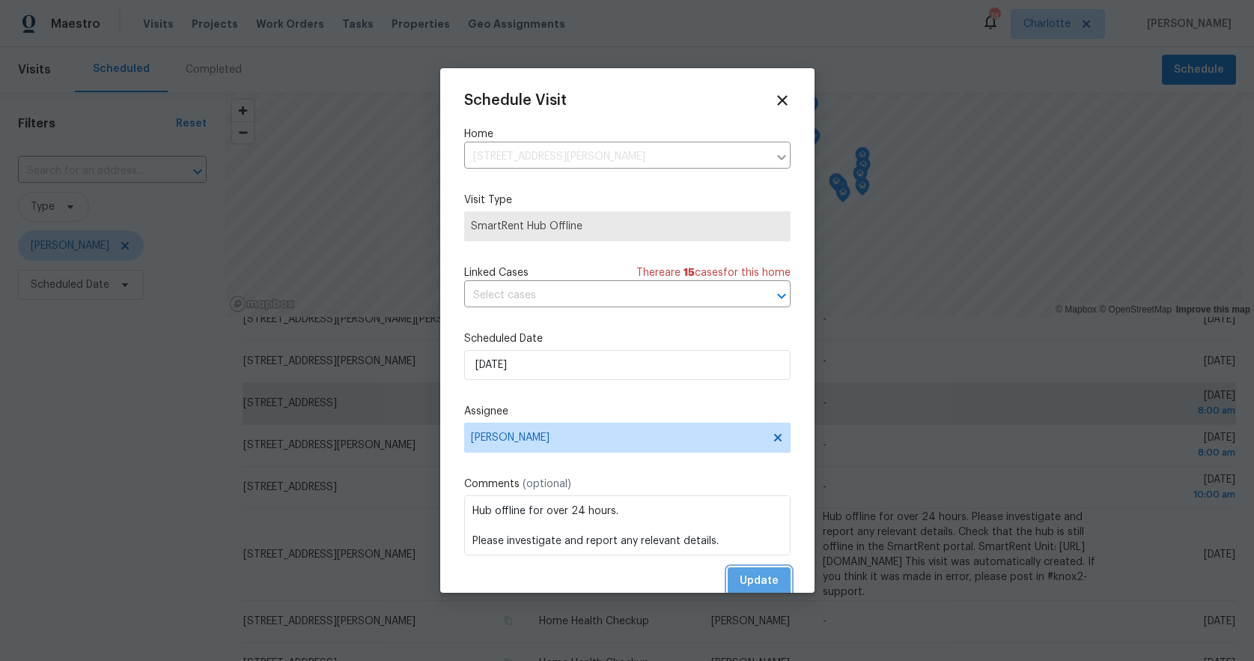
click at [729, 575] on button "Update" at bounding box center [759, 581] width 63 height 28
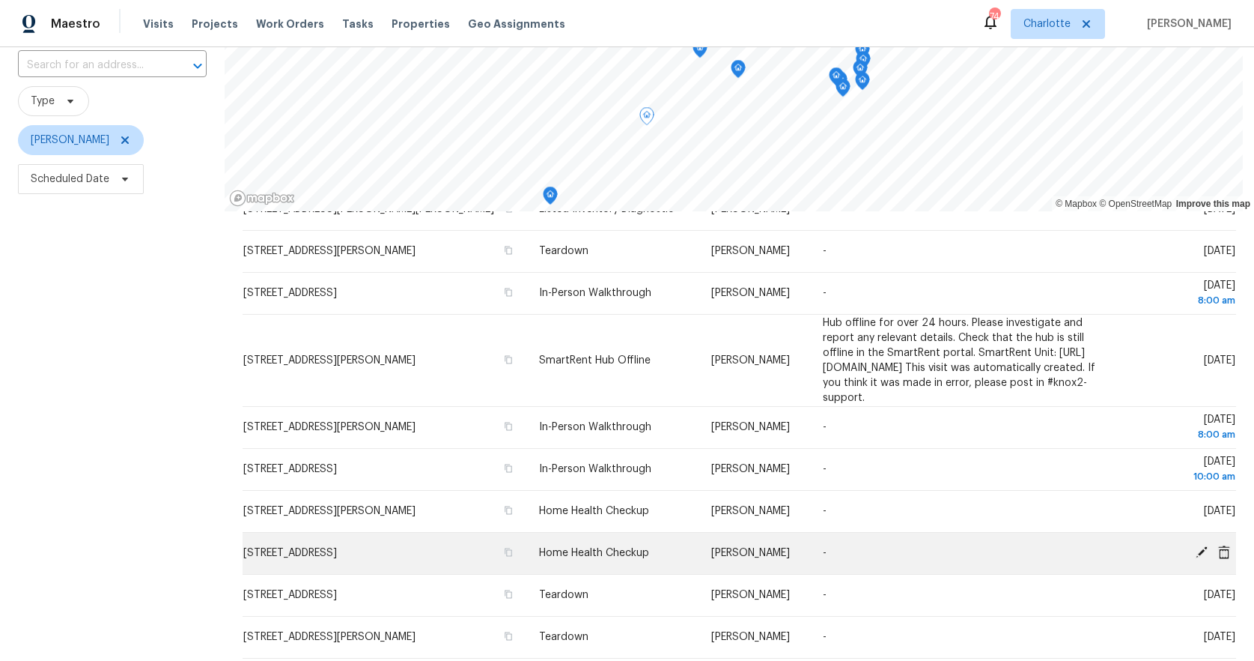
scroll to position [109, 0]
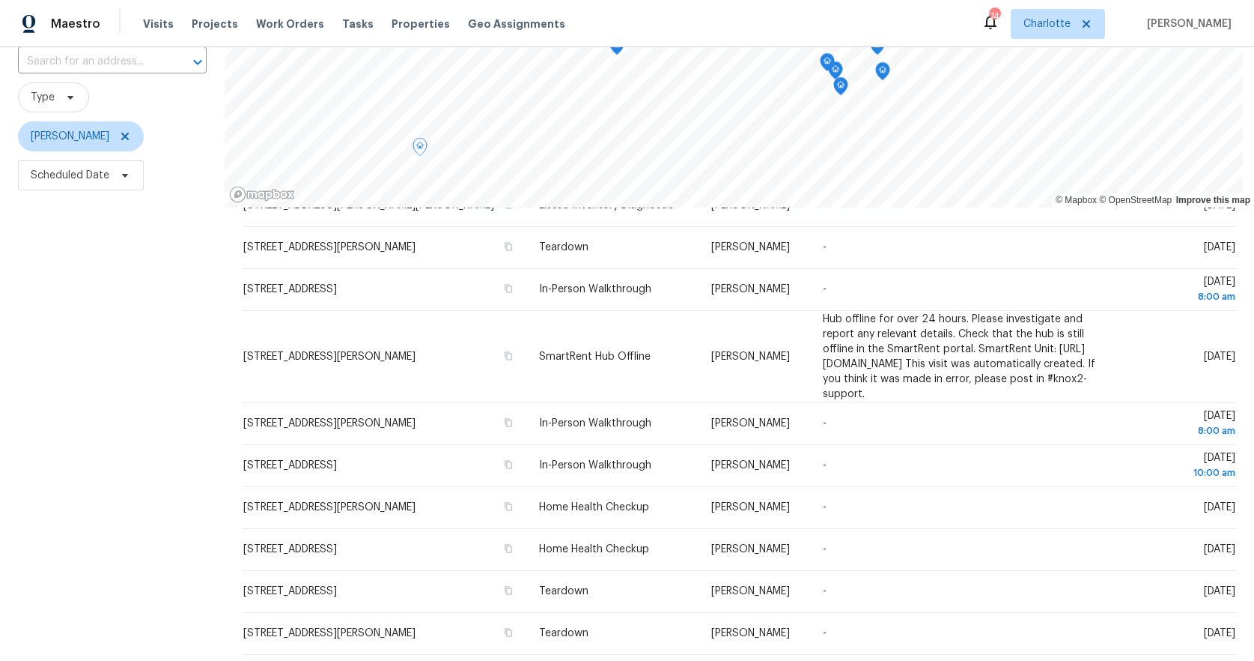
click at [834, 70] on icon "Map marker" at bounding box center [827, 62] width 15 height 19
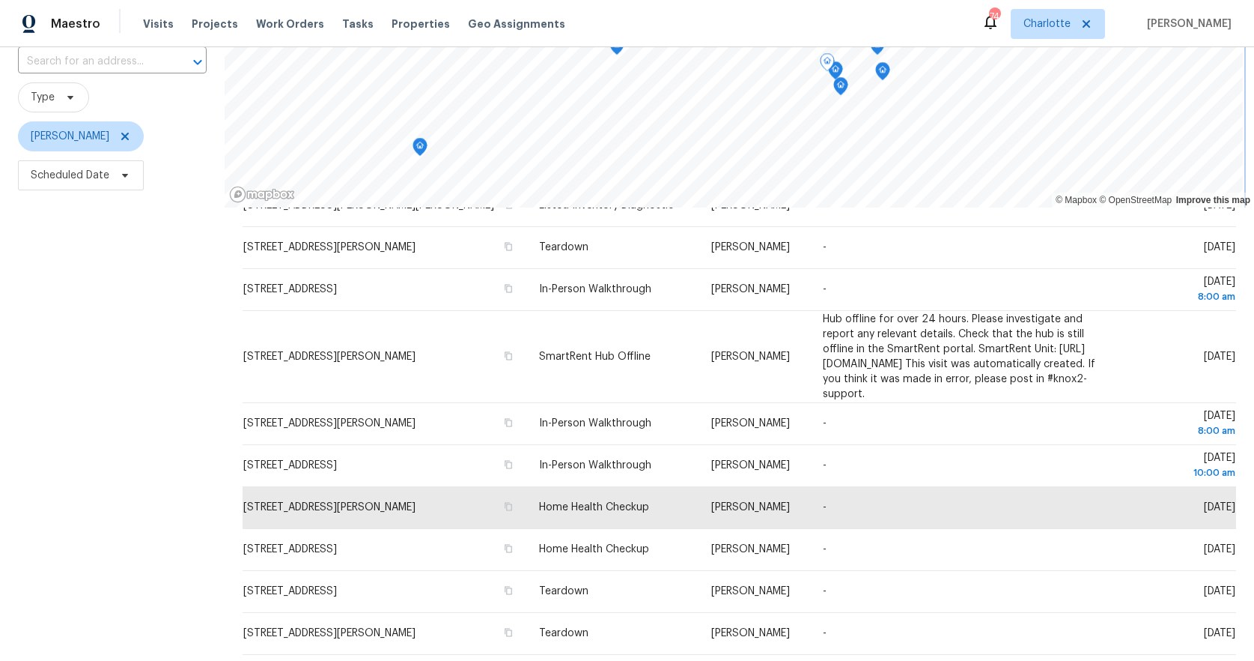
click at [839, 70] on icon "Map marker" at bounding box center [835, 70] width 13 height 17
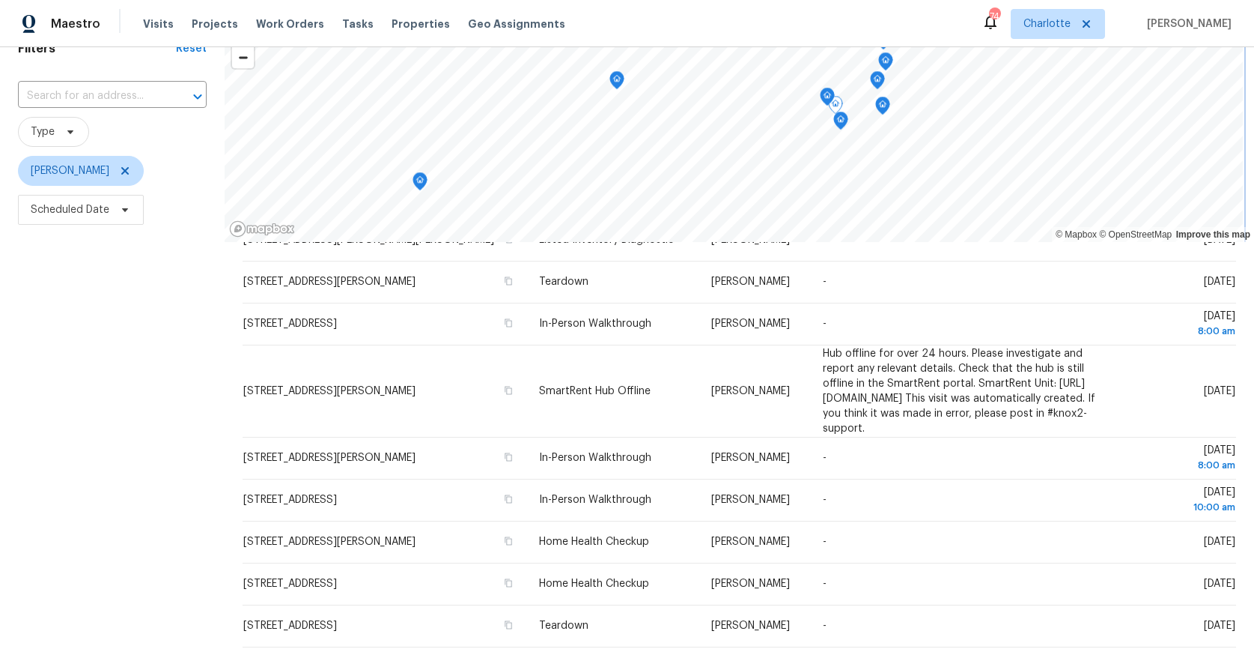
scroll to position [73, 0]
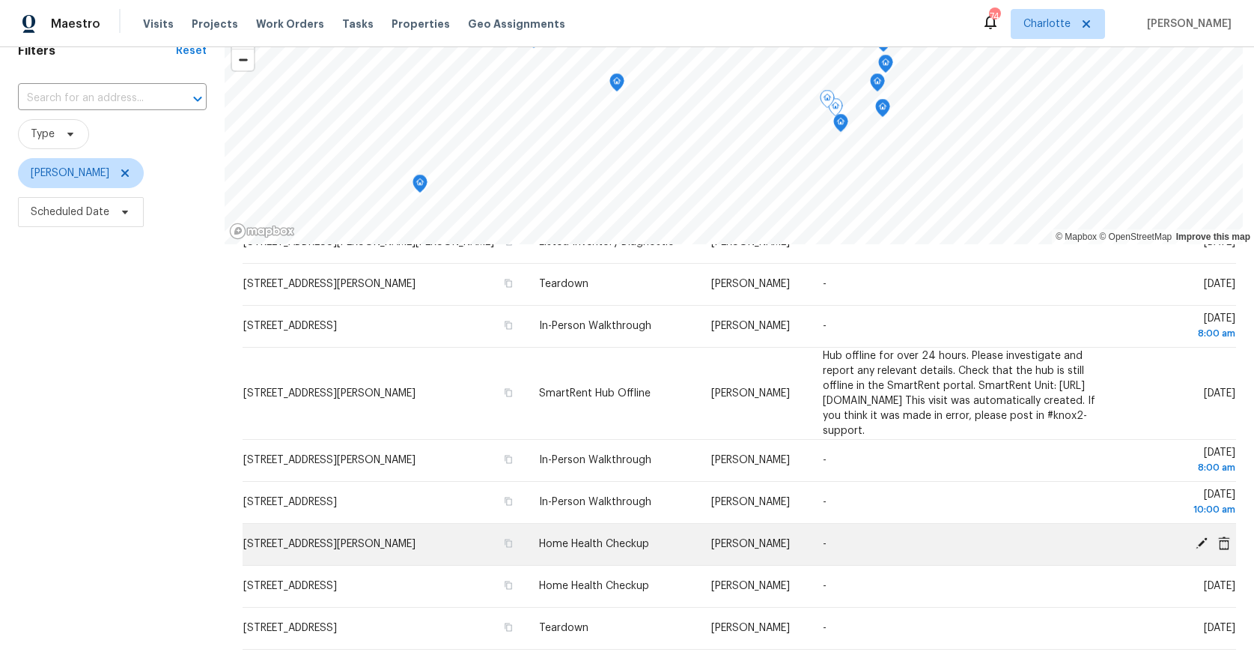
click at [1196, 540] on icon at bounding box center [1202, 543] width 12 height 12
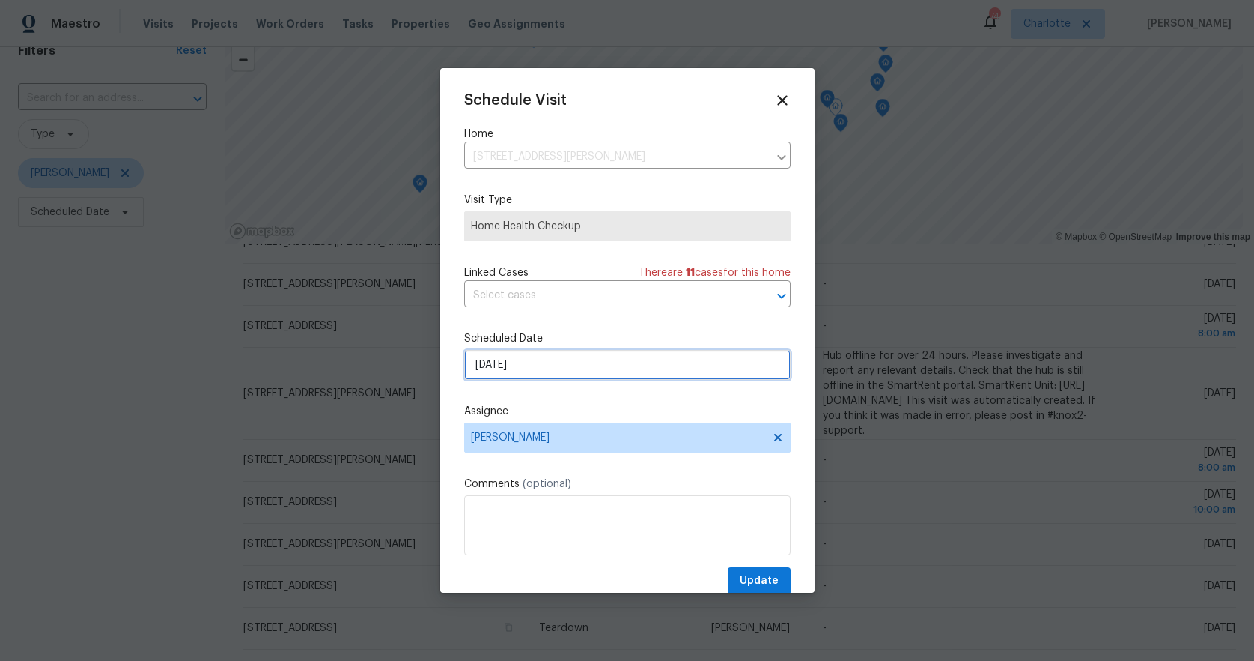
click at [570, 356] on input "[DATE]" at bounding box center [627, 365] width 327 height 30
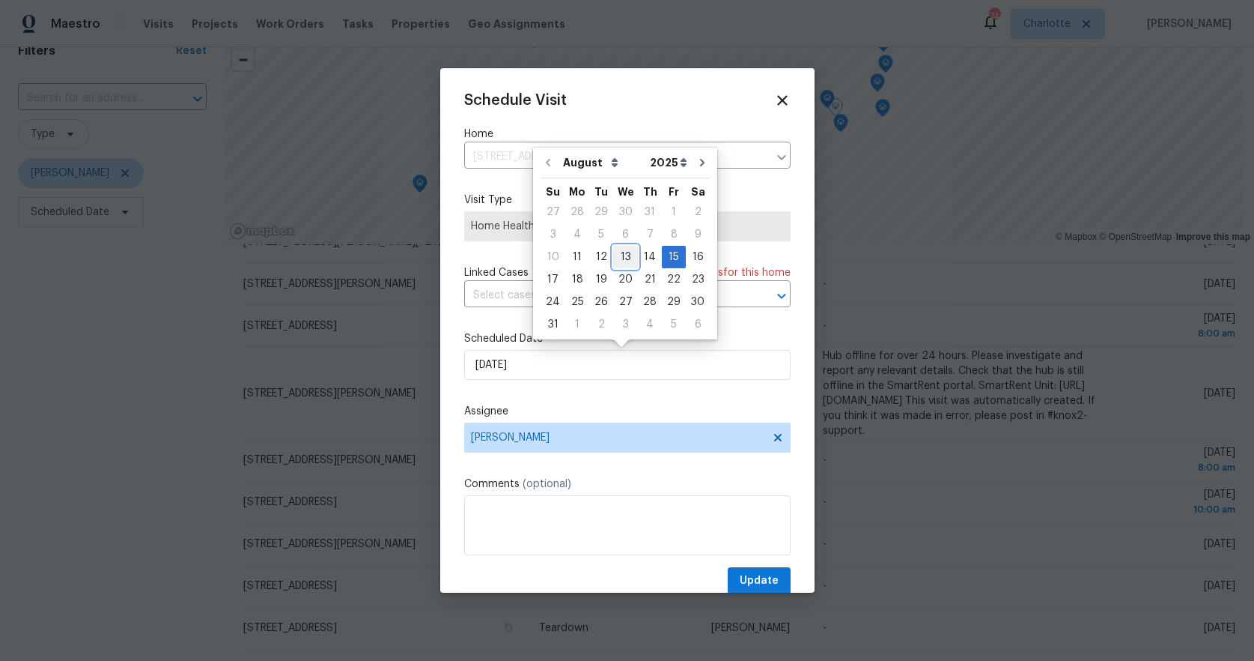
click at [621, 255] on div "13" at bounding box center [625, 256] width 25 height 21
type input "[DATE]"
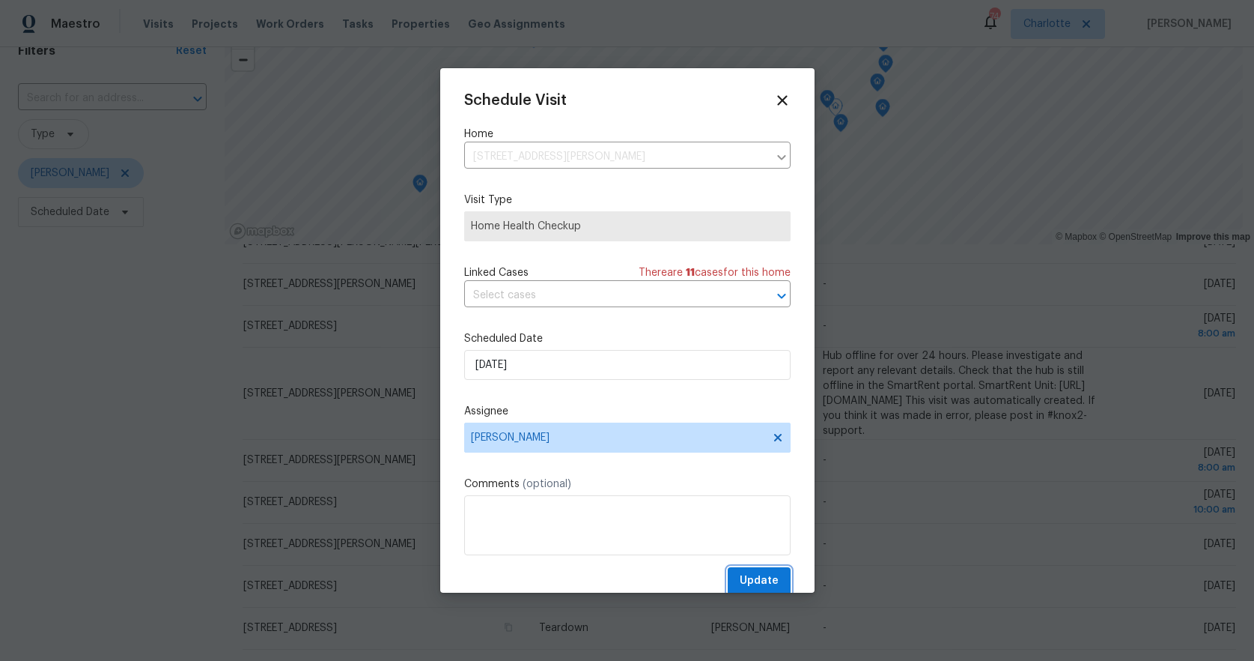
click at [744, 580] on span "Update" at bounding box center [759, 580] width 39 height 19
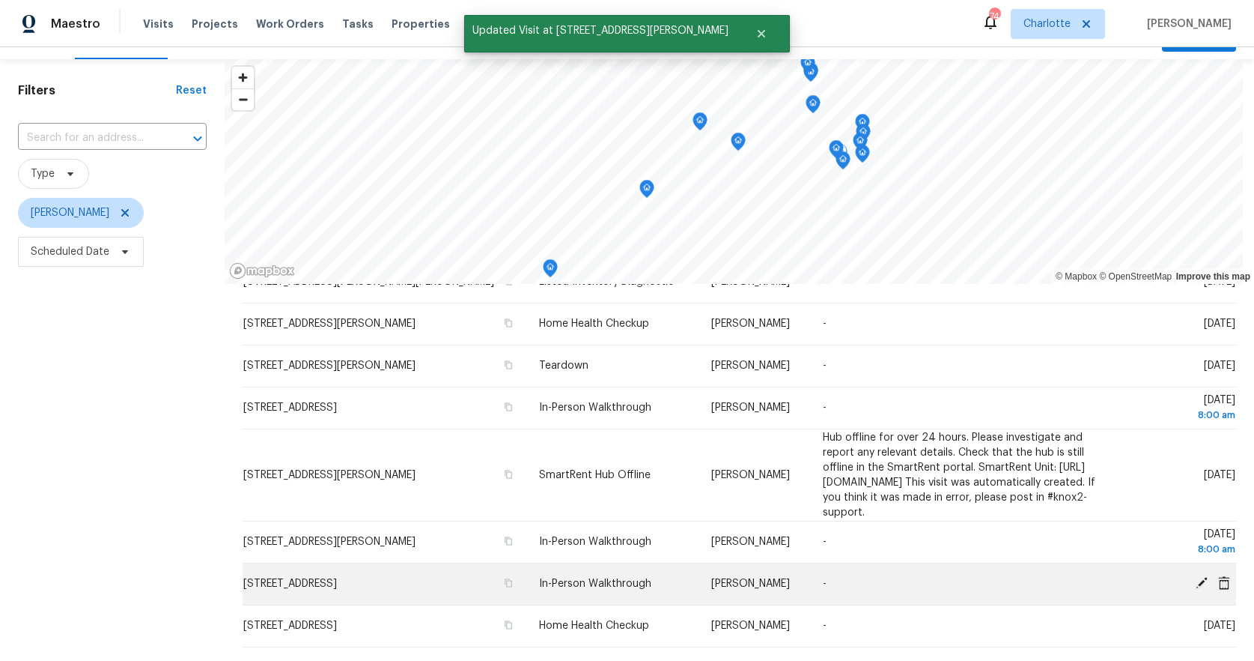
scroll to position [36, 0]
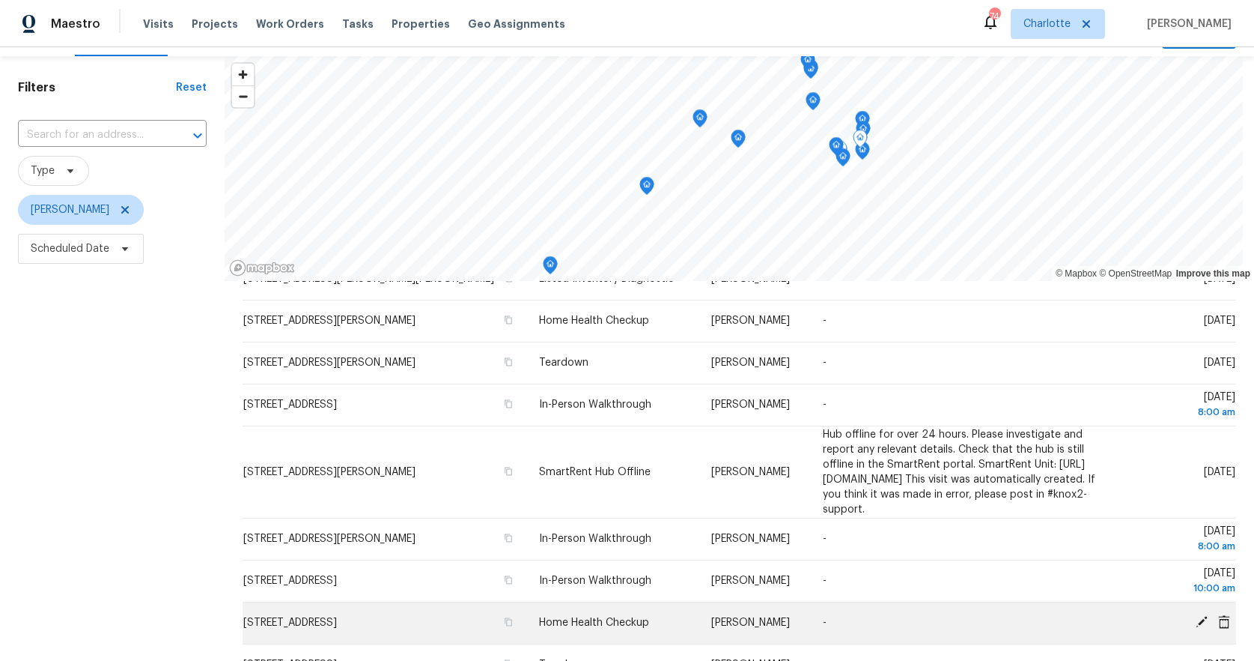
click at [1195, 624] on icon at bounding box center [1201, 621] width 13 height 13
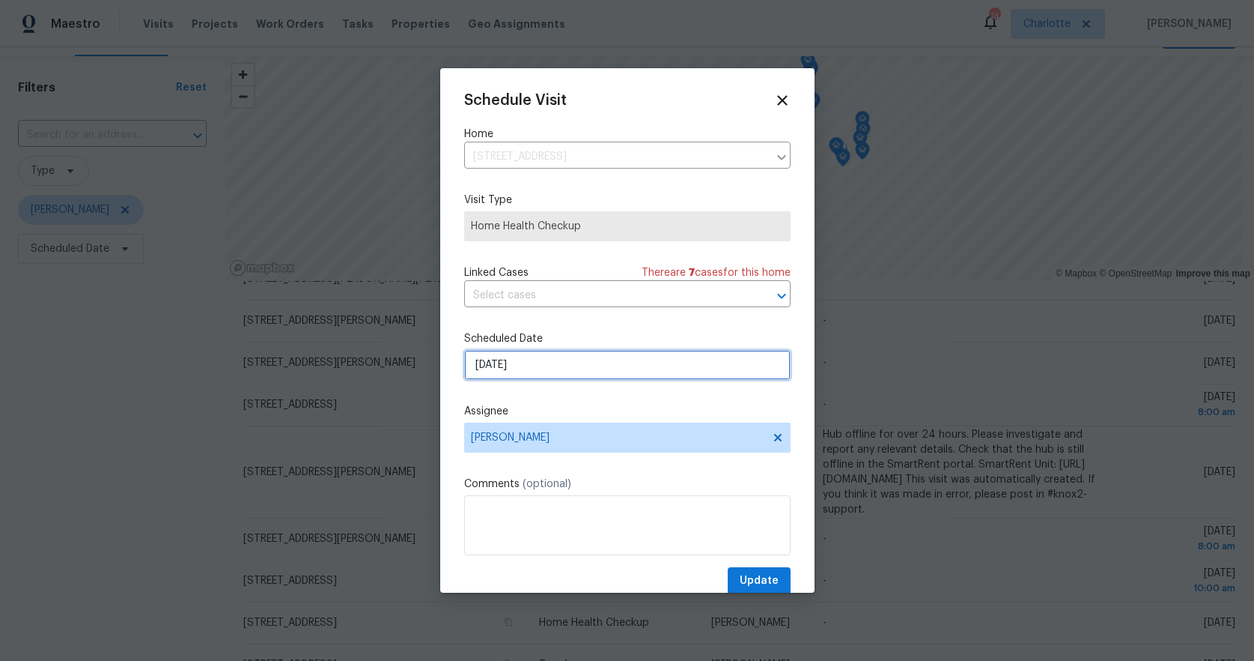
click at [553, 365] on input "[DATE]" at bounding box center [627, 365] width 327 height 30
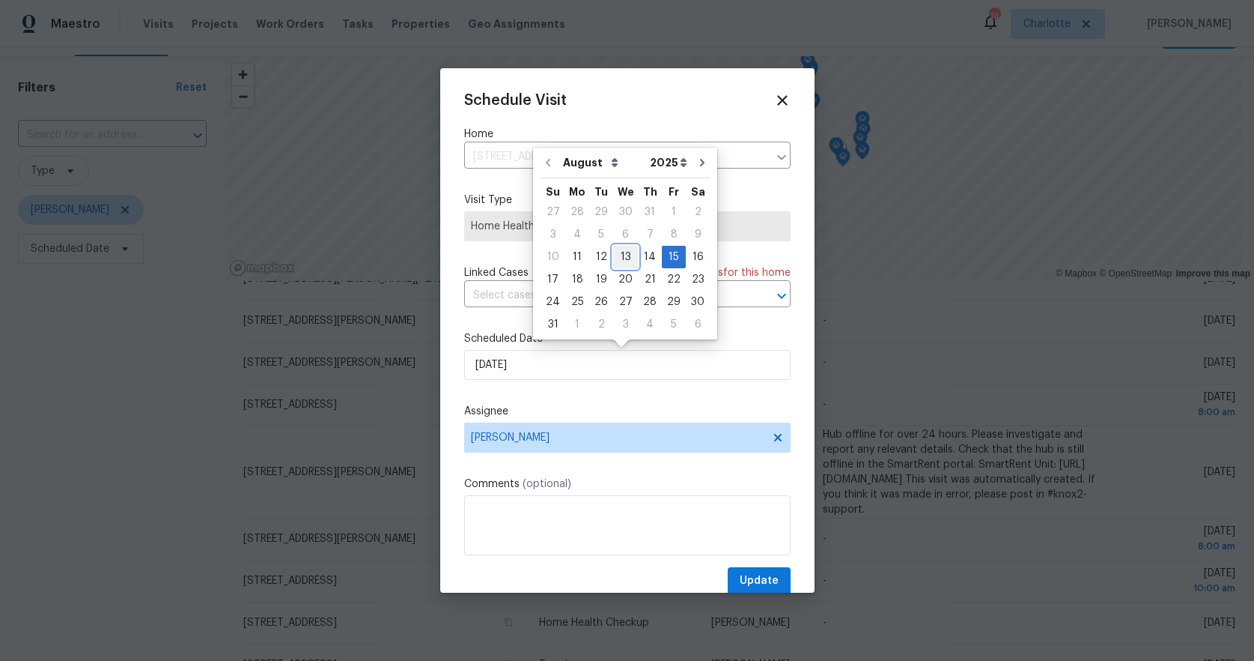
click at [619, 256] on div "13" at bounding box center [625, 256] width 25 height 21
type input "[DATE]"
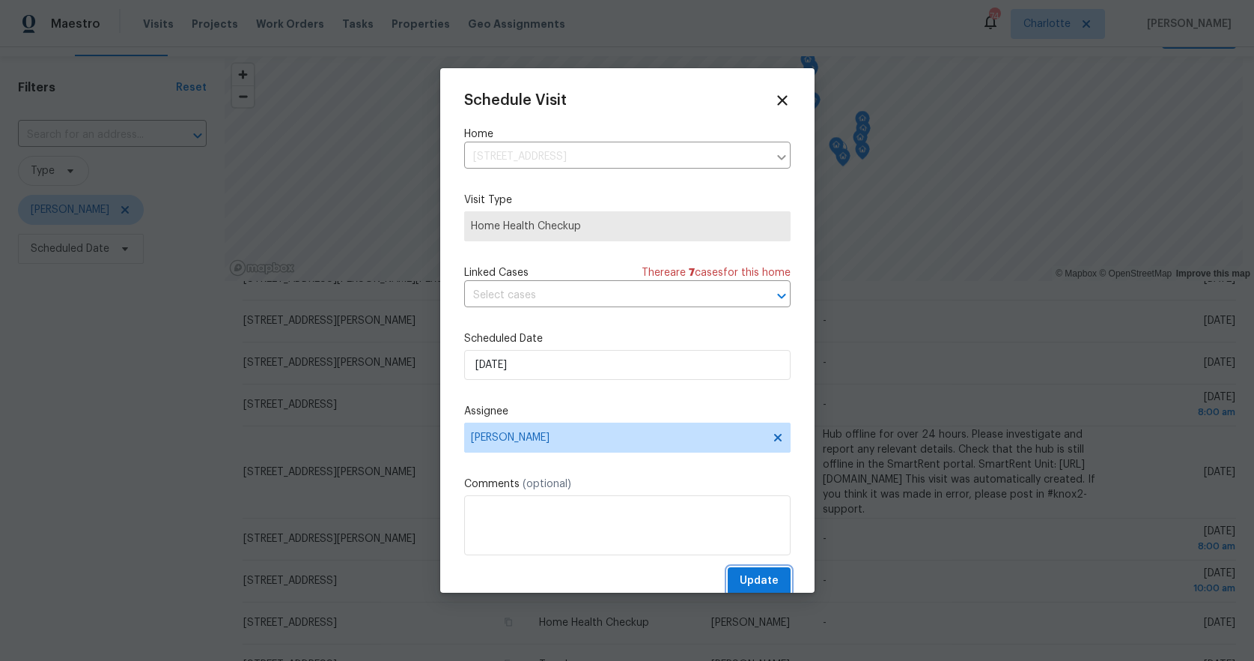
click at [741, 577] on span "Update" at bounding box center [759, 580] width 39 height 19
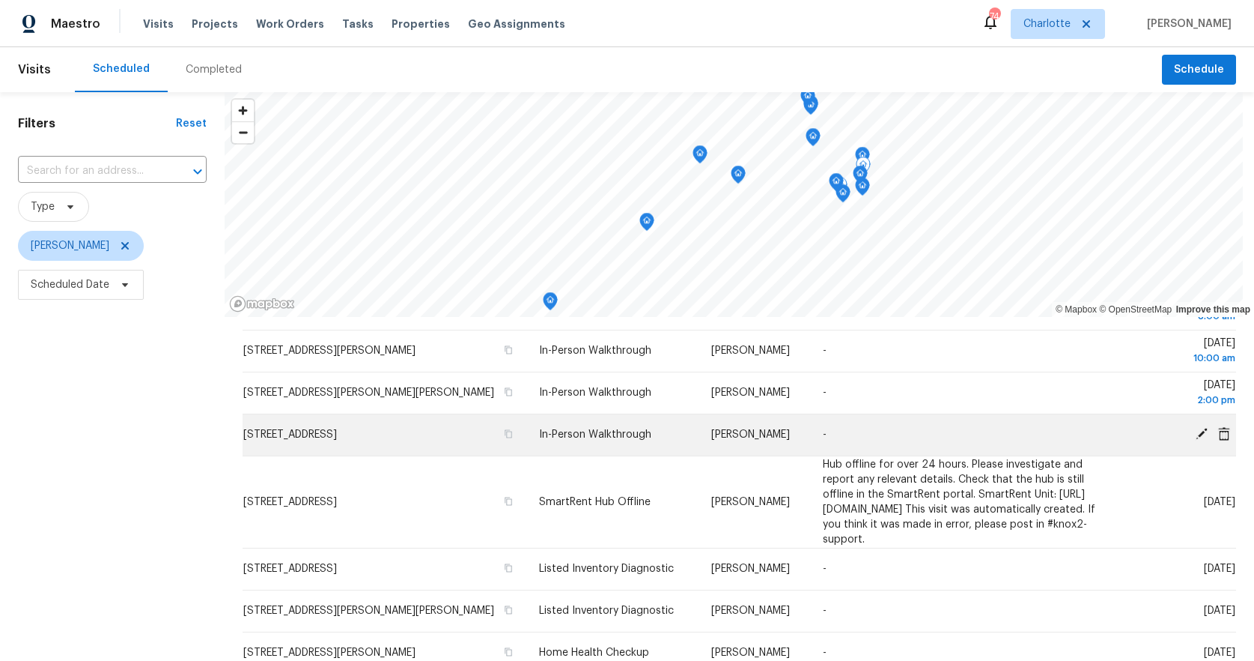
scroll to position [203, 0]
